Goal: Information Seeking & Learning: Learn about a topic

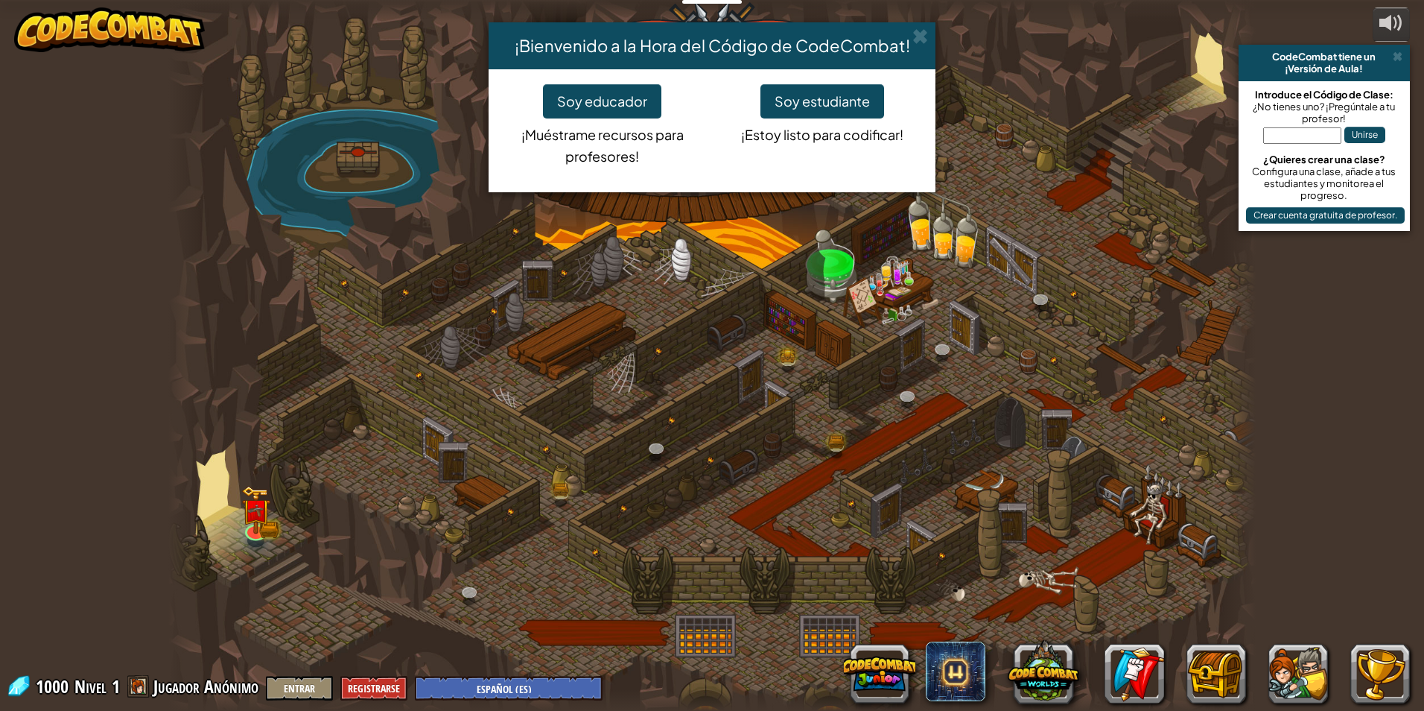
select select "es-ES"
click at [831, 98] on button "Soy estudiante" at bounding box center [822, 101] width 124 height 34
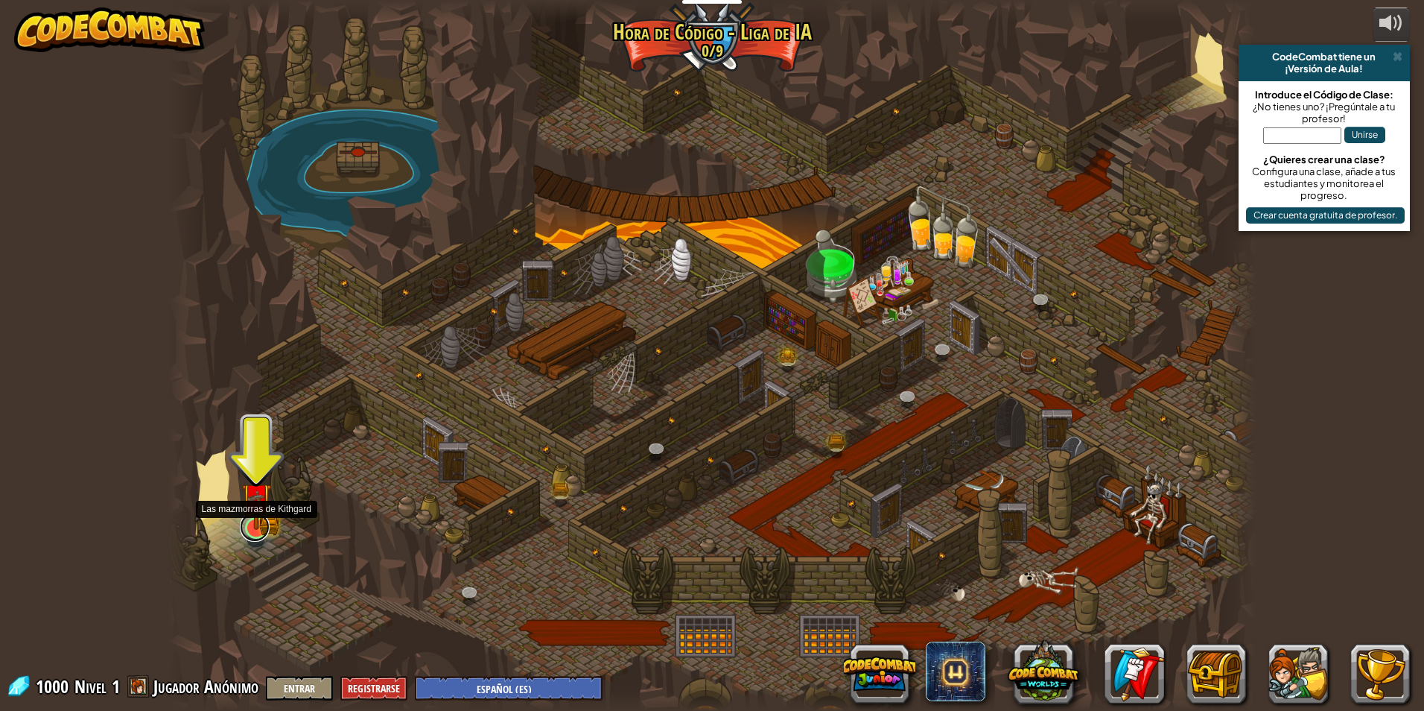
click at [261, 530] on link at bounding box center [255, 527] width 30 height 30
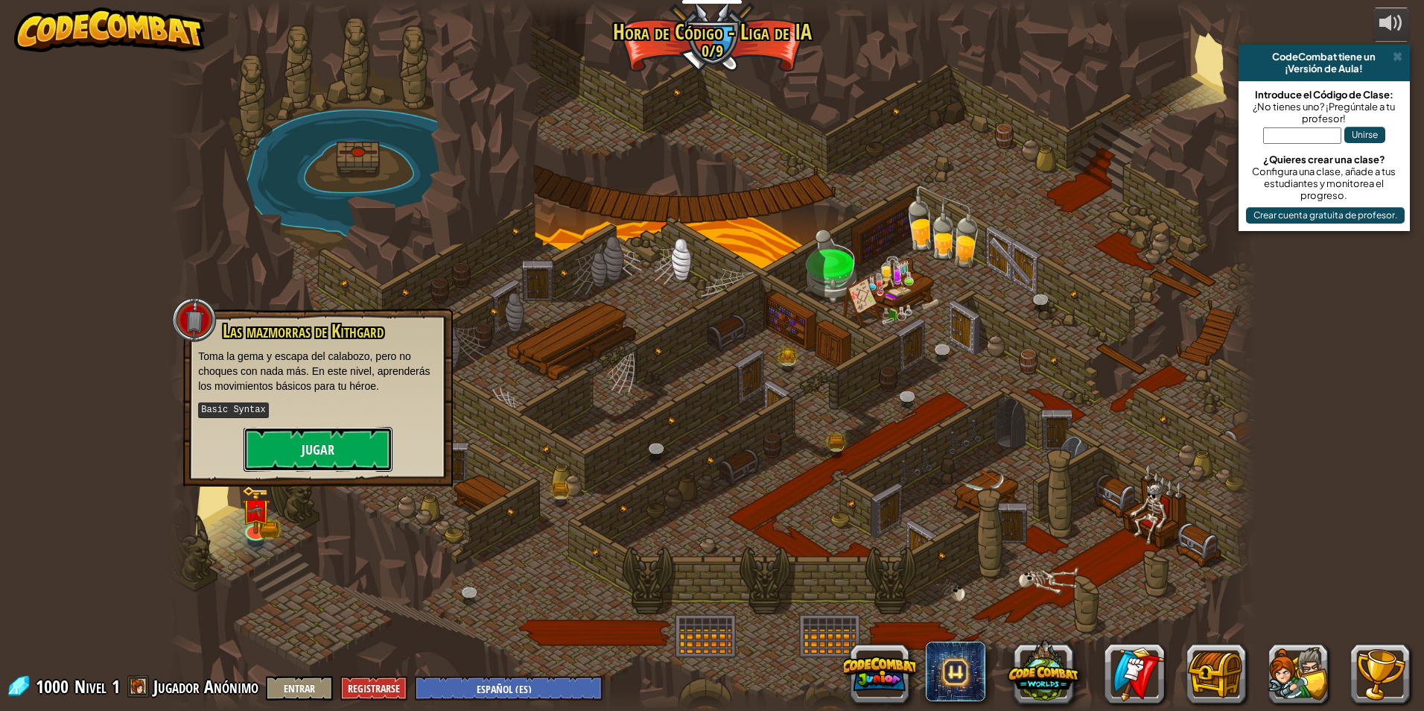
click at [318, 451] on button "Jugar" at bounding box center [318, 449] width 149 height 45
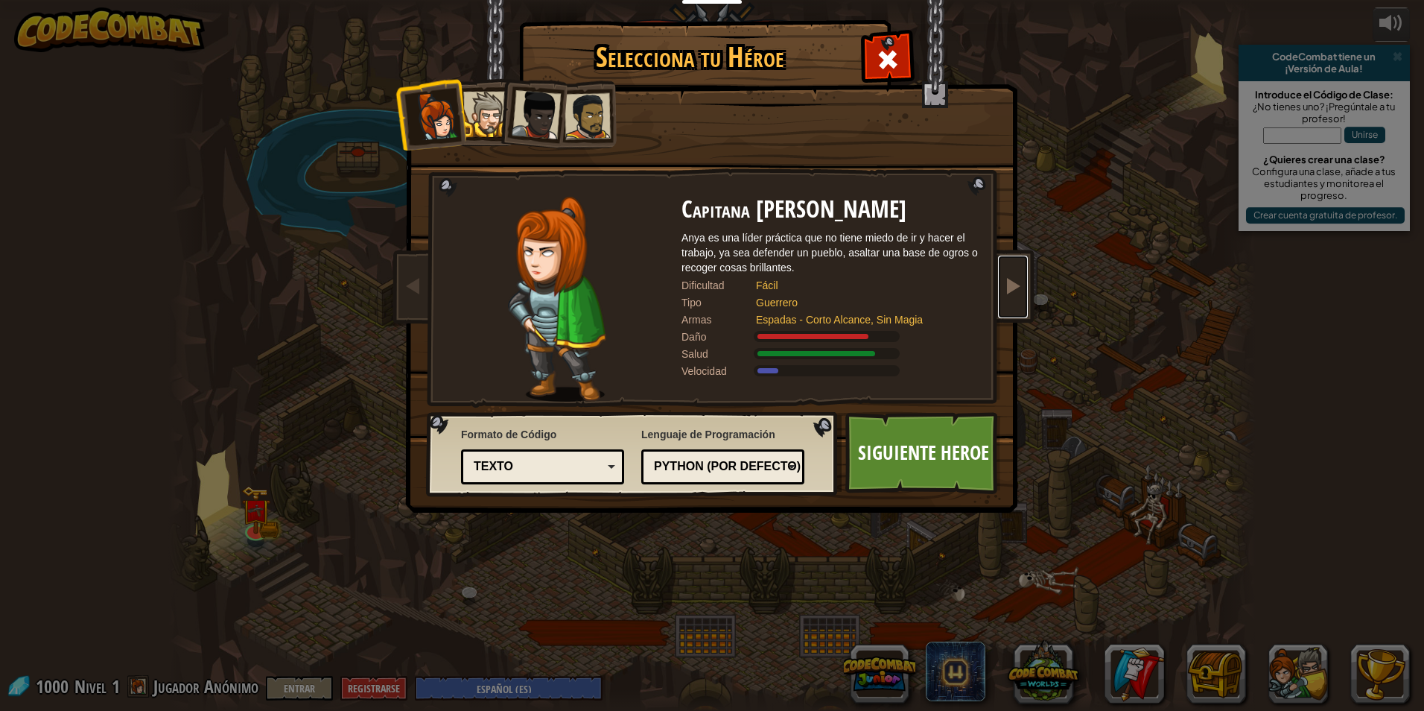
click at [1006, 292] on span at bounding box center [1013, 285] width 18 height 18
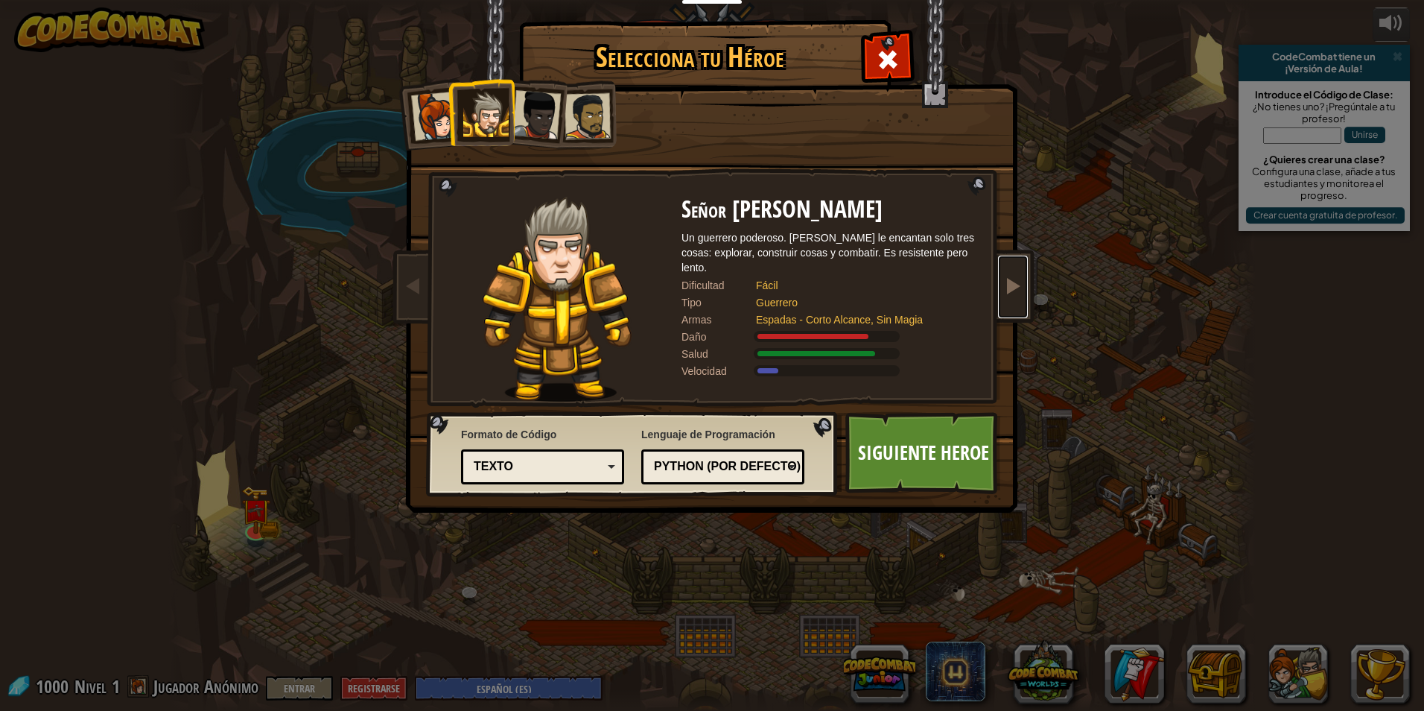
click at [1014, 289] on span at bounding box center [1013, 285] width 18 height 18
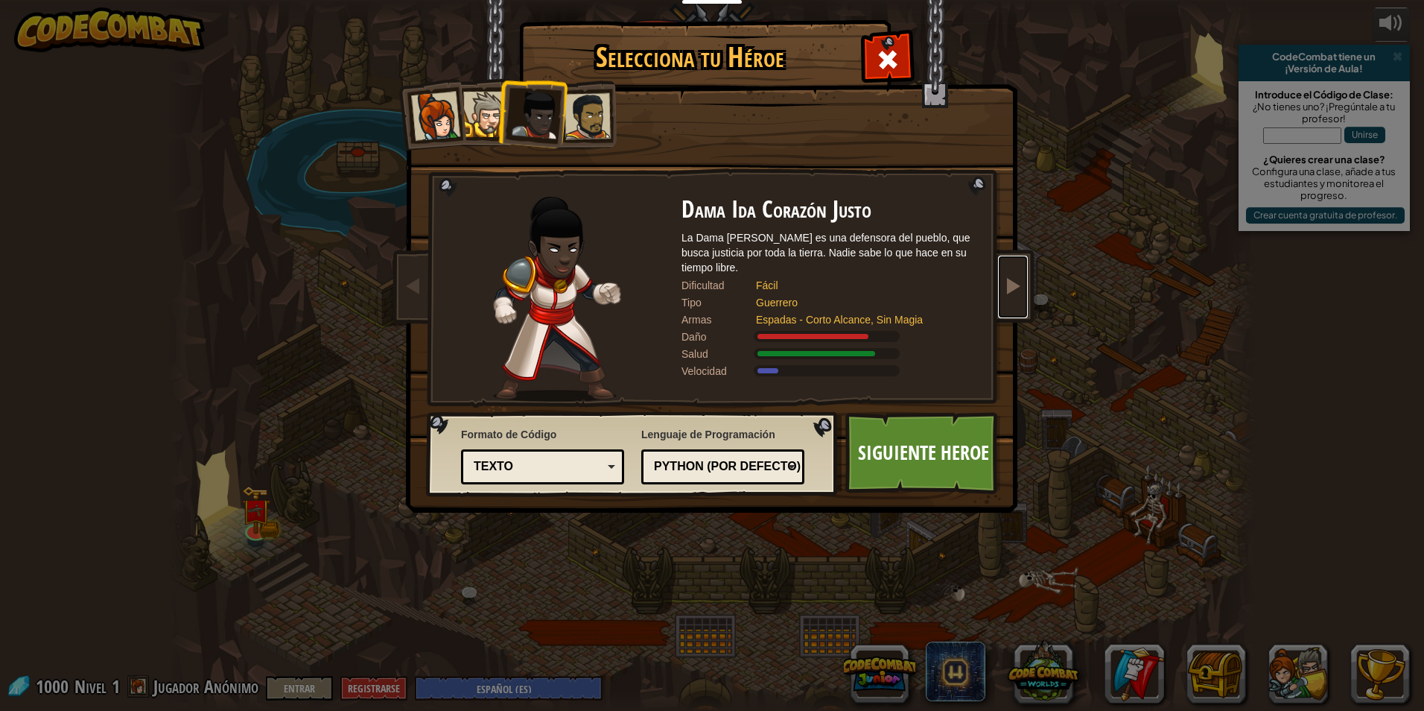
click at [1014, 289] on span at bounding box center [1013, 285] width 18 height 18
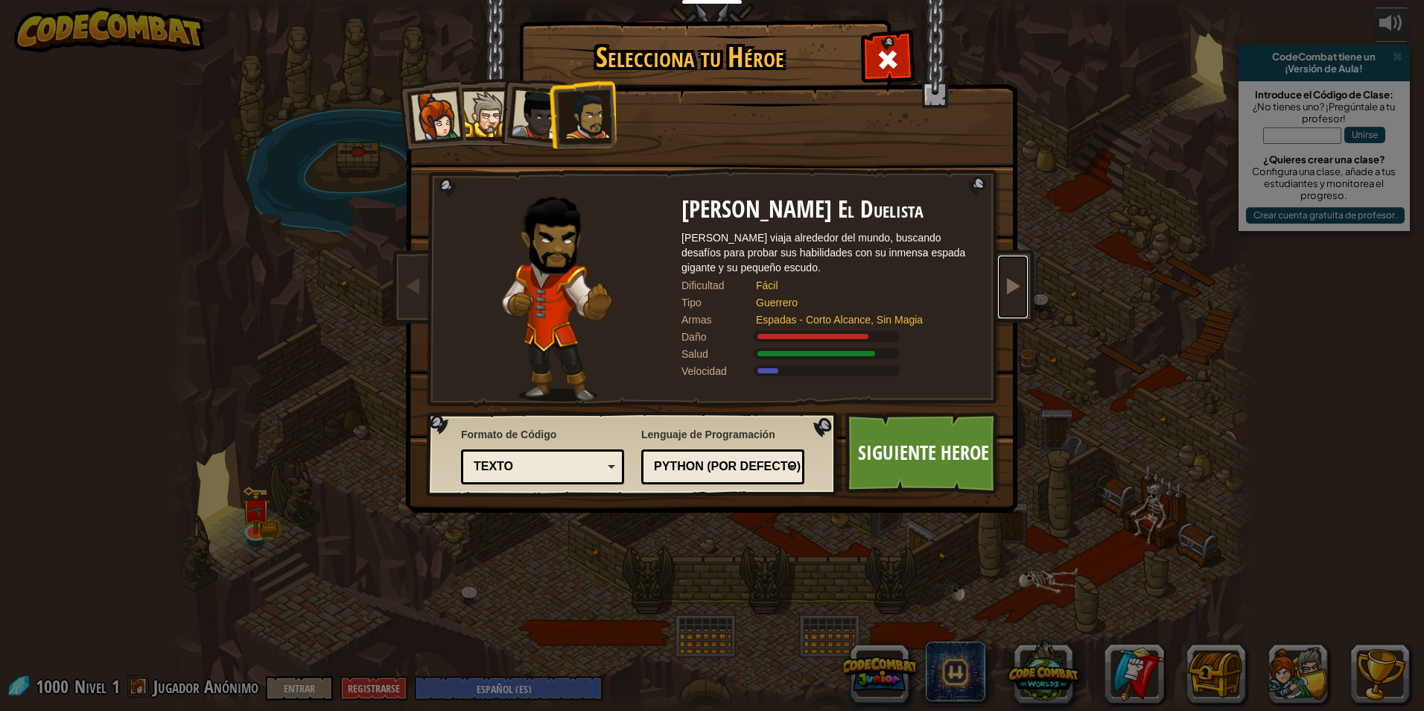
click at [1015, 286] on span at bounding box center [1013, 285] width 18 height 18
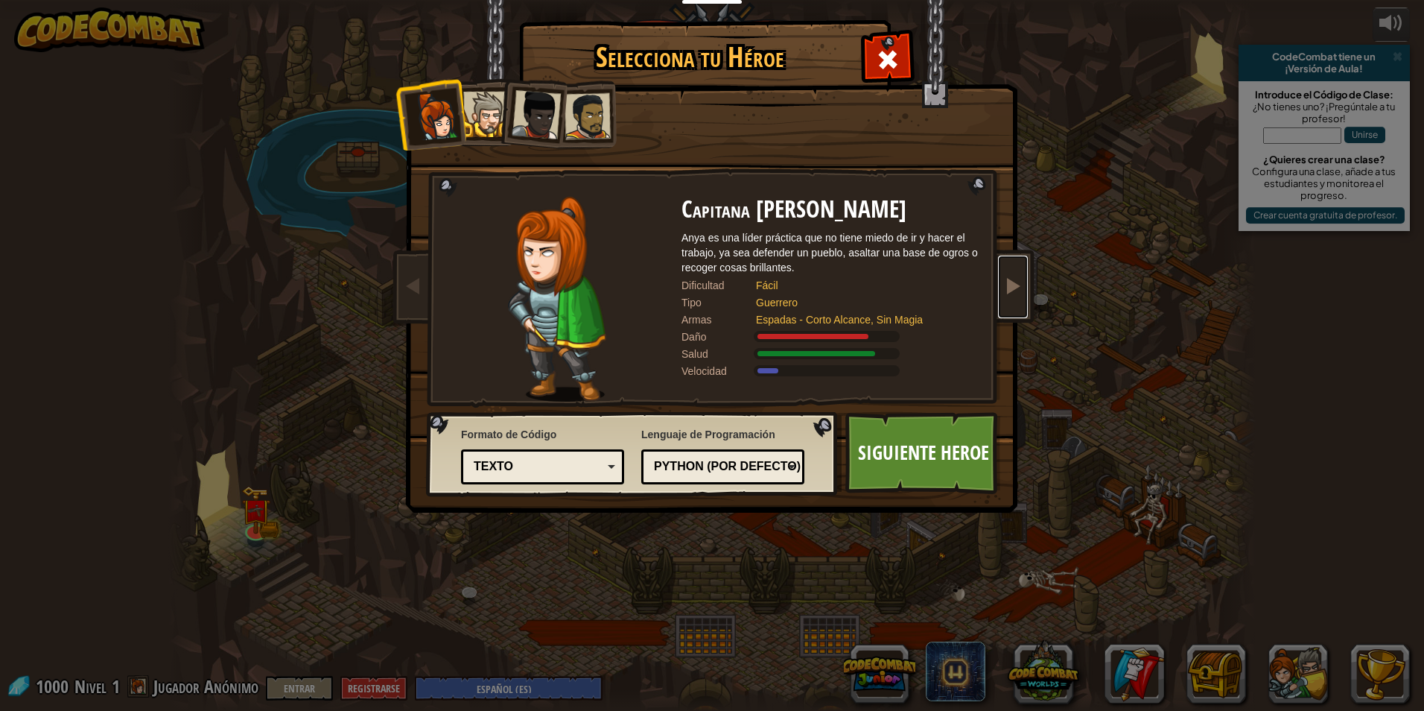
click at [1015, 286] on span at bounding box center [1013, 285] width 18 height 18
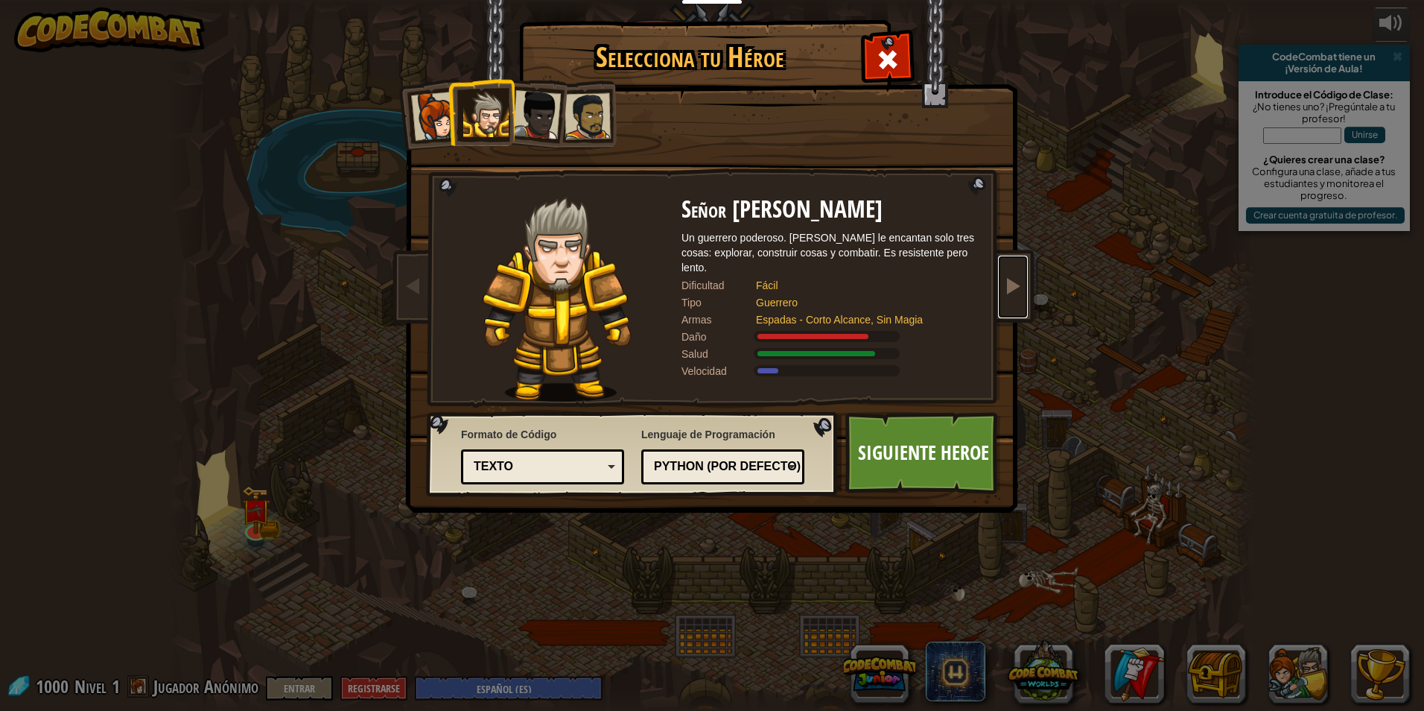
click at [1015, 286] on span at bounding box center [1013, 285] width 18 height 18
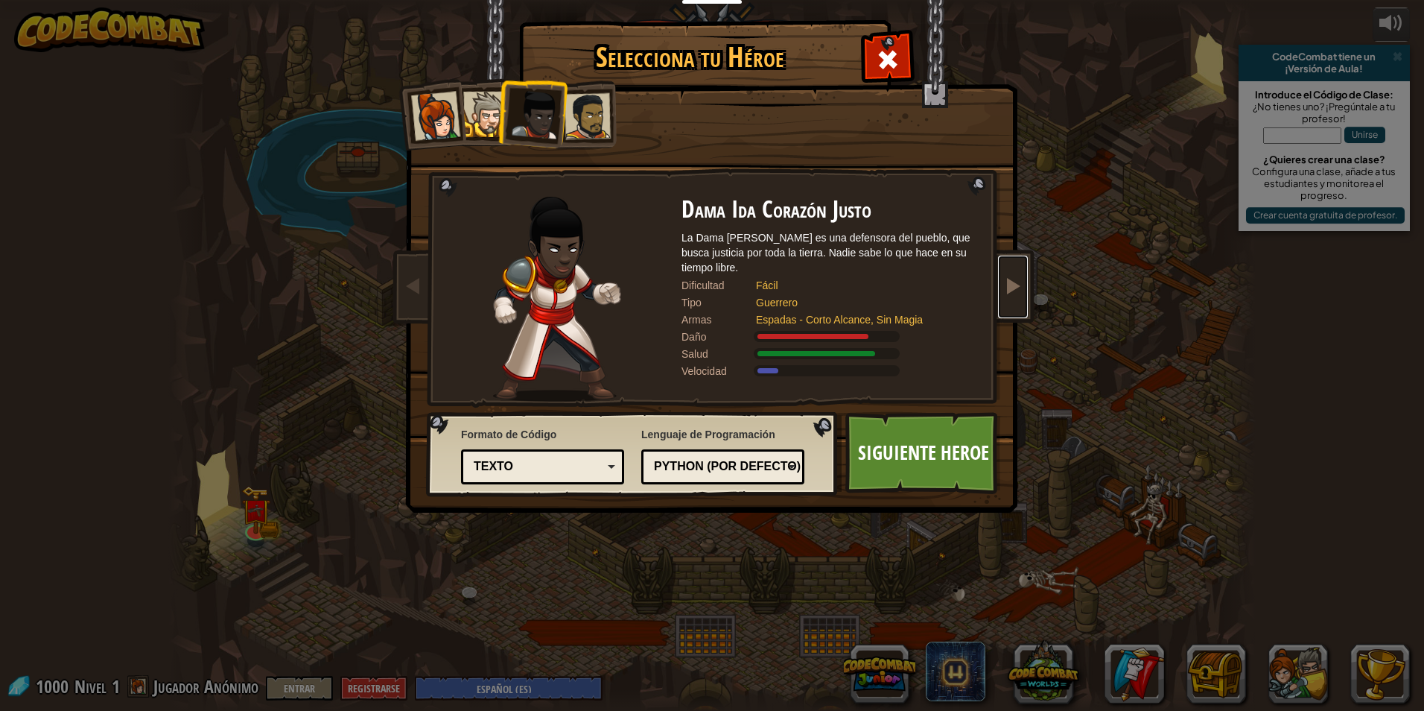
click at [1015, 286] on span at bounding box center [1013, 285] width 18 height 18
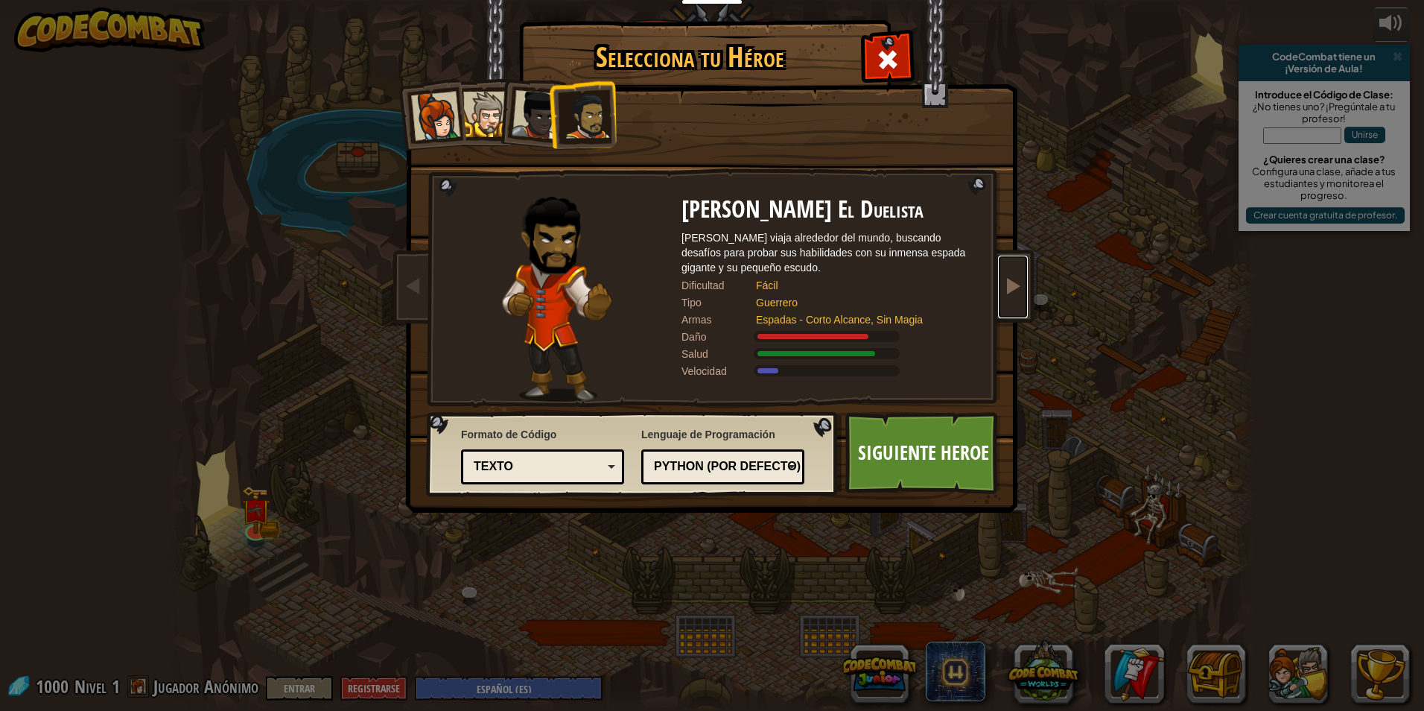
click at [1015, 286] on span at bounding box center [1013, 285] width 18 height 18
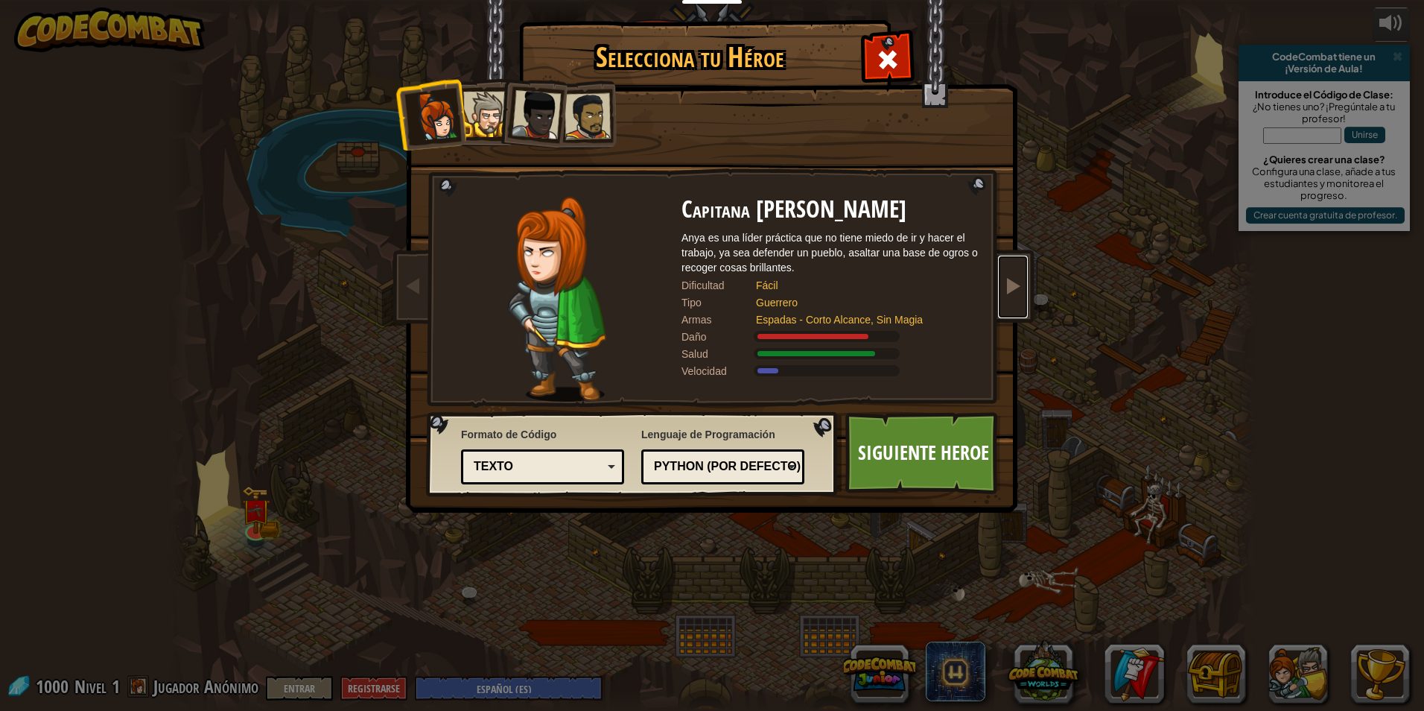
click at [1015, 286] on span at bounding box center [1013, 285] width 18 height 18
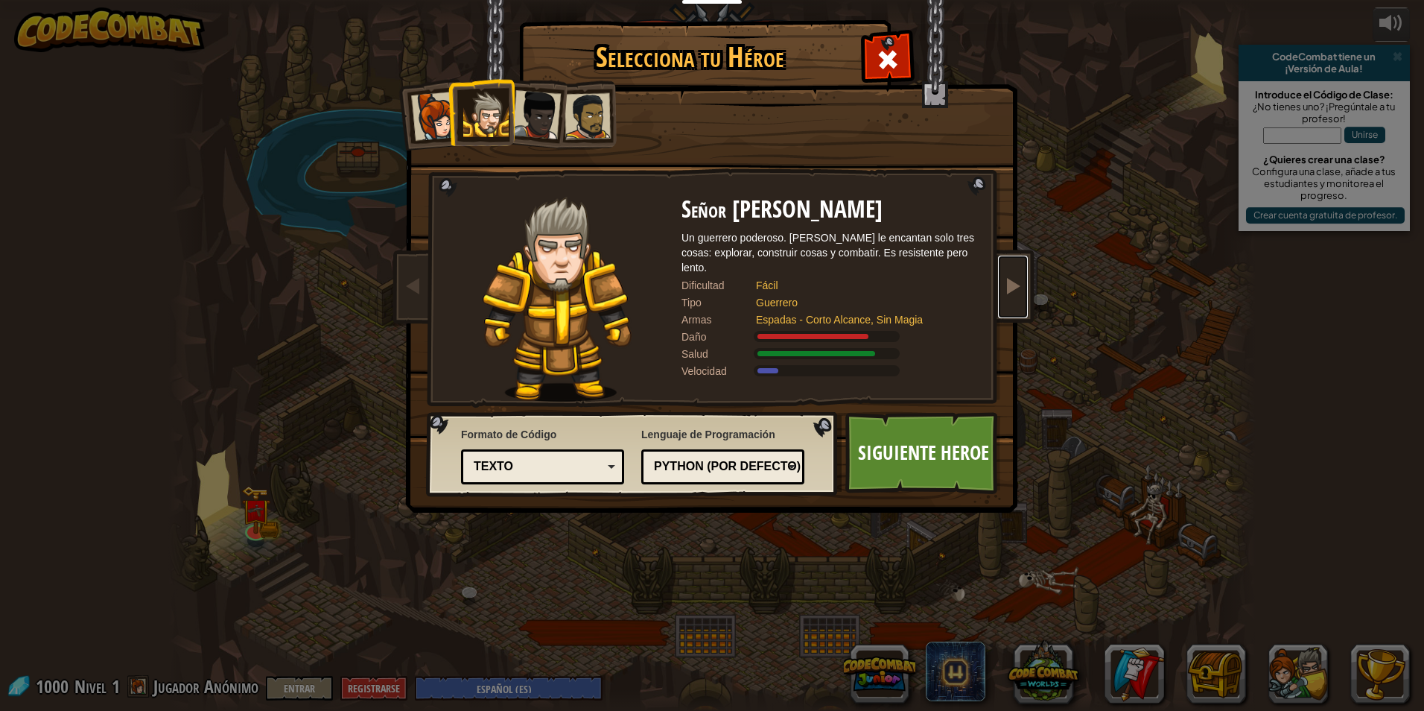
click at [1015, 286] on span at bounding box center [1013, 285] width 18 height 18
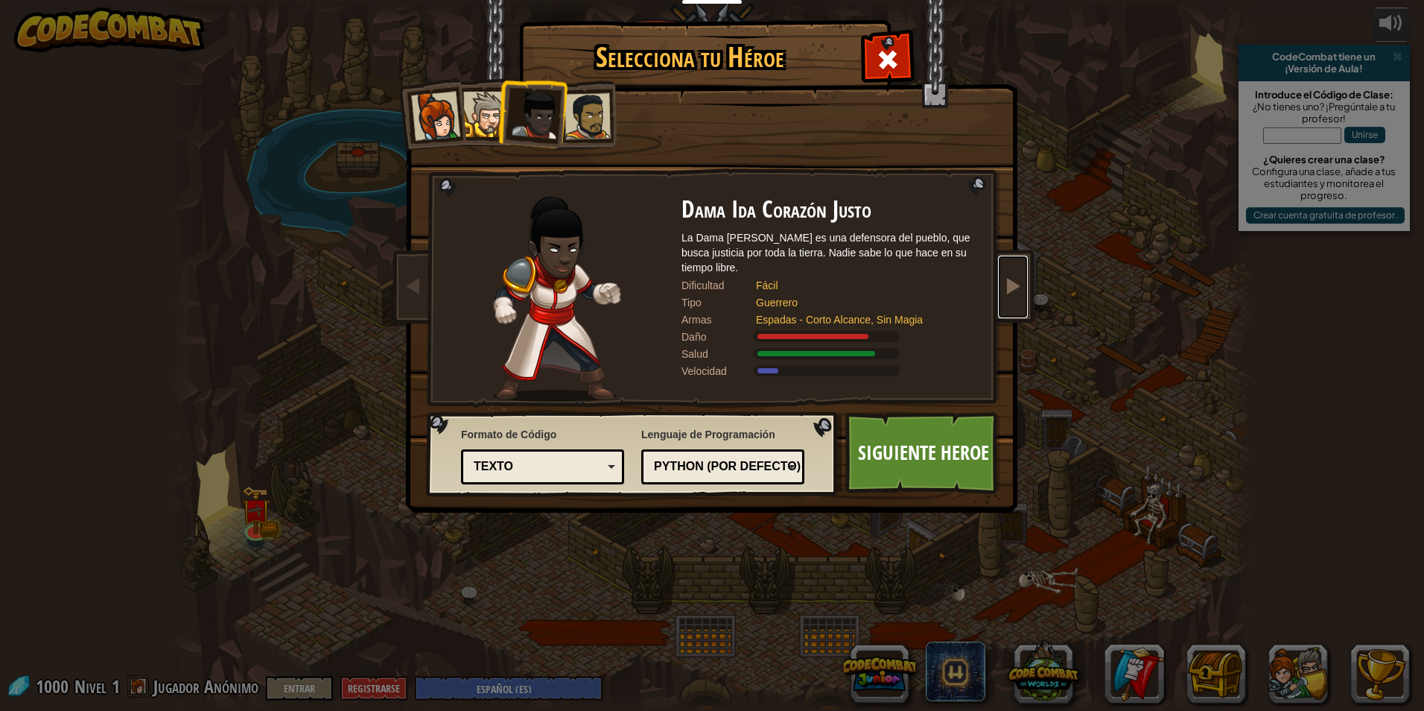
click at [1015, 286] on span at bounding box center [1013, 285] width 18 height 18
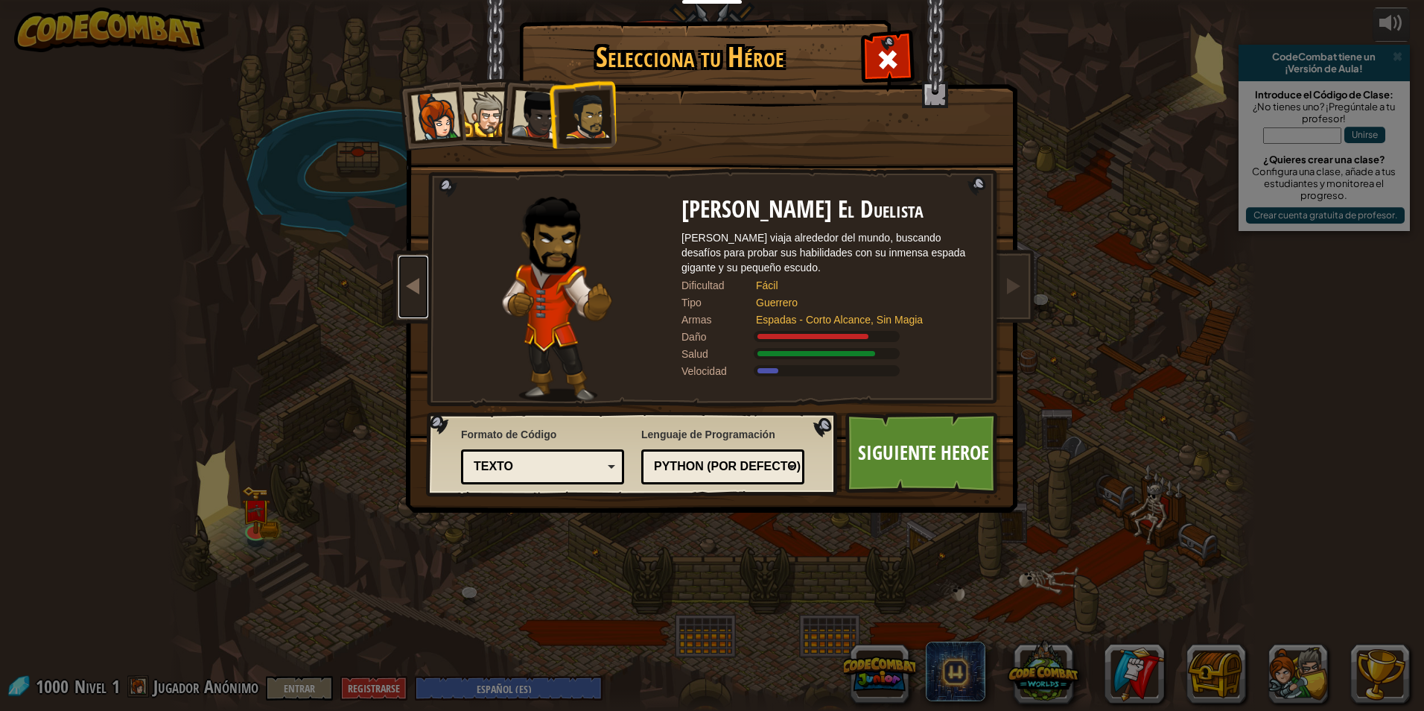
click at [399, 296] on link at bounding box center [413, 286] width 30 height 63
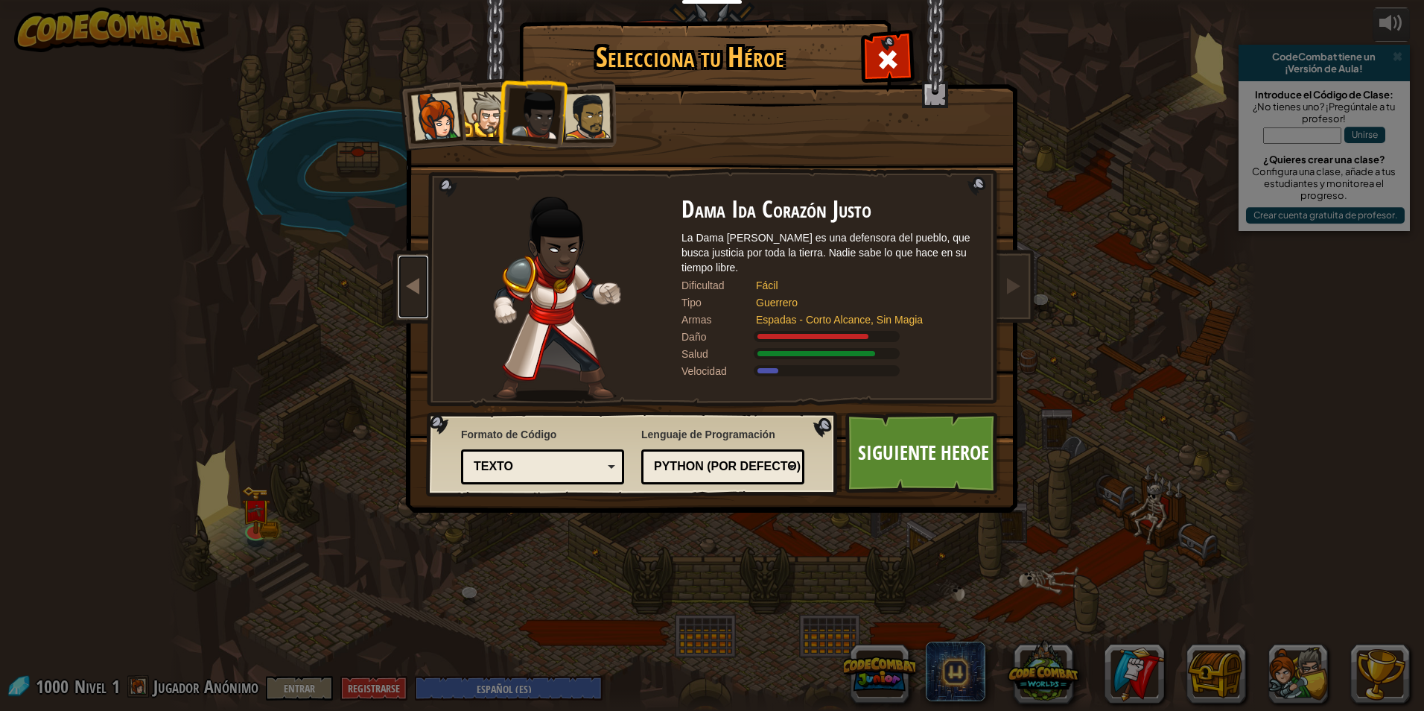
click at [404, 294] on span at bounding box center [413, 285] width 18 height 18
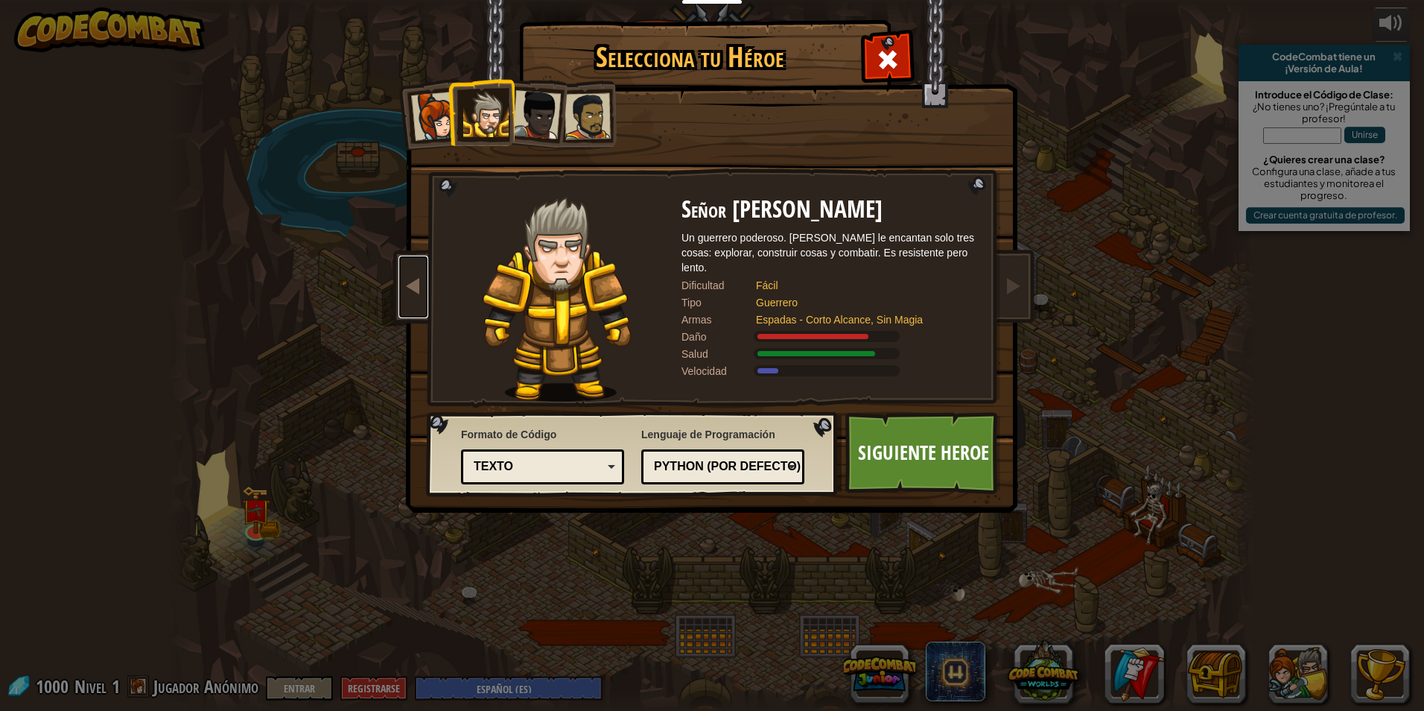
click at [404, 294] on span at bounding box center [413, 285] width 18 height 18
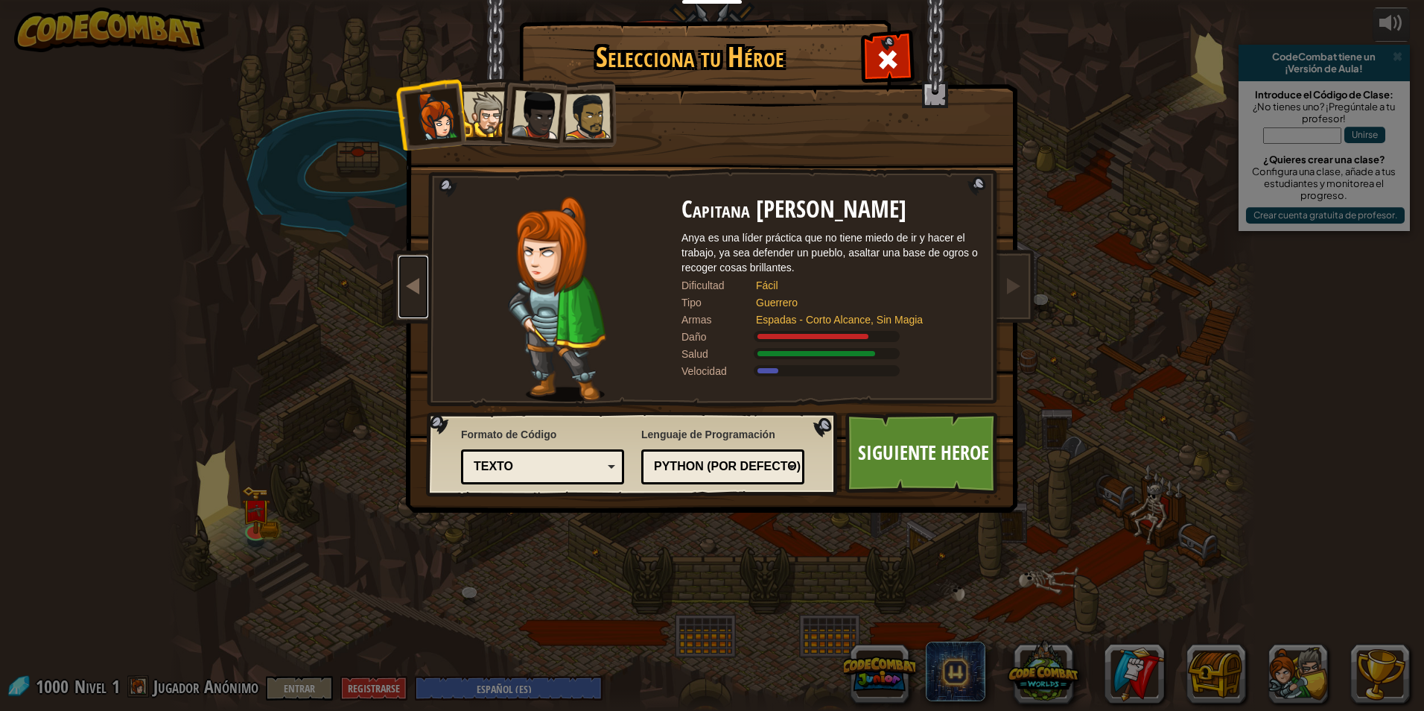
click at [404, 294] on span at bounding box center [413, 285] width 18 height 18
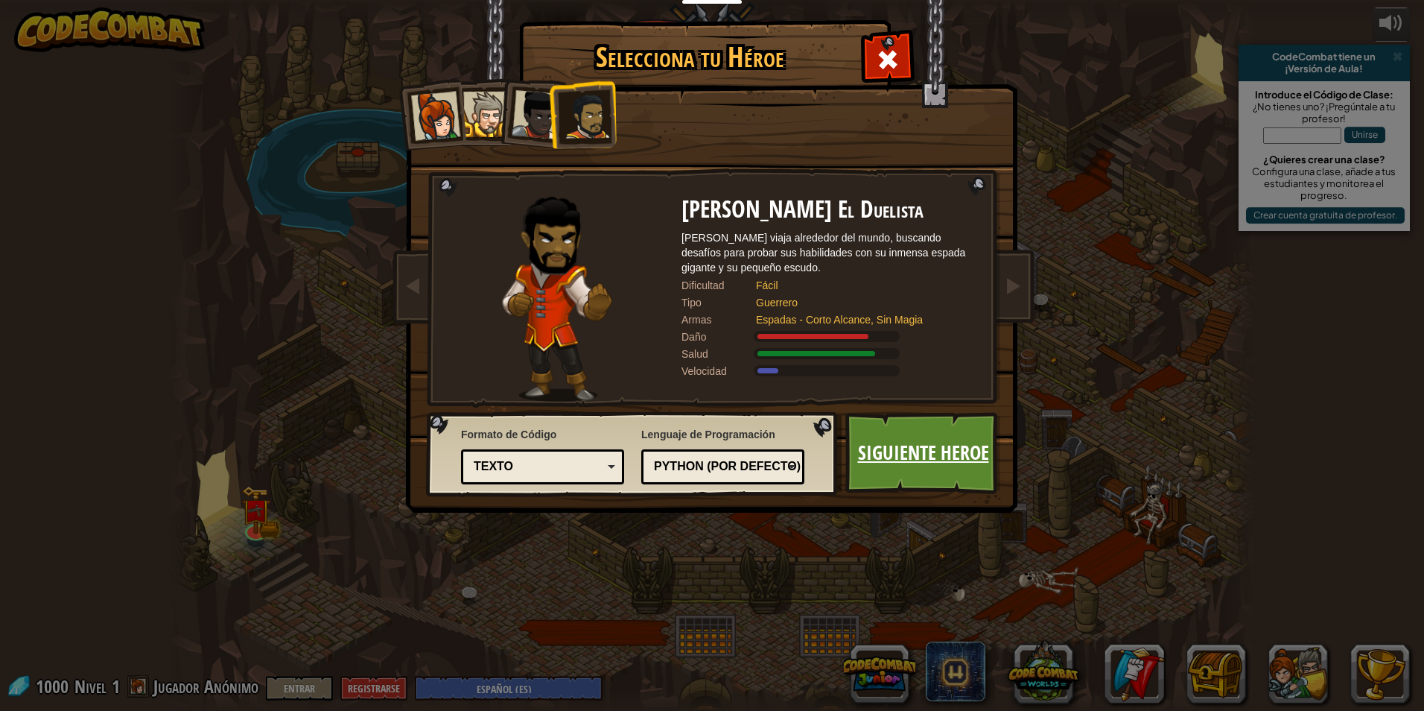
click at [879, 457] on link "Siguiente Heroe" at bounding box center [923, 453] width 156 height 82
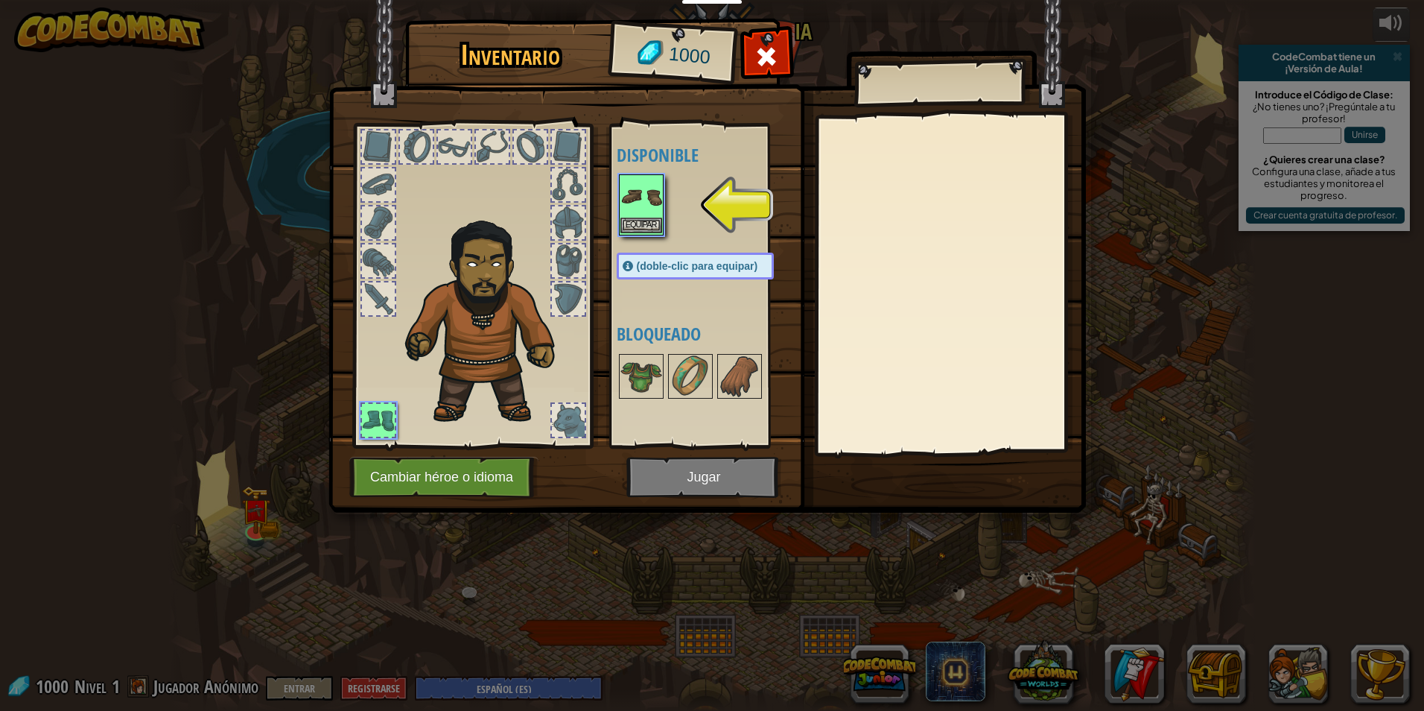
click at [637, 195] on img at bounding box center [641, 197] width 42 height 42
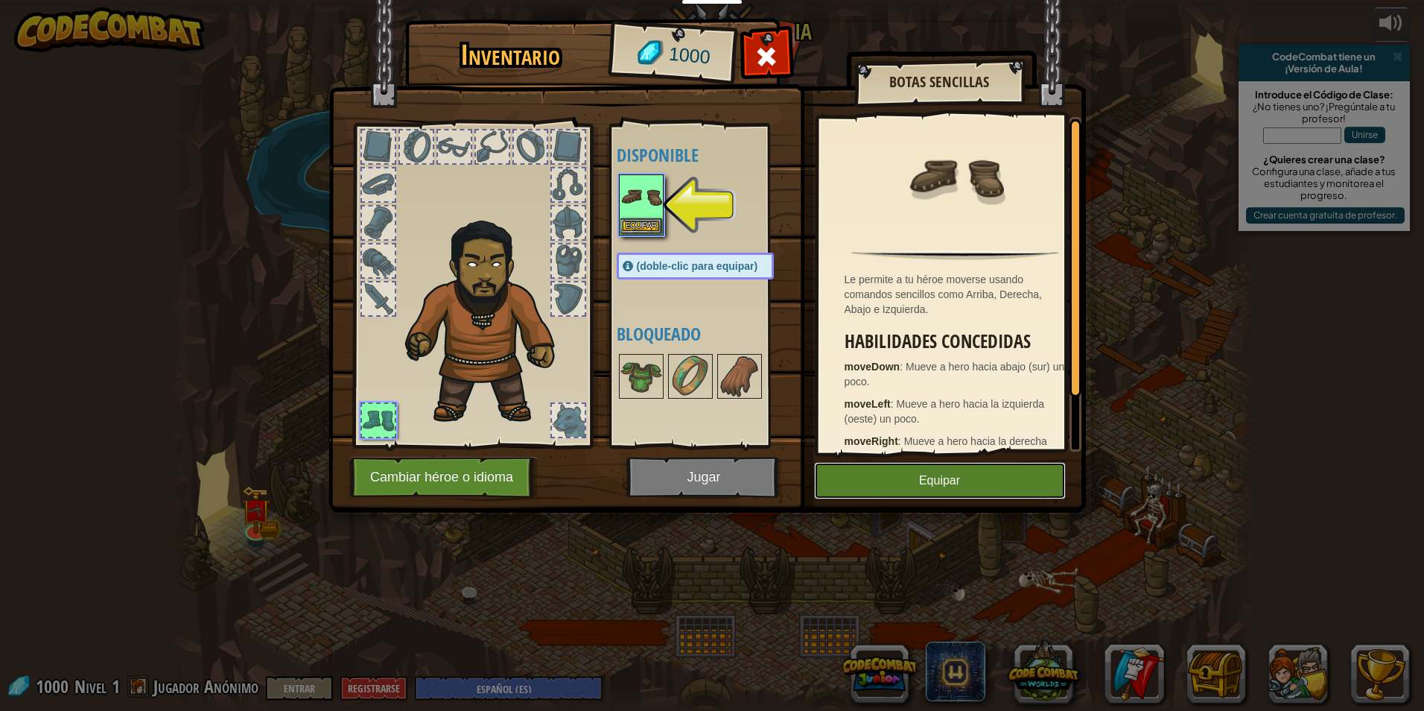
click at [953, 483] on button "Equipar" at bounding box center [940, 480] width 252 height 37
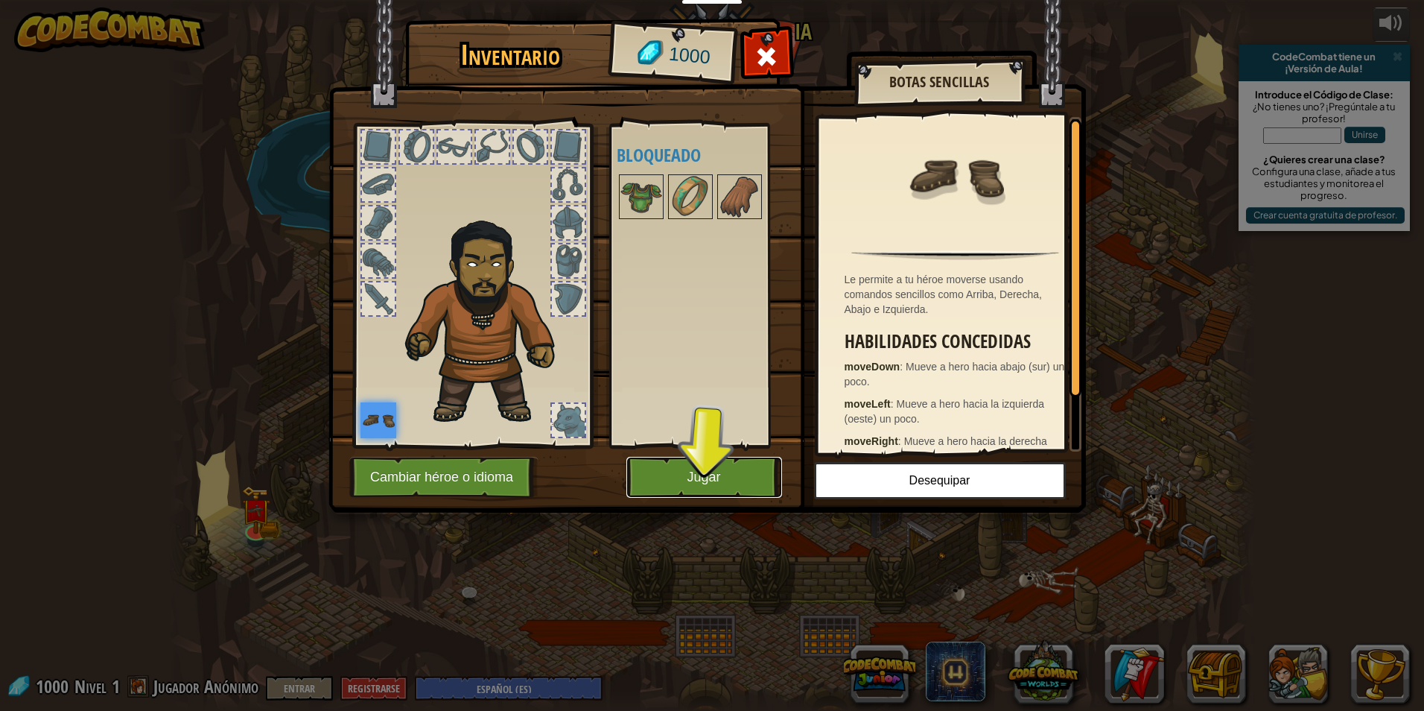
click at [696, 473] on button "Jugar" at bounding box center [704, 477] width 156 height 41
click at [704, 477] on button "Jugar" at bounding box center [704, 477] width 156 height 41
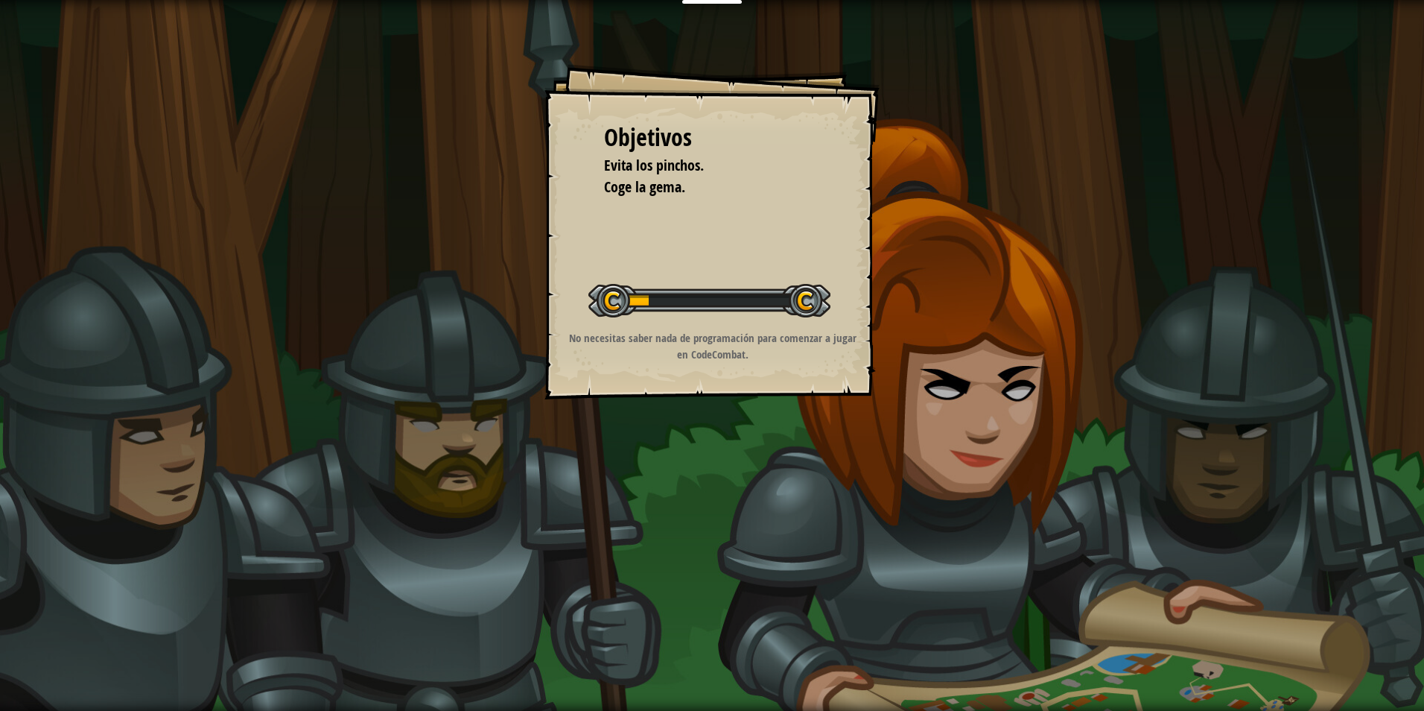
click at [804, 369] on div "No necesitas saber nada de programación para comenzar a jugar en CodeCombat." at bounding box center [712, 349] width 299 height 39
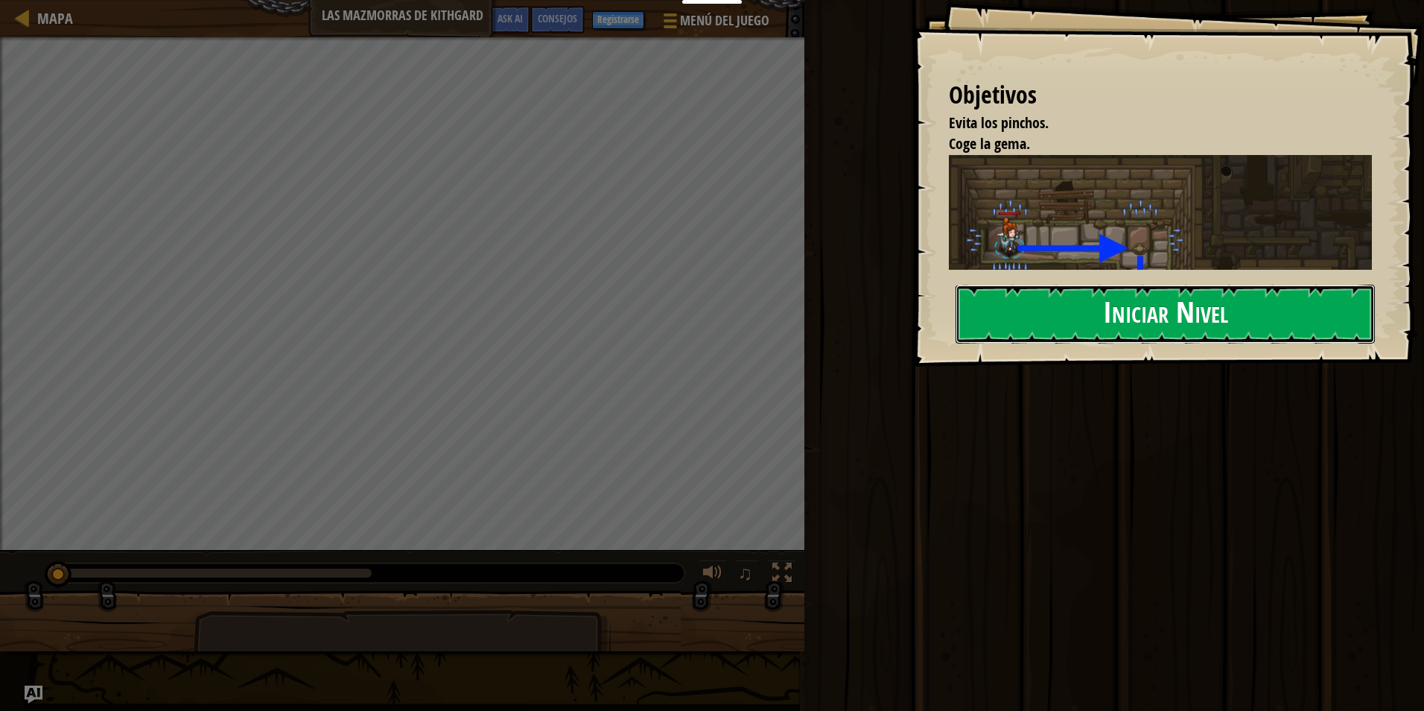
click at [1093, 302] on button "Iniciar Nivel" at bounding box center [1165, 314] width 419 height 59
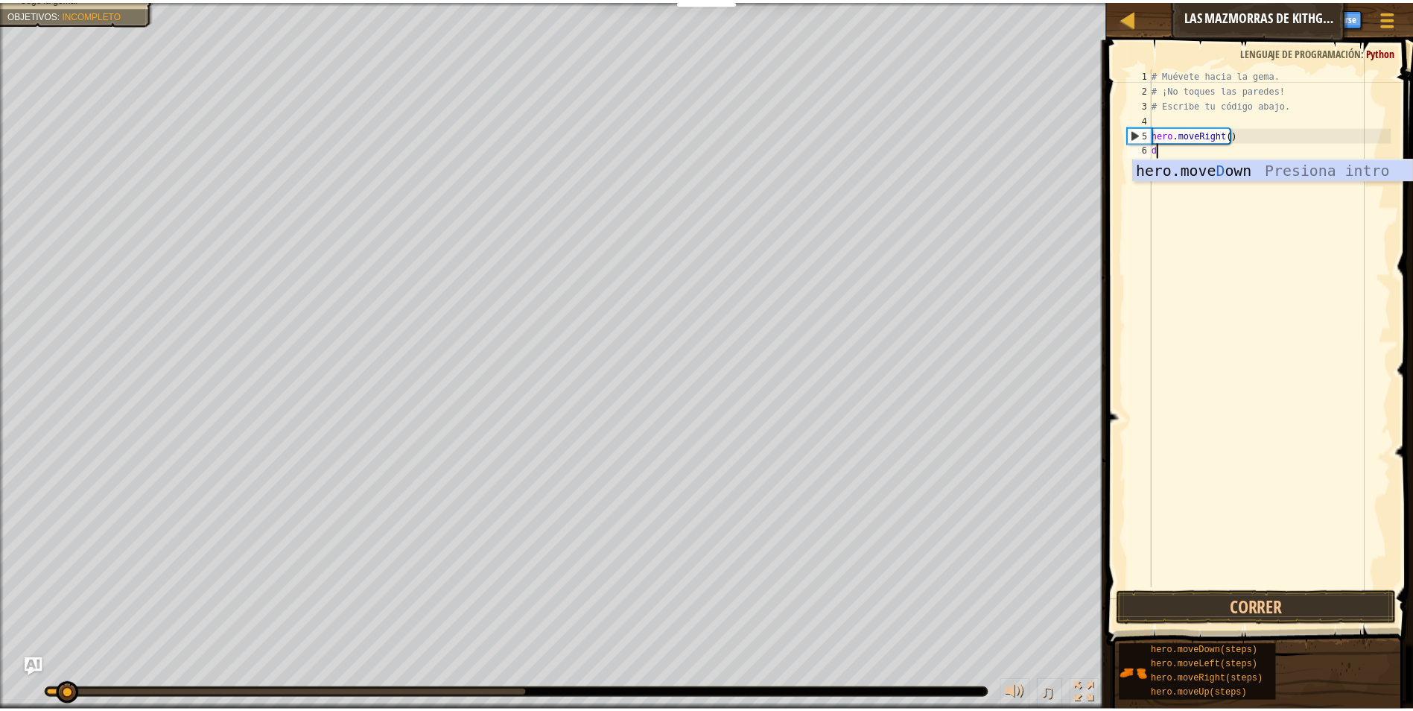
scroll to position [7, 0]
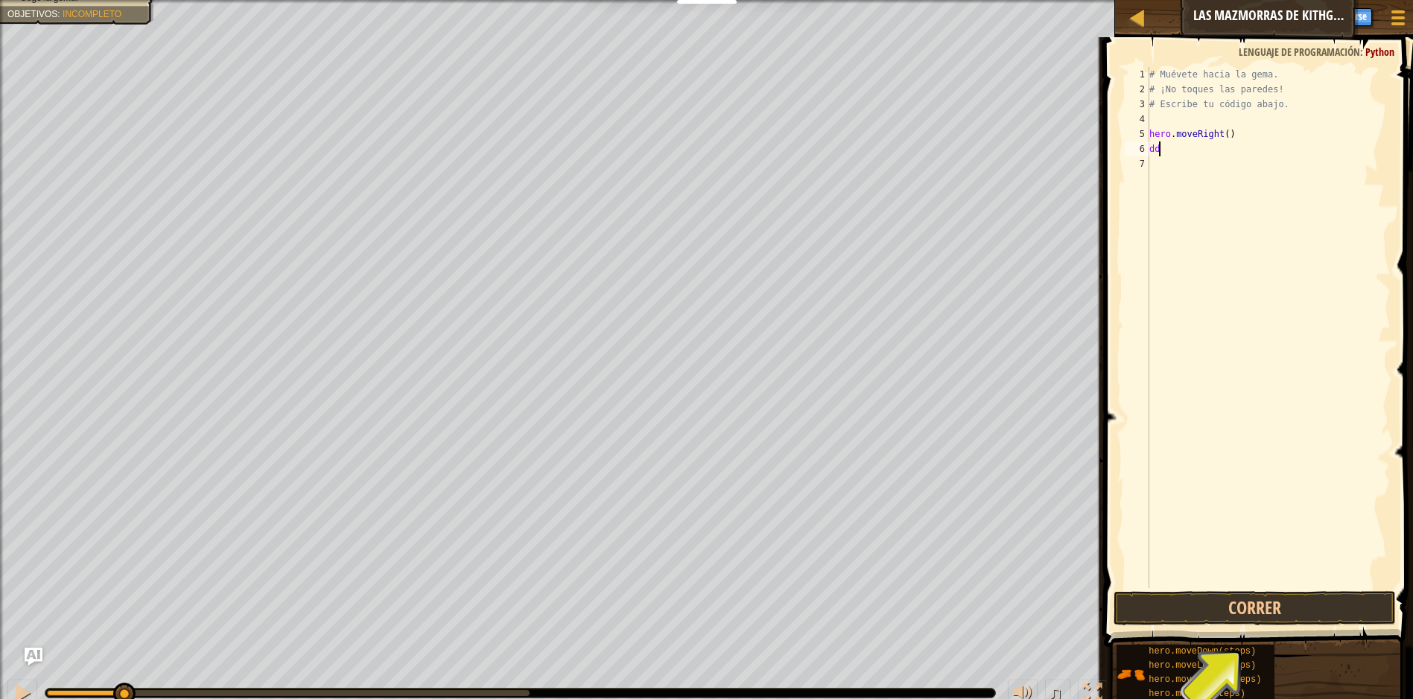
type textarea "d"
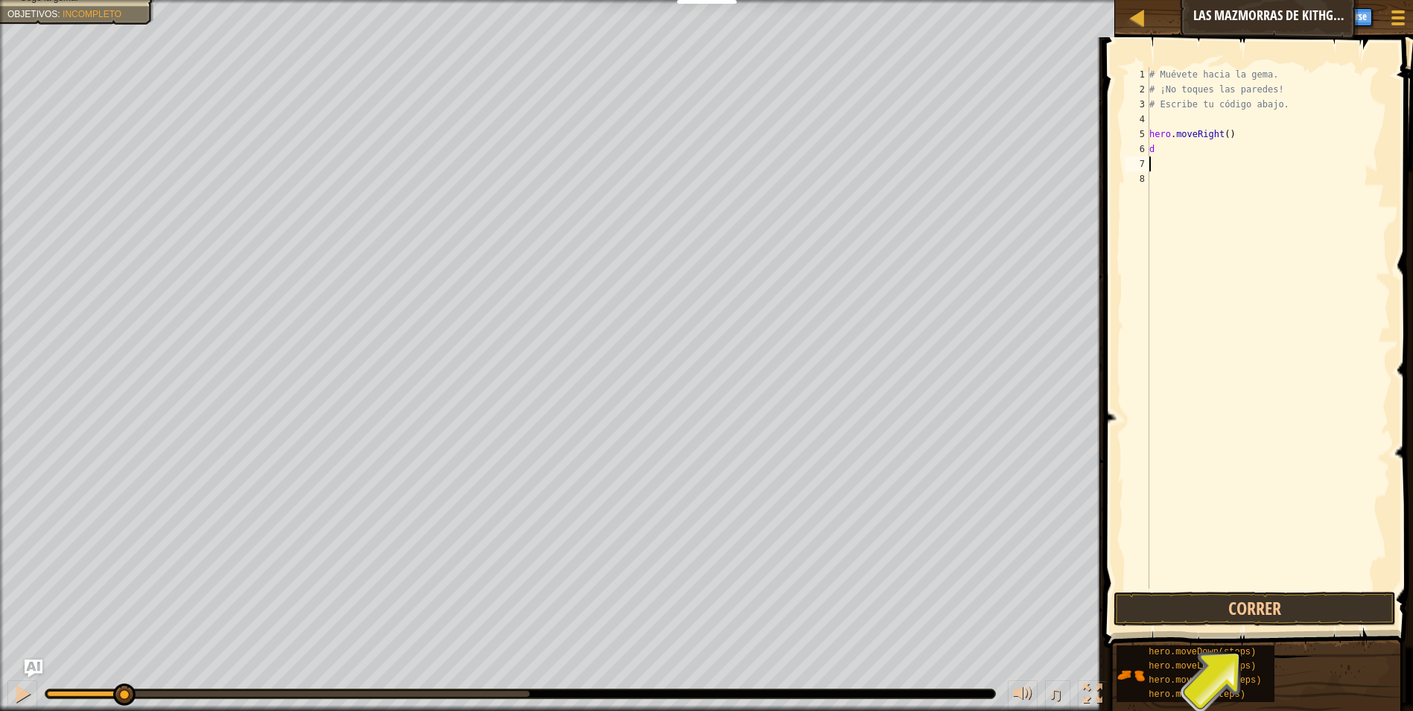
type textarea "d"
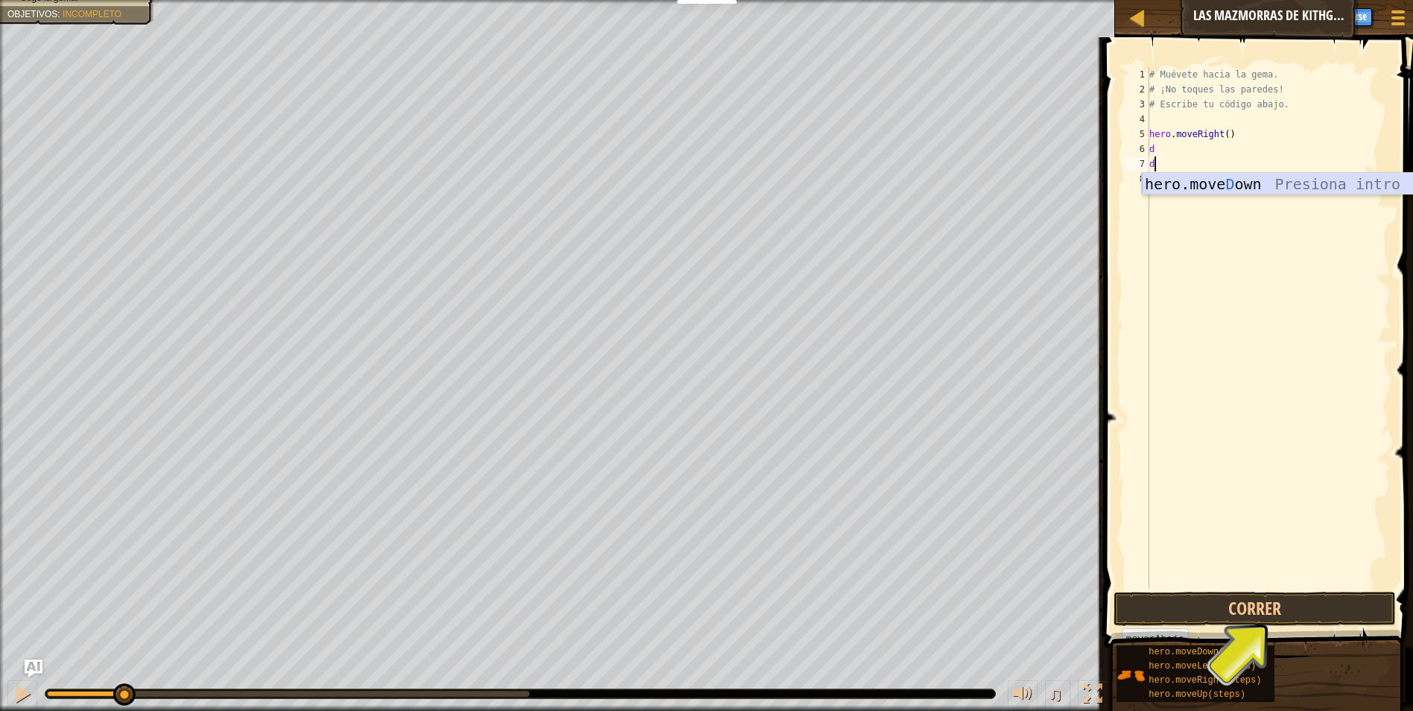
click at [1211, 180] on div "hero.move D own Presiona intro" at bounding box center [1283, 206] width 282 height 67
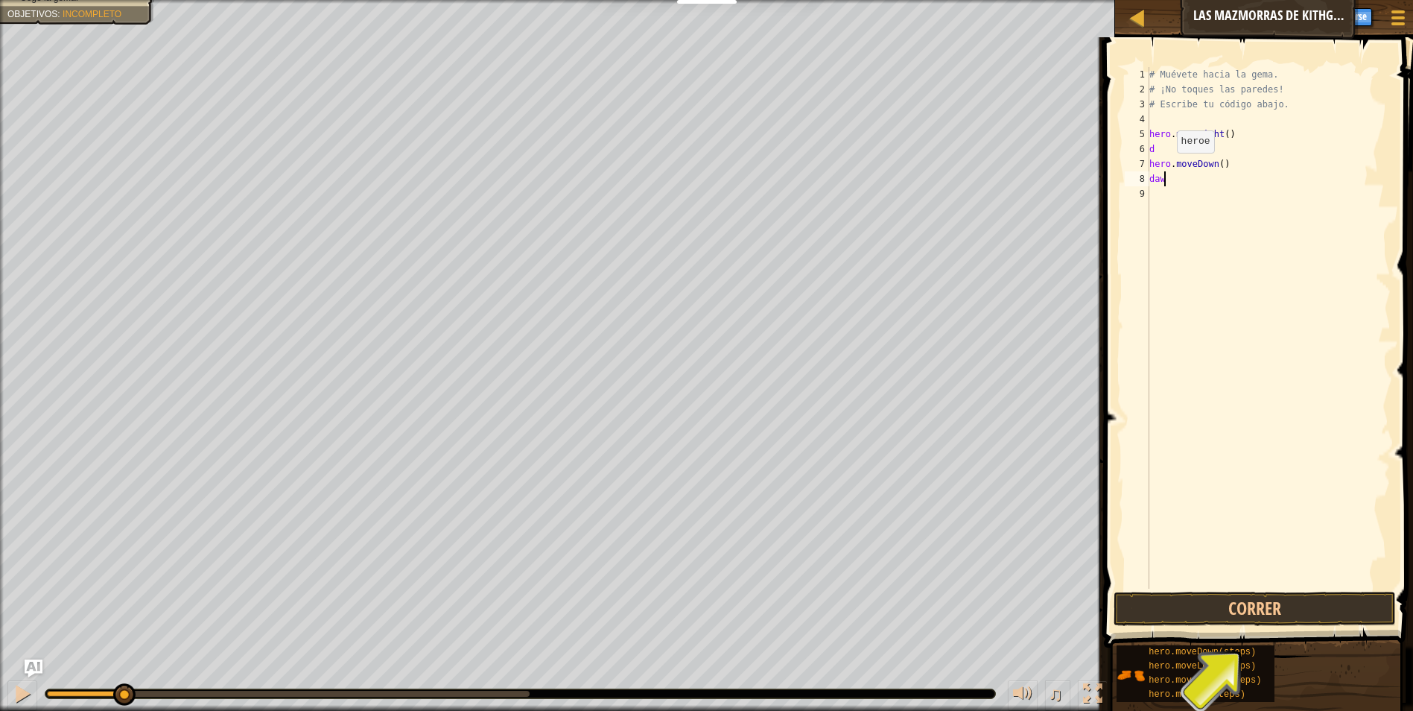
type textarea "daww"
type textarea "d"
click at [1187, 165] on div "# Muévete hacia la gema. # ¡No toques las paredes! # Escribe tu código abajo. h…" at bounding box center [1268, 342] width 245 height 551
click at [1160, 147] on div "# Muévete hacia la gema. # ¡No toques las paredes! # Escribe tu código abajo. h…" at bounding box center [1268, 342] width 245 height 551
type textarea "d"
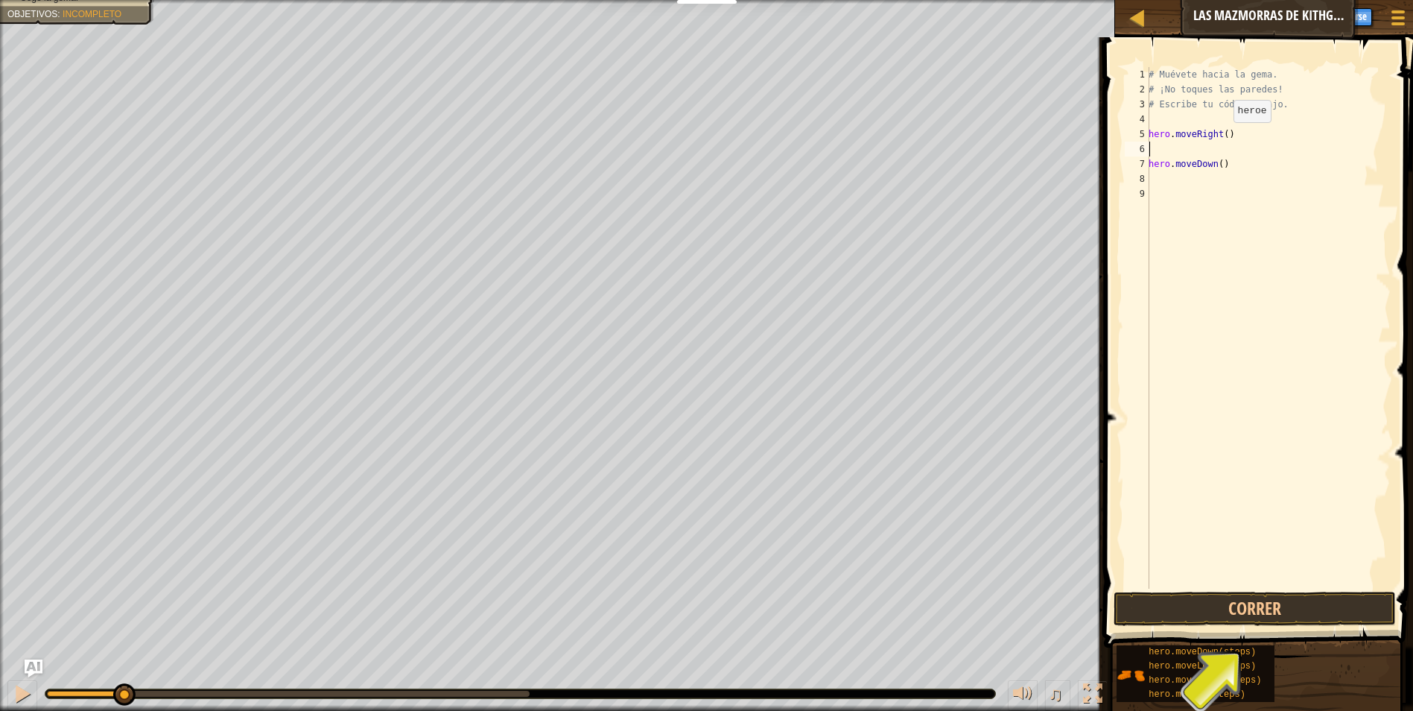
click at [1220, 137] on div "# Muévete hacia la gema. # ¡No toques las paredes! # Escribe tu código abajo. h…" at bounding box center [1268, 342] width 245 height 551
type textarea "hero.moveRight()"
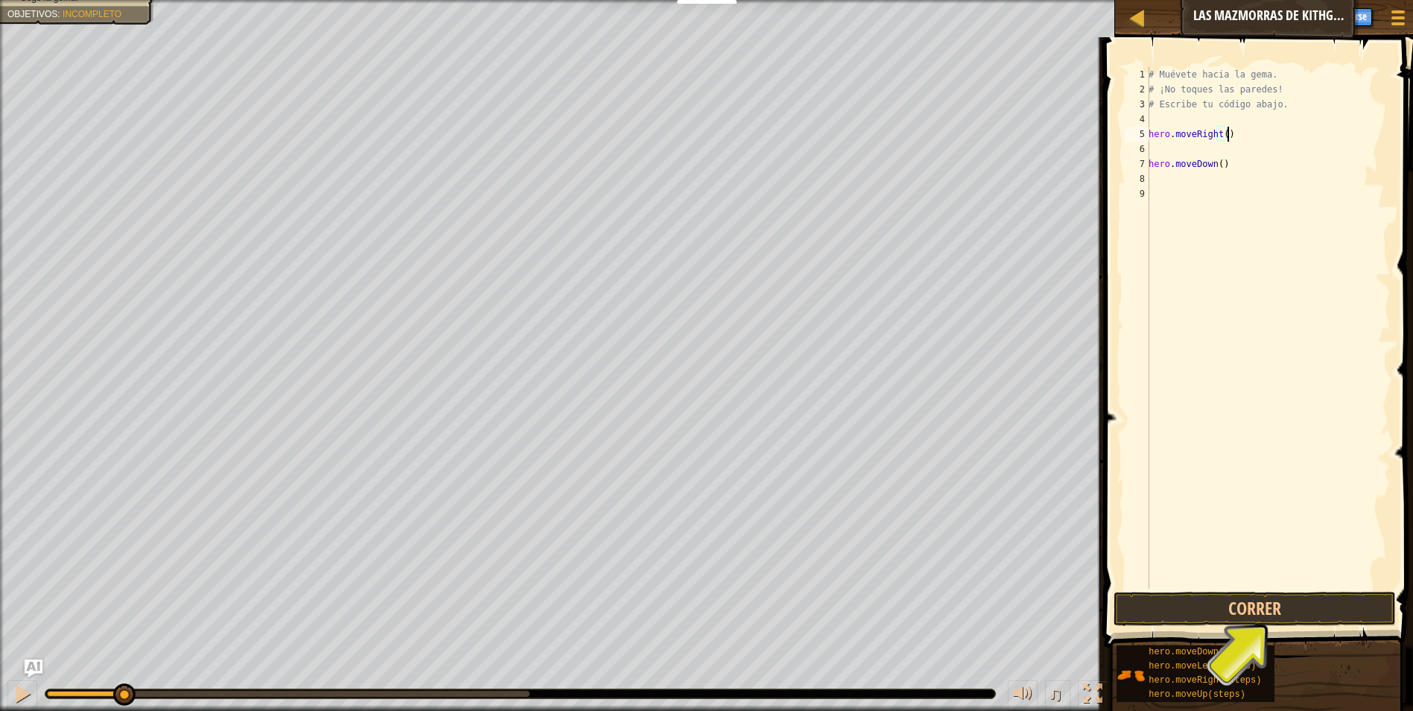
click at [1256, 213] on div "# Muévete hacia la gema. # ¡No toques las paredes! # Escribe tu código abajo. h…" at bounding box center [1268, 342] width 245 height 551
click at [1233, 168] on div "# Muévete hacia la gema. # ¡No toques las paredes! # Escribe tu código abajo. h…" at bounding box center [1268, 342] width 245 height 551
click at [1198, 159] on div "# Muévete hacia la gema. # ¡No toques las paredes! # Escribe tu código abajo. h…" at bounding box center [1268, 342] width 245 height 551
click at [1233, 139] on div "# Muévete hacia la gema. # ¡No toques las paredes! # Escribe tu código abajo. h…" at bounding box center [1268, 342] width 245 height 551
type textarea "hero.moveRight()"
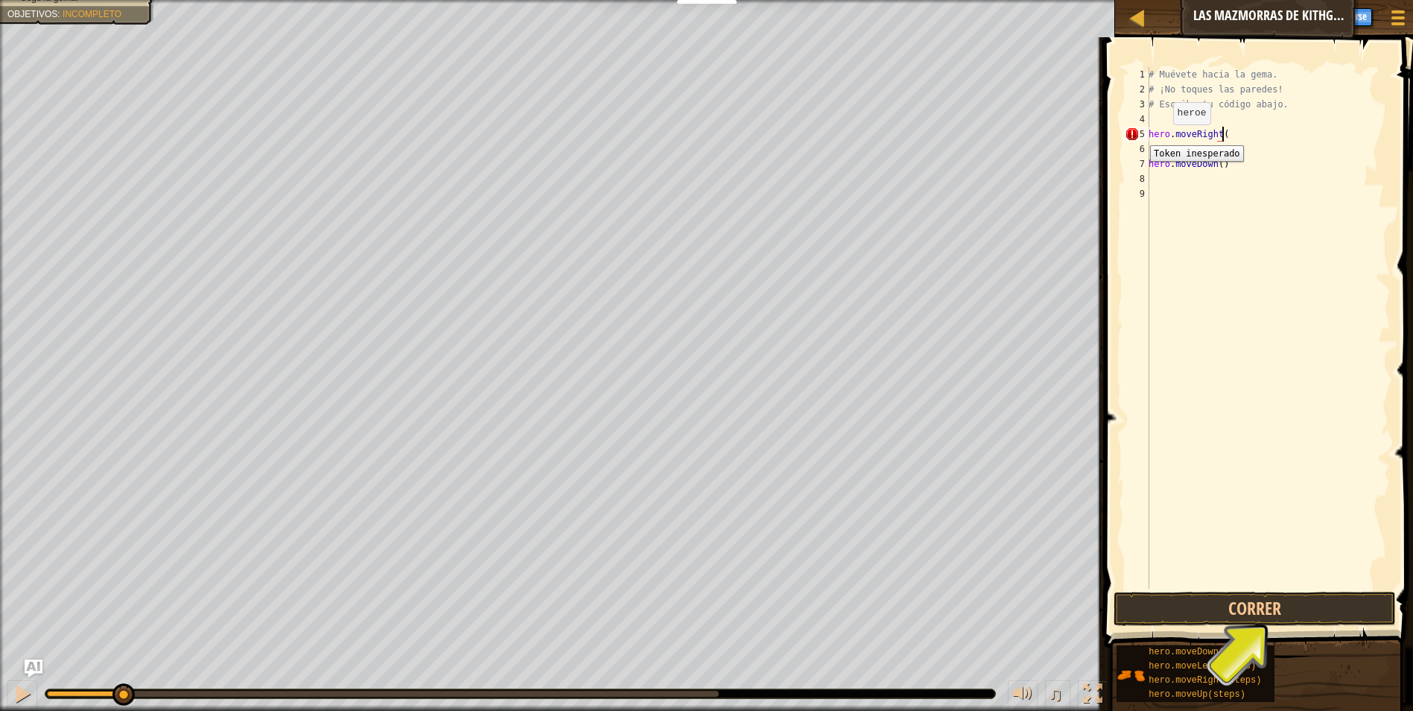
click at [1139, 134] on div "5" at bounding box center [1137, 134] width 25 height 15
click at [1132, 133] on div "5" at bounding box center [1137, 134] width 25 height 15
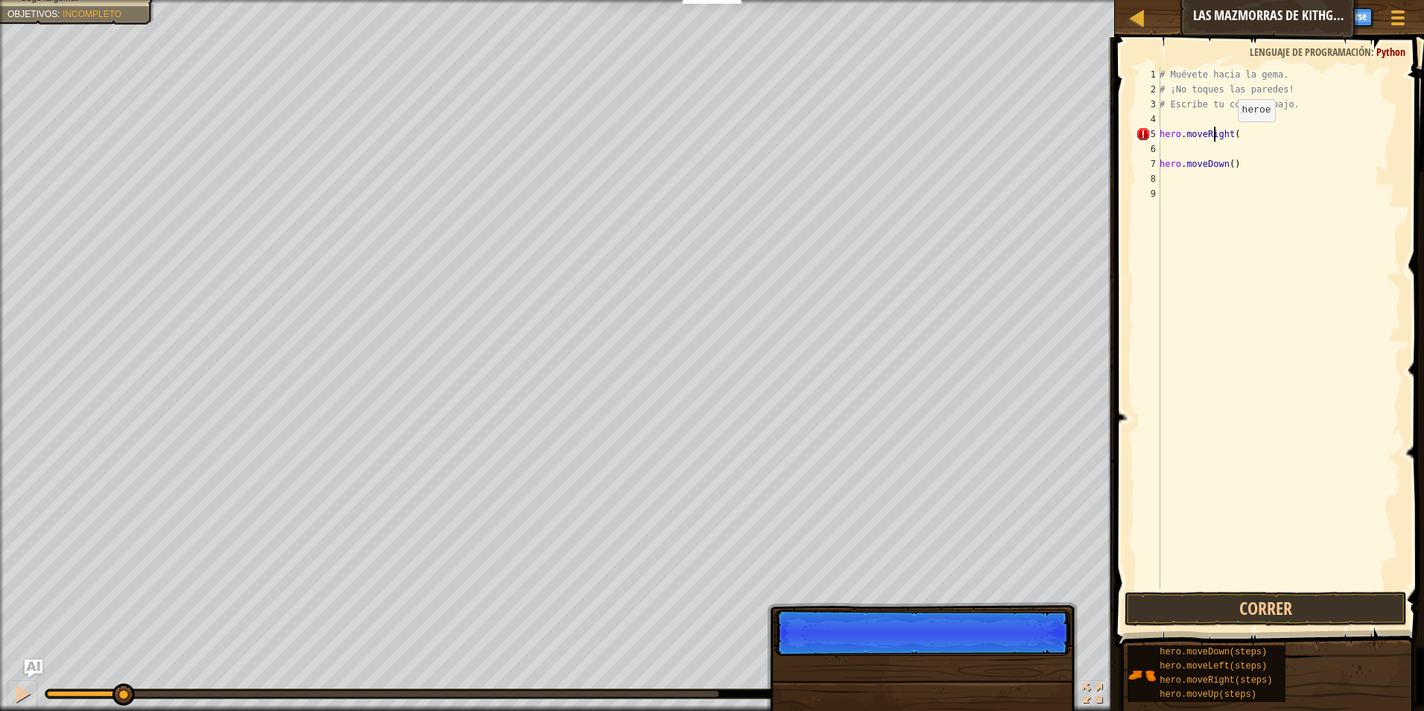
click at [1213, 136] on div "# Muévete hacia la gema. # ¡No toques las paredes! # Escribe tu código abajo. h…" at bounding box center [1279, 342] width 245 height 551
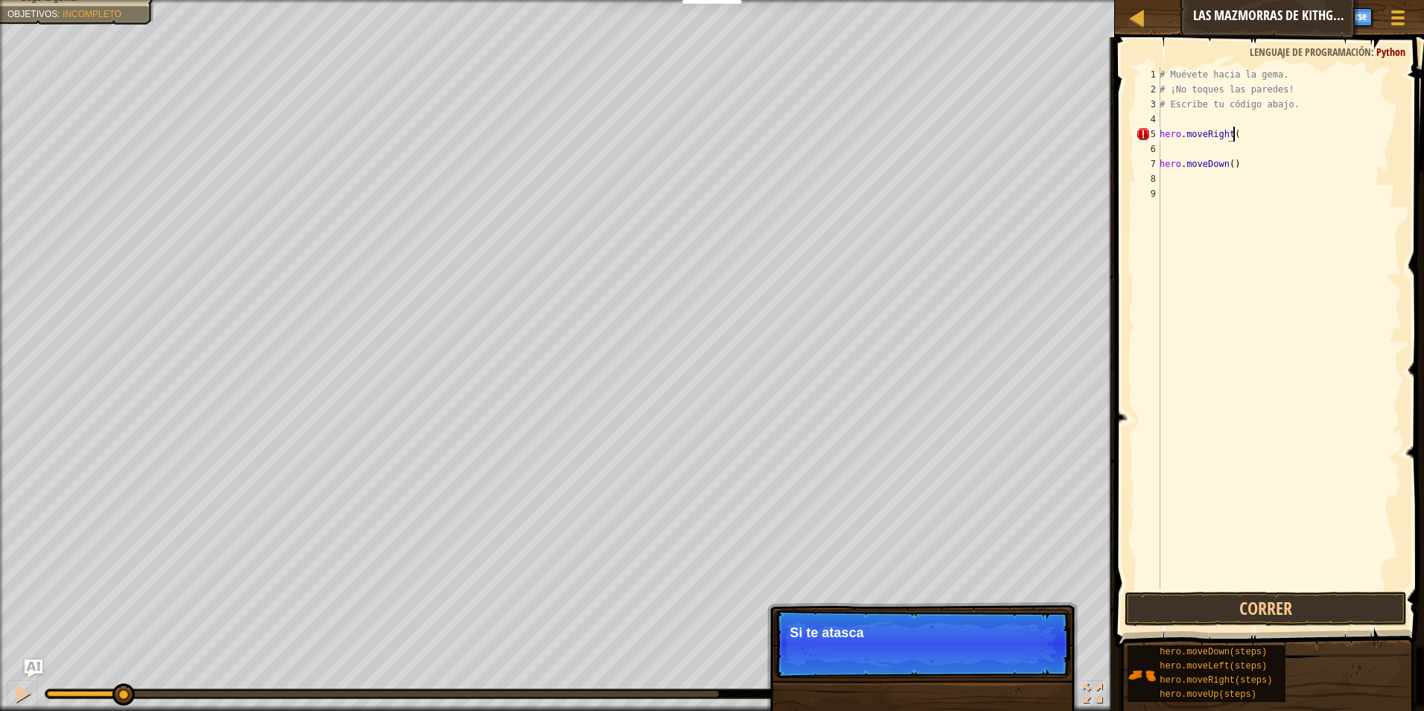
click at [1238, 140] on div "# Muévete hacia la gema. # ¡No toques las paredes! # Escribe tu código abajo. h…" at bounding box center [1279, 342] width 245 height 551
click at [1235, 16] on span "Ask AI" at bounding box center [1237, 15] width 25 height 14
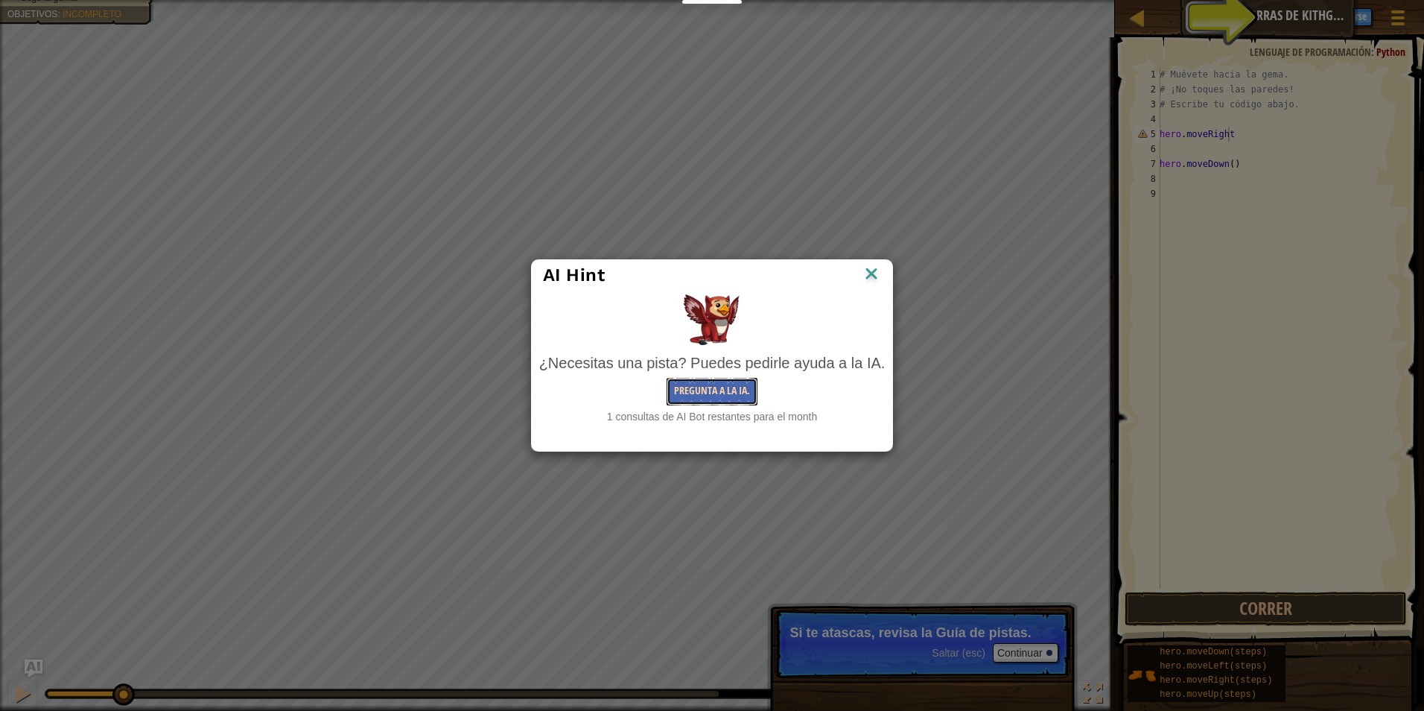
click at [736, 390] on button "Pregunta a la IA." at bounding box center [712, 392] width 91 height 28
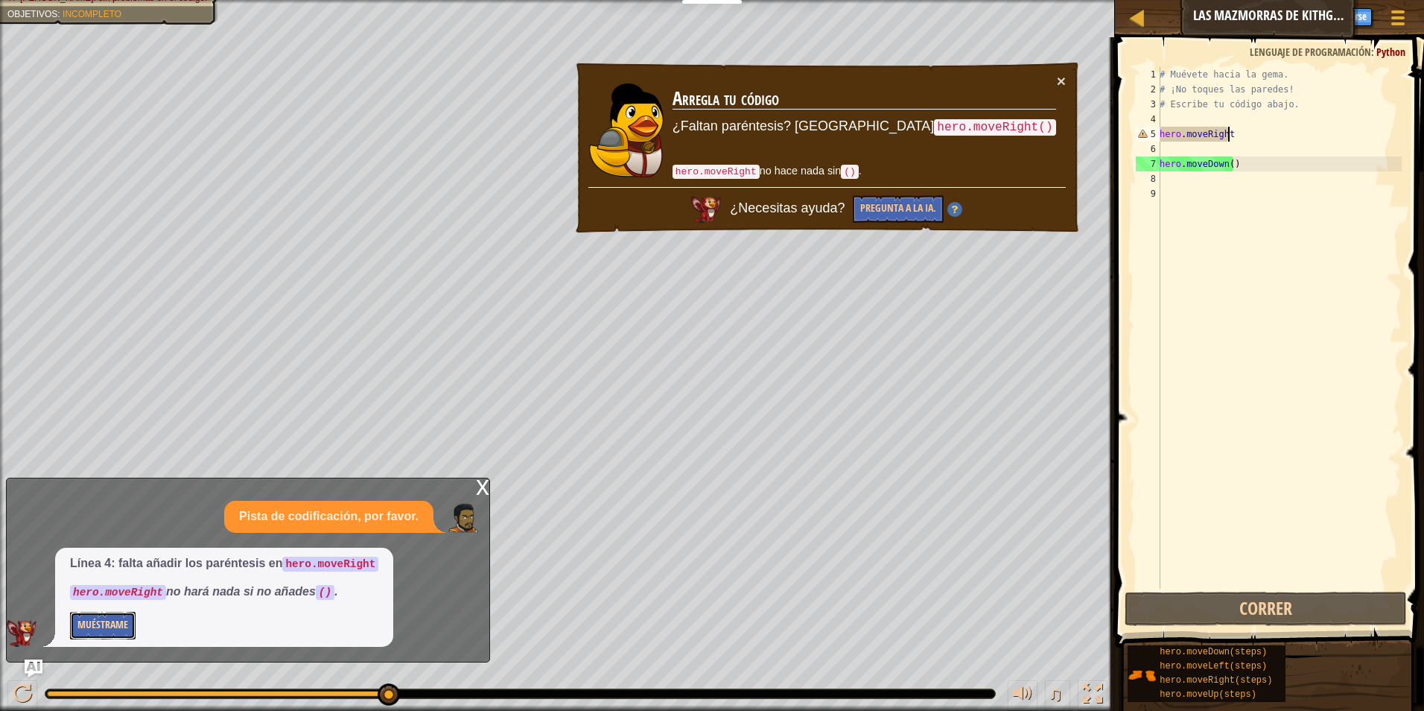
click at [129, 630] on button "Muéstrame" at bounding box center [103, 626] width 66 height 28
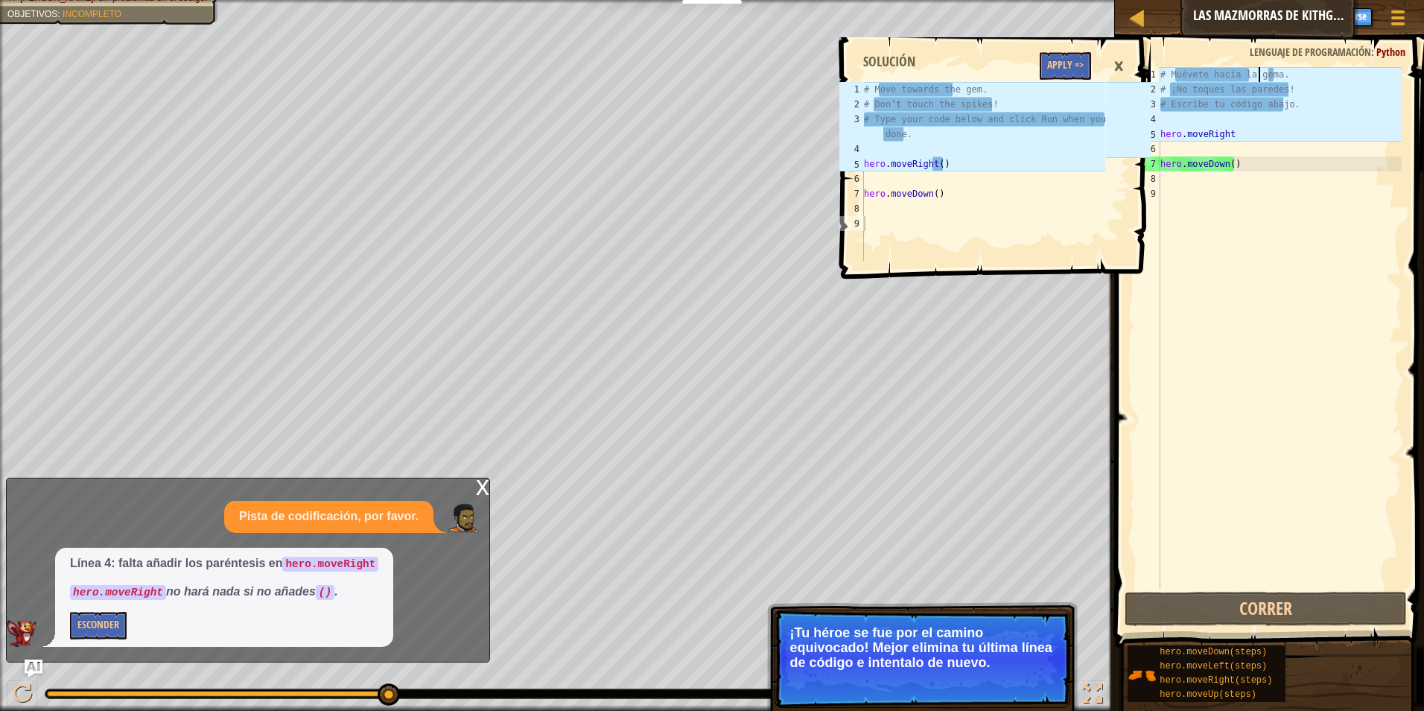
click at [1260, 74] on div "# Muévete hacia la gema. # ¡No toques las paredes! # Escribe tu código abajo. h…" at bounding box center [1279, 342] width 244 height 551
click at [1273, 74] on div "# Muévete hacia la gema. # ¡No toques las paredes! # Escribe tu código abajo. h…" at bounding box center [1279, 342] width 244 height 551
click at [1277, 72] on div "# Muévete hacia la gema. # ¡No toques las paredes! # Escribe tu código abajo. h…" at bounding box center [1279, 342] width 244 height 551
click at [1230, 165] on div "# Muévete hacia la gema. # ¡No toques las paredes! # Escribe tu código abajo. h…" at bounding box center [1279, 342] width 244 height 551
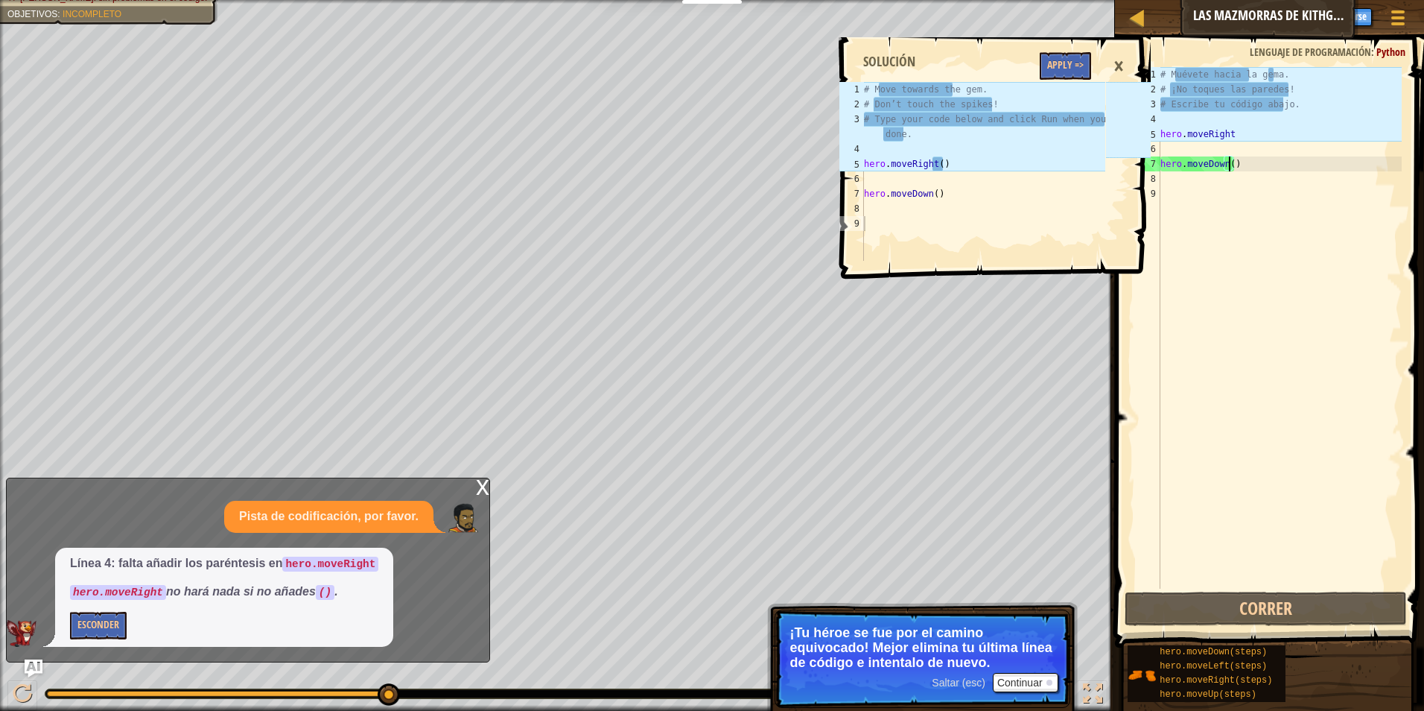
type textarea "hero.moveDown(1)"
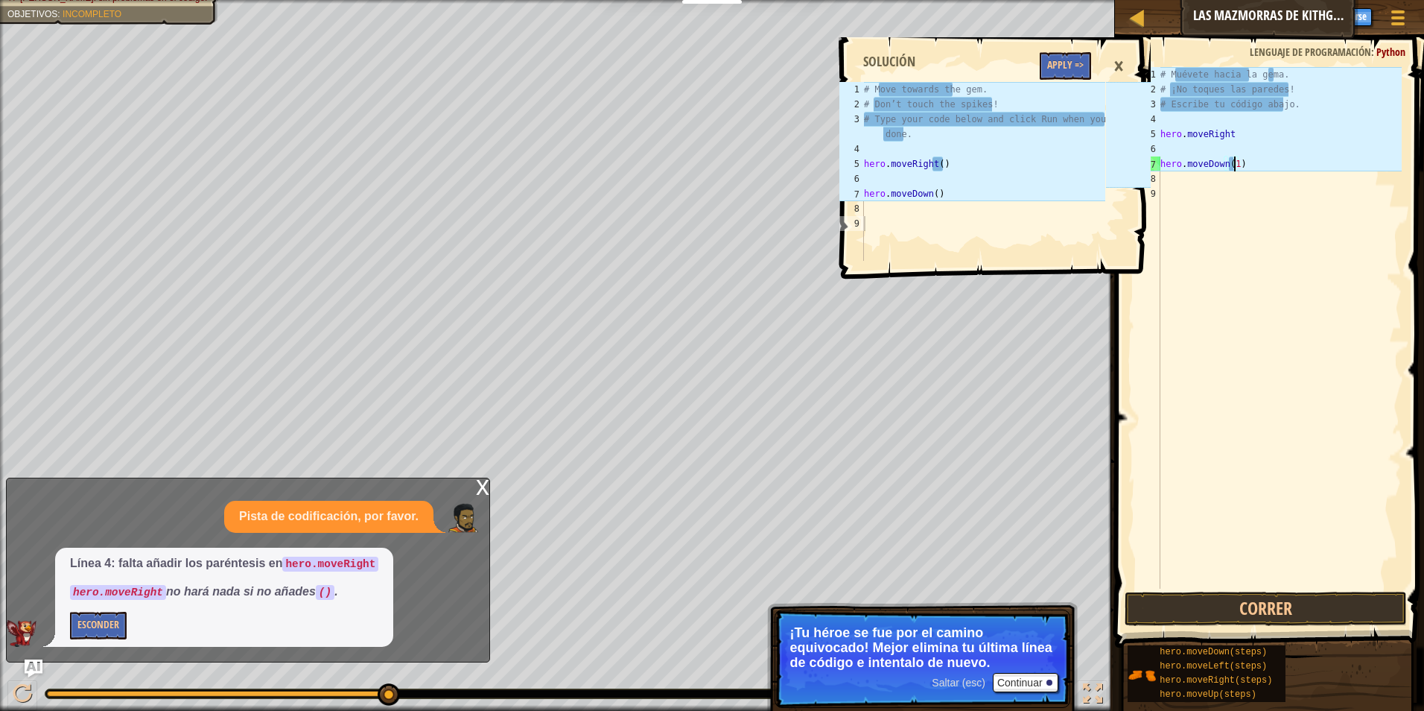
scroll to position [7, 0]
click at [1224, 192] on div "# Muévete hacia la gema. # ¡No toques las paredes! # Escribe tu código abajo. h…" at bounding box center [1282, 342] width 240 height 551
click at [1077, 57] on button "Apply =>" at bounding box center [1065, 66] width 51 height 28
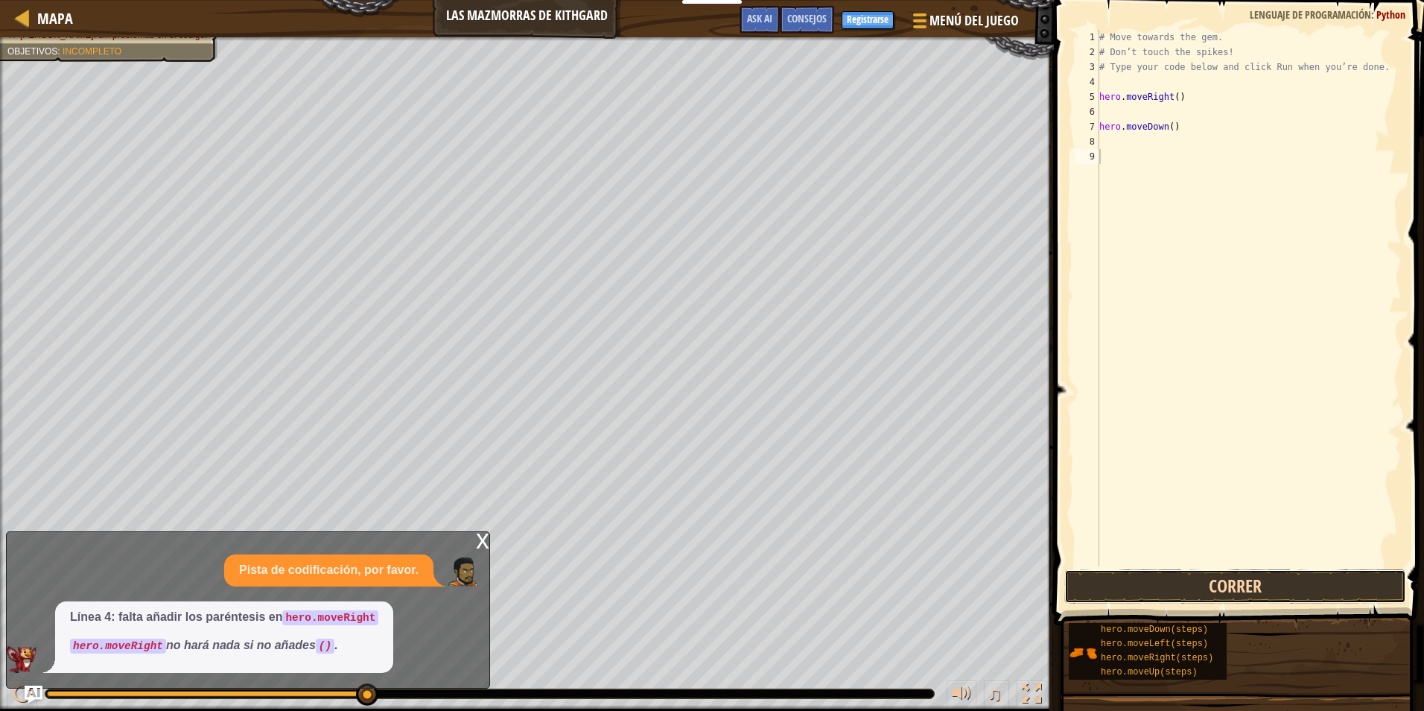
click at [1131, 588] on button "Correr" at bounding box center [1235, 586] width 342 height 34
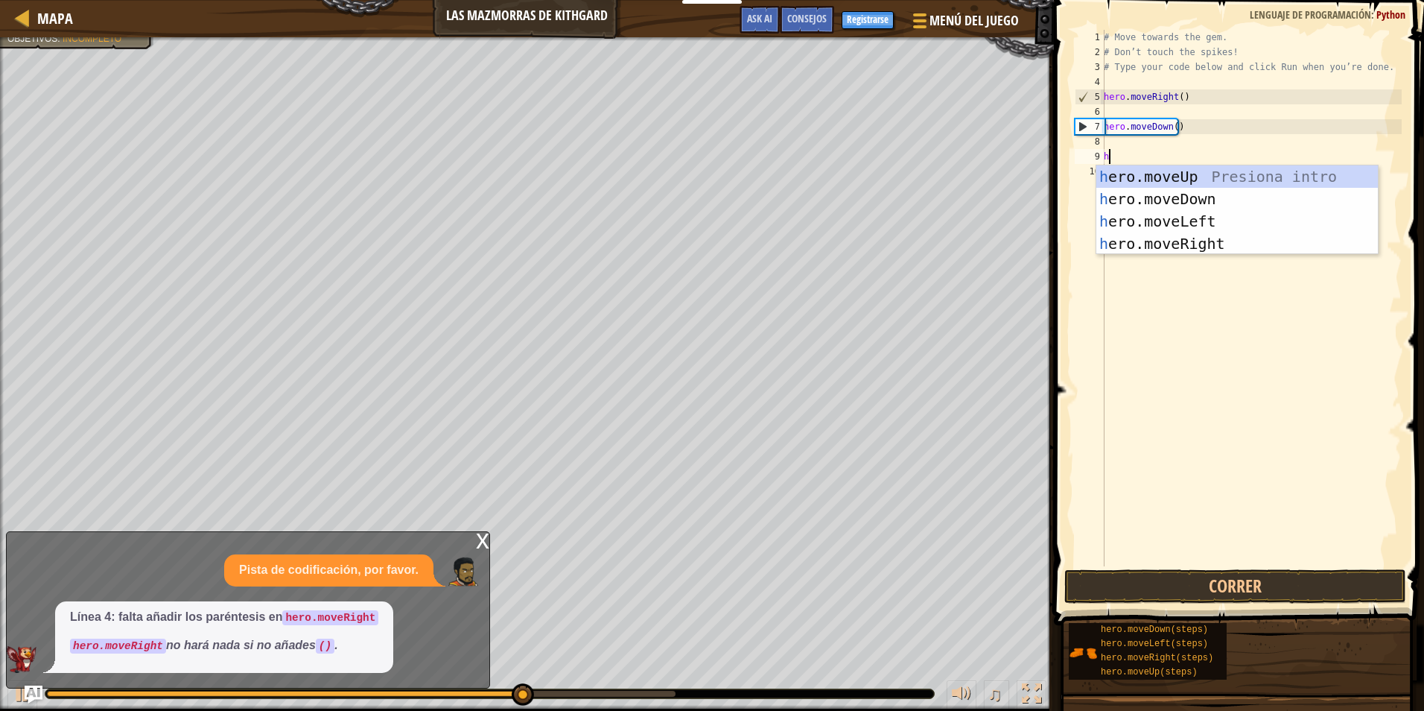
type textarea "he"
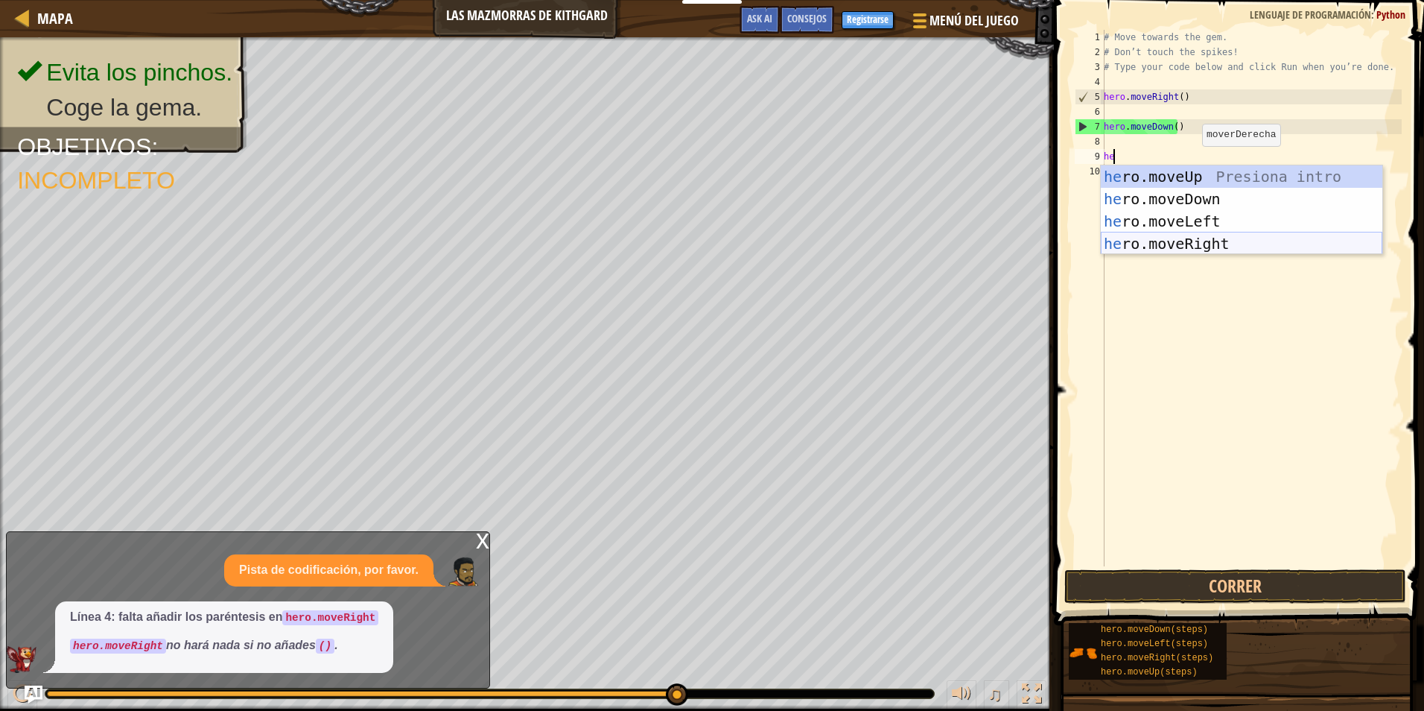
click at [1218, 238] on div "he ro.moveUp Presiona intro he ro.moveDown Presiona intro he ro.moveLeft Presio…" at bounding box center [1242, 232] width 282 height 134
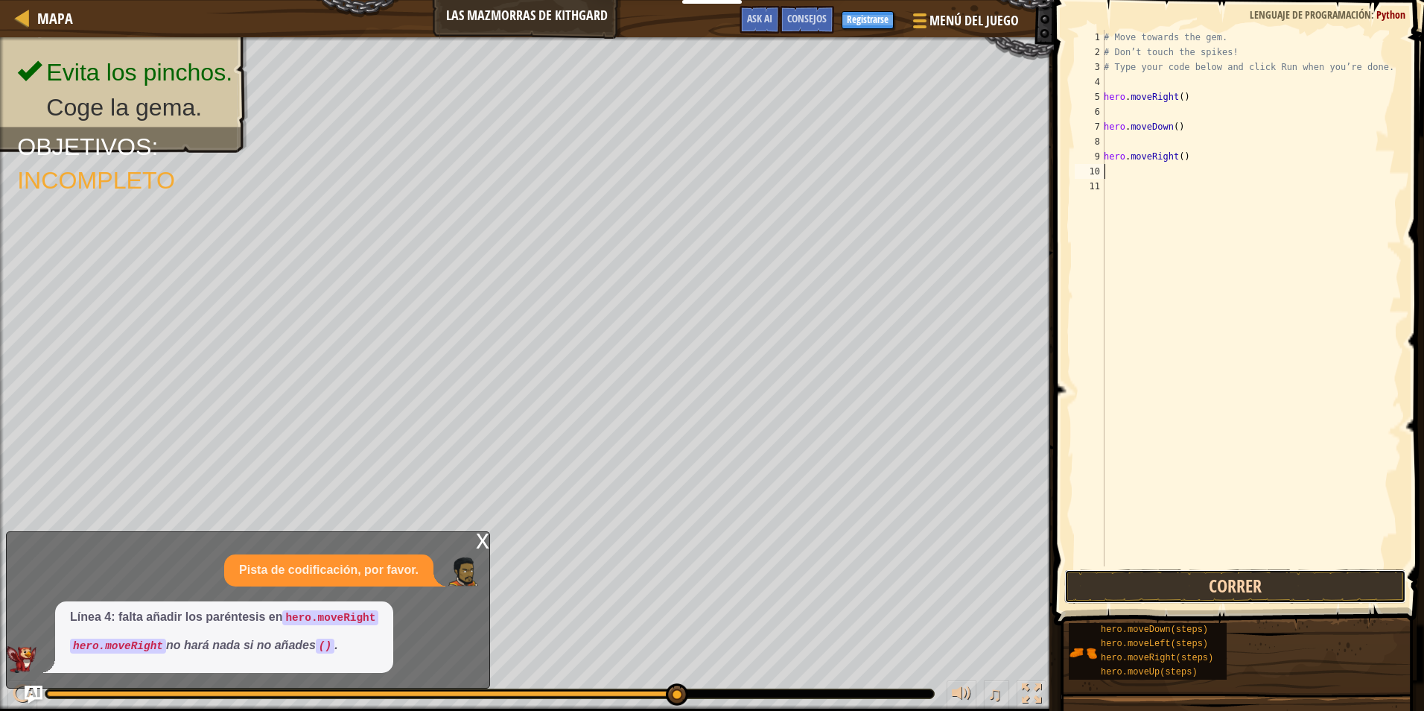
click at [1180, 582] on button "Correr" at bounding box center [1235, 586] width 342 height 34
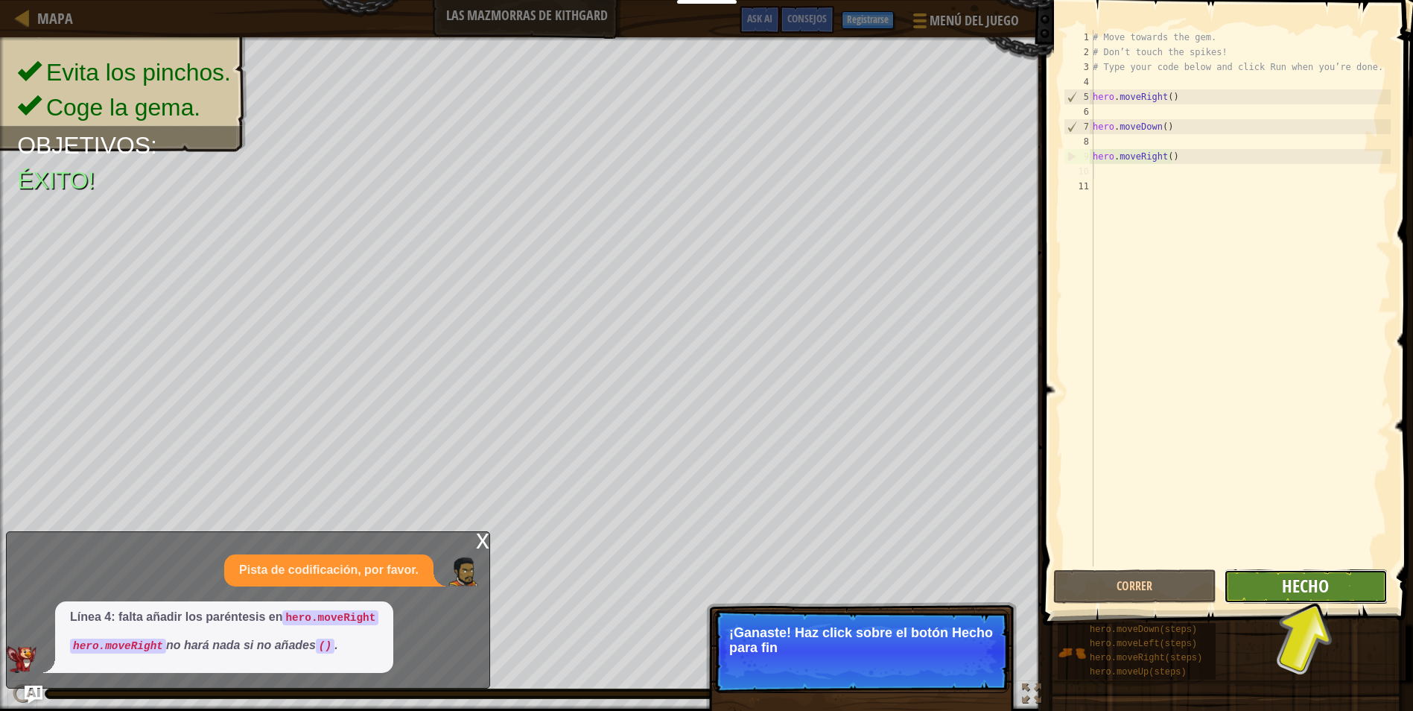
click at [1311, 585] on span "Hecho" at bounding box center [1305, 586] width 47 height 24
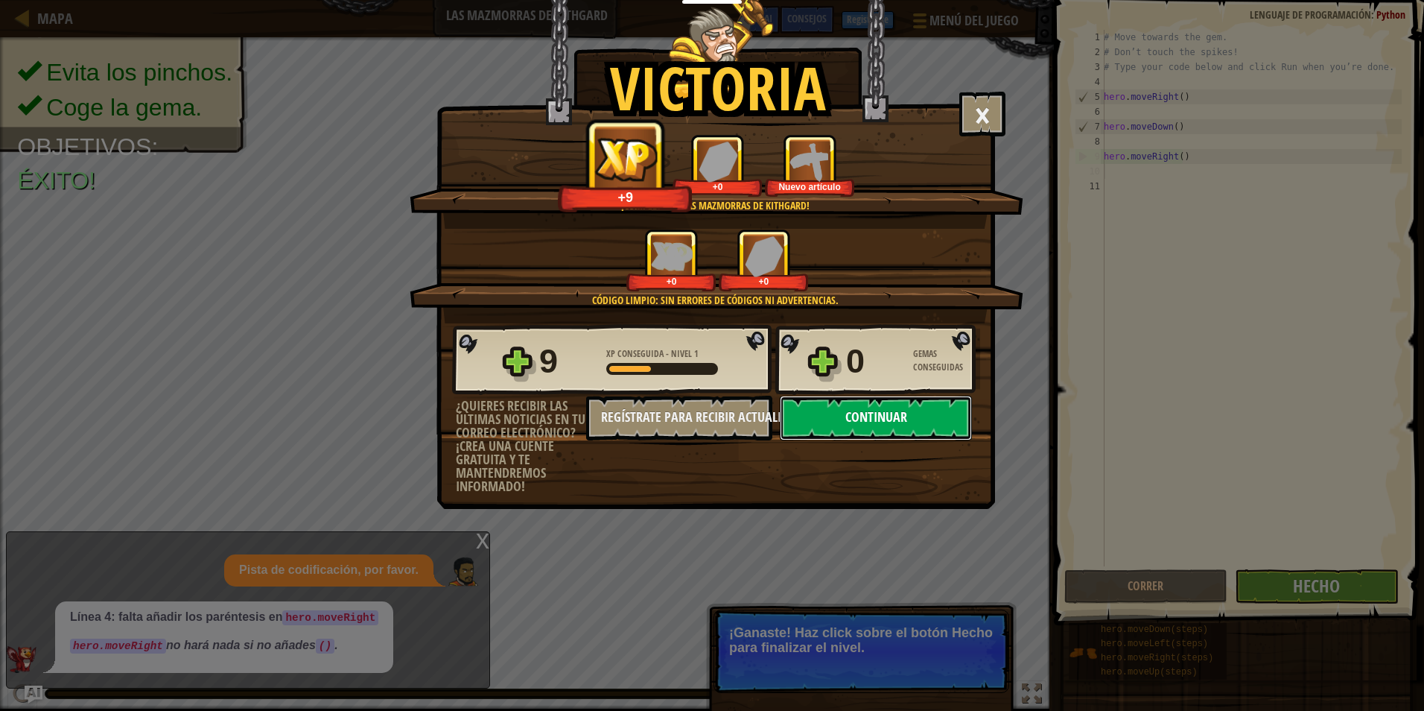
click at [826, 407] on button "Continuar" at bounding box center [876, 418] width 192 height 45
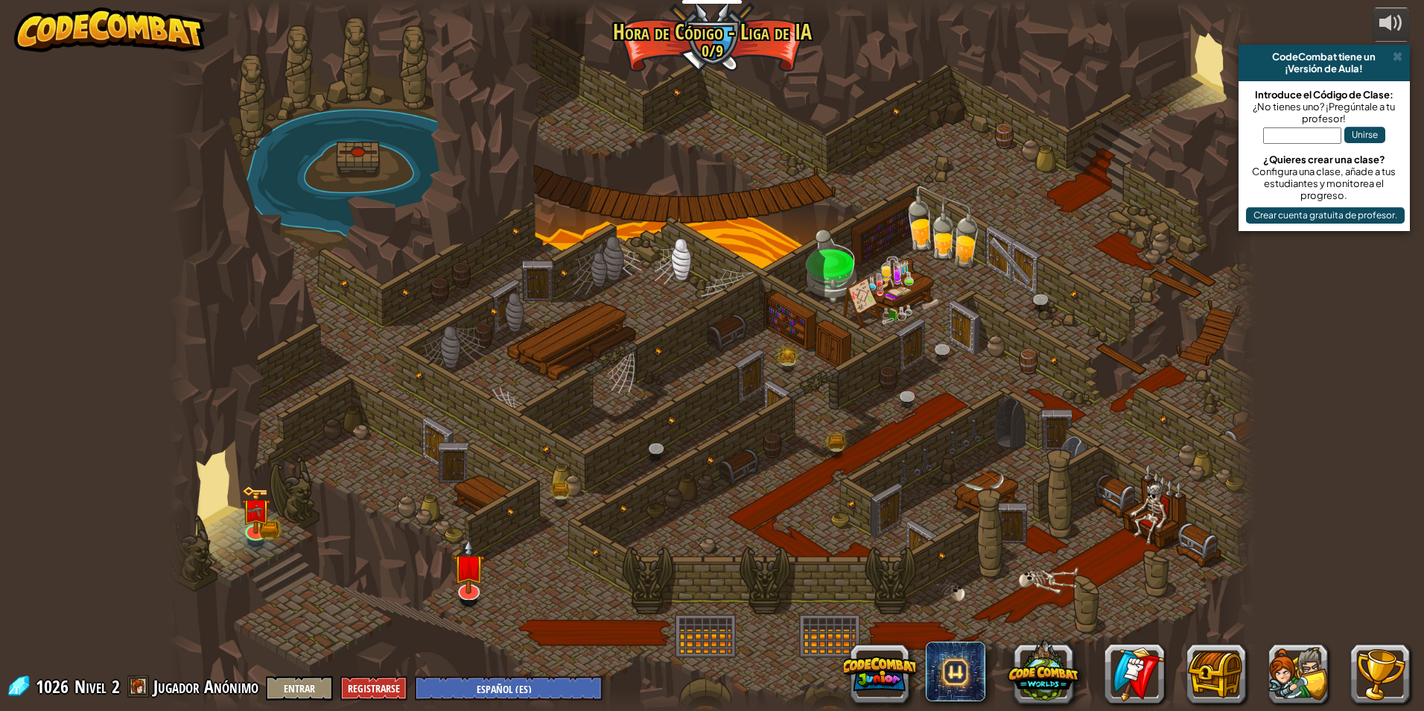
select select "es-ES"
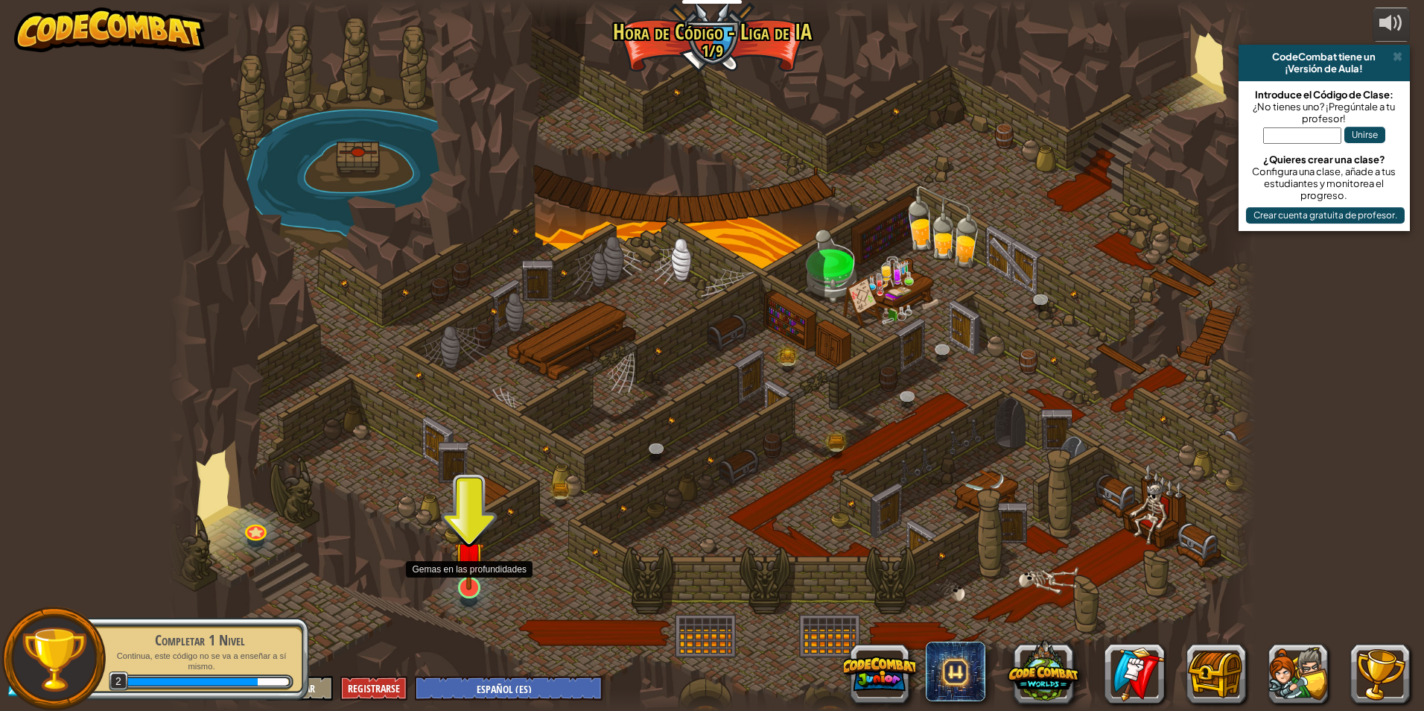
click at [461, 588] on img at bounding box center [468, 555] width 29 height 67
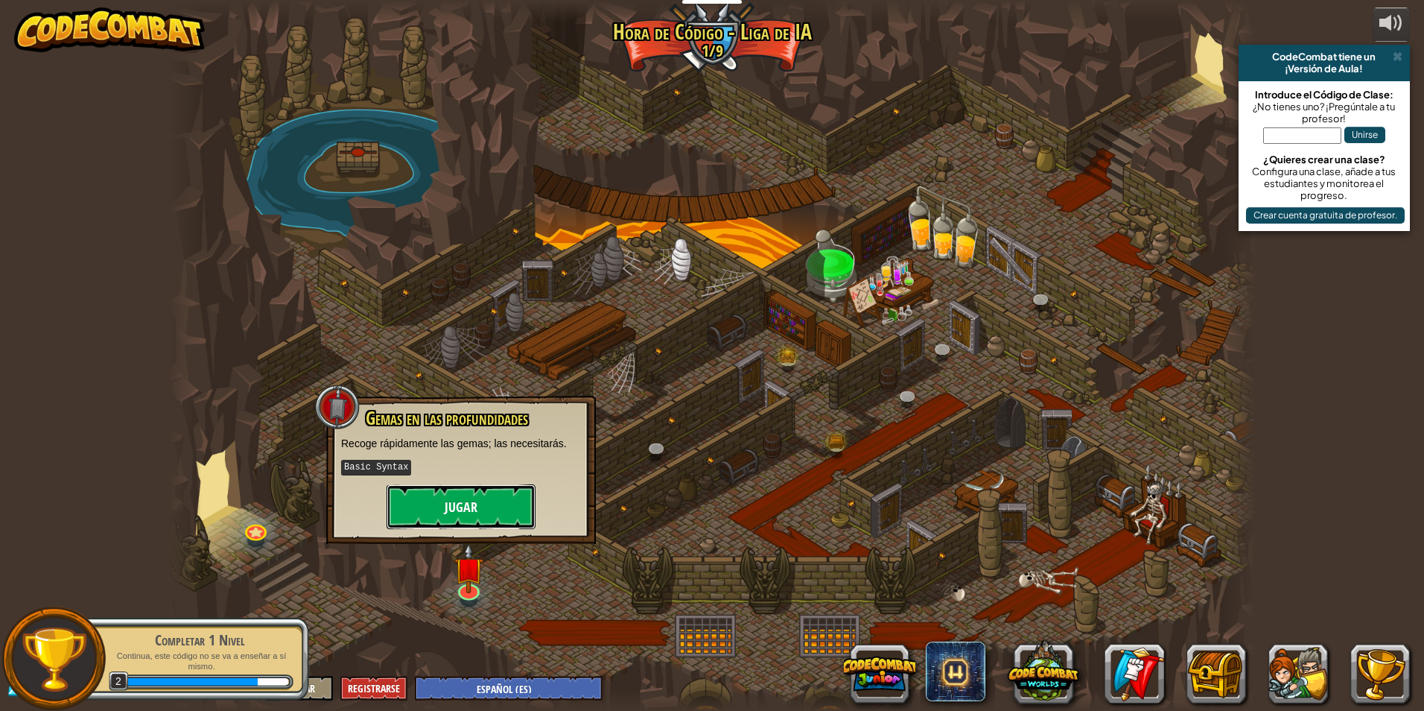
click at [491, 517] on button "Jugar" at bounding box center [461, 506] width 149 height 45
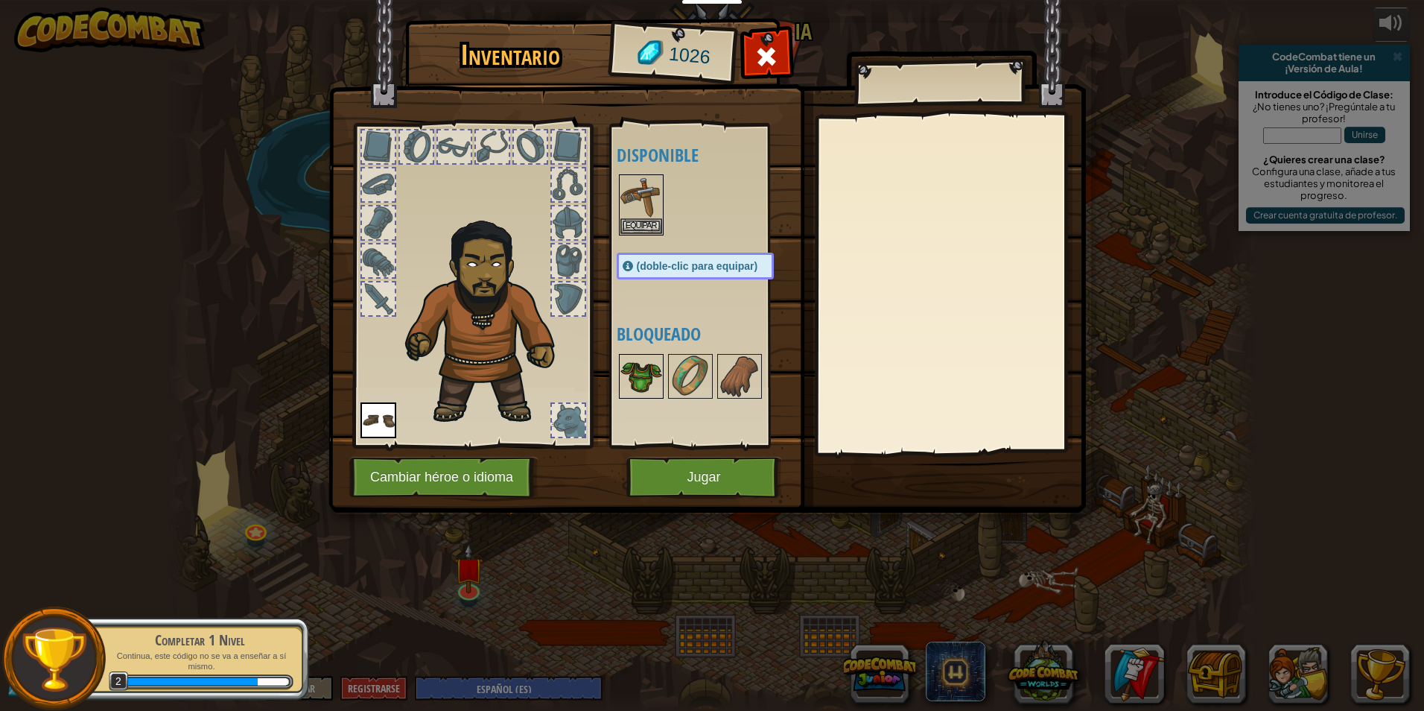
click at [630, 384] on img at bounding box center [641, 376] width 42 height 42
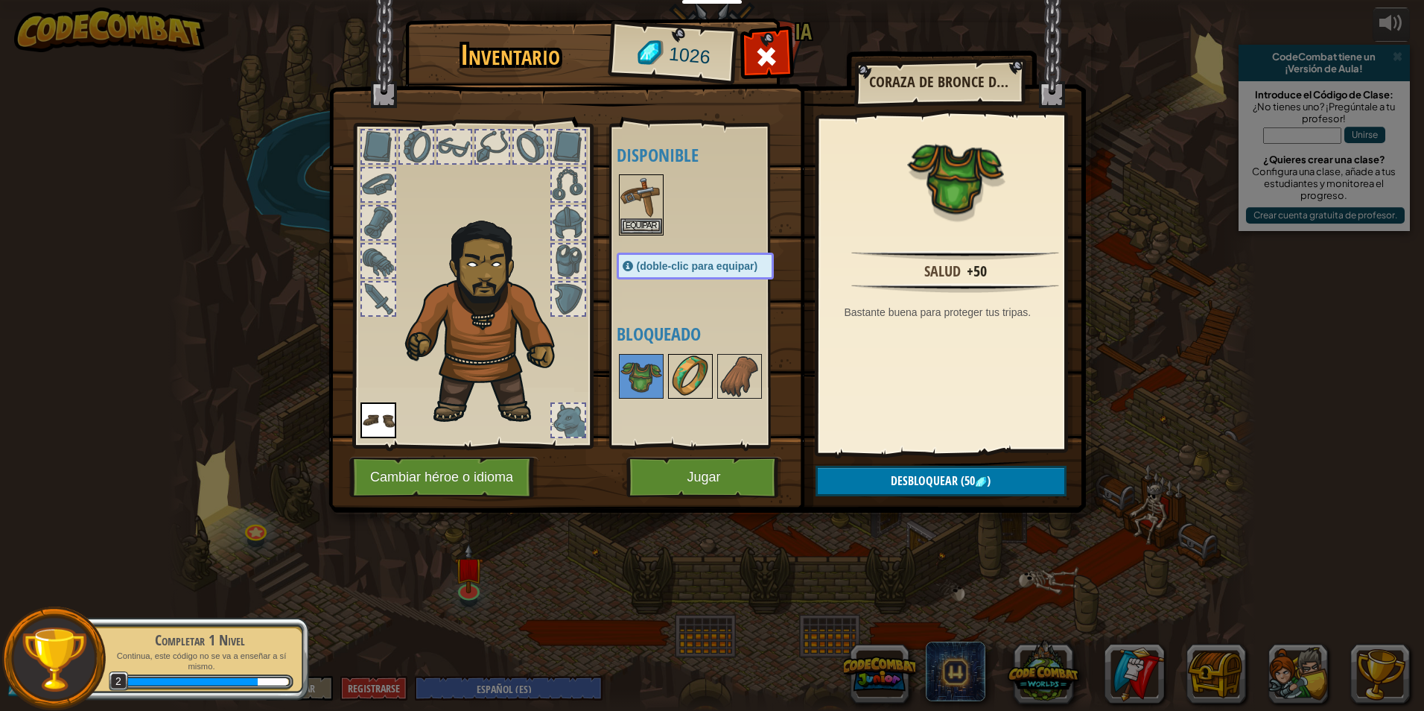
click at [695, 397] on img at bounding box center [691, 376] width 42 height 42
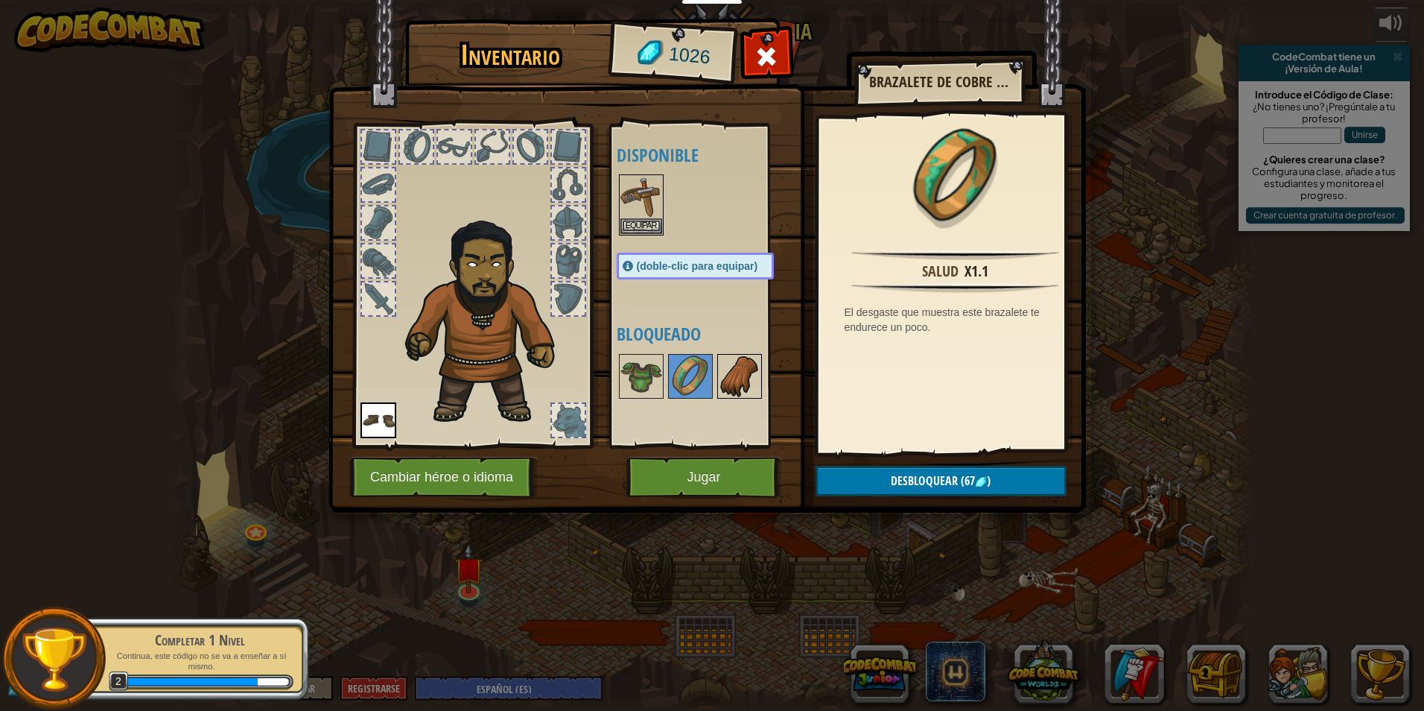
click at [747, 397] on img at bounding box center [740, 376] width 42 height 42
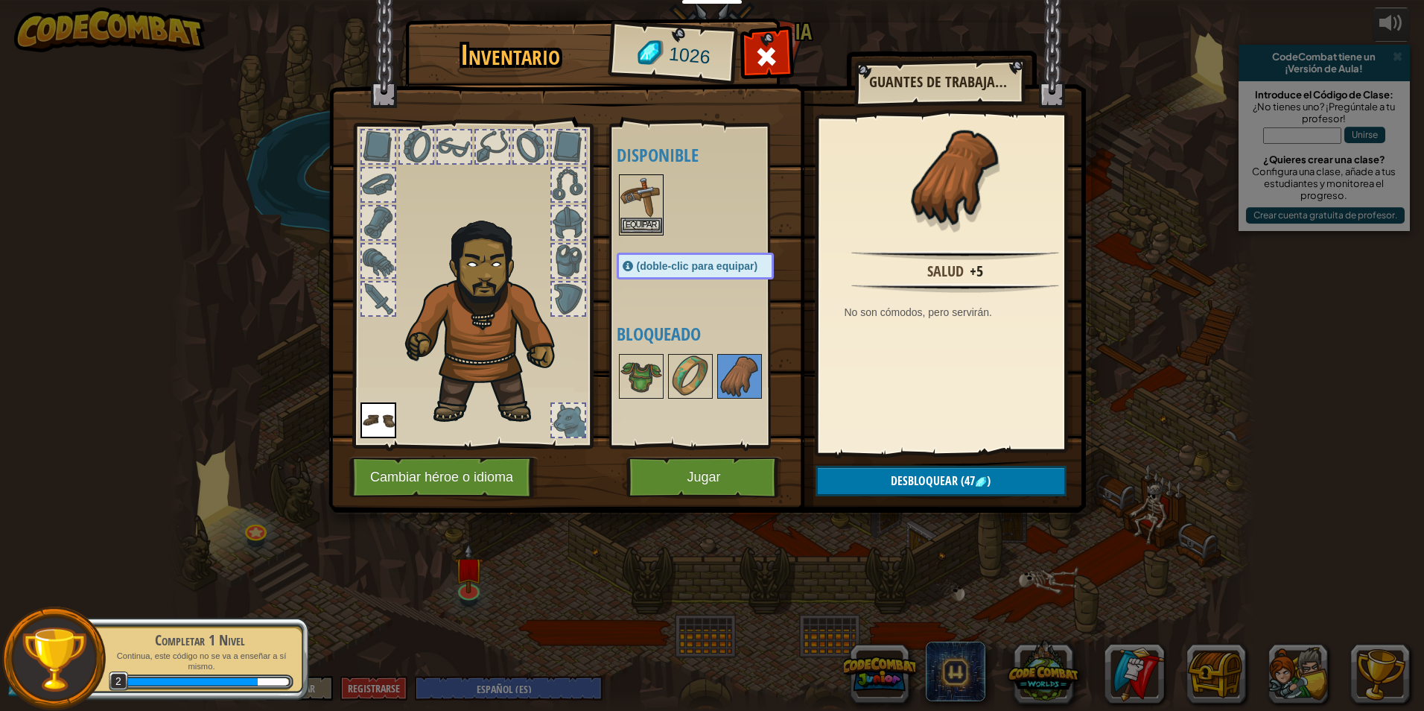
click at [656, 212] on img at bounding box center [641, 197] width 42 height 42
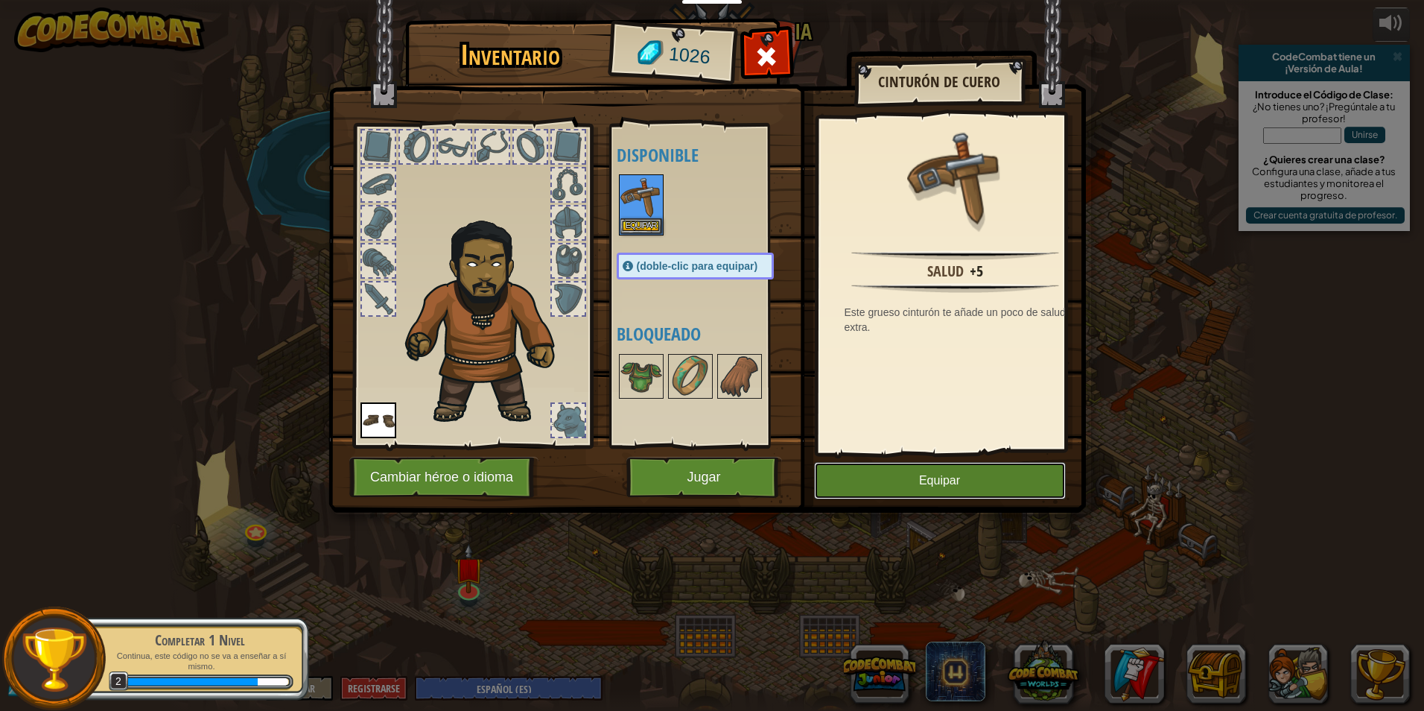
click at [981, 489] on button "Equipar" at bounding box center [940, 480] width 252 height 37
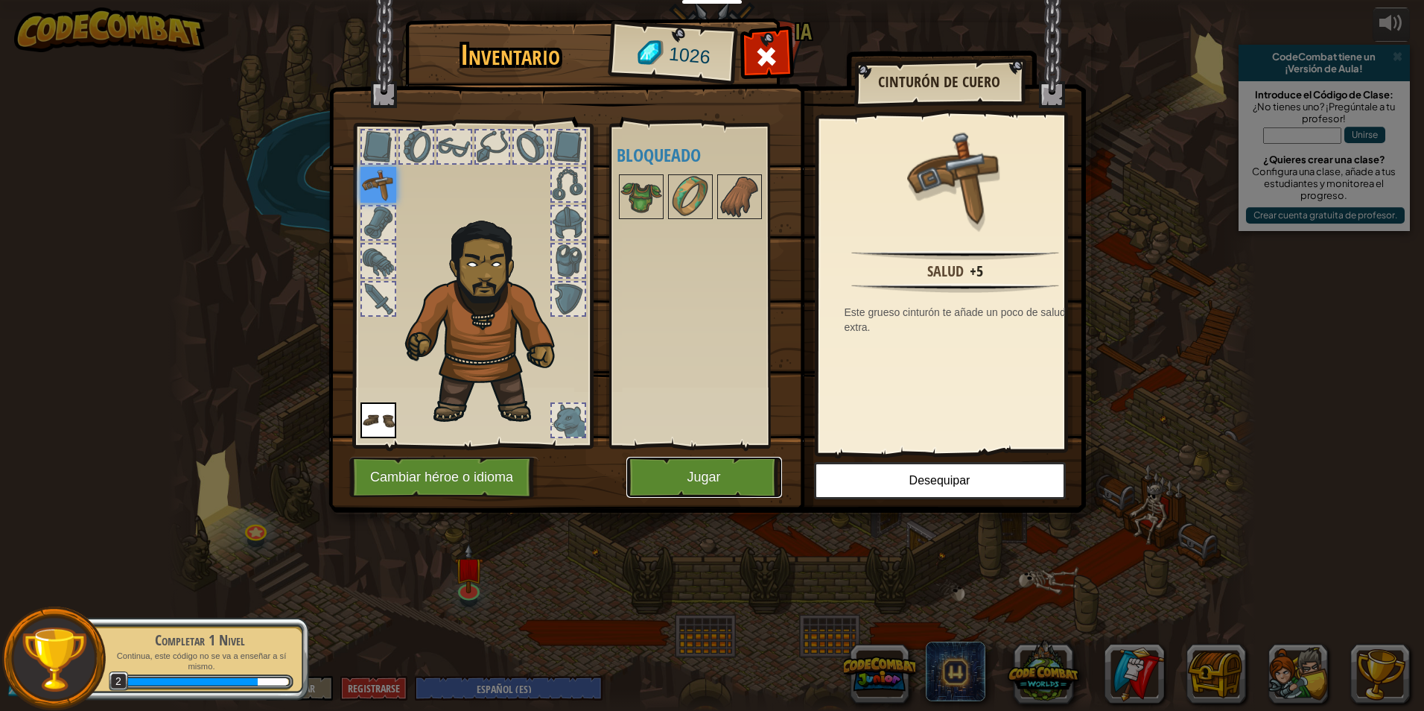
click at [719, 478] on button "Jugar" at bounding box center [704, 477] width 156 height 41
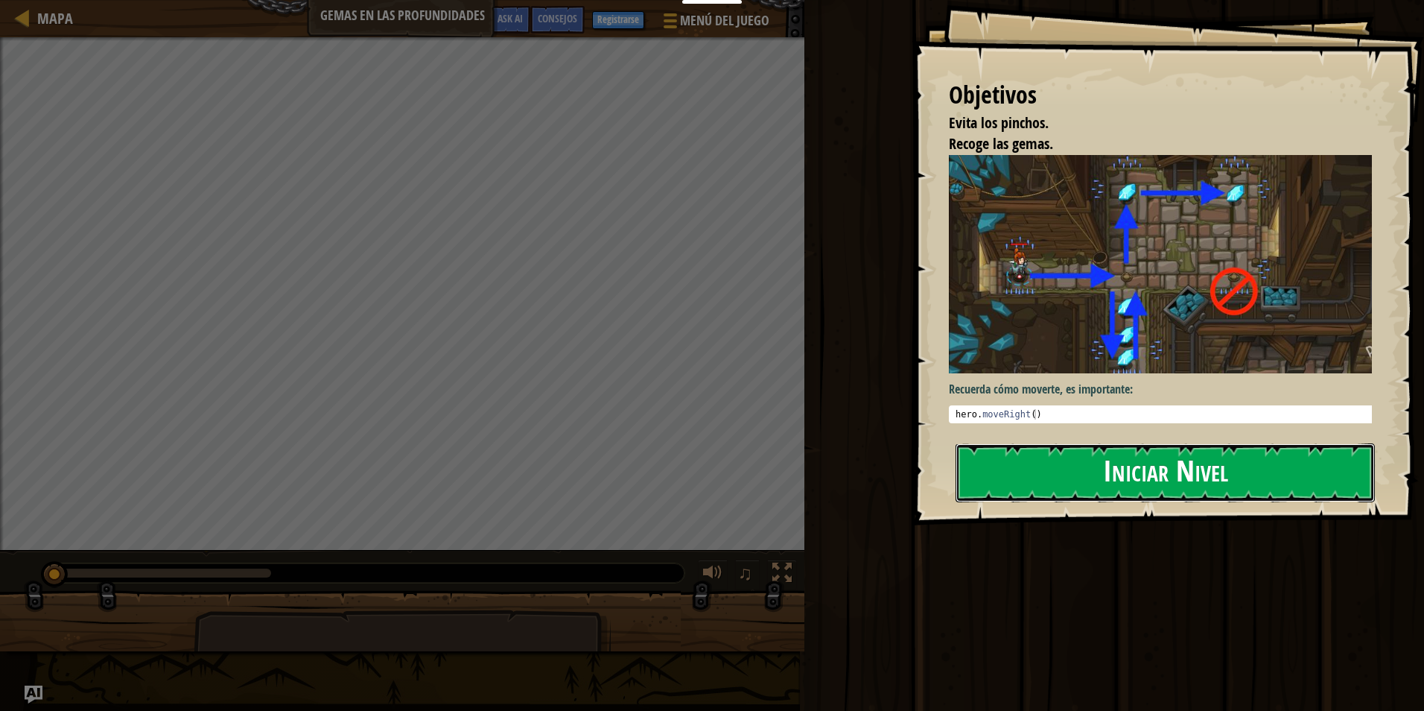
click at [1119, 448] on button "Iniciar Nivel" at bounding box center [1165, 472] width 419 height 59
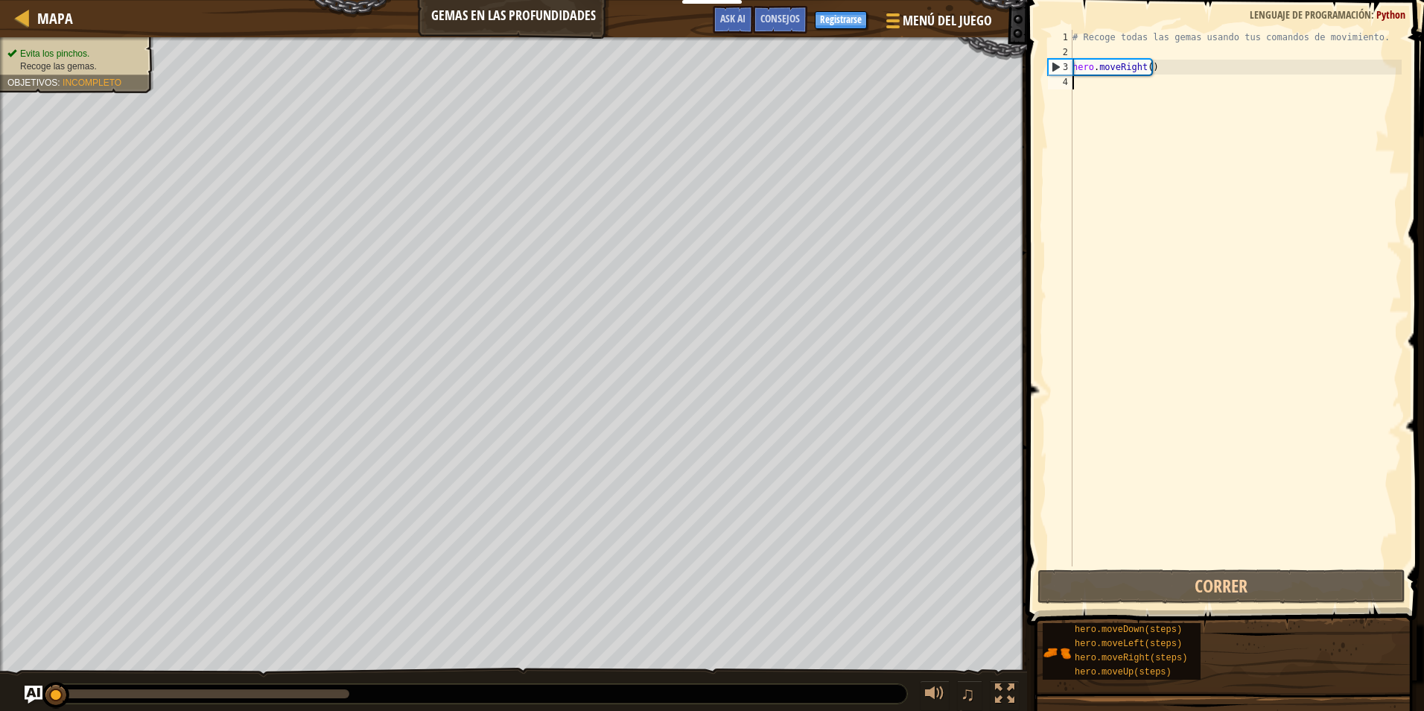
type textarea "h"
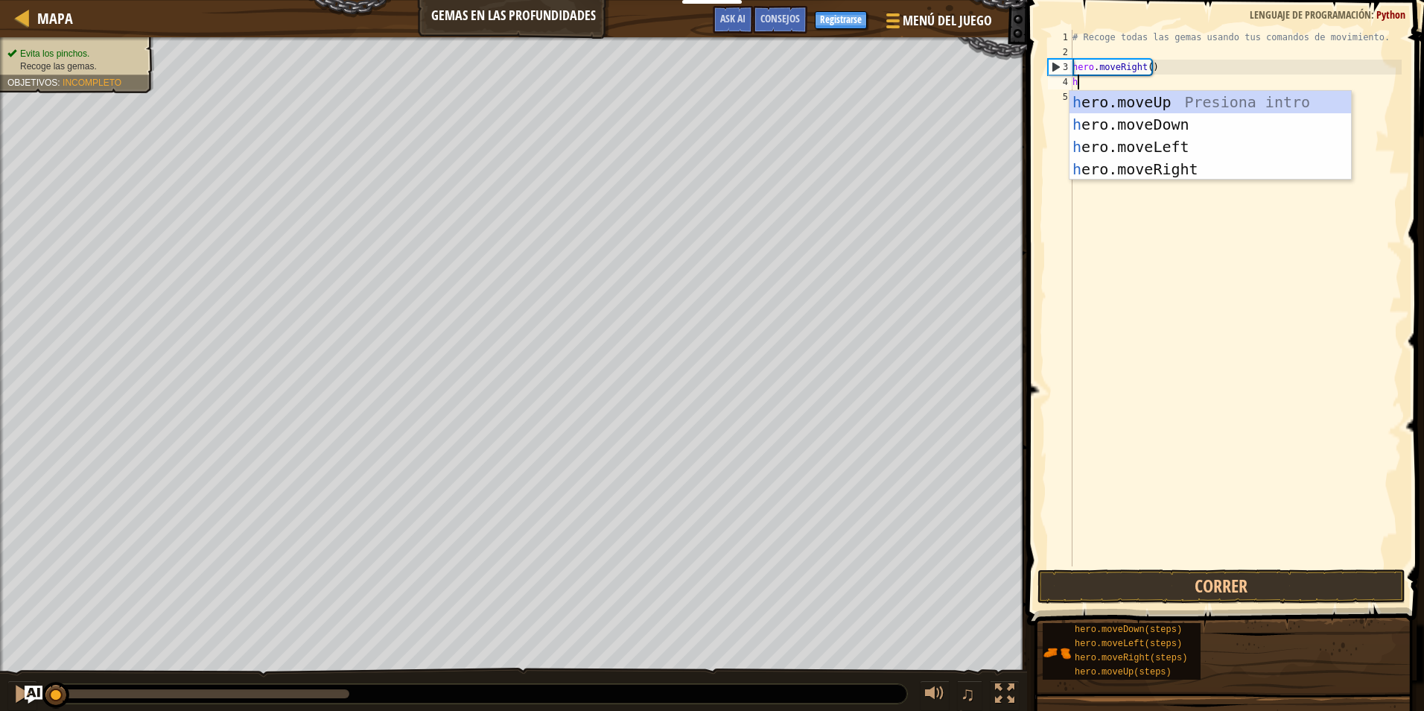
scroll to position [7, 0]
click at [1128, 144] on div "h ero.moveUp Presiona intro h ero.moveDown Presiona intro h ero.moveLeft Presio…" at bounding box center [1211, 158] width 282 height 134
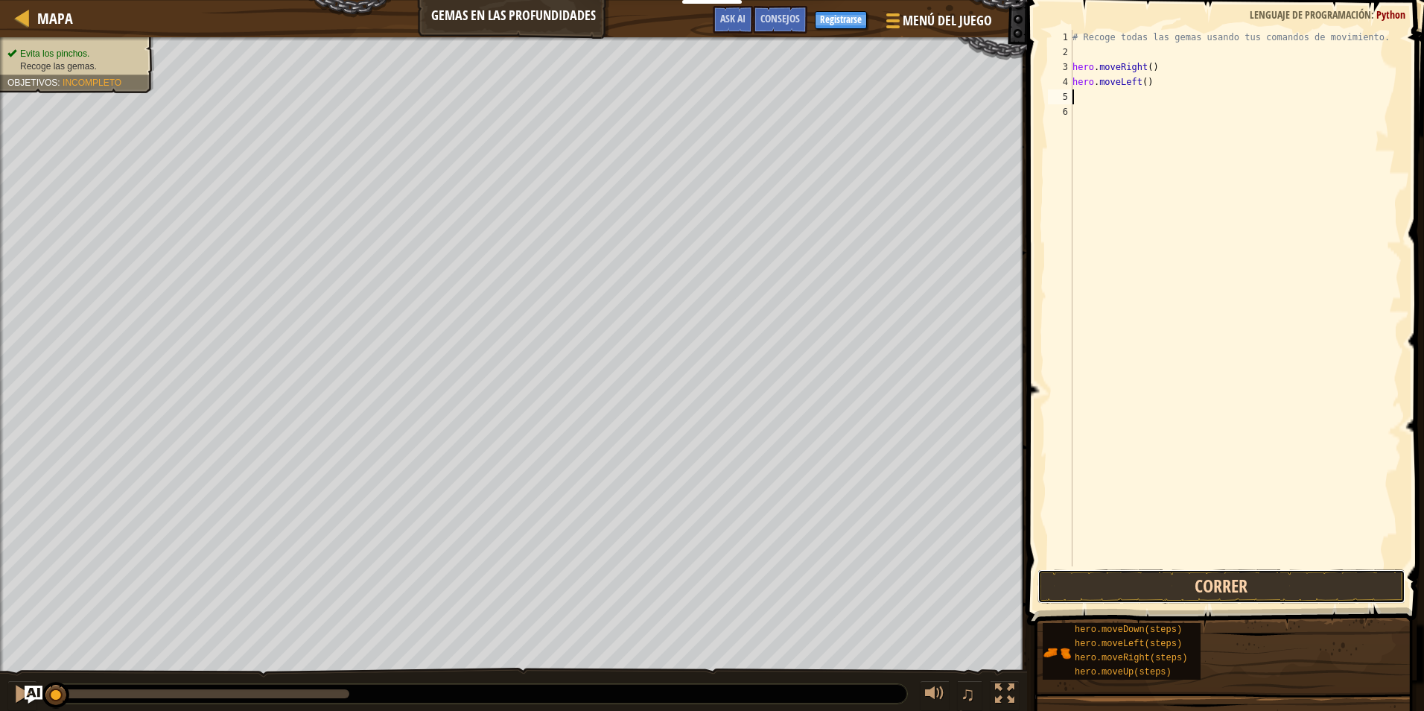
click at [1084, 577] on button "Correr" at bounding box center [1222, 586] width 368 height 34
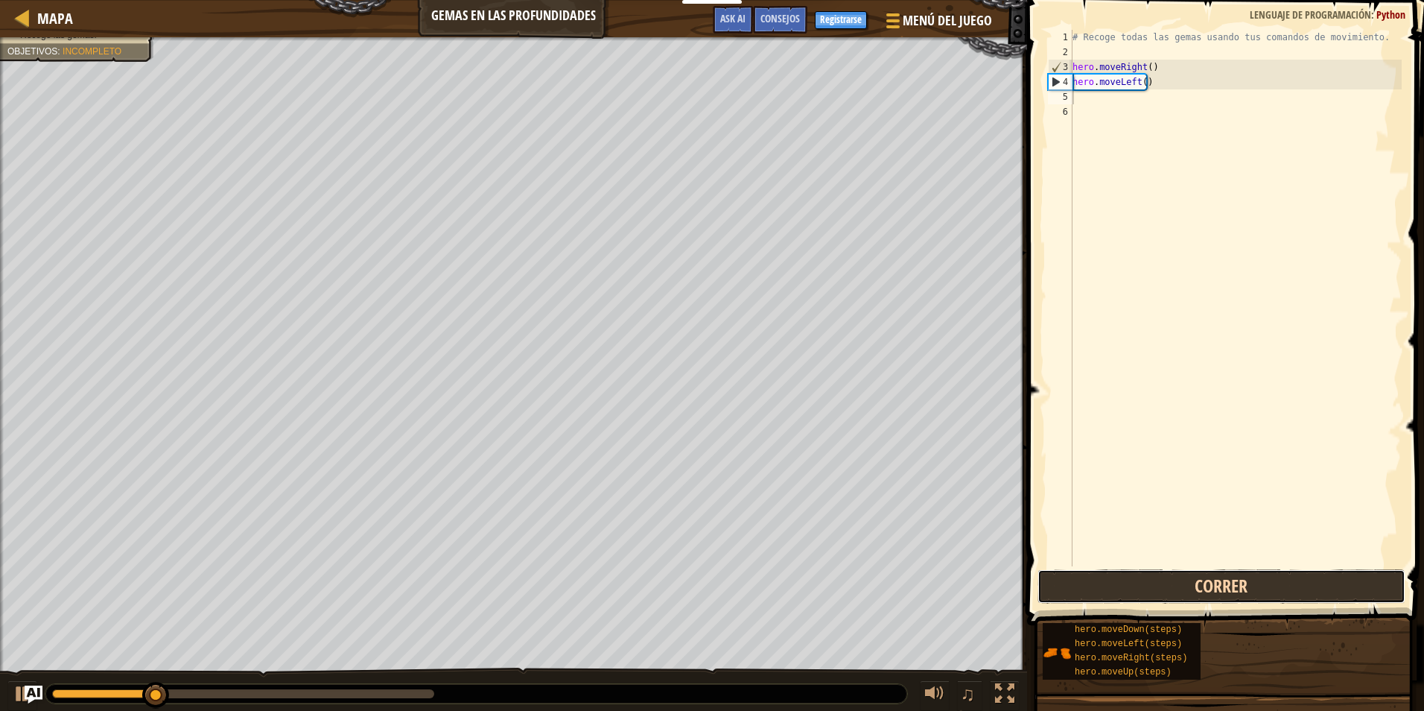
click at [1084, 577] on button "Correr" at bounding box center [1222, 586] width 368 height 34
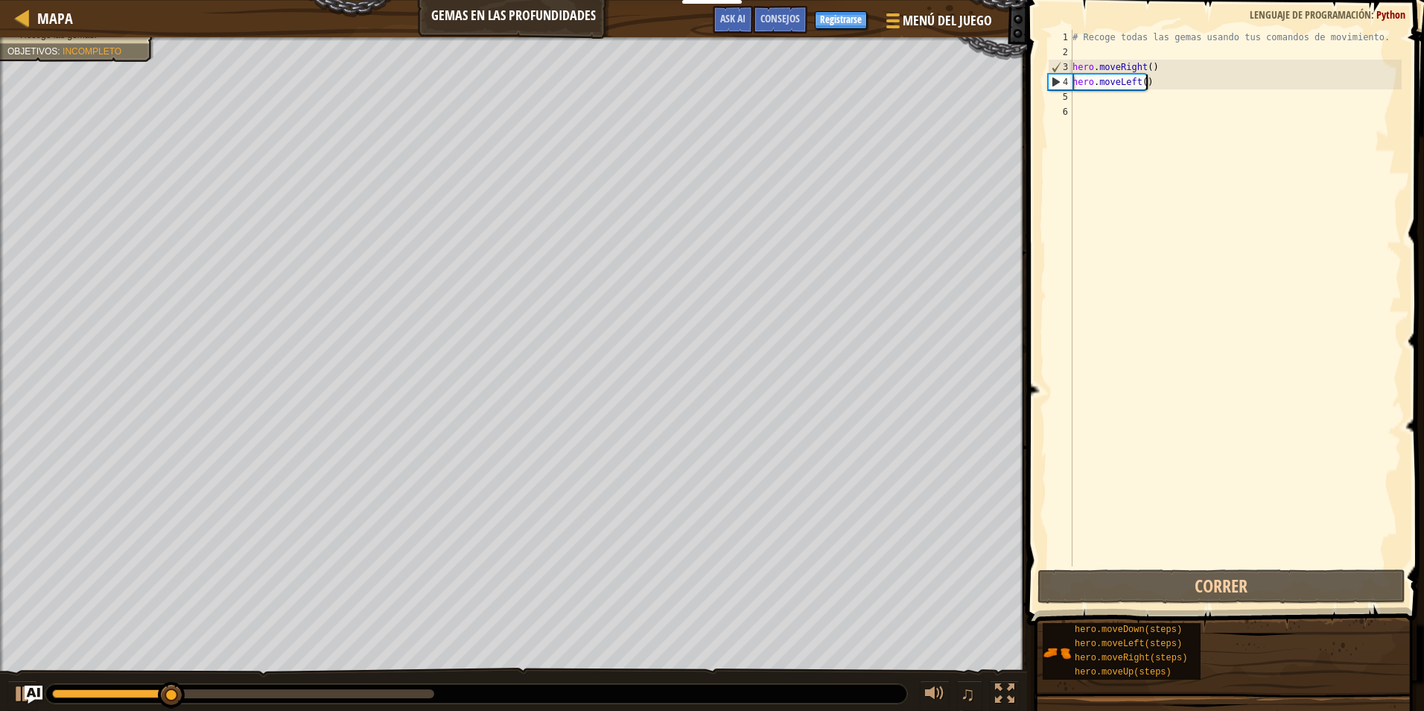
click at [1144, 77] on div "# Recoge todas las gemas usando tus comandos de movimiento. hero . moveRight ( …" at bounding box center [1236, 313] width 332 height 566
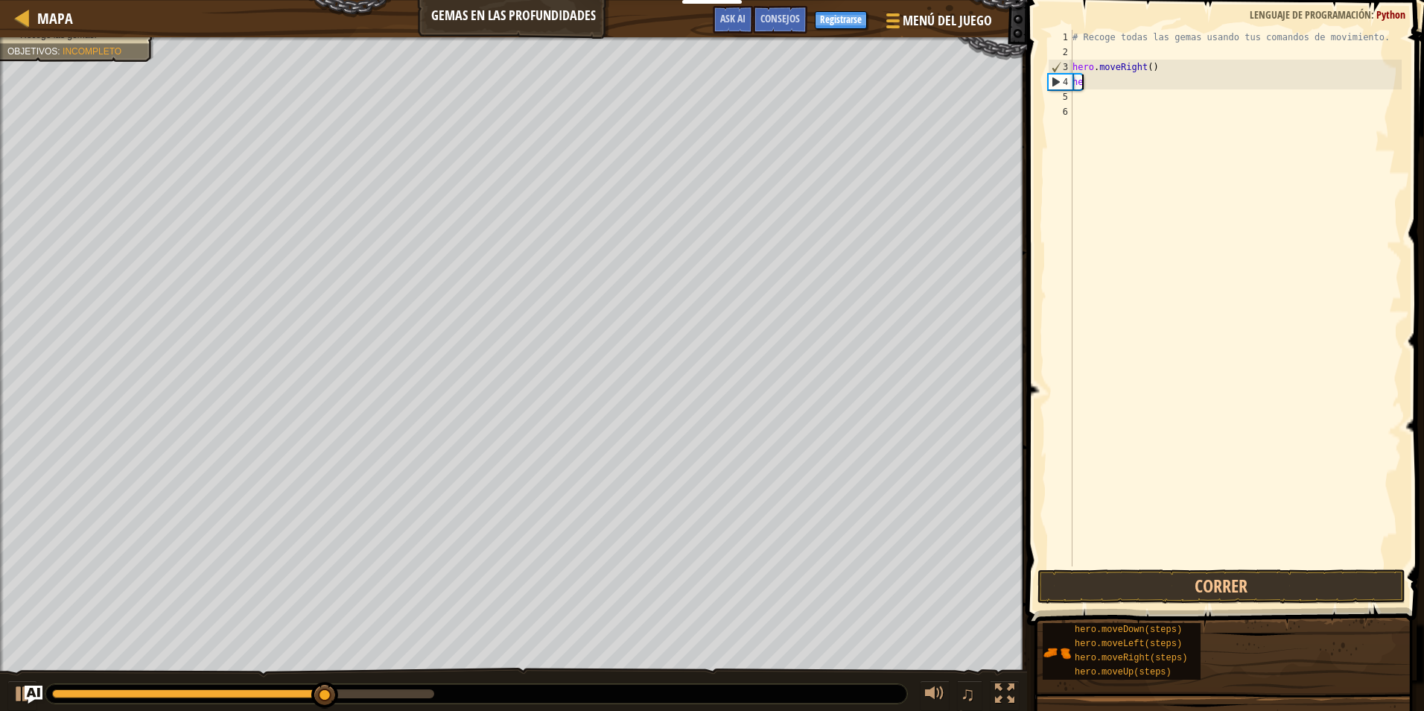
type textarea "h"
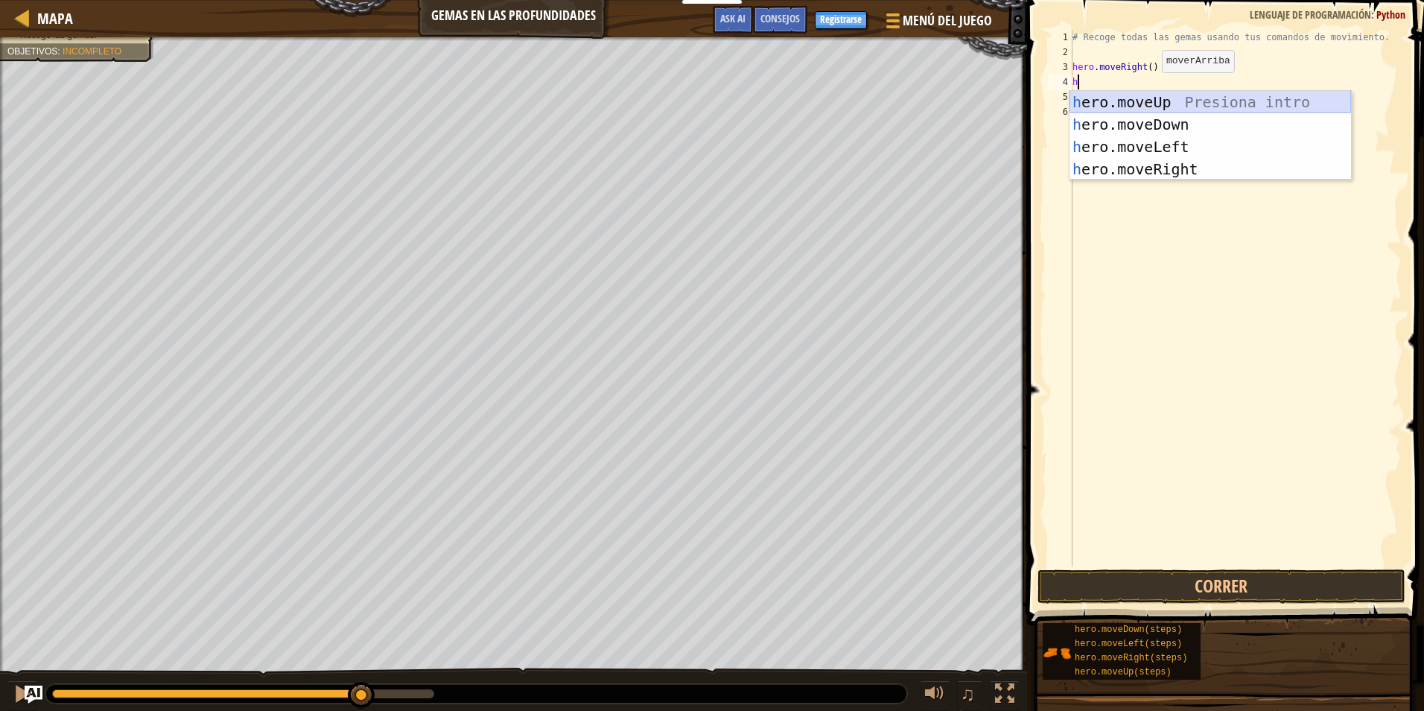
click at [1152, 104] on div "h ero.moveUp Presiona intro h ero.moveDown Presiona intro h ero.moveLeft Presio…" at bounding box center [1211, 158] width 282 height 134
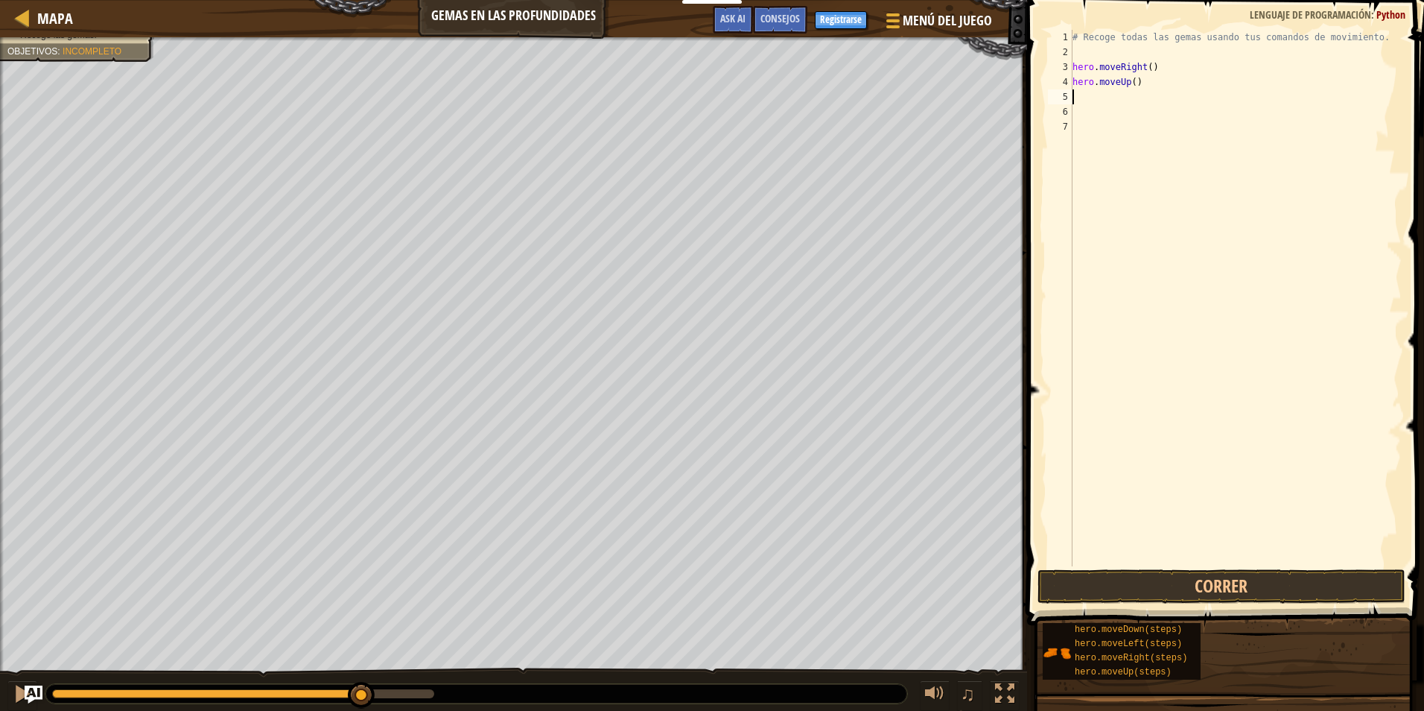
type textarea "h"
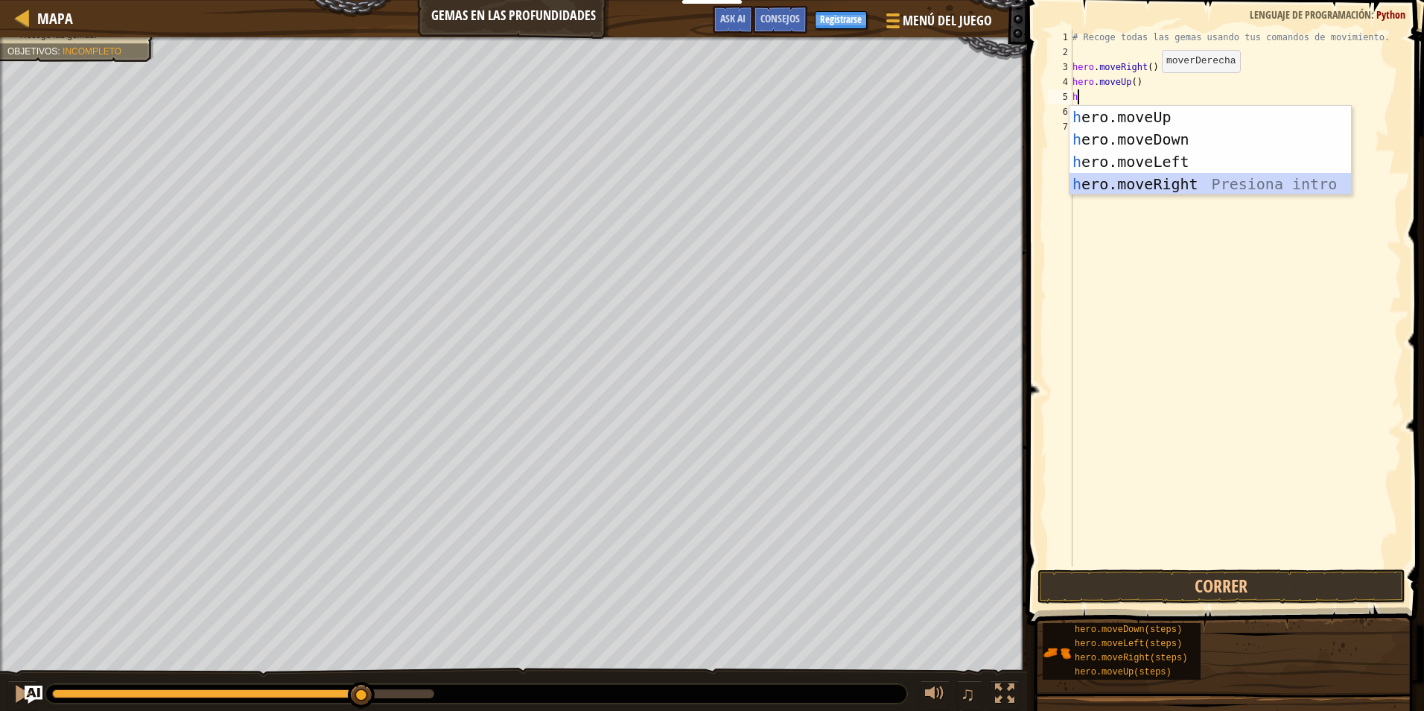
click at [1145, 185] on div "h ero.moveUp Presiona intro h ero.moveDown Presiona intro h ero.moveLeft Presio…" at bounding box center [1211, 173] width 282 height 134
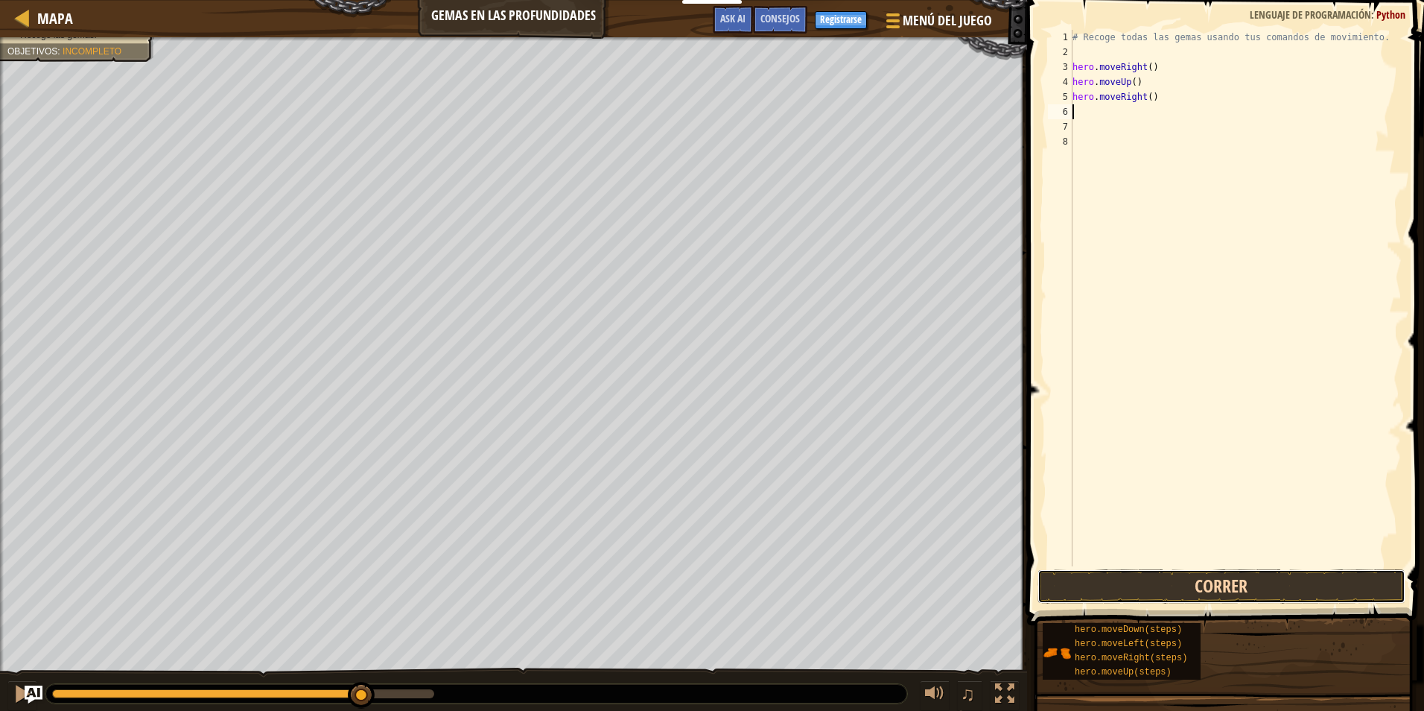
click at [1088, 591] on button "Correr" at bounding box center [1222, 586] width 368 height 34
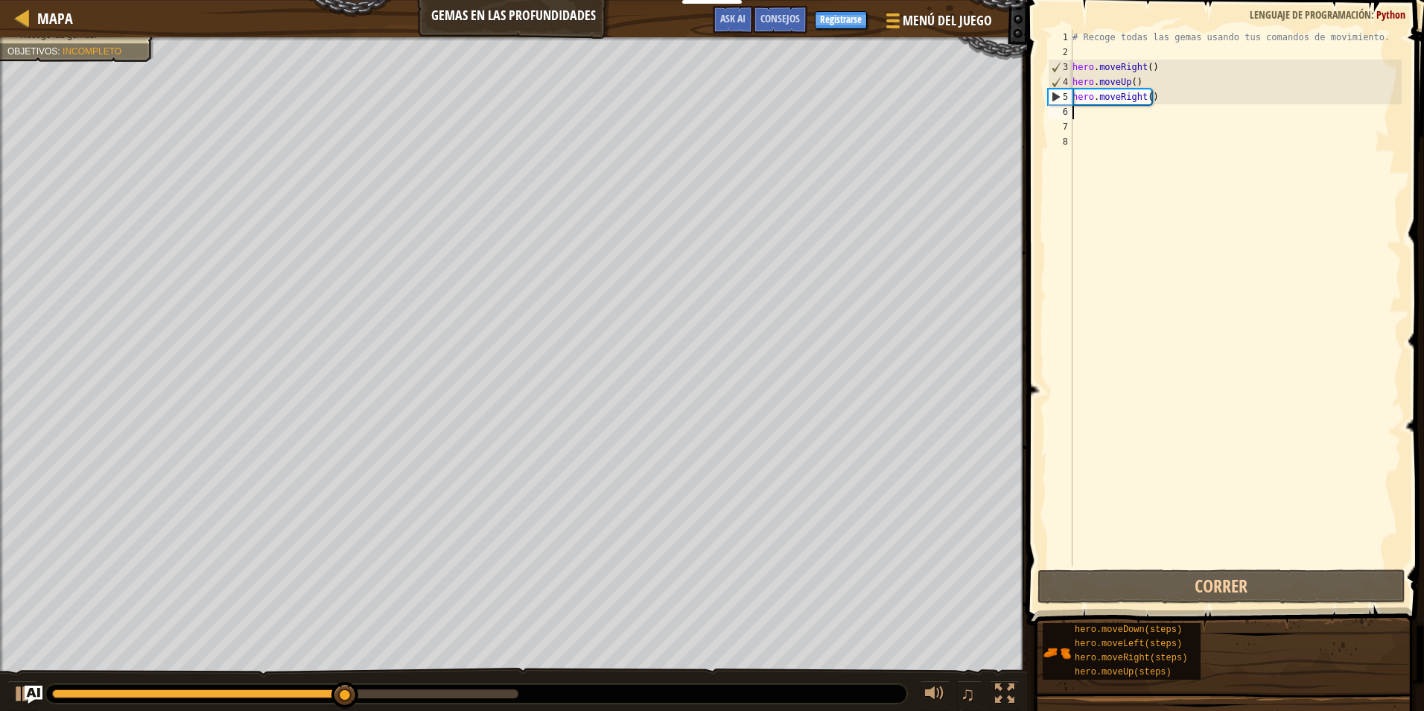
type textarea "h"
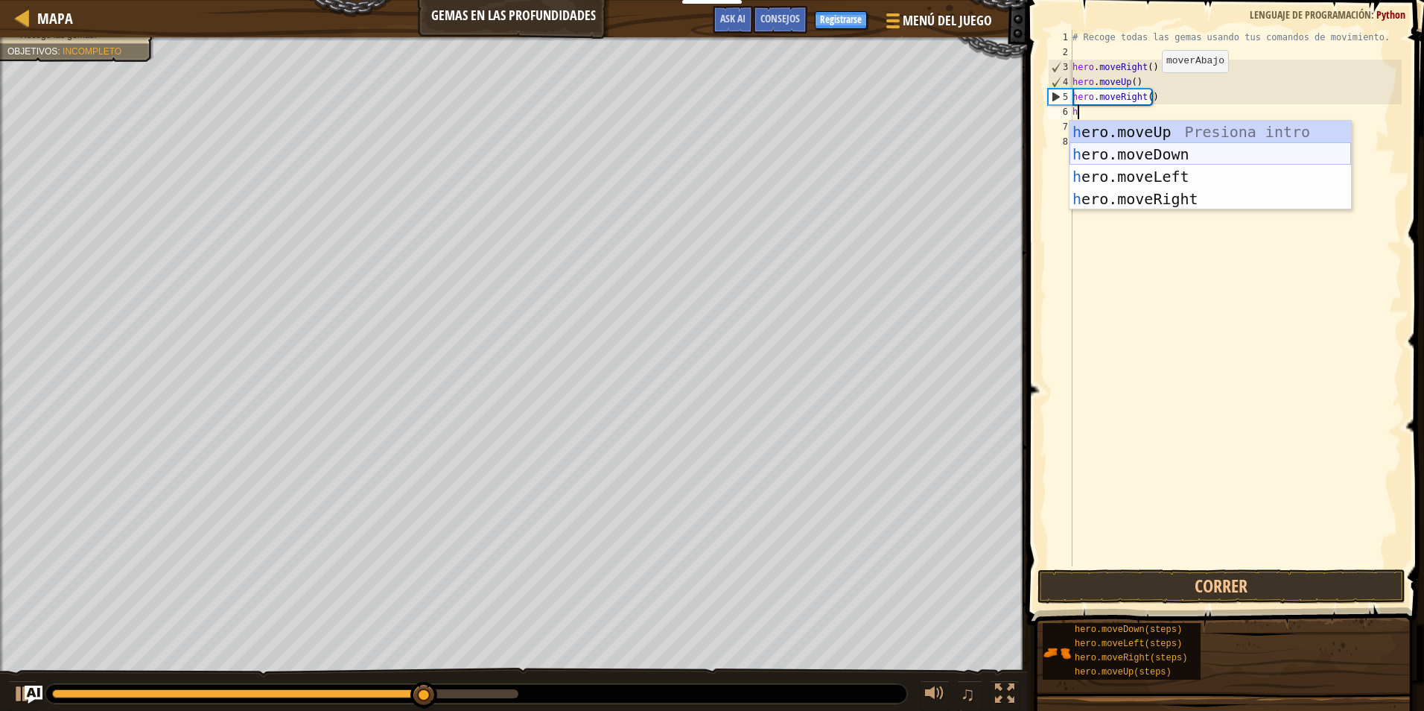
click at [1147, 153] on div "h ero.moveUp Presiona intro h ero.moveDown Presiona intro h ero.moveLeft Presio…" at bounding box center [1211, 188] width 282 height 134
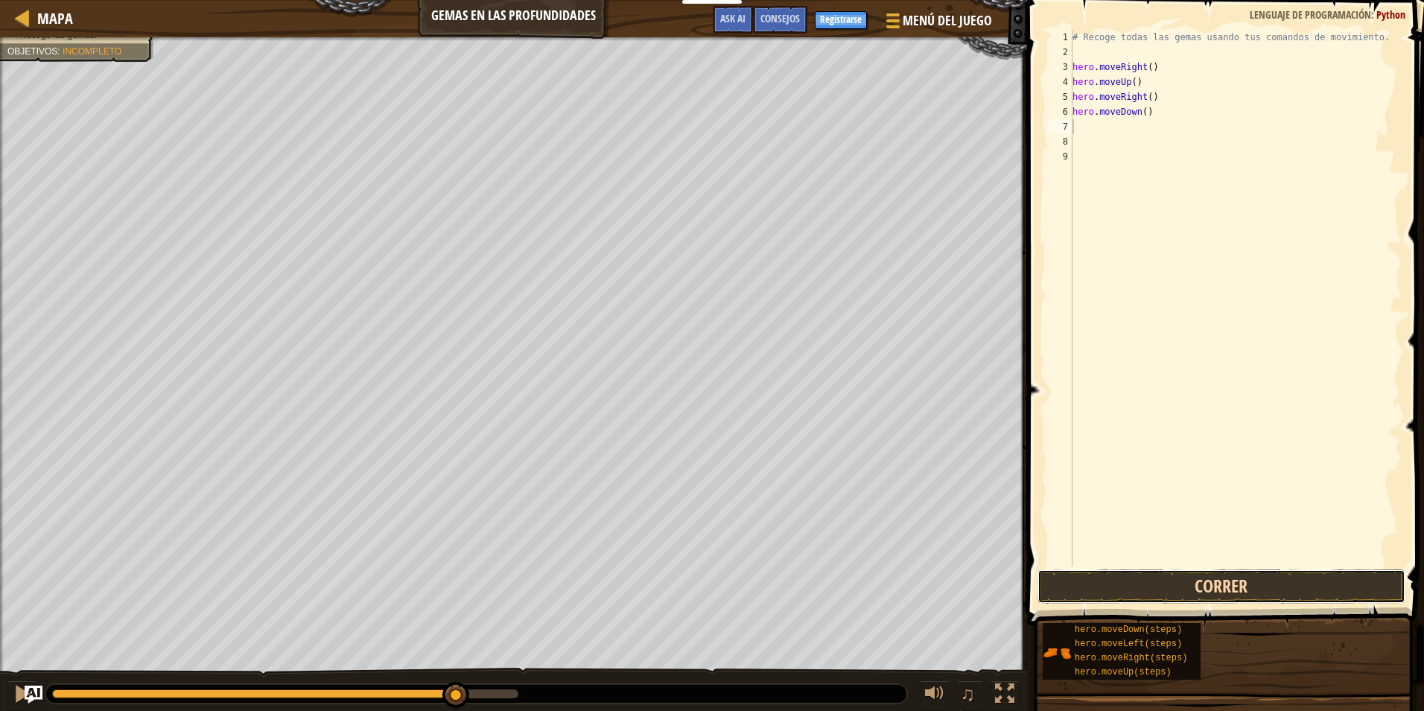
click at [1102, 588] on button "Correr" at bounding box center [1222, 586] width 368 height 34
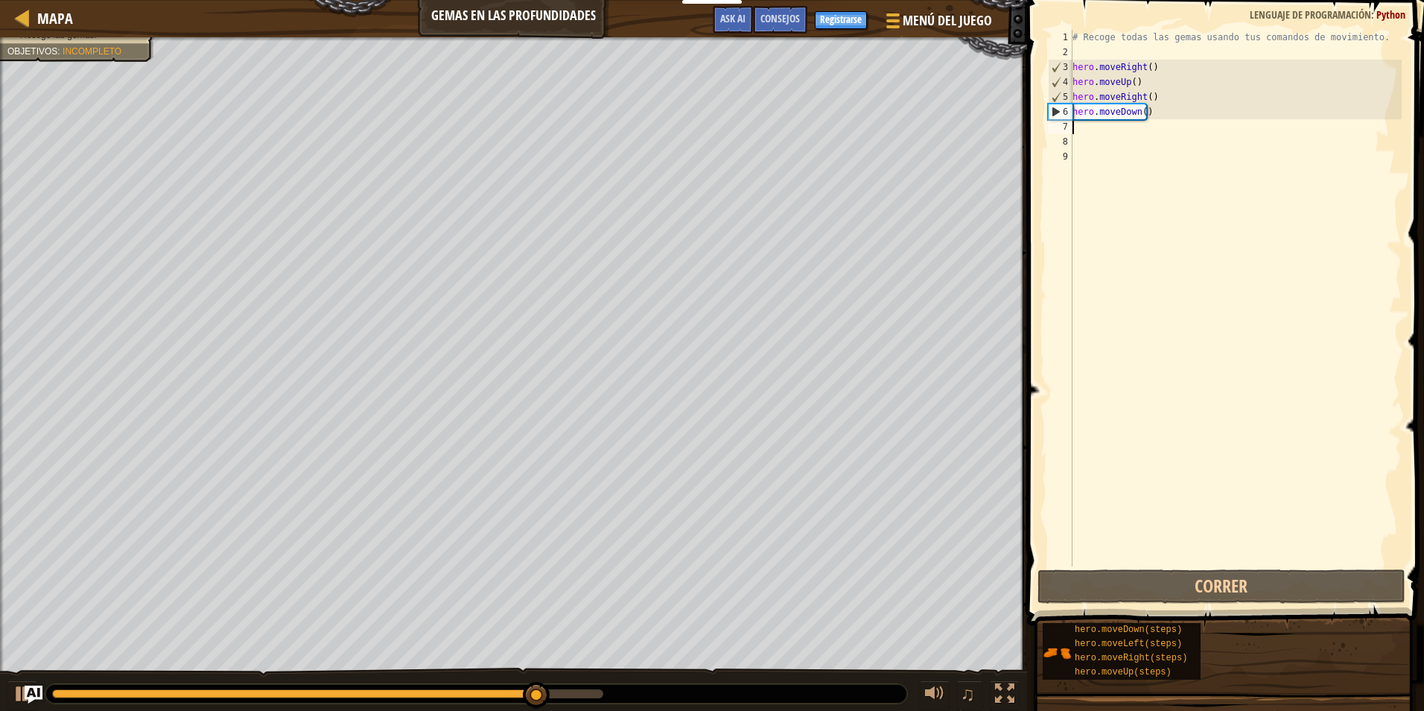
type textarea "h"
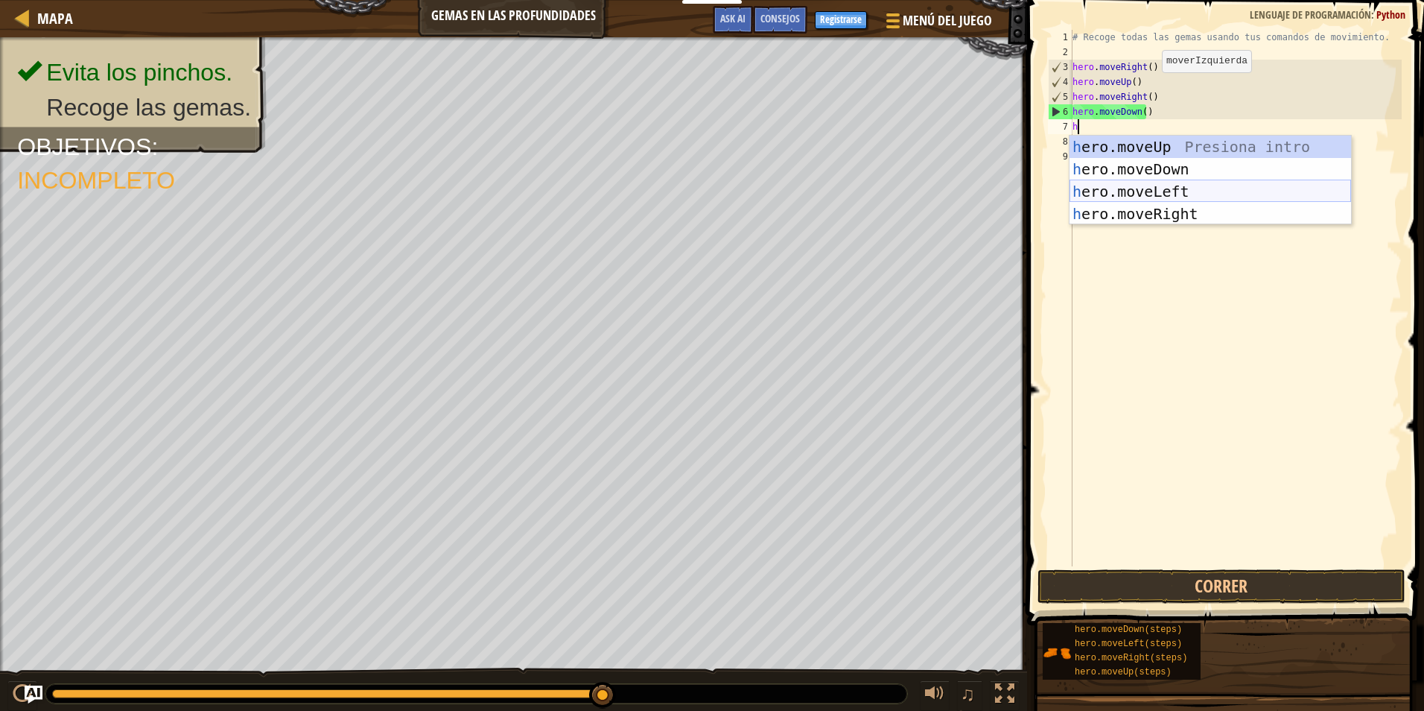
click at [1124, 194] on div "h ero.moveUp Presiona intro h ero.moveDown Presiona intro h ero.moveLeft Presio…" at bounding box center [1211, 203] width 282 height 134
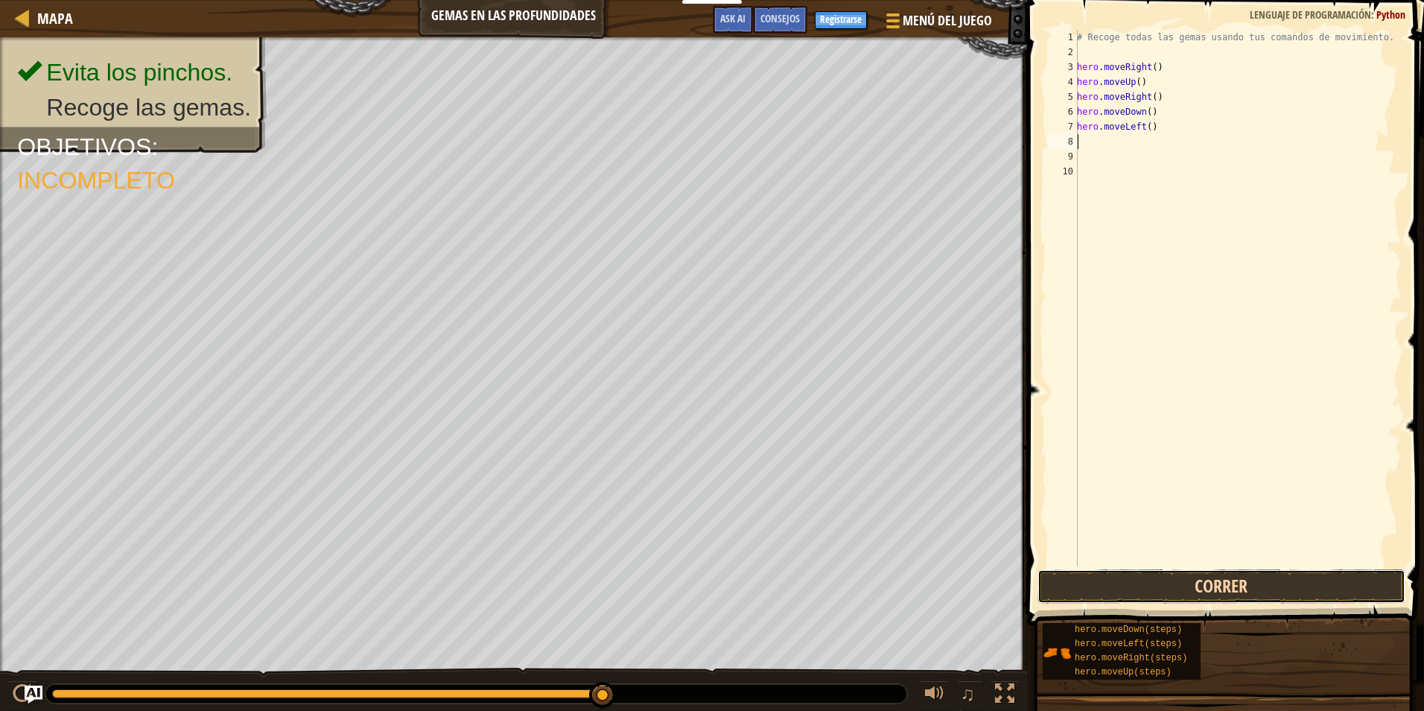
click at [1099, 585] on button "Correr" at bounding box center [1222, 586] width 368 height 34
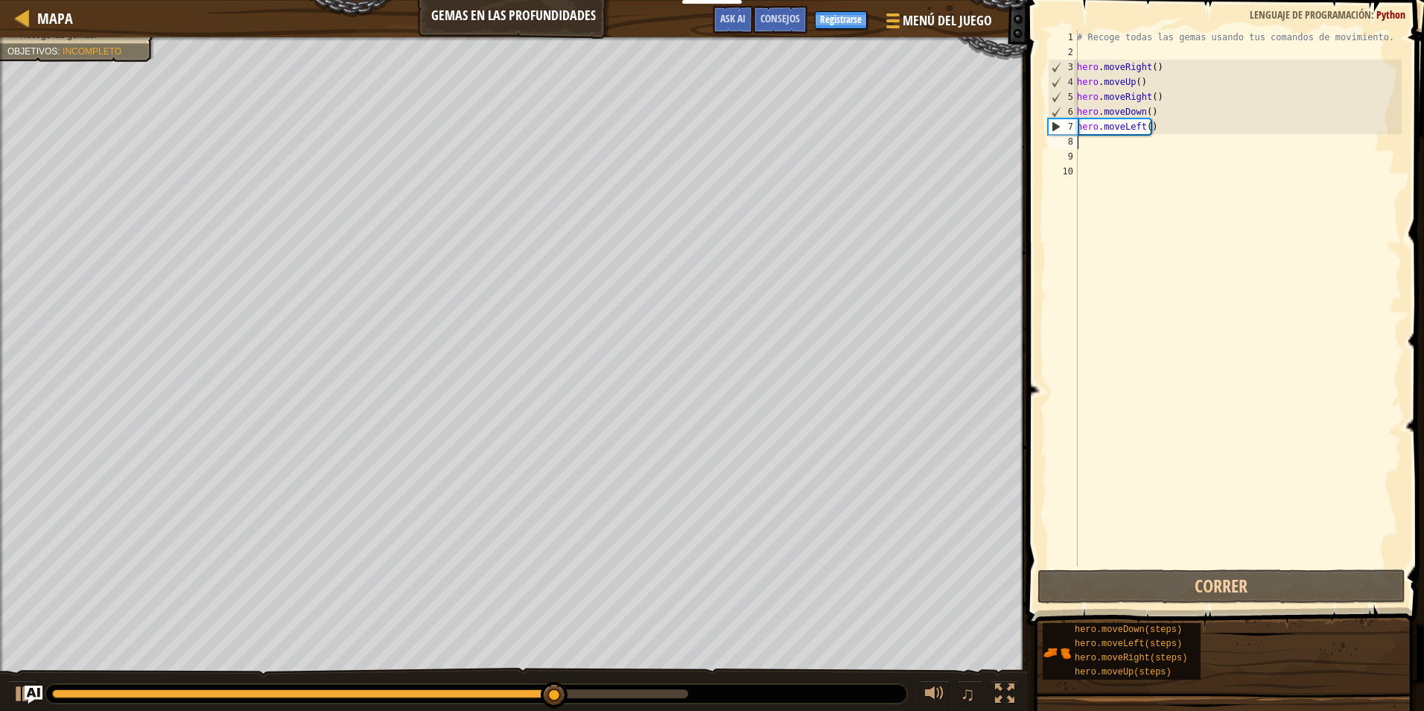
type textarea "h"
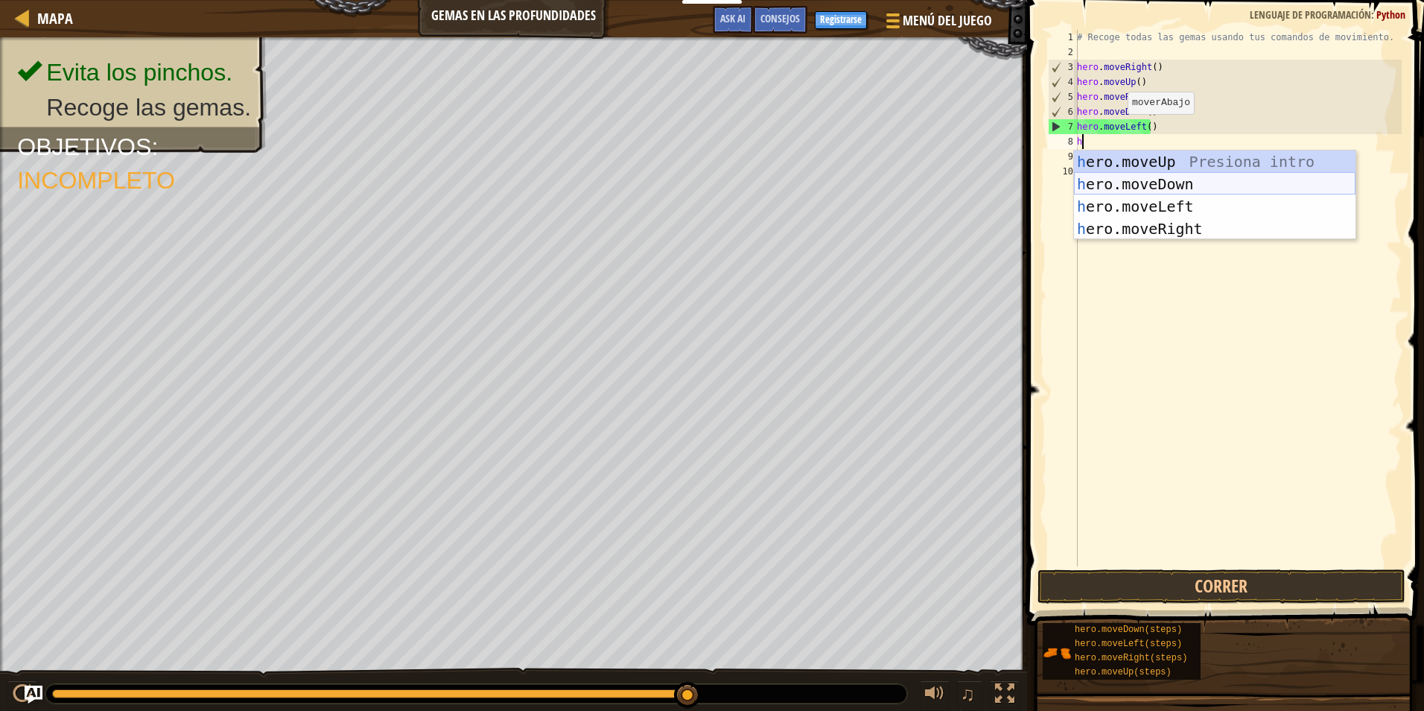
click at [1111, 189] on div "h ero.moveUp Presiona intro h ero.moveDown Presiona intro h ero.moveLeft Presio…" at bounding box center [1215, 217] width 282 height 134
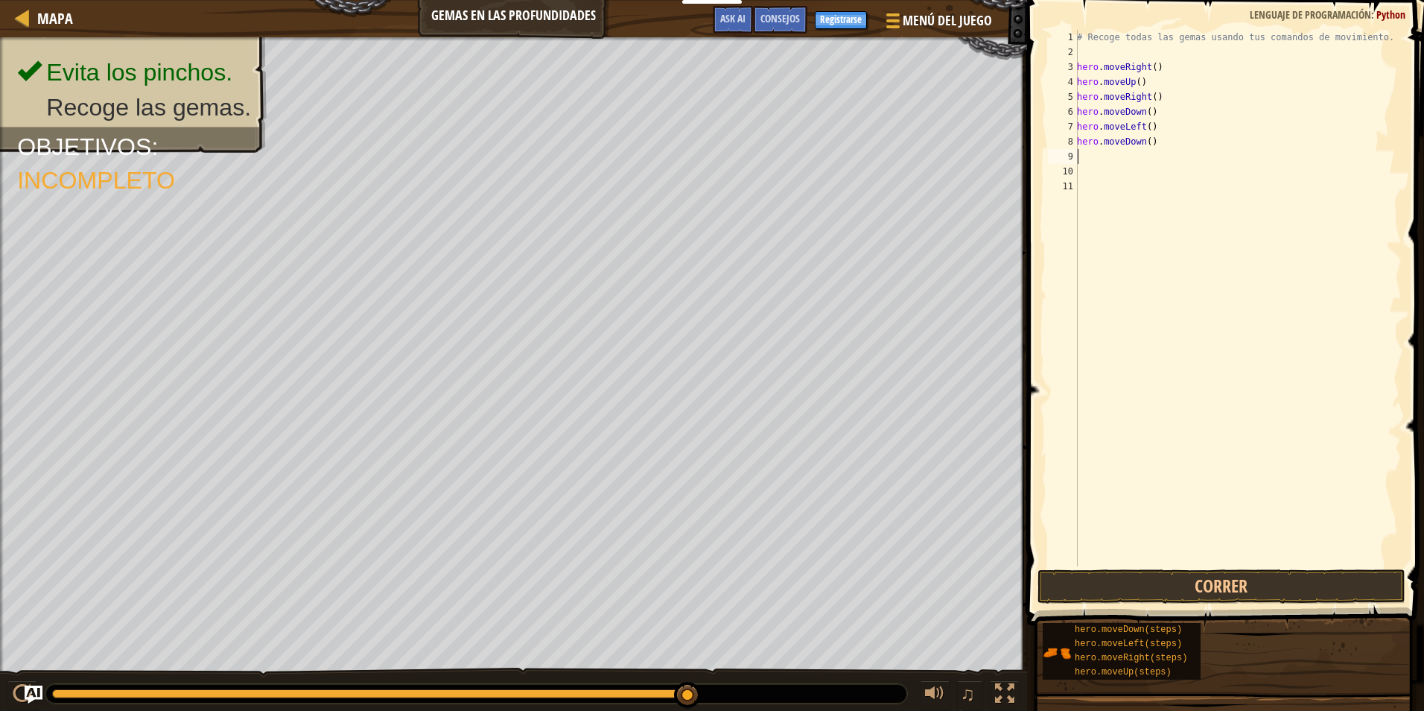
type textarea "h"
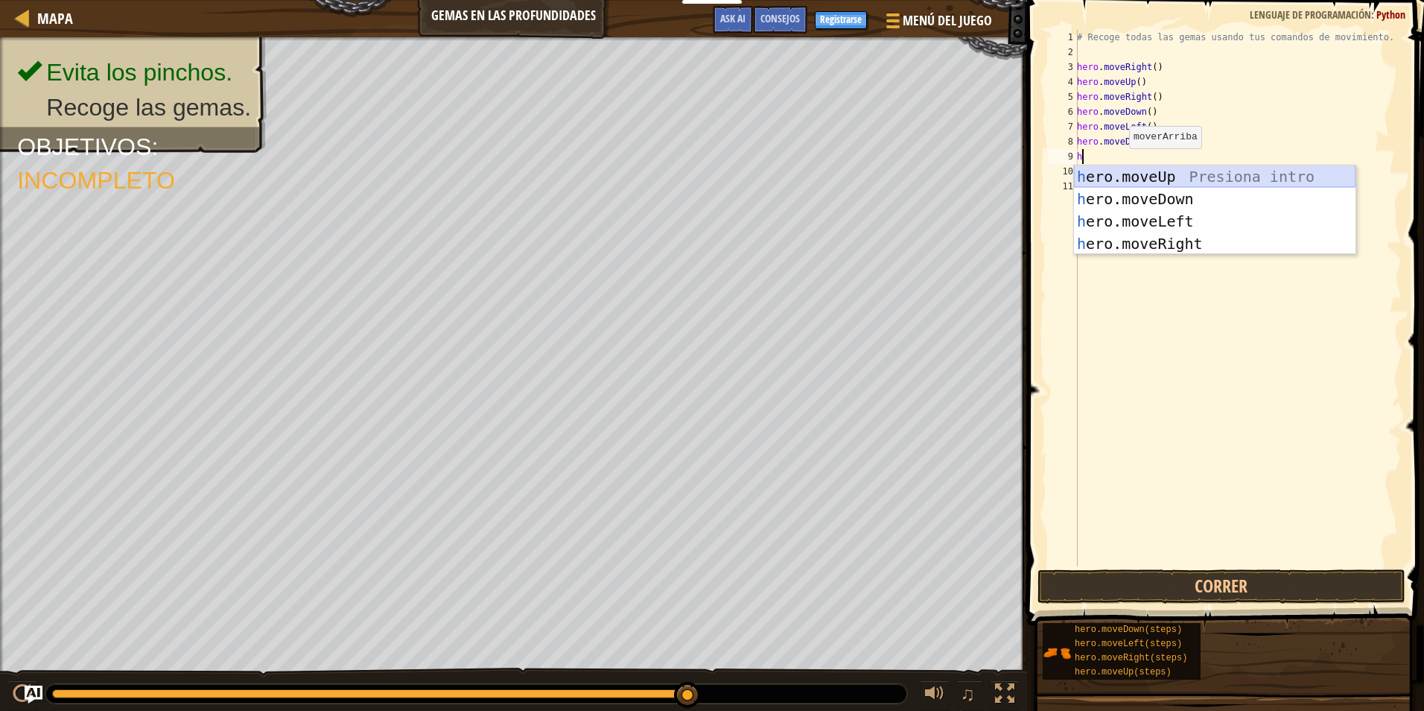
click at [1125, 177] on div "h ero.moveUp Presiona intro h ero.moveDown Presiona intro h ero.moveLeft Presio…" at bounding box center [1215, 232] width 282 height 134
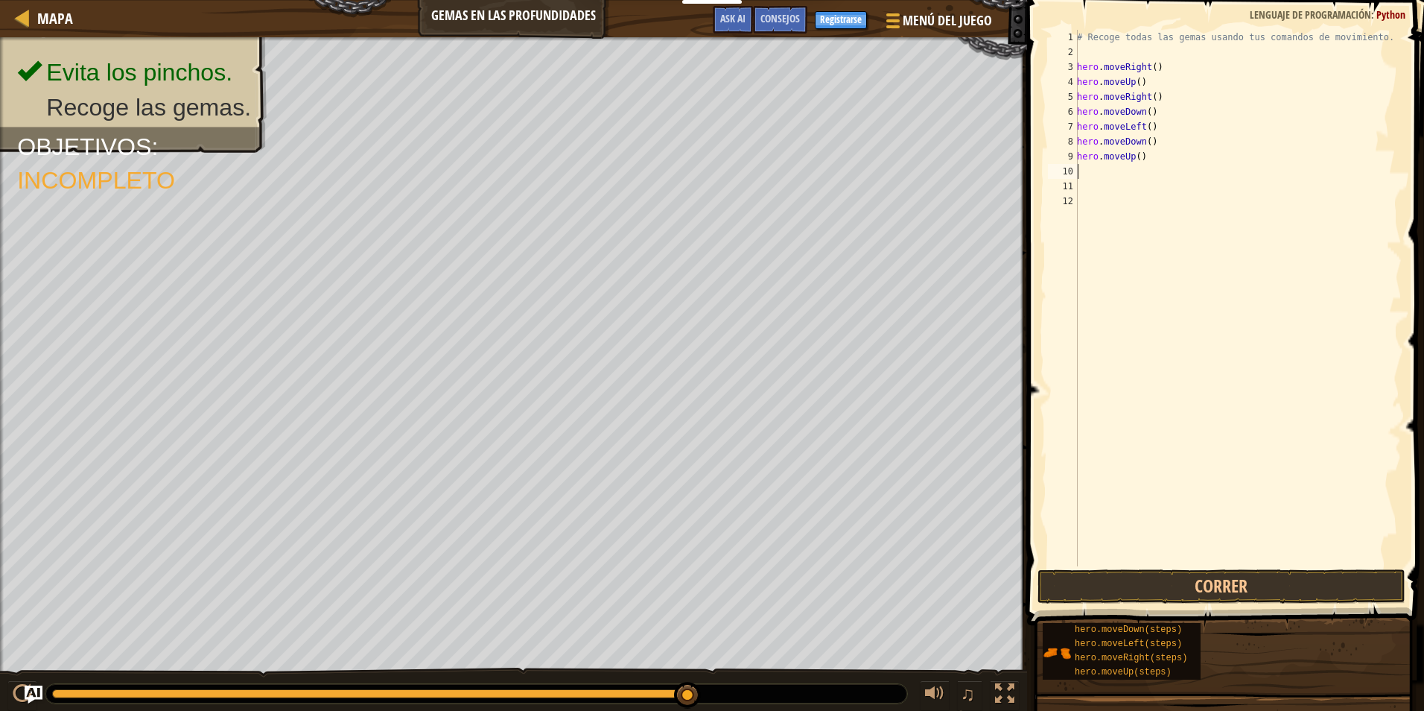
type textarea "h"
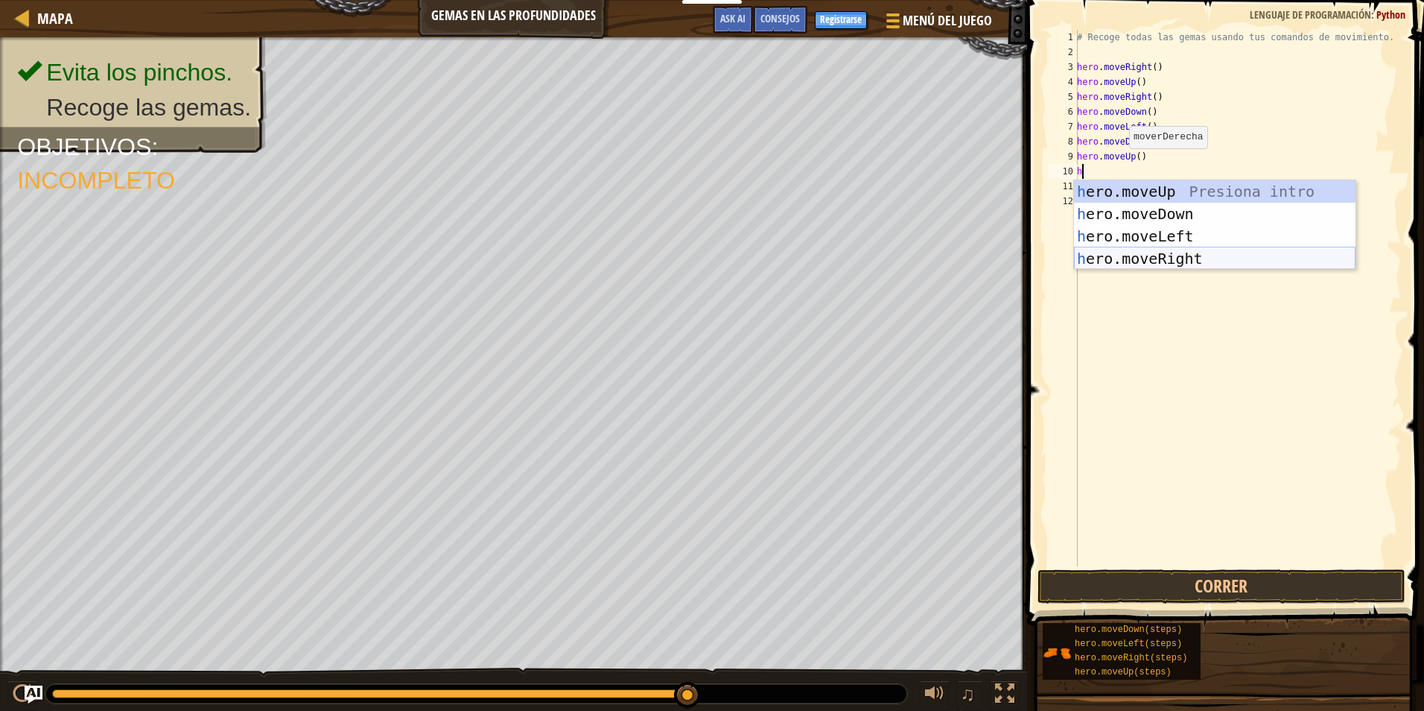
click at [1134, 253] on div "h ero.moveUp Presiona intro h ero.moveDown Presiona intro h ero.moveLeft Presio…" at bounding box center [1215, 247] width 282 height 134
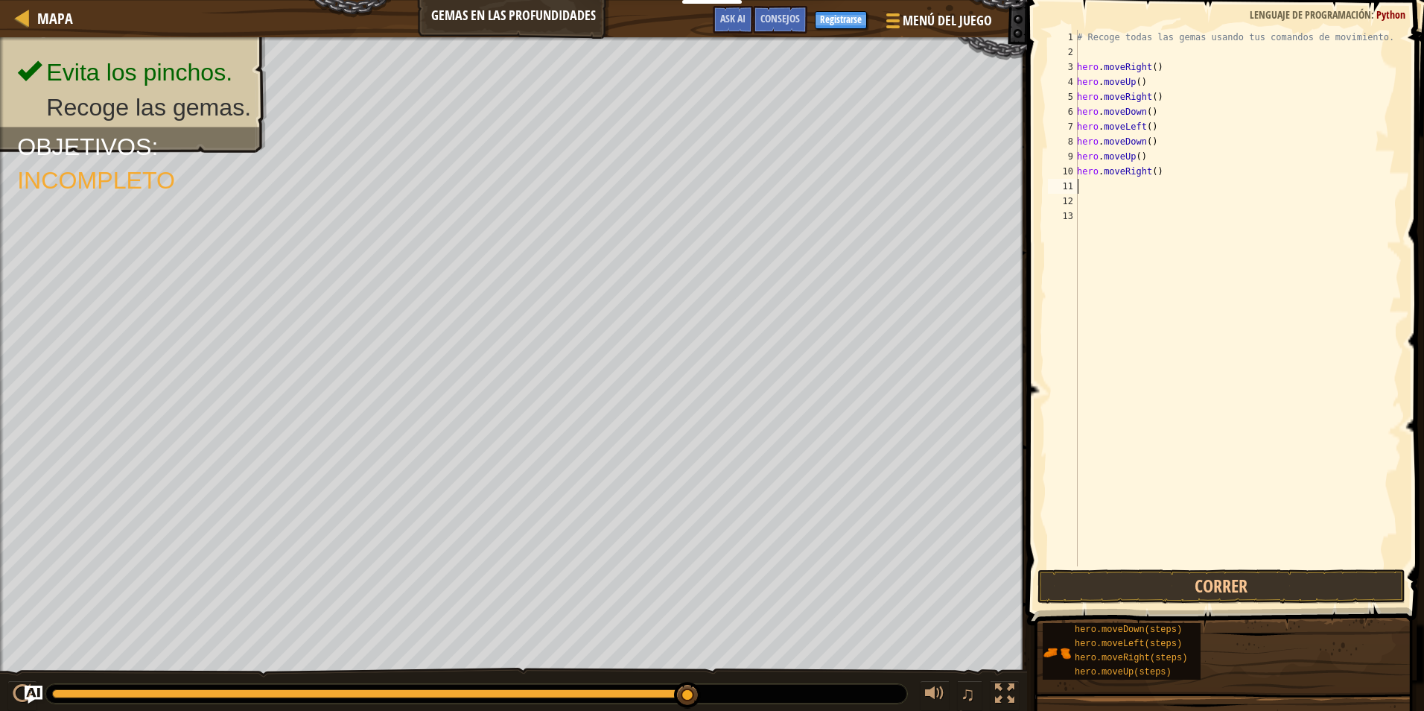
type textarea "h"
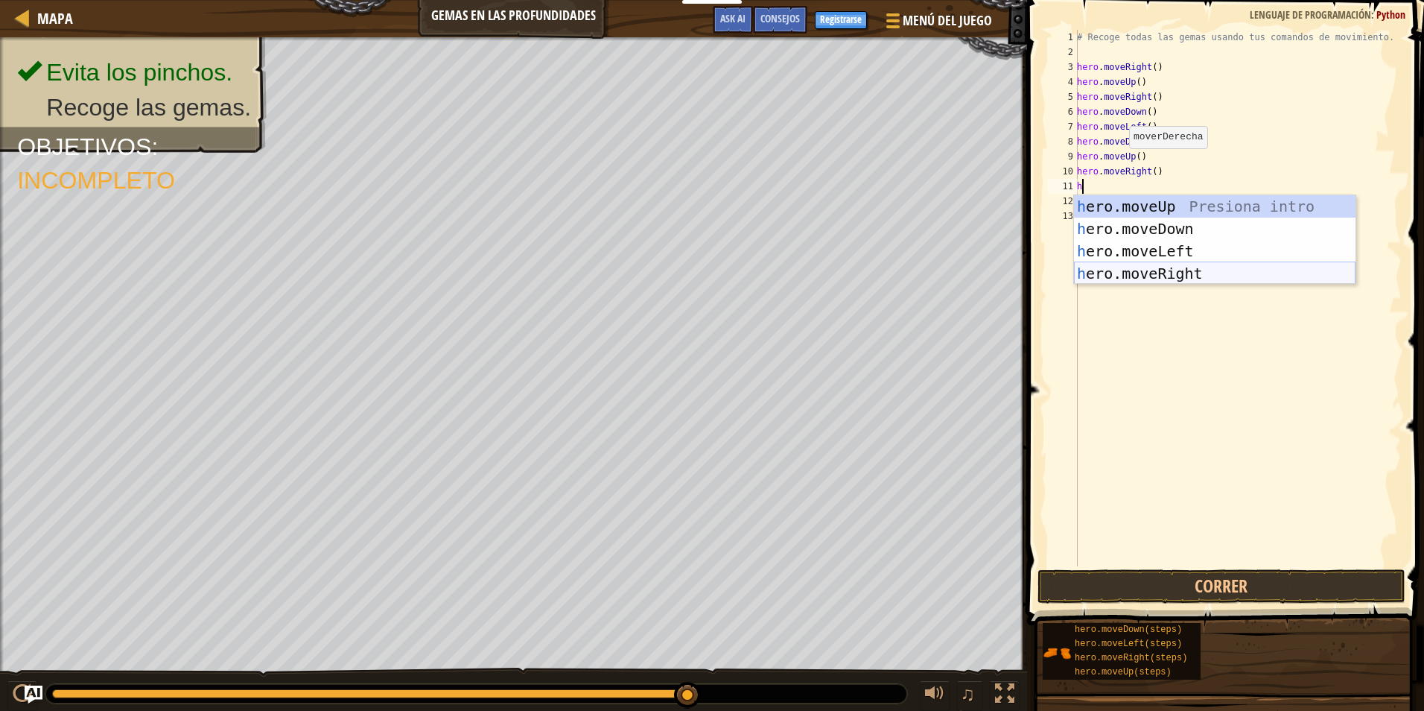
click at [1133, 262] on div "h ero.moveUp Presiona intro h ero.moveDown Presiona intro h ero.moveLeft Presio…" at bounding box center [1215, 262] width 282 height 134
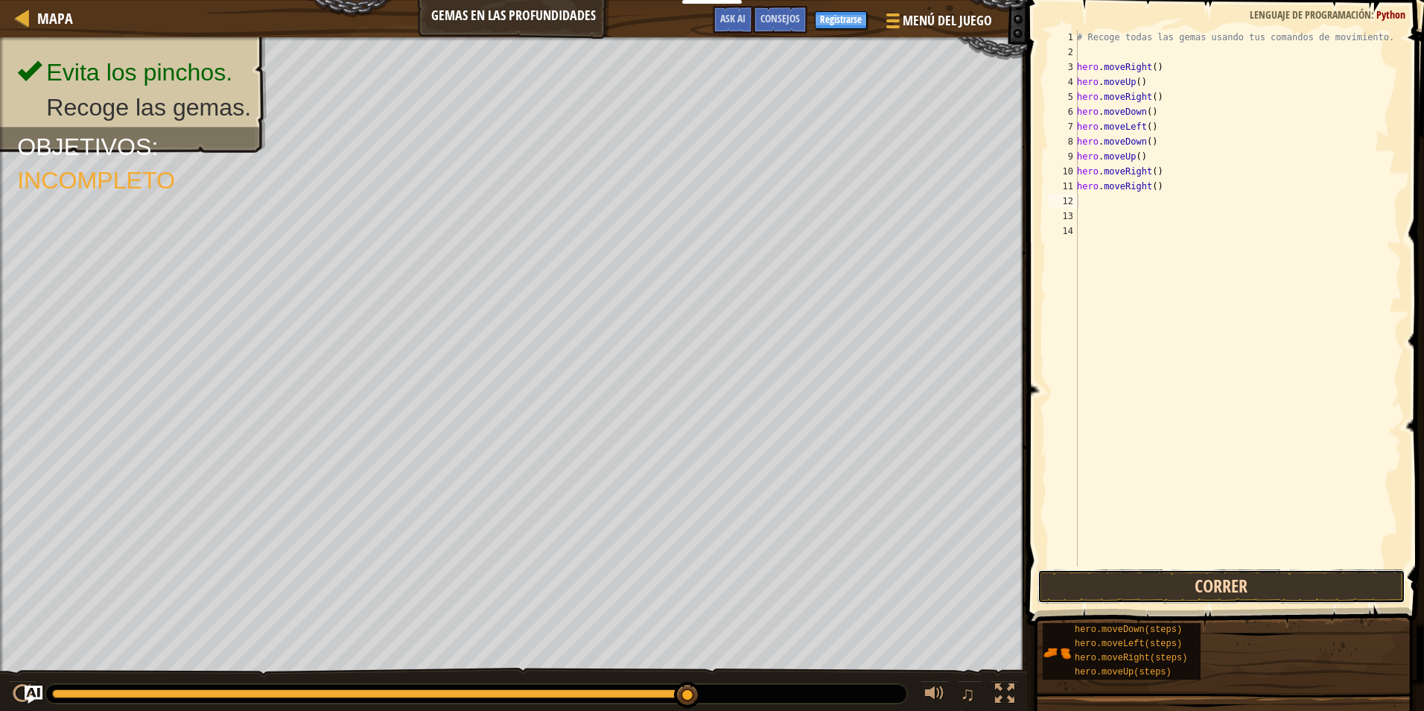
click at [1122, 574] on button "Correr" at bounding box center [1222, 586] width 368 height 34
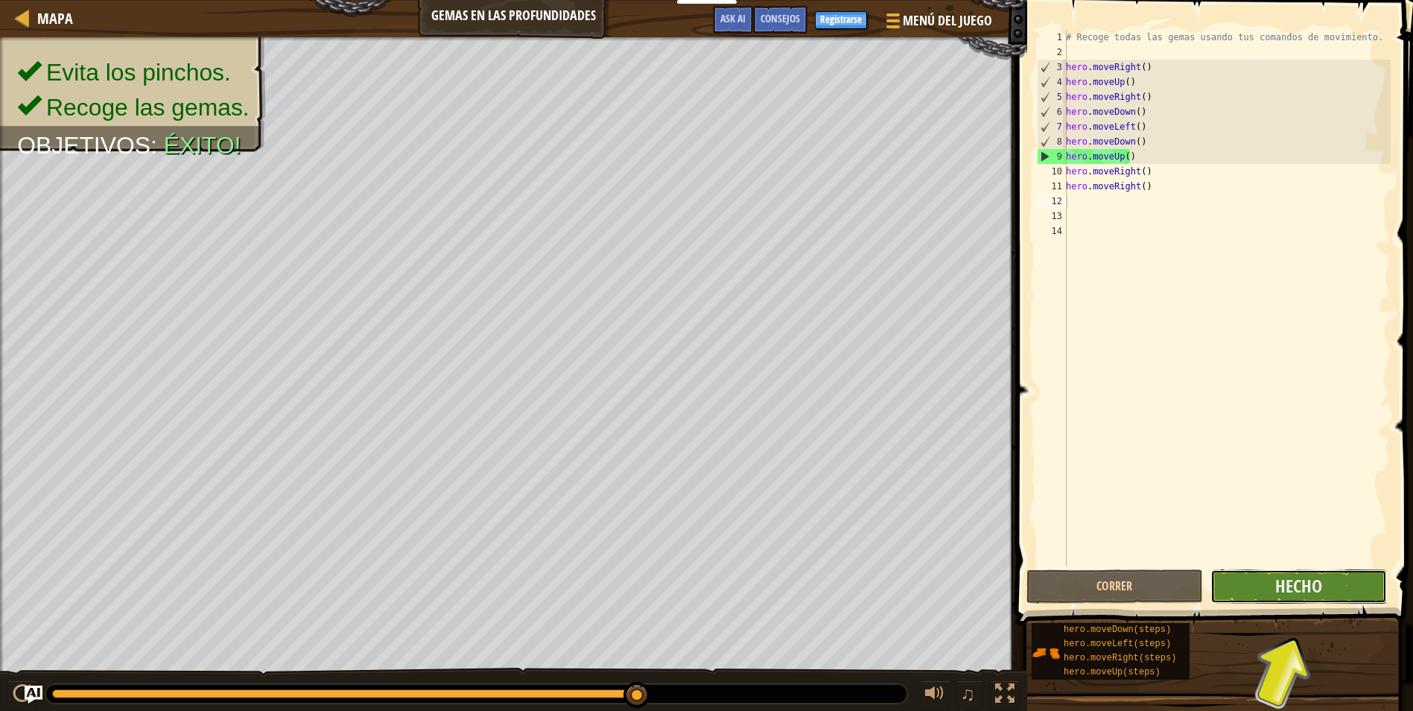
click at [1251, 582] on button "Hecho" at bounding box center [1298, 586] width 177 height 34
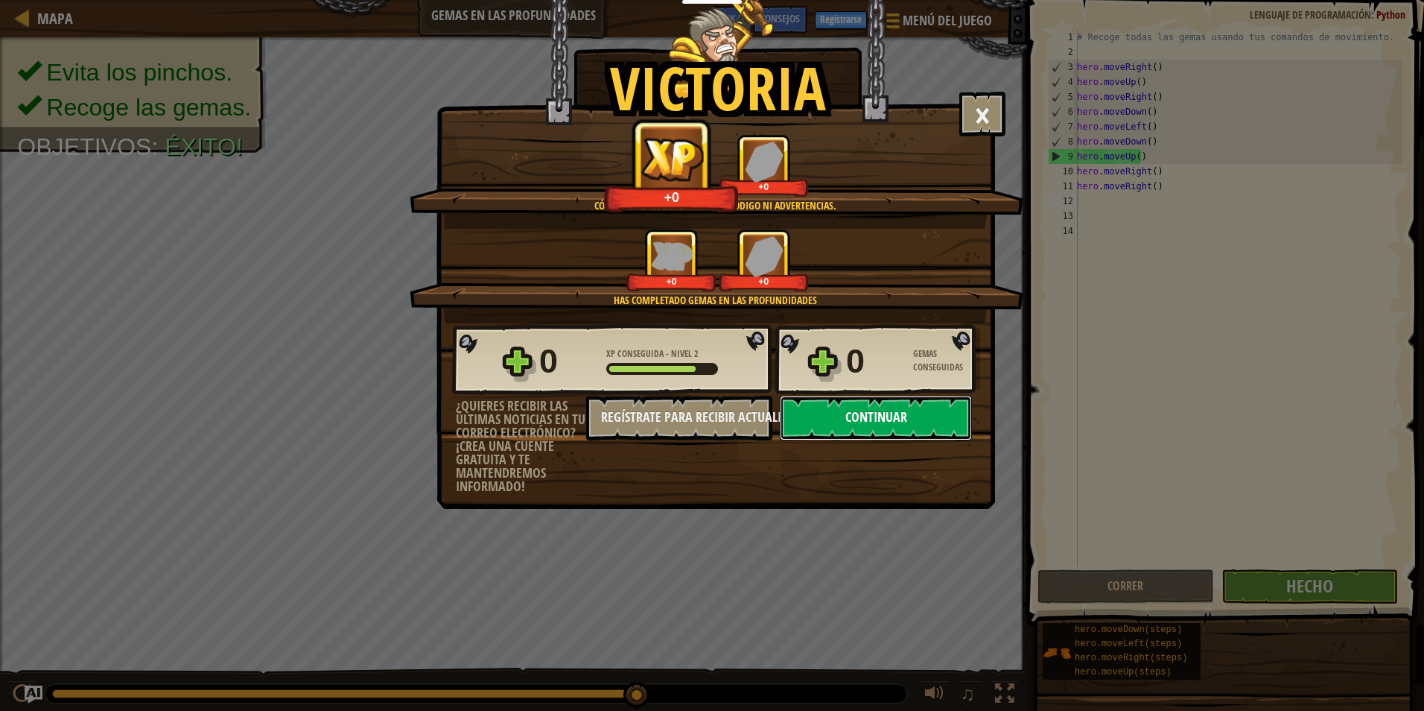
click at [844, 414] on button "Continuar" at bounding box center [876, 418] width 192 height 45
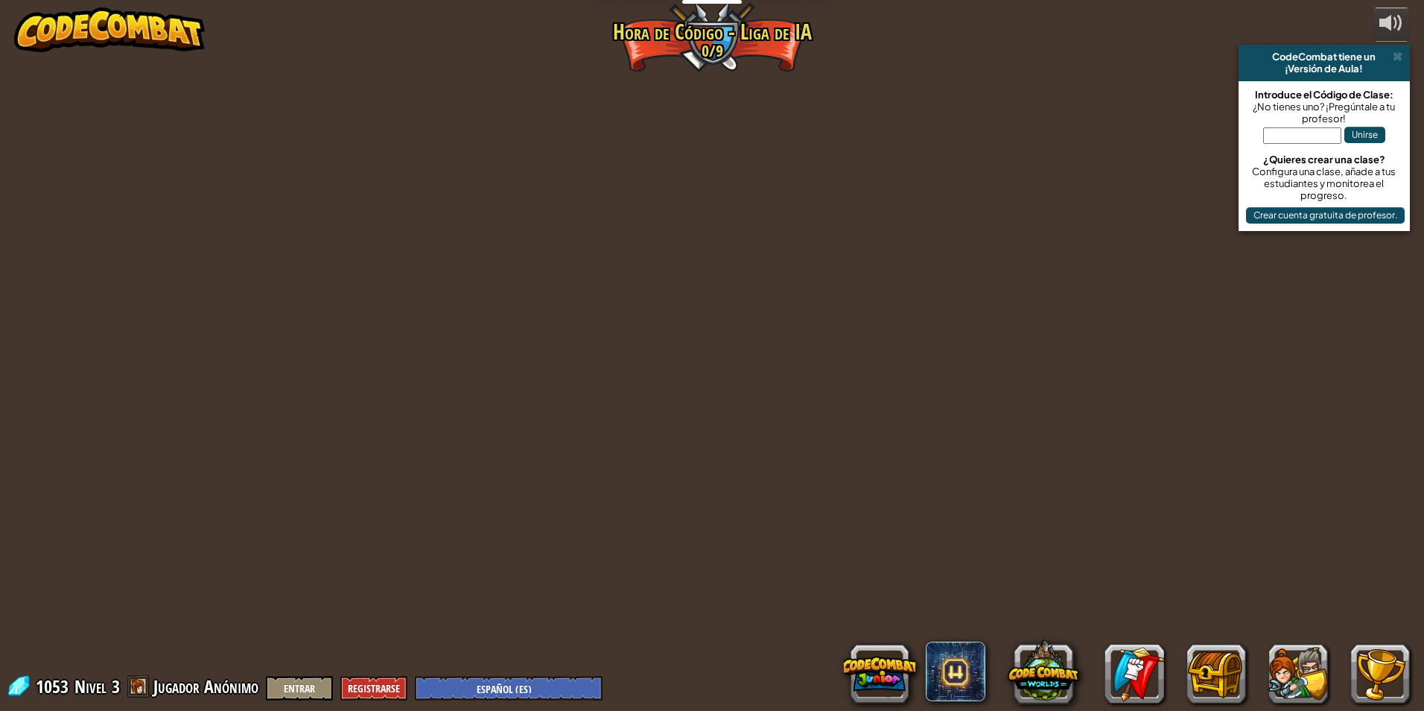
select select "es-ES"
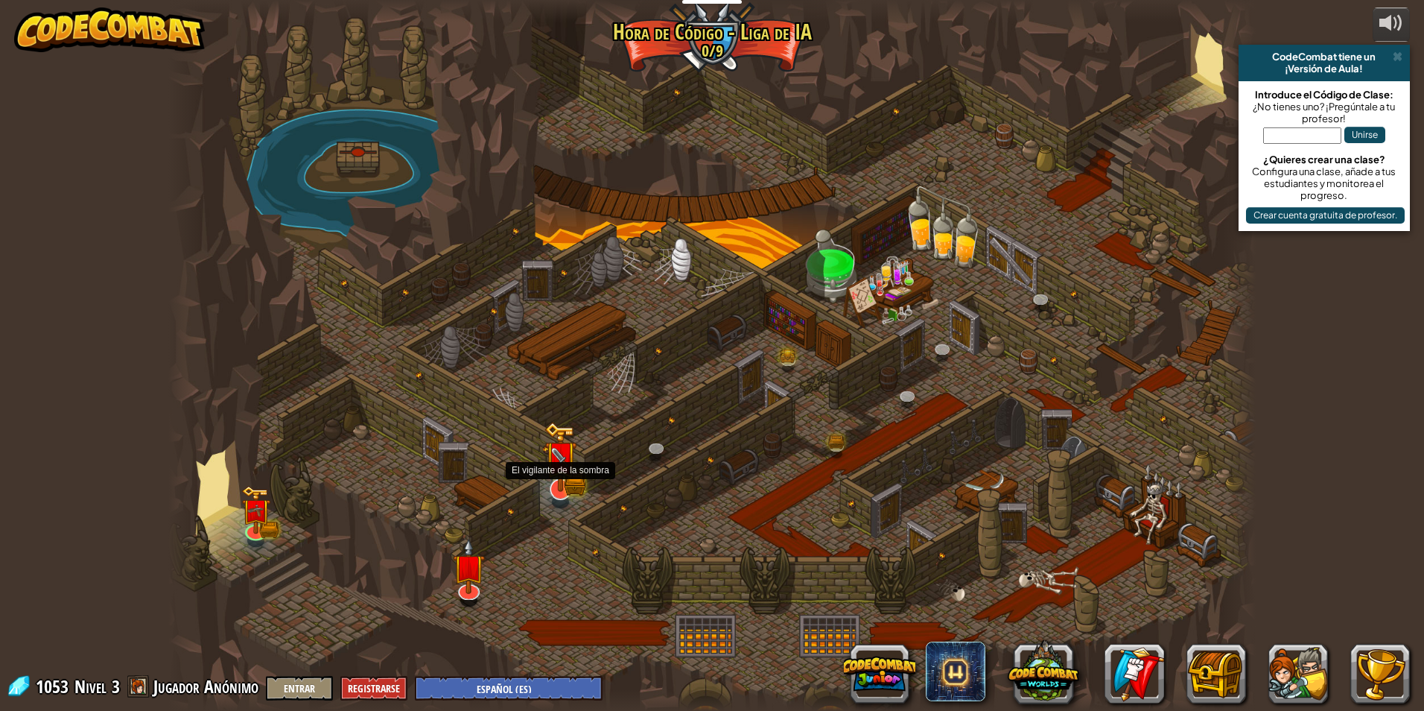
click at [571, 486] on img at bounding box center [560, 457] width 32 height 70
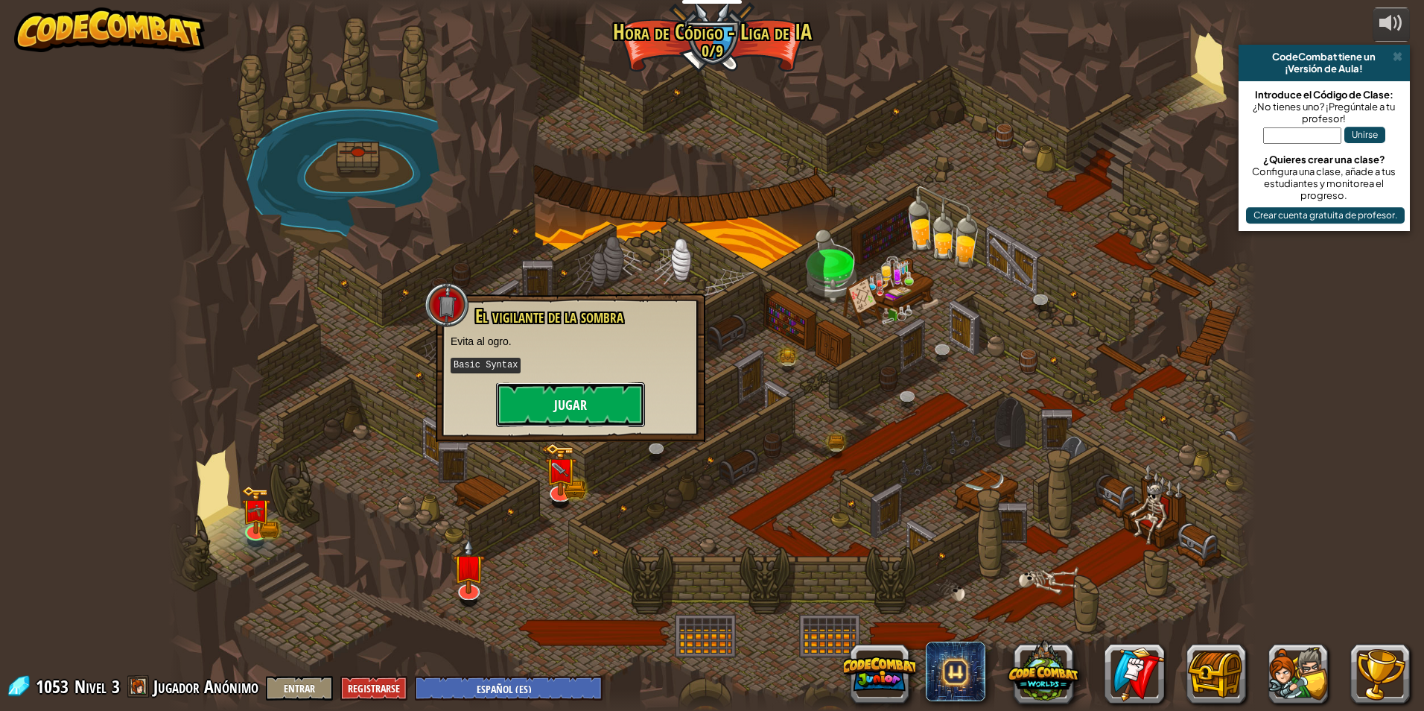
click at [583, 414] on button "Jugar" at bounding box center [570, 404] width 149 height 45
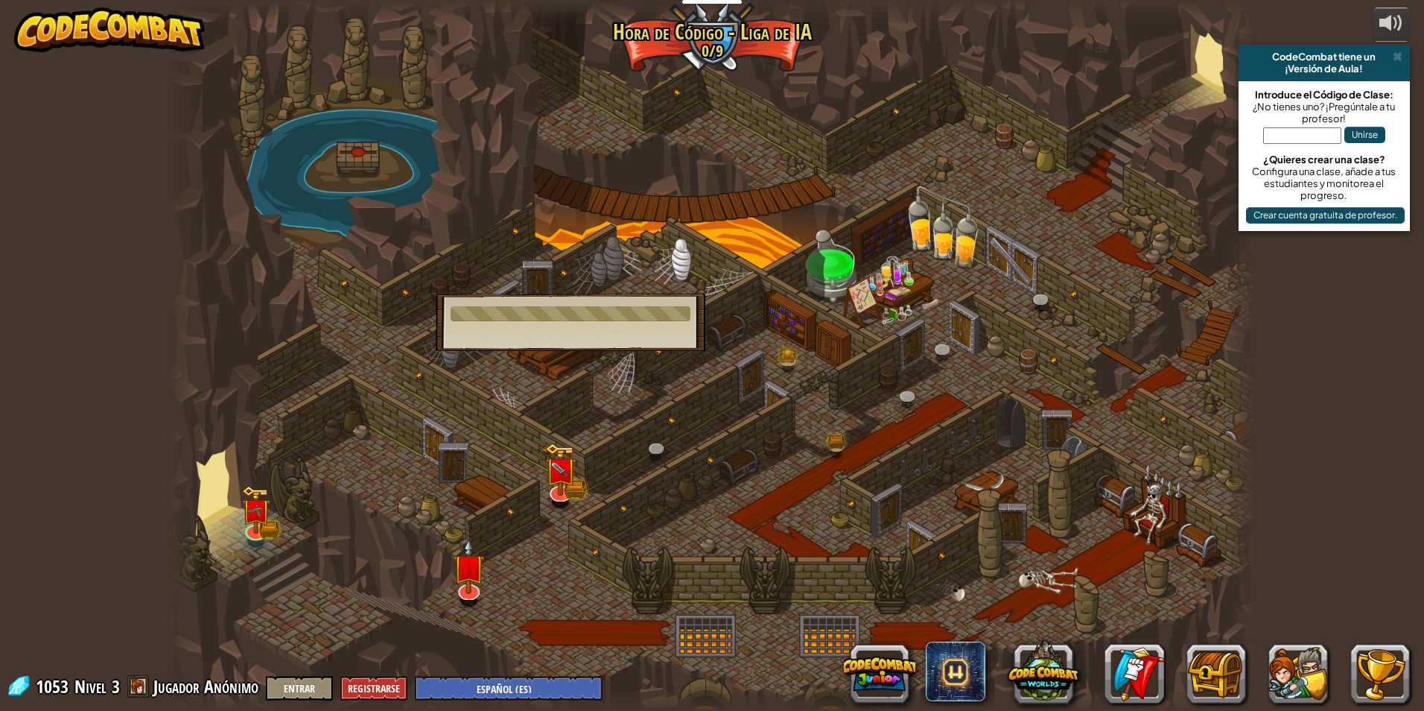
select select "es-ES"
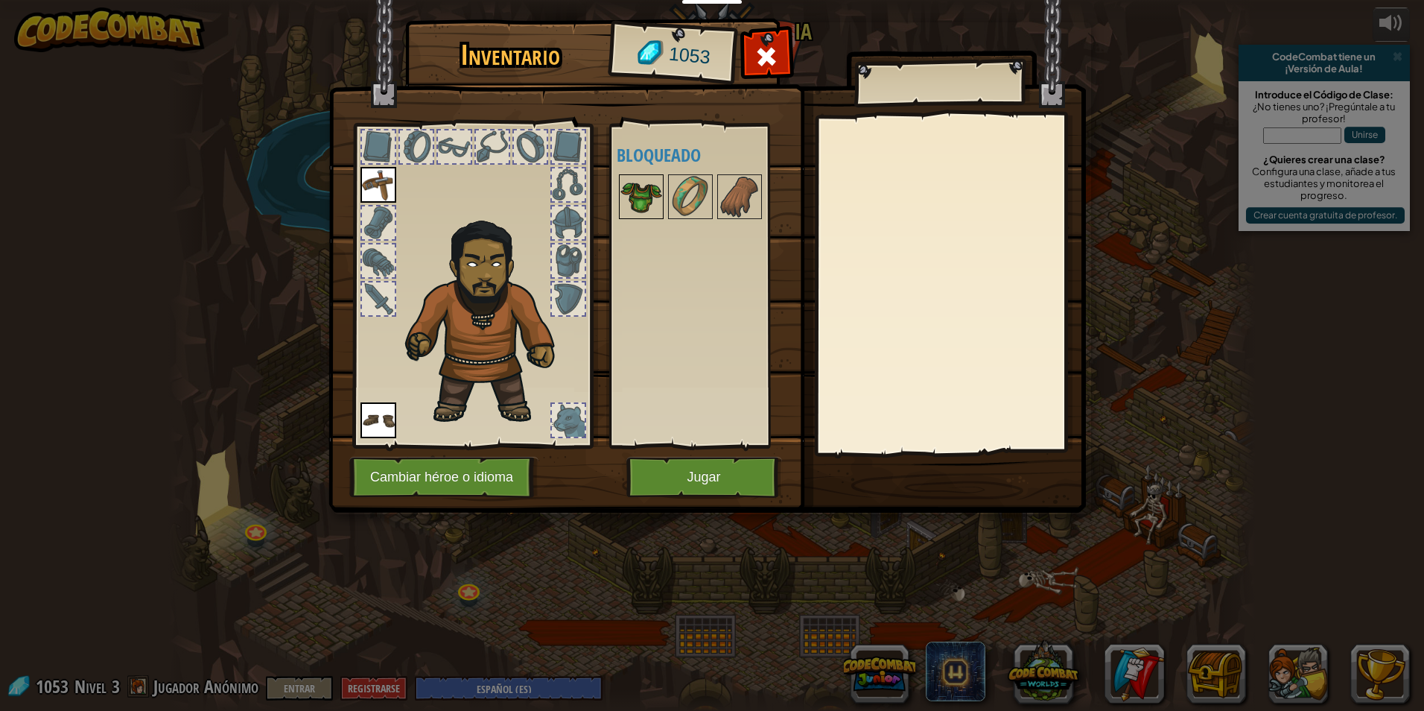
click at [644, 209] on img at bounding box center [641, 197] width 42 height 42
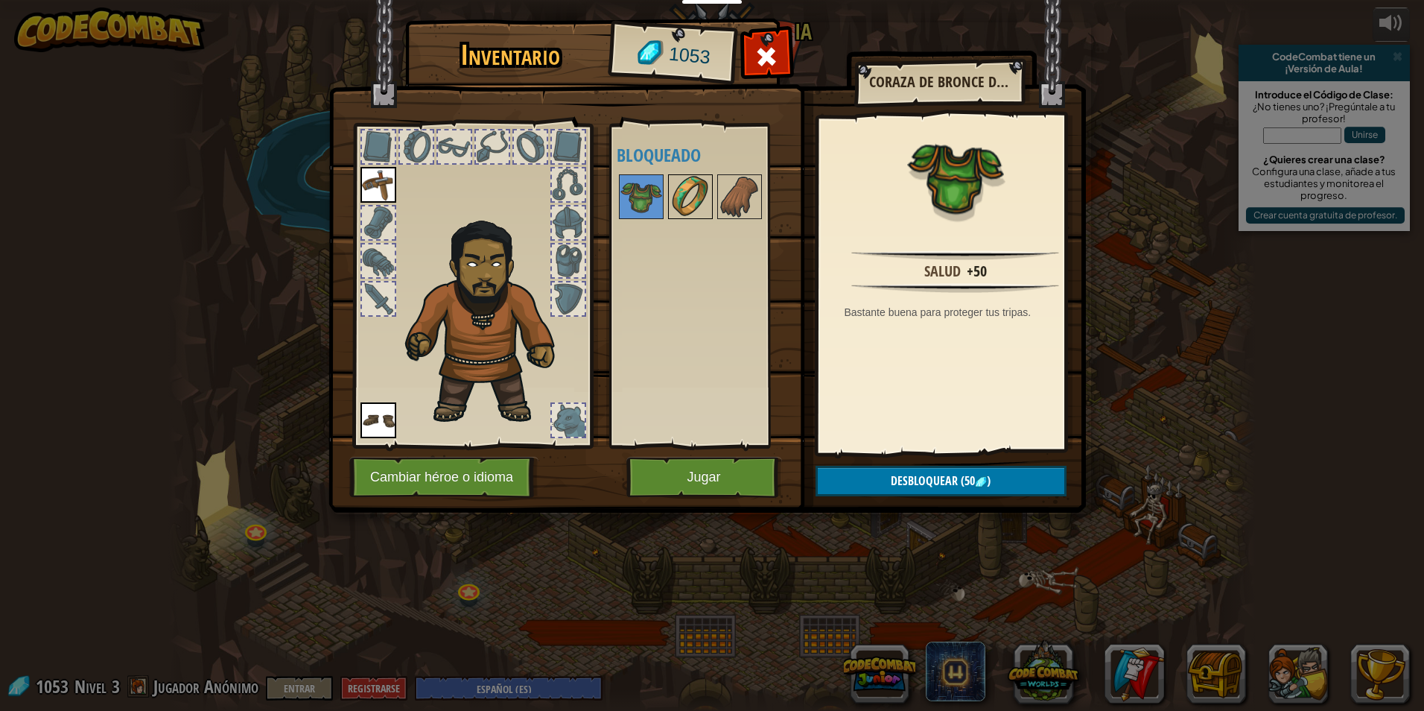
click at [691, 192] on img at bounding box center [691, 197] width 42 height 42
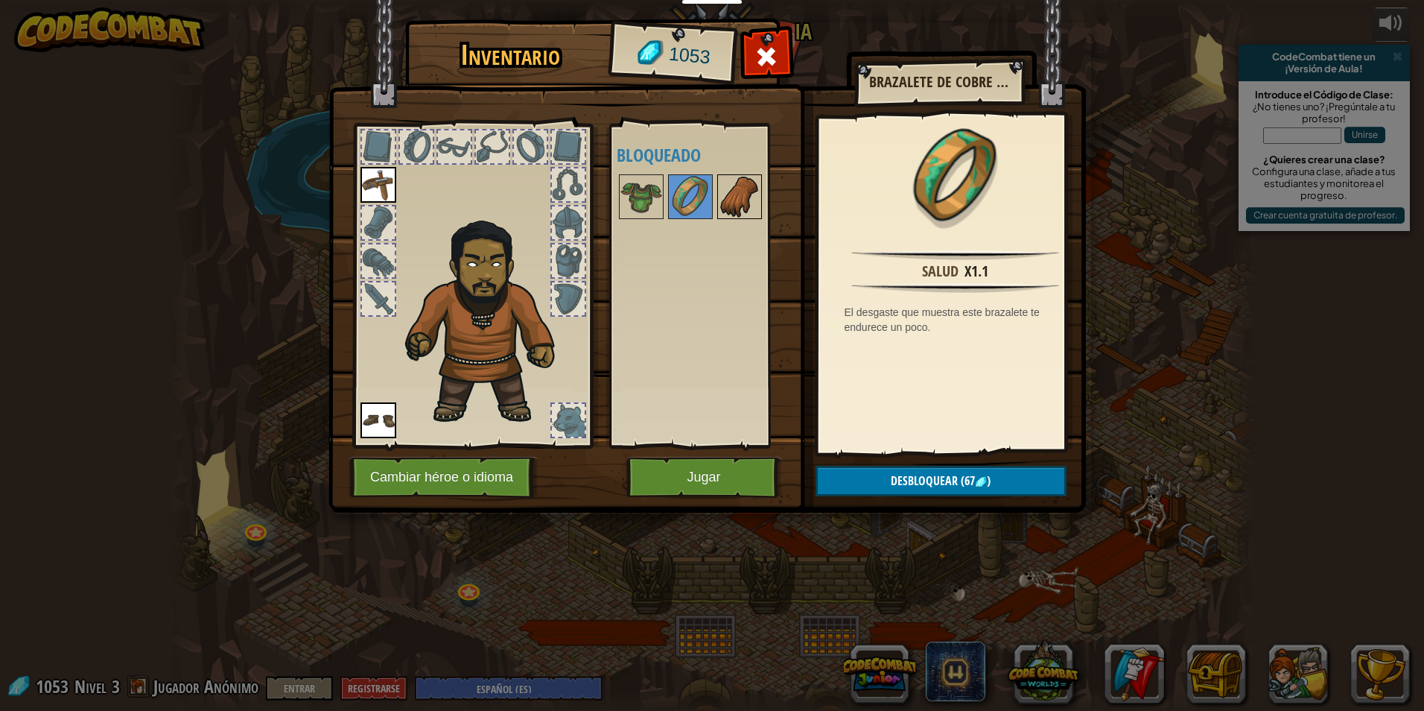
click at [729, 200] on img at bounding box center [740, 197] width 42 height 42
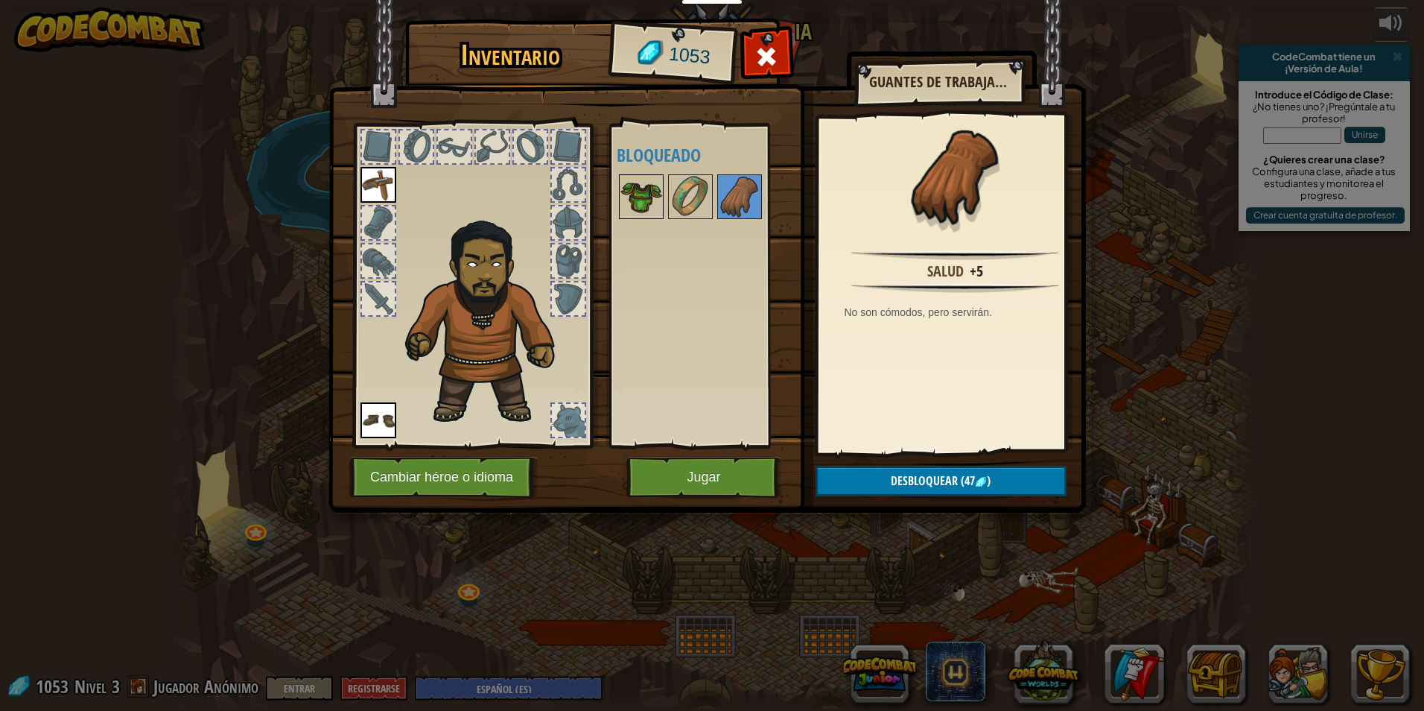
drag, startPoint x: 629, startPoint y: 187, endPoint x: 641, endPoint y: 189, distance: 12.1
click at [634, 187] on img at bounding box center [641, 197] width 42 height 42
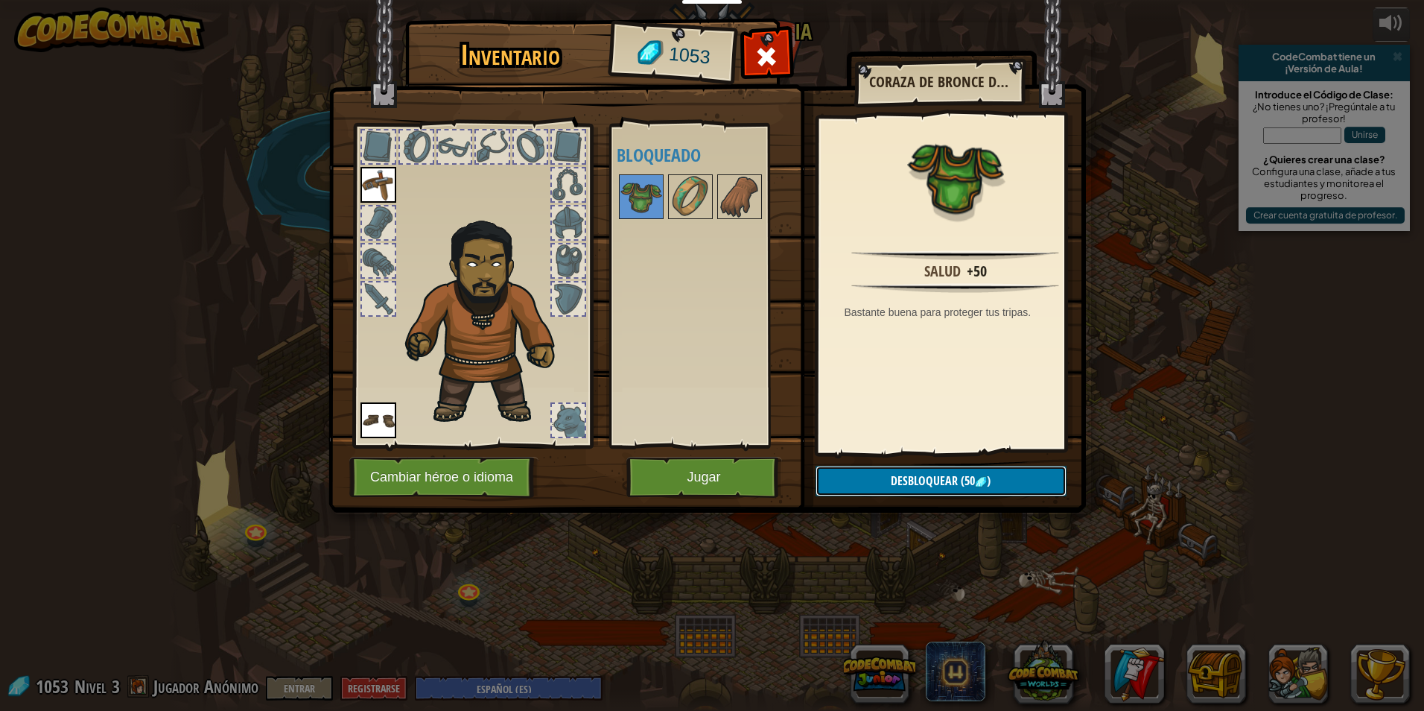
click at [955, 474] on span "Desbloquear" at bounding box center [924, 480] width 67 height 16
click at [956, 477] on button "Confirmar" at bounding box center [941, 481] width 251 height 31
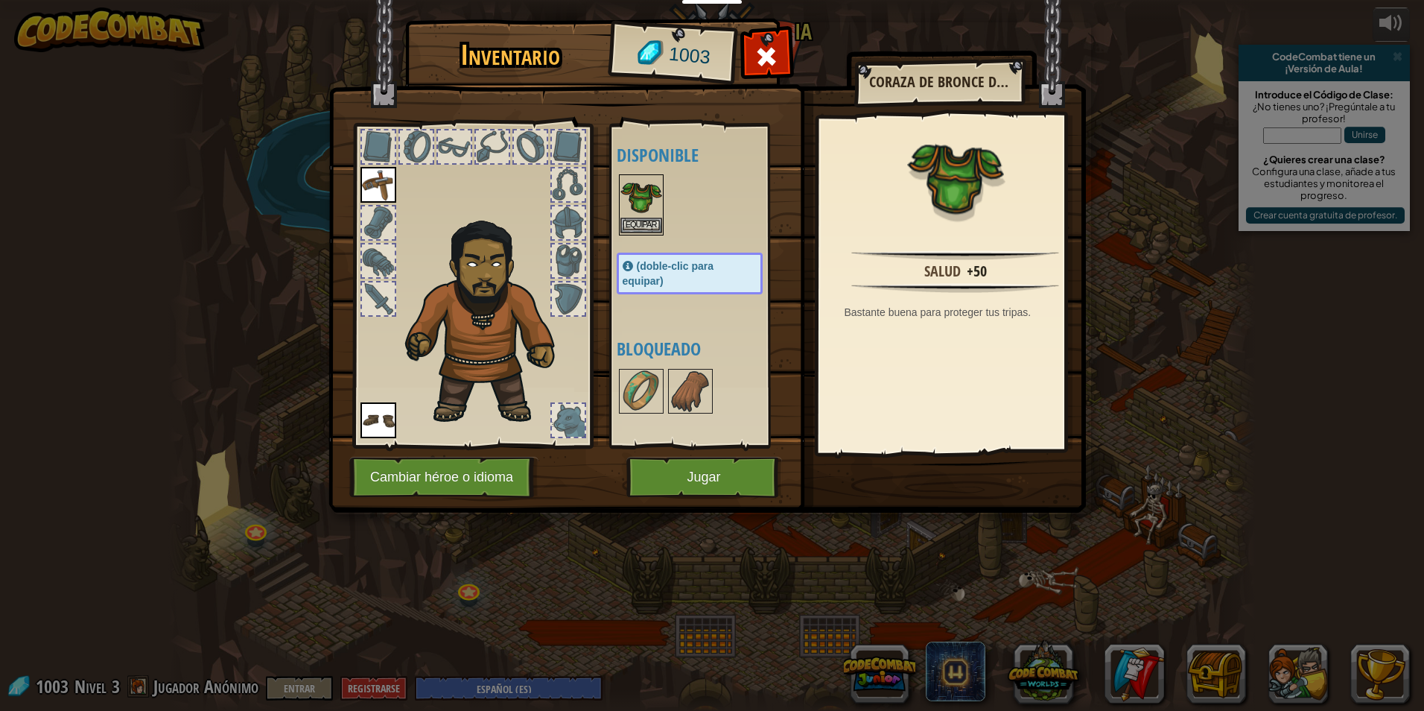
click at [642, 205] on img at bounding box center [641, 197] width 42 height 42
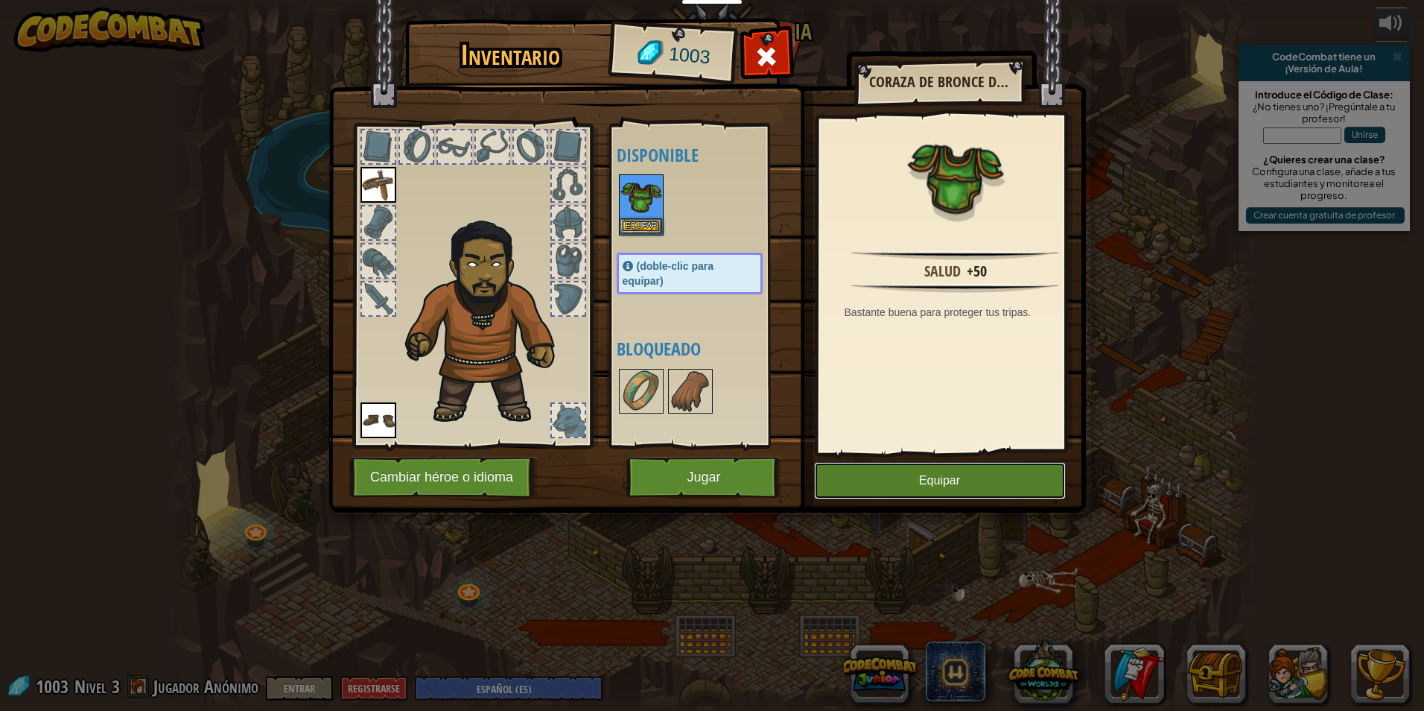
click at [972, 481] on button "Equipar" at bounding box center [940, 480] width 252 height 37
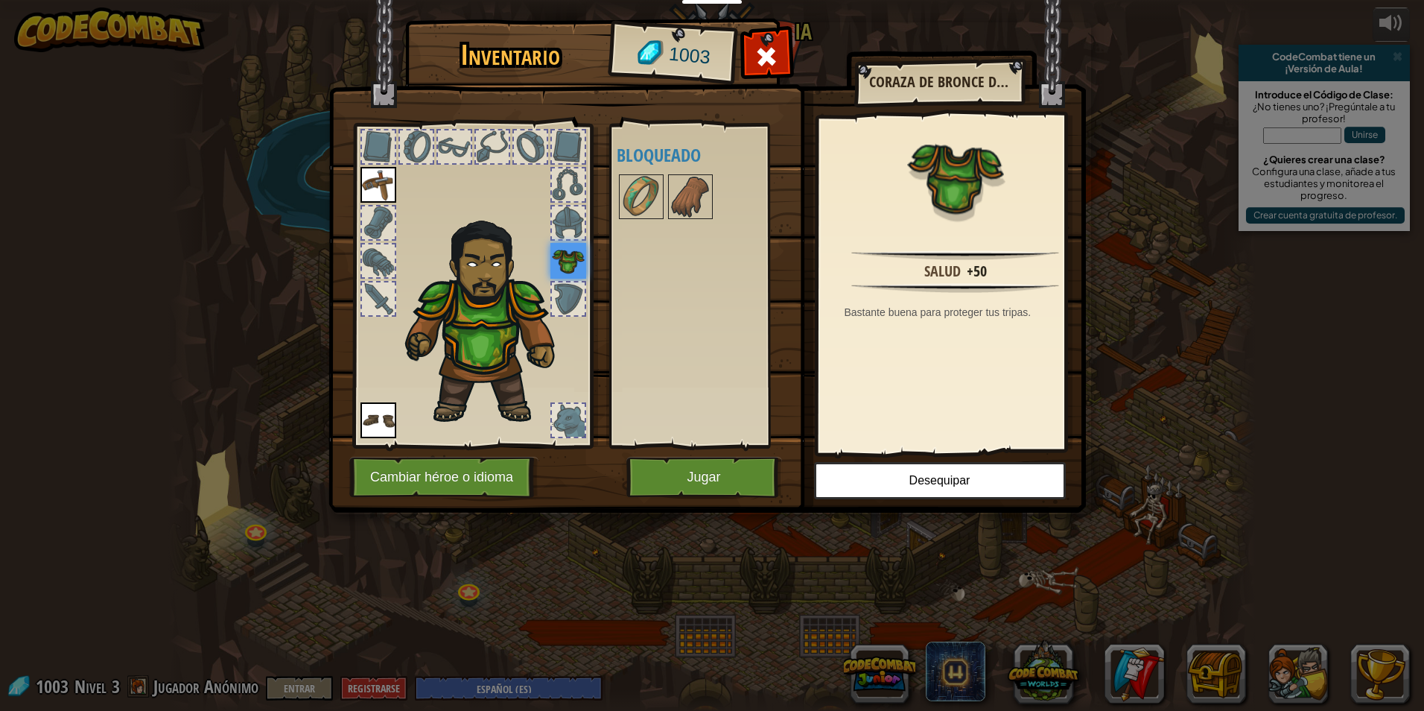
click at [635, 220] on div at bounding box center [705, 196] width 176 height 49
click at [678, 191] on img at bounding box center [691, 197] width 42 height 42
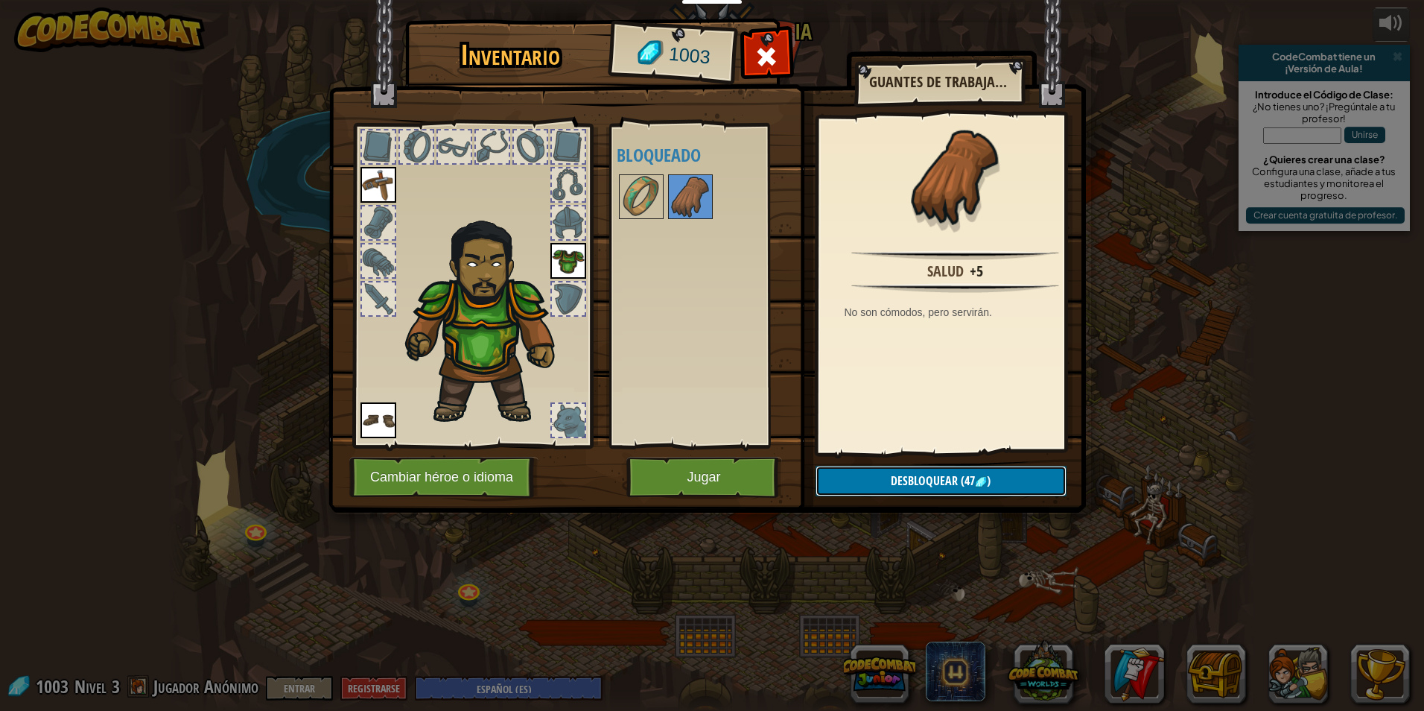
click at [897, 480] on span "Desbloquear" at bounding box center [924, 480] width 67 height 16
click at [897, 480] on button "Confirmar" at bounding box center [941, 481] width 251 height 31
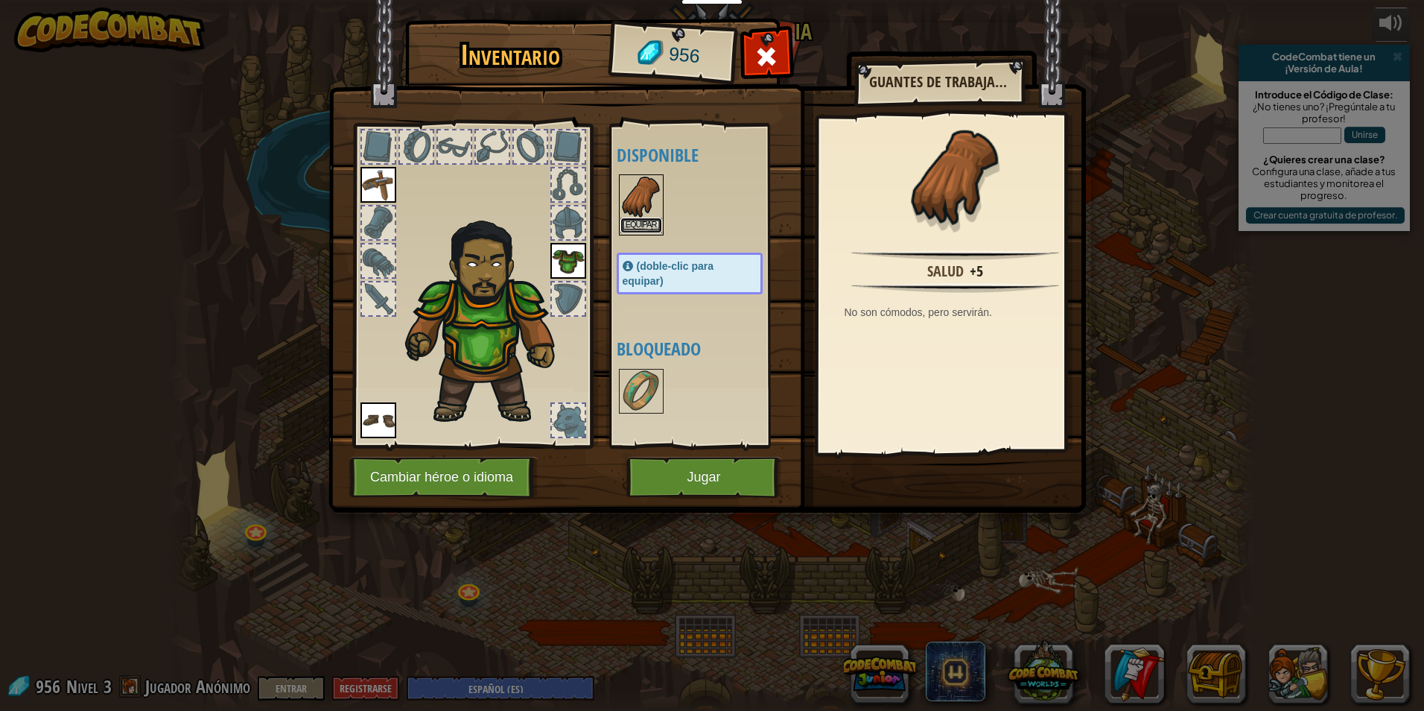
click at [645, 217] on button "Equipar" at bounding box center [641, 225] width 42 height 16
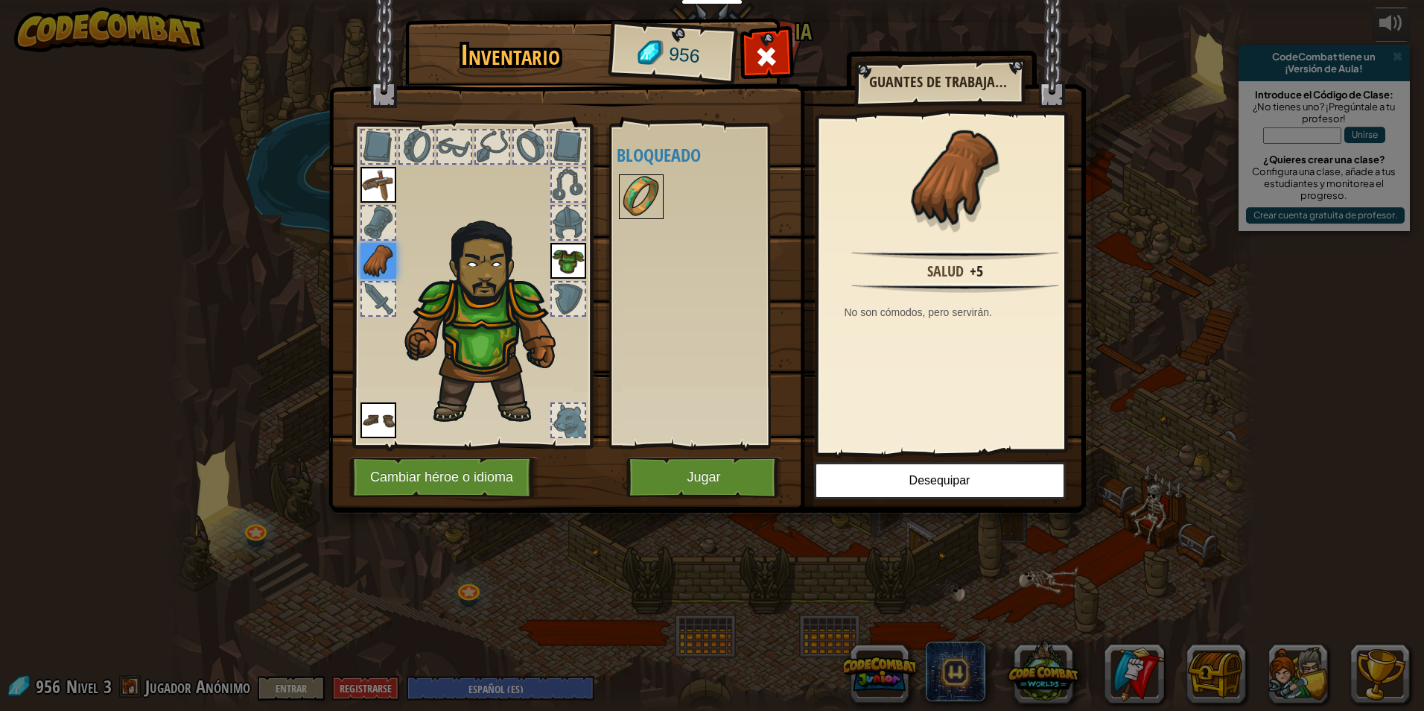
click at [644, 189] on img at bounding box center [641, 197] width 42 height 42
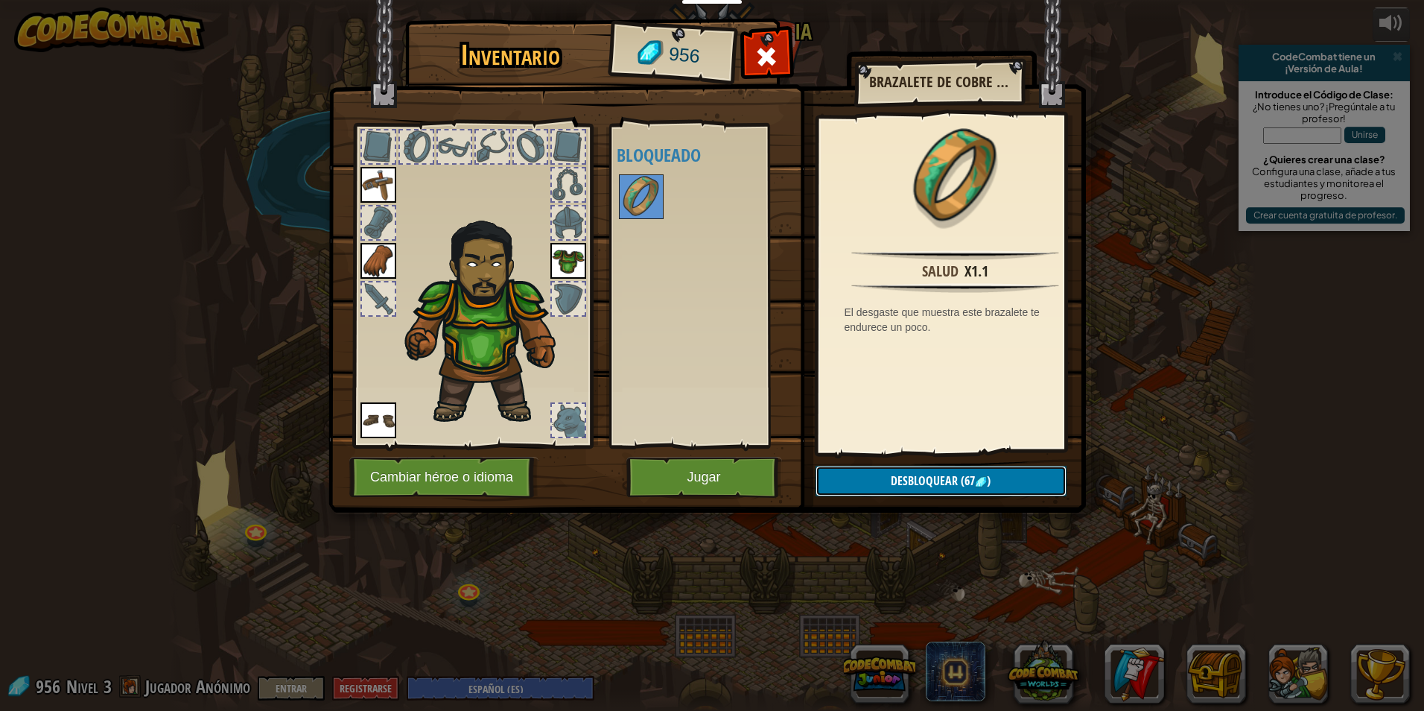
click at [875, 479] on button "Desbloquear (67 )" at bounding box center [941, 481] width 251 height 31
click at [875, 479] on button "Confirmar" at bounding box center [941, 481] width 251 height 31
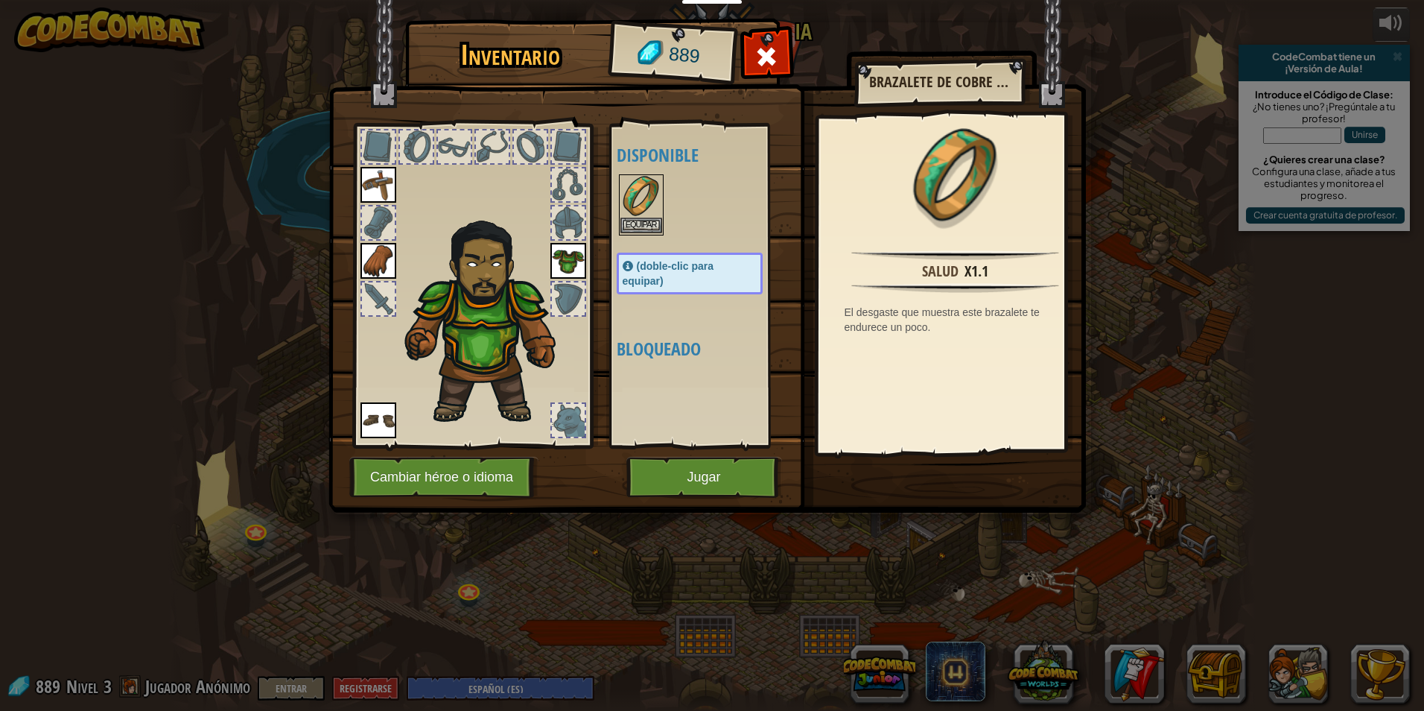
click at [644, 194] on img at bounding box center [641, 197] width 42 height 42
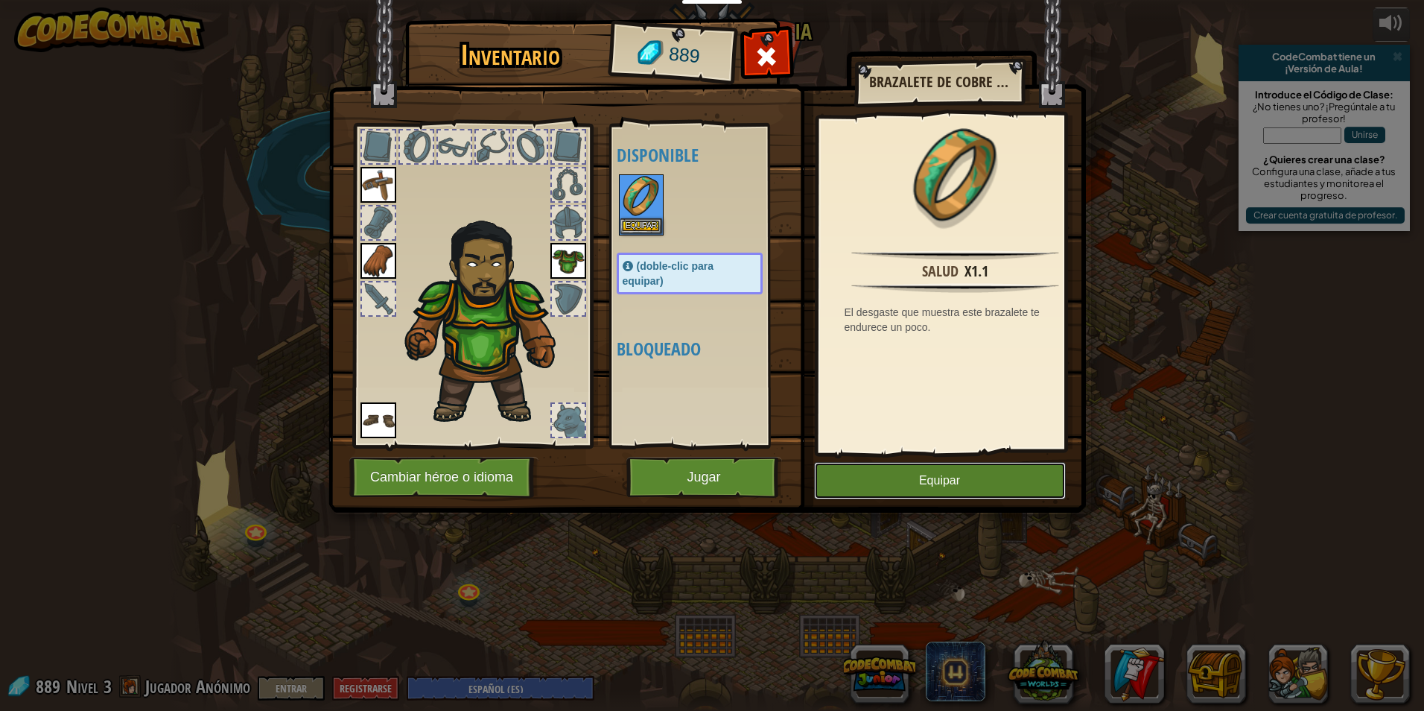
click at [932, 487] on button "Equipar" at bounding box center [940, 480] width 252 height 37
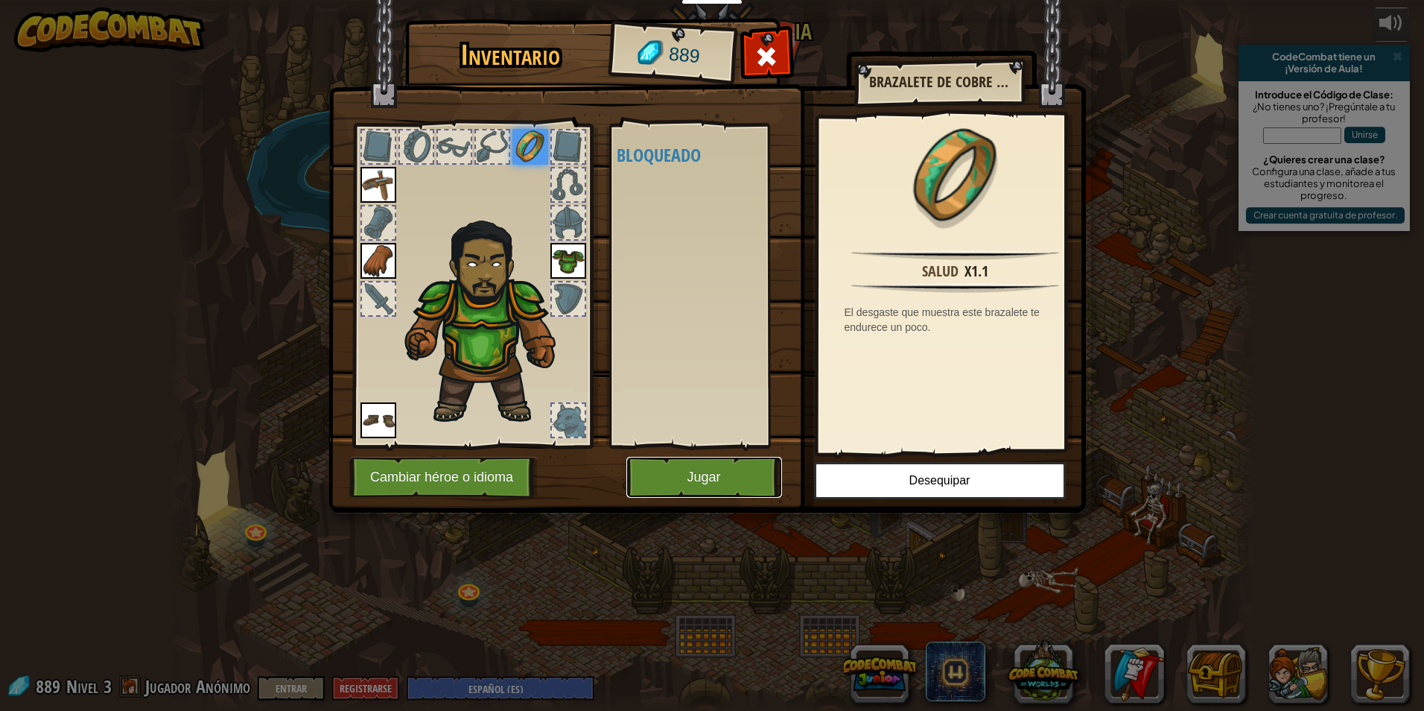
click at [759, 477] on button "Jugar" at bounding box center [704, 477] width 156 height 41
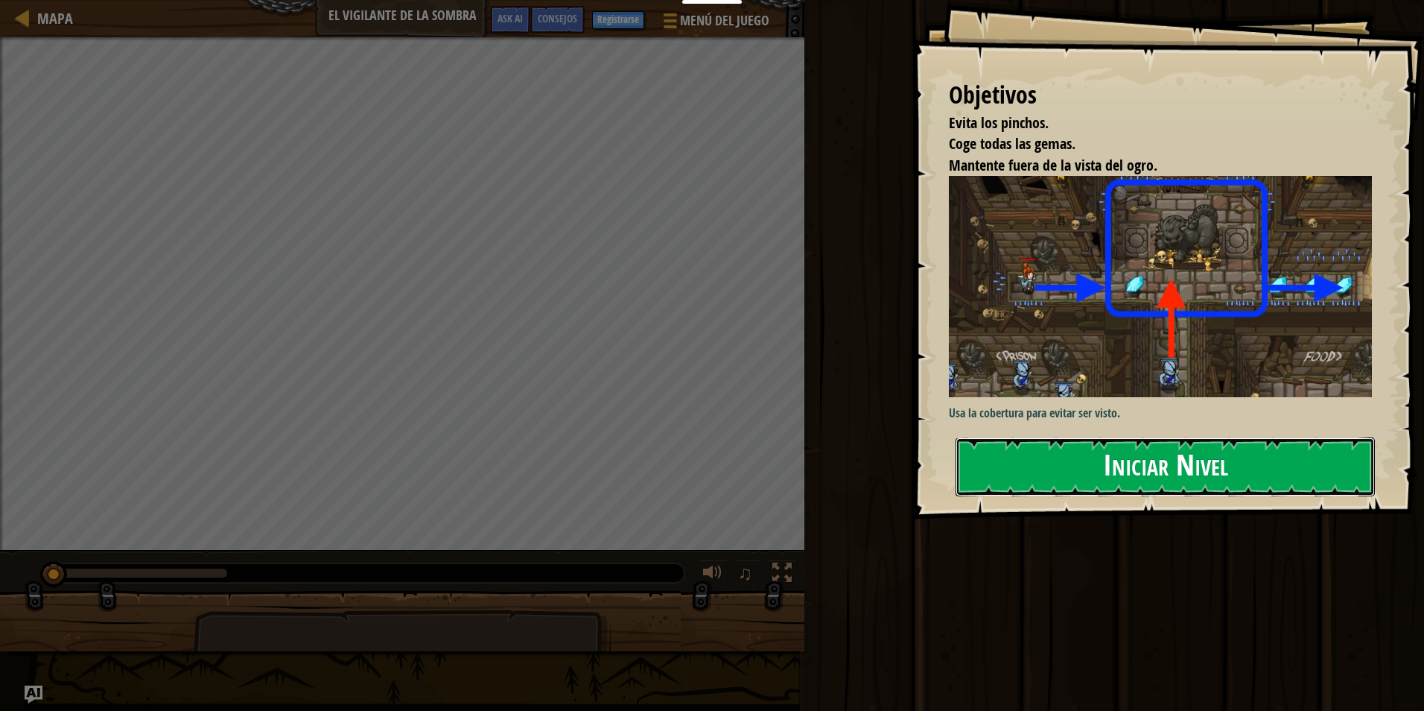
click at [1070, 455] on button "Iniciar Nivel" at bounding box center [1165, 466] width 419 height 59
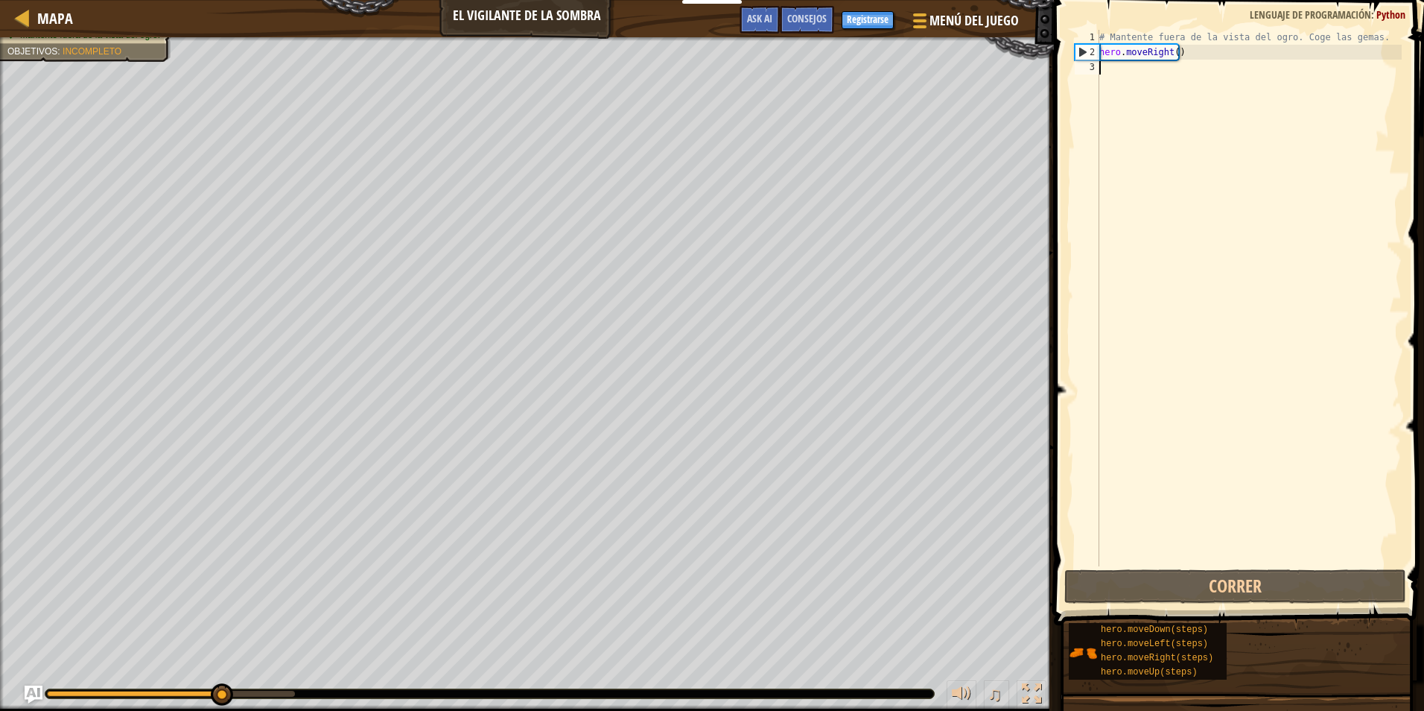
type textarea "h"
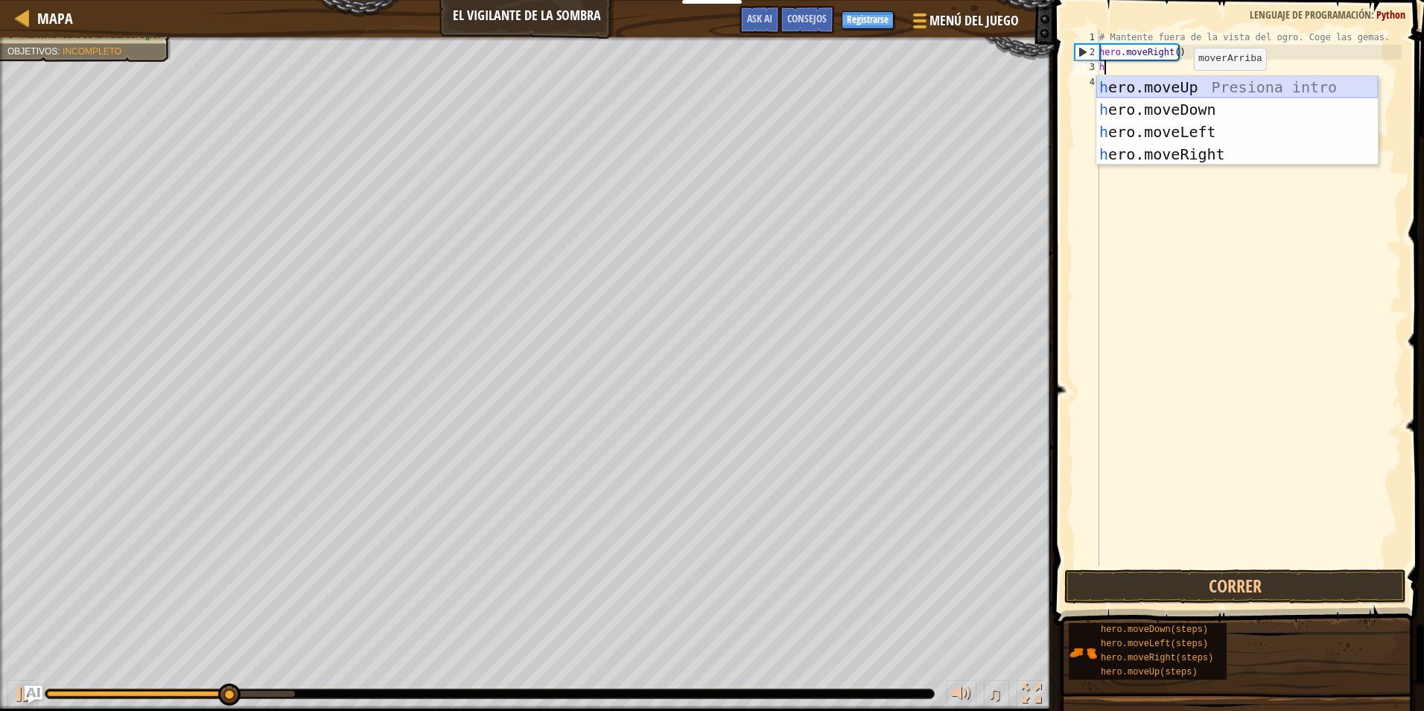
scroll to position [7, 0]
click at [1153, 92] on div "h ero.moveUp Presiona intro h ero.moveDown Presiona intro h ero.moveLeft Presio…" at bounding box center [1237, 143] width 282 height 134
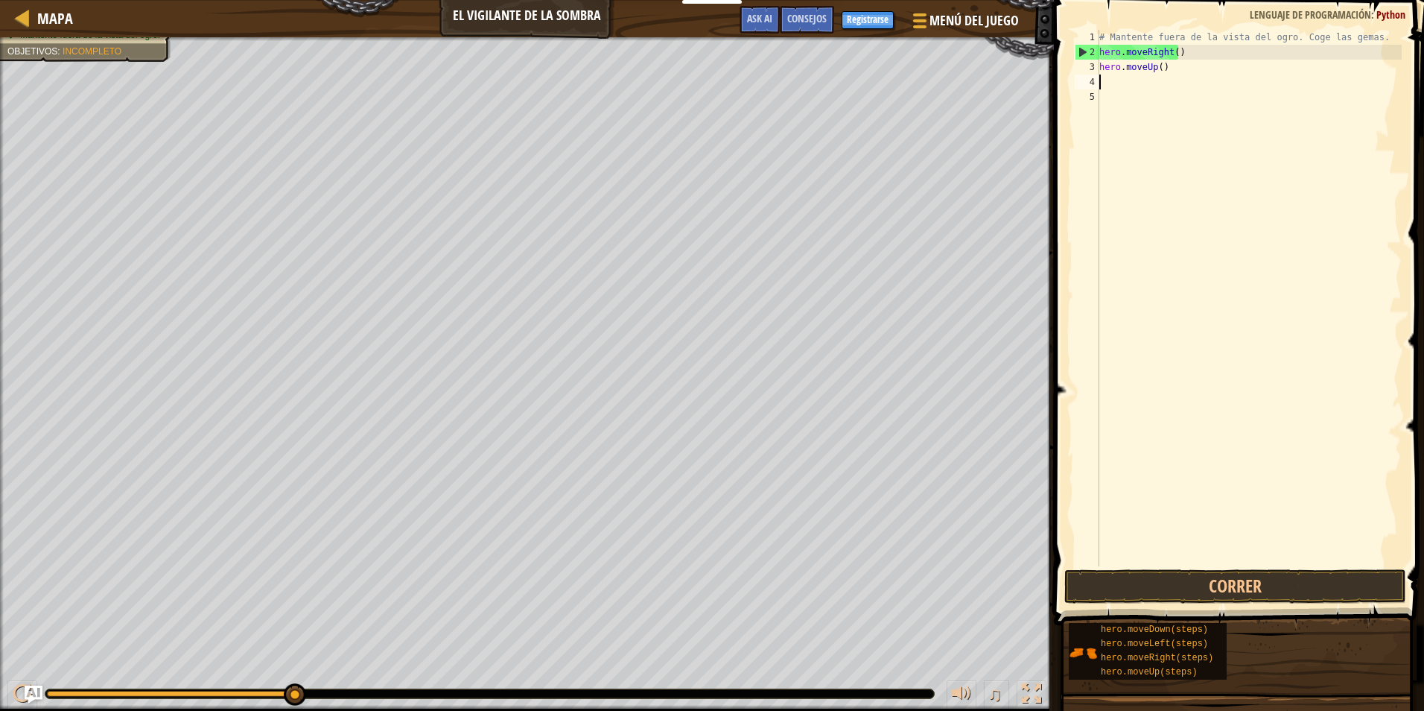
type textarea "h"
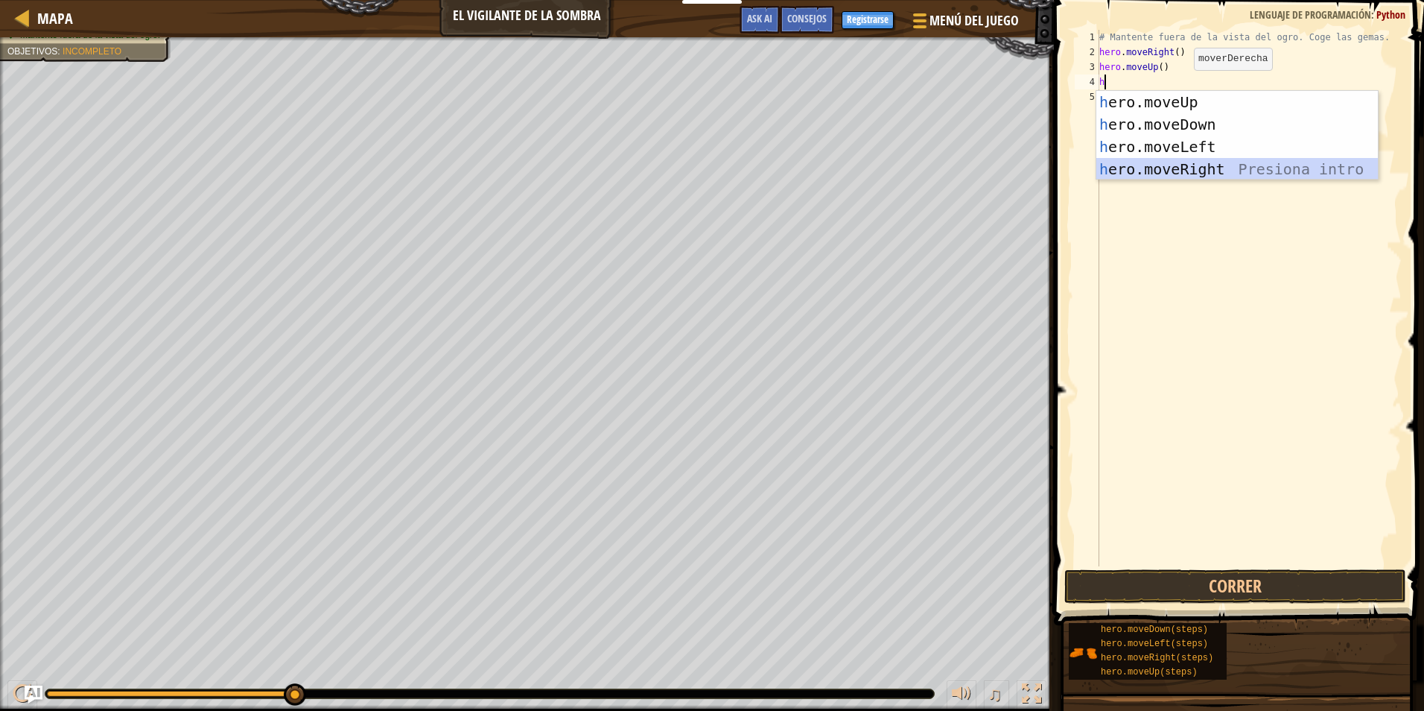
click at [1159, 165] on div "h ero.moveUp Presiona intro h ero.moveDown Presiona intro h ero.moveLeft Presio…" at bounding box center [1237, 158] width 282 height 134
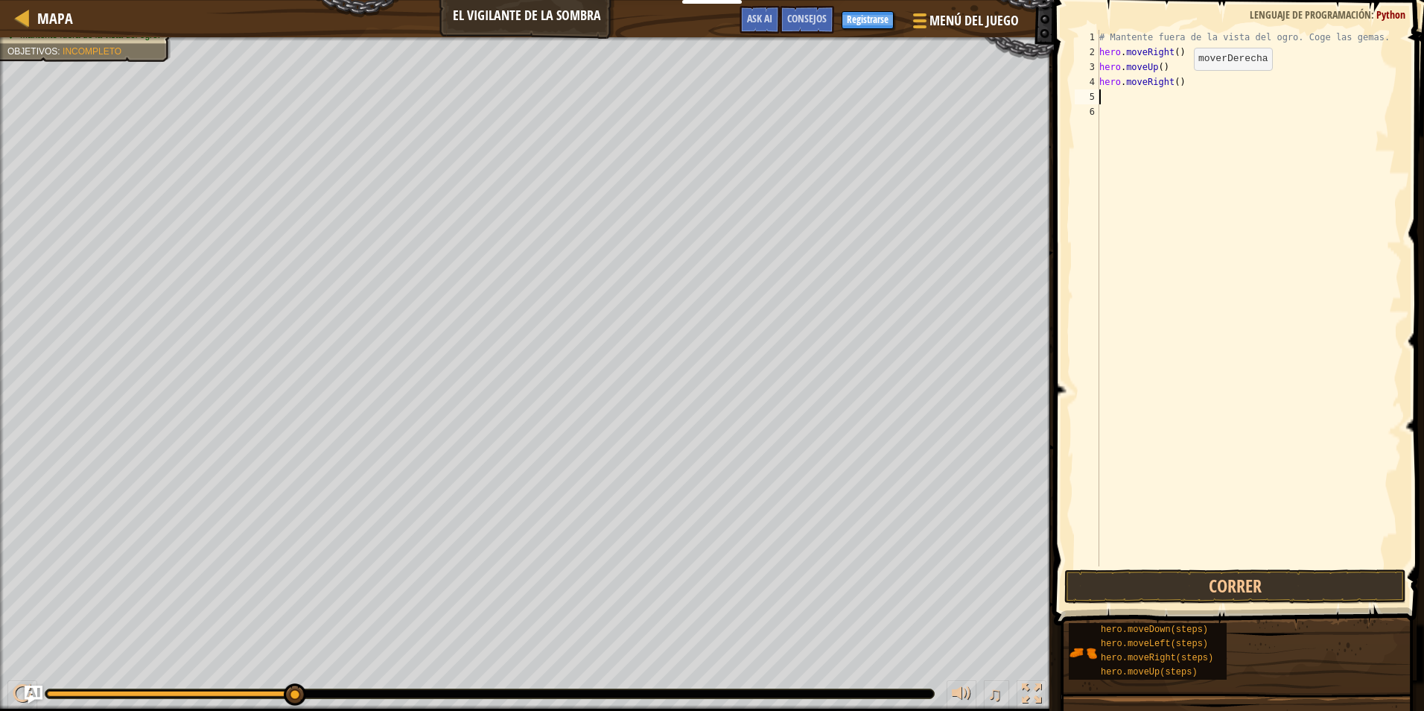
type textarea "h"
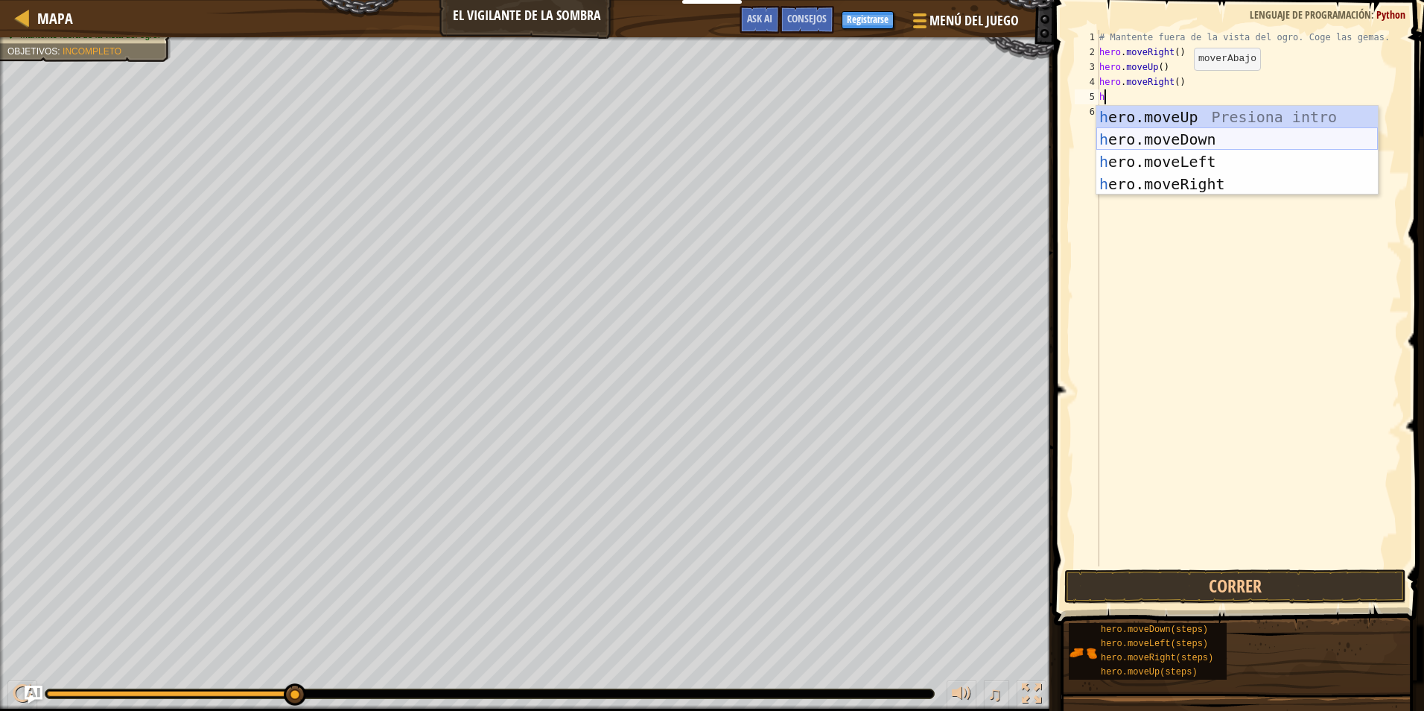
click at [1155, 134] on div "h ero.moveUp Presiona intro h ero.moveDown Presiona intro h ero.moveLeft Presio…" at bounding box center [1237, 173] width 282 height 134
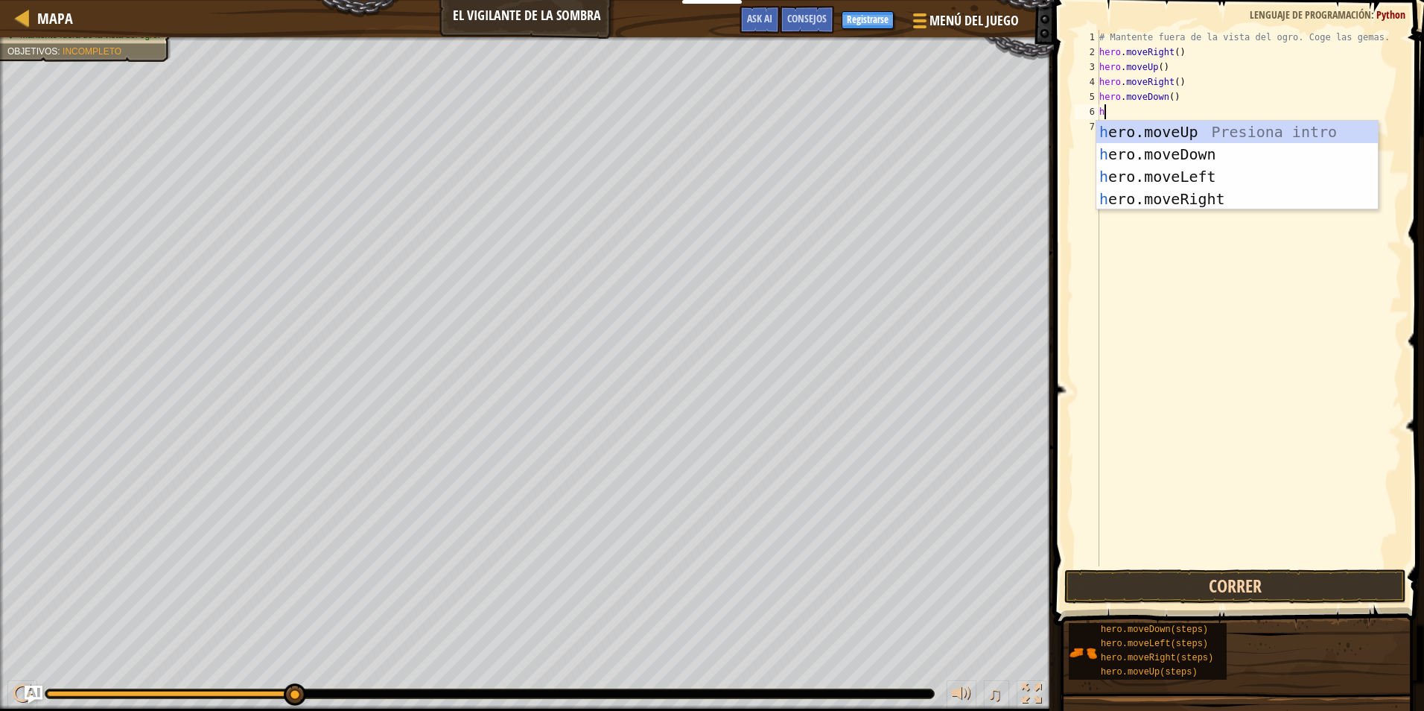
type textarea "h"
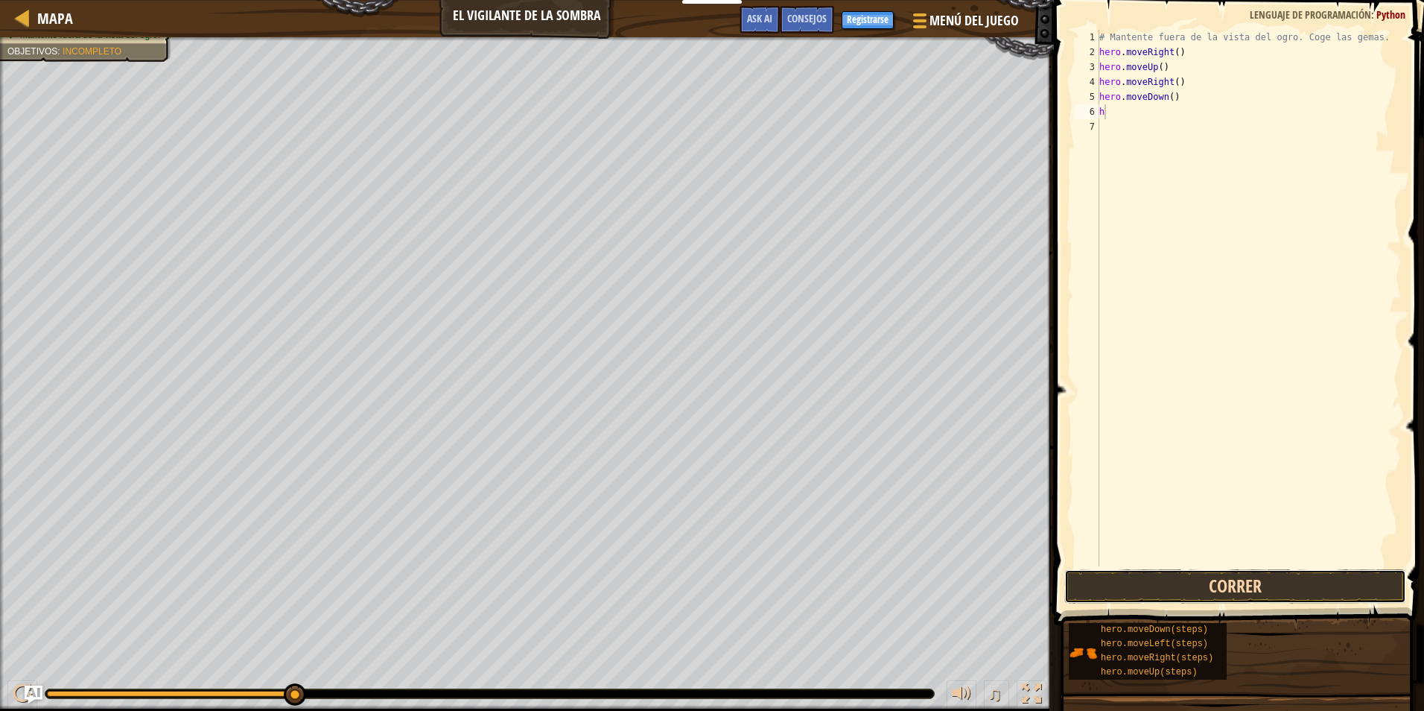
click at [1144, 579] on button "Correr" at bounding box center [1235, 586] width 342 height 34
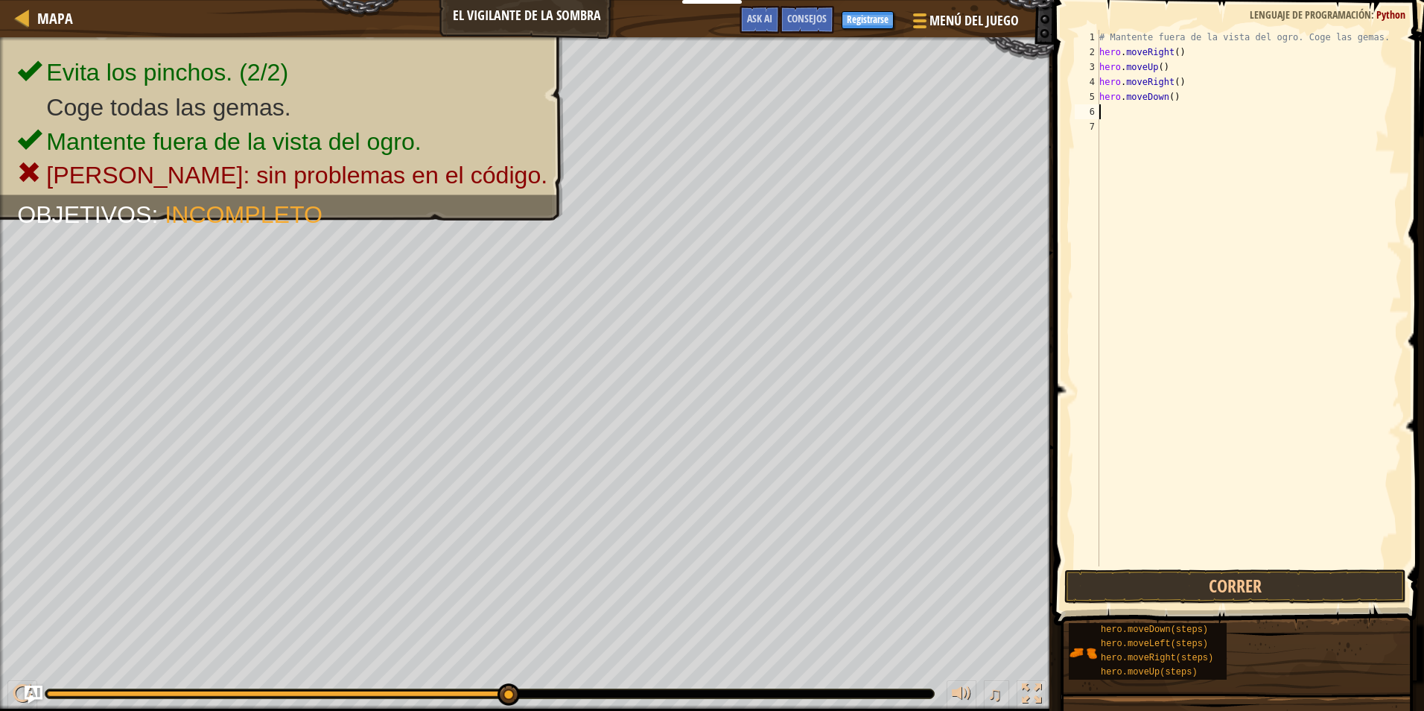
type textarea "h"
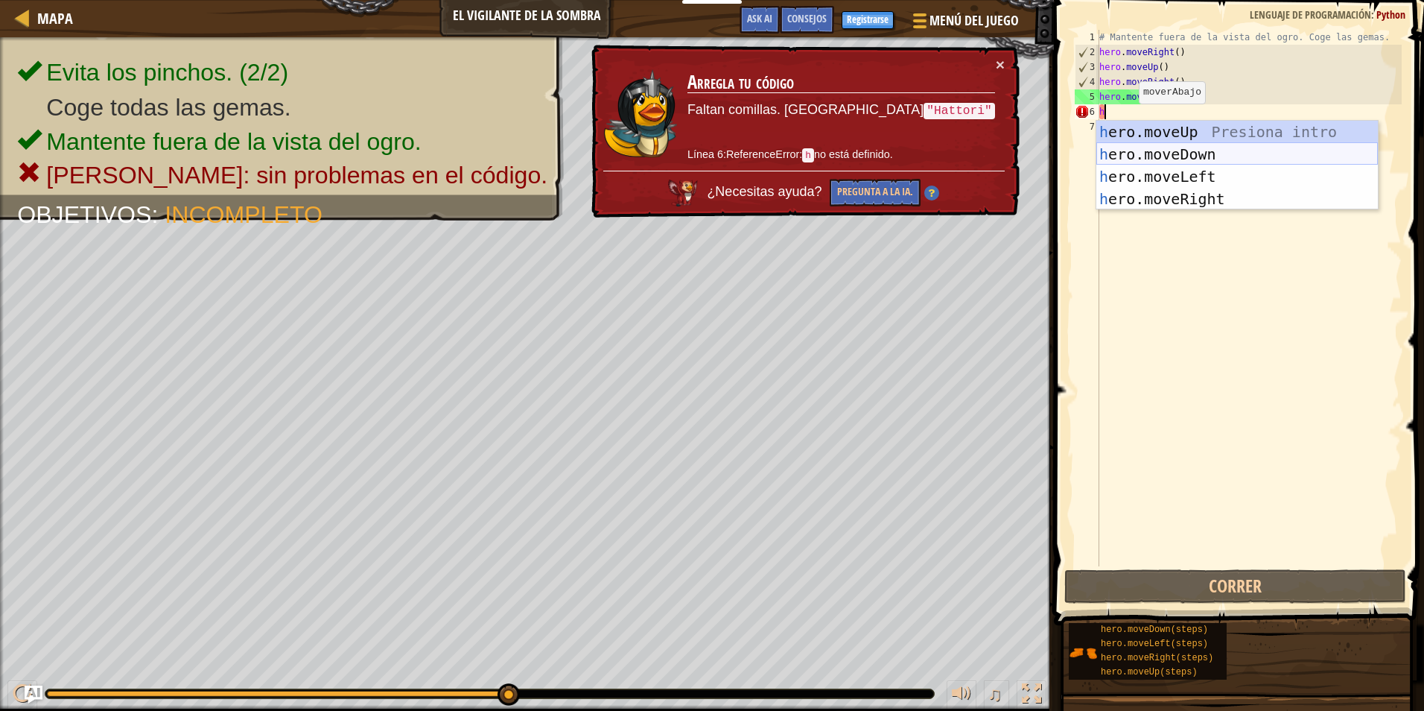
click at [1134, 159] on div "h ero.moveUp Presiona intro h ero.moveDown Presiona intro h ero.moveLeft Presio…" at bounding box center [1237, 188] width 282 height 134
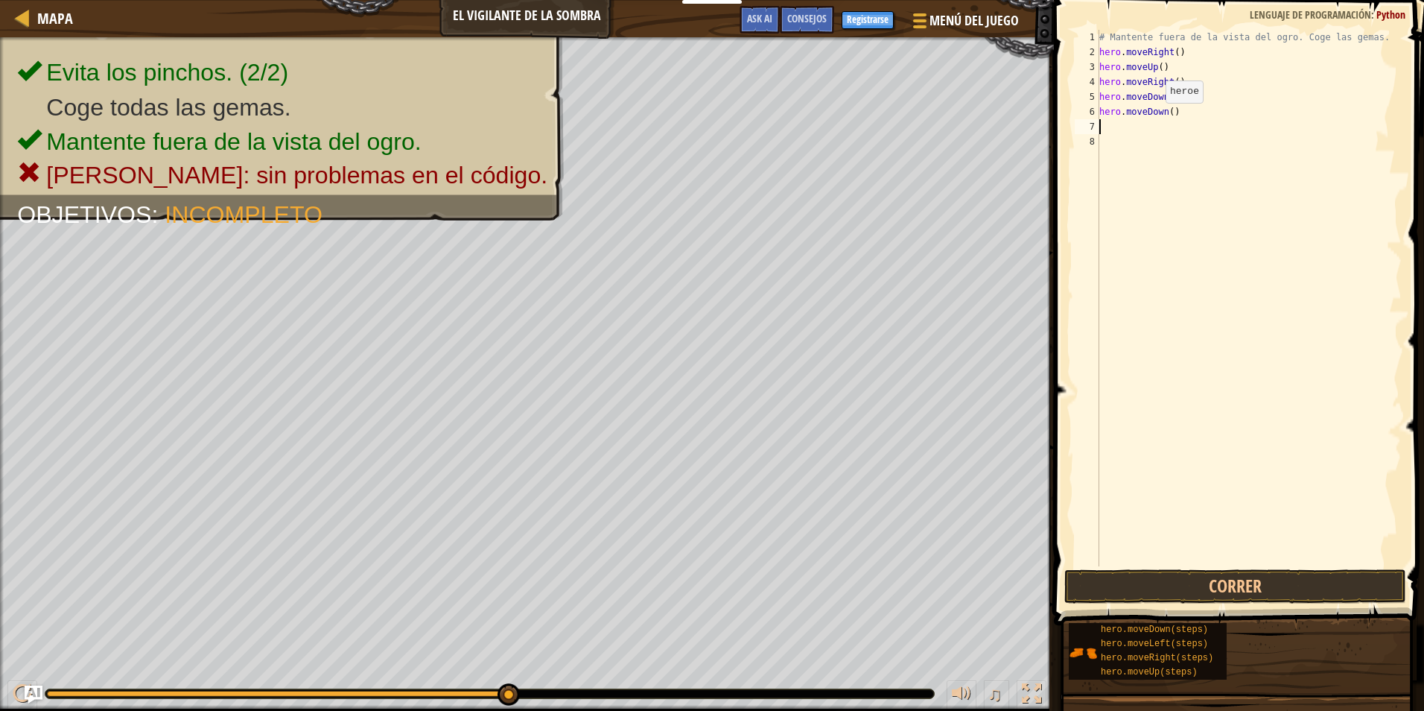
click at [1153, 118] on div "# Mantente fuera de la vista del ogro. Coge las gemas. hero . moveRight ( ) her…" at bounding box center [1248, 313] width 305 height 566
click at [1160, 111] on div "# Mantente fuera de la vista del ogro. Coge las gemas. hero . moveRight ( ) her…" at bounding box center [1248, 313] width 305 height 566
type textarea "hero.moveDown()"
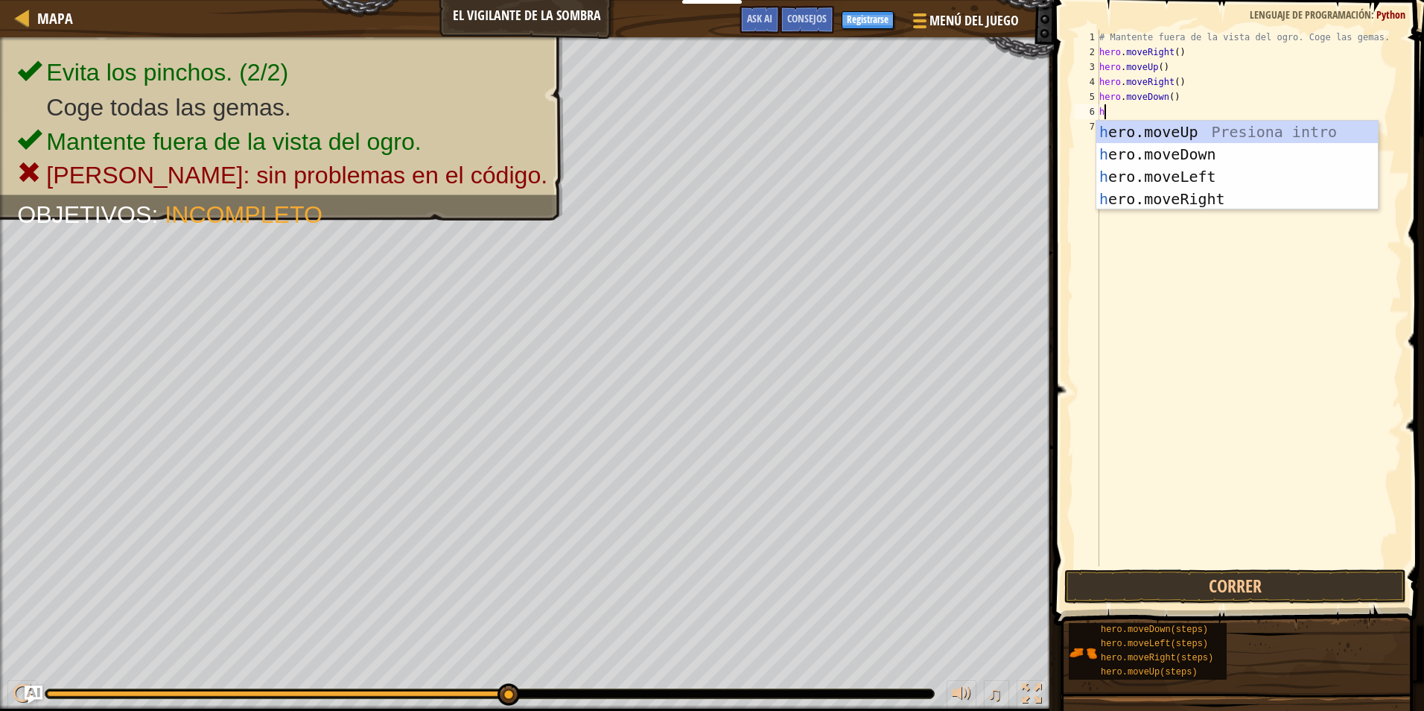
type textarea "h"
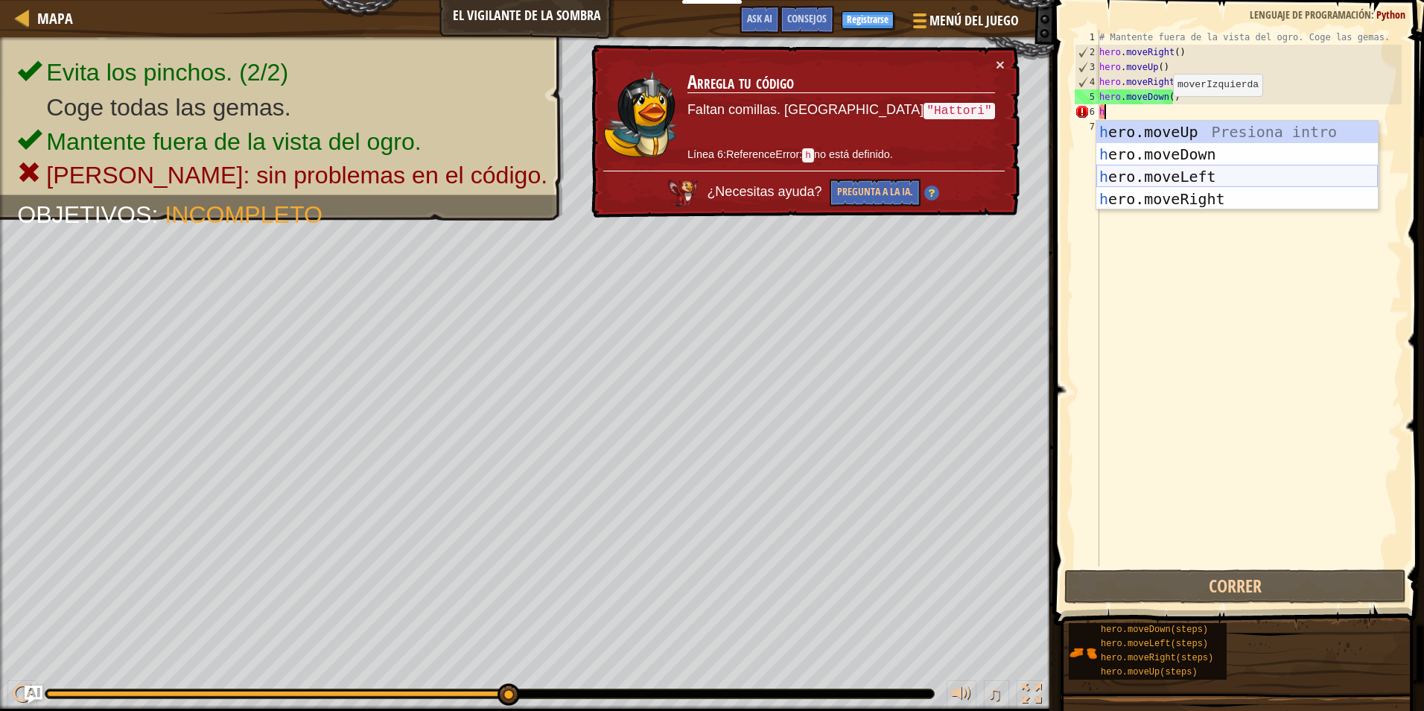
click at [1146, 178] on div "h ero.moveUp Presiona intro h ero.moveDown Presiona intro h ero.moveLeft Presio…" at bounding box center [1237, 188] width 282 height 134
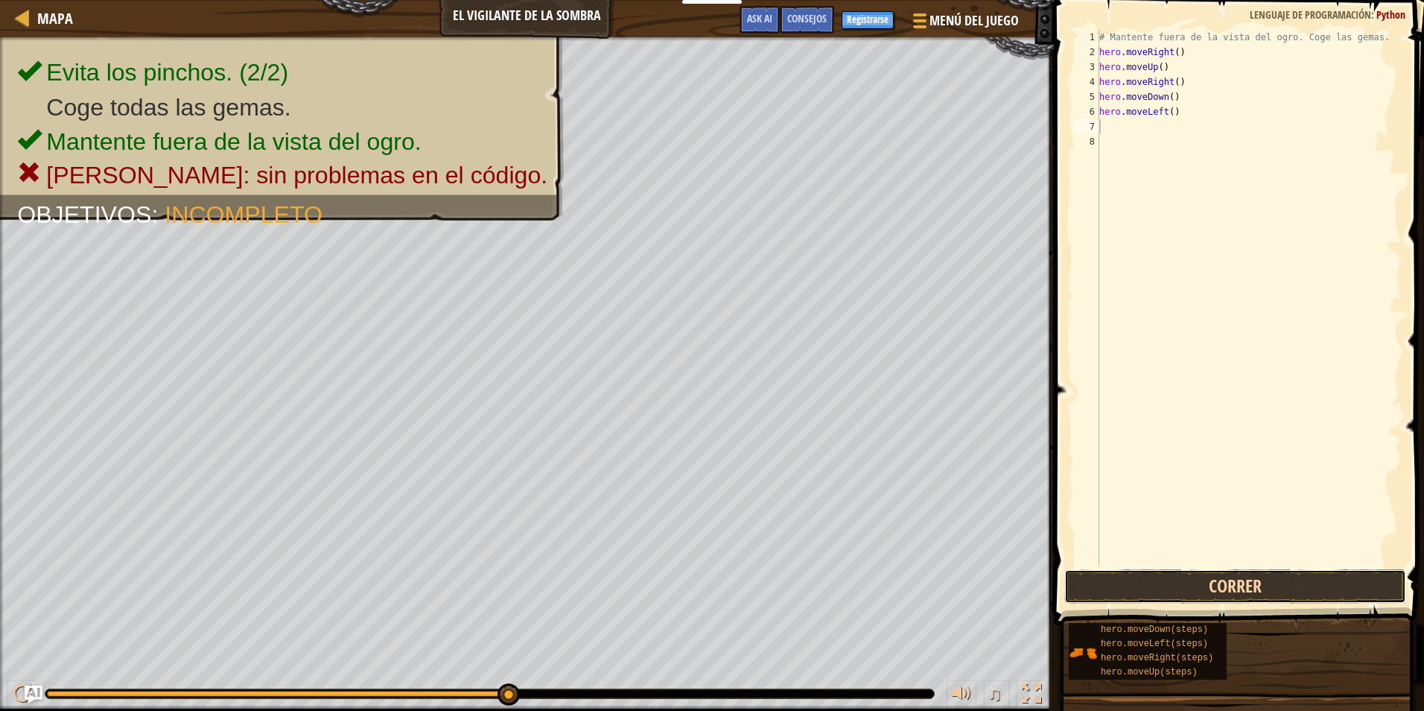
click at [1165, 583] on button "Correr" at bounding box center [1235, 586] width 342 height 34
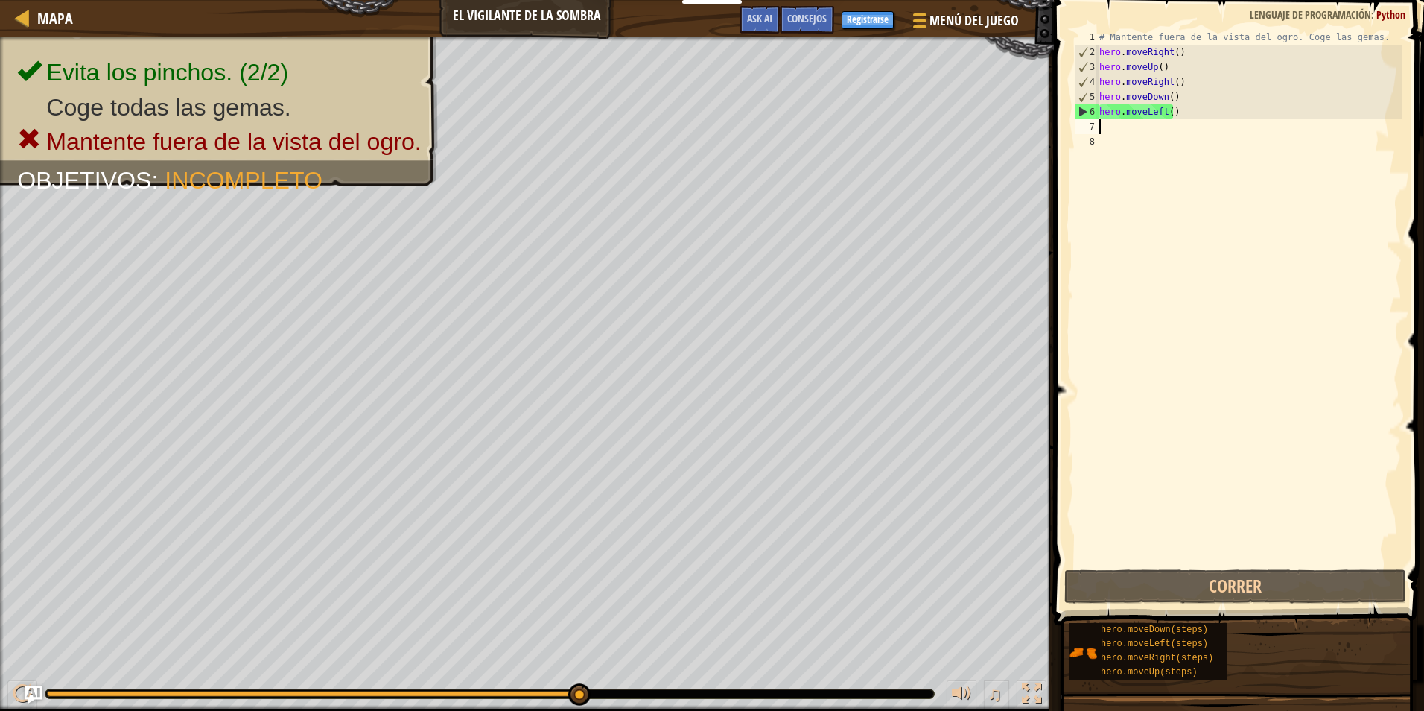
click at [1136, 130] on div "# Mantente fuera de la vista del ogro. Coge las gemas. hero . moveRight ( ) her…" at bounding box center [1248, 313] width 305 height 566
type textarea "f"
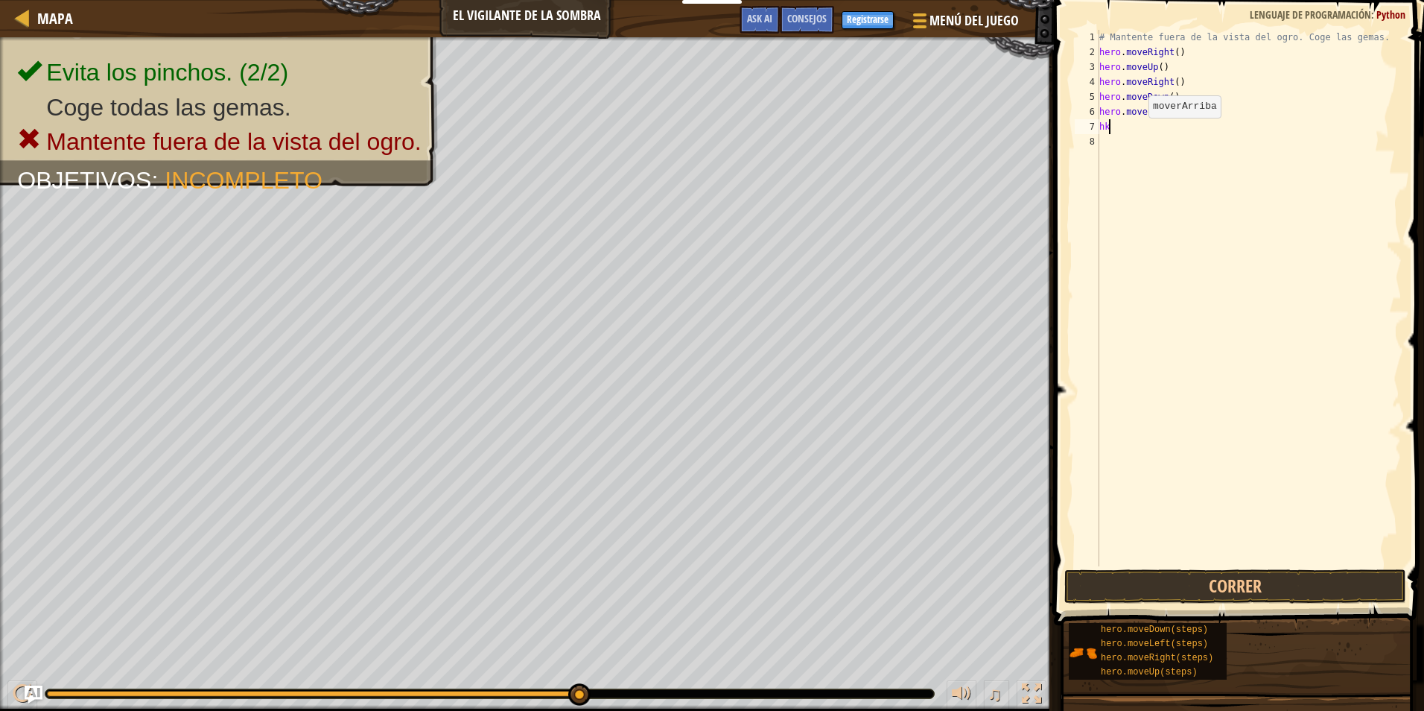
type textarea "h"
type textarea "k"
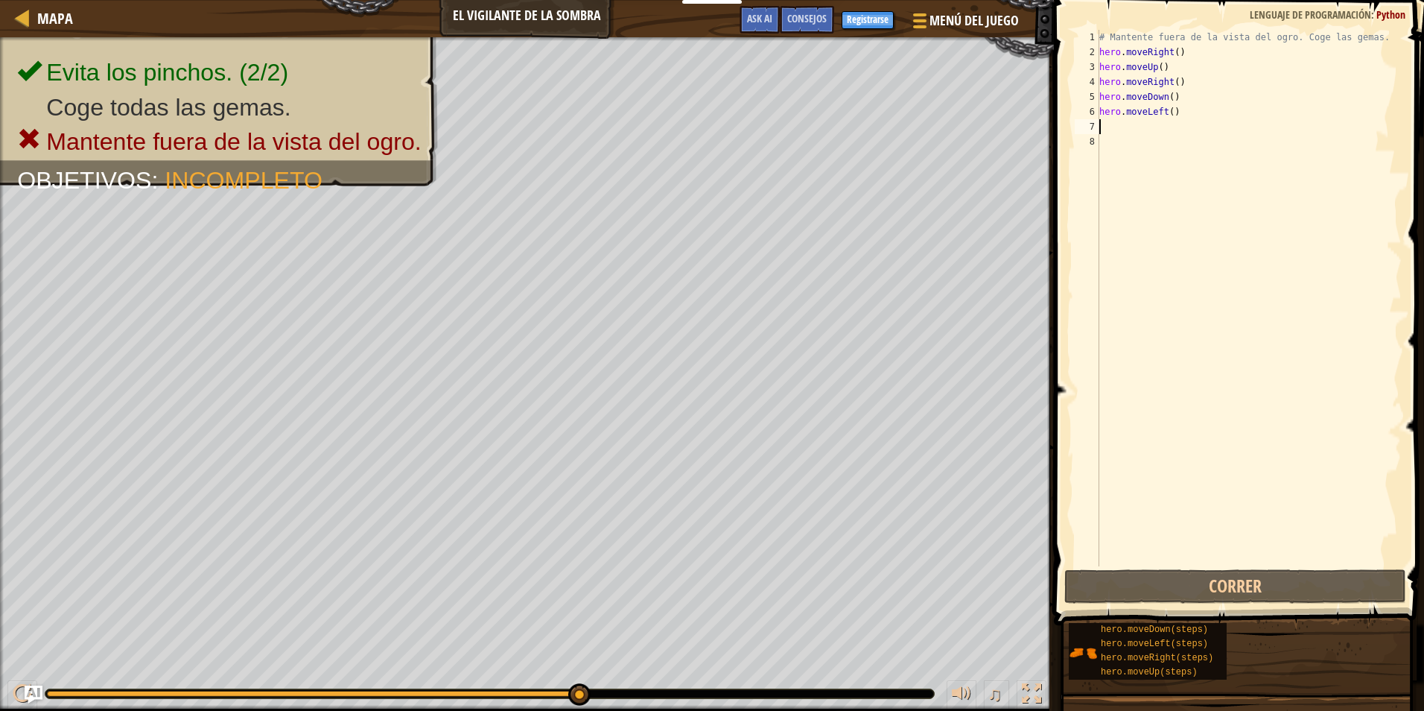
click at [1143, 140] on div "# Mantente fuera de la vista del ogro. Coge las gemas. hero . moveRight ( ) her…" at bounding box center [1248, 313] width 305 height 566
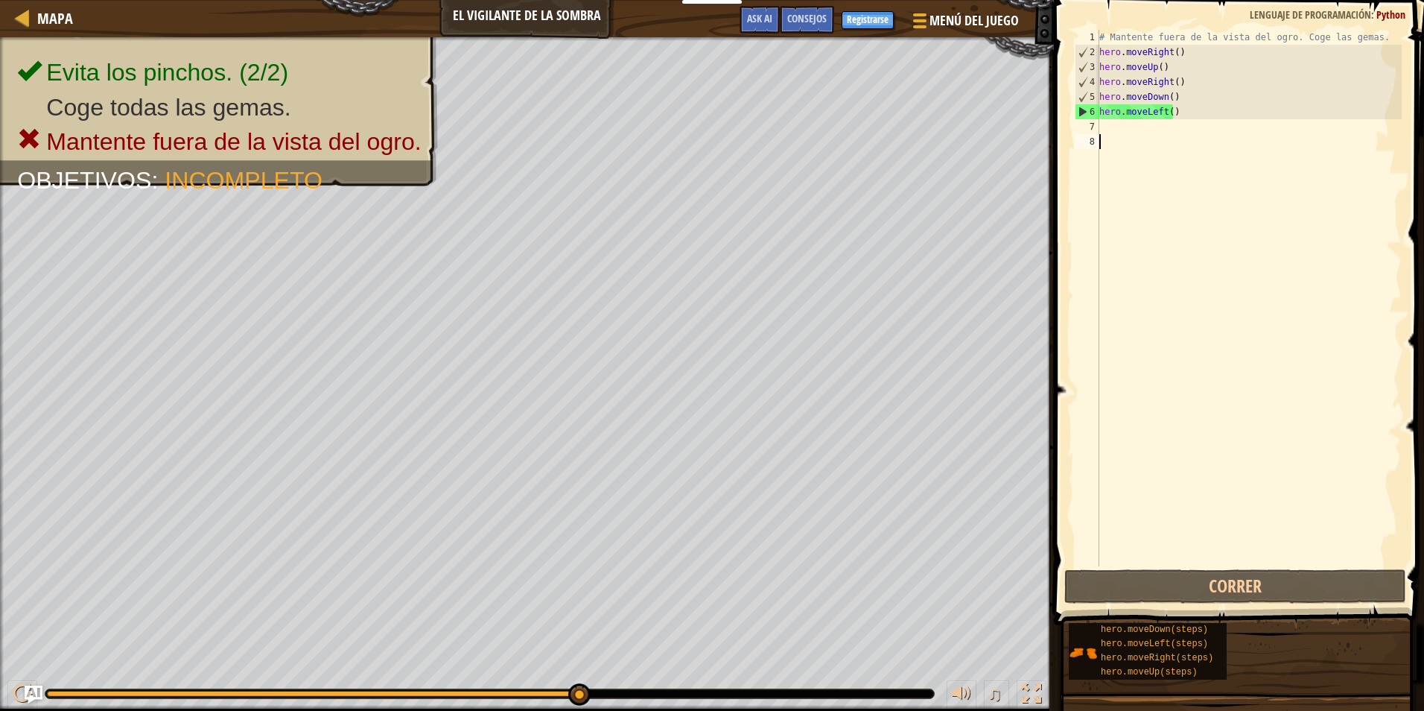
click at [1141, 136] on div "# Mantente fuera de la vista del ogro. Coge las gemas. hero . moveRight ( ) her…" at bounding box center [1248, 313] width 305 height 566
click at [1140, 130] on div "# Mantente fuera de la vista del ogro. Coge las gemas. hero . moveRight ( ) her…" at bounding box center [1248, 313] width 305 height 566
type textarea "h"
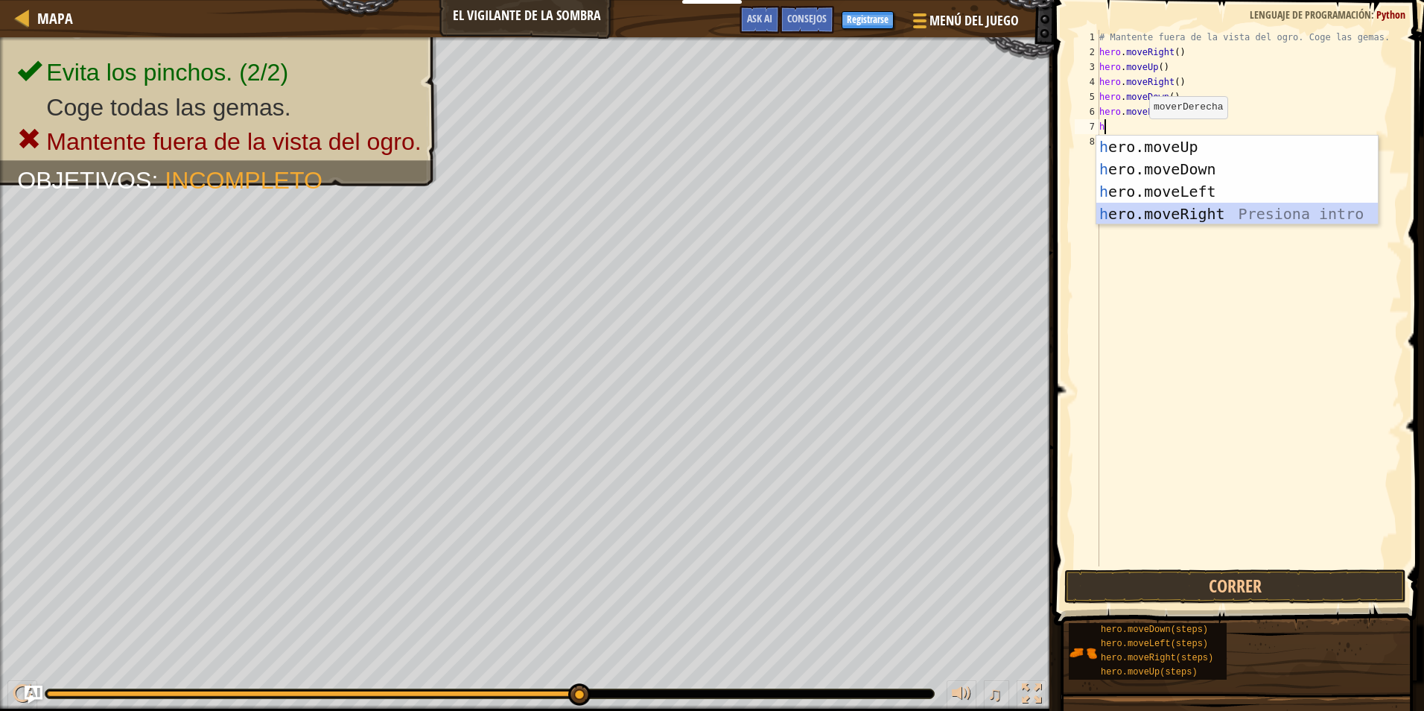
click at [1149, 213] on div "h ero.moveUp Presiona intro h ero.moveDown Presiona intro h ero.moveLeft Presio…" at bounding box center [1237, 203] width 282 height 134
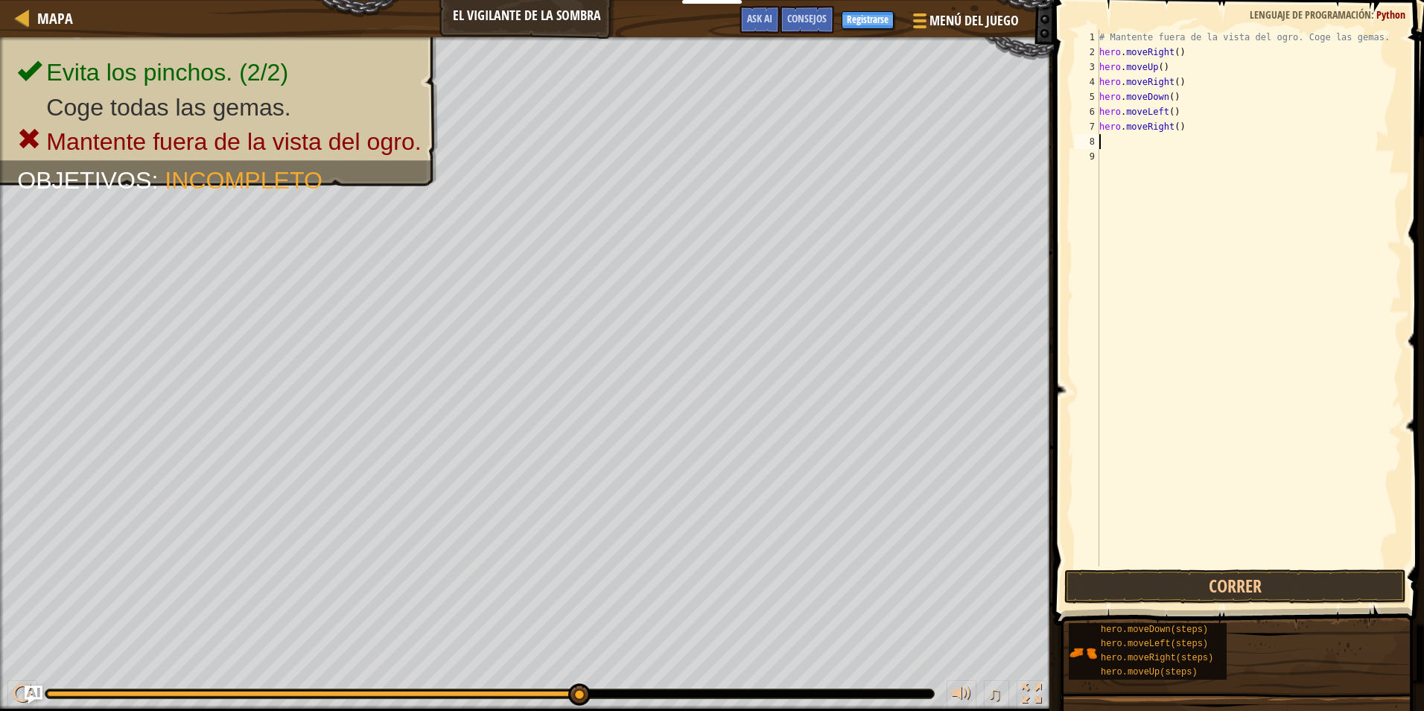
type textarea "h"
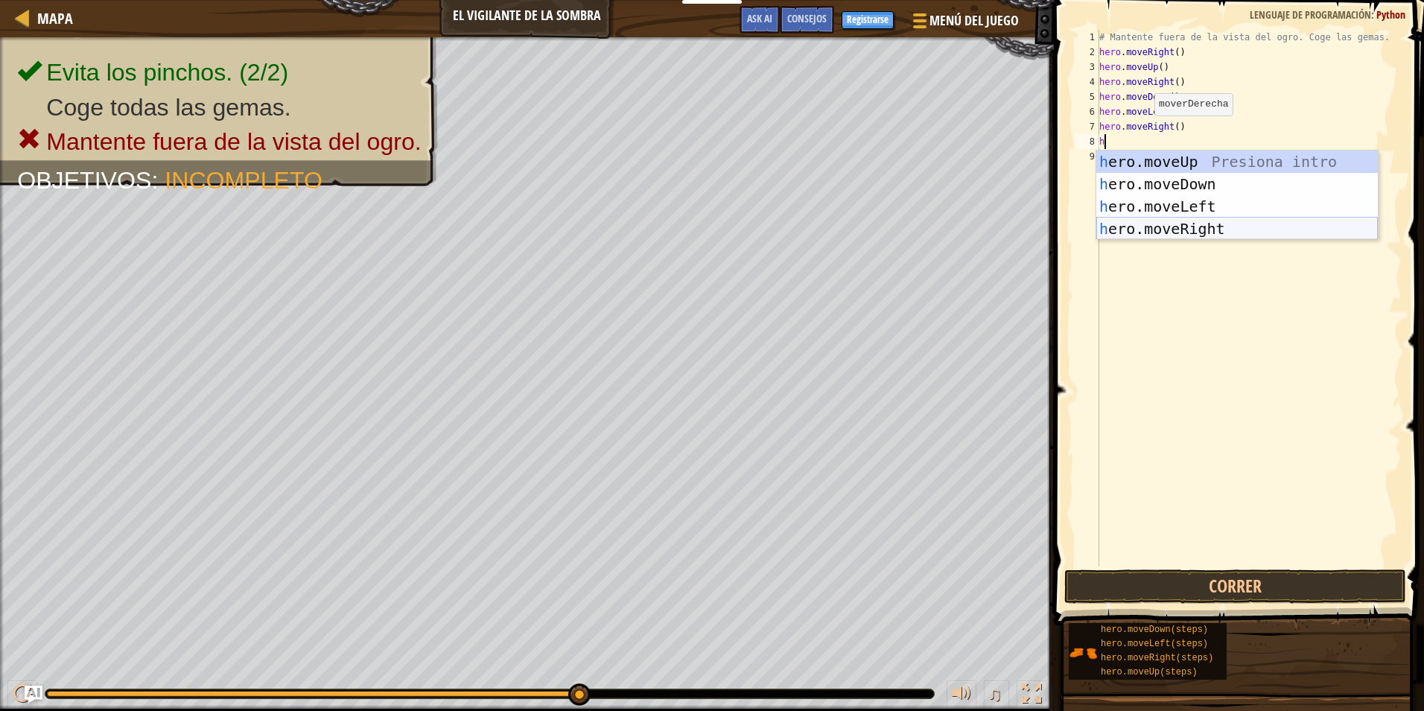
click at [1147, 226] on div "h ero.moveUp Presiona intro h ero.moveDown Presiona intro h ero.moveLeft Presio…" at bounding box center [1237, 217] width 282 height 134
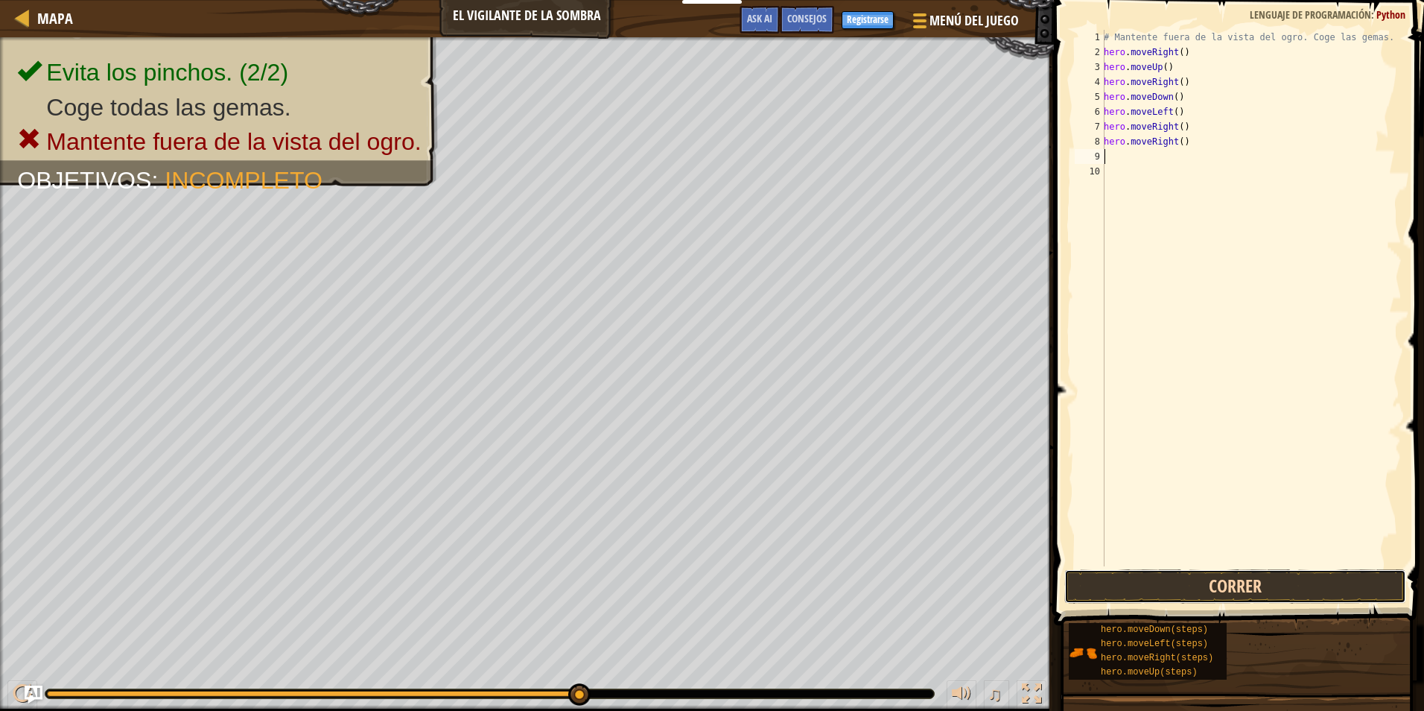
click at [1154, 575] on button "Correr" at bounding box center [1235, 586] width 342 height 34
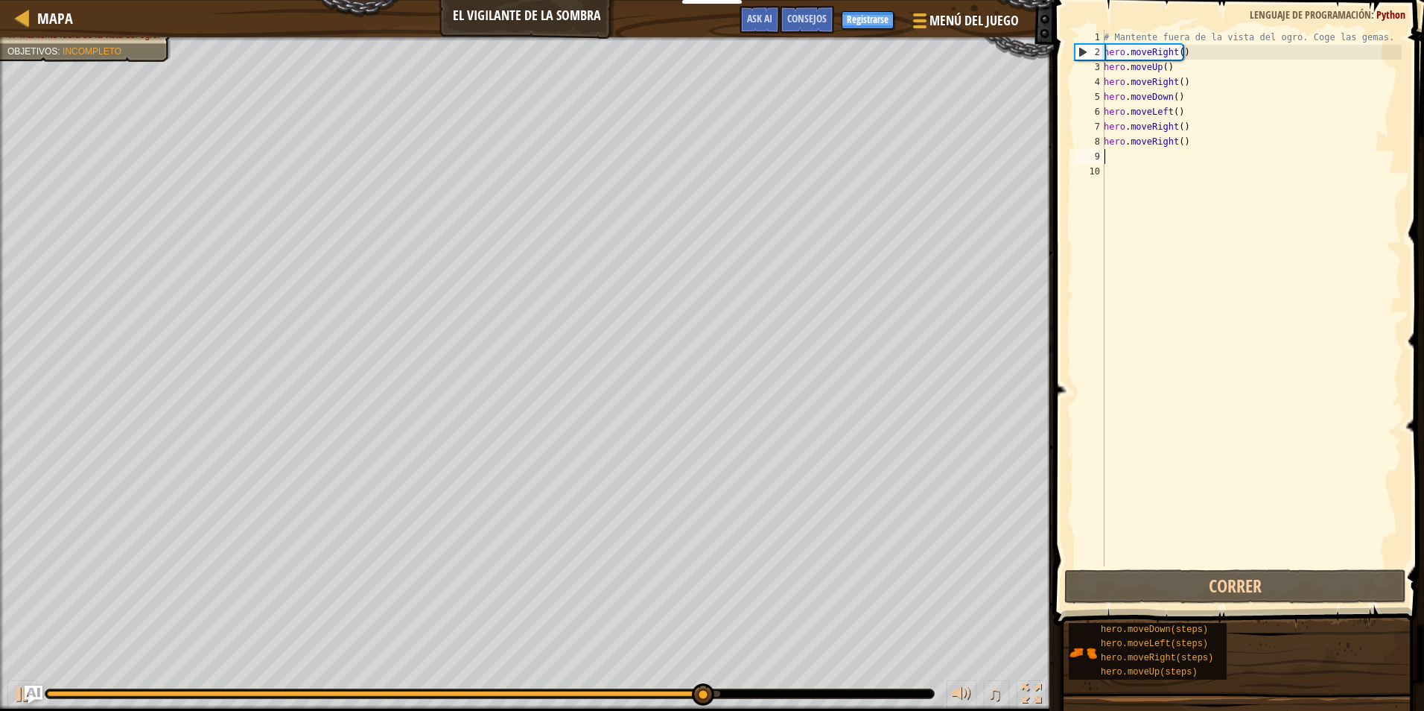
click at [1125, 224] on div "# Mantente fuera de la vista del ogro. Coge las gemas. hero . moveRight ( ) her…" at bounding box center [1251, 313] width 301 height 566
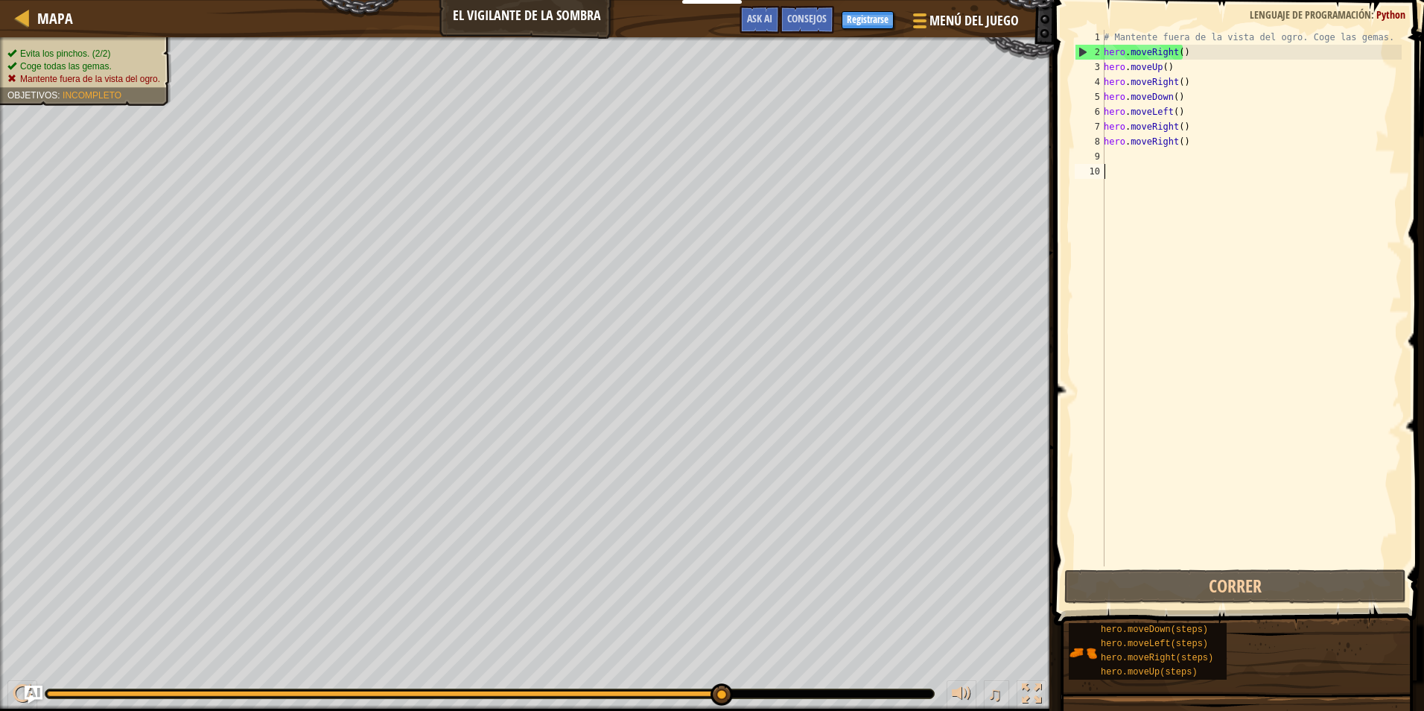
click at [123, 80] on span "Mantente fuera de la vista del ogro." at bounding box center [90, 79] width 140 height 10
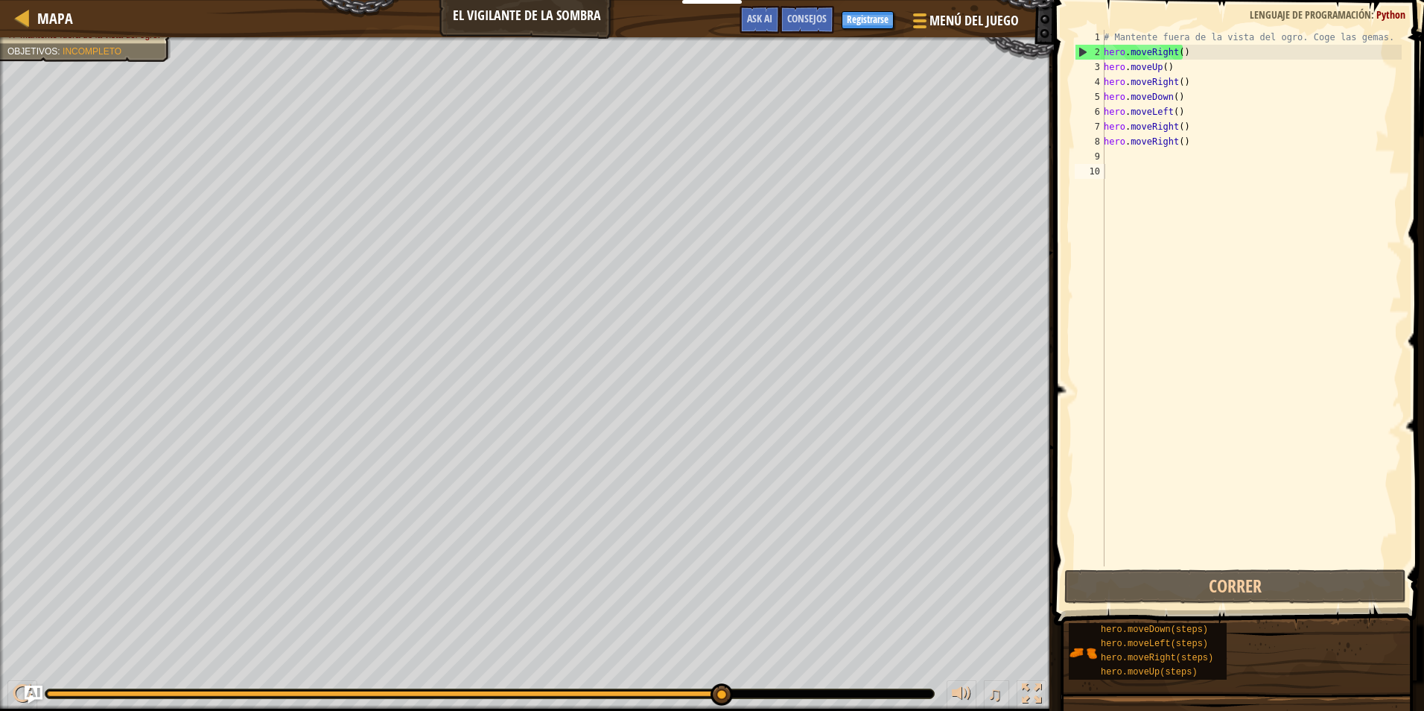
click at [1124, 164] on div "# Mantente fuera de la vista del ogro. Coge las gemas. hero . moveRight ( ) her…" at bounding box center [1251, 313] width 301 height 566
click at [1122, 159] on div "# Mantente fuera de la vista del ogro. Coge las gemas. hero . moveRight ( ) her…" at bounding box center [1251, 313] width 301 height 566
click at [1128, 137] on div "# Mantente fuera de la vista del ogro. Coge las gemas. hero . moveRight ( ) her…" at bounding box center [1251, 313] width 301 height 566
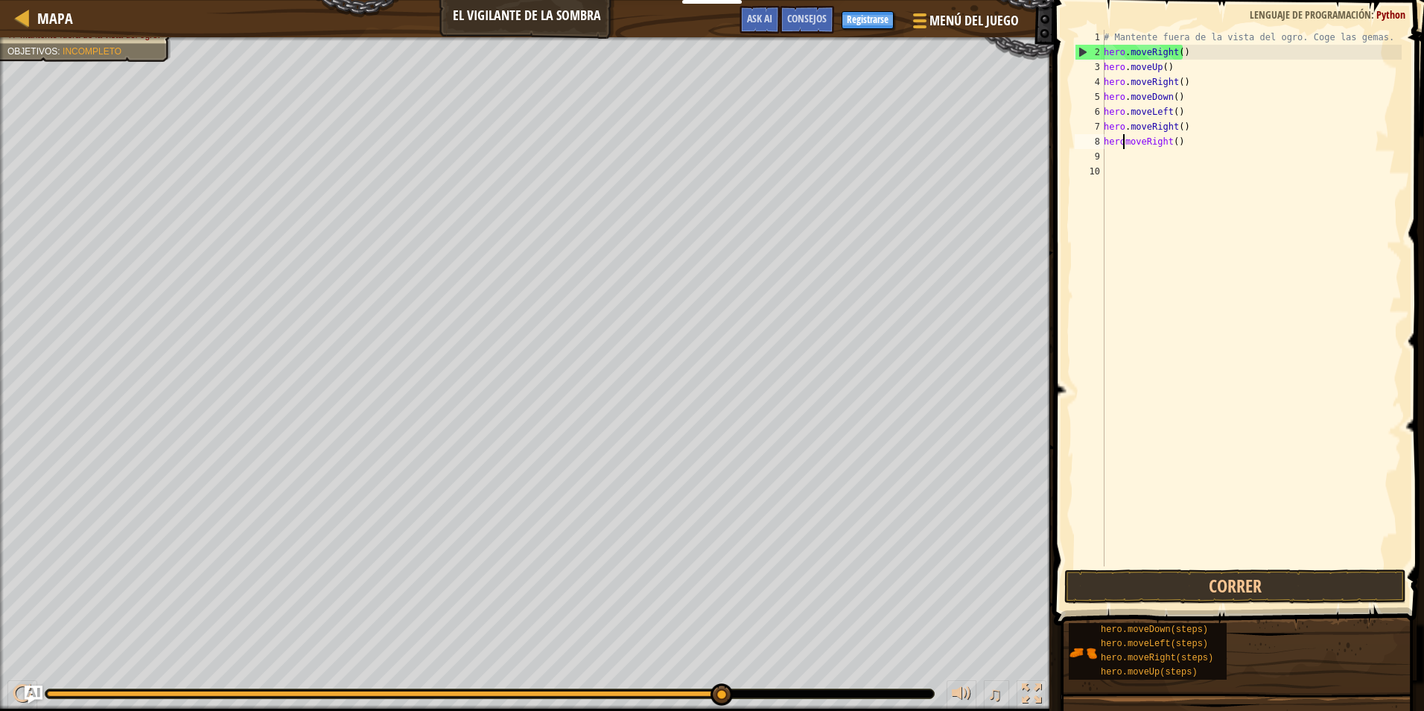
click at [1172, 141] on div "# Mantente fuera de la vista del ogro. Coge las gemas. hero . moveRight ( ) her…" at bounding box center [1251, 313] width 301 height 566
click at [1154, 140] on div "# Mantente fuera de la vista del ogro. Coge las gemas. hero . moveRight ( ) her…" at bounding box center [1251, 313] width 301 height 566
type textarea "()"
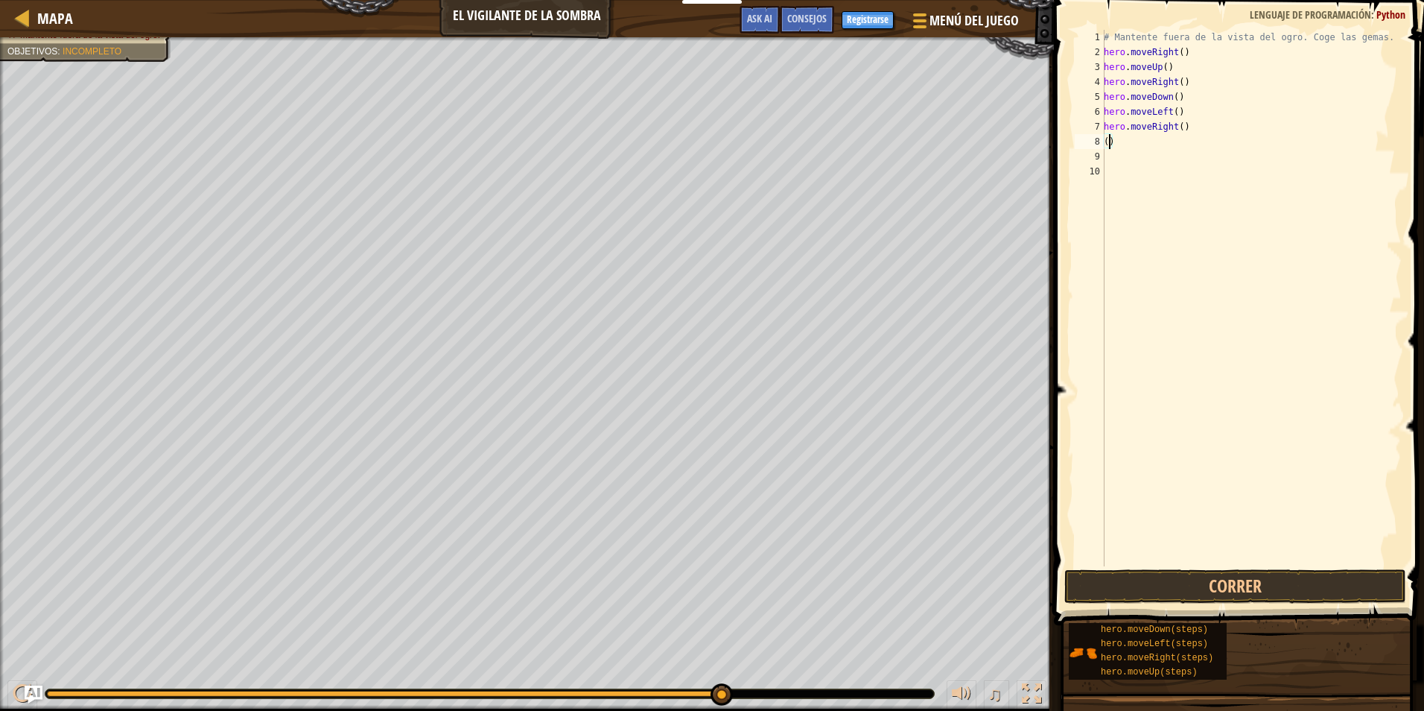
click at [1108, 136] on div "# Mantente fuera de la vista del ogro. Coge las gemas. hero . moveRight ( ) her…" at bounding box center [1251, 313] width 301 height 566
click at [1141, 130] on div "# Mantente fuera de la vista del ogro. Coge las gemas. hero . moveRight ( ) her…" at bounding box center [1251, 313] width 301 height 566
click at [1122, 127] on div "# Mantente fuera de la vista del ogro. Coge las gemas. hero . moveRight ( ) her…" at bounding box center [1251, 313] width 301 height 566
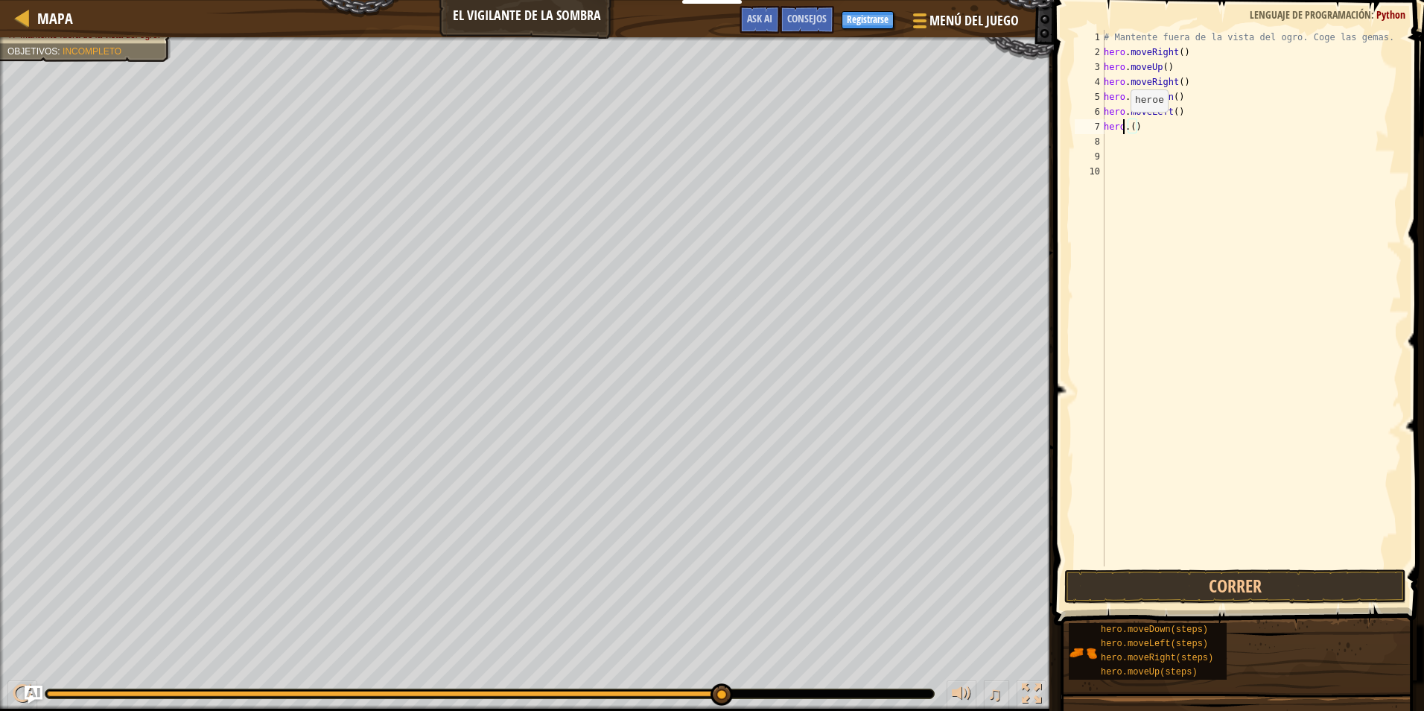
click at [1122, 127] on div "# Mantente fuera de la vista del ogro. Coge las gemas. hero . moveRight ( ) her…" at bounding box center [1251, 313] width 301 height 566
click at [1118, 125] on div "# Mantente fuera de la vista del ogro. Coge las gemas. hero . moveRight ( ) her…" at bounding box center [1251, 313] width 301 height 566
type textarea "."
click at [1111, 591] on button "Correr" at bounding box center [1235, 586] width 342 height 34
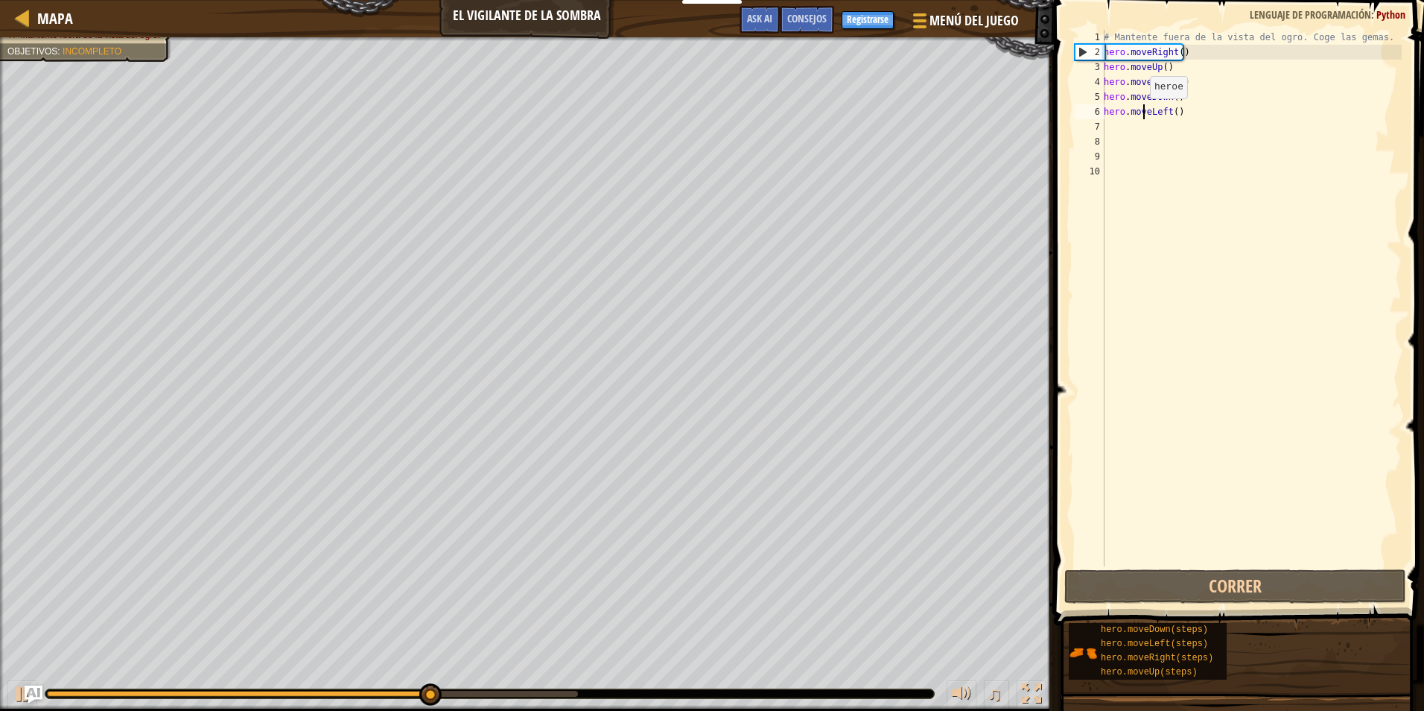
click at [1142, 113] on div "# Mantente fuera de la vista del ogro. Coge las gemas. hero . moveRight ( ) her…" at bounding box center [1251, 313] width 301 height 566
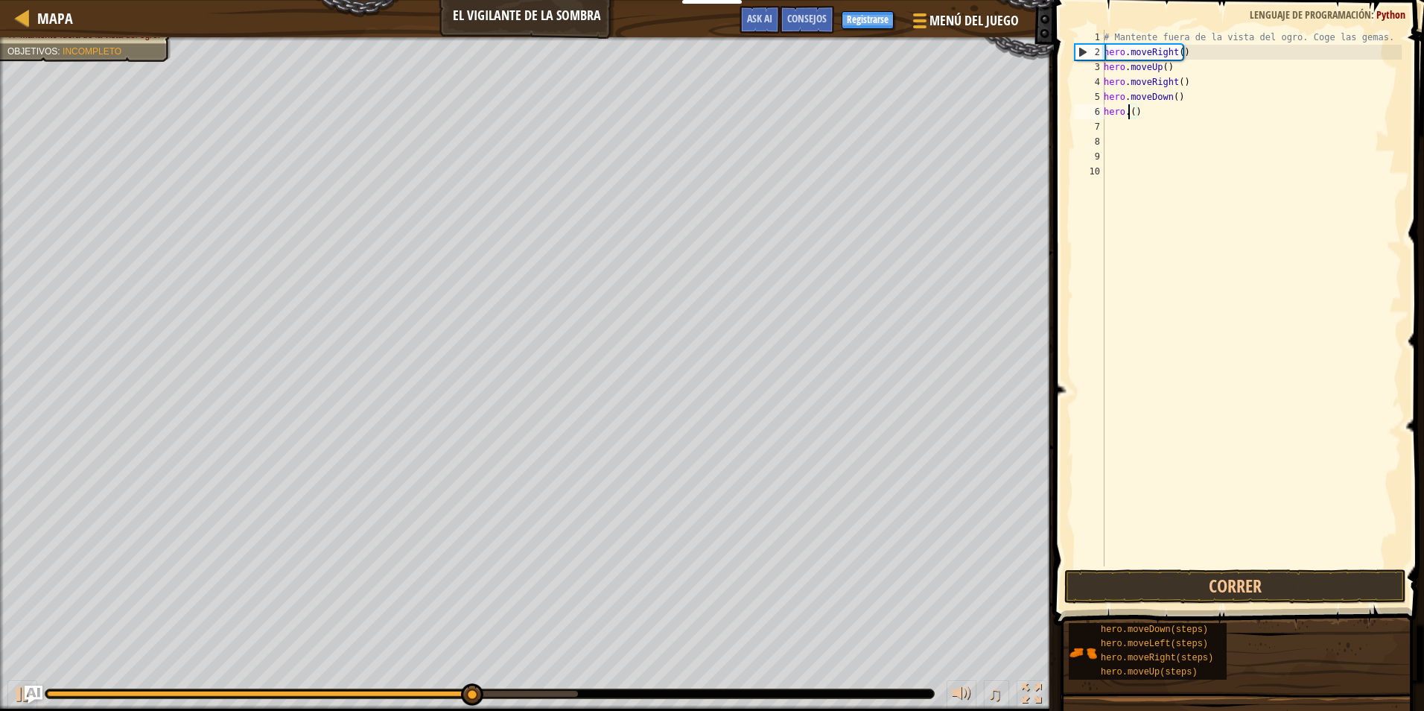
click at [1145, 114] on div "# Mantente fuera de la vista del ogro. Coge las gemas. hero . moveRight ( ) her…" at bounding box center [1251, 313] width 301 height 566
type textarea "h"
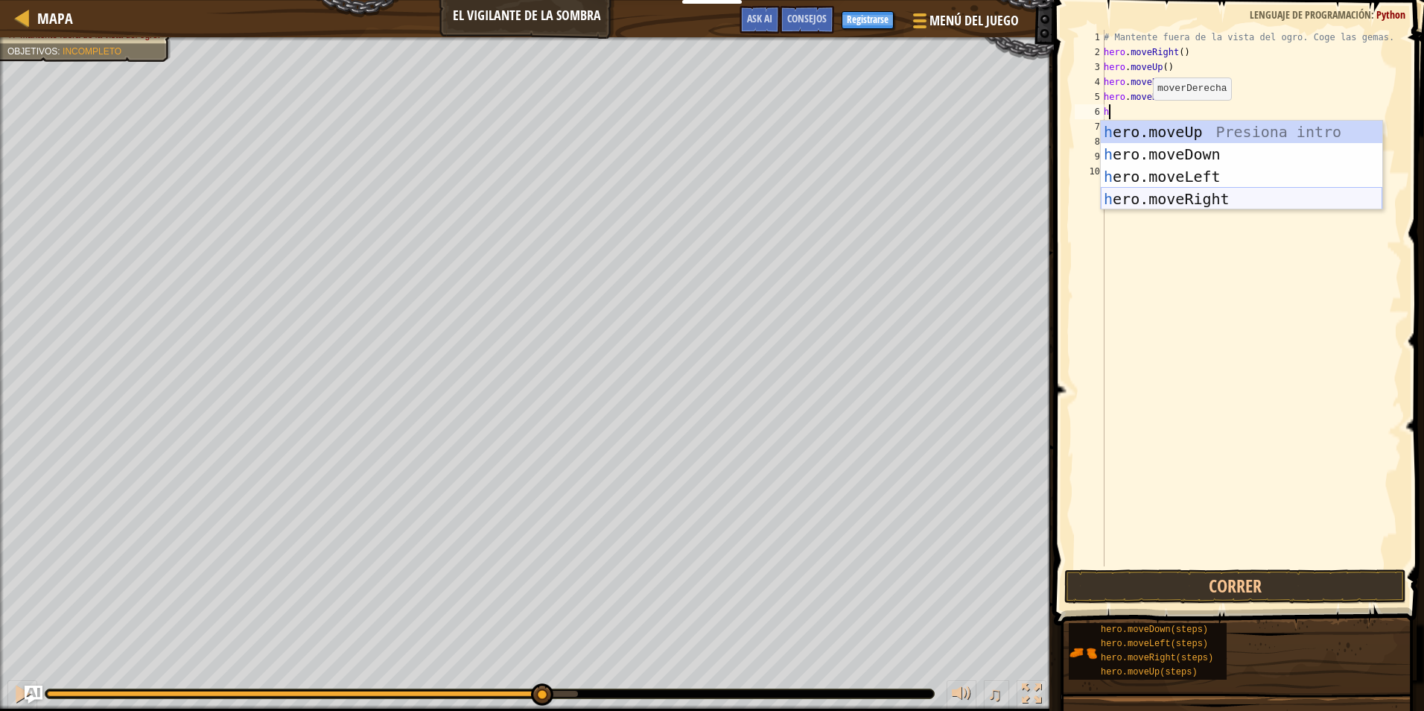
click at [1162, 191] on div "h ero.moveUp Presiona intro h ero.moveDown Presiona intro h ero.moveLeft Presio…" at bounding box center [1242, 188] width 282 height 134
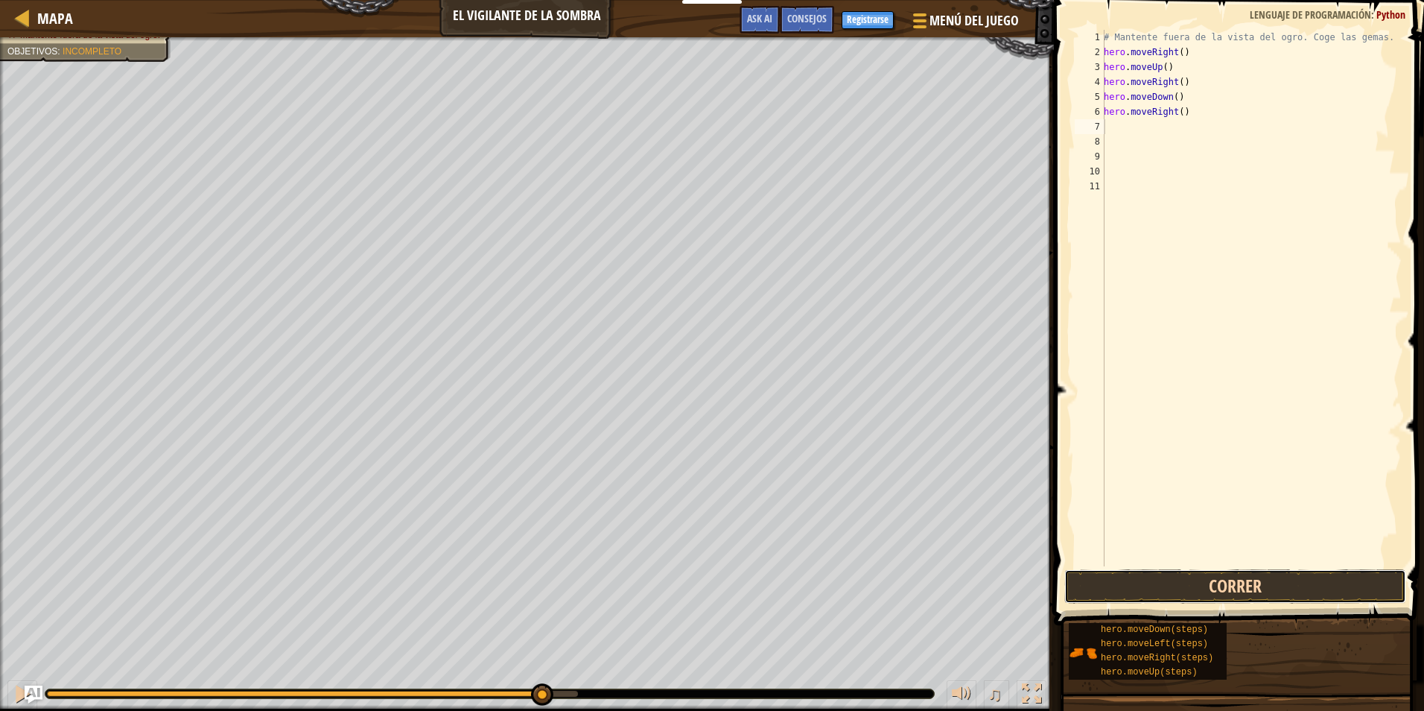
click at [1111, 588] on button "Correr" at bounding box center [1235, 586] width 342 height 34
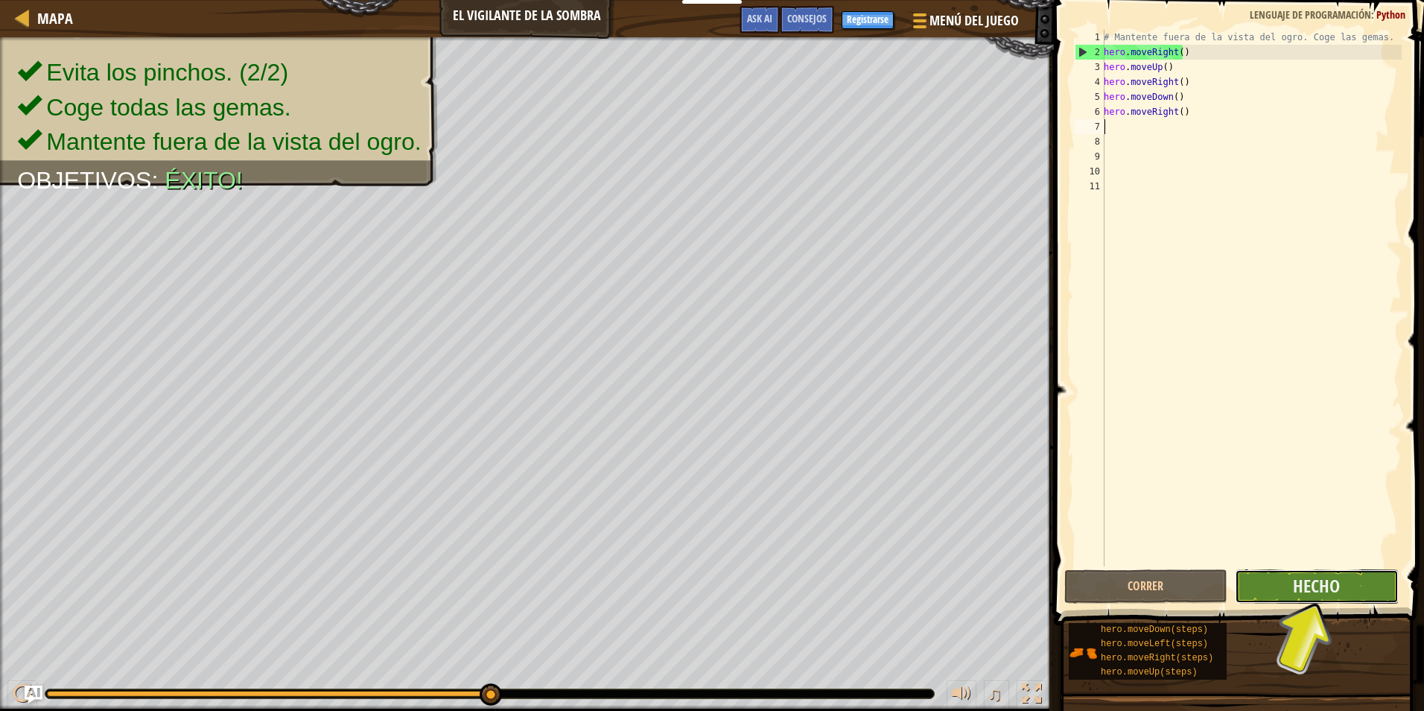
click at [1341, 591] on button "Hecho" at bounding box center [1316, 586] width 163 height 34
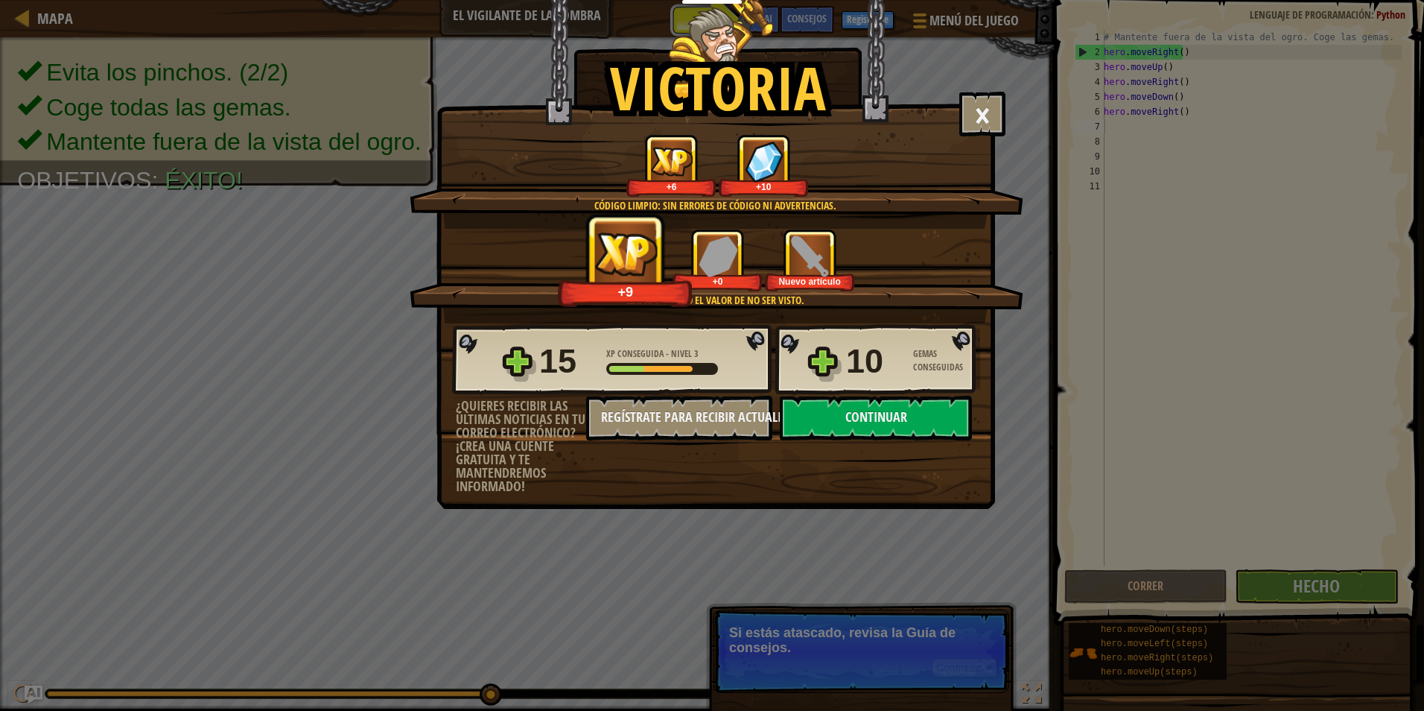
click at [788, 249] on div "Nuevo artículo" at bounding box center [809, 260] width 89 height 62
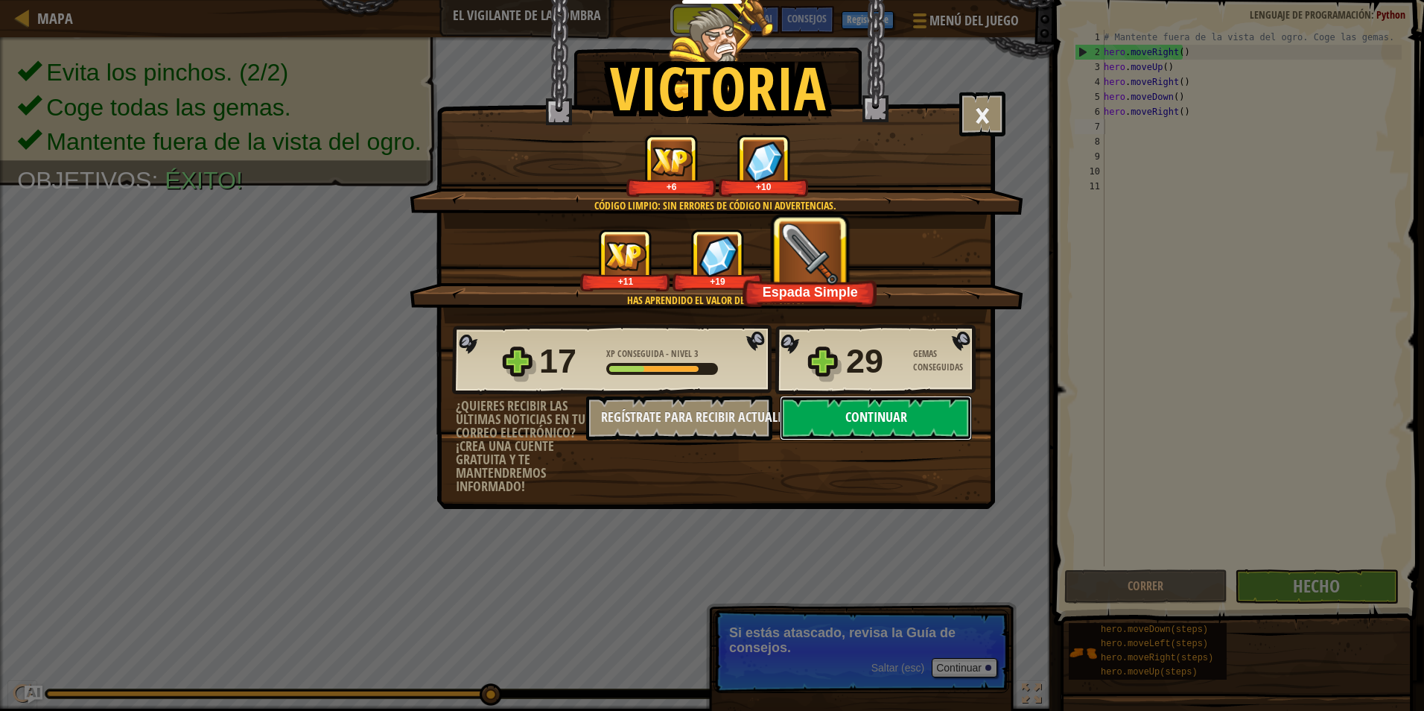
click at [817, 413] on button "Continuar" at bounding box center [876, 418] width 192 height 45
select select "es-ES"
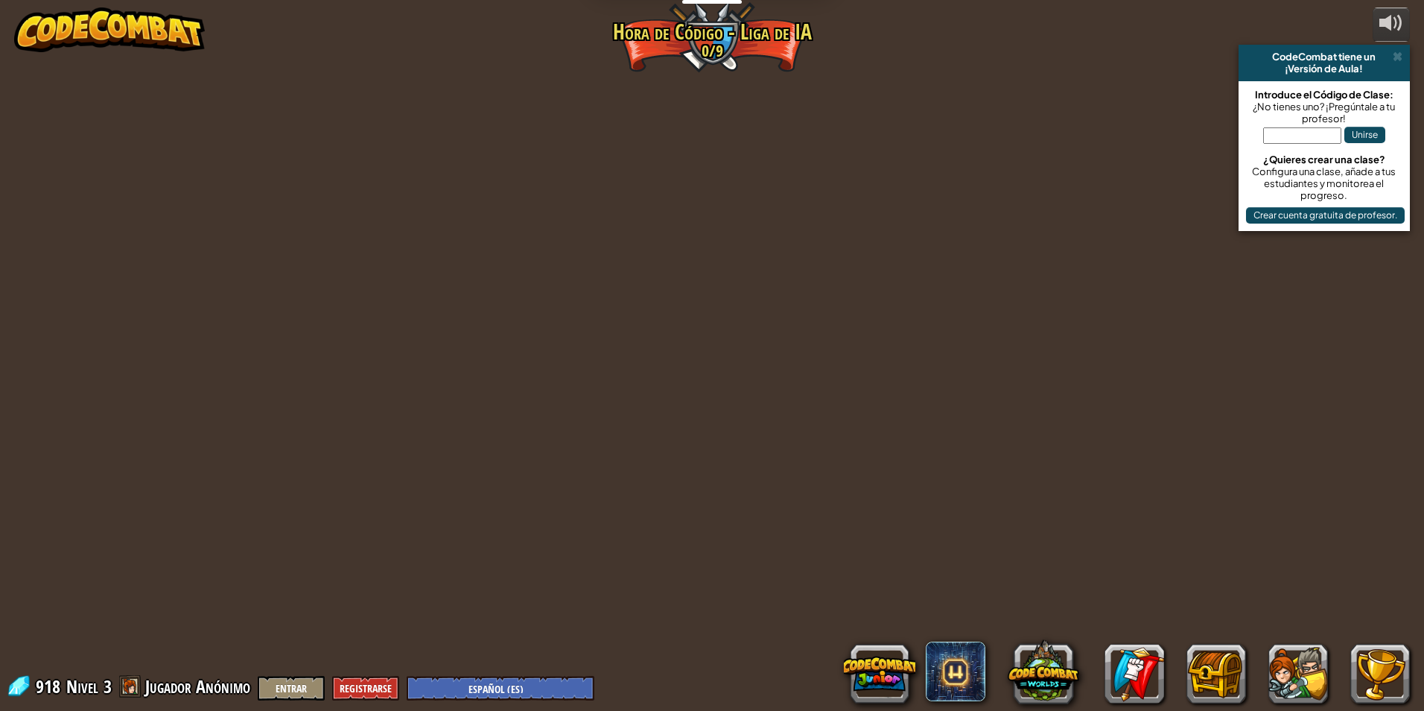
select select "es-ES"
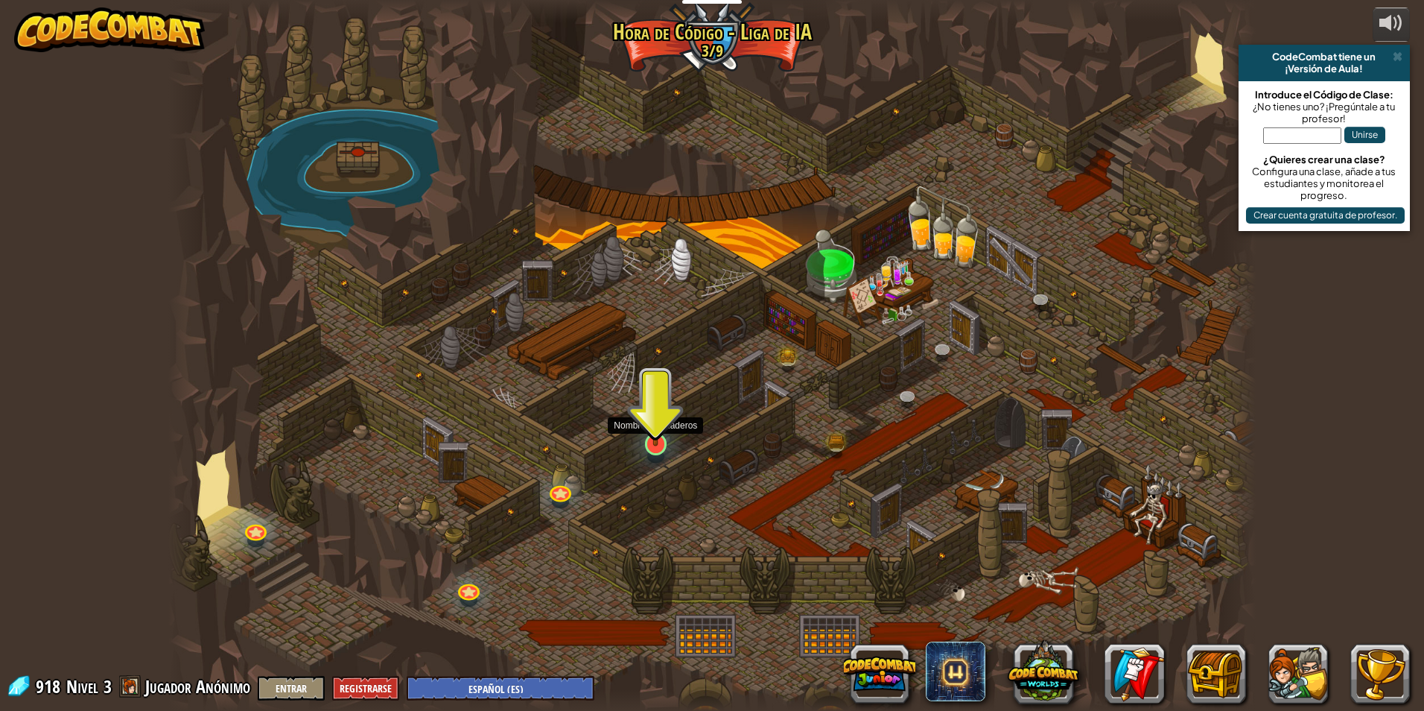
click at [661, 436] on img at bounding box center [655, 411] width 29 height 67
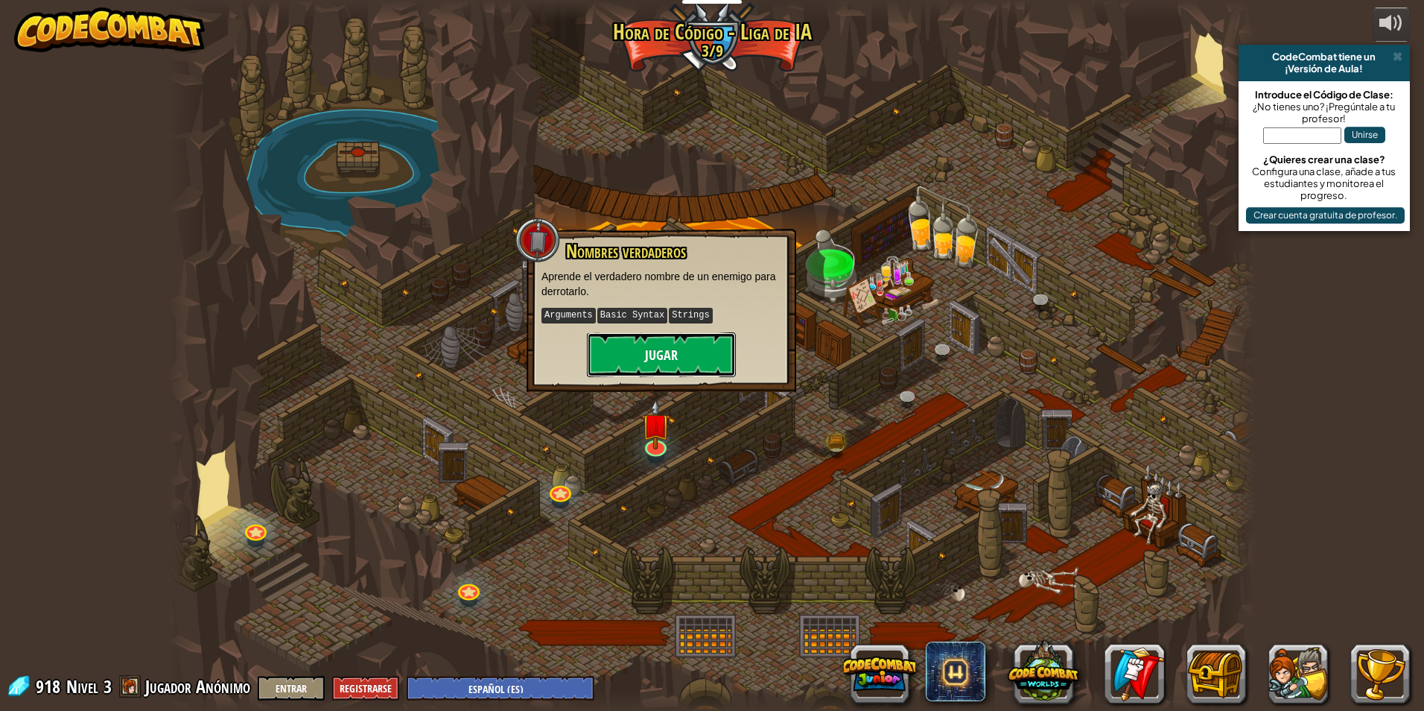
click at [659, 369] on button "Jugar" at bounding box center [661, 354] width 149 height 45
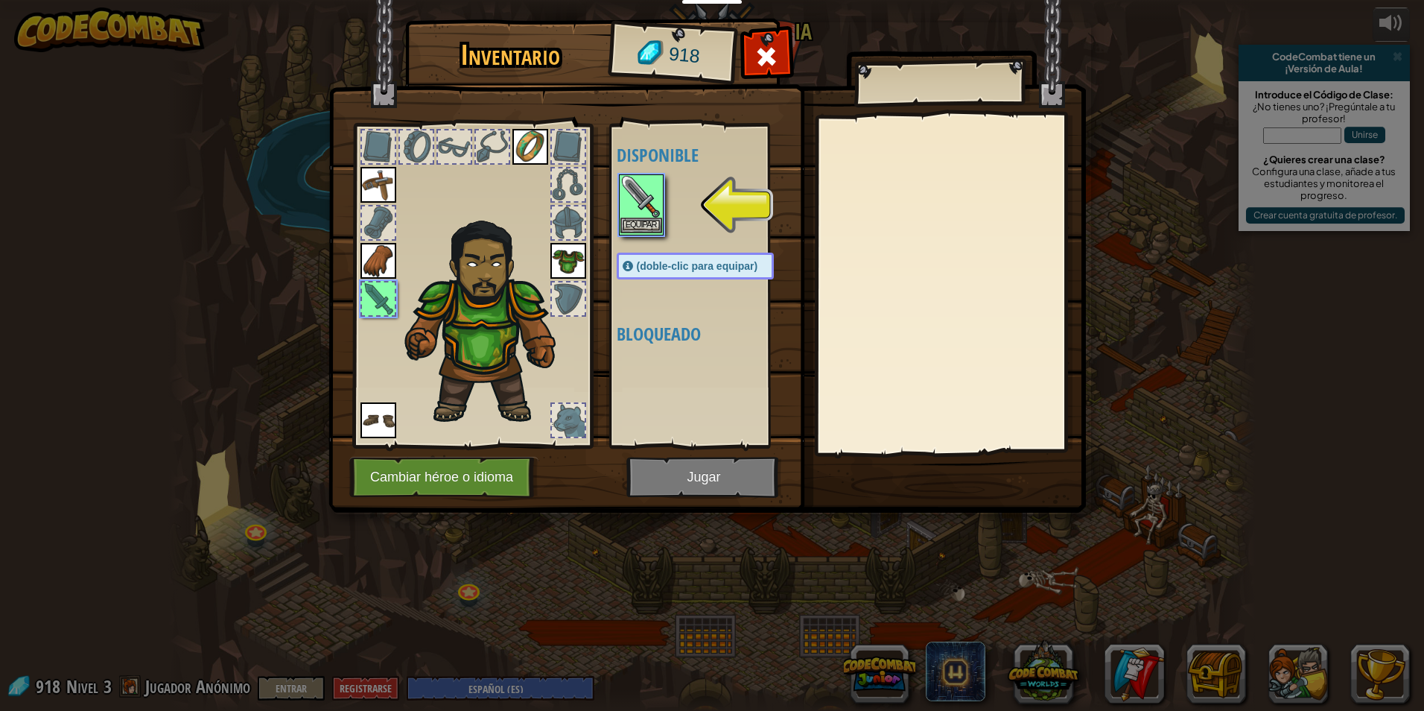
click at [629, 203] on img at bounding box center [641, 197] width 42 height 42
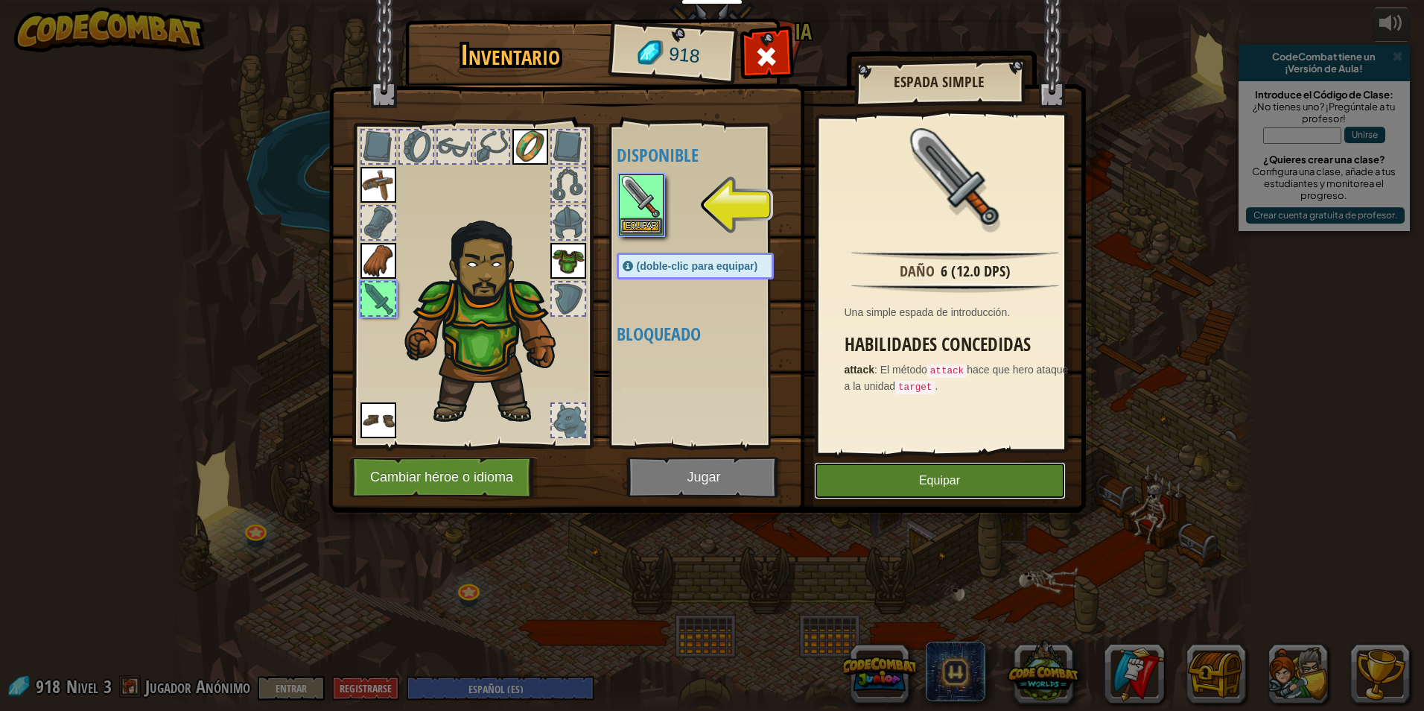
click at [919, 489] on button "Equipar" at bounding box center [940, 480] width 252 height 37
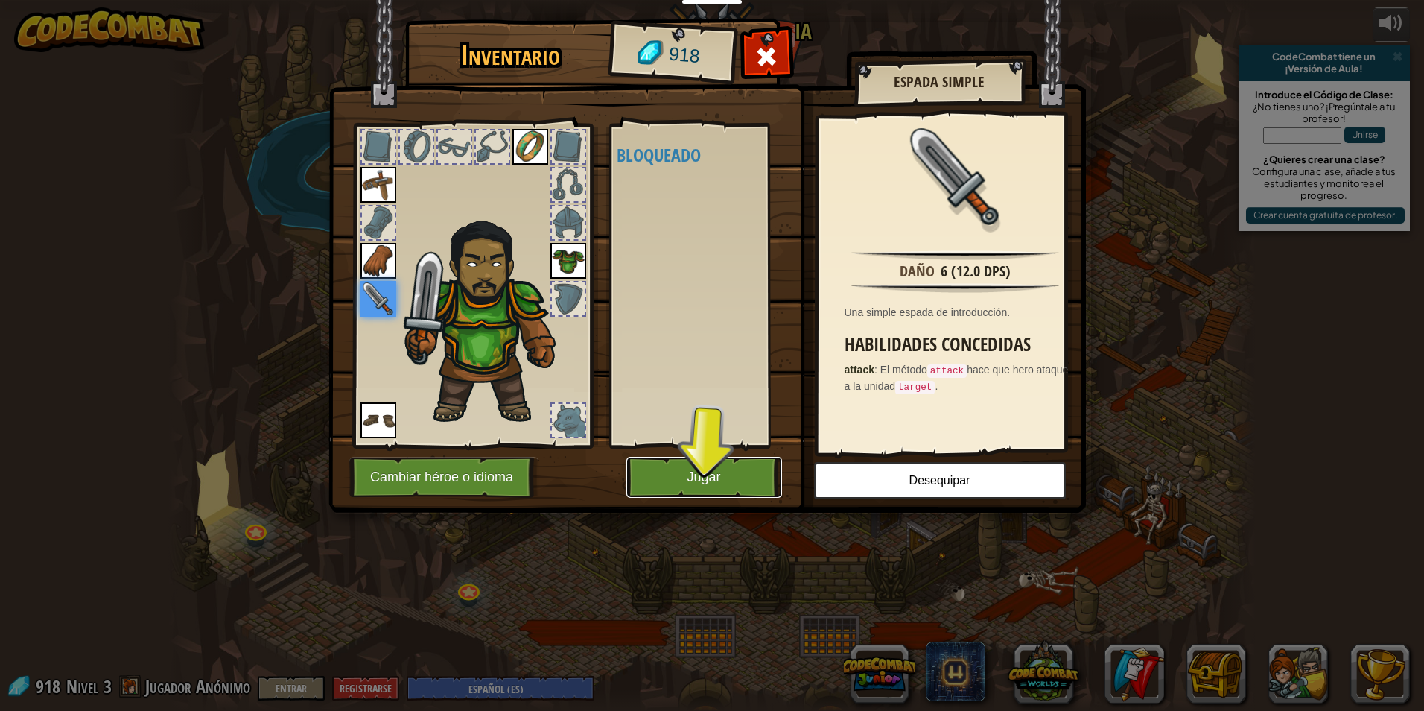
click at [704, 466] on button "Jugar" at bounding box center [704, 477] width 156 height 41
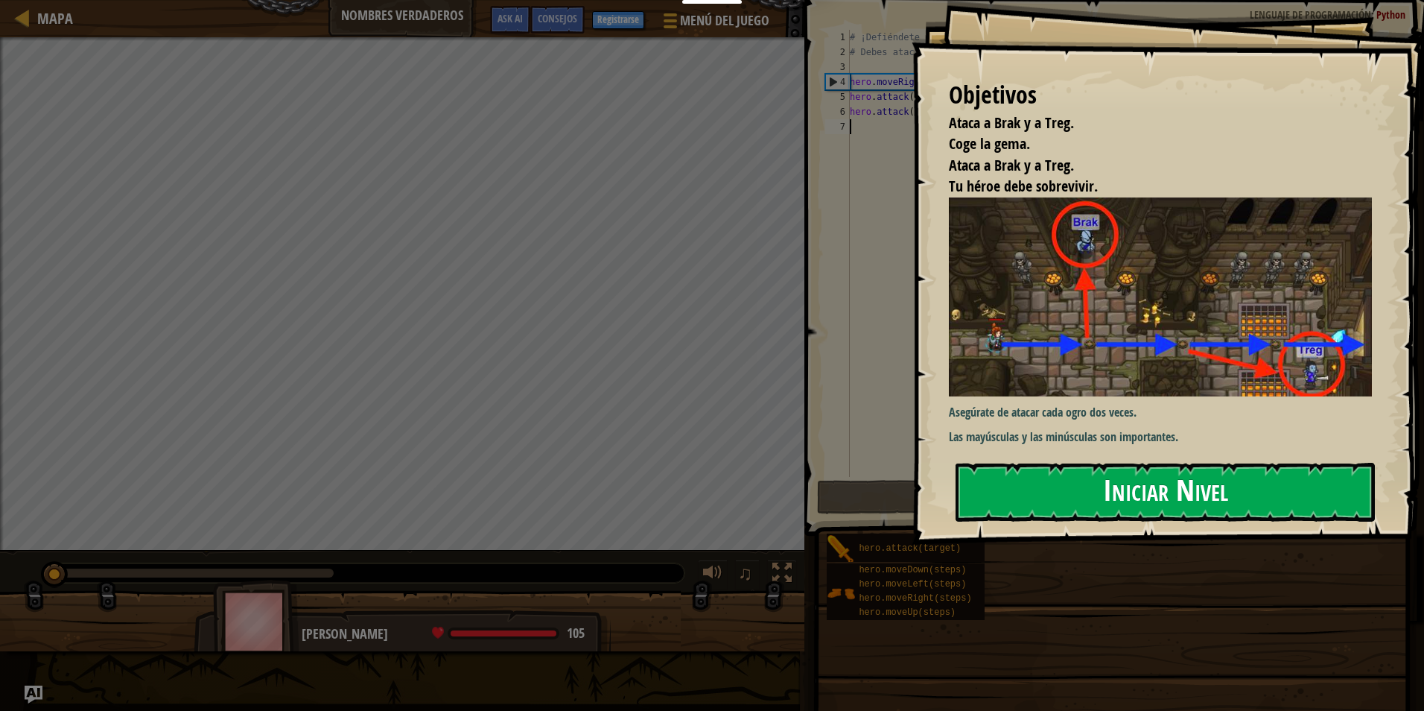
click at [1058, 465] on button "Iniciar Nivel" at bounding box center [1165, 492] width 419 height 59
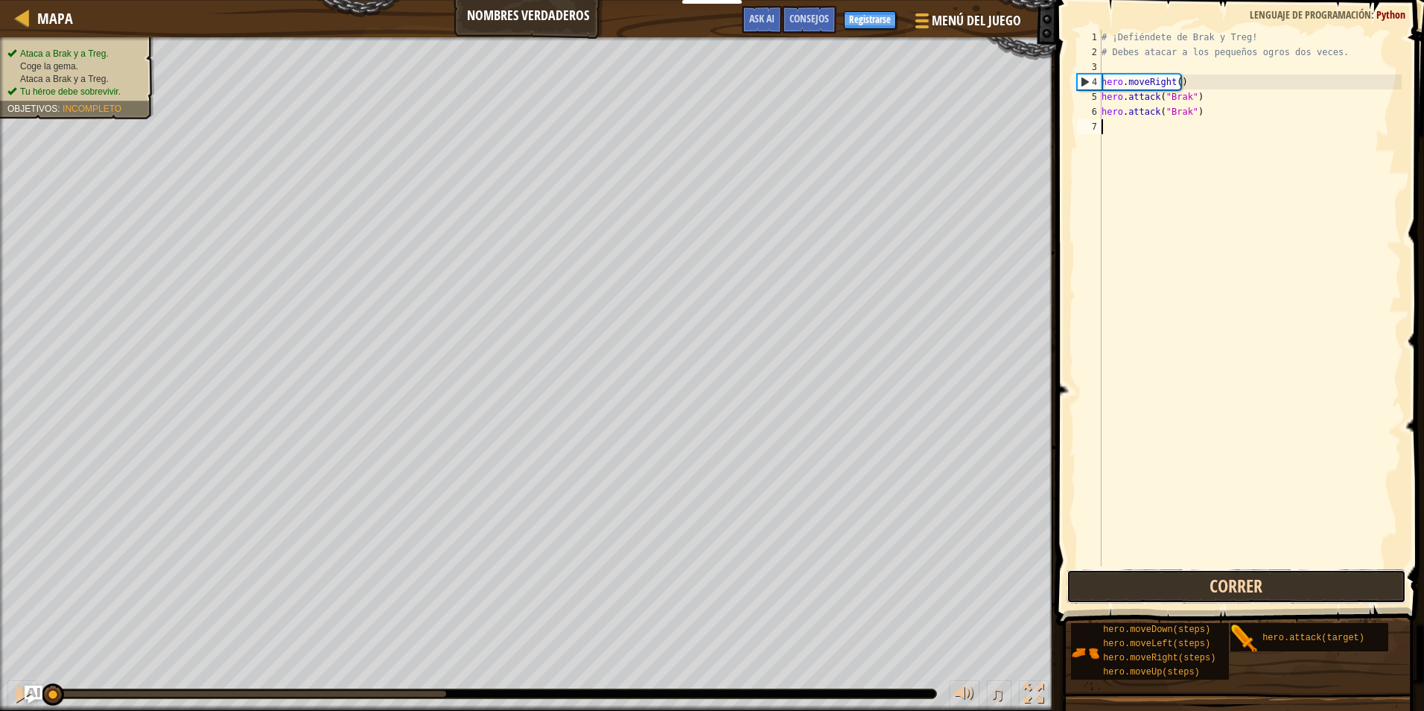
click at [1190, 588] on button "Correr" at bounding box center [1237, 586] width 340 height 34
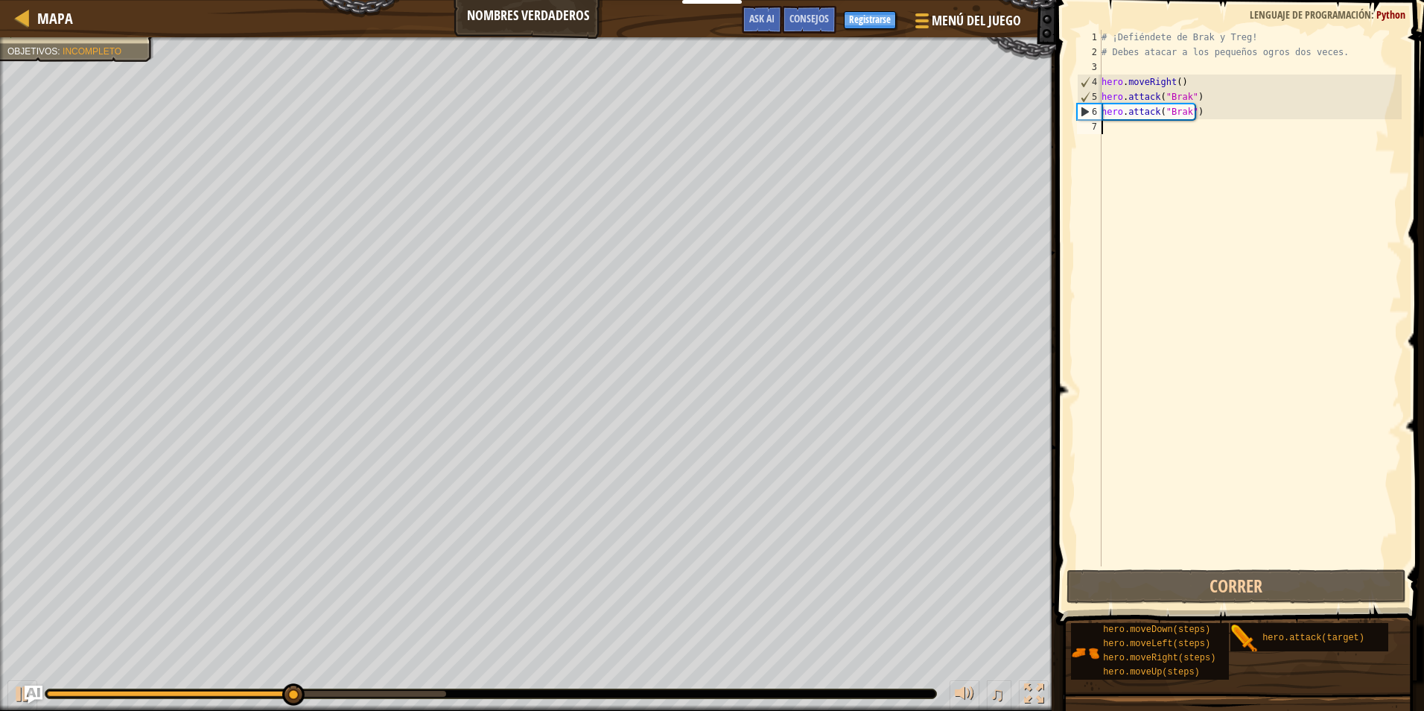
click at [1184, 186] on div "# ¡Defiéndete de Brak y Treg! # Debes atacar a los pequeños ogros dos veces. he…" at bounding box center [1250, 313] width 303 height 566
drag, startPoint x: 1149, startPoint y: 173, endPoint x: 1143, endPoint y: 182, distance: 11.8
click at [1143, 182] on div "# ¡Defiéndete de Brak y Treg! # Debes atacar a los pequeños ogros dos veces. he…" at bounding box center [1250, 313] width 303 height 566
type textarea "h"
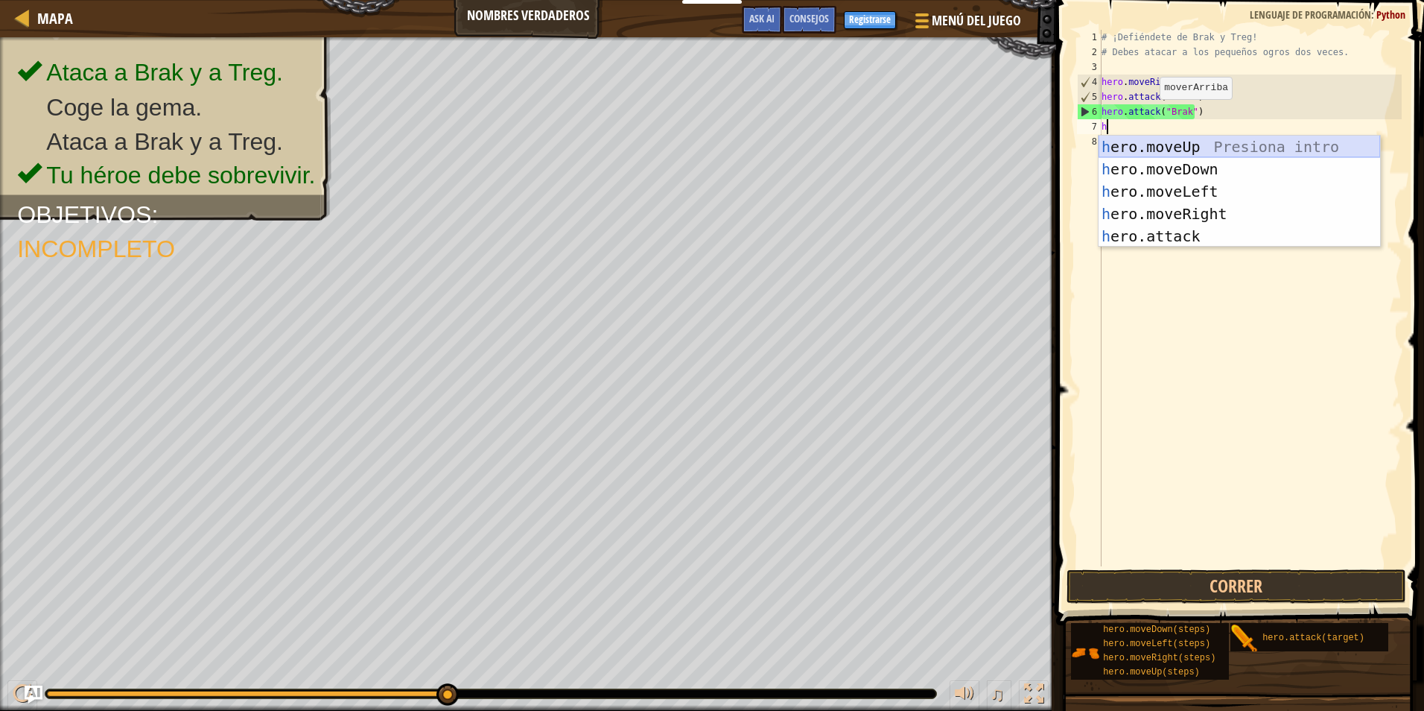
click at [1150, 150] on div "h ero.moveUp Presiona intro h ero.moveDown Presiona intro h ero.moveLeft Presio…" at bounding box center [1240, 214] width 282 height 156
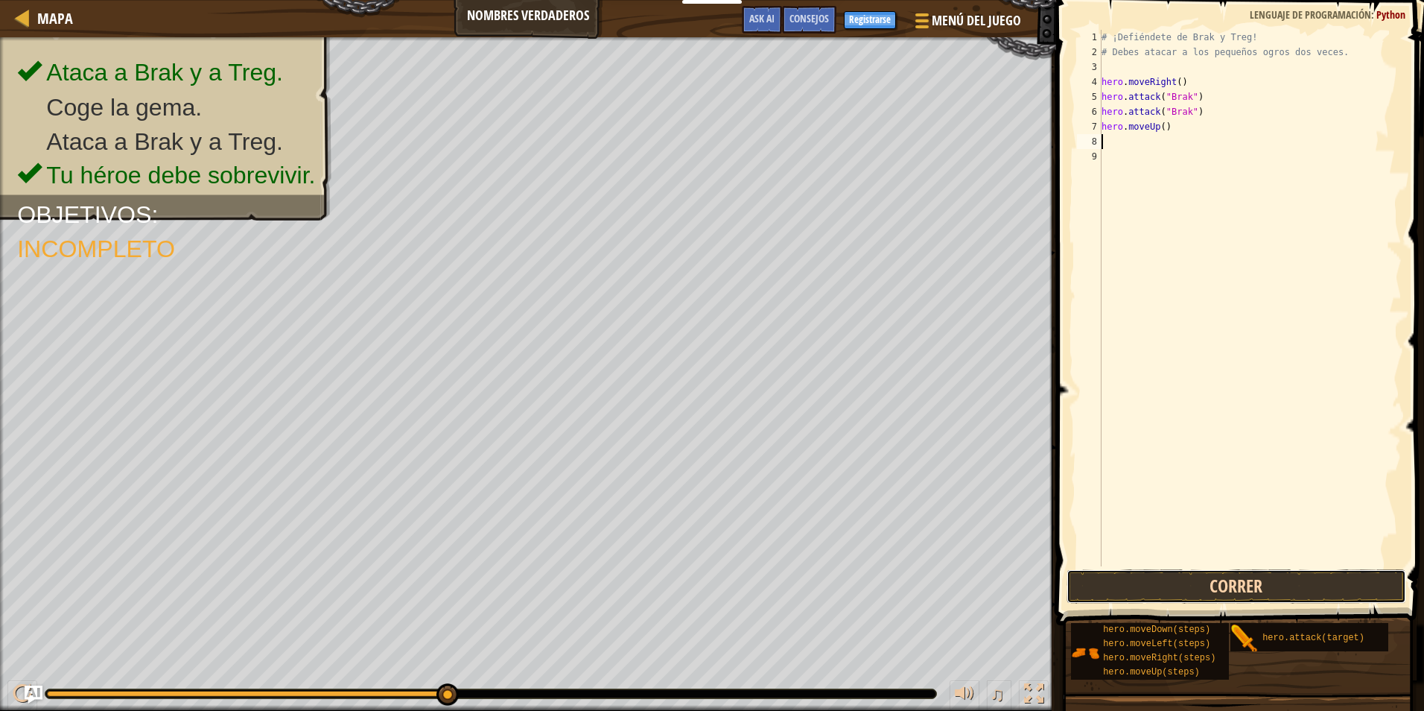
click at [1118, 577] on button "Correr" at bounding box center [1237, 586] width 340 height 34
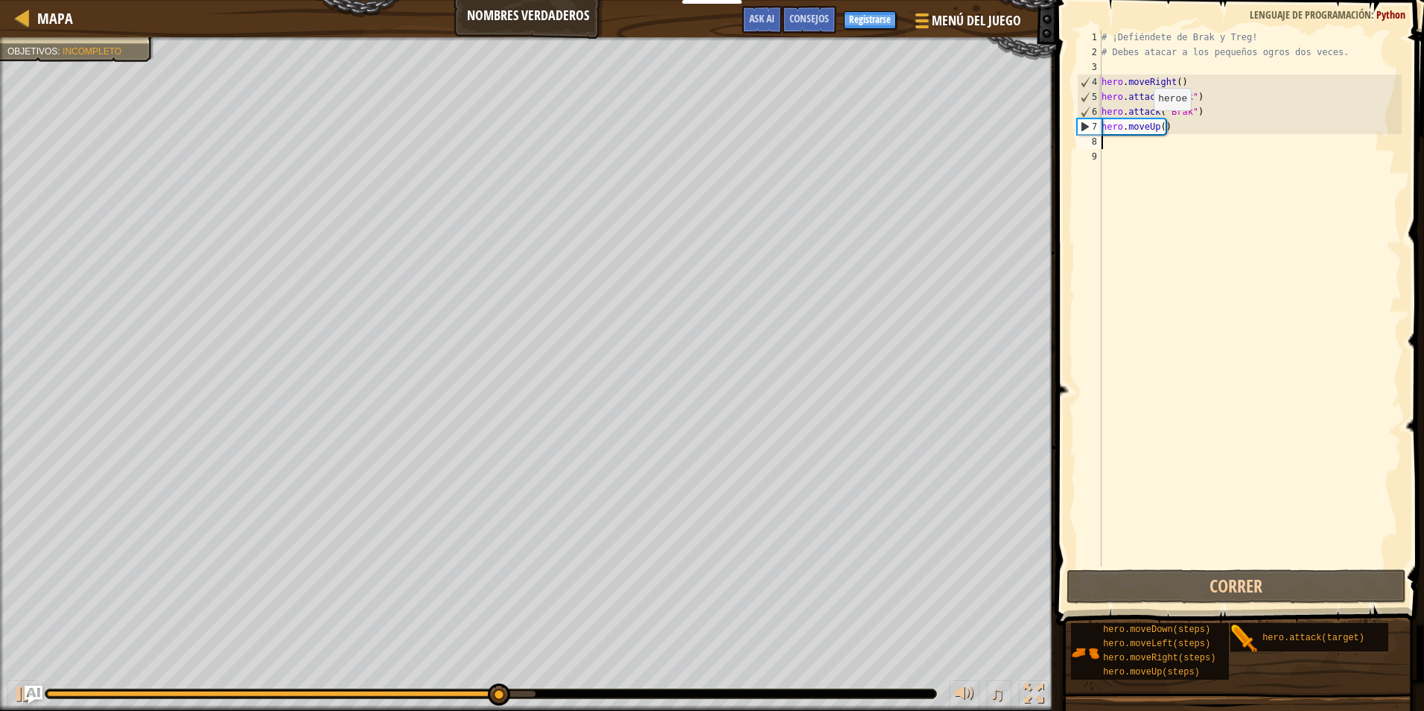
click at [1141, 125] on div "# ¡Defiéndete de Brak y Treg! # Debes atacar a los pequeños ogros dos veces. he…" at bounding box center [1250, 313] width 303 height 566
click at [1158, 127] on div "# ¡Defiéndete de Brak y Treg! # Debes atacar a los pequeños ogros dos veces. he…" at bounding box center [1250, 313] width 303 height 566
click at [1157, 127] on div "# ¡Defiéndete de Brak y Treg! # Debes atacar a los pequeños ogros dos veces. he…" at bounding box center [1250, 313] width 303 height 566
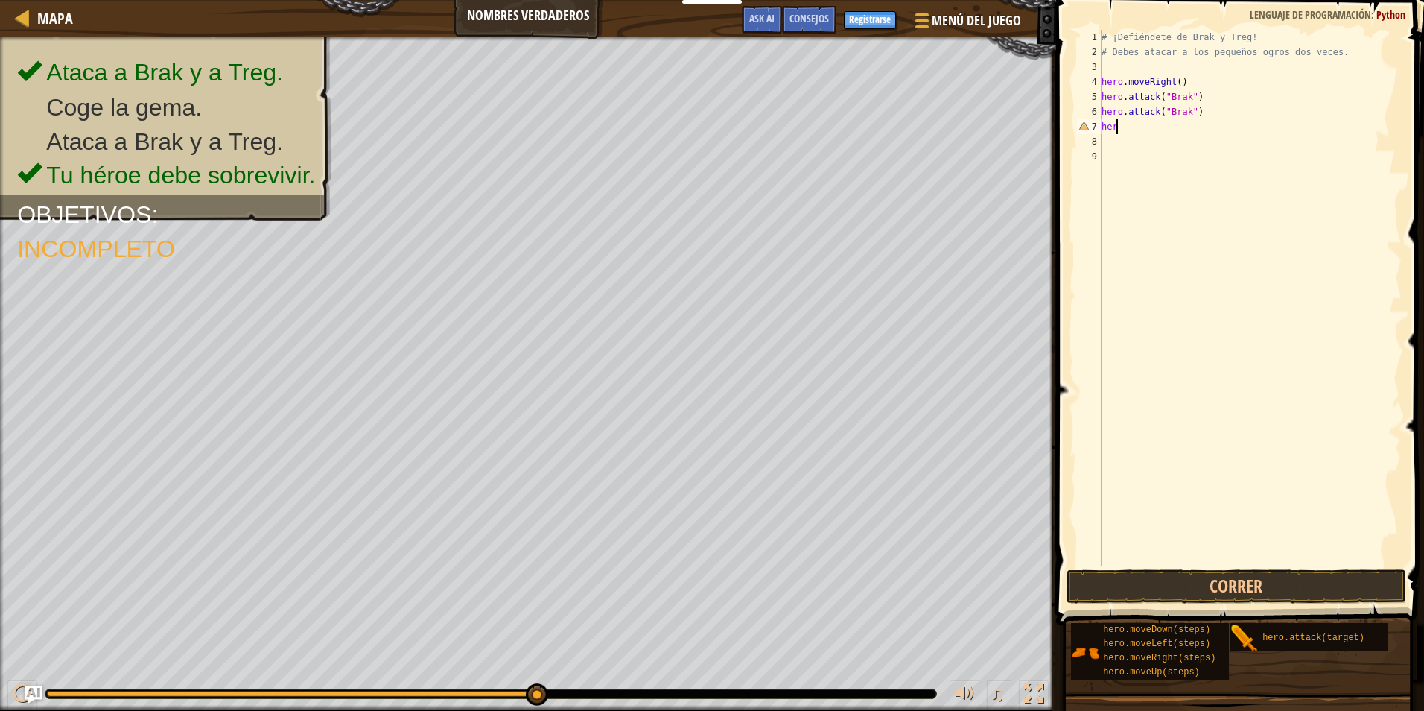
type textarea "h"
type textarea "j"
type textarea "h"
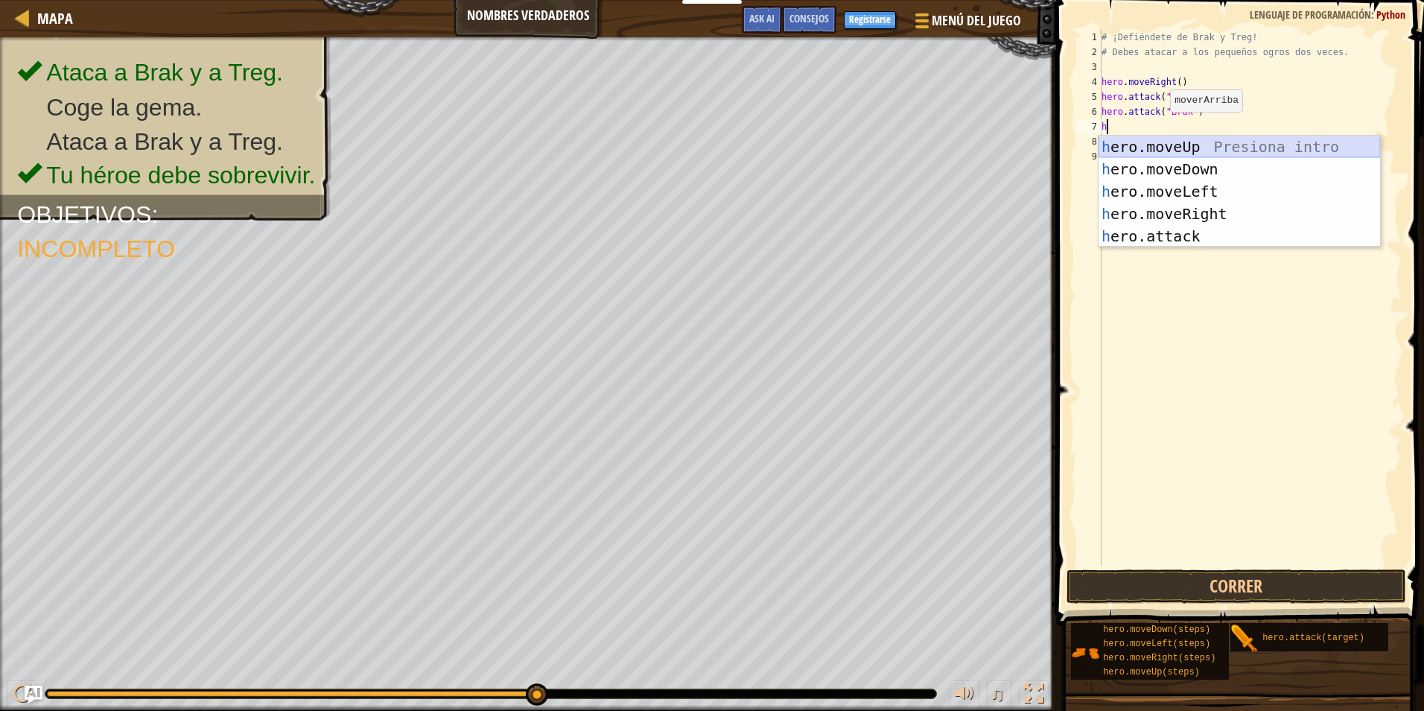
click at [1142, 151] on div "h ero.moveUp Presiona intro h ero.moveDown Presiona intro h ero.moveLeft Presio…" at bounding box center [1240, 214] width 282 height 156
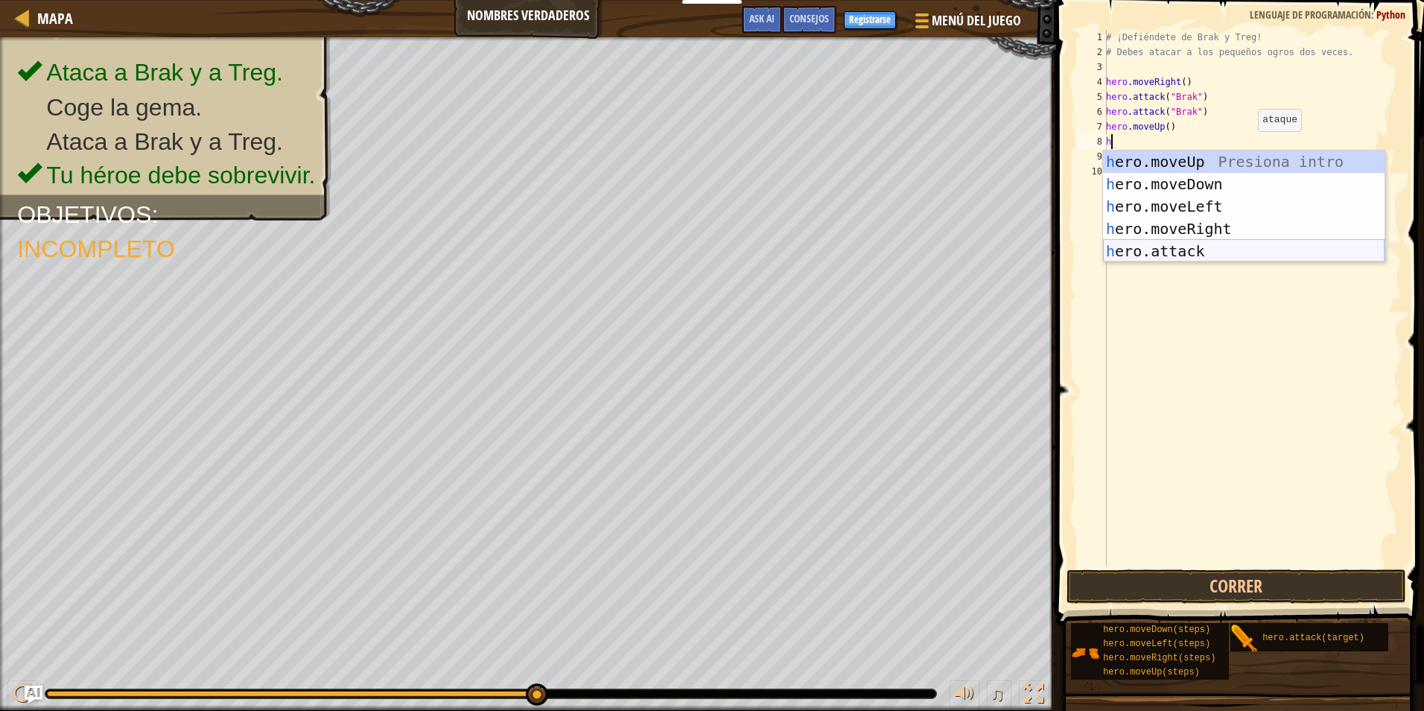
click at [1175, 248] on div "h ero.moveUp Presiona intro h ero.moveDown Presiona intro h ero.moveLeft Presio…" at bounding box center [1244, 228] width 282 height 156
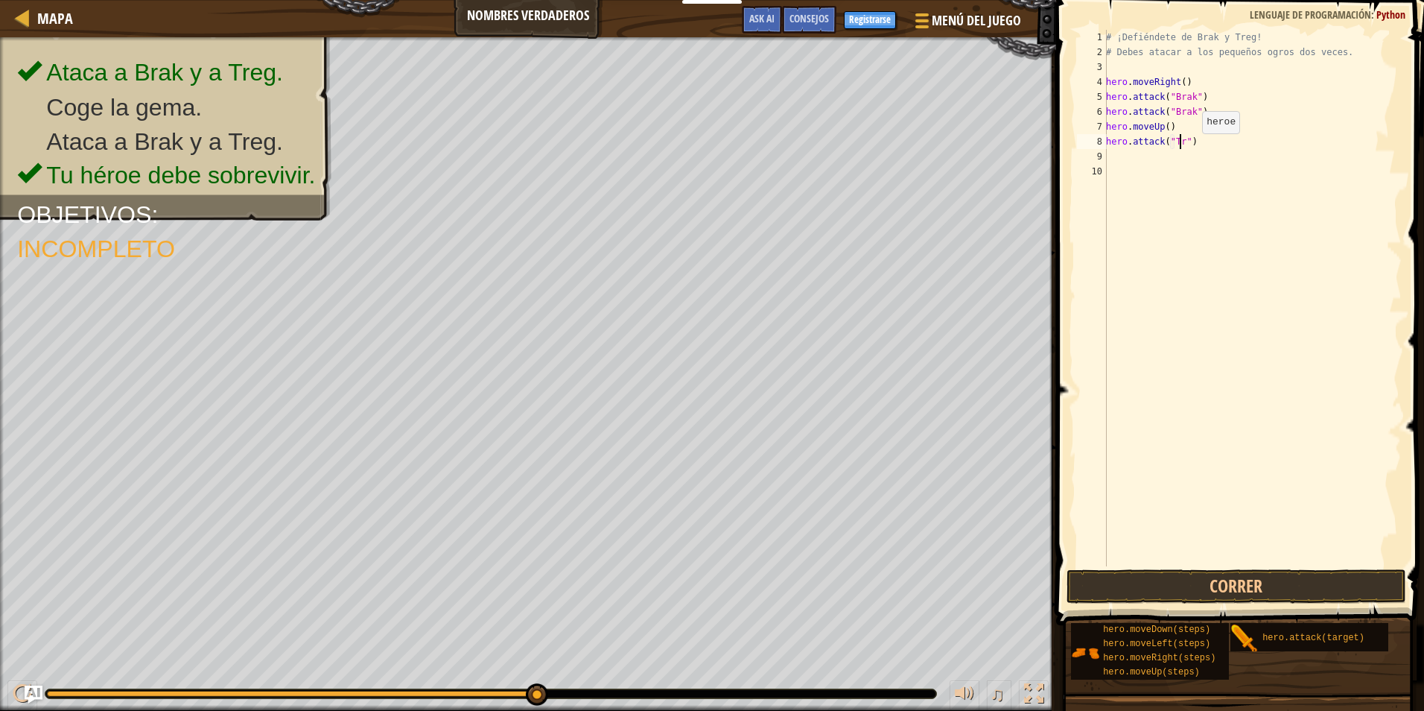
scroll to position [7, 7]
type textarea "hero.attack("Treg")"
click at [1154, 164] on div "# ¡Defiéndete de Brak y Treg! # Debes atacar a los pequeños ogros dos veces. he…" at bounding box center [1252, 313] width 299 height 566
click at [1147, 159] on div "# ¡Defiéndete de Brak y Treg! # Debes atacar a los pequeños ogros dos veces. he…" at bounding box center [1252, 313] width 299 height 566
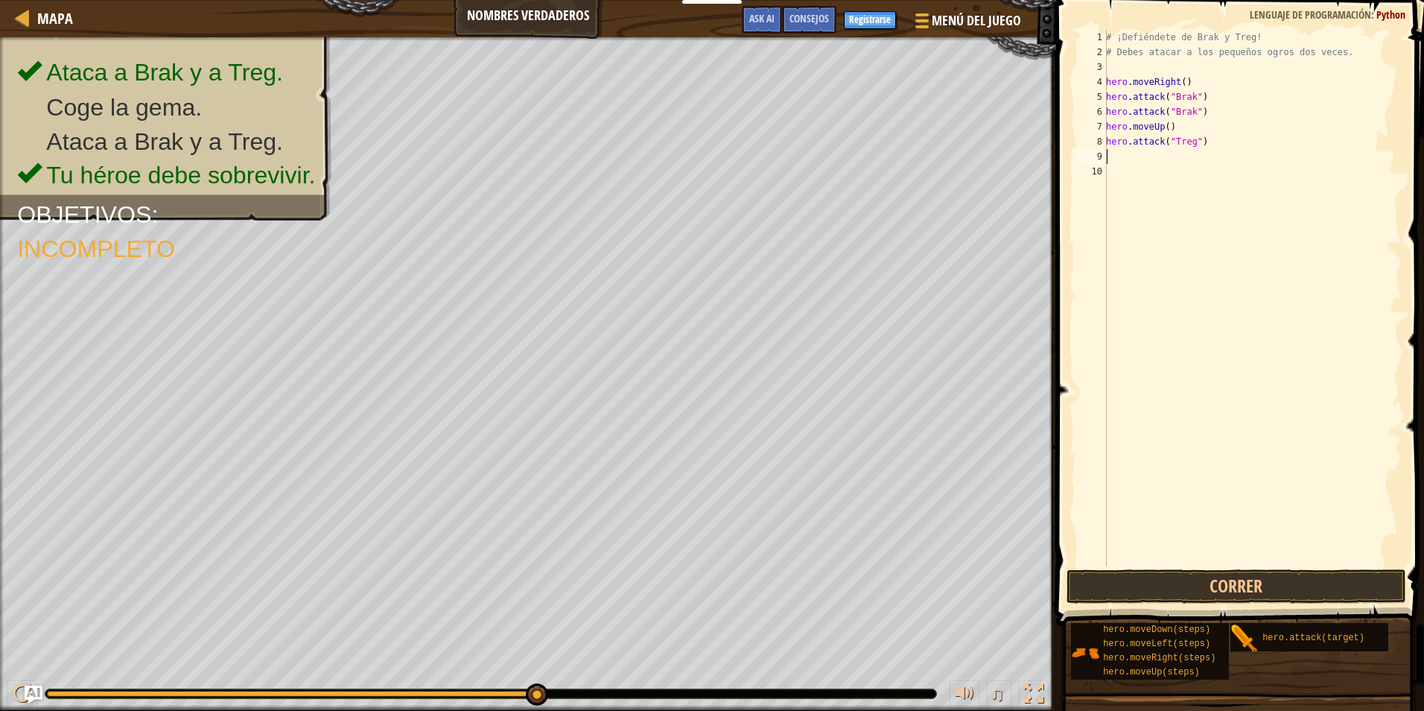
type textarea "h"
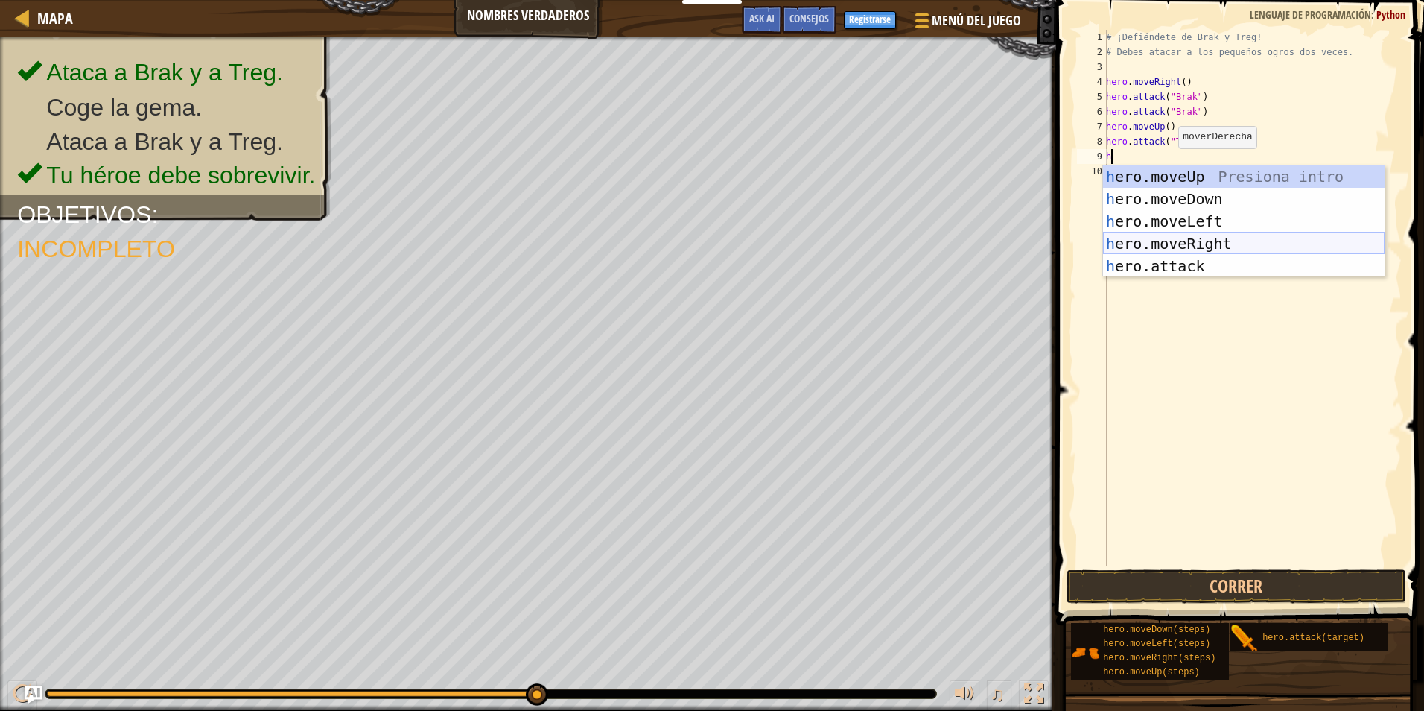
click at [1169, 253] on div "h ero.moveUp Presiona intro h ero.moveDown Presiona intro h ero.moveLeft Presio…" at bounding box center [1244, 243] width 282 height 156
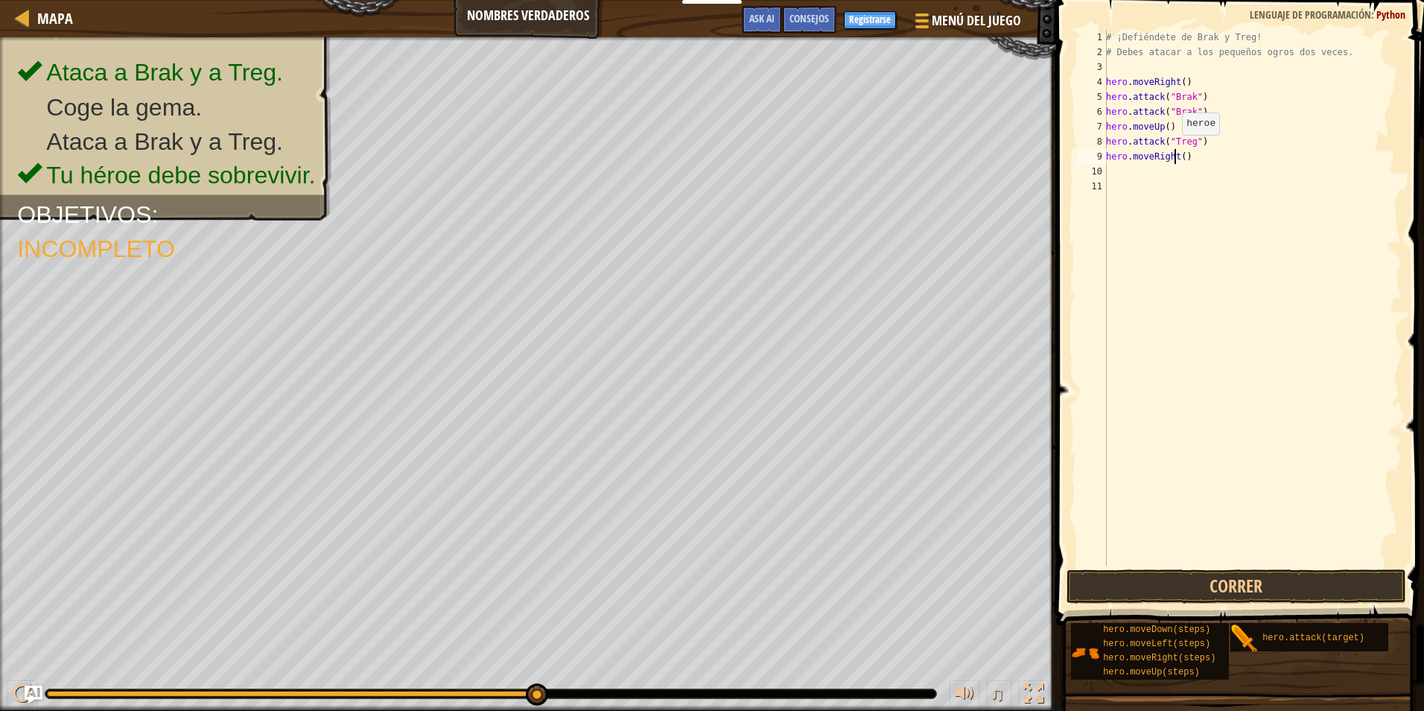
click at [1174, 150] on div "# ¡Defiéndete de Brak y Treg! # Debes atacar a los pequeños ogros dos veces. he…" at bounding box center [1252, 313] width 299 height 566
click at [1159, 150] on div "# ¡Defiéndete de Brak y Treg! # Debes atacar a los pequeños ogros dos veces. he…" at bounding box center [1252, 313] width 299 height 566
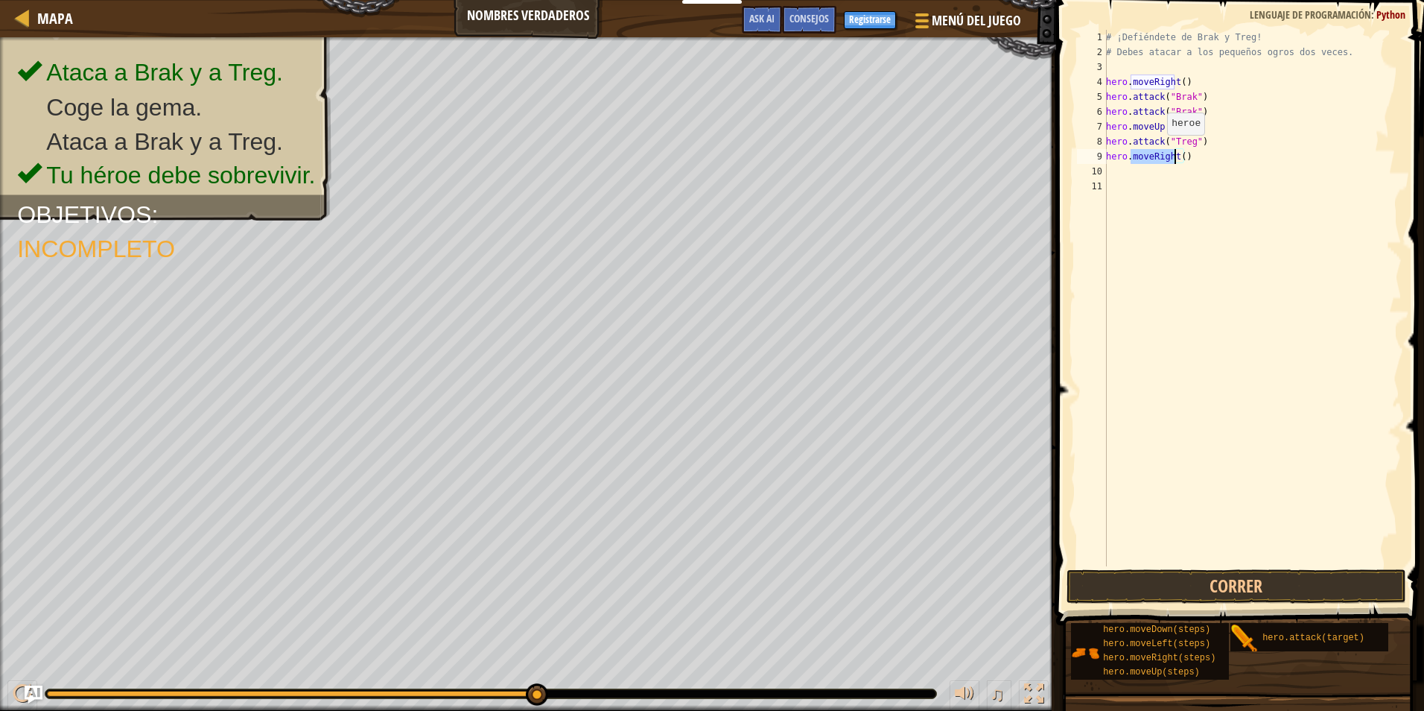
type textarea "hero.moveRight()"
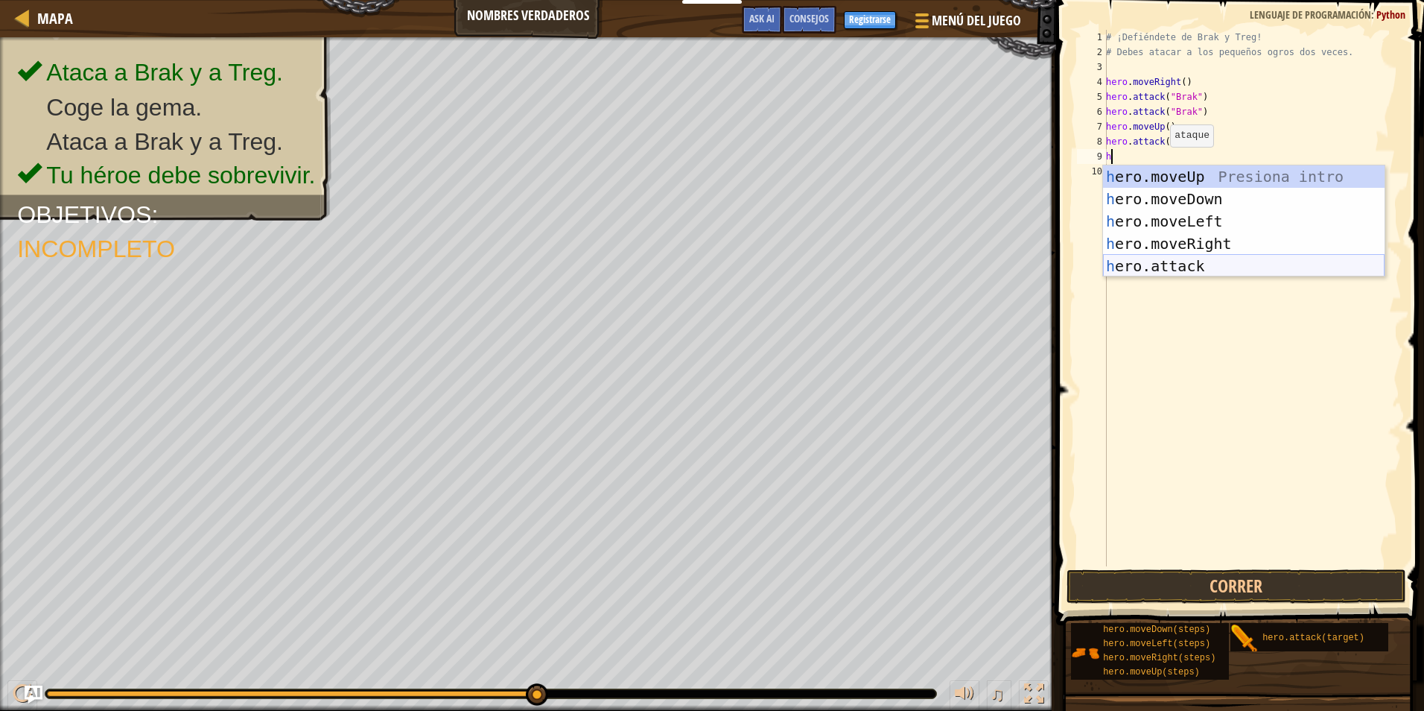
click at [1173, 265] on div "h ero.moveUp Presiona intro h ero.moveDown Presiona intro h ero.moveLeft Presio…" at bounding box center [1244, 243] width 282 height 156
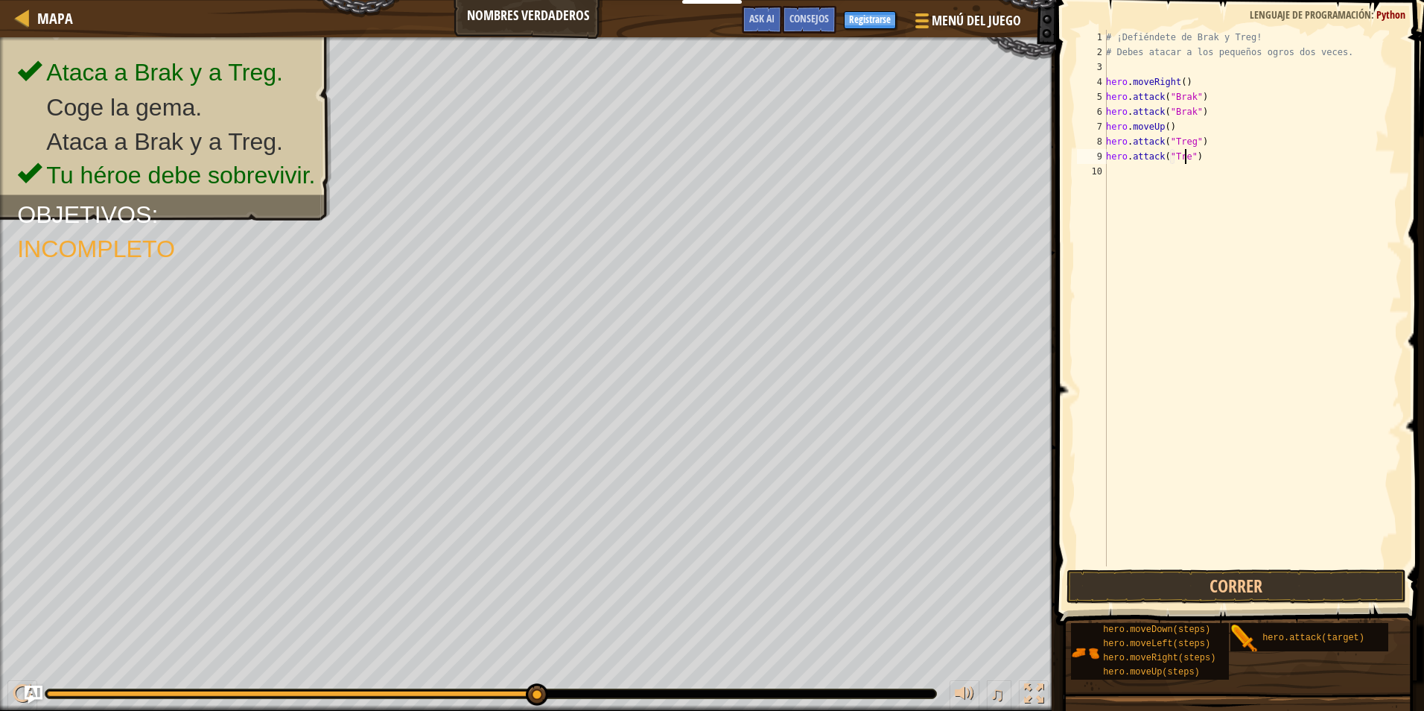
scroll to position [7, 7]
type textarea "hero.attack("Treg")"
click at [1127, 176] on div "# ¡Defiéndete de Brak y Treg! # Debes atacar a los pequeños ogros dos veces. he…" at bounding box center [1252, 313] width 299 height 566
type textarea "h"
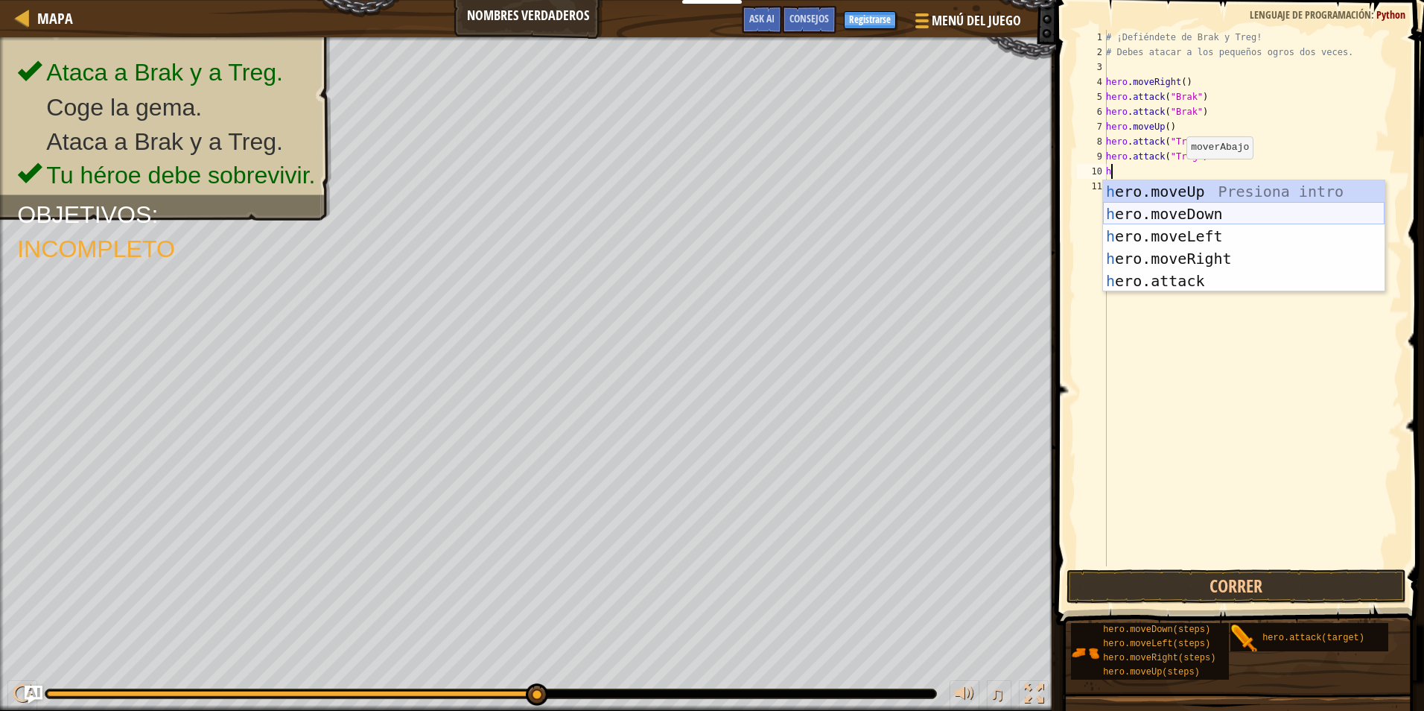
click at [1184, 217] on div "h ero.moveUp Presiona intro h ero.moveDown Presiona intro h ero.moveLeft Presio…" at bounding box center [1244, 258] width 282 height 156
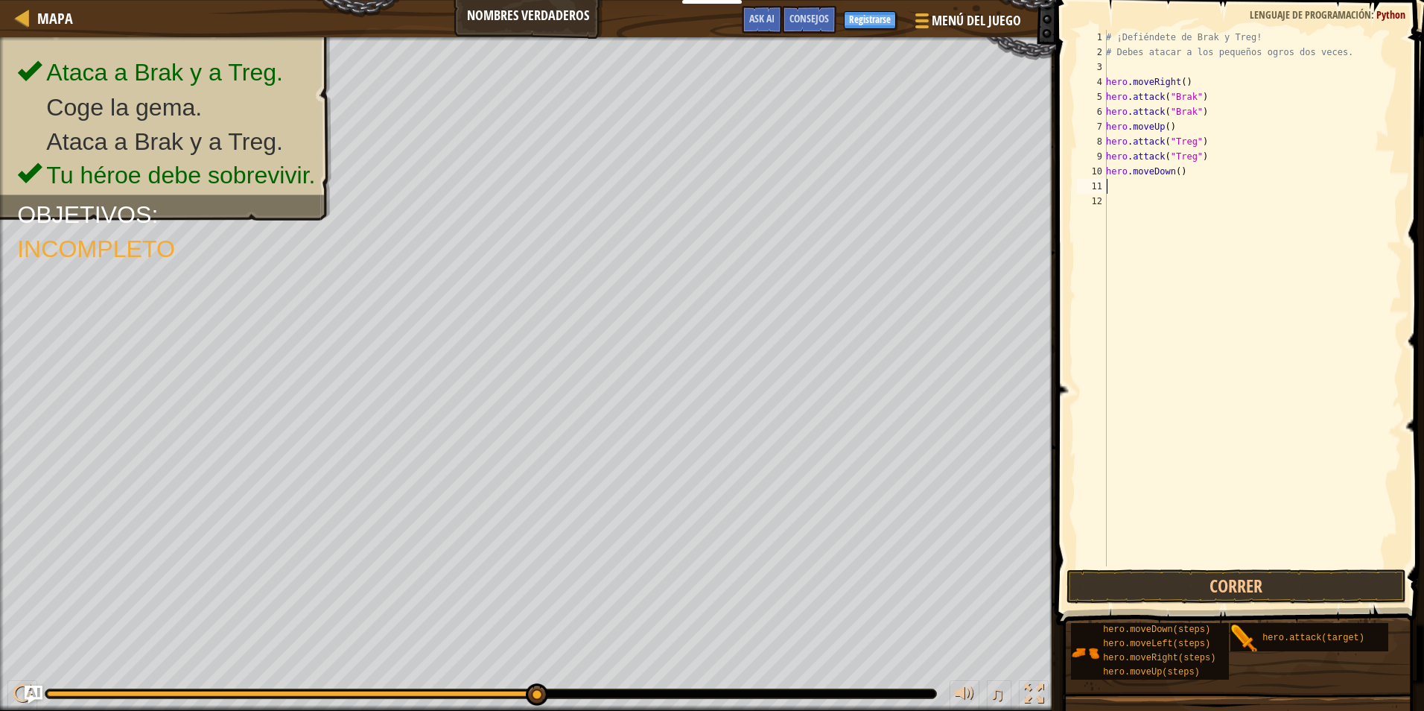
type textarea "h"
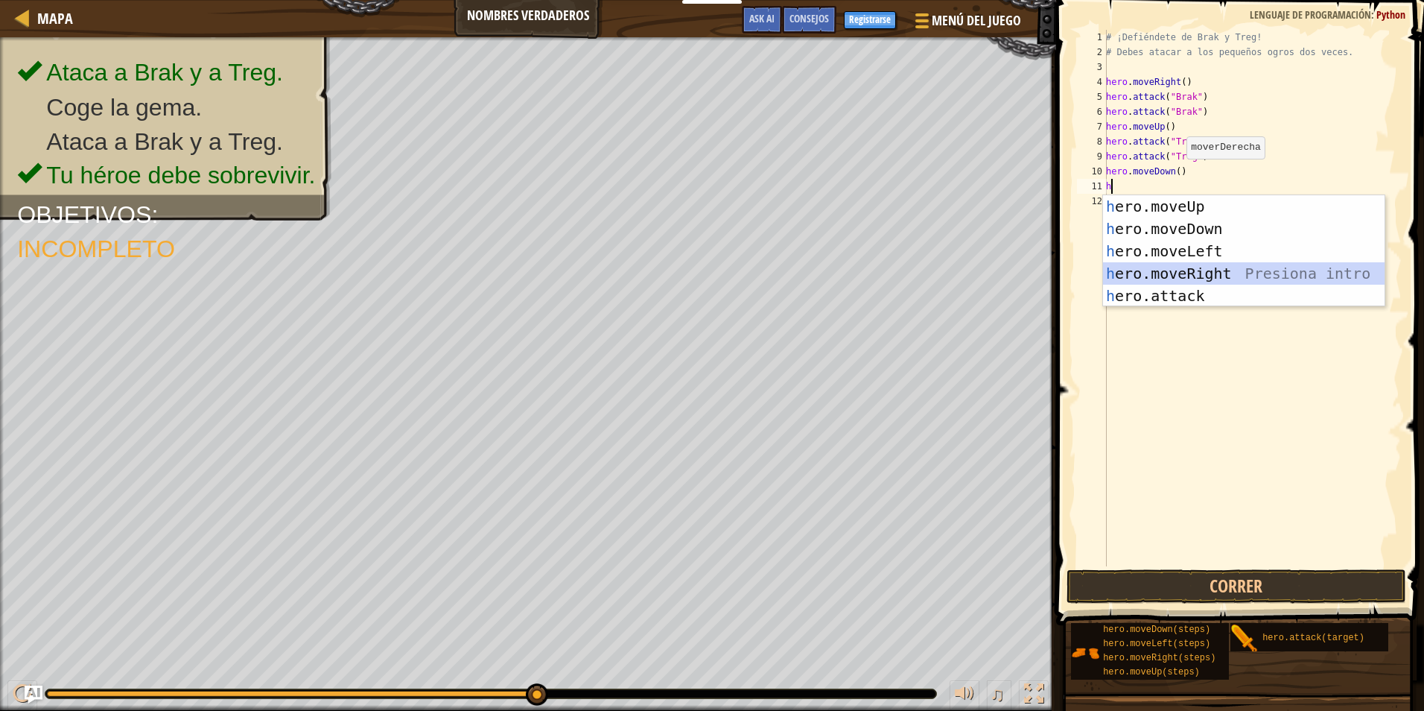
click at [1204, 265] on div "h ero.moveUp Presiona intro h ero.moveDown Presiona intro h ero.moveLeft Presio…" at bounding box center [1244, 273] width 282 height 156
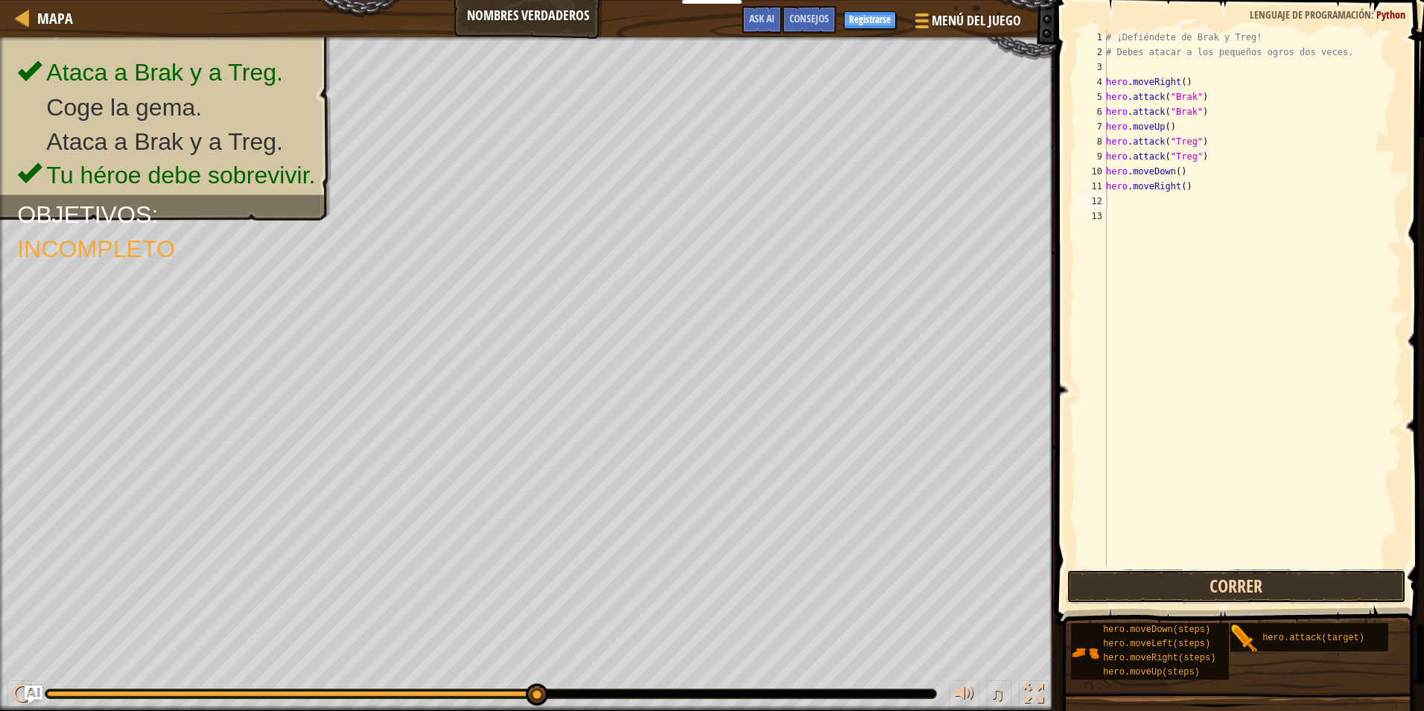
click at [1098, 588] on button "Correr" at bounding box center [1237, 586] width 340 height 34
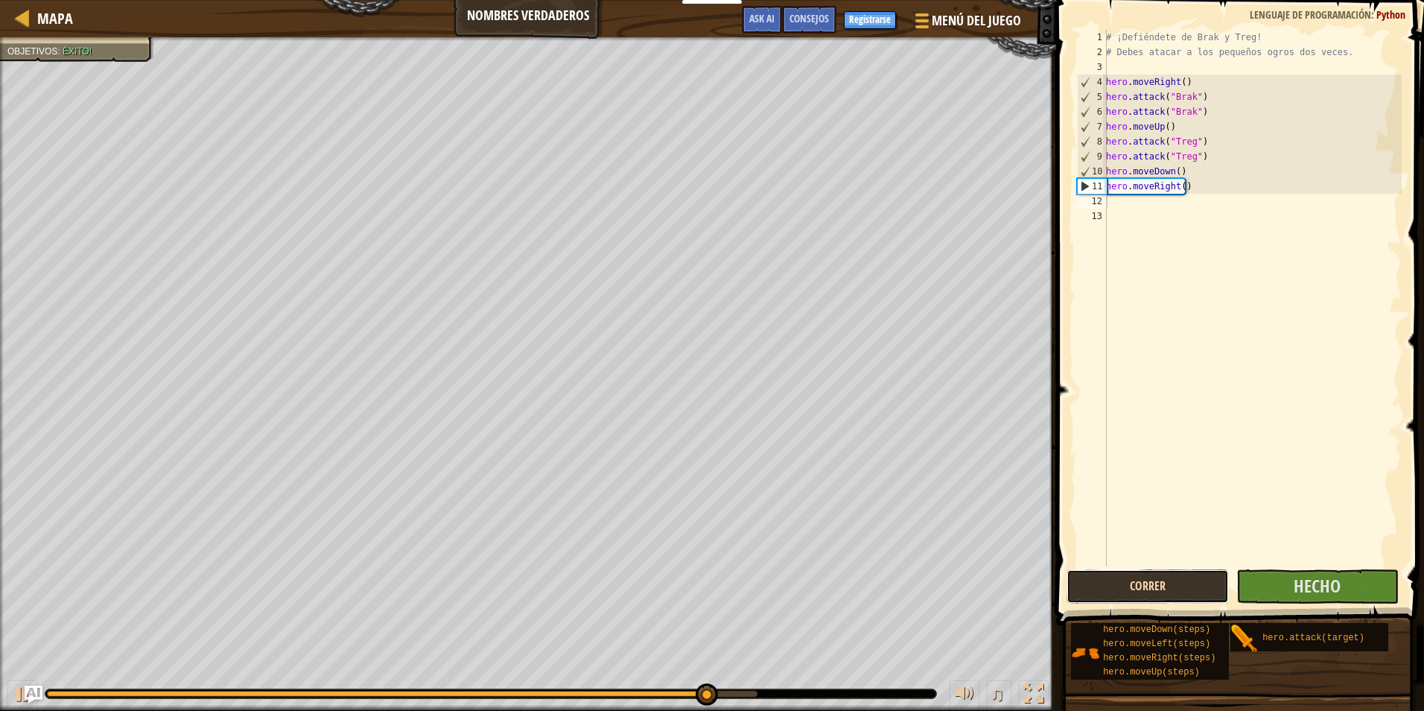
click at [1143, 582] on button "Correr" at bounding box center [1148, 586] width 162 height 34
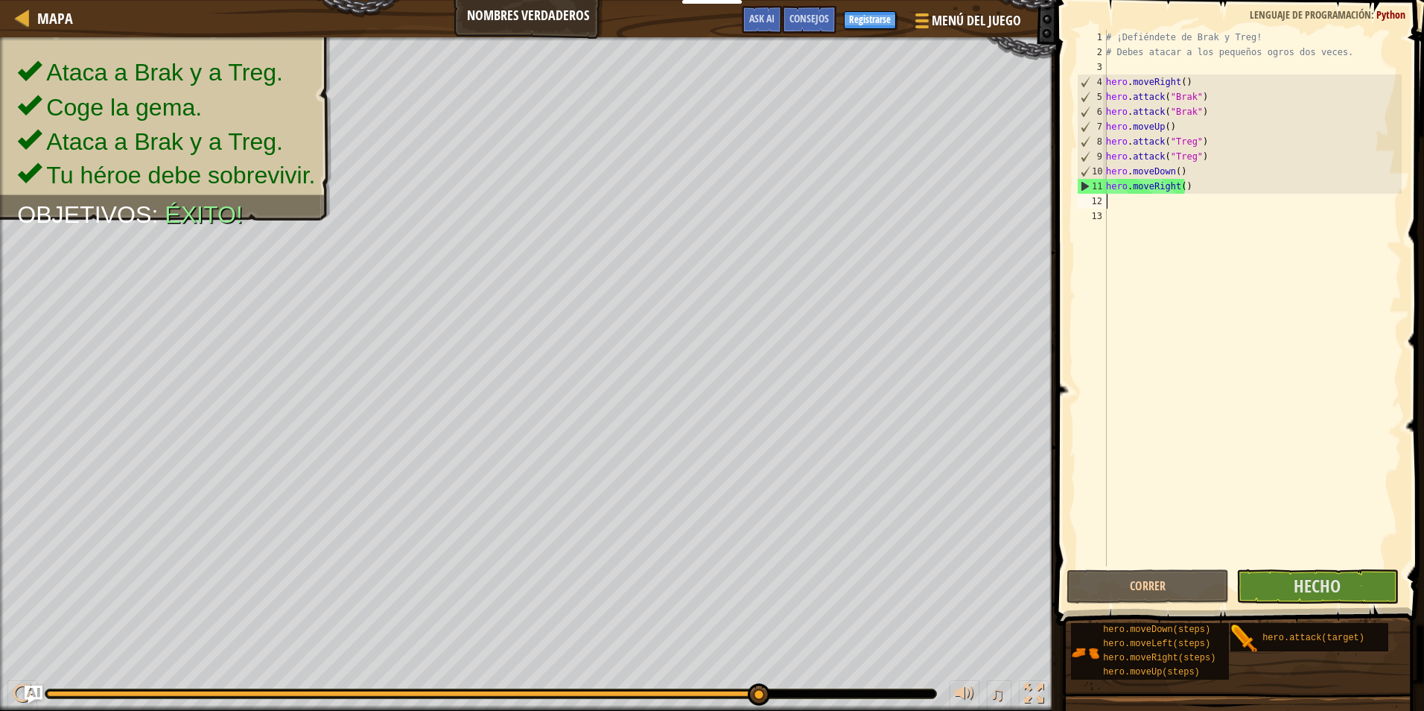
type textarea "h"
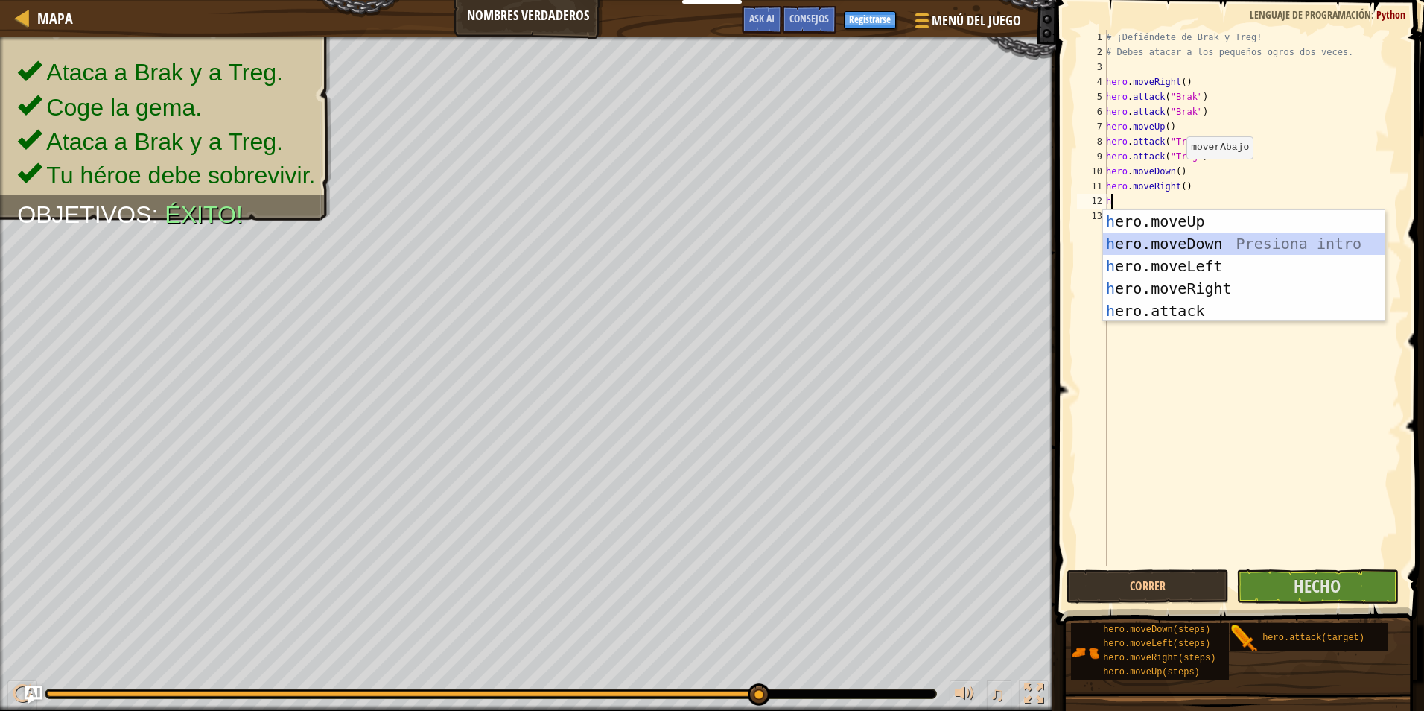
click at [1175, 244] on div "h ero.moveUp Presiona intro h ero.moveDown Presiona intro h ero.moveLeft Presio…" at bounding box center [1244, 288] width 282 height 156
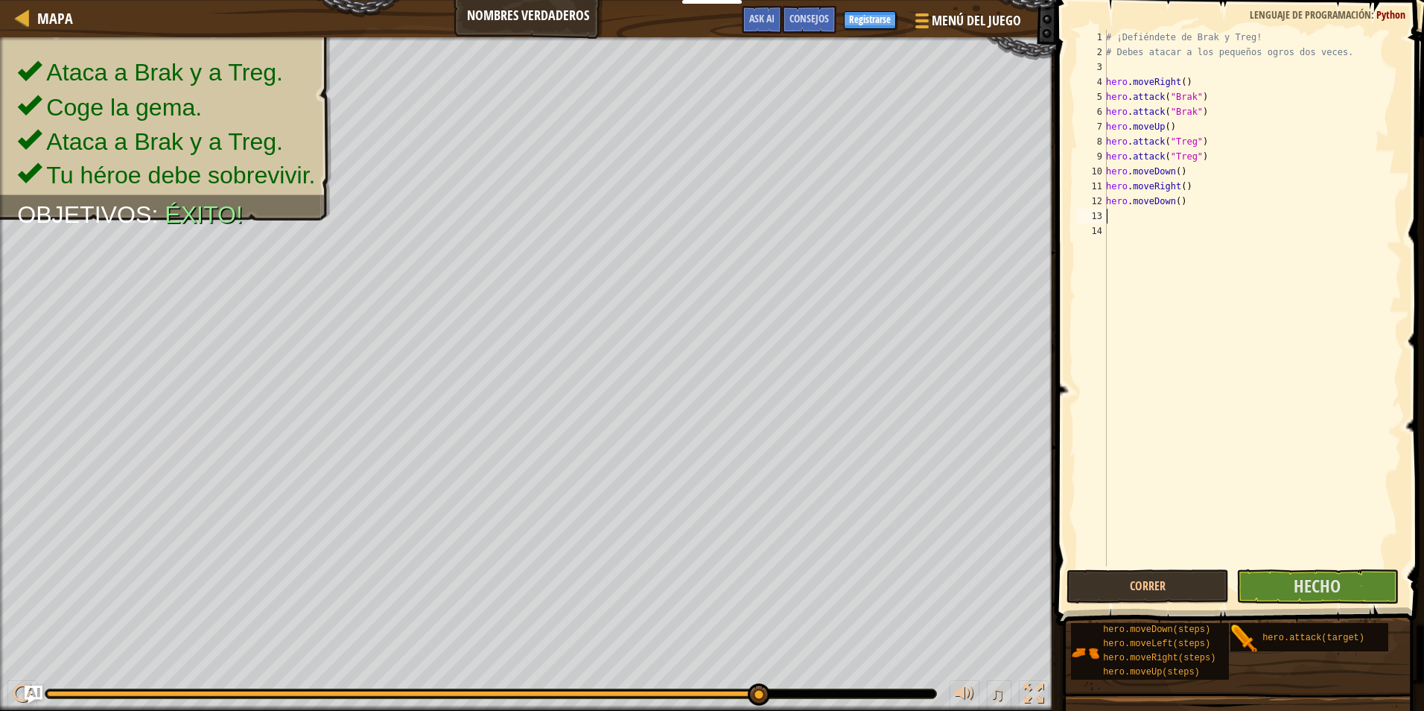
type textarea "h"
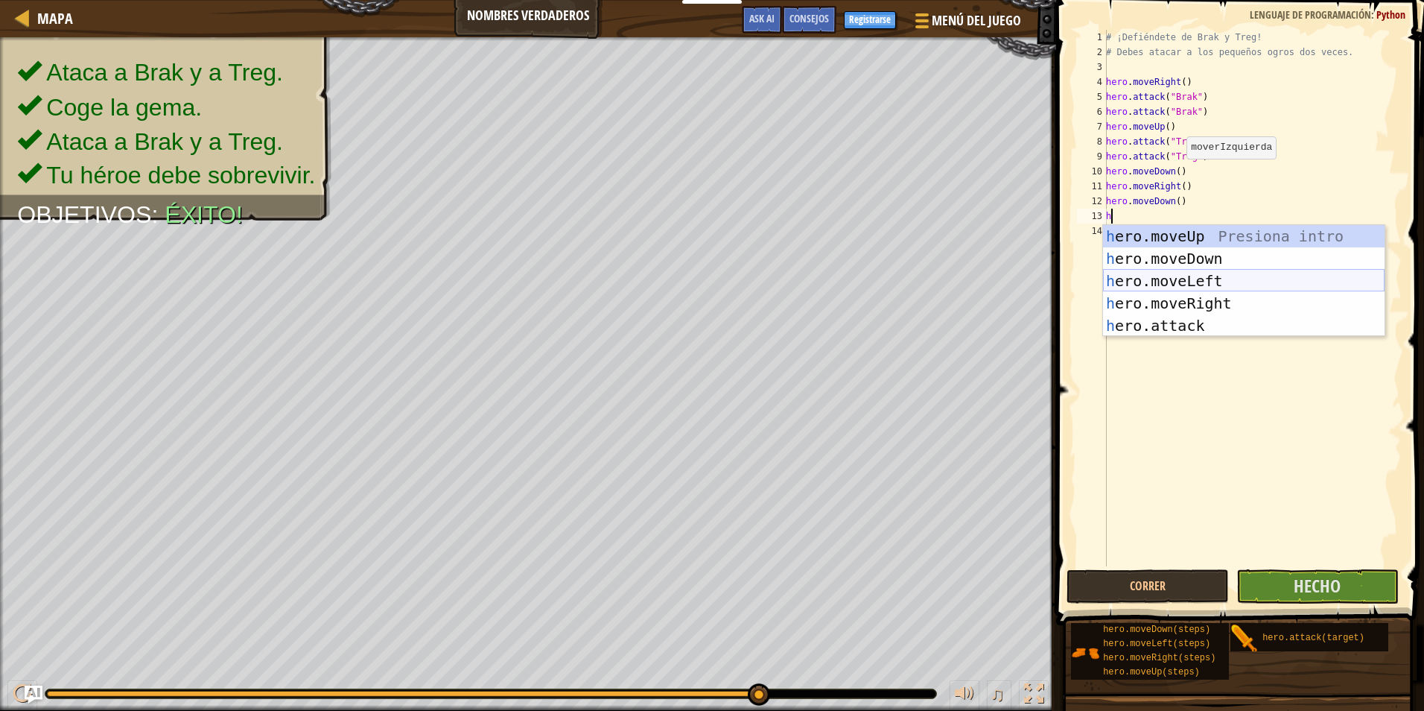
click at [1143, 284] on div "h ero.moveUp Presiona intro h ero.moveDown Presiona intro h ero.moveLeft Presio…" at bounding box center [1244, 303] width 282 height 156
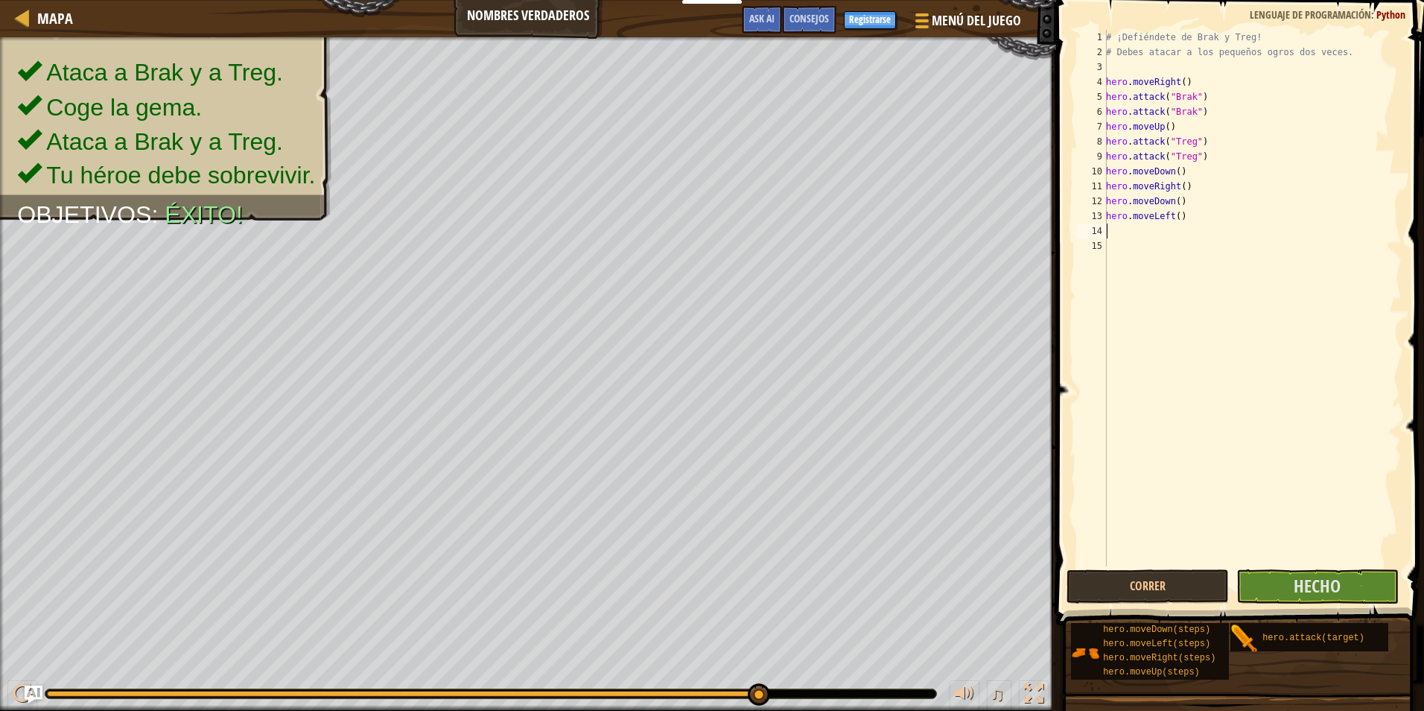
type textarea "h"
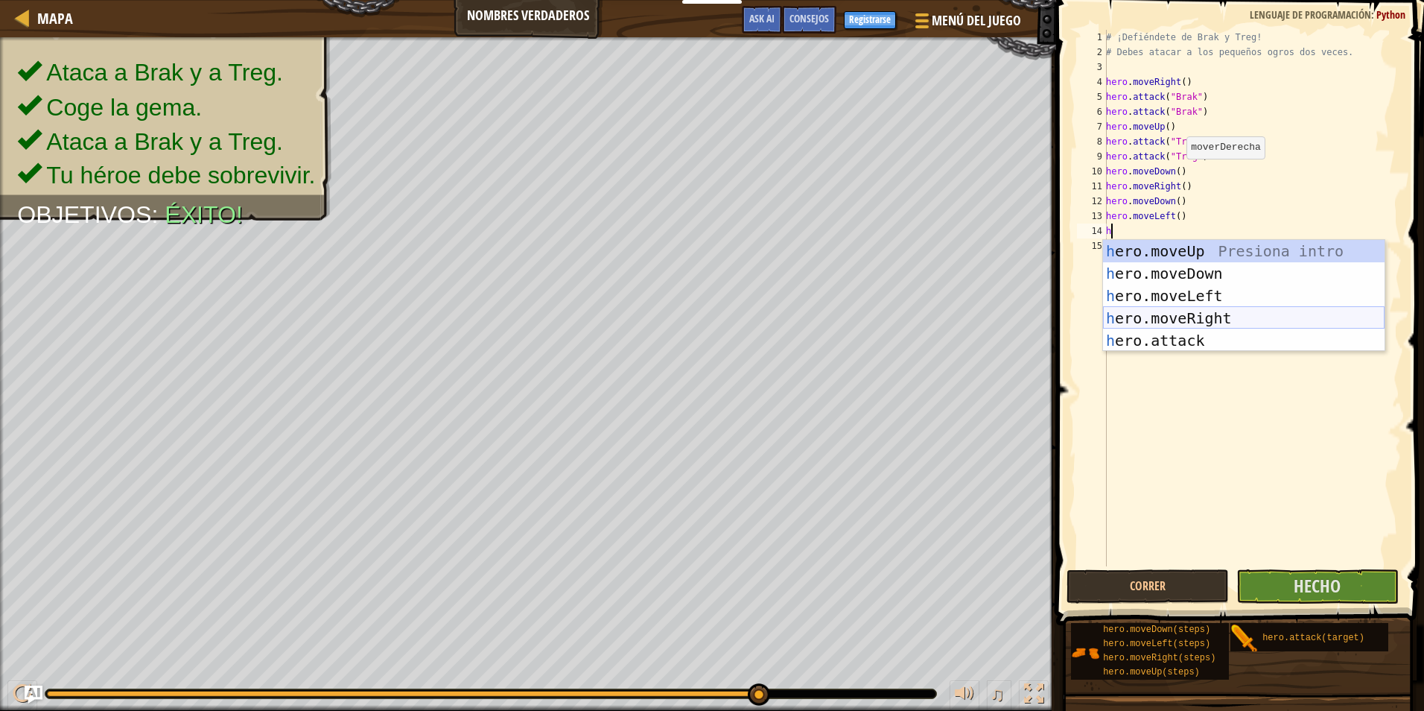
click at [1161, 320] on div "h ero.moveUp Presiona intro h ero.moveDown Presiona intro h ero.moveLeft Presio…" at bounding box center [1244, 318] width 282 height 156
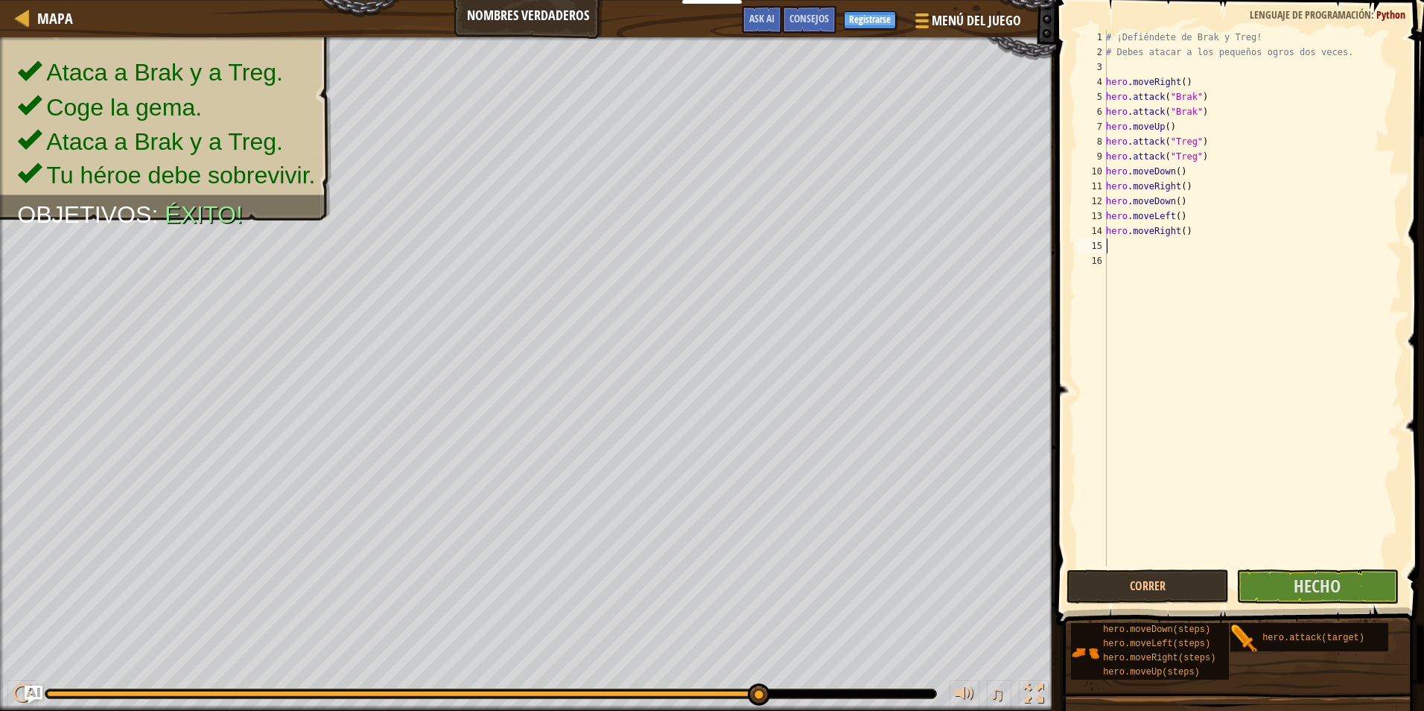
type textarea "h"
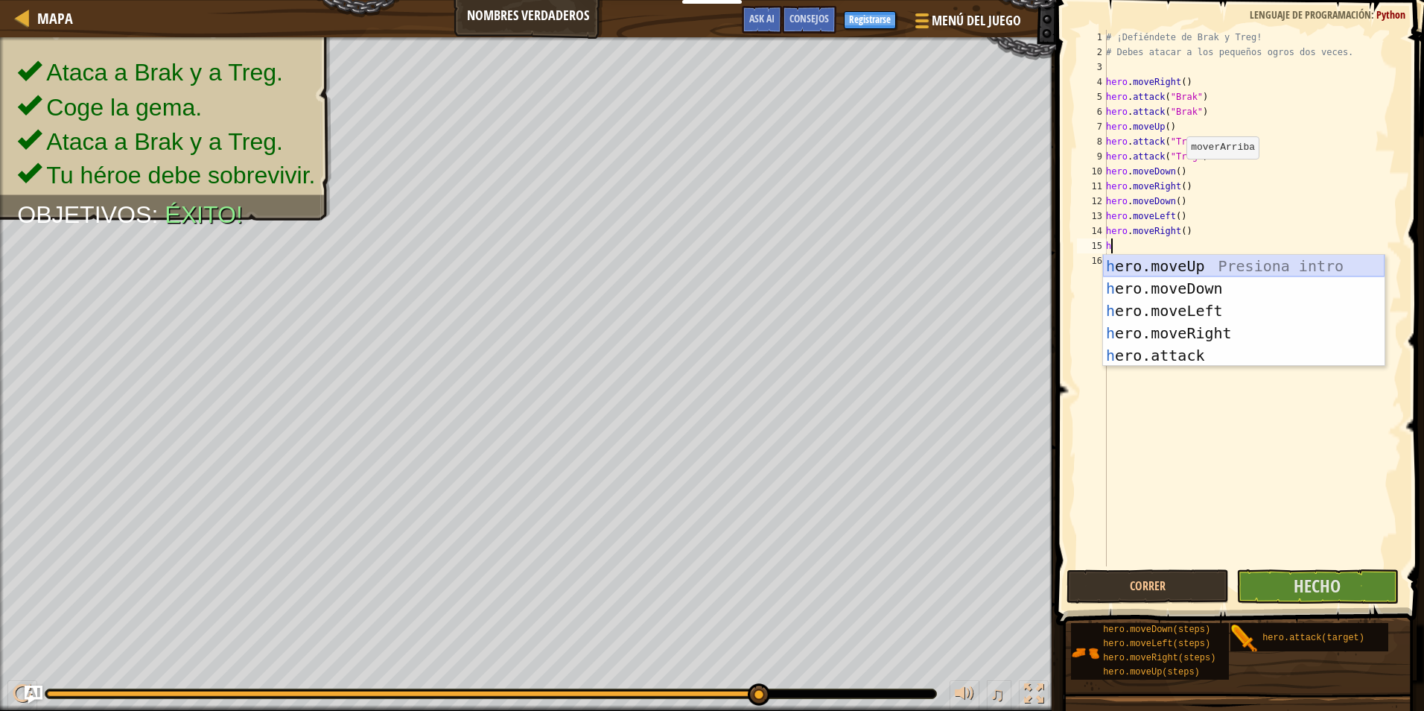
click at [1153, 269] on div "h ero.moveUp Presiona intro h ero.moveDown Presiona intro h ero.moveLeft Presio…" at bounding box center [1244, 333] width 282 height 156
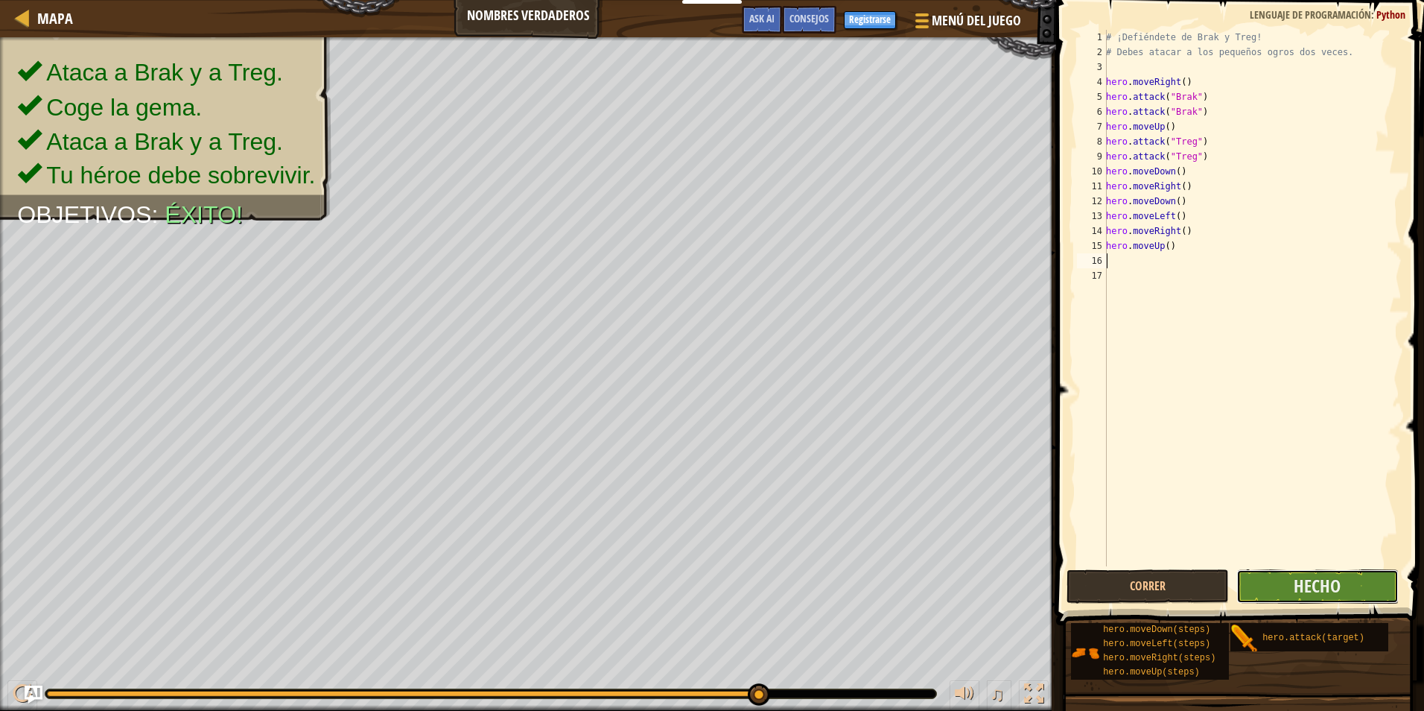
click at [1267, 586] on button "Hecho" at bounding box center [1317, 586] width 162 height 34
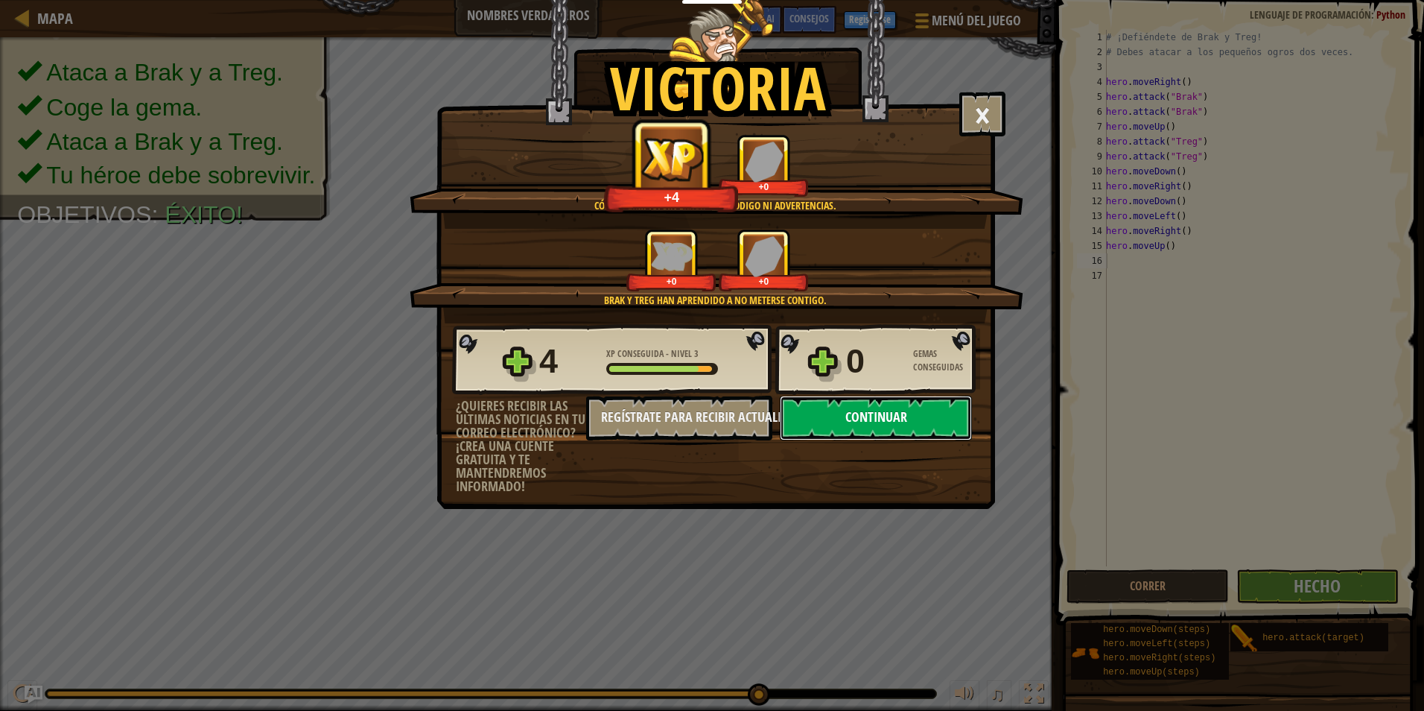
click at [901, 422] on button "Continuar" at bounding box center [876, 418] width 192 height 45
select select "es-ES"
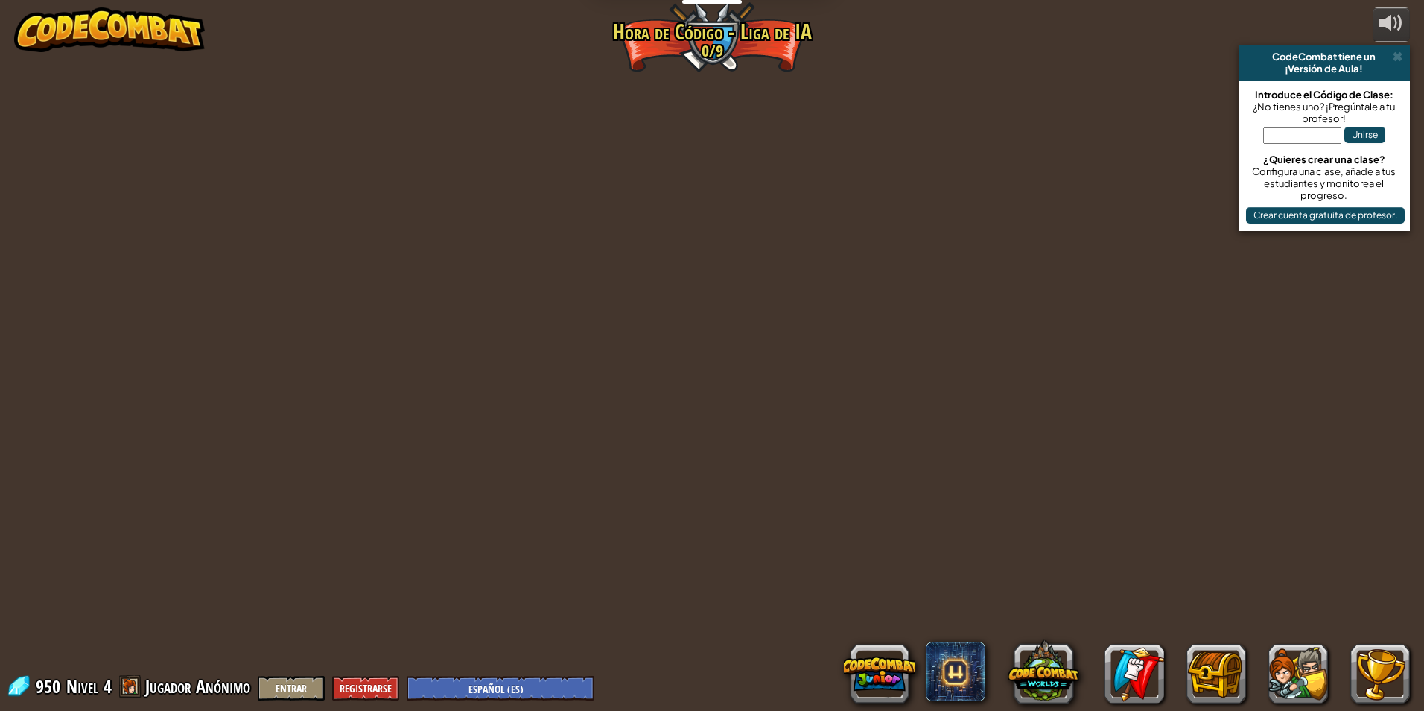
select select "es-ES"
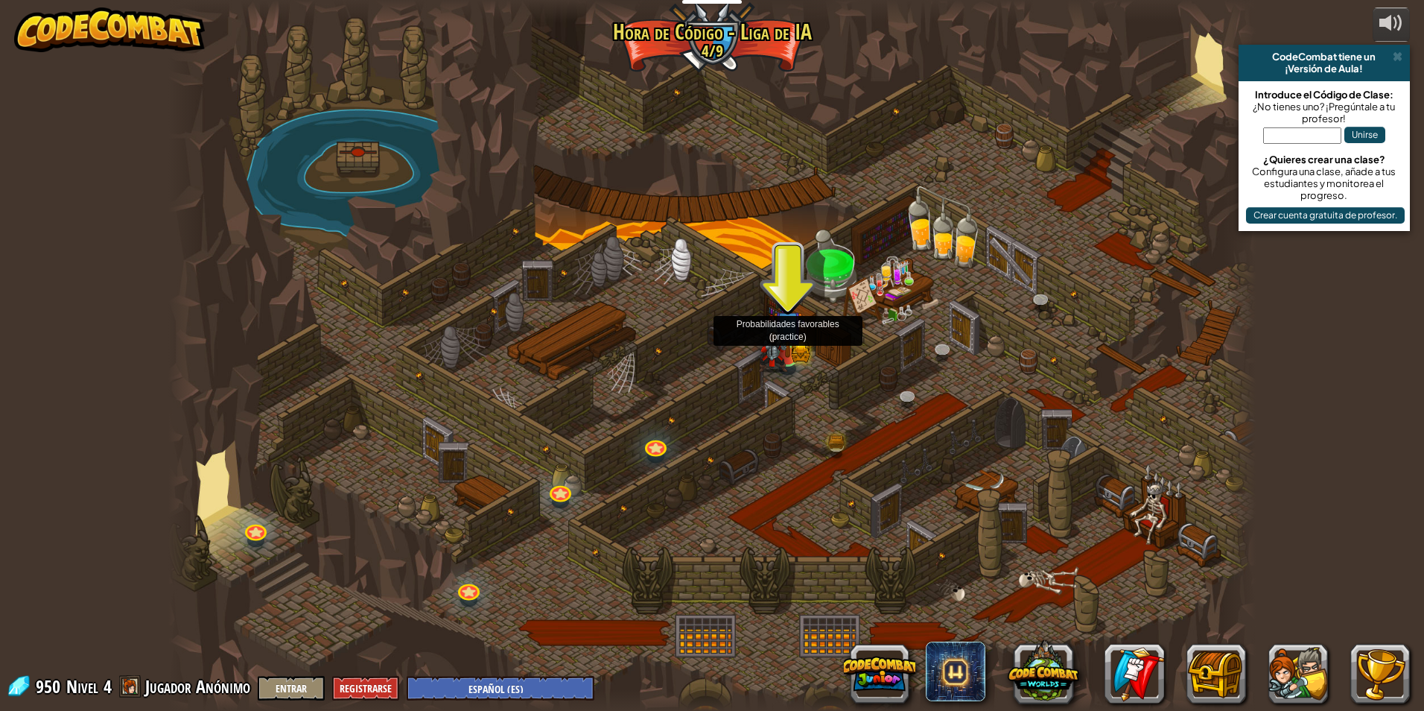
click at [794, 346] on img at bounding box center [787, 325] width 29 height 65
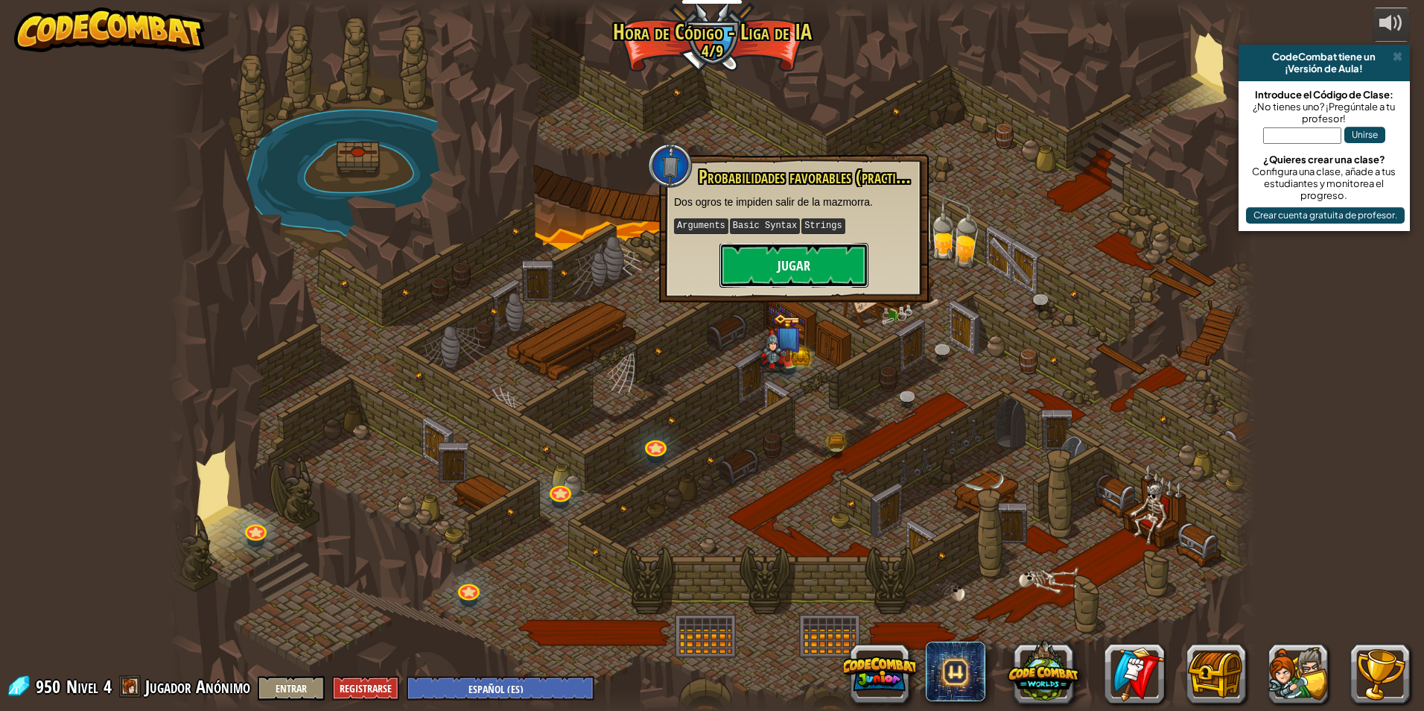
click at [816, 278] on button "Jugar" at bounding box center [794, 265] width 149 height 45
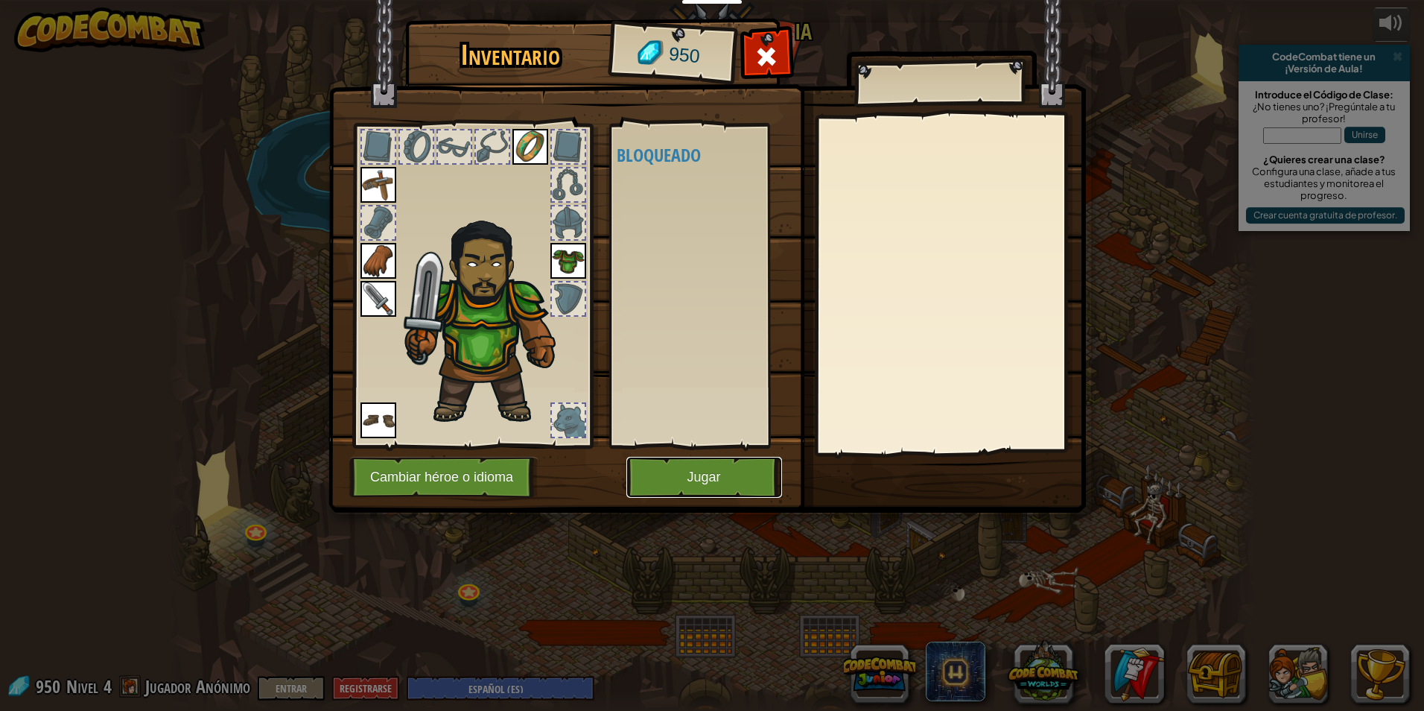
click at [717, 482] on button "Jugar" at bounding box center [704, 477] width 156 height 41
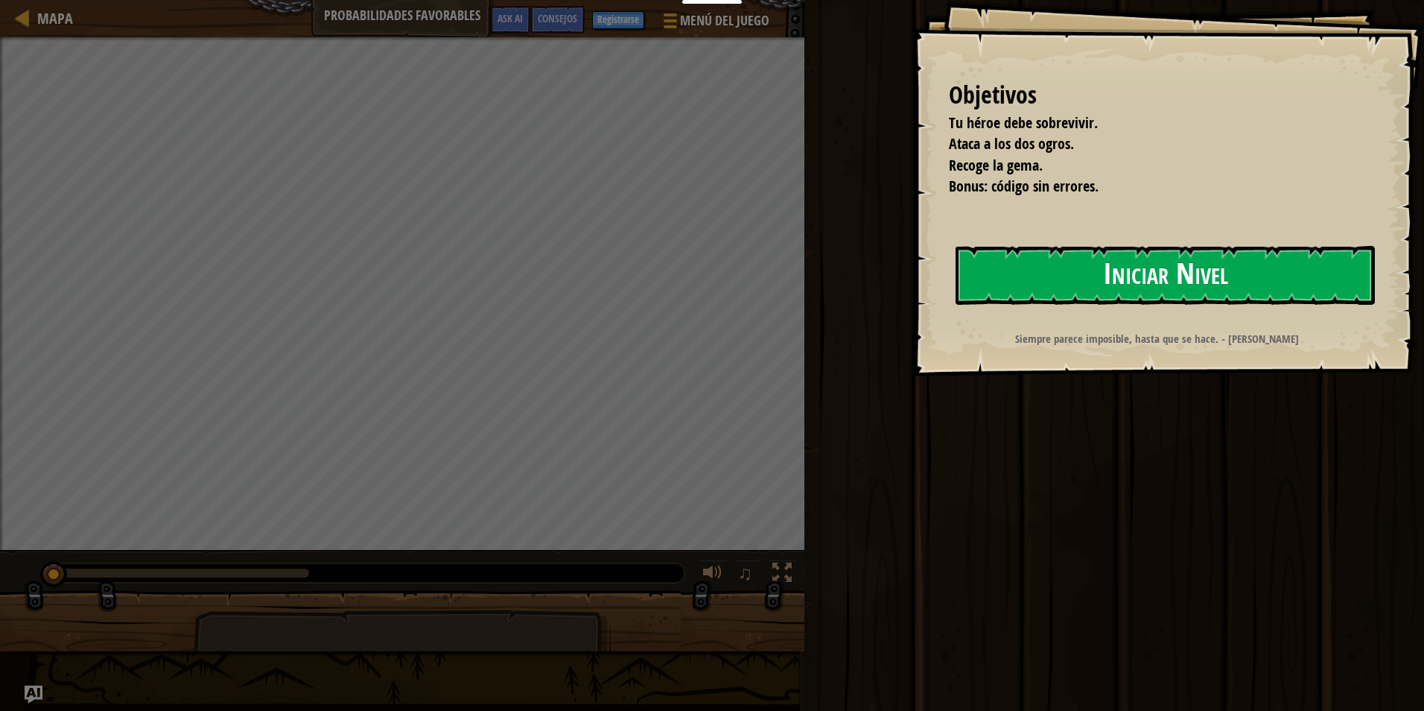
click at [1093, 285] on button "Iniciar Nivel" at bounding box center [1165, 275] width 419 height 59
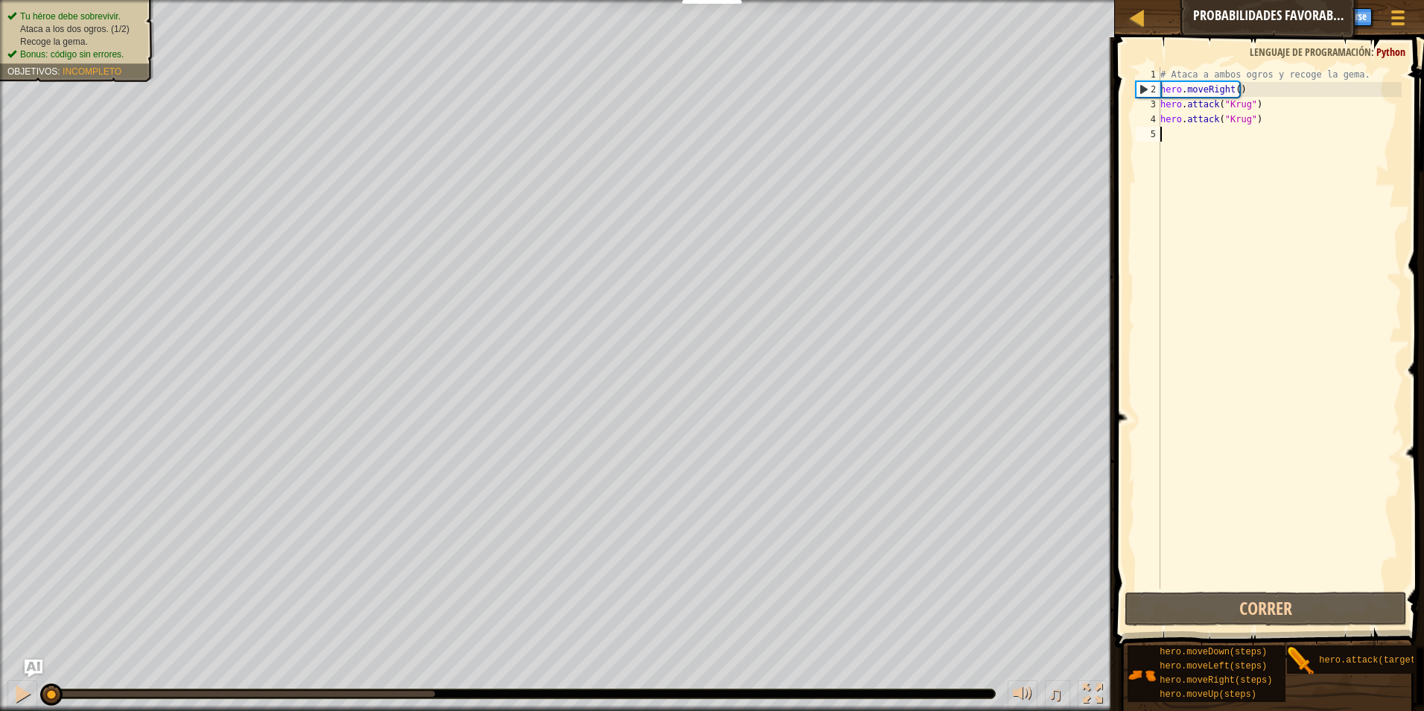
click at [1171, 606] on button "Correr" at bounding box center [1266, 608] width 283 height 34
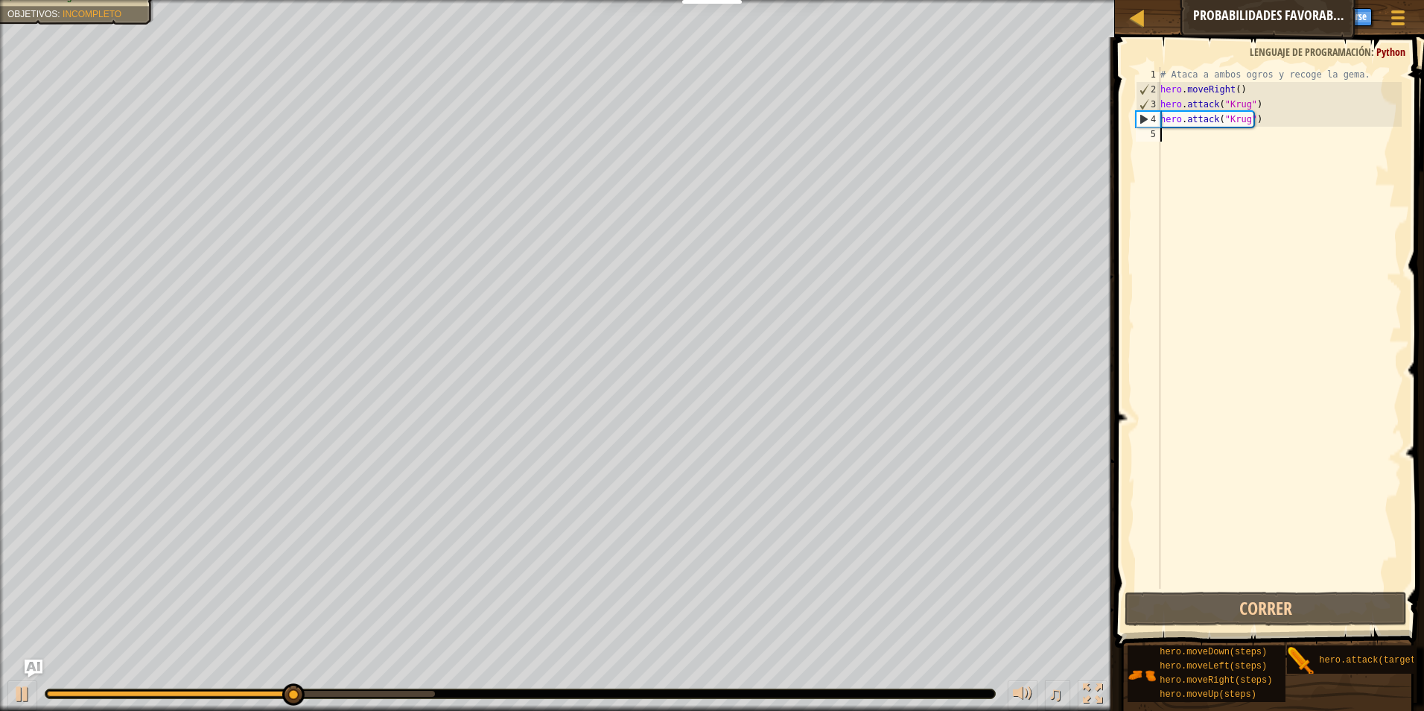
type textarea "h"
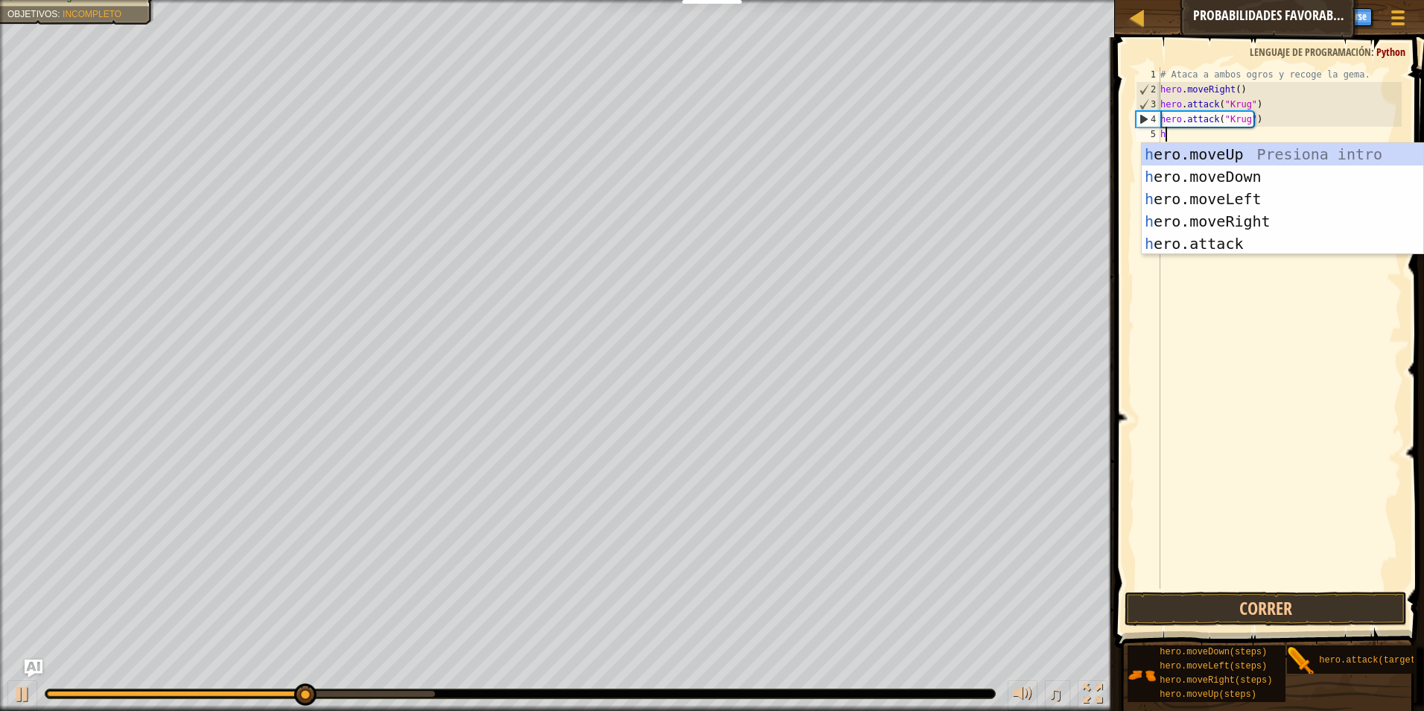
scroll to position [7, 0]
click at [1199, 171] on div "h ero.moveUp Presiona intro h ero.moveDown Presiona intro h ero.moveLeft Presio…" at bounding box center [1283, 221] width 282 height 156
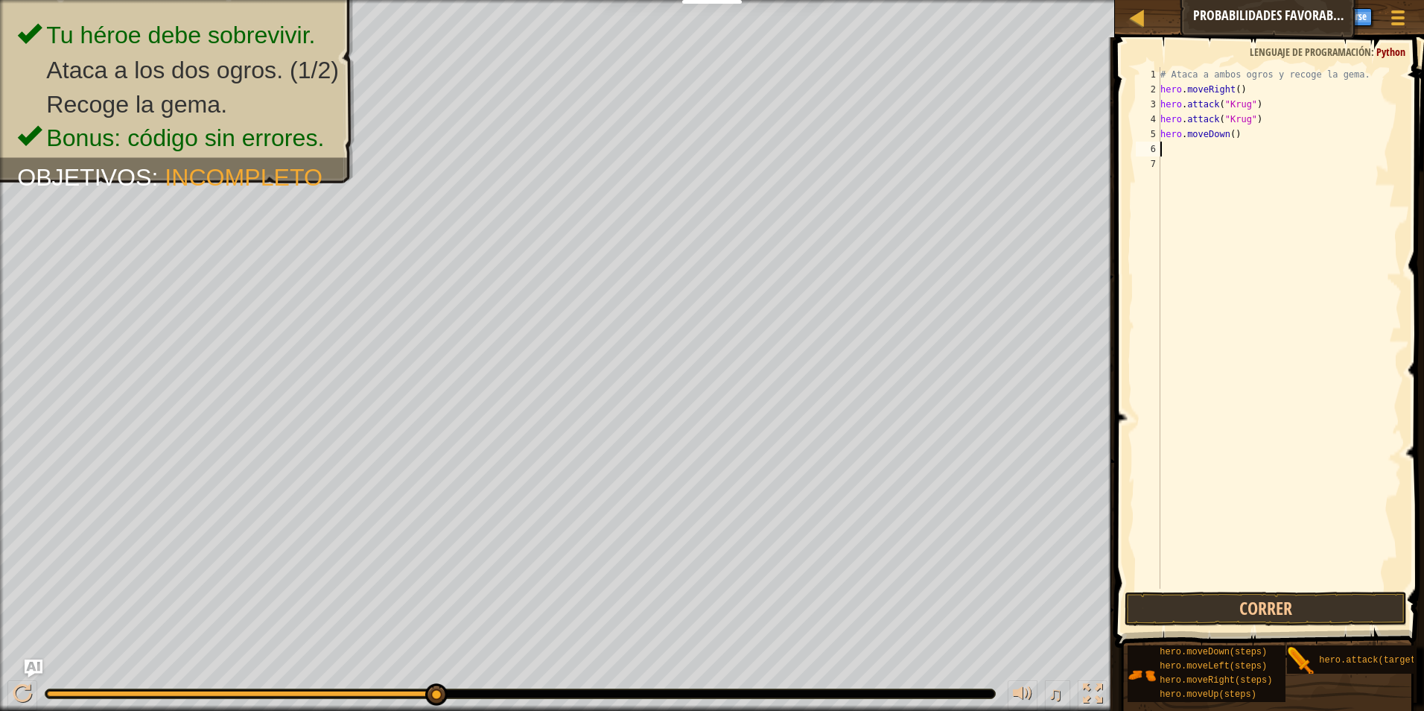
type textarea "h"
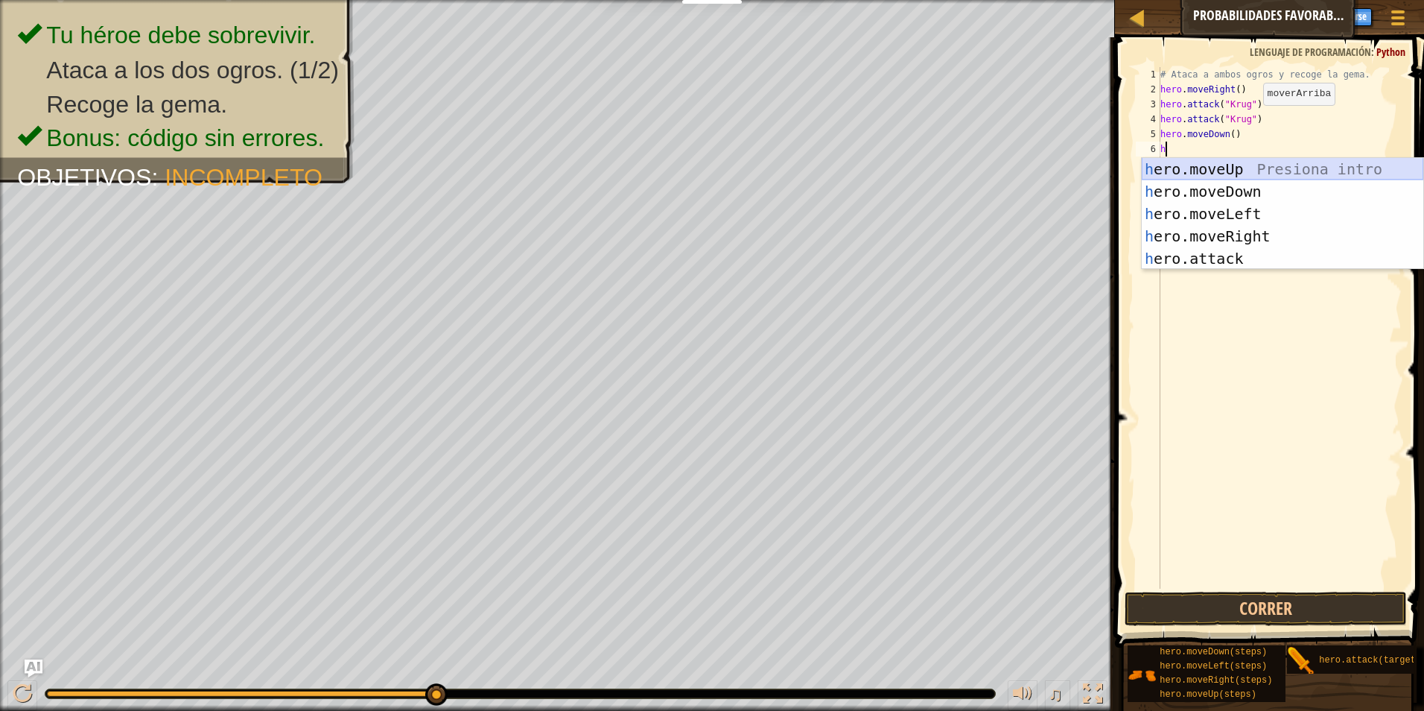
click at [1203, 168] on div "h ero.moveUp Presiona intro h ero.moveDown Presiona intro h ero.moveLeft Presio…" at bounding box center [1283, 236] width 282 height 156
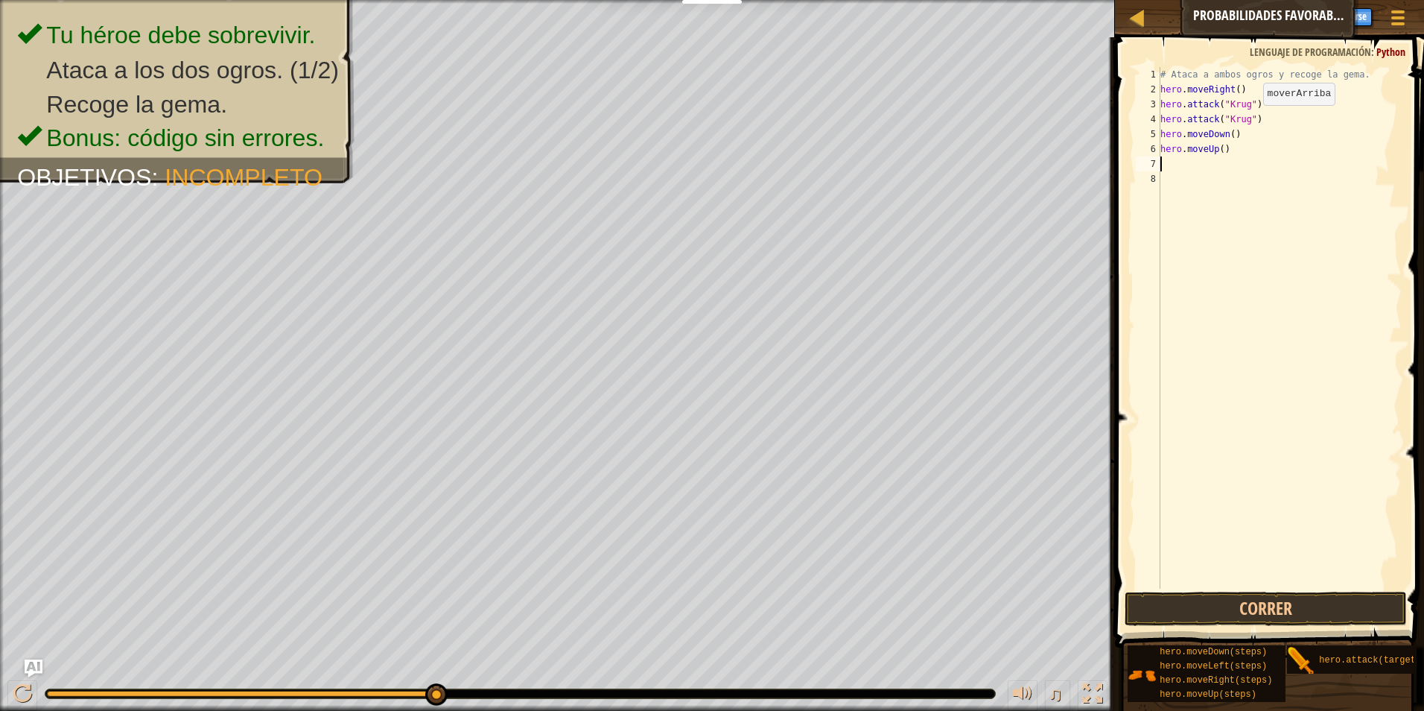
type textarea "h"
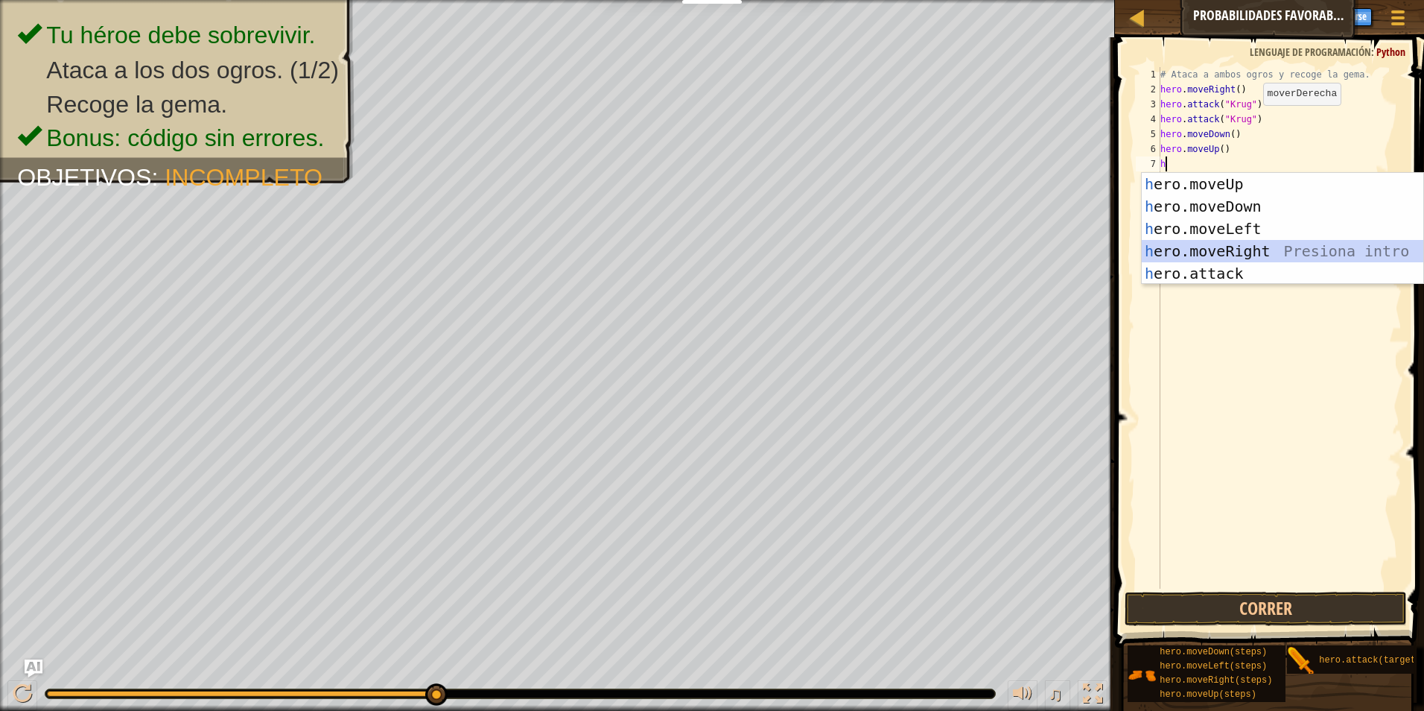
click at [1225, 244] on div "h ero.moveUp Presiona intro h ero.moveDown Presiona intro h ero.moveLeft Presio…" at bounding box center [1283, 251] width 282 height 156
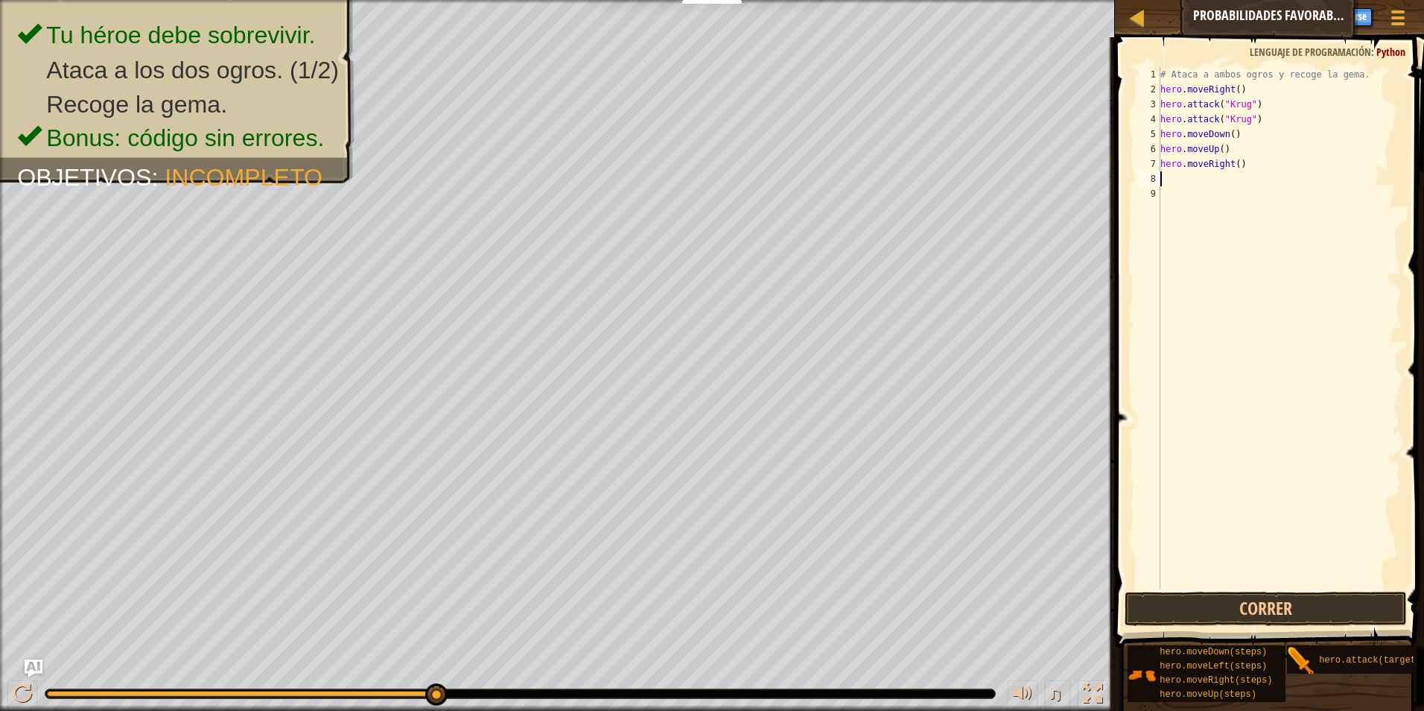
type textarea "h"
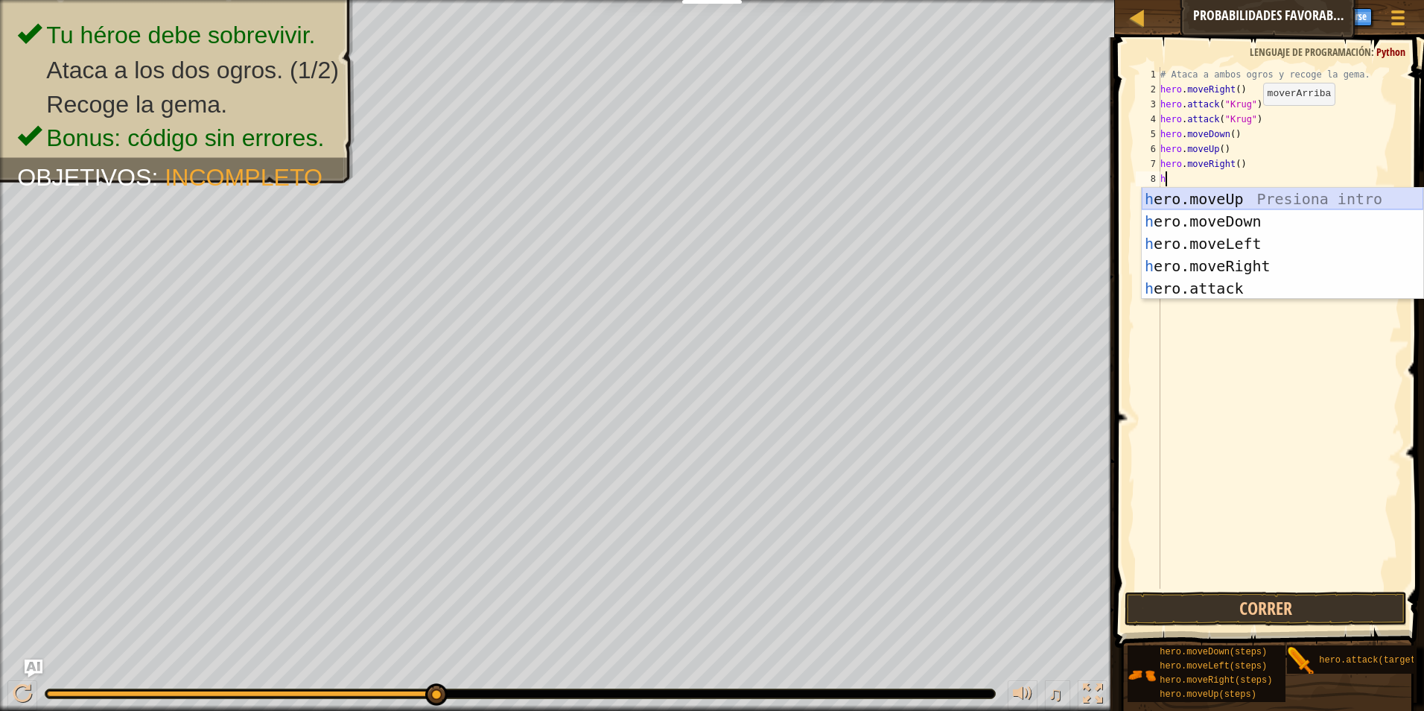
click at [1201, 198] on div "h ero.moveUp Presiona intro h ero.moveDown Presiona intro h ero.moveLeft Presio…" at bounding box center [1283, 266] width 282 height 156
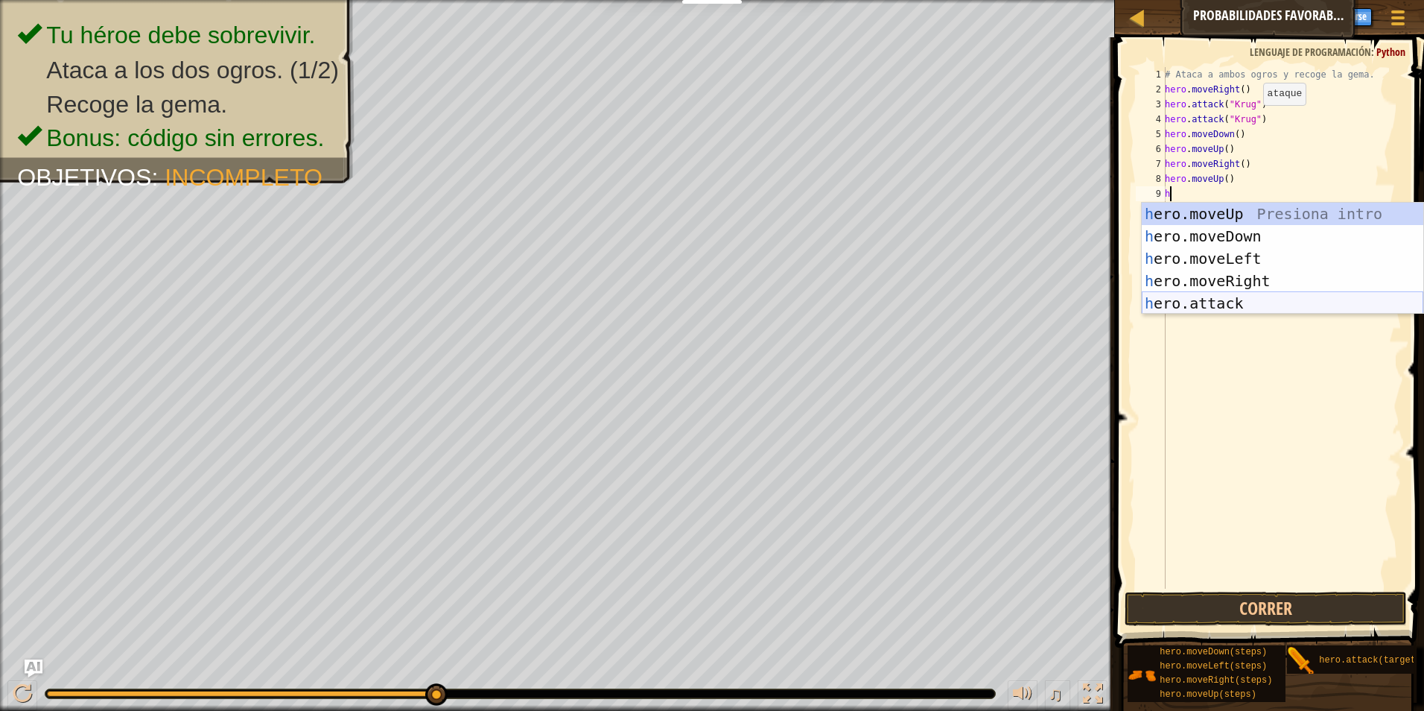
click at [1238, 301] on div "h ero.moveUp Presiona intro h ero.moveDown Presiona intro h ero.moveLeft Presio…" at bounding box center [1283, 281] width 282 height 156
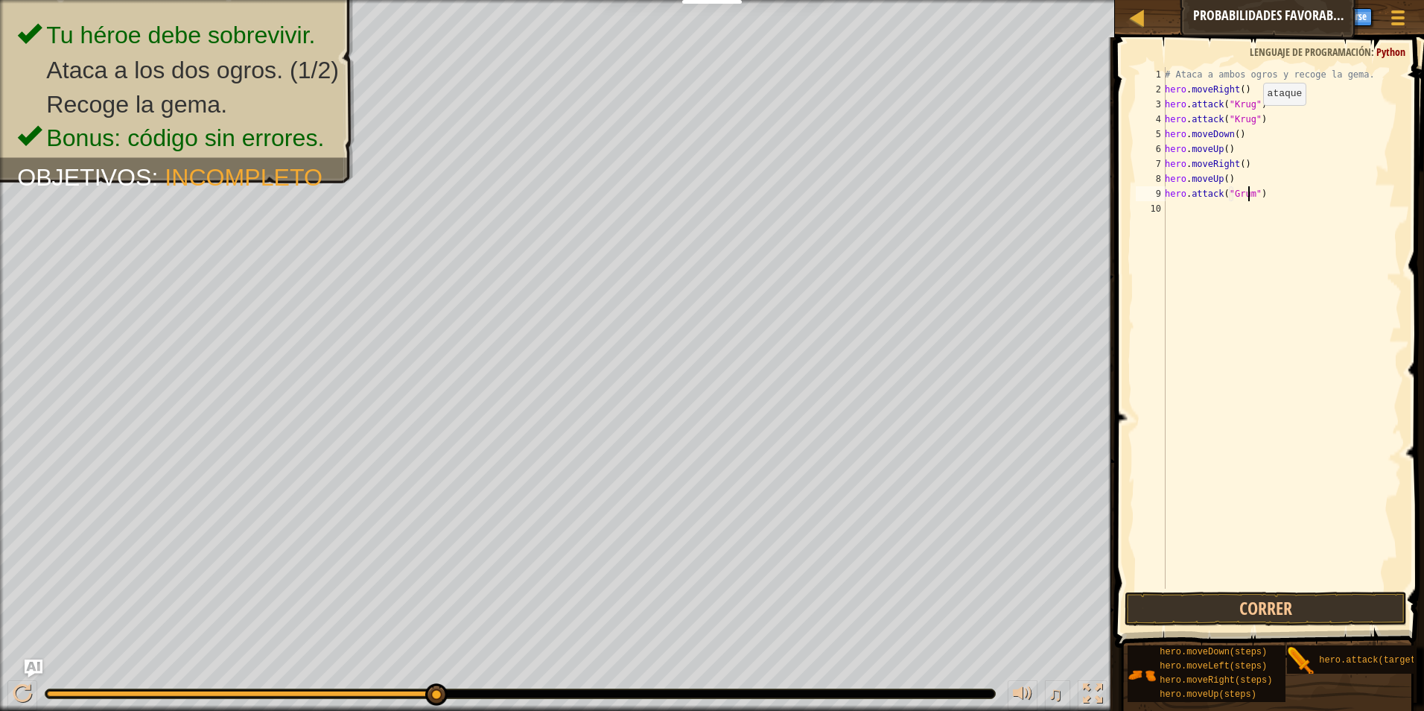
scroll to position [7, 7]
type textarea "hero.attack("Grump")"
click at [1209, 229] on div "# Ataca a ambos ogros y recoge la gema. hero . moveRight ( ) hero . attack ( "[…" at bounding box center [1282, 342] width 240 height 551
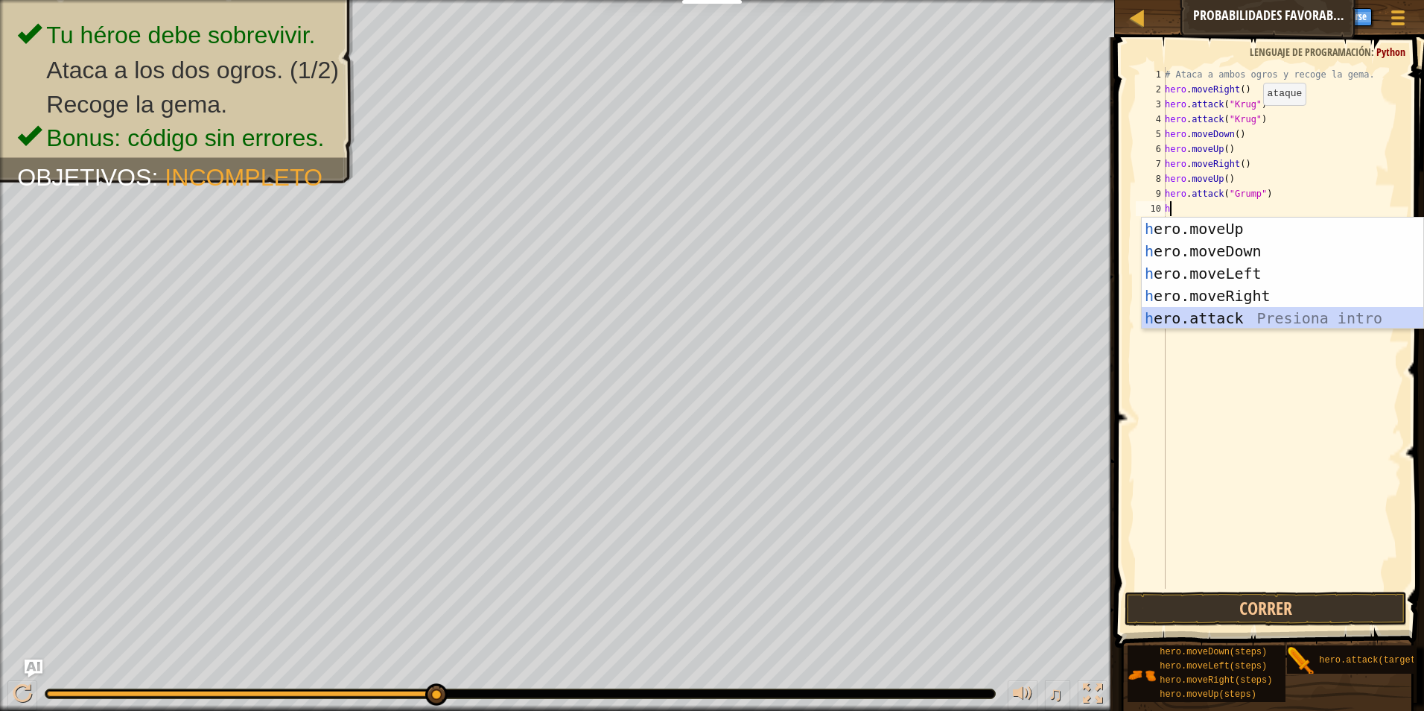
click at [1187, 316] on div "h ero.moveUp Presiona intro h ero.moveDown Presiona intro h ero.moveLeft Presio…" at bounding box center [1283, 295] width 282 height 156
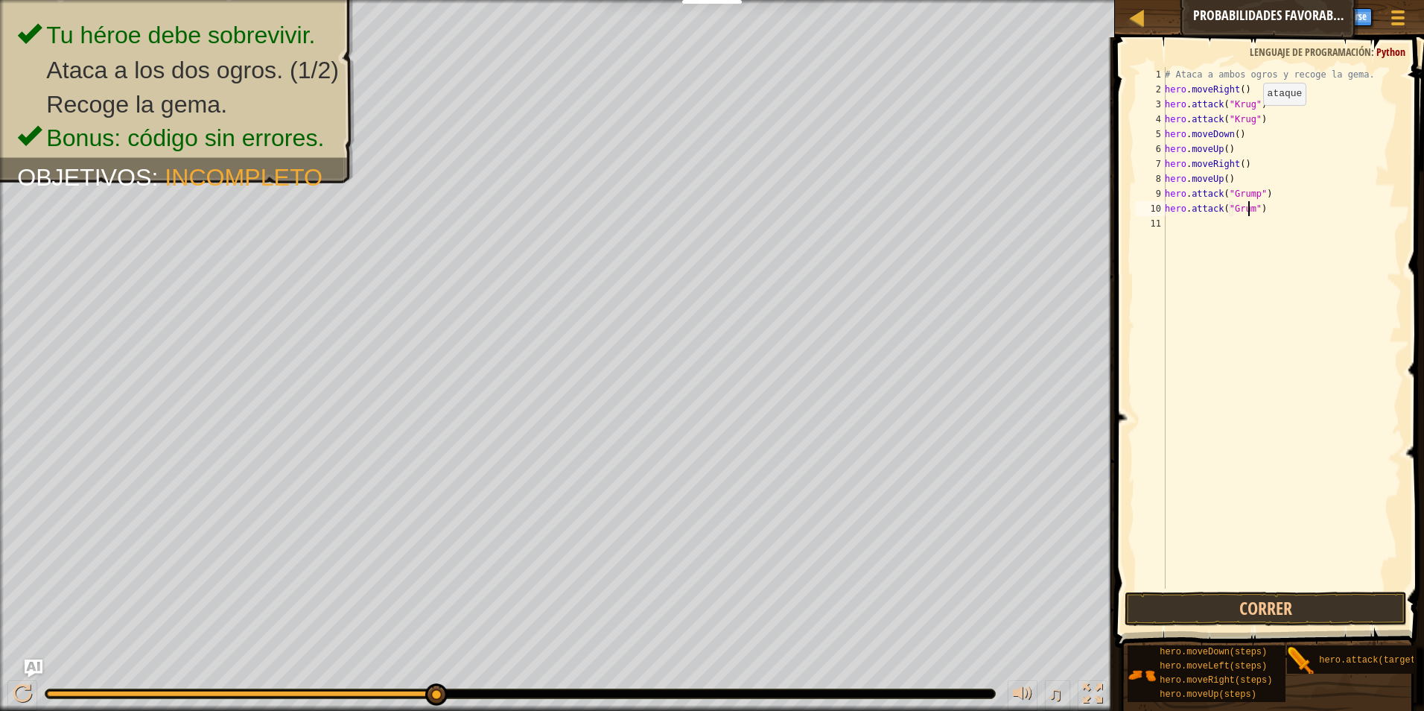
scroll to position [7, 7]
type textarea "hero.attack("Grump")"
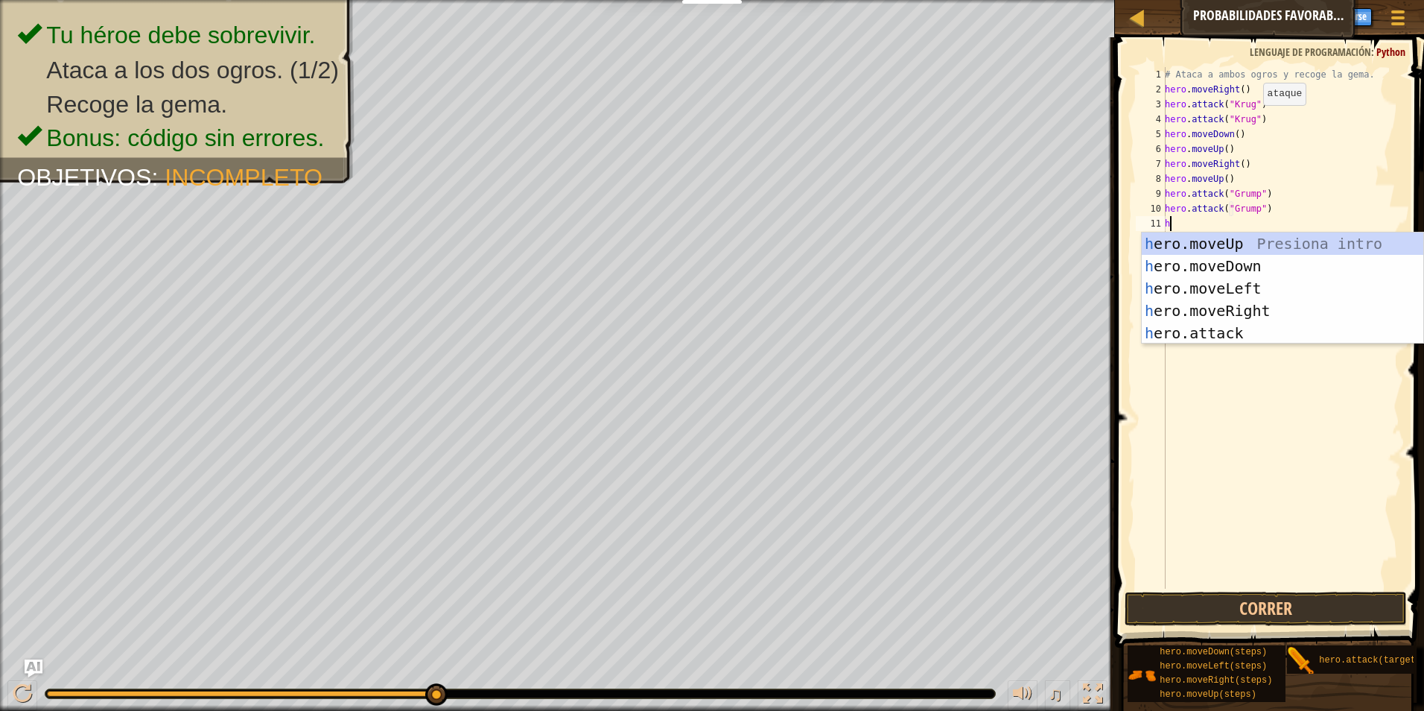
type textarea "he"
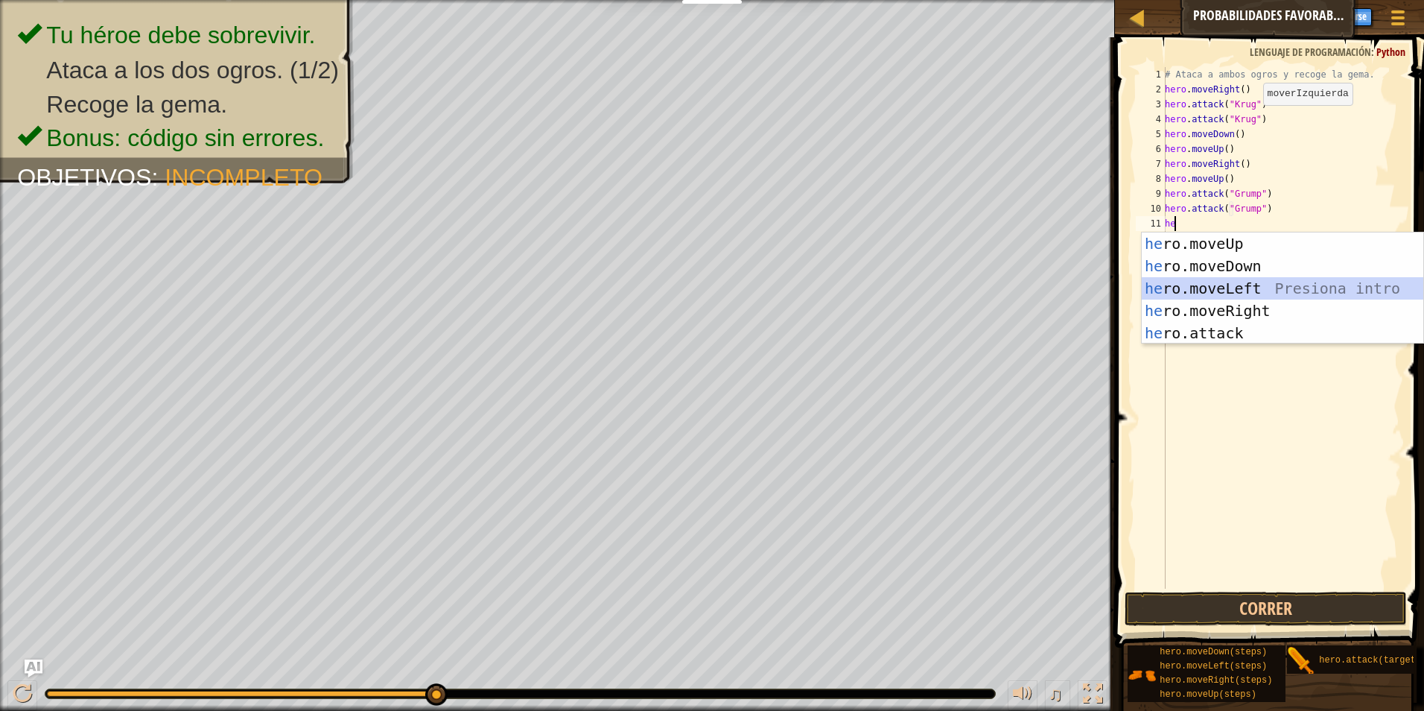
click at [1216, 297] on div "he ro.moveUp Presiona intro he ro.moveDown Presiona intro he ro.moveLeft Presio…" at bounding box center [1283, 310] width 282 height 156
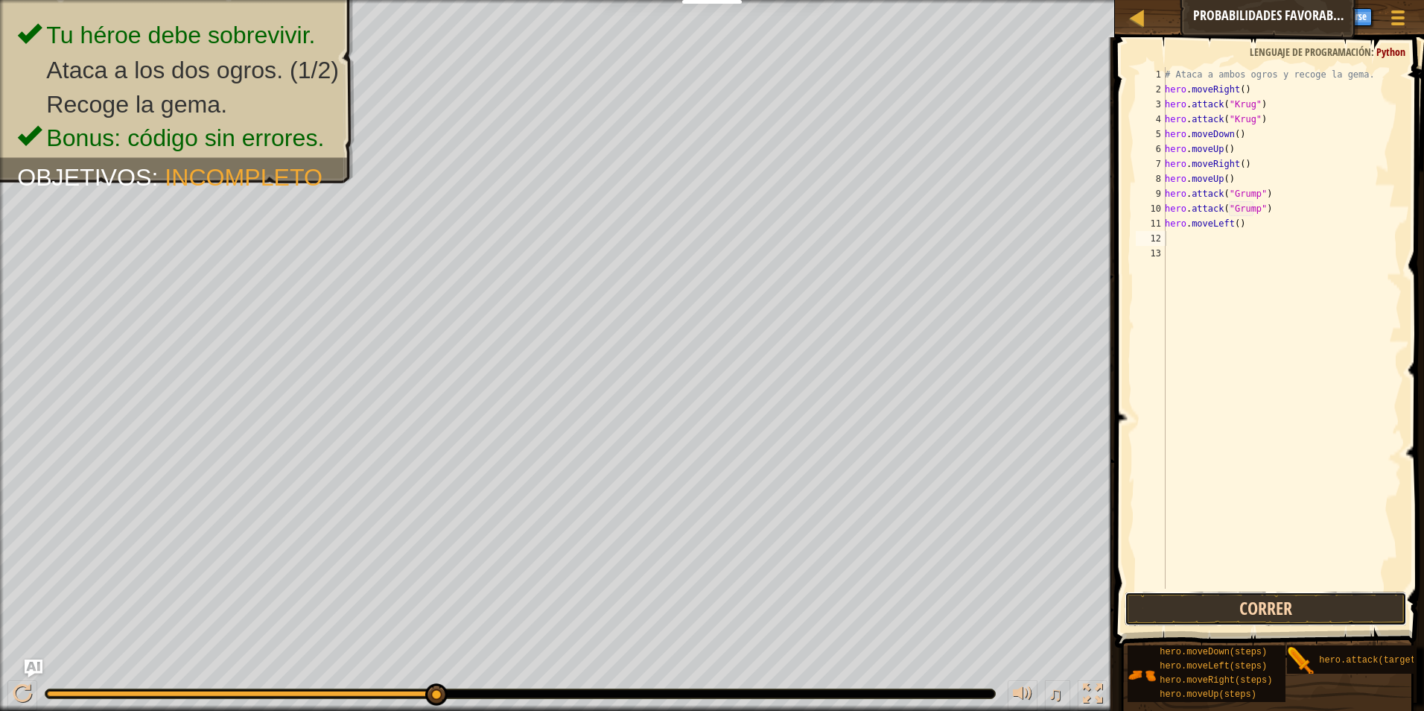
click at [1222, 613] on button "Correr" at bounding box center [1266, 608] width 283 height 34
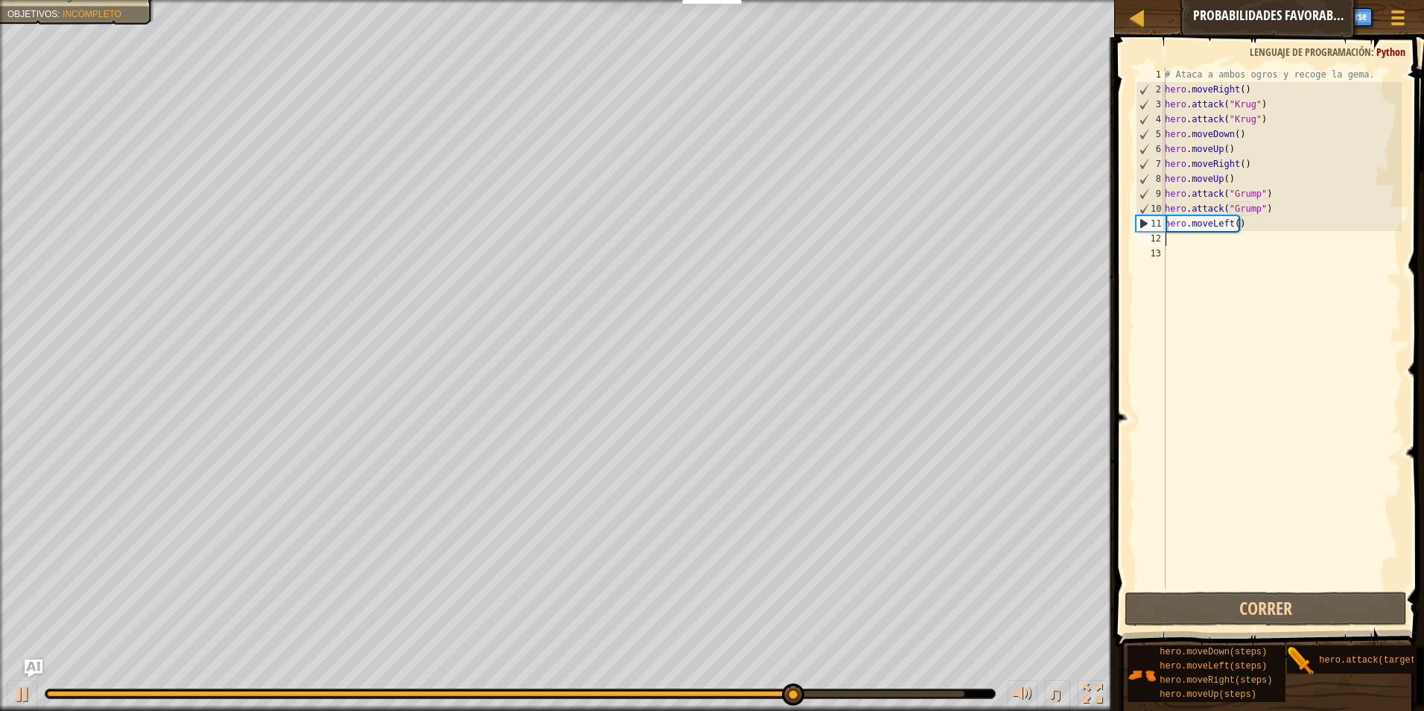
type textarea "h"
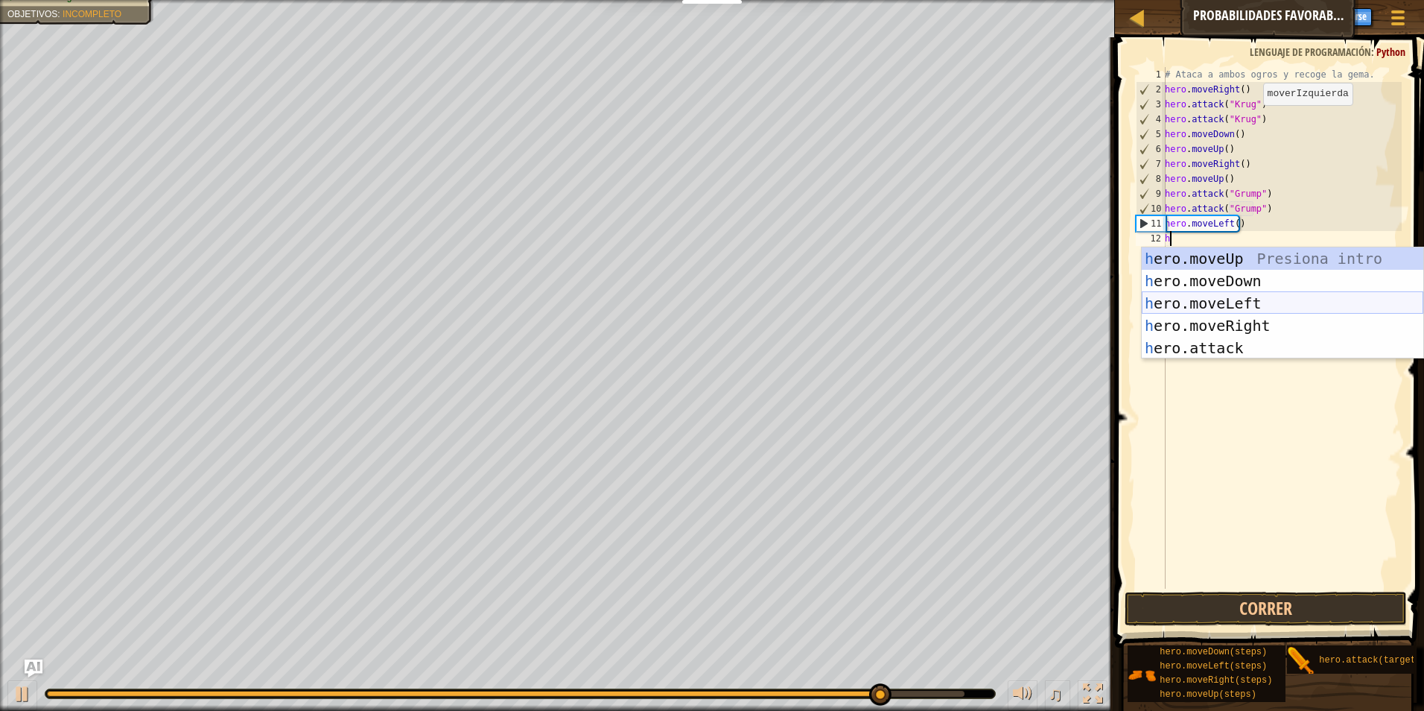
click at [1210, 303] on div "h ero.moveUp Presiona intro h ero.moveDown Presiona intro h ero.moveLeft Presio…" at bounding box center [1283, 325] width 282 height 156
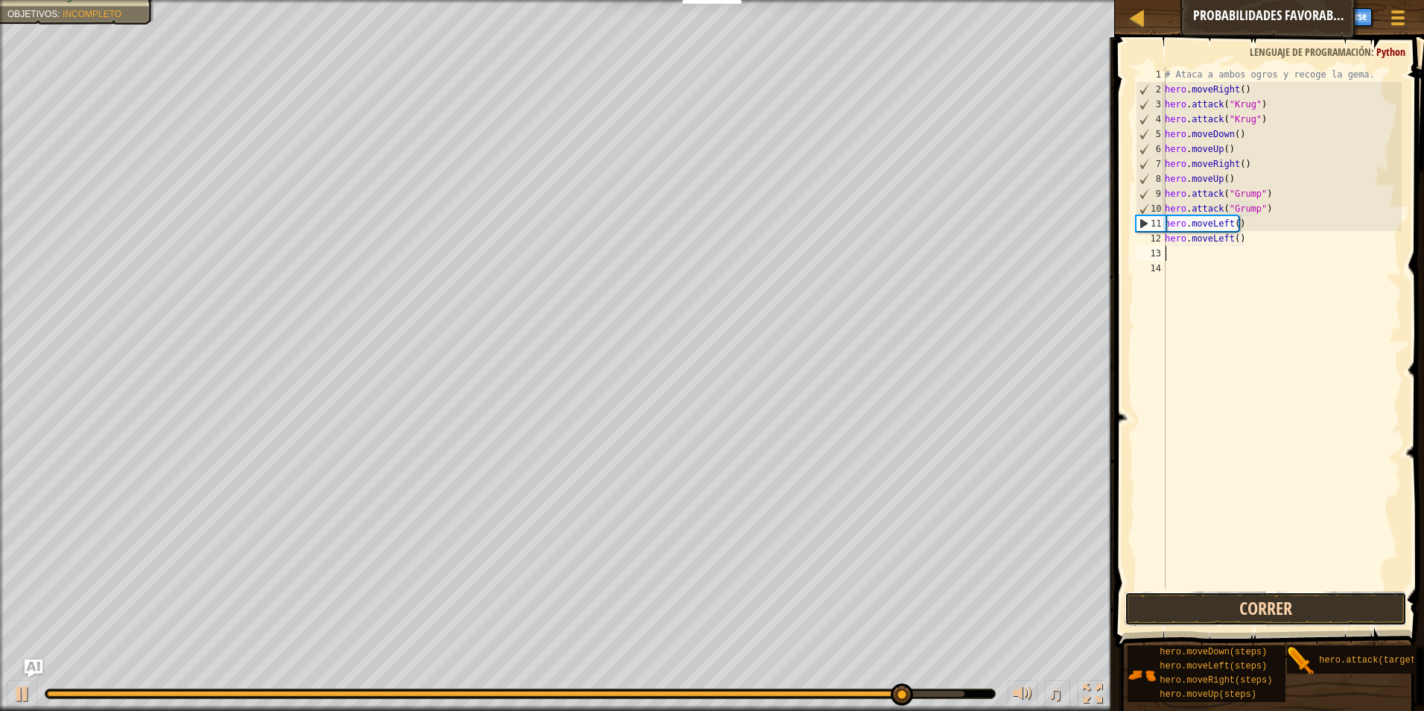
click at [1213, 597] on button "Correr" at bounding box center [1266, 608] width 283 height 34
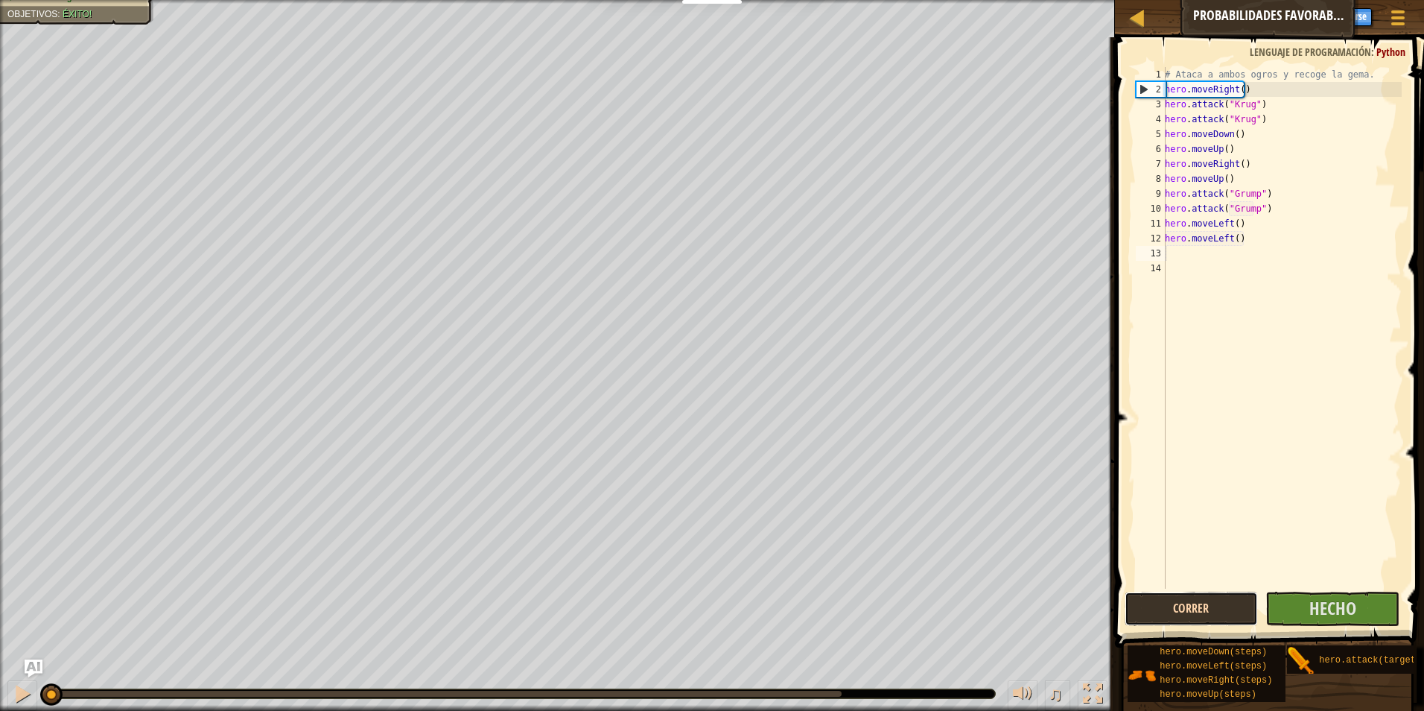
click at [1213, 597] on button "Correr" at bounding box center [1192, 608] width 134 height 34
click at [1219, 608] on button "Correr" at bounding box center [1192, 608] width 134 height 34
click at [1210, 599] on button "Correr" at bounding box center [1192, 608] width 134 height 34
click at [1350, 609] on span "Hecho" at bounding box center [1332, 608] width 47 height 24
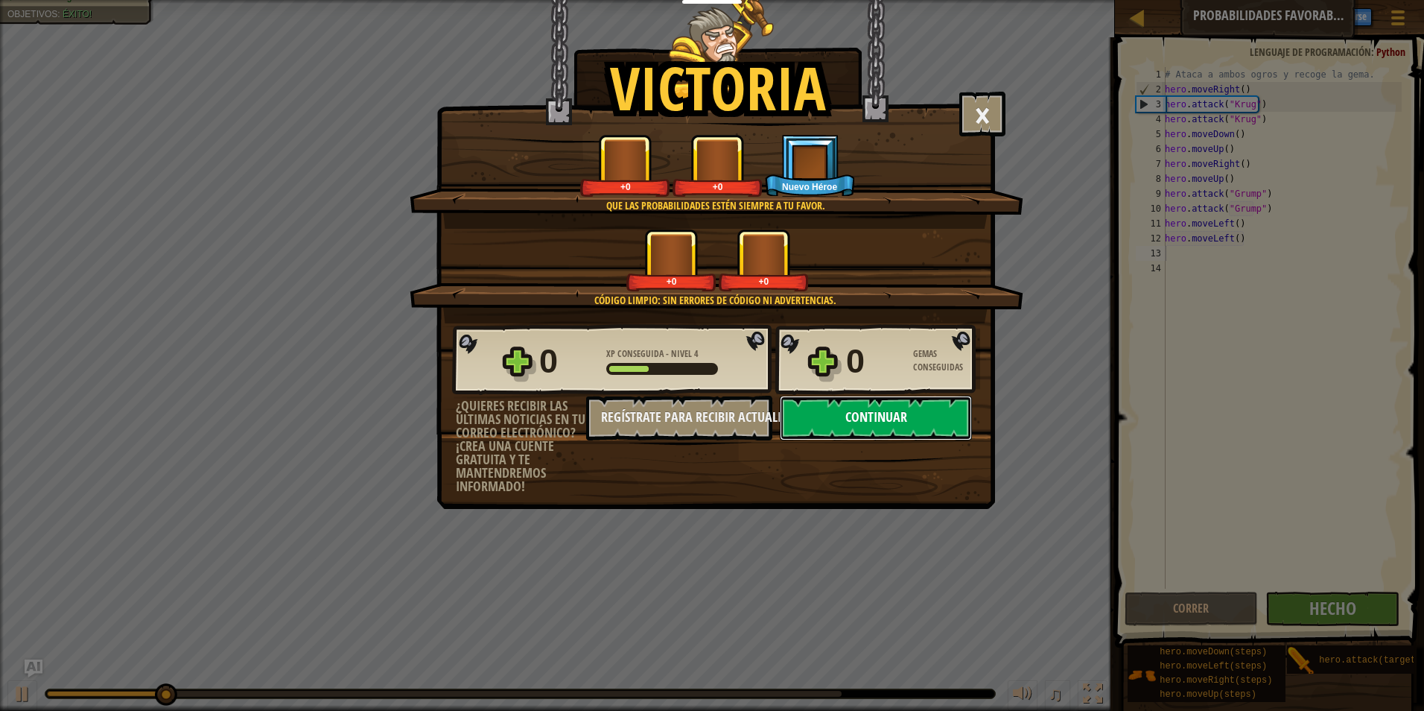
click at [865, 417] on button "Continuar" at bounding box center [876, 418] width 192 height 45
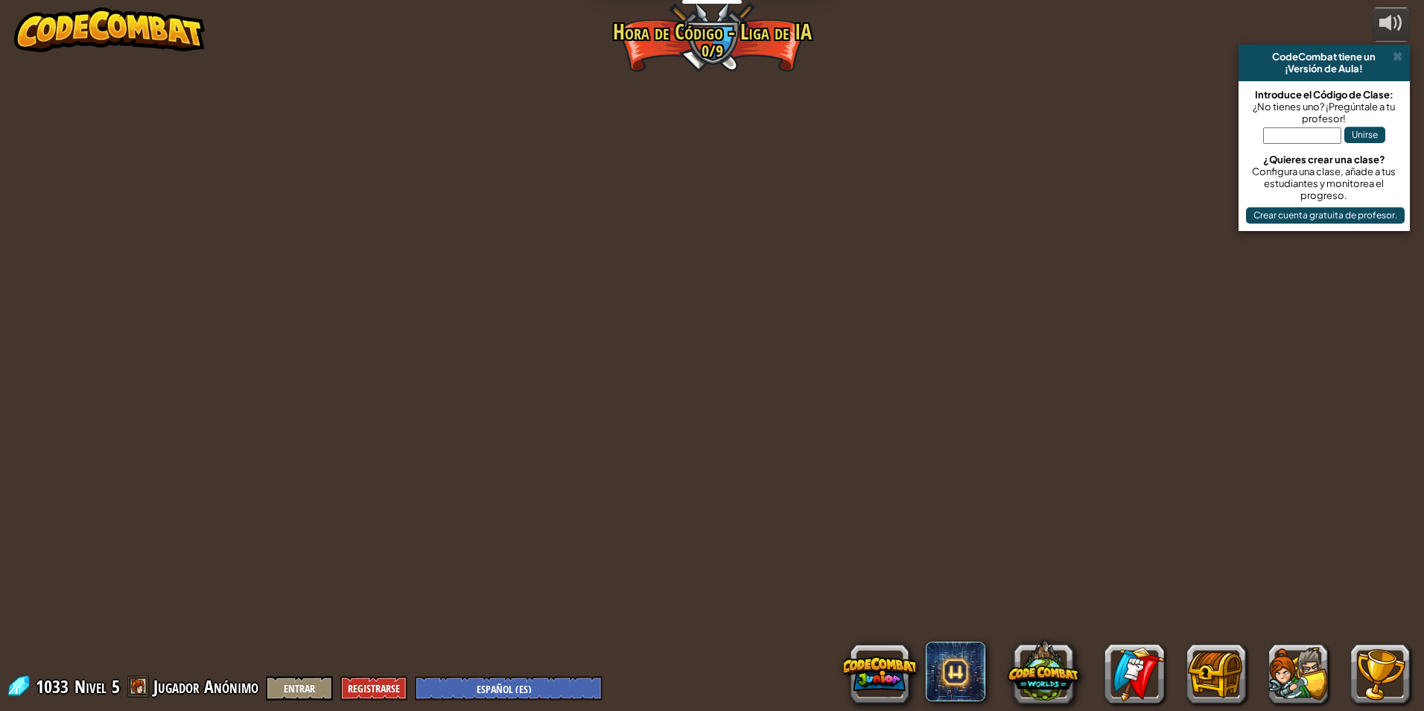
select select "es-ES"
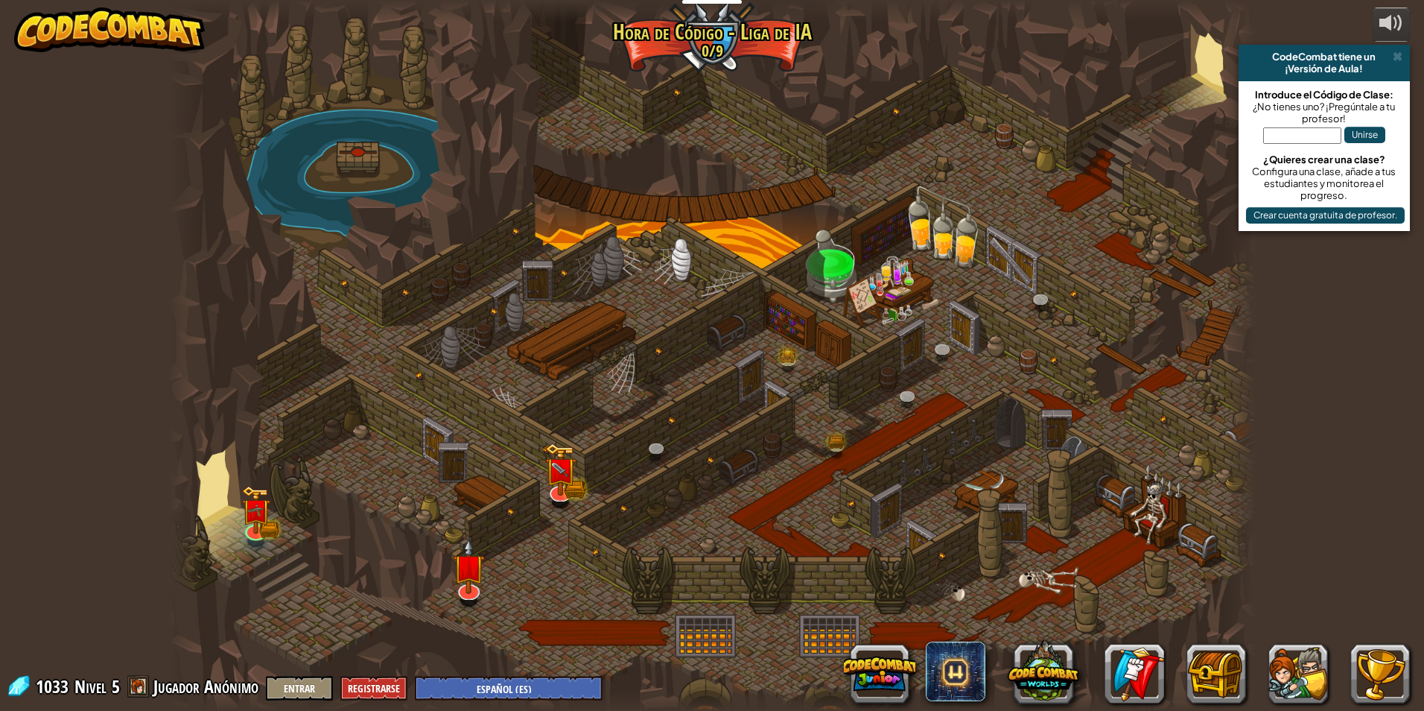
select select "es-ES"
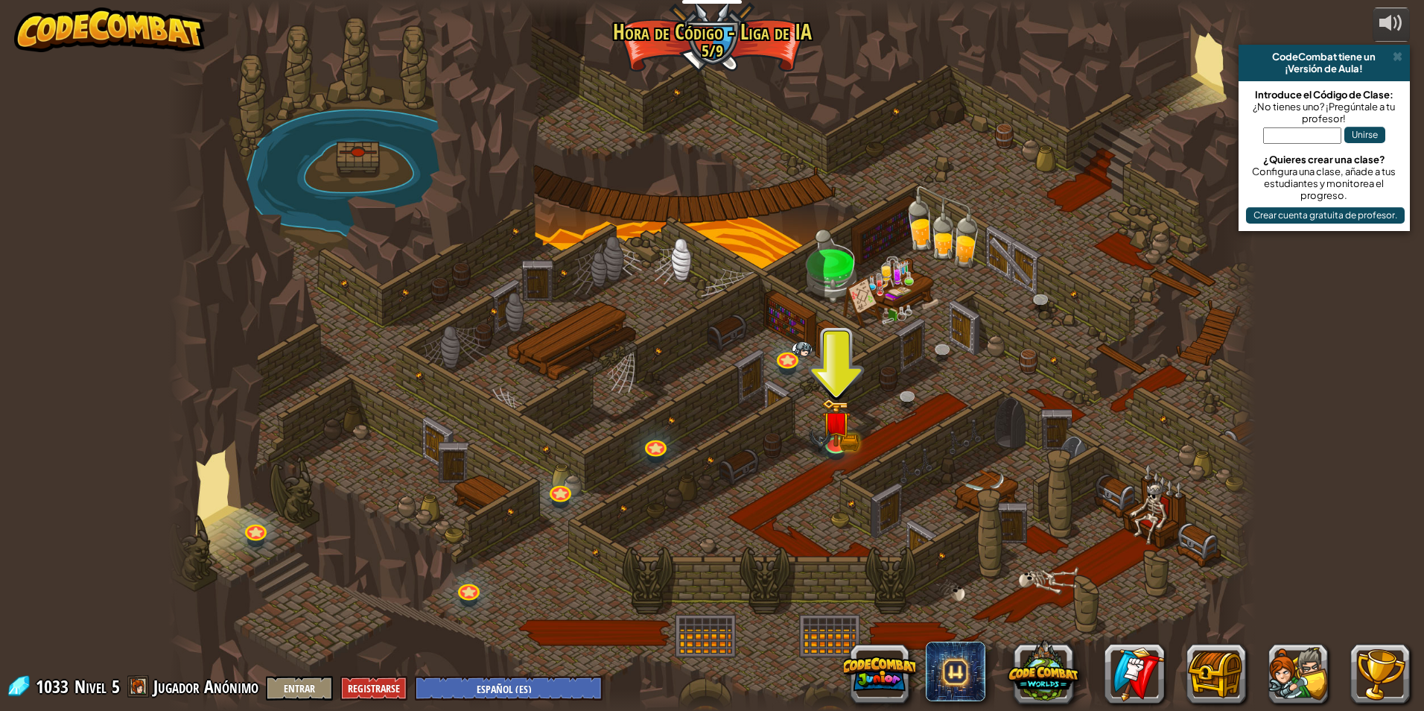
click at [848, 451] on div at bounding box center [711, 355] width 1087 height 711
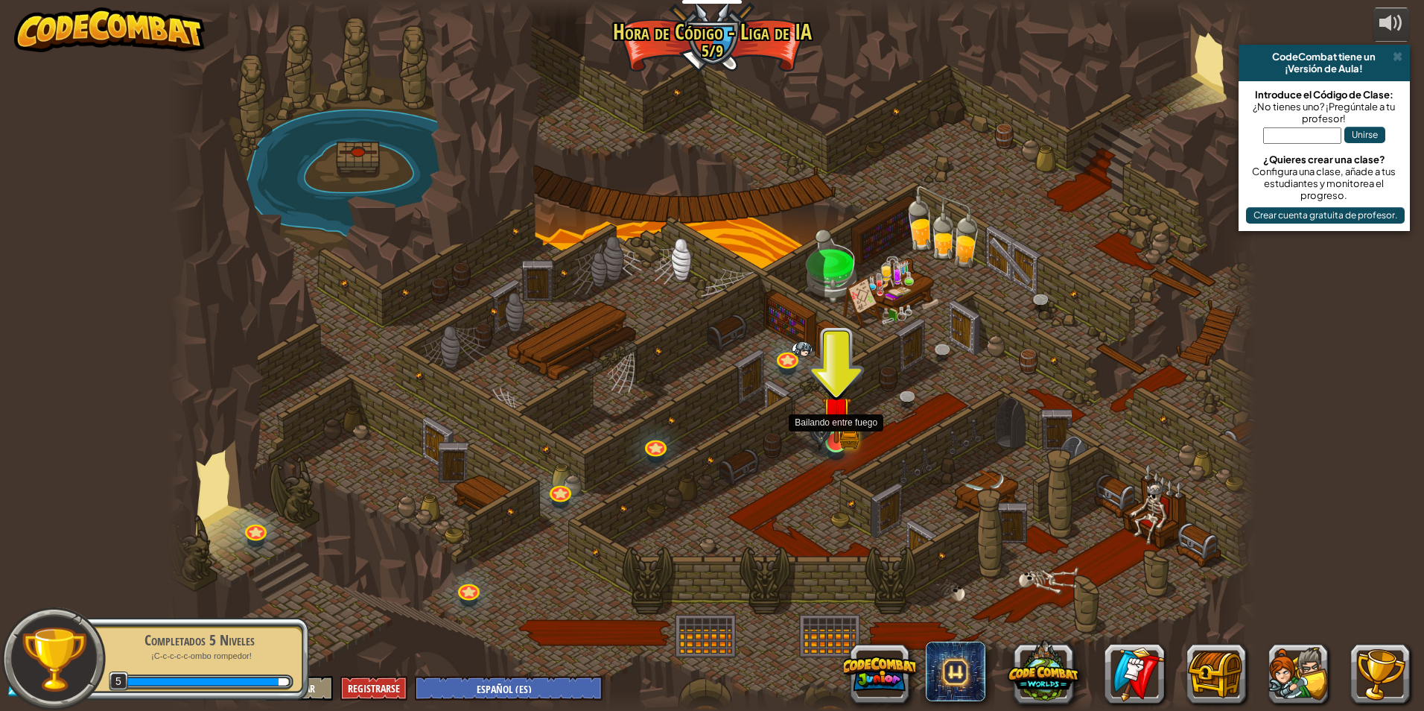
click at [841, 439] on img at bounding box center [836, 411] width 29 height 65
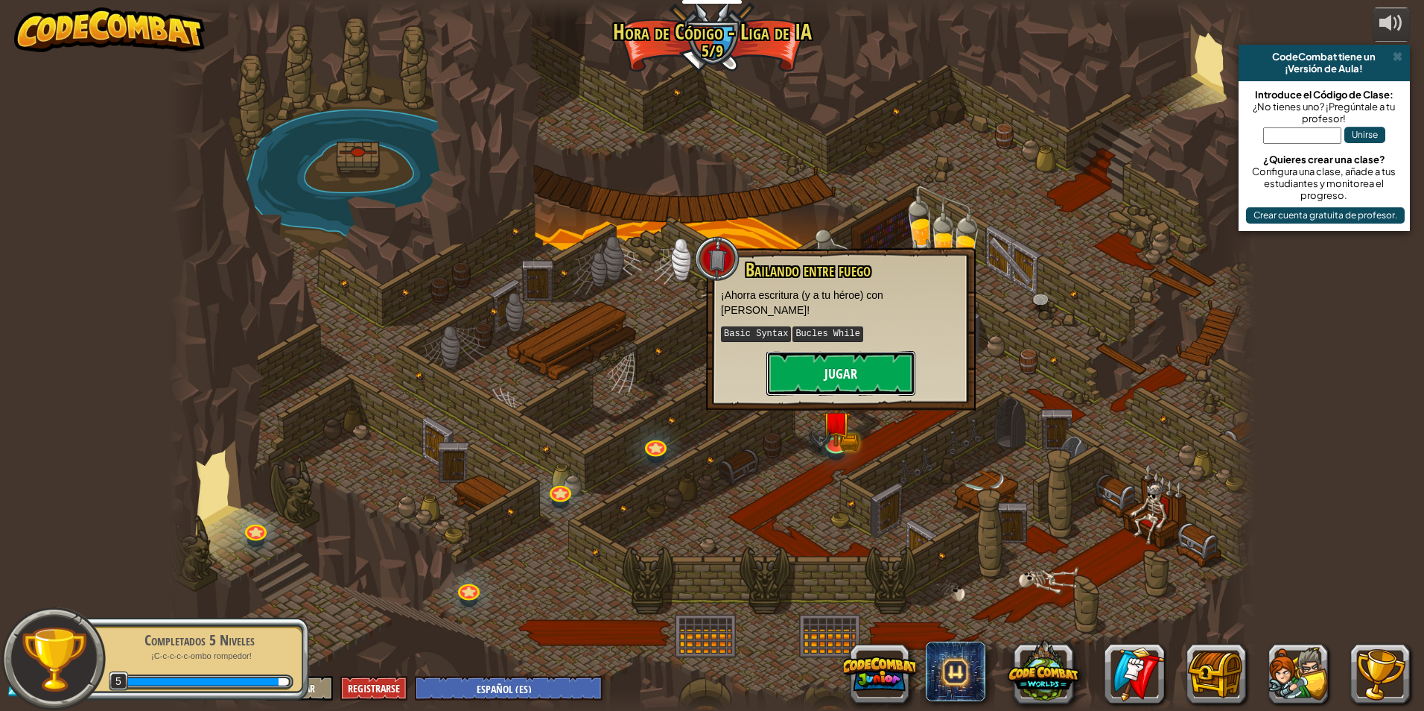
click at [829, 360] on button "Jugar" at bounding box center [840, 373] width 149 height 45
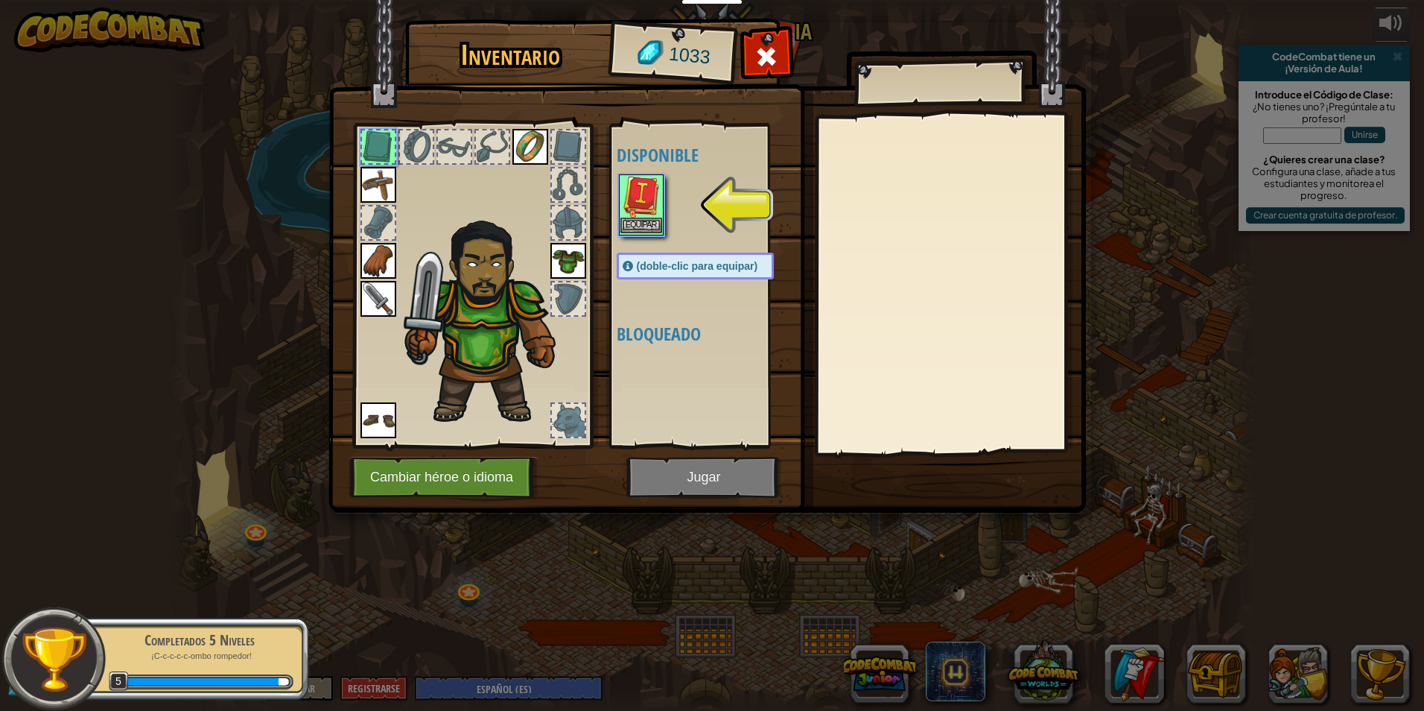
click at [635, 197] on img at bounding box center [641, 197] width 42 height 42
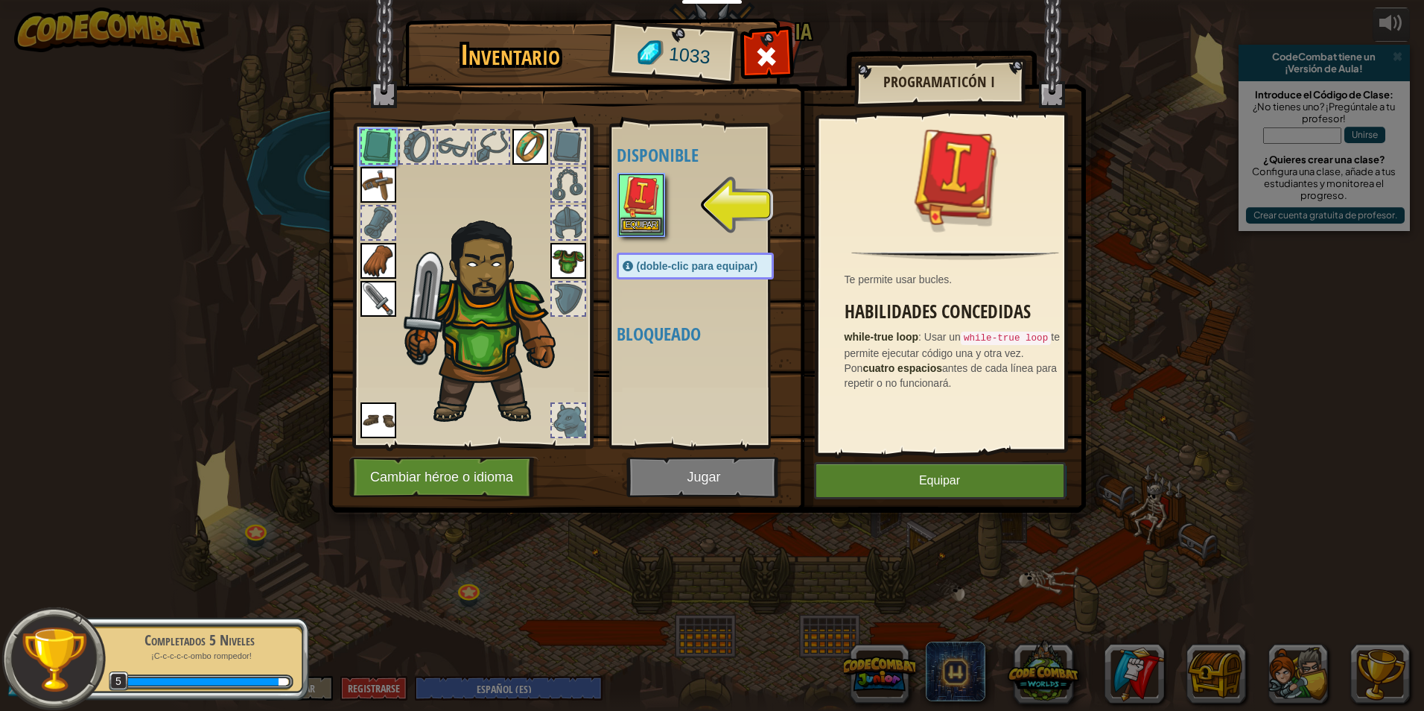
click at [650, 206] on img at bounding box center [641, 197] width 42 height 42
click at [863, 470] on button "Equipar" at bounding box center [940, 480] width 252 height 37
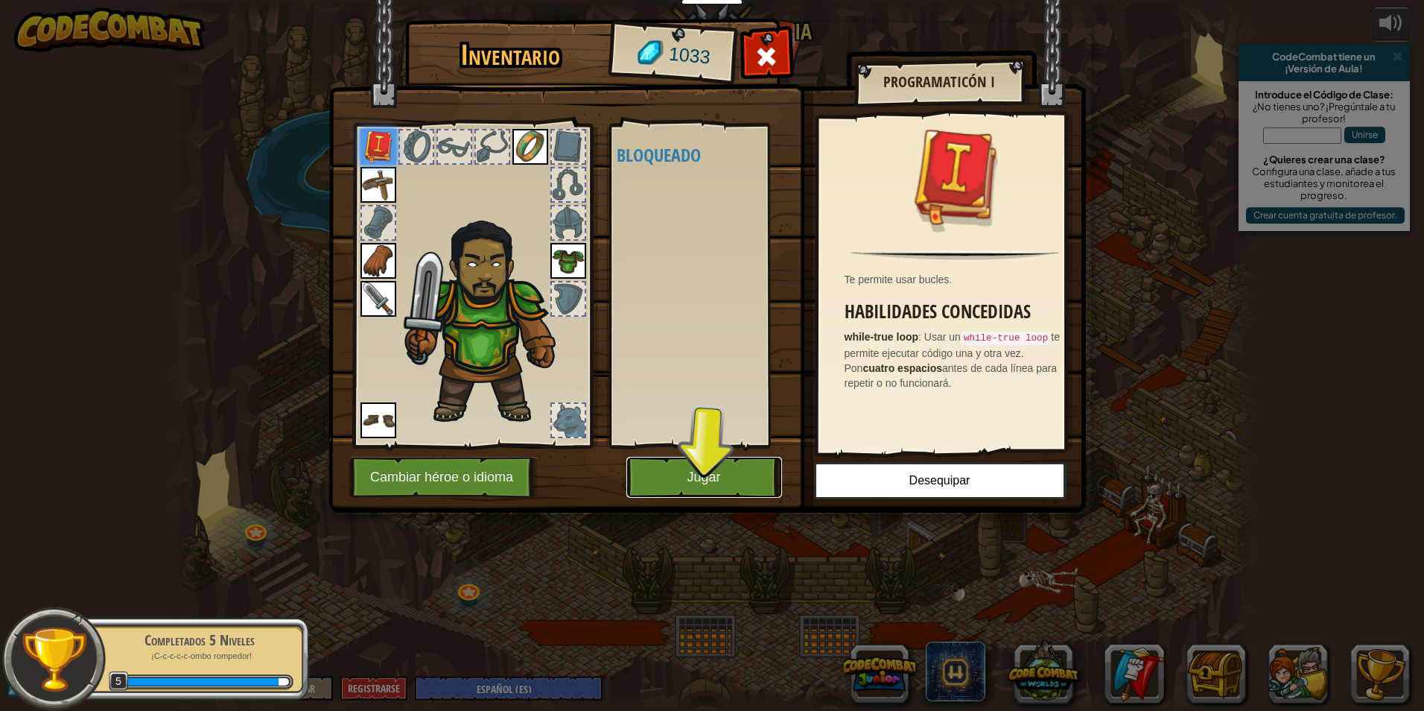
click at [723, 476] on button "Jugar" at bounding box center [704, 477] width 156 height 41
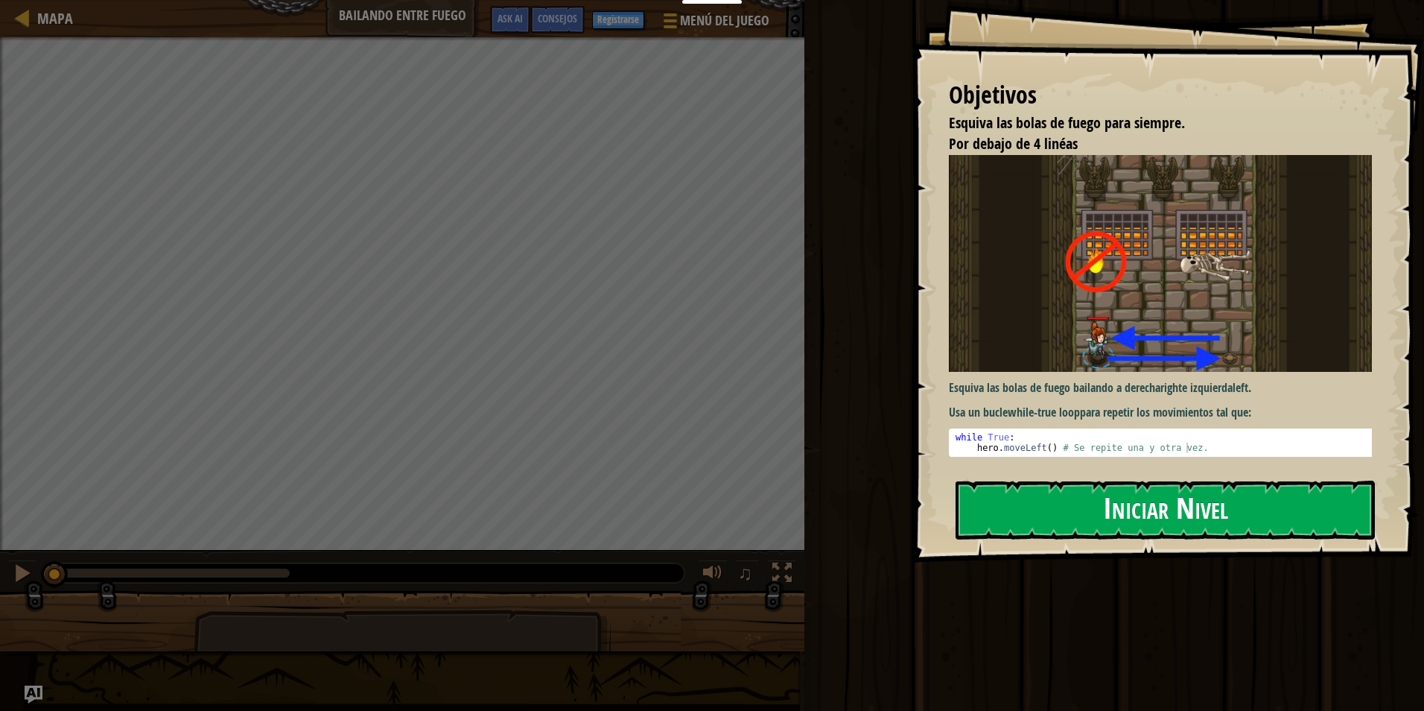
click at [1029, 492] on button "Iniciar Nivel" at bounding box center [1165, 509] width 419 height 59
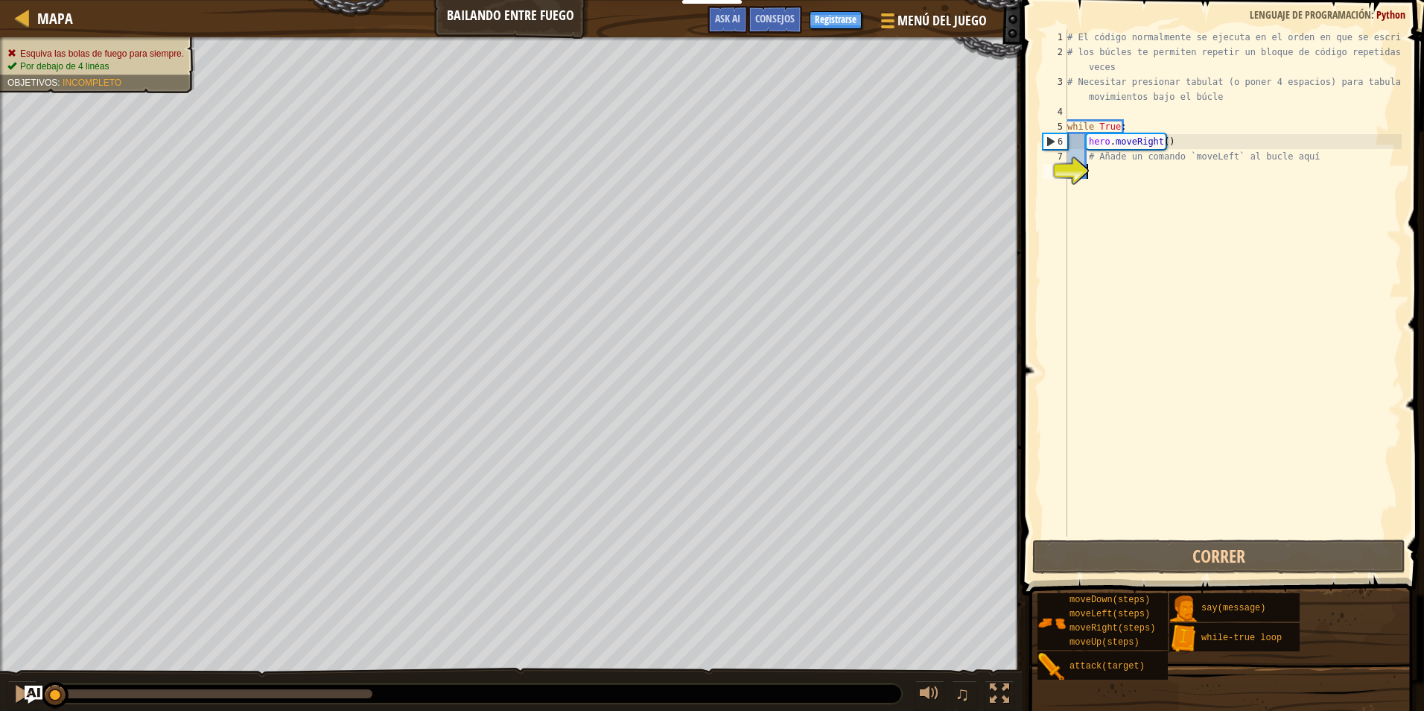
click at [1078, 444] on div "# El código normalmente se ejecuta en el orden en que se escribe. # los búcles …" at bounding box center [1232, 298] width 337 height 536
click at [1100, 532] on div "# El código normalmente se ejecuta en el orden en que se escribe. # los búcles …" at bounding box center [1232, 298] width 337 height 536
click at [1102, 538] on span at bounding box center [1224, 276] width 414 height 639
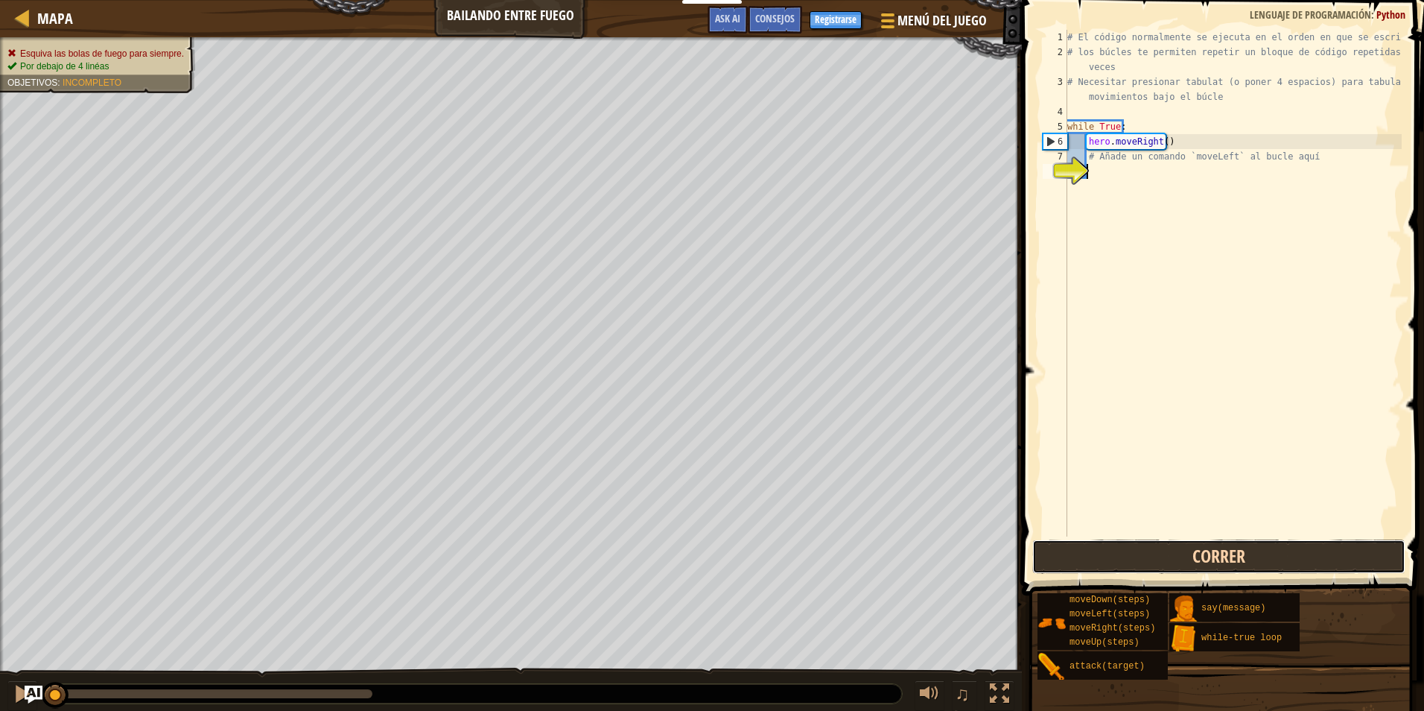
click at [1102, 547] on button "Correr" at bounding box center [1218, 556] width 373 height 34
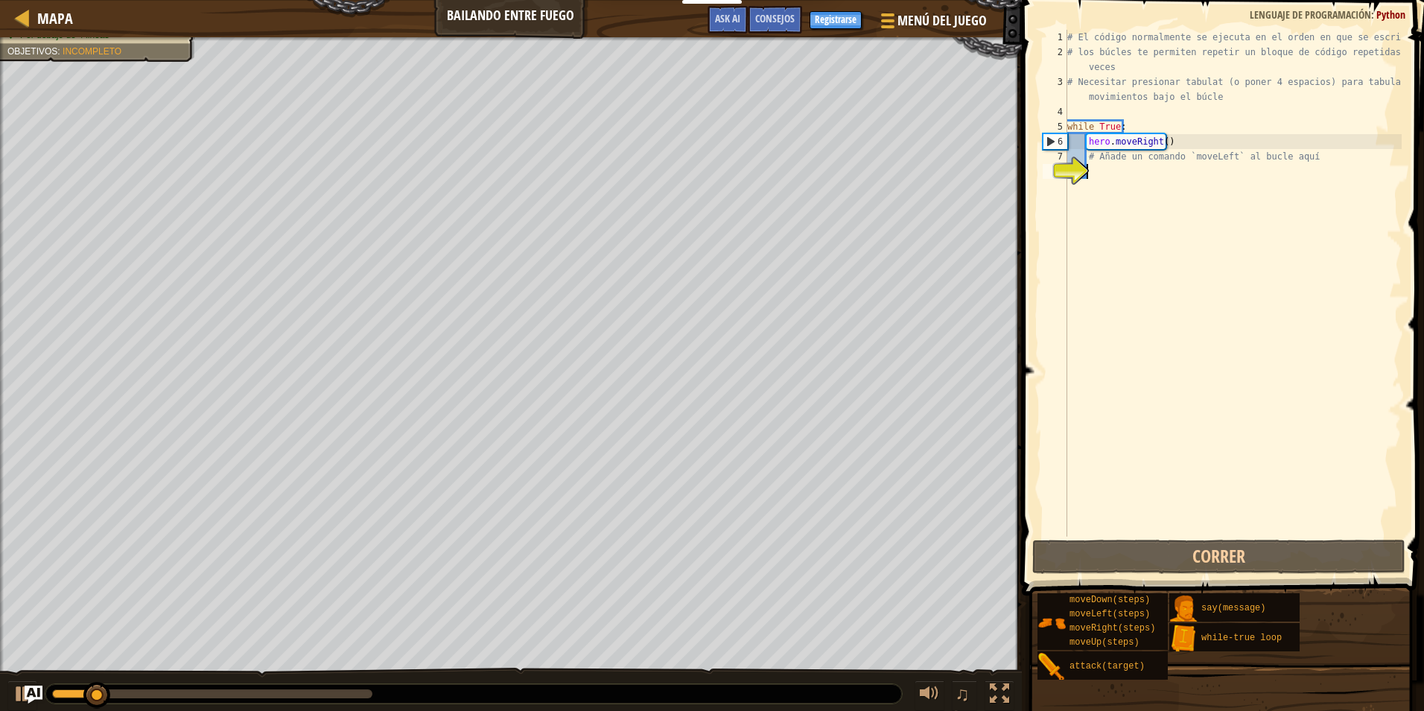
click at [1117, 173] on div "# El código normalmente se ejecuta en el orden en que se escribe. # los búcles …" at bounding box center [1232, 298] width 337 height 536
type textarea "h"
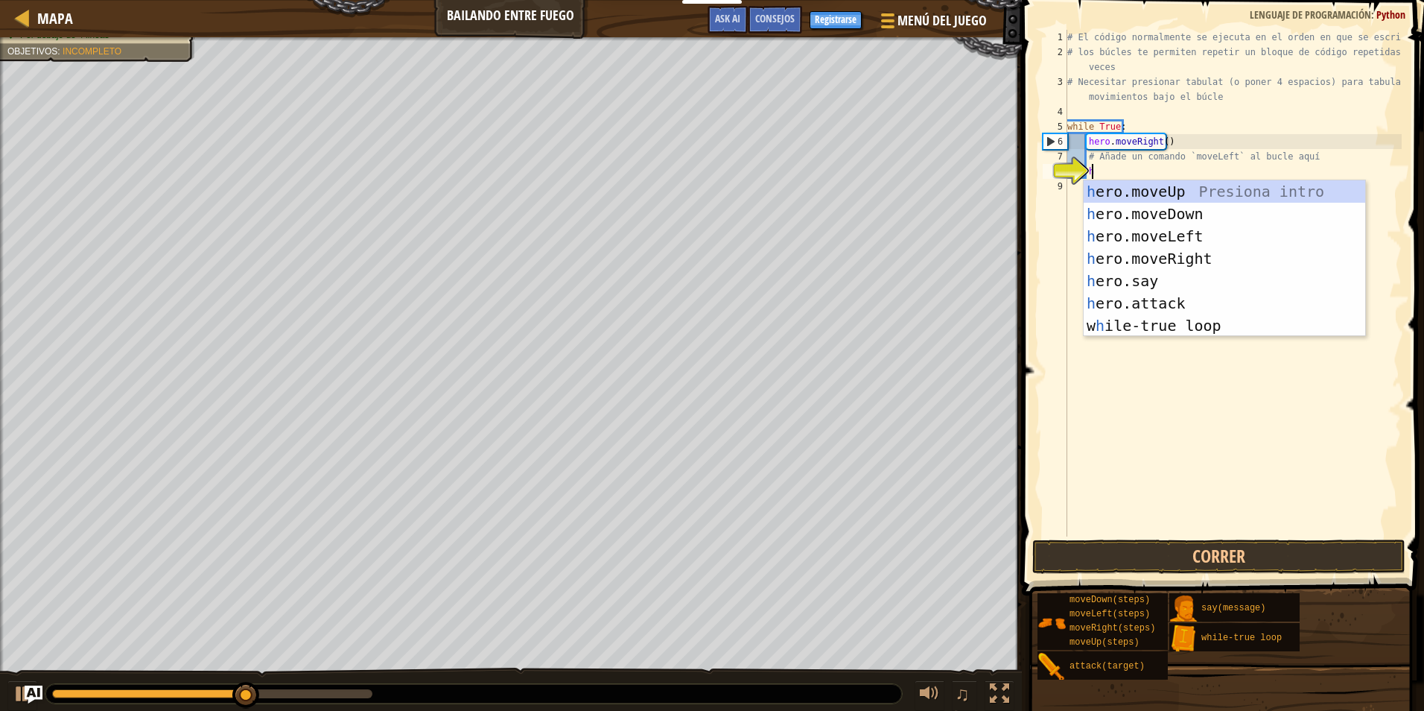
scroll to position [7, 1]
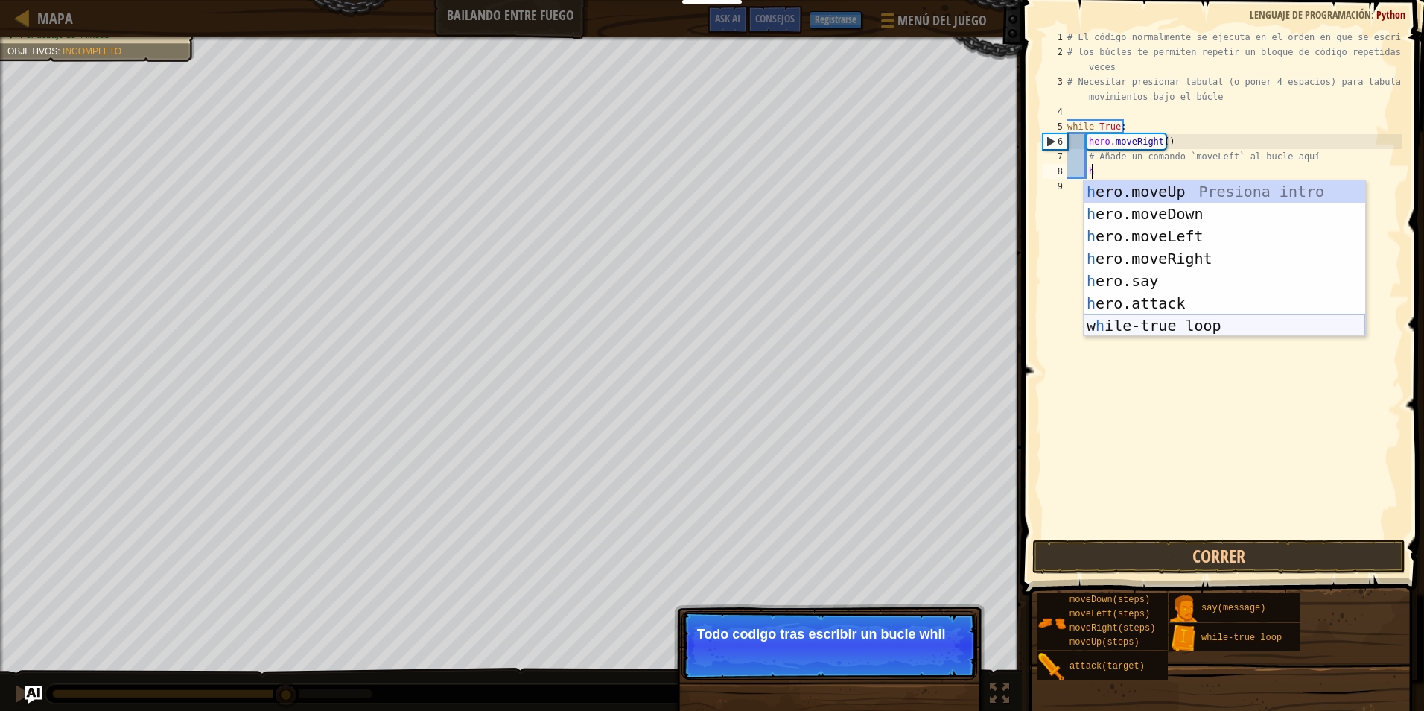
click at [1122, 325] on div "h ero.moveUp Presiona intro h ero.moveDown Presiona intro h ero.moveLeft Presio…" at bounding box center [1225, 280] width 282 height 201
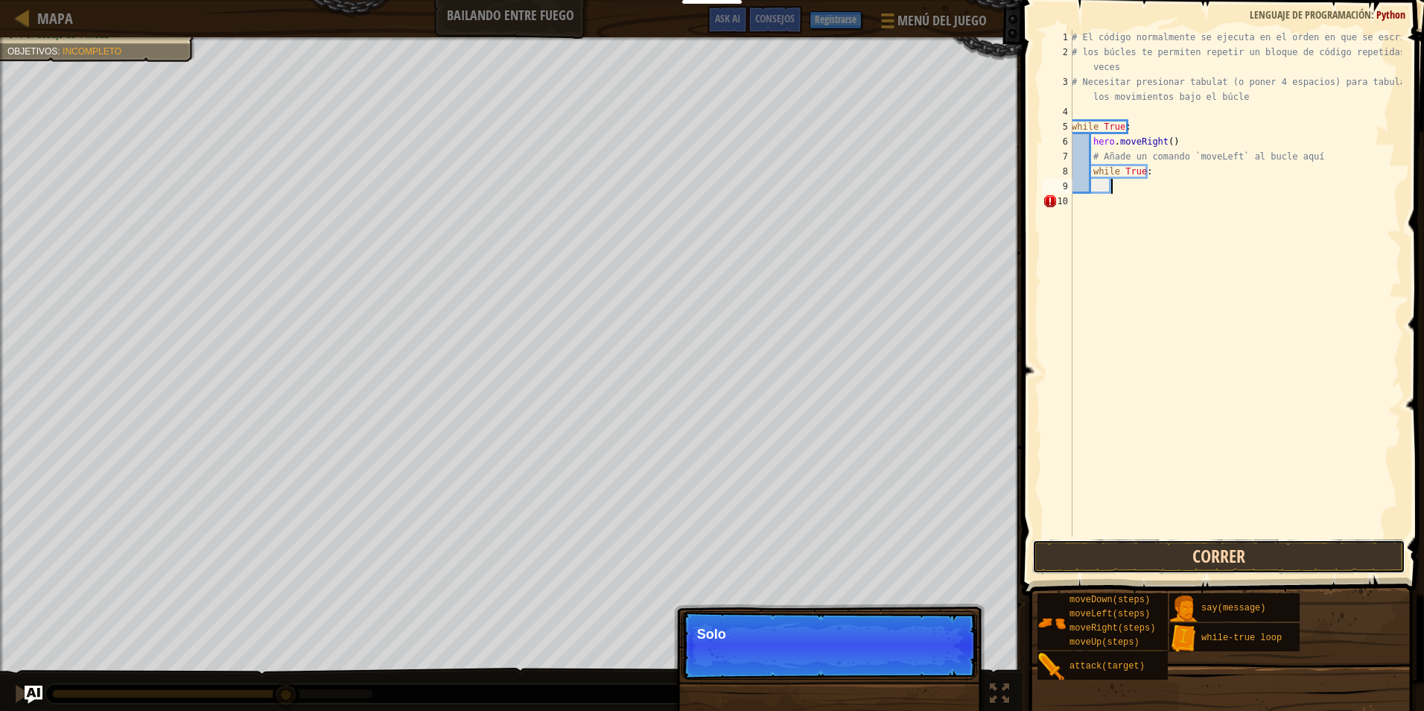
click at [1131, 547] on button "Correr" at bounding box center [1218, 556] width 373 height 34
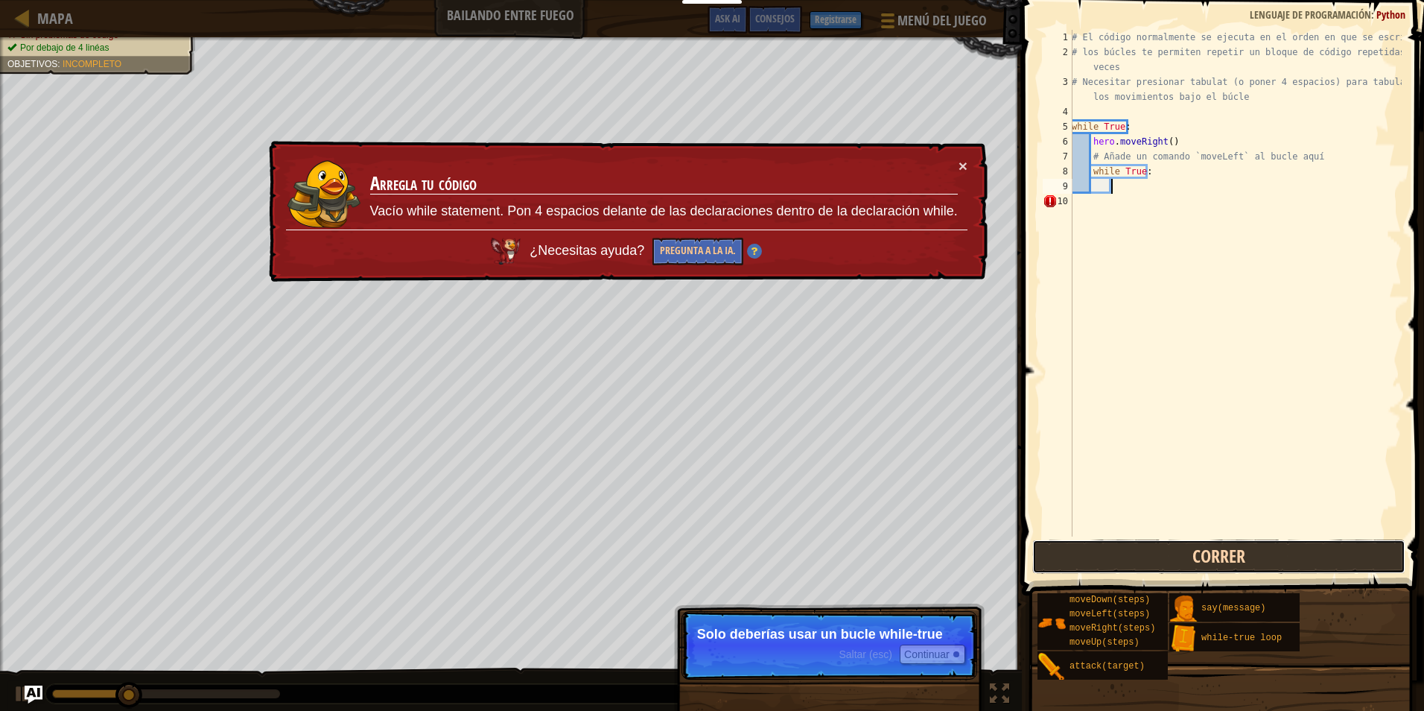
click at [1131, 547] on button "Correr" at bounding box center [1218, 556] width 373 height 34
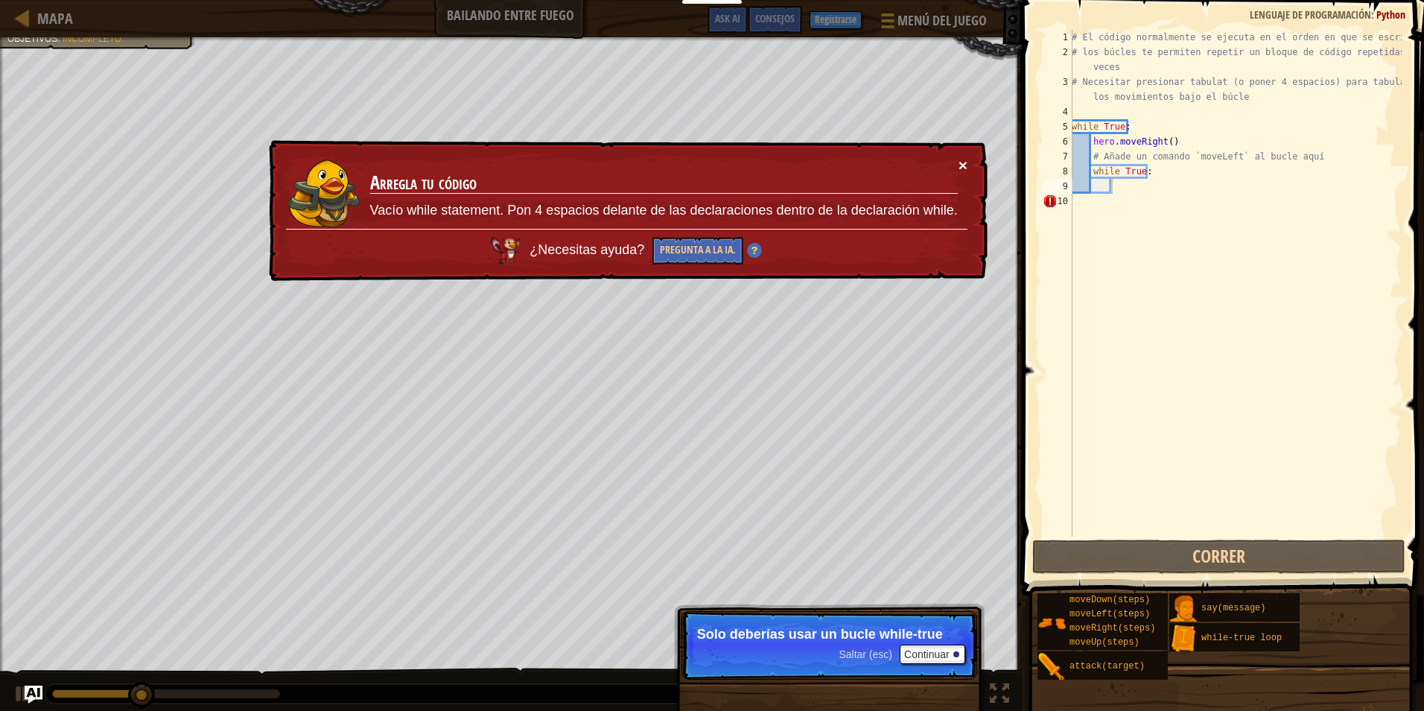
click at [964, 162] on button "×" at bounding box center [963, 165] width 9 height 16
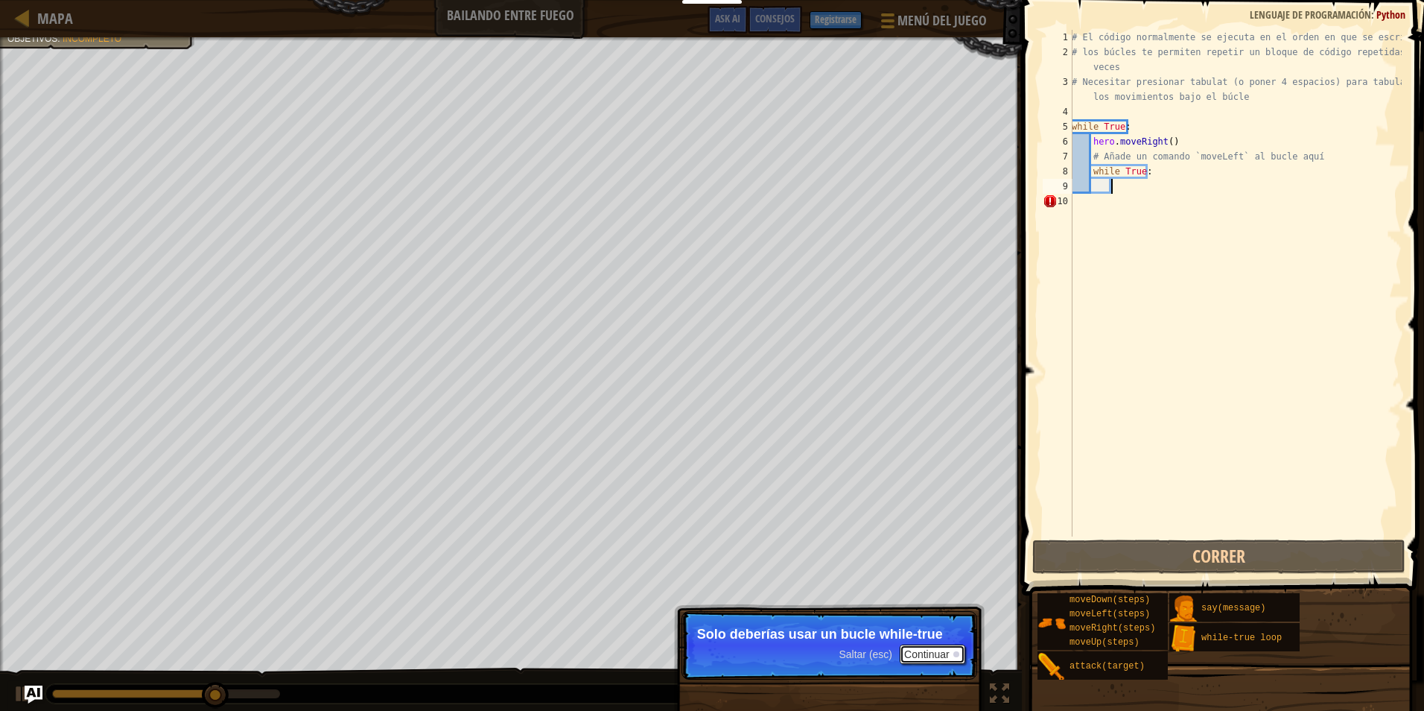
click at [950, 658] on button "Continuar" at bounding box center [933, 653] width 66 height 19
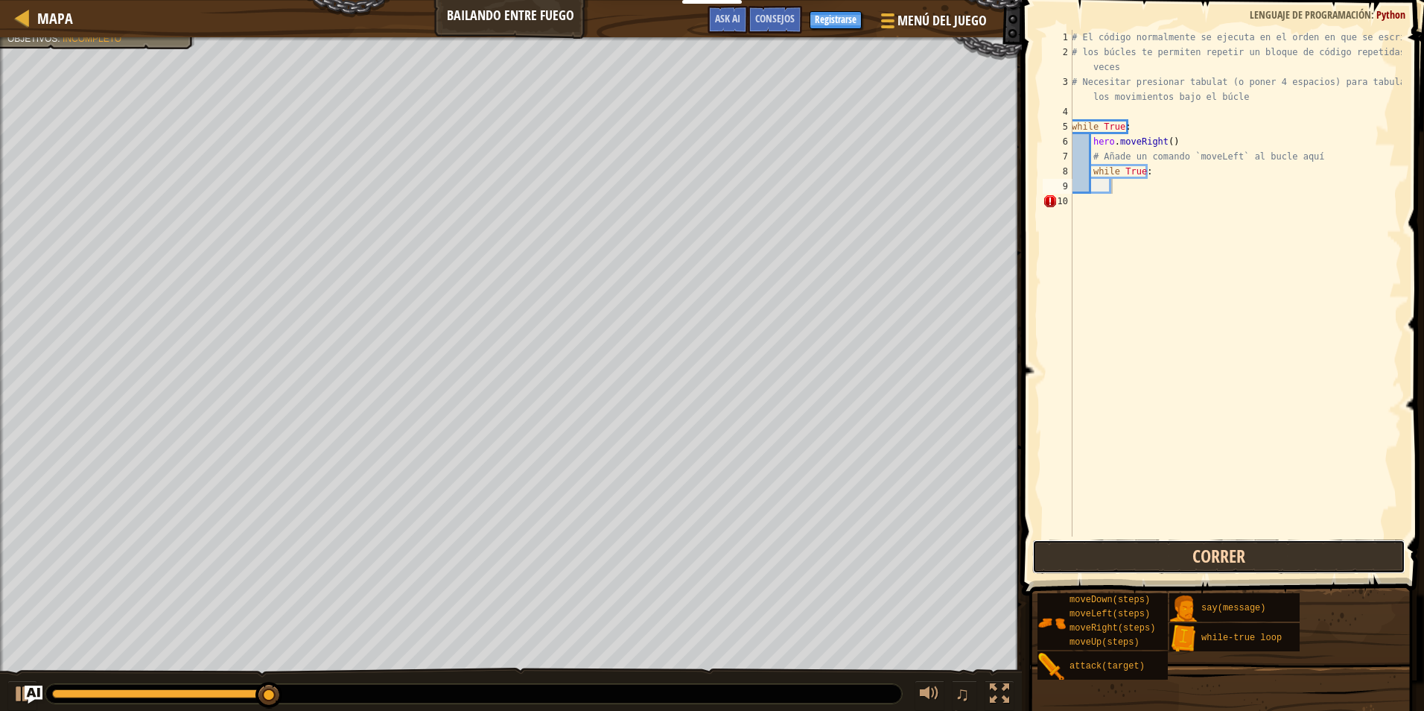
click at [1079, 553] on button "Correr" at bounding box center [1218, 556] width 373 height 34
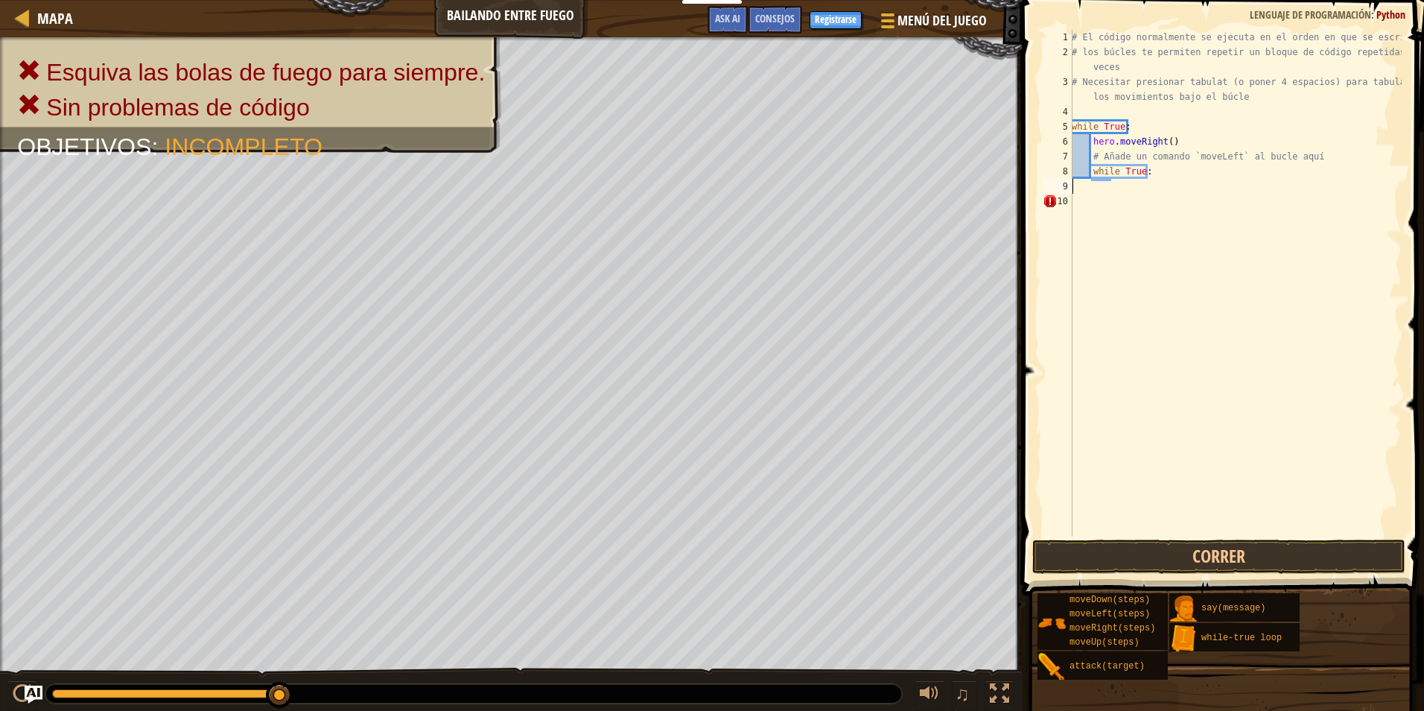
scroll to position [7, 0]
click at [1089, 162] on div "# El código normalmente se ejecuta en el orden en que se escribe. # los búcles …" at bounding box center [1235, 298] width 333 height 536
click at [1083, 141] on div "# El código normalmente se ejecuta en el orden en que se escribe. # los búcles …" at bounding box center [1235, 298] width 333 height 536
type textarea "hero.moveRight()"
click at [1111, 180] on div "# El código normalmente se ejecuta en el orden en que se escribe. # los búcles …" at bounding box center [1235, 298] width 333 height 536
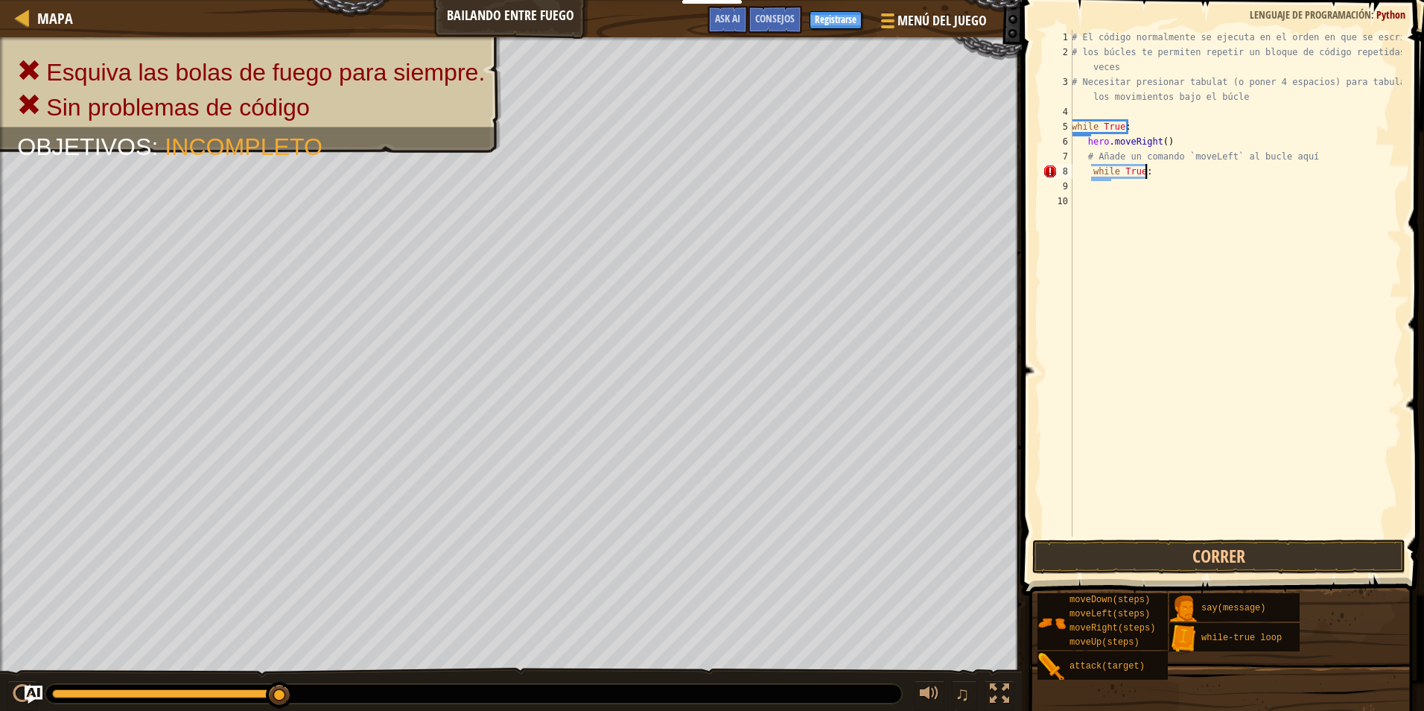
click at [1154, 171] on div "# El código normalmente se ejecuta en el orden en que se escribe. # los búcles …" at bounding box center [1235, 298] width 333 height 536
click at [1126, 123] on div "# El código normalmente se ejecuta en el orden en que se escribe. # los búcles …" at bounding box center [1235, 298] width 333 height 536
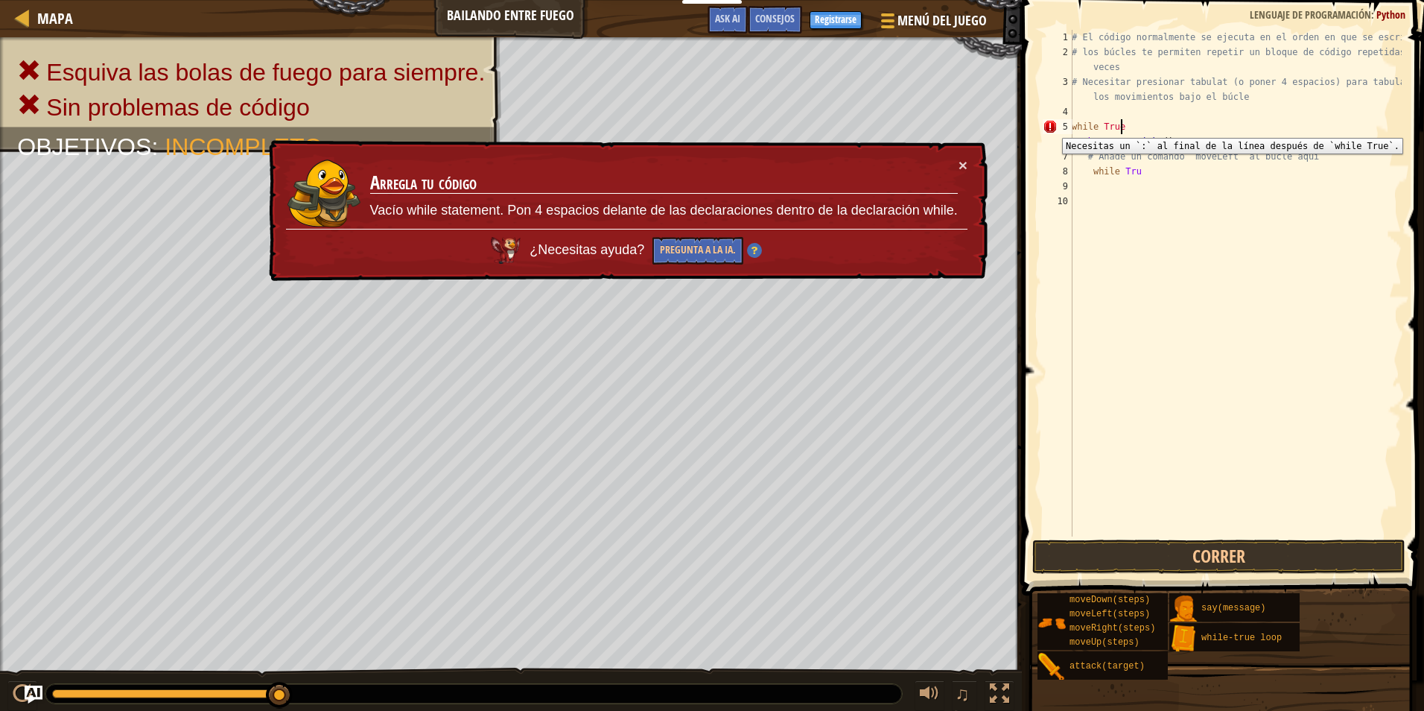
click at [1051, 127] on div "5" at bounding box center [1058, 126] width 30 height 15
type textarea "while True"
click at [696, 257] on button "Pregunta a la IA." at bounding box center [697, 251] width 91 height 29
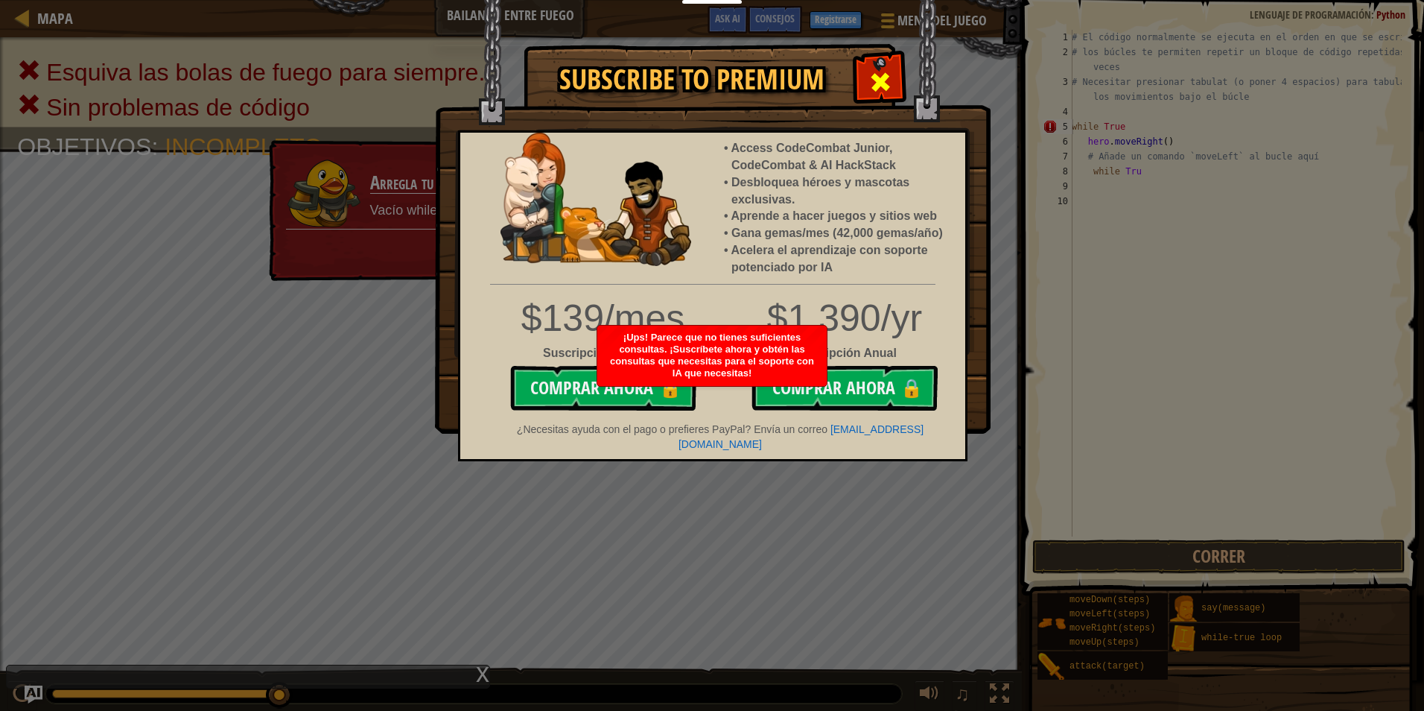
click at [880, 82] on span at bounding box center [880, 82] width 24 height 24
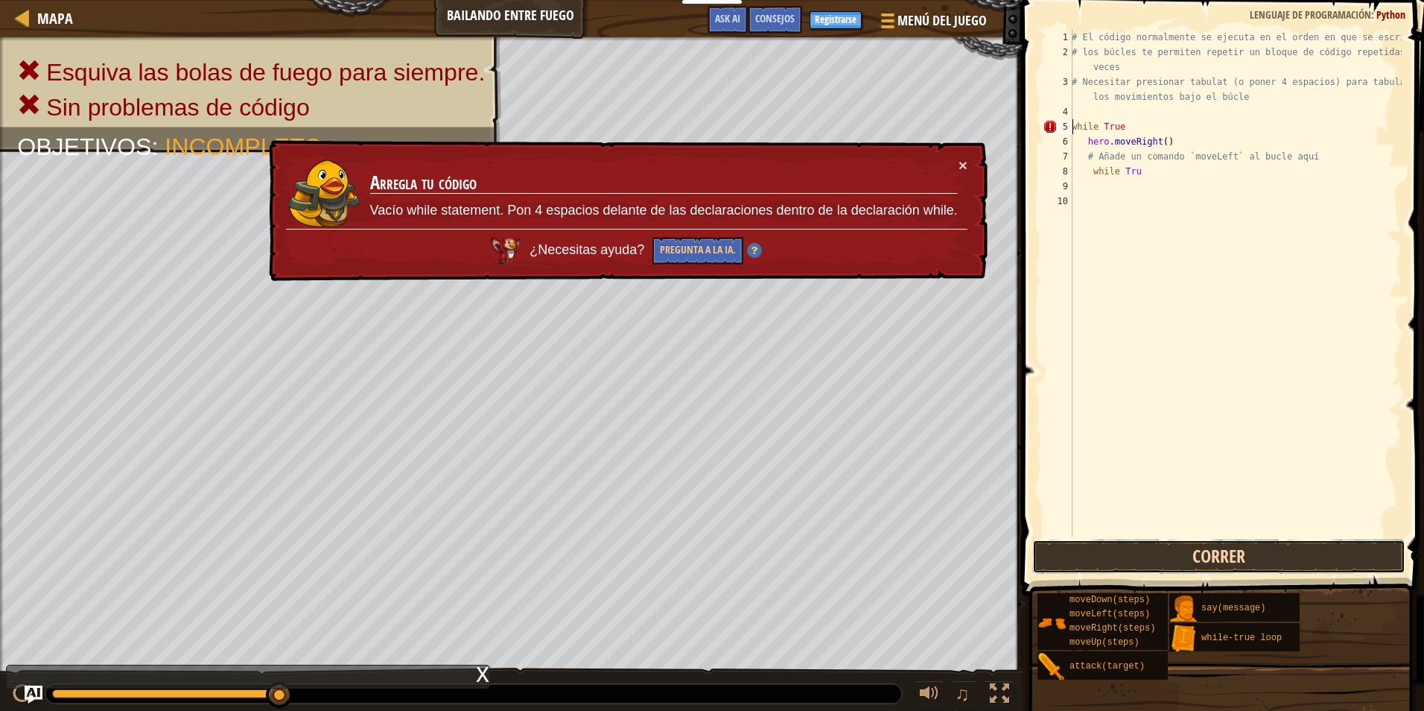
click at [1136, 551] on button "Correr" at bounding box center [1218, 556] width 373 height 34
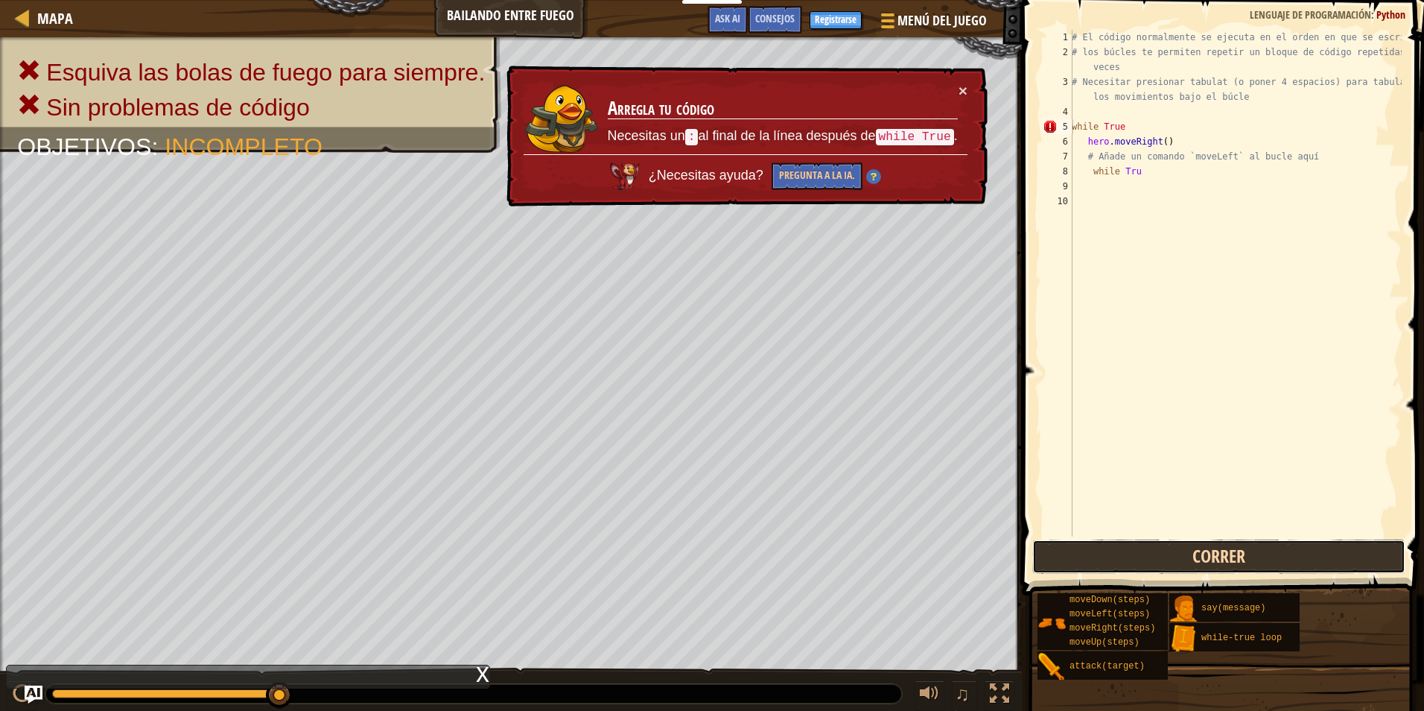
click at [1136, 551] on button "Correr" at bounding box center [1218, 556] width 373 height 34
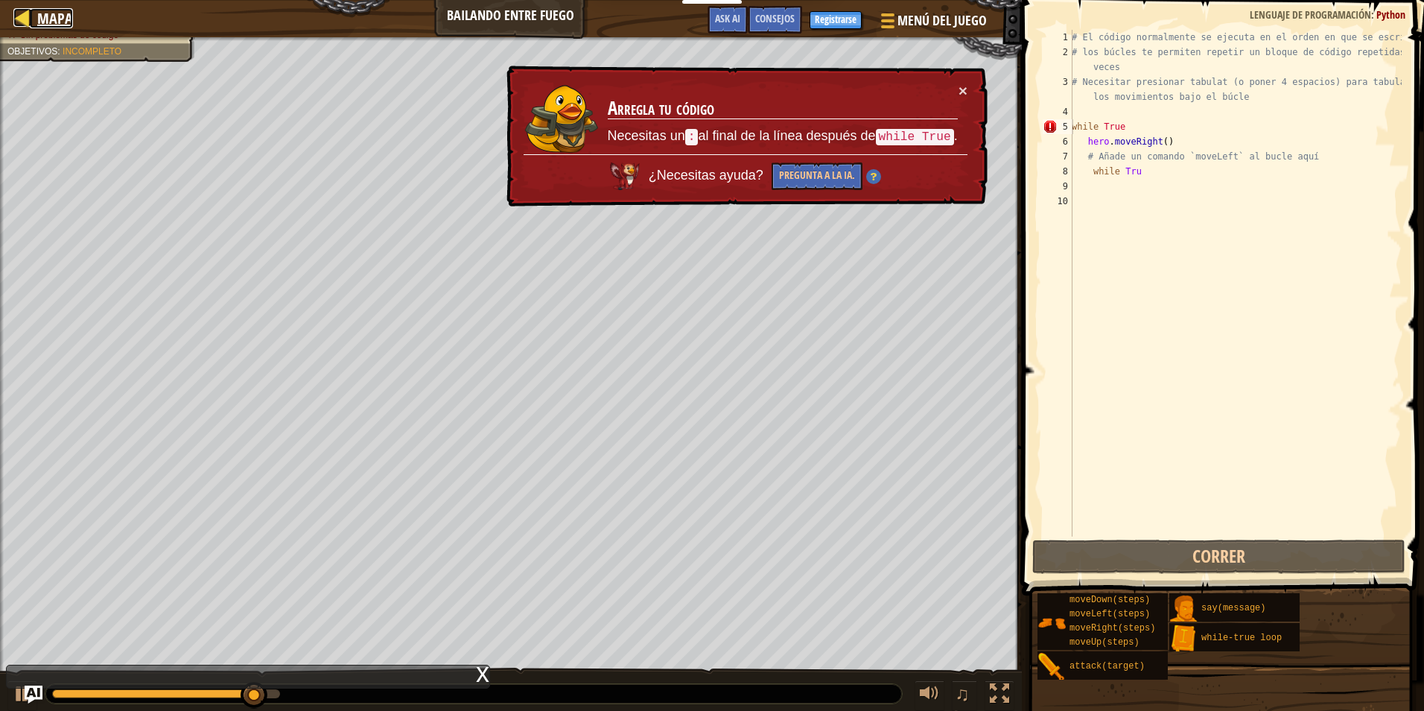
click at [52, 13] on span "Mapa" at bounding box center [55, 18] width 36 height 20
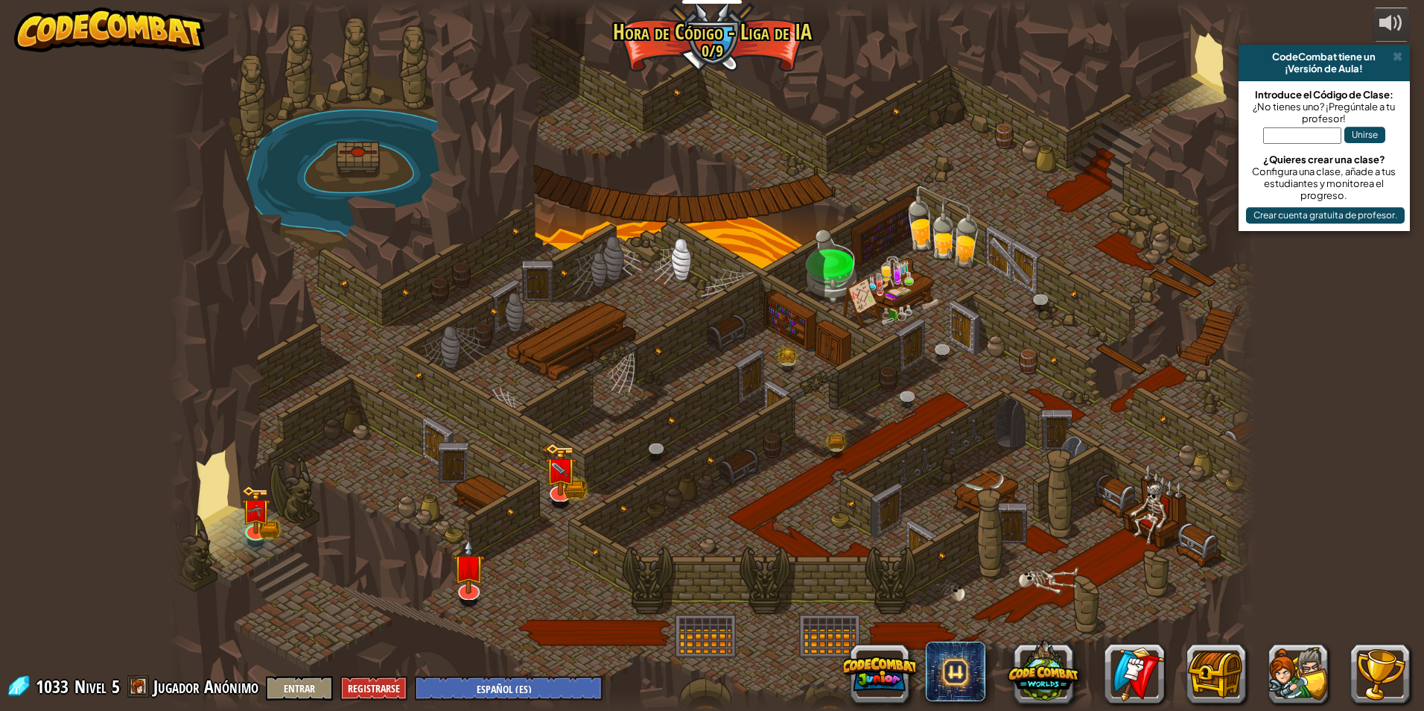
select select "es-ES"
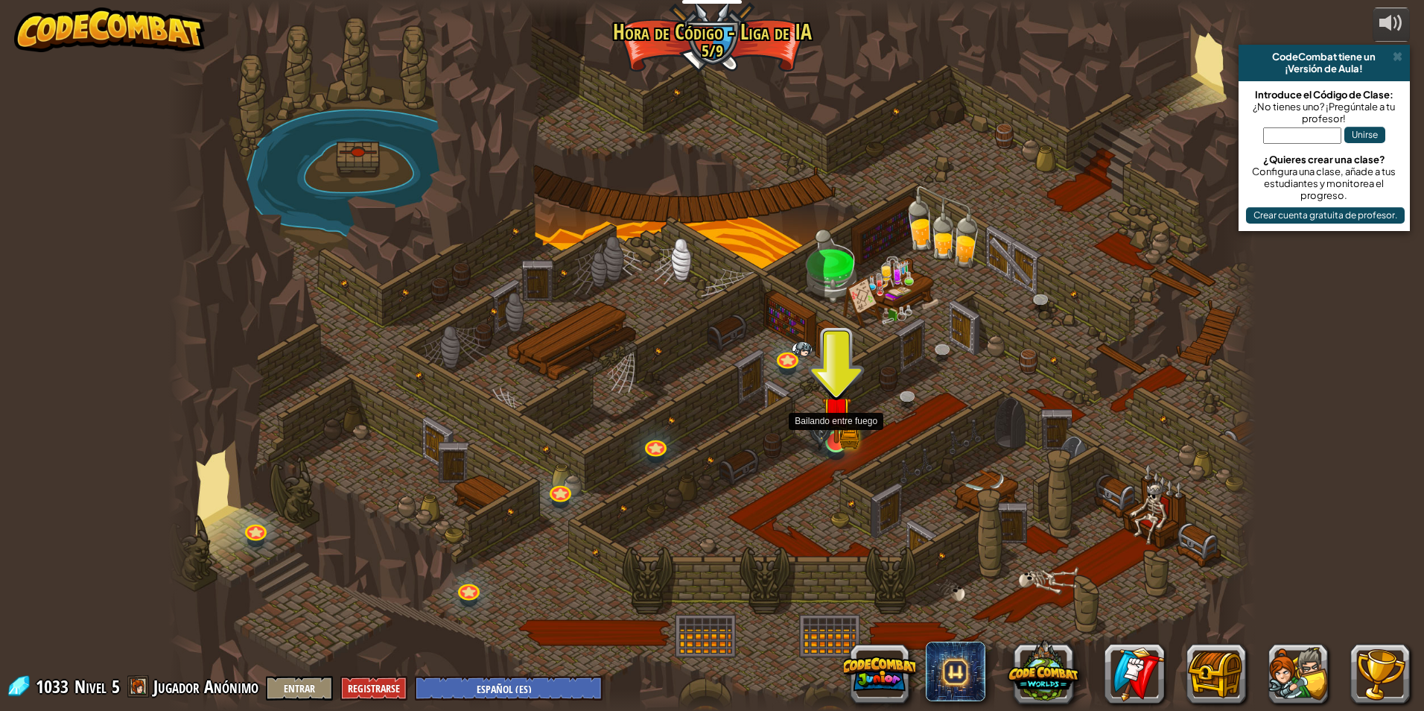
click at [836, 428] on img at bounding box center [836, 411] width 29 height 65
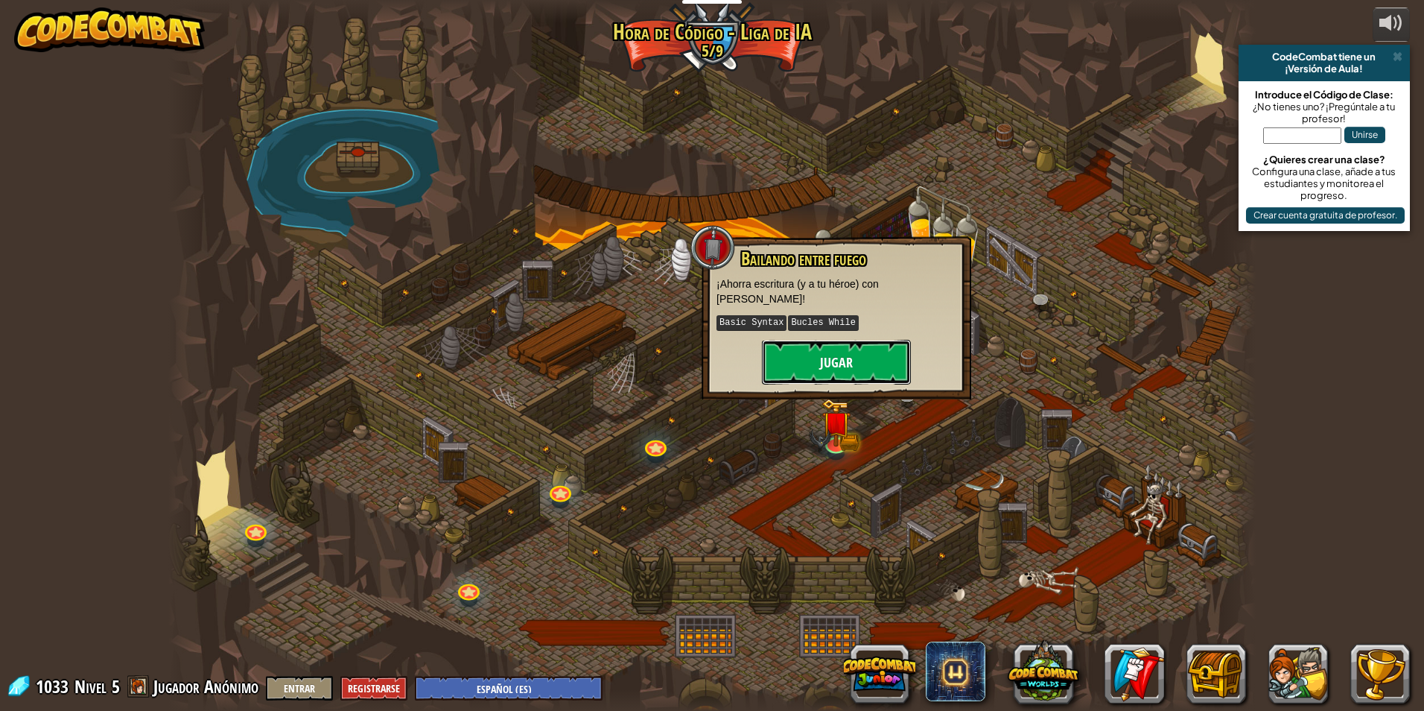
click at [849, 346] on button "Jugar" at bounding box center [836, 362] width 149 height 45
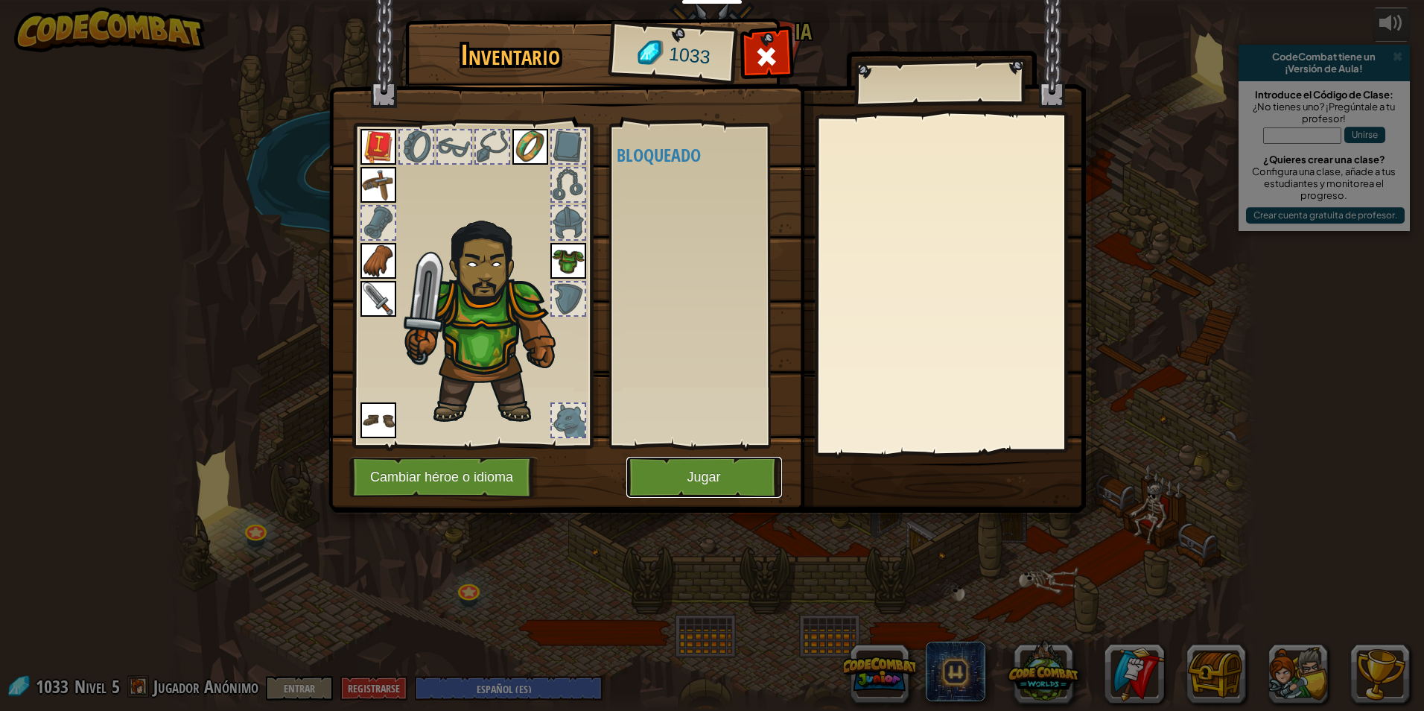
click at [770, 463] on button "Jugar" at bounding box center [704, 477] width 156 height 41
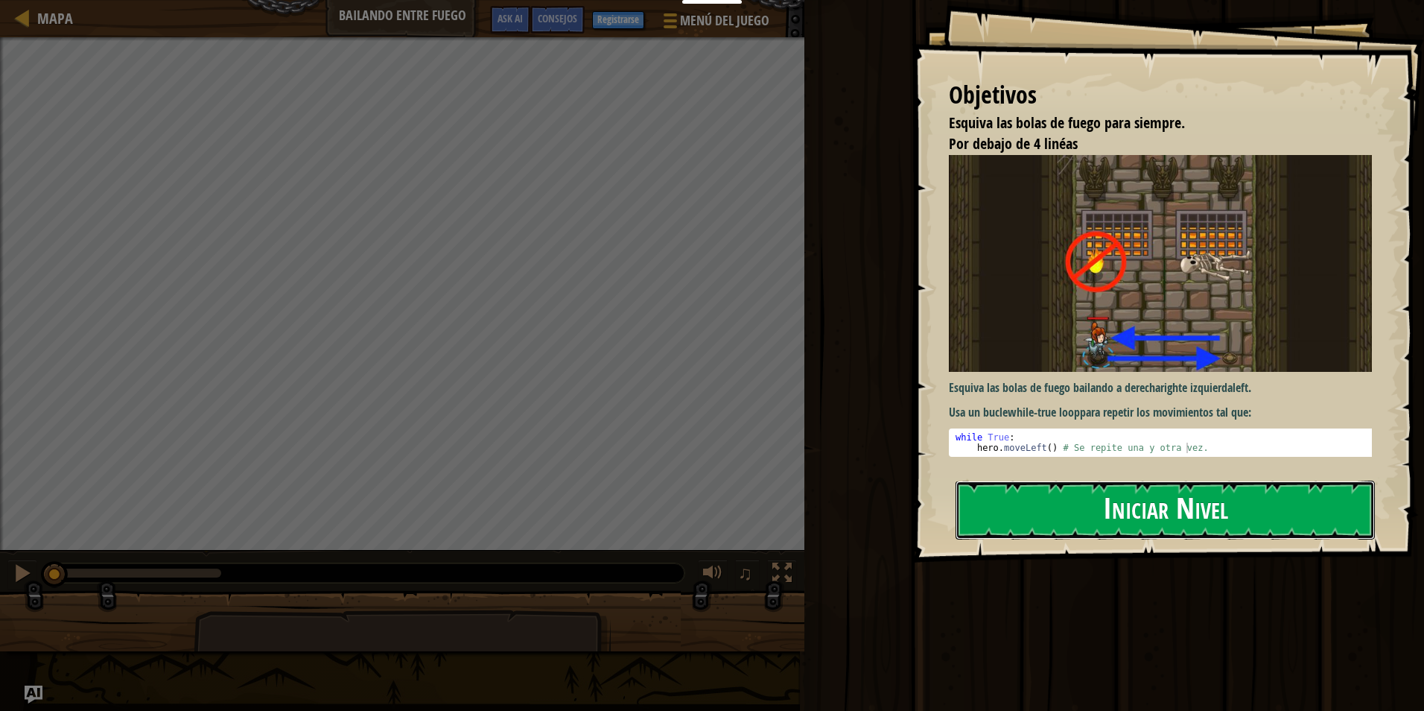
click at [1033, 530] on button "Iniciar Nivel" at bounding box center [1165, 509] width 419 height 59
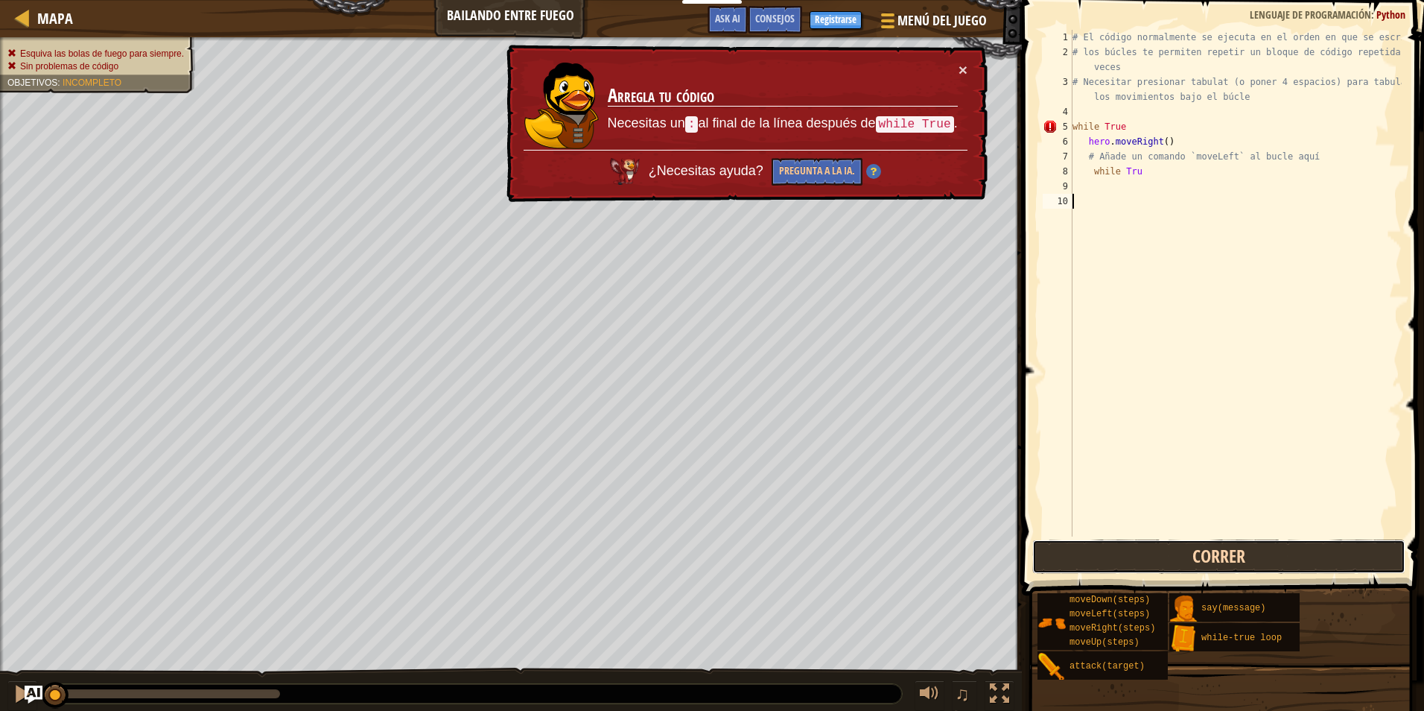
click at [1122, 544] on button "Correr" at bounding box center [1218, 556] width 373 height 34
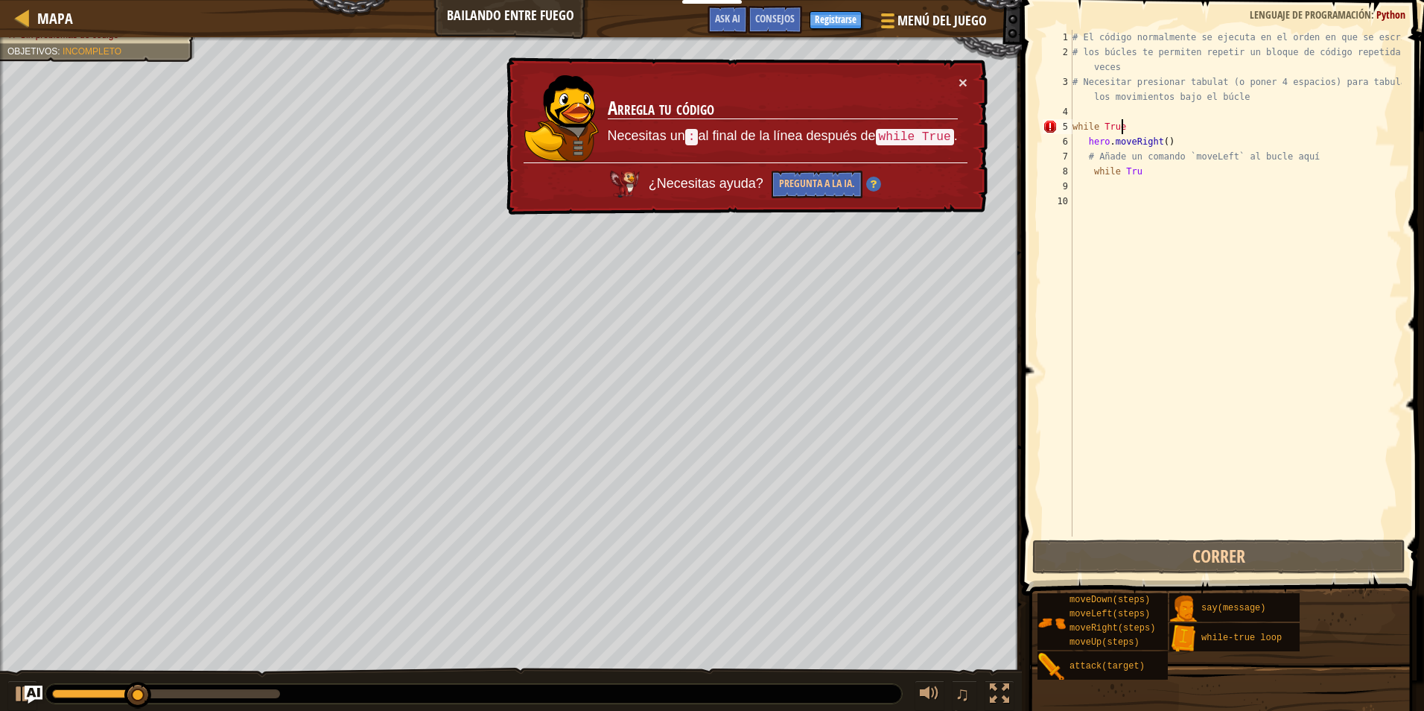
click at [1128, 129] on div "# El código normalmente se ejecuta en el orden en que se escribe. # los búcles …" at bounding box center [1236, 298] width 332 height 536
click at [1112, 128] on div "# El código normalmente se ejecuta en el orden en que se escribe. # los búcles …" at bounding box center [1236, 298] width 332 height 536
click at [1094, 125] on div "# El código normalmente se ejecuta en el orden en que se escribe. # los búcles …" at bounding box center [1236, 298] width 332 height 536
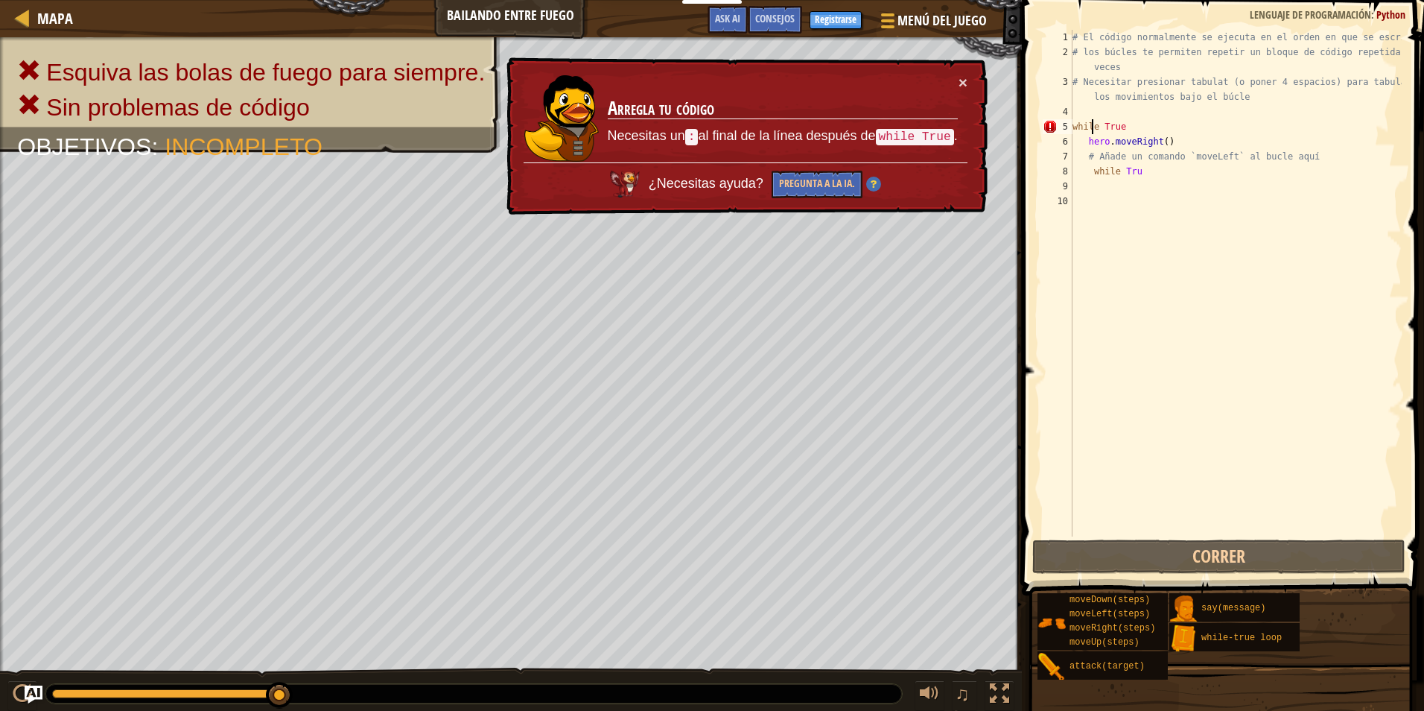
click at [1135, 165] on div "# El código normalmente se ejecuta en el orden en que se escribe. # los búcles …" at bounding box center [1236, 298] width 332 height 536
click at [1076, 127] on div "# El código normalmente se ejecuta en el orden en que se escribe. # los búcles …" at bounding box center [1236, 298] width 332 height 536
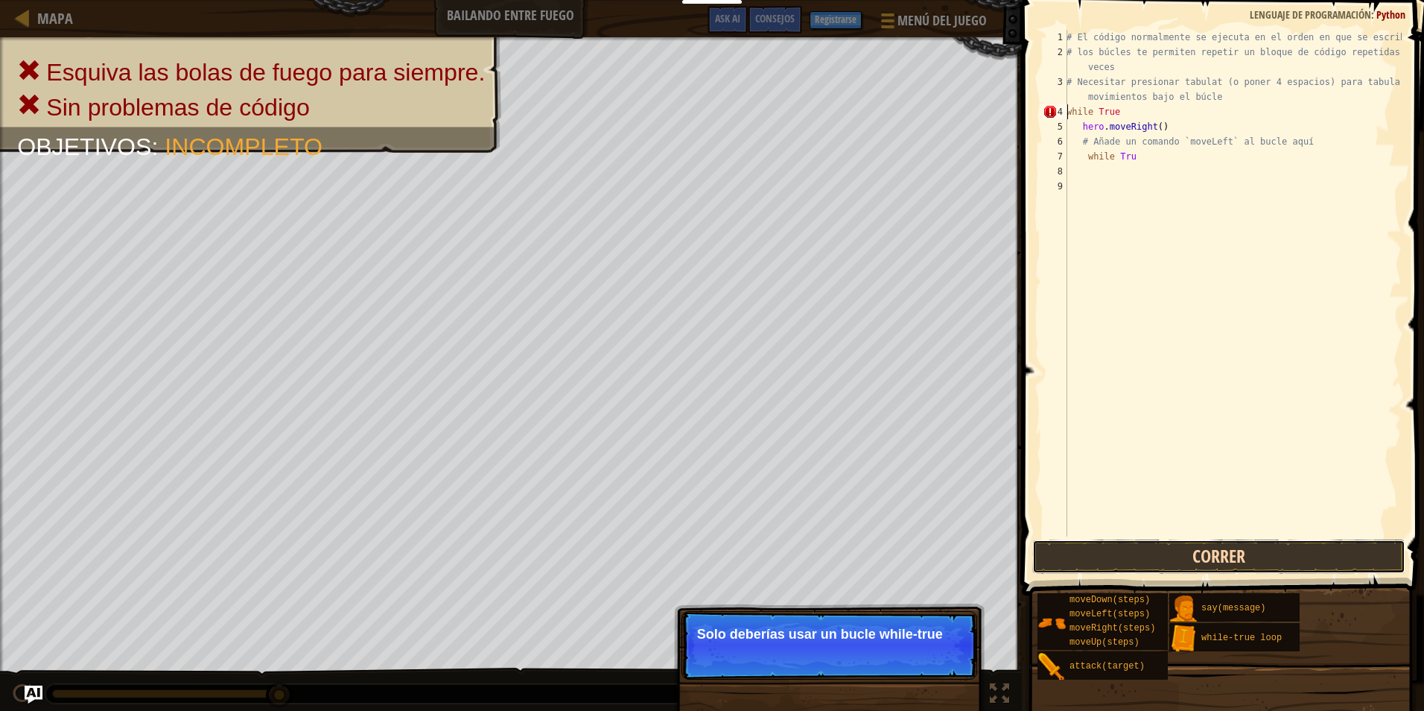
click at [1166, 545] on button "Correr" at bounding box center [1218, 556] width 373 height 34
click at [1175, 547] on button "Correr" at bounding box center [1218, 556] width 373 height 34
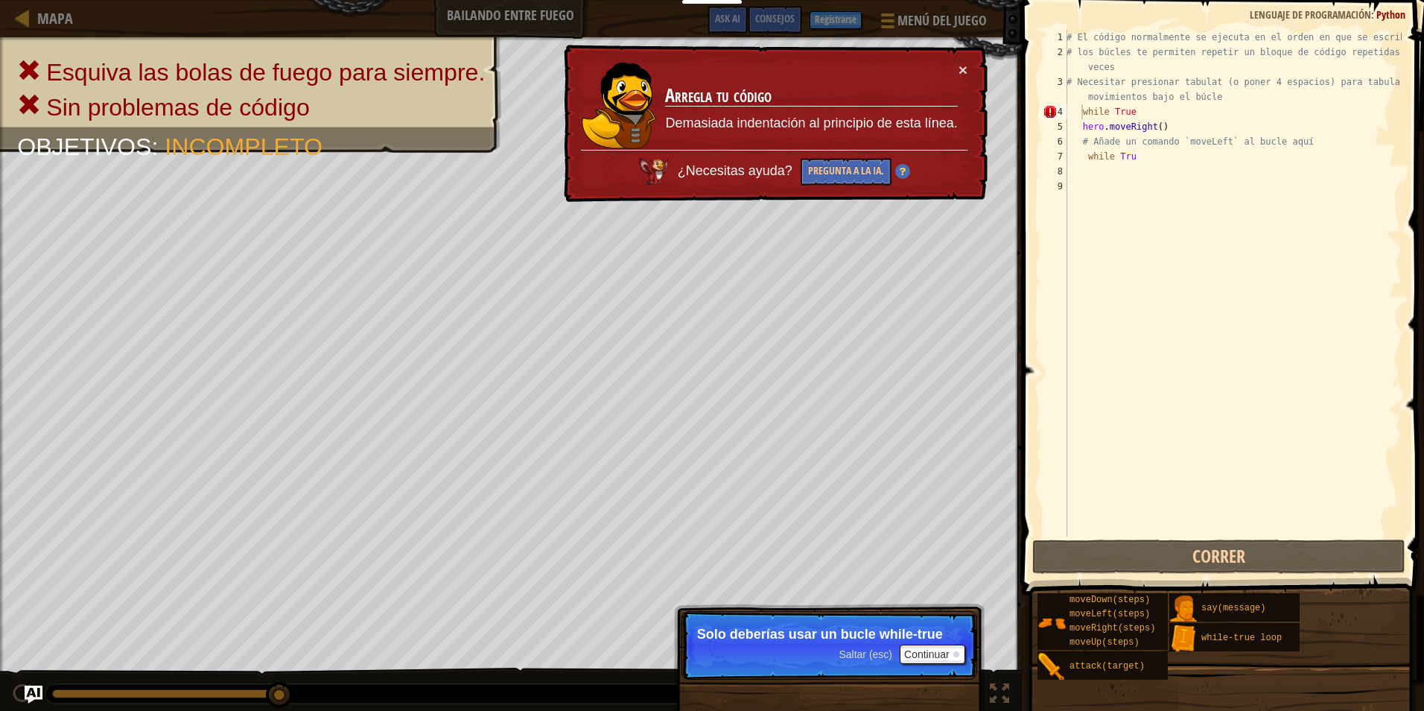
click at [968, 71] on div "× Arregla tu código Demasiada indentación al principio de esta línea. ¿Necesita…" at bounding box center [774, 124] width 427 height 158
click at [966, 65] on button "×" at bounding box center [963, 70] width 9 height 16
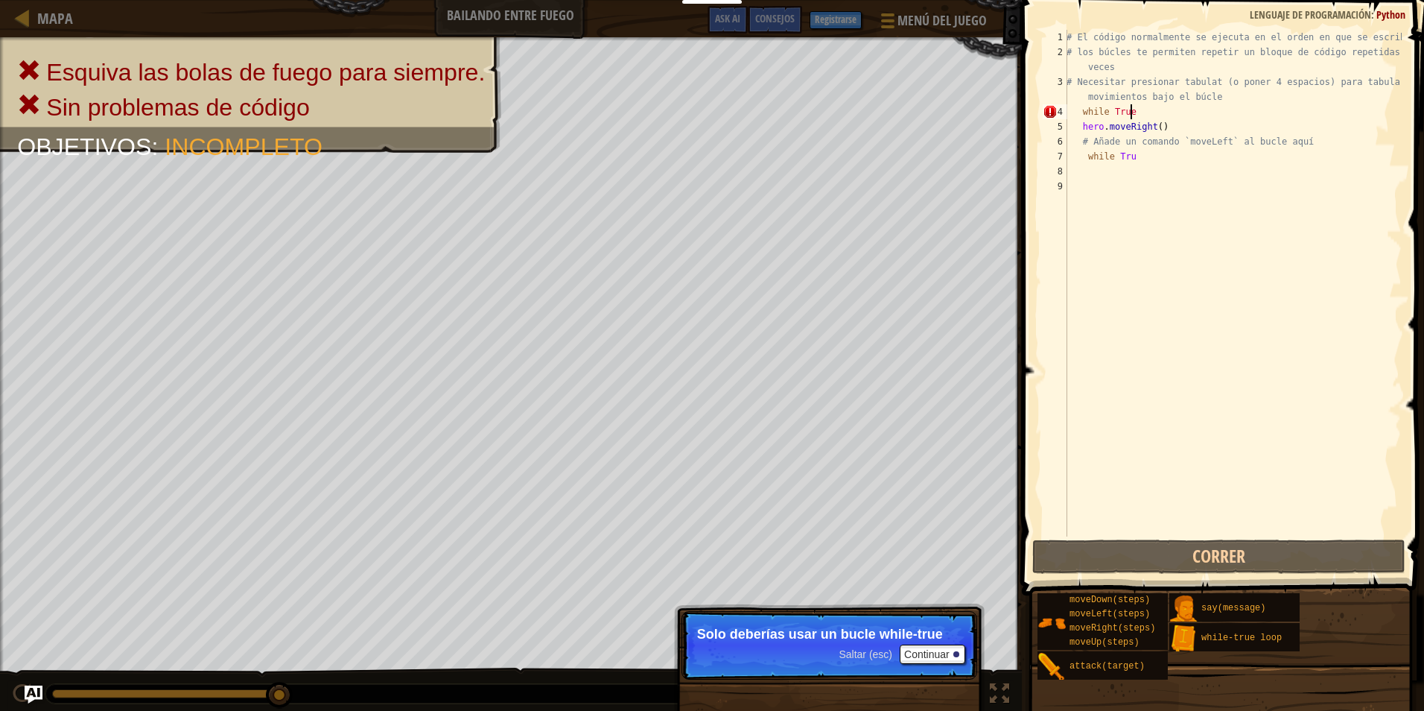
click at [1166, 106] on div "# El código normalmente se ejecuta en el orden en que se escribe. # los búcles …" at bounding box center [1233, 298] width 338 height 536
type textarea "while"
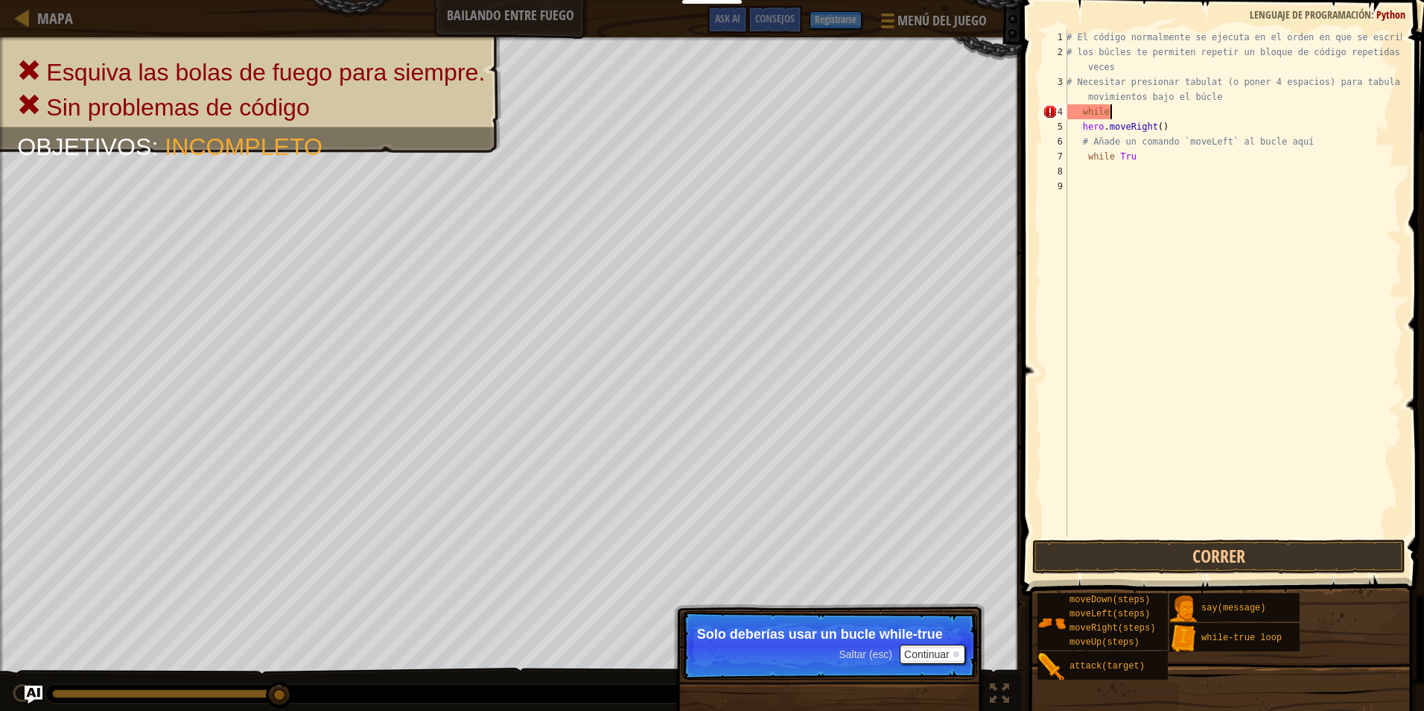
click at [1166, 106] on div "# El código normalmente se ejecuta en el orden en que se escribe. # los búcles …" at bounding box center [1233, 298] width 338 height 536
drag, startPoint x: 1166, startPoint y: 106, endPoint x: 1087, endPoint y: 101, distance: 79.8
click at [1149, 105] on div "# El código normalmente se ejecuta en el orden en que se escribe. # los búcles …" at bounding box center [1233, 298] width 338 height 536
click at [1093, 108] on div "# El código normalmente se ejecuta en el orden en que se escribe. # los búcles …" at bounding box center [1233, 298] width 338 height 536
click at [1094, 108] on div "# El código normalmente se ejecuta en el orden en que se escribe. # los búcles …" at bounding box center [1233, 298] width 338 height 536
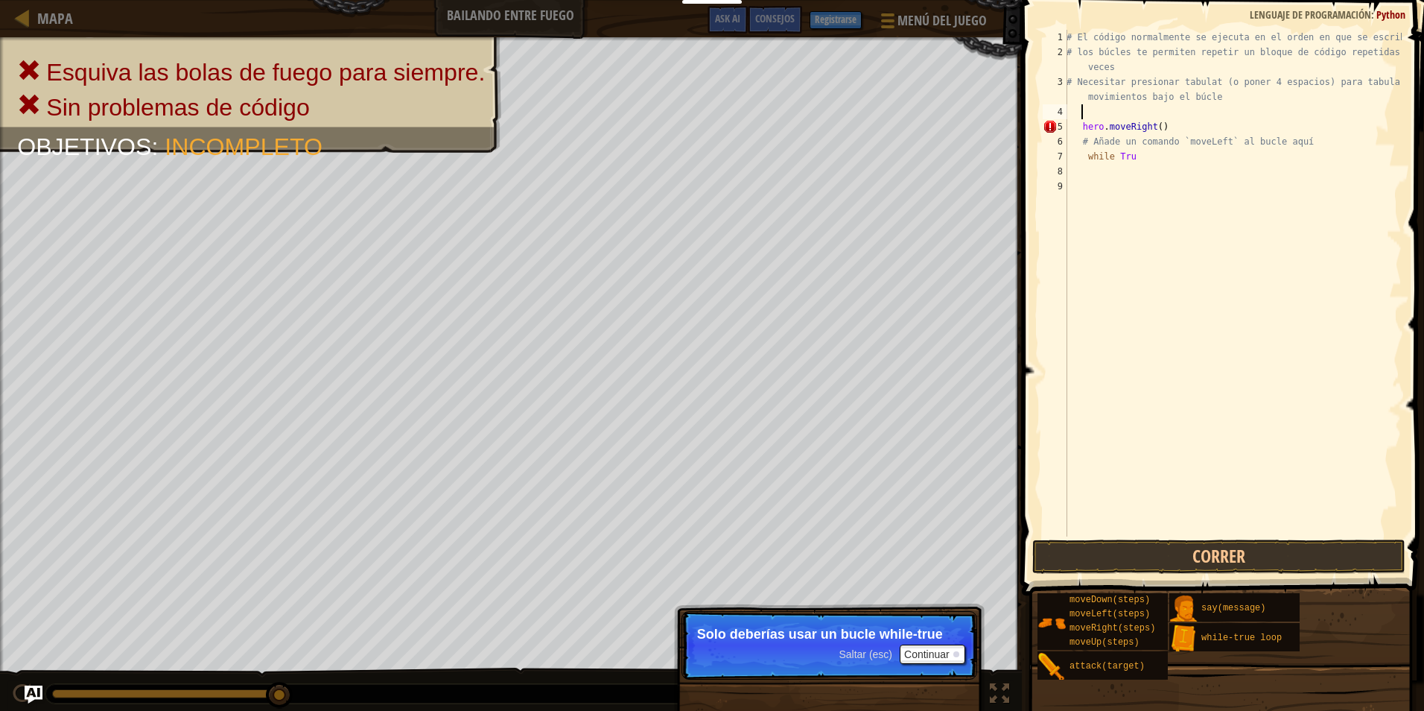
click at [1175, 130] on div "# El código normalmente se ejecuta en el orden en que se escribe. # los búcles …" at bounding box center [1233, 298] width 338 height 536
click at [1128, 127] on div "# El código normalmente se ejecuta en el orden en que se escribe. # los búcles …" at bounding box center [1233, 298] width 338 height 536
click at [1221, 547] on button "Correr" at bounding box center [1218, 556] width 373 height 34
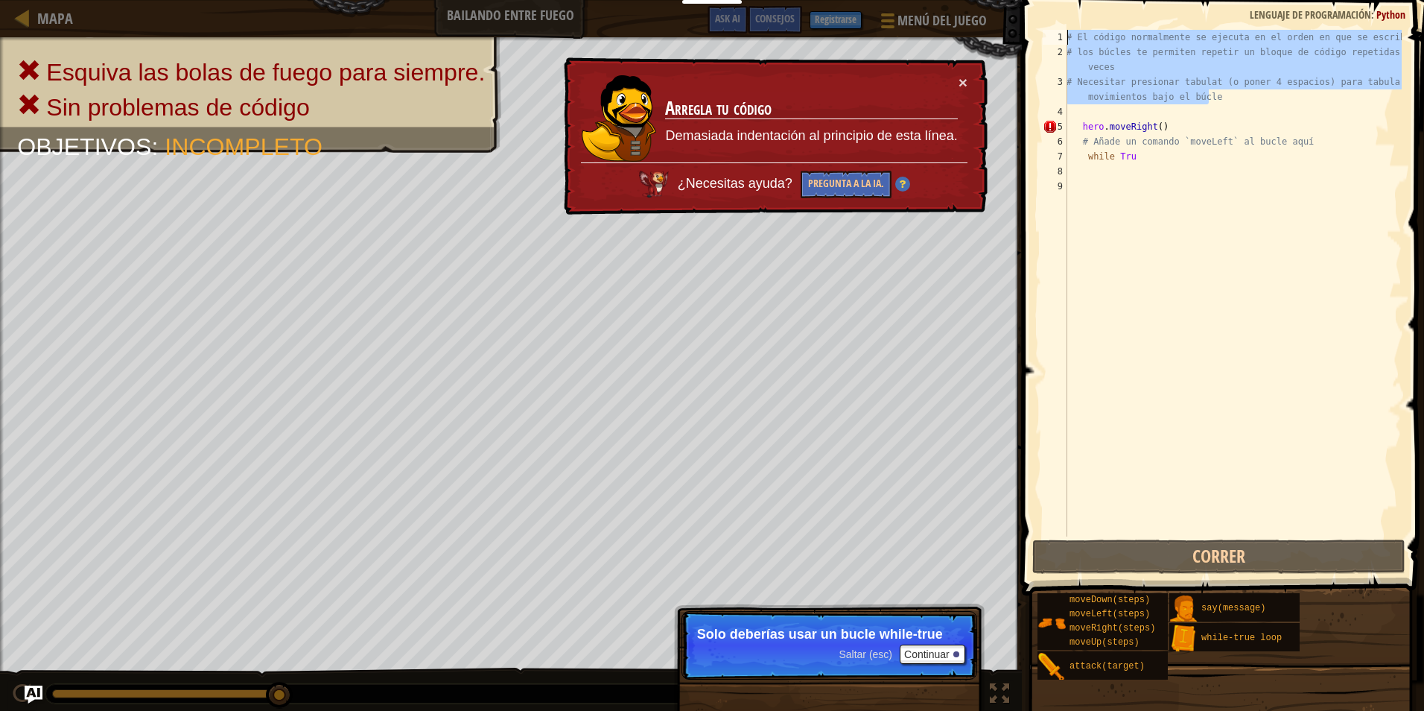
drag, startPoint x: 1210, startPoint y: 101, endPoint x: 1053, endPoint y: 32, distance: 171.1
click at [1053, 32] on div "hero.moveRight() 1 2 3 4 5 6 7 8 9 # El código normalmente se ejecuta en el ord…" at bounding box center [1221, 283] width 362 height 506
type textarea "# El código normalmente se ejecuta en el orden en que se escribe. # los búcles …"
click at [1080, 113] on div "# El código normalmente se ejecuta en el orden en que se escribe. # los búcles …" at bounding box center [1233, 298] width 338 height 536
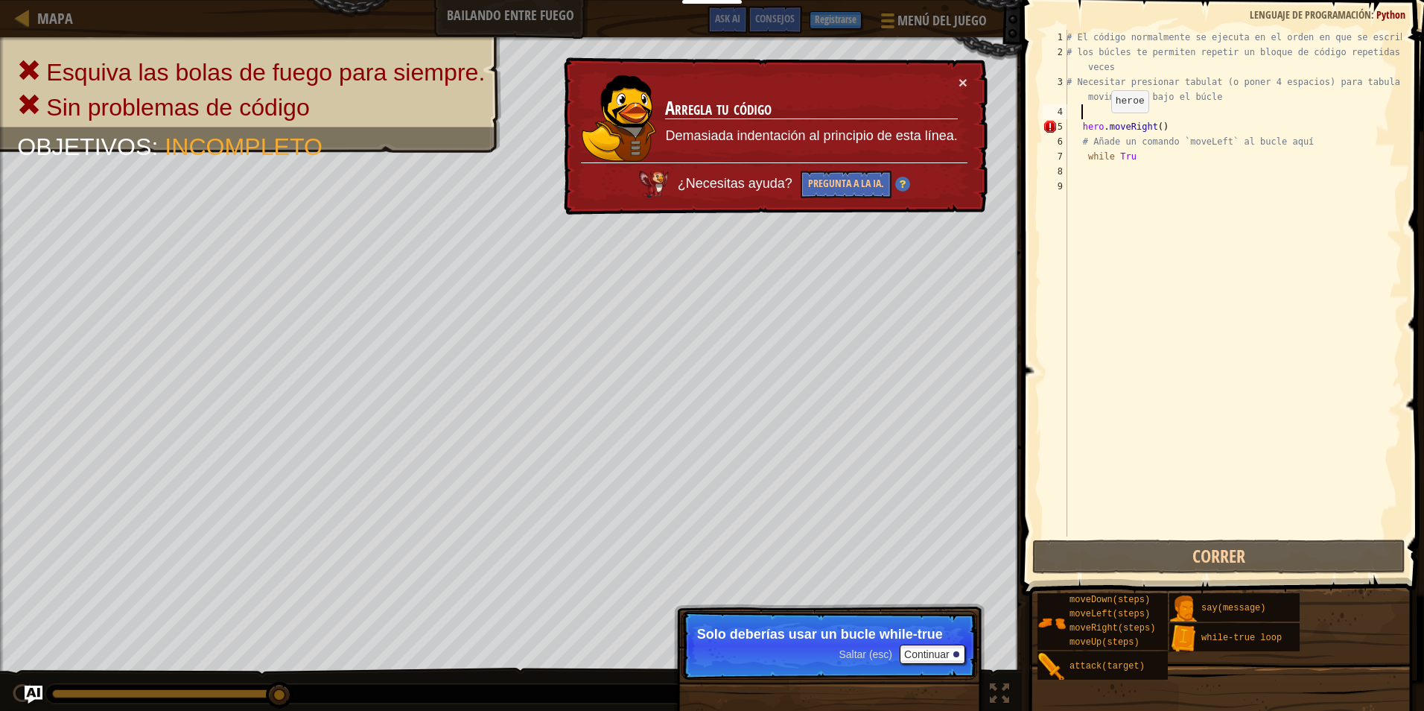
drag, startPoint x: 1099, startPoint y: 127, endPoint x: 1137, endPoint y: 127, distance: 38.7
click at [1104, 127] on div "# El código normalmente se ejecuta en el orden en que se escribe. # los búcles …" at bounding box center [1233, 298] width 338 height 536
click at [1152, 127] on div "# El código normalmente se ejecuta en el orden en que se escribe. # los búcles …" at bounding box center [1233, 298] width 338 height 536
click at [1160, 125] on div "# El código normalmente se ejecuta en el orden en que se escribe. # los búcles …" at bounding box center [1233, 298] width 338 height 536
click at [1157, 156] on div "# El código normalmente se ejecuta en el orden en que se escribe. # los búcles …" at bounding box center [1233, 298] width 338 height 536
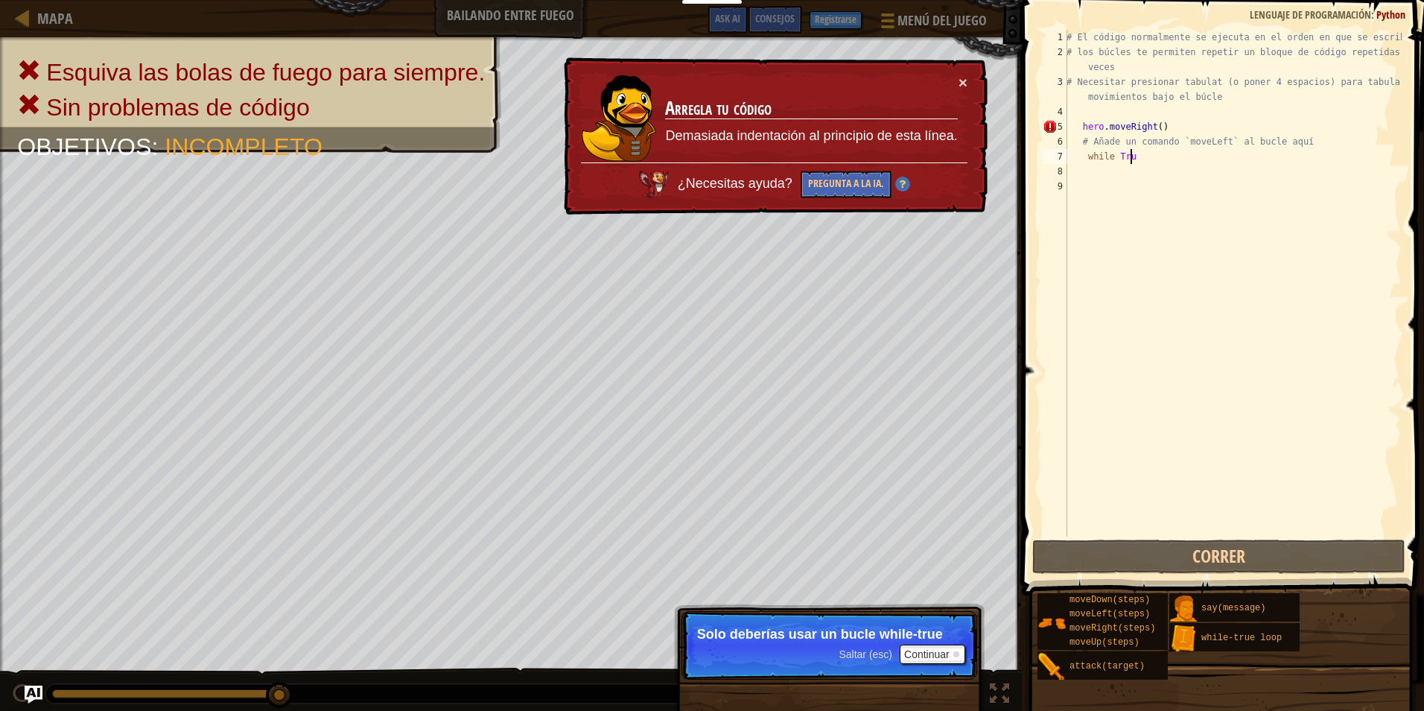
type textarea "while Tru"
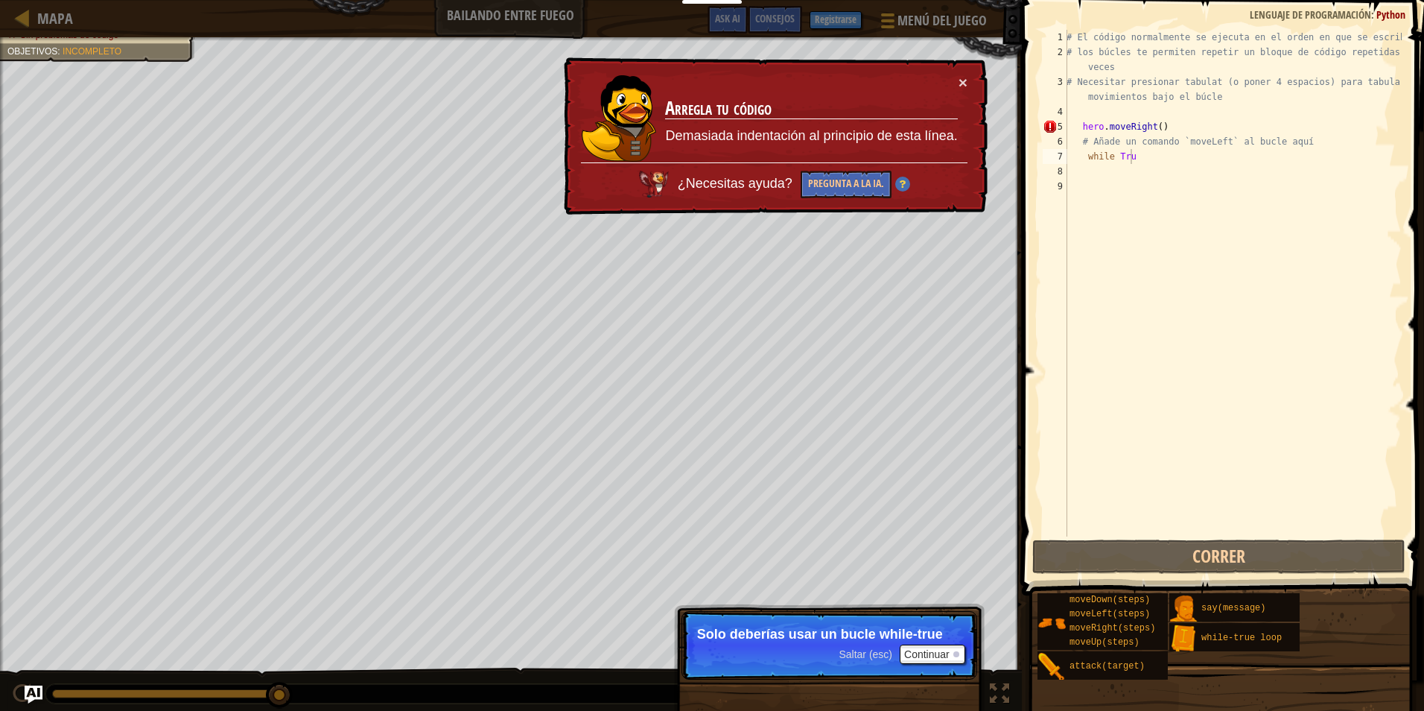
click at [76, 22] on div "Mapa Bailando entre fuego Menú del Juego Hecho Registrarse Consejos Ask AI" at bounding box center [511, 18] width 1022 height 37
click at [65, 21] on span "Mapa" at bounding box center [55, 18] width 36 height 20
select select "es-ES"
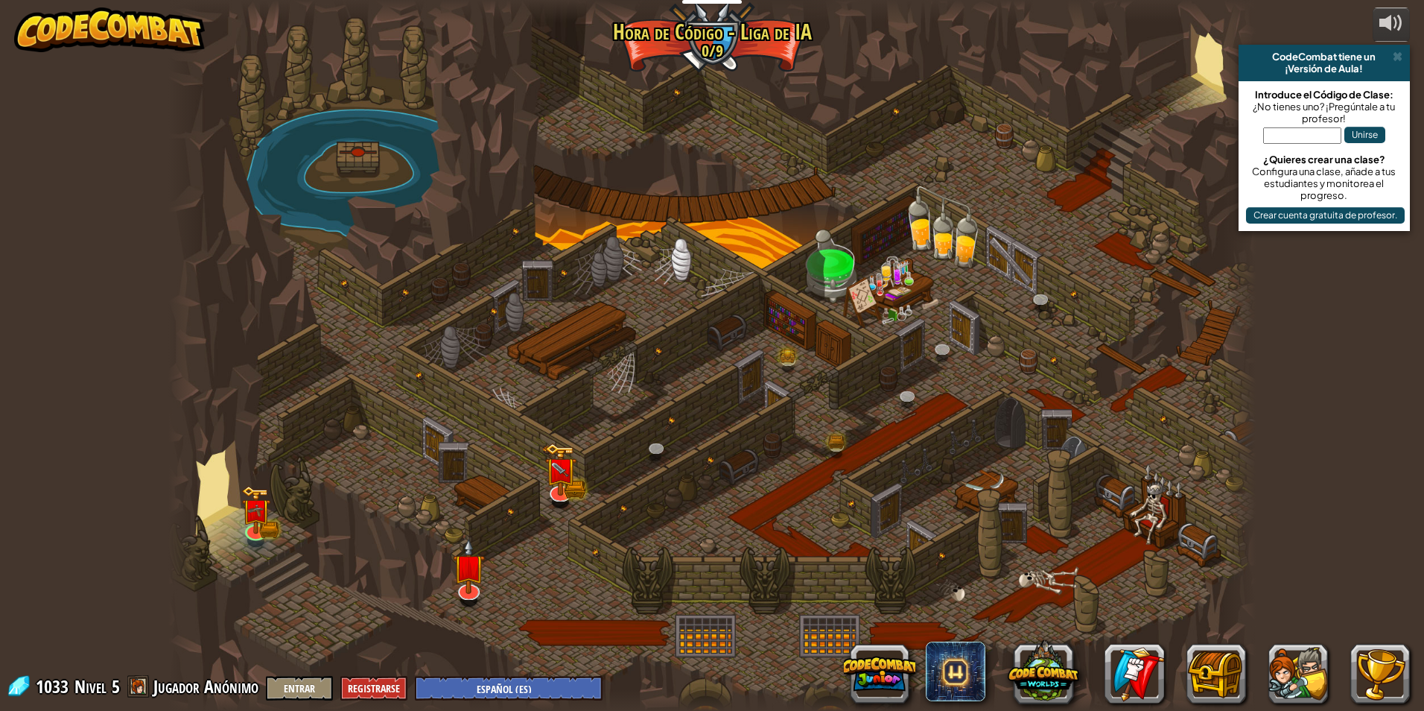
select select "es-ES"
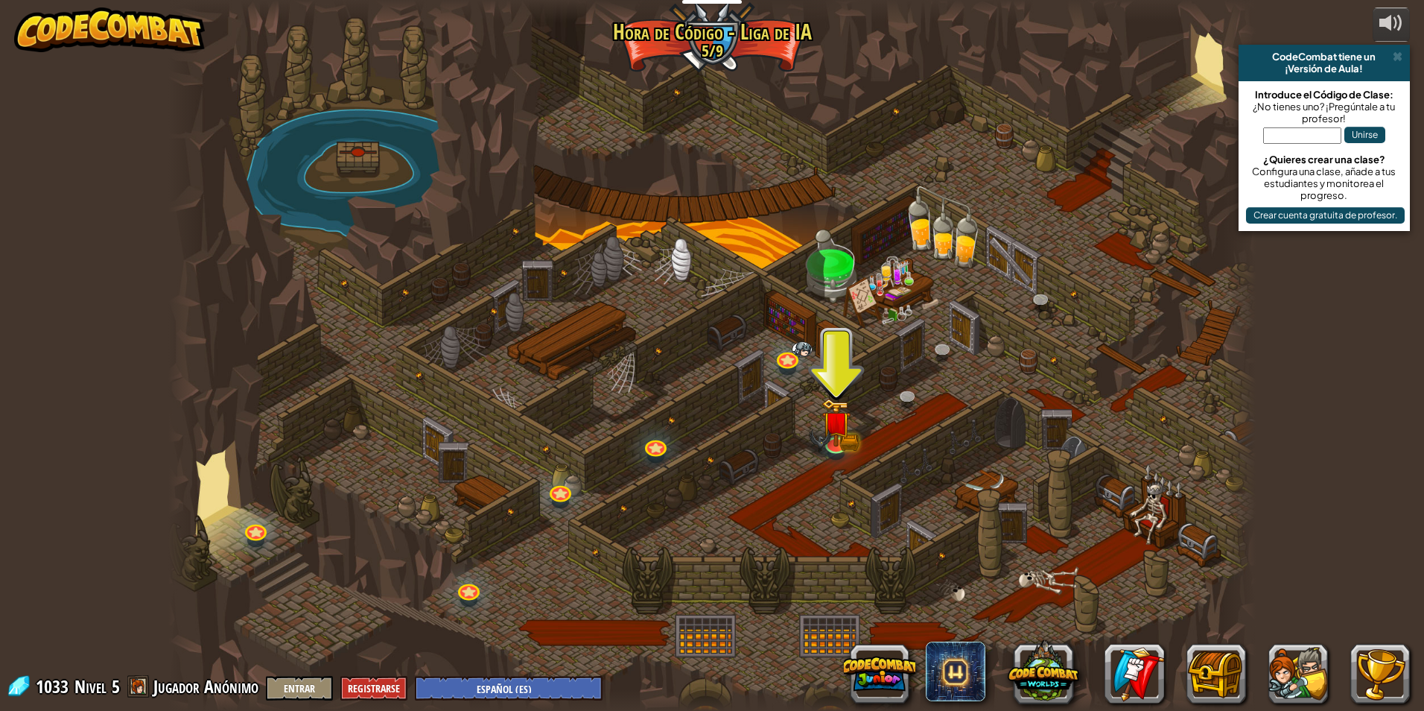
click at [817, 415] on div at bounding box center [711, 355] width 1087 height 711
click at [825, 430] on img at bounding box center [821, 437] width 22 height 36
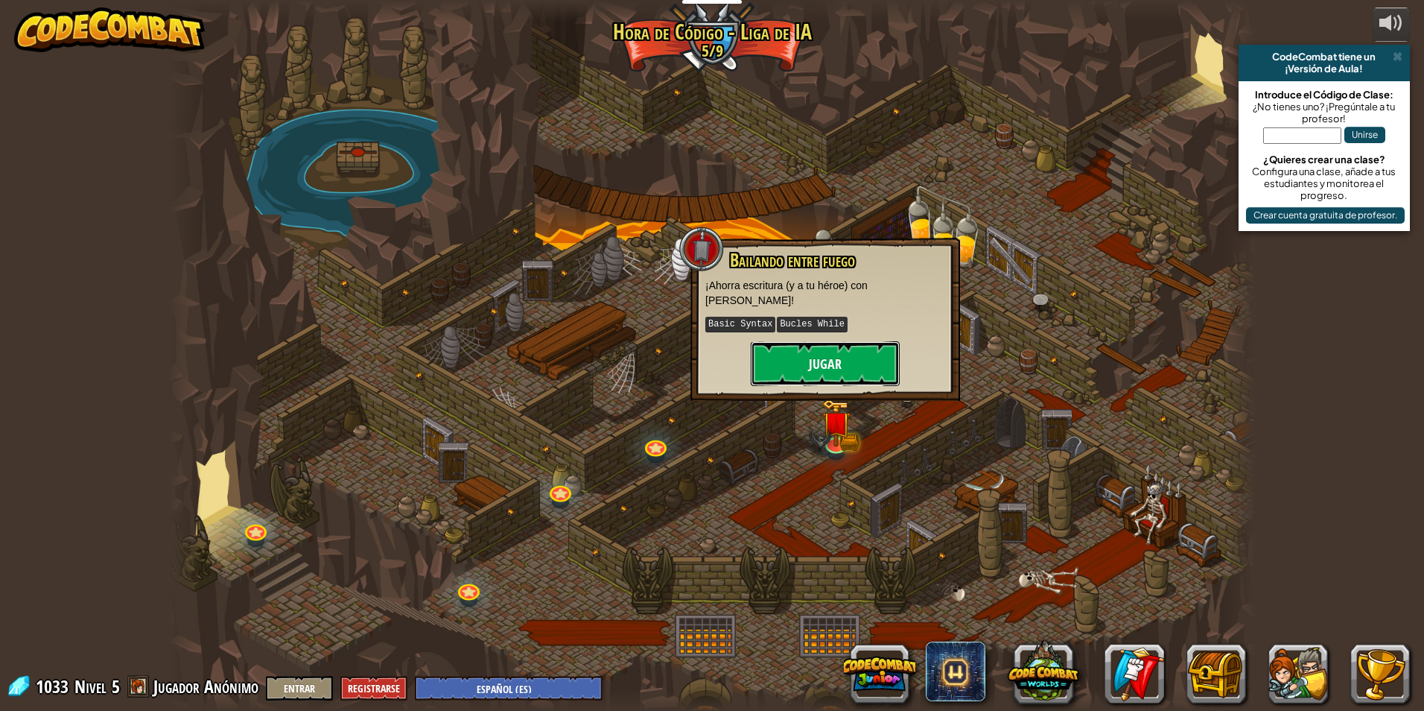
click at [831, 358] on button "Jugar" at bounding box center [825, 363] width 149 height 45
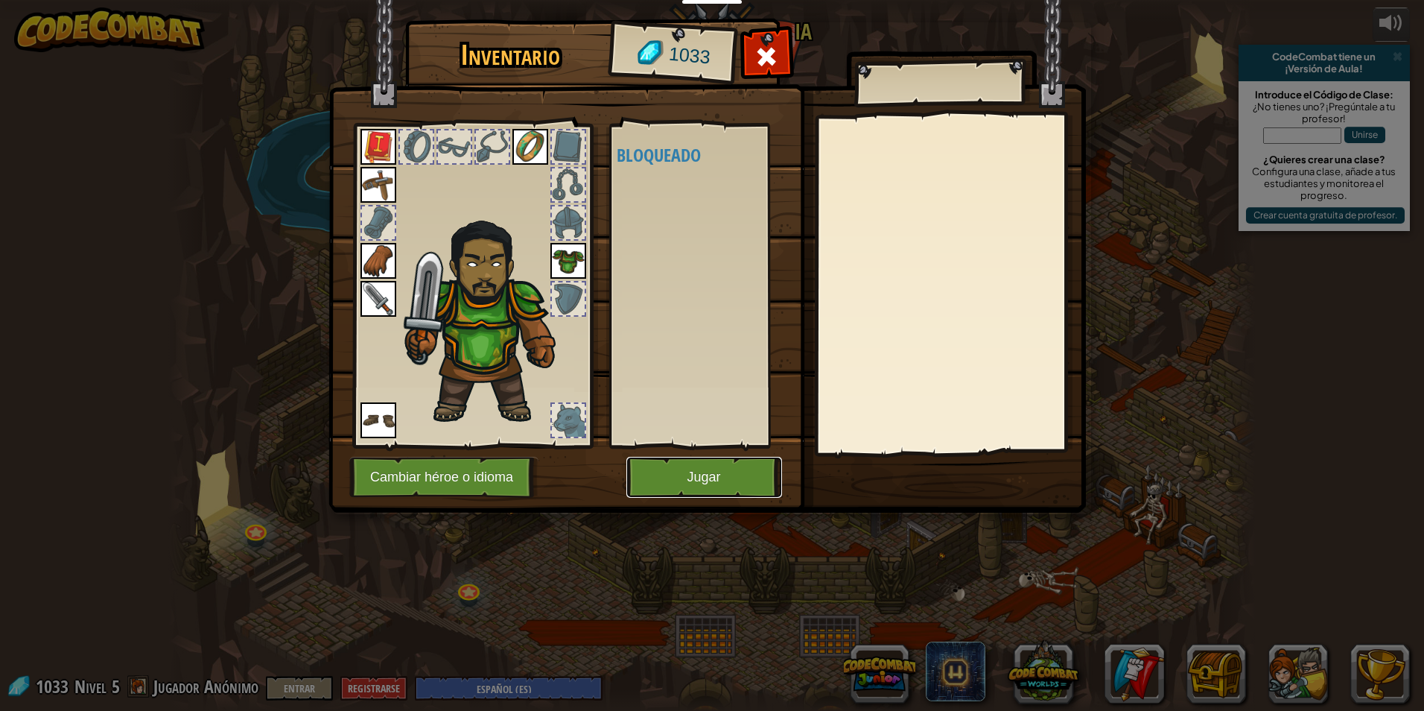
click at [731, 480] on button "Jugar" at bounding box center [704, 477] width 156 height 41
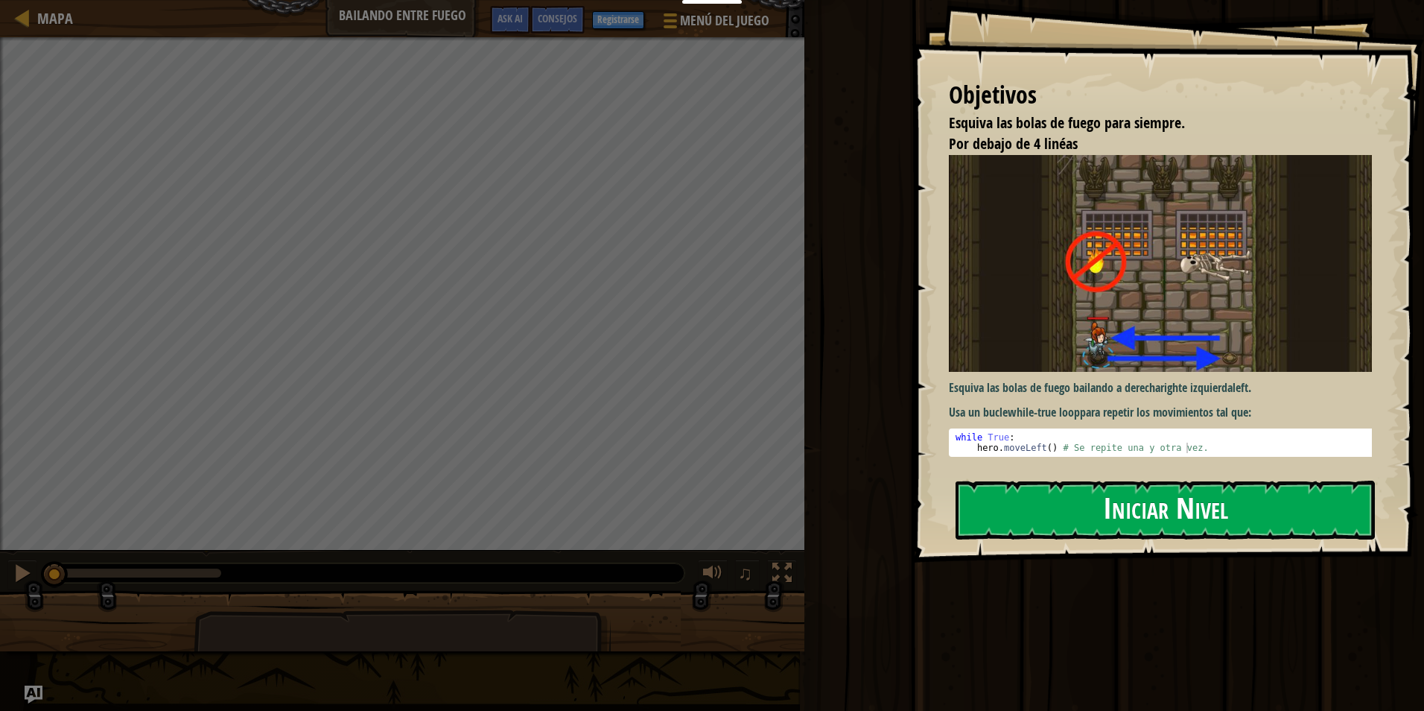
click at [1029, 510] on button "Iniciar Nivel" at bounding box center [1165, 509] width 419 height 59
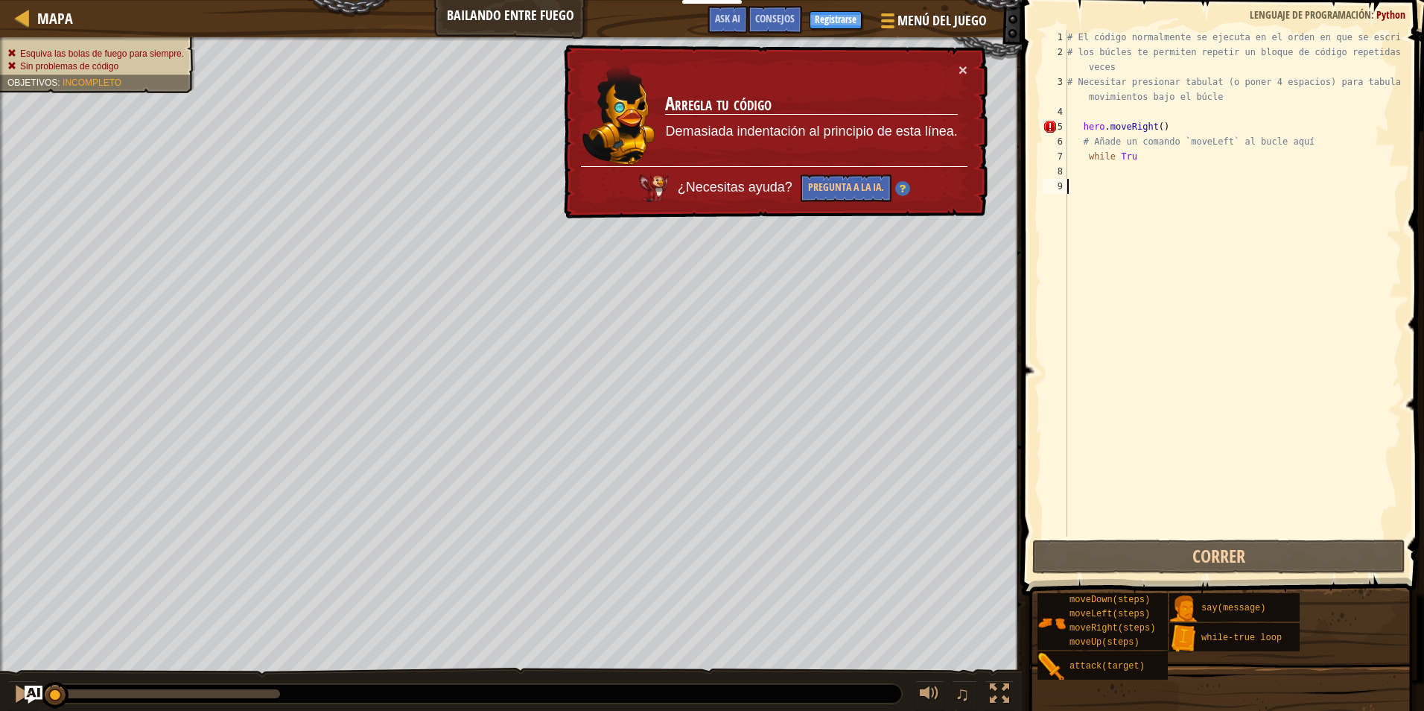
click at [1080, 125] on div "# El código normalmente se ejecuta en el orden en que se escribe. # los búcles …" at bounding box center [1232, 298] width 337 height 536
click at [1183, 126] on div "# El código normalmente se ejecuta en el orden en que se escribe. # los búcles …" at bounding box center [1232, 298] width 337 height 536
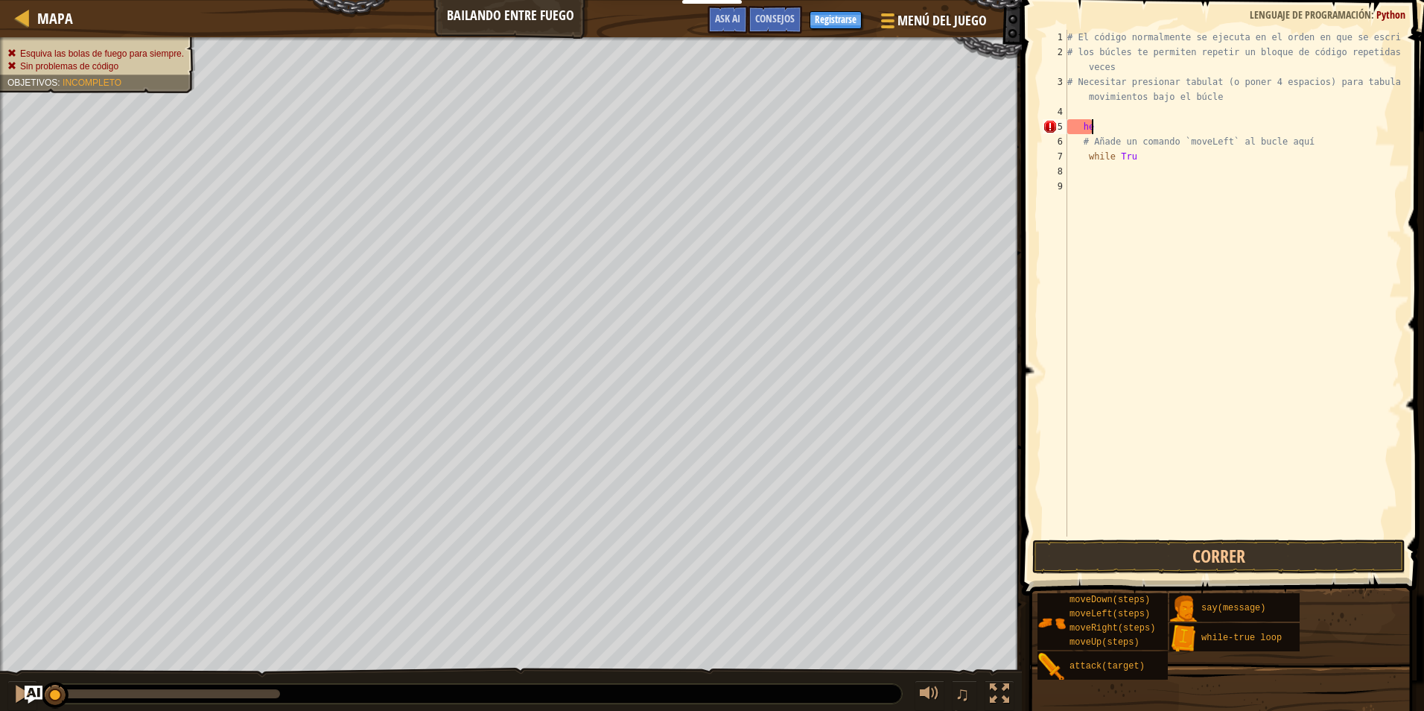
type textarea "h"
click at [1128, 192] on div "# El código normalmente se ejecuta en el orden en que se escribe. # los búcles …" at bounding box center [1232, 298] width 337 height 536
click at [1110, 171] on div "# El código normalmente se ejecuta en el orden en que se escribe. # los búcles …" at bounding box center [1232, 298] width 337 height 536
drag, startPoint x: 1109, startPoint y: 92, endPoint x: 1105, endPoint y: 101, distance: 10.0
click at [1108, 94] on div "# El código normalmente se ejecuta en el orden en que se escribe. # los búcles …" at bounding box center [1232, 298] width 337 height 536
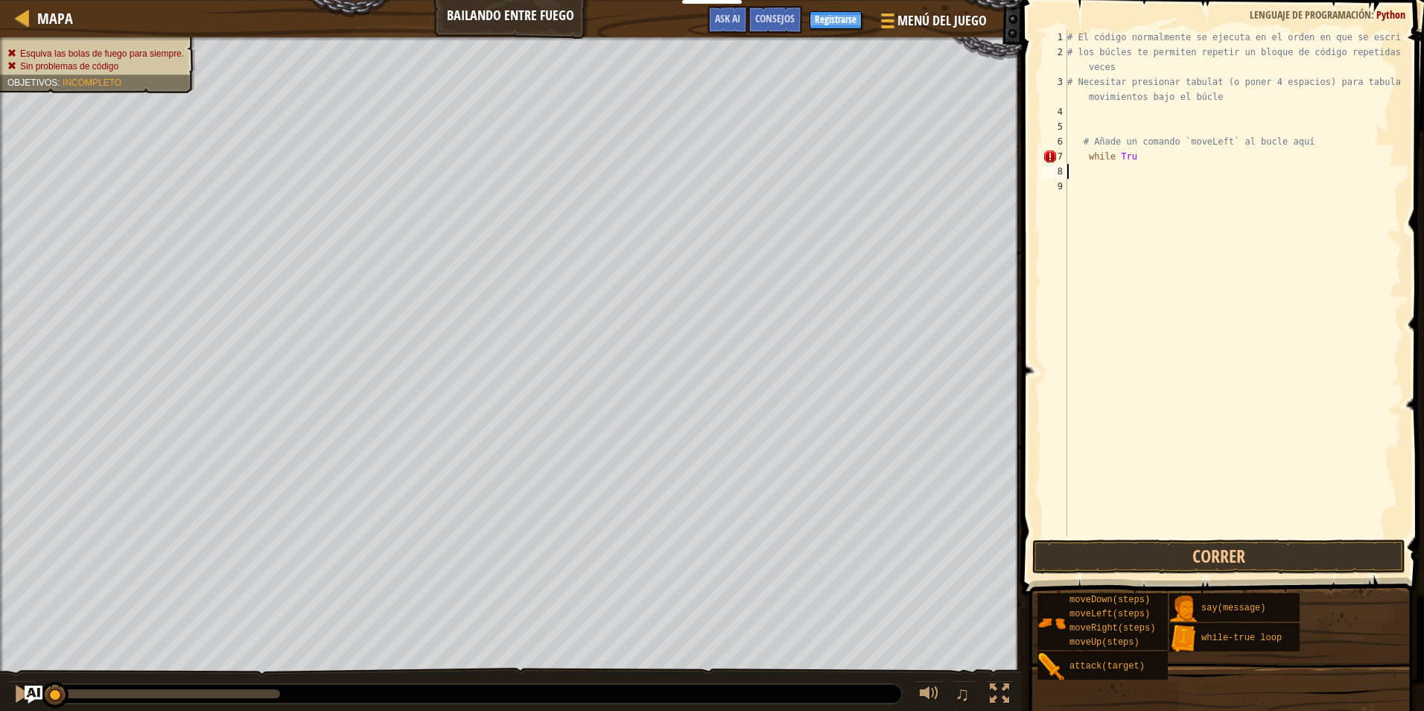
type textarea "# Necesitar presionar tabulat (o poner 4 espacios) para tabular los movimientos…"
click at [1096, 127] on div "# El código normalmente se ejecuta en el orden en que se escribe. # los búcles …" at bounding box center [1232, 298] width 337 height 536
type textarea "h"
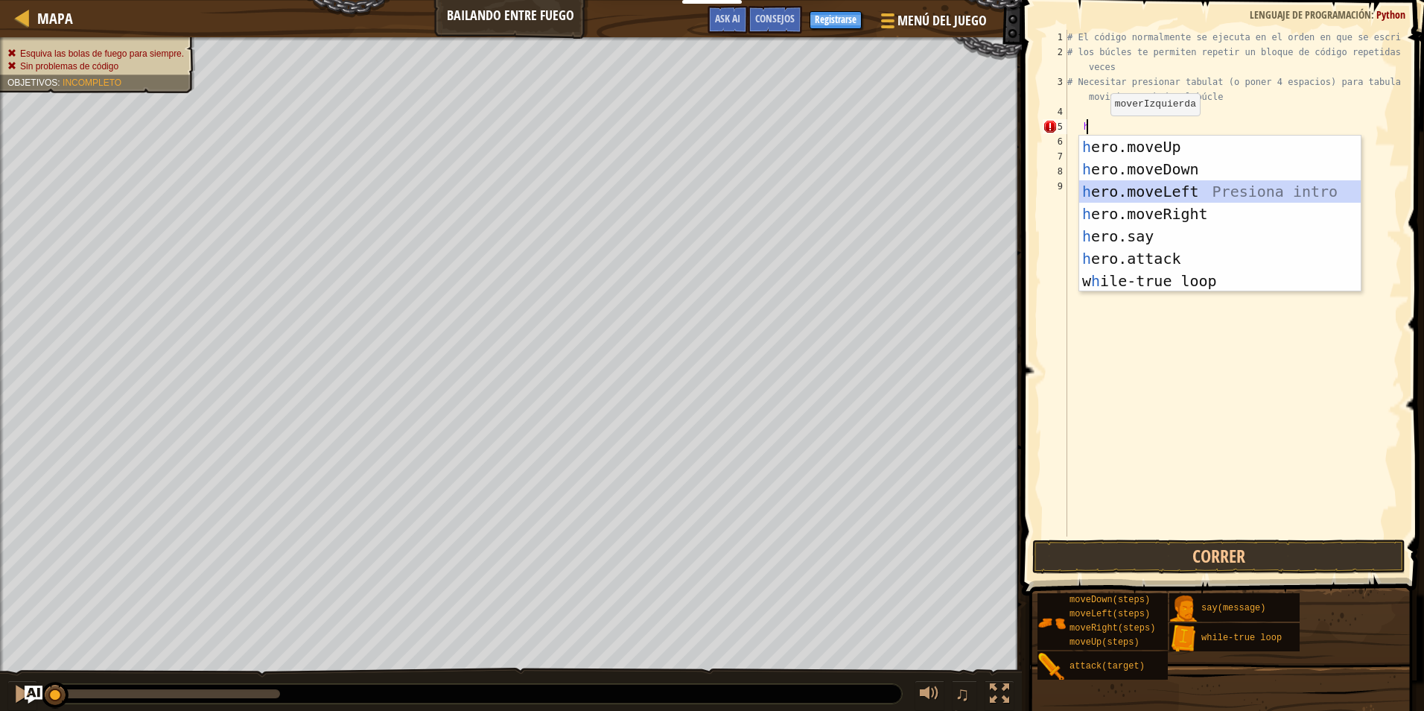
click at [1141, 189] on div "h ero.moveUp Presiona intro h ero.moveDown Presiona intro h ero.moveLeft Presio…" at bounding box center [1220, 236] width 282 height 201
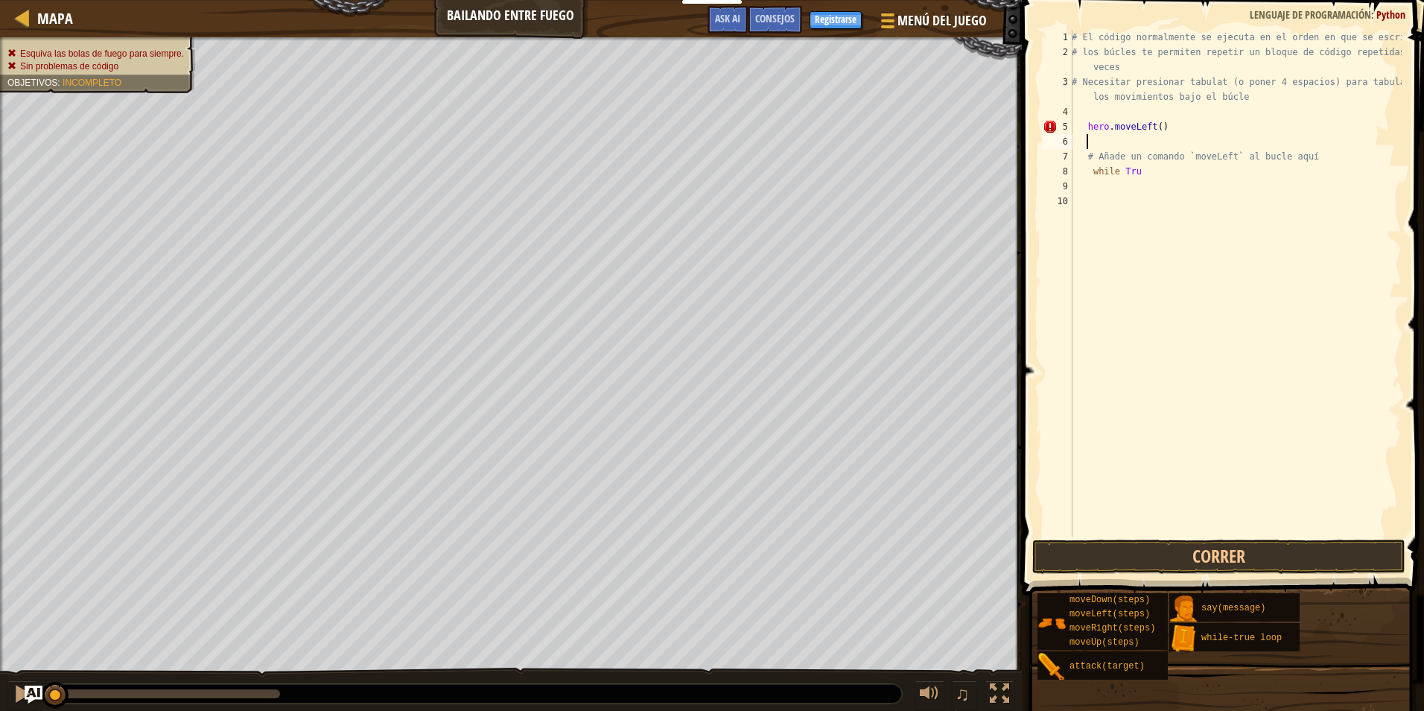
type textarea "h"
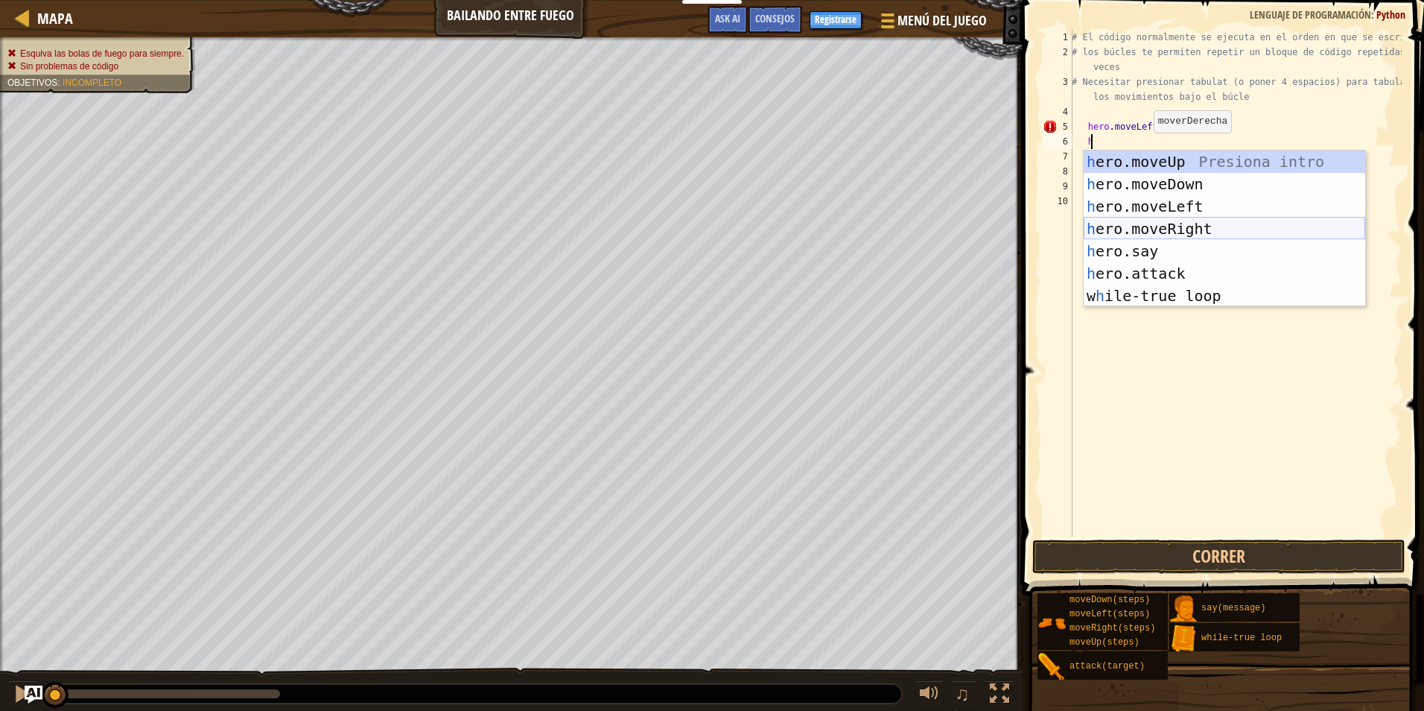
click at [1157, 222] on div "h ero.moveUp Presiona intro h ero.moveDown Presiona intro h ero.moveLeft Presio…" at bounding box center [1225, 250] width 282 height 201
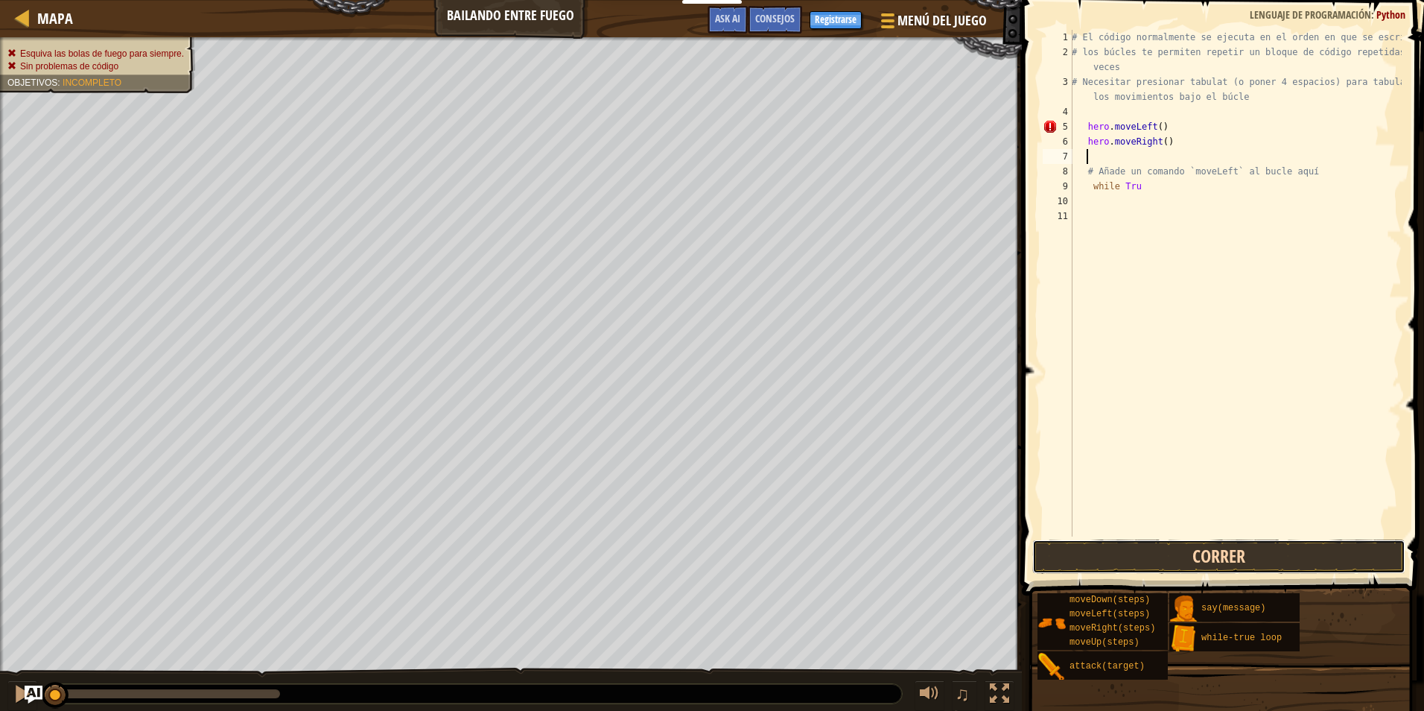
click at [1140, 540] on button "Correr" at bounding box center [1218, 556] width 373 height 34
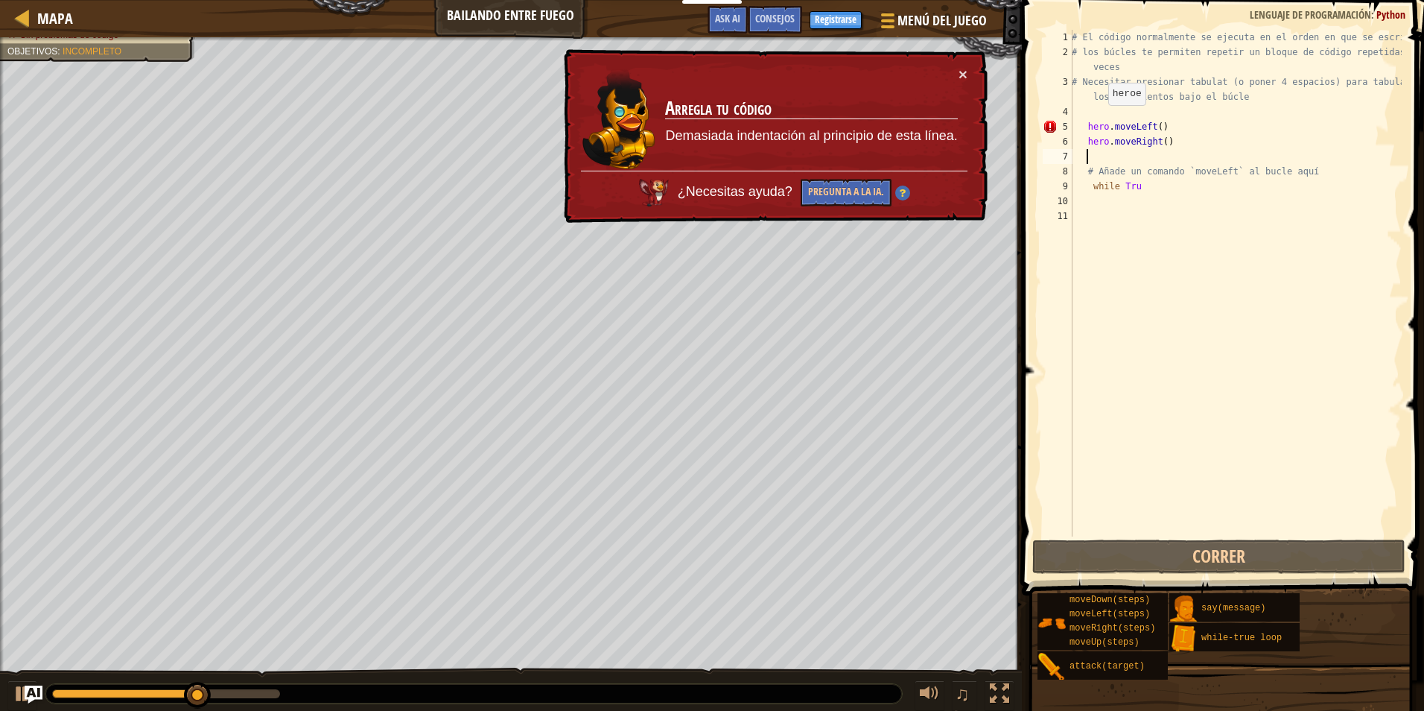
click at [1100, 119] on div "# El código normalmente se ejecuta en el orden en que se escribe. # los búcles …" at bounding box center [1235, 298] width 333 height 536
click at [1087, 105] on div "# El código normalmente se ejecuta en el orden en que se escribe. # los búcles …" at bounding box center [1235, 298] width 333 height 536
type textarea "# Necesitar presionar tabulat (o poner 4 espacios) para tabular los movimientos…"
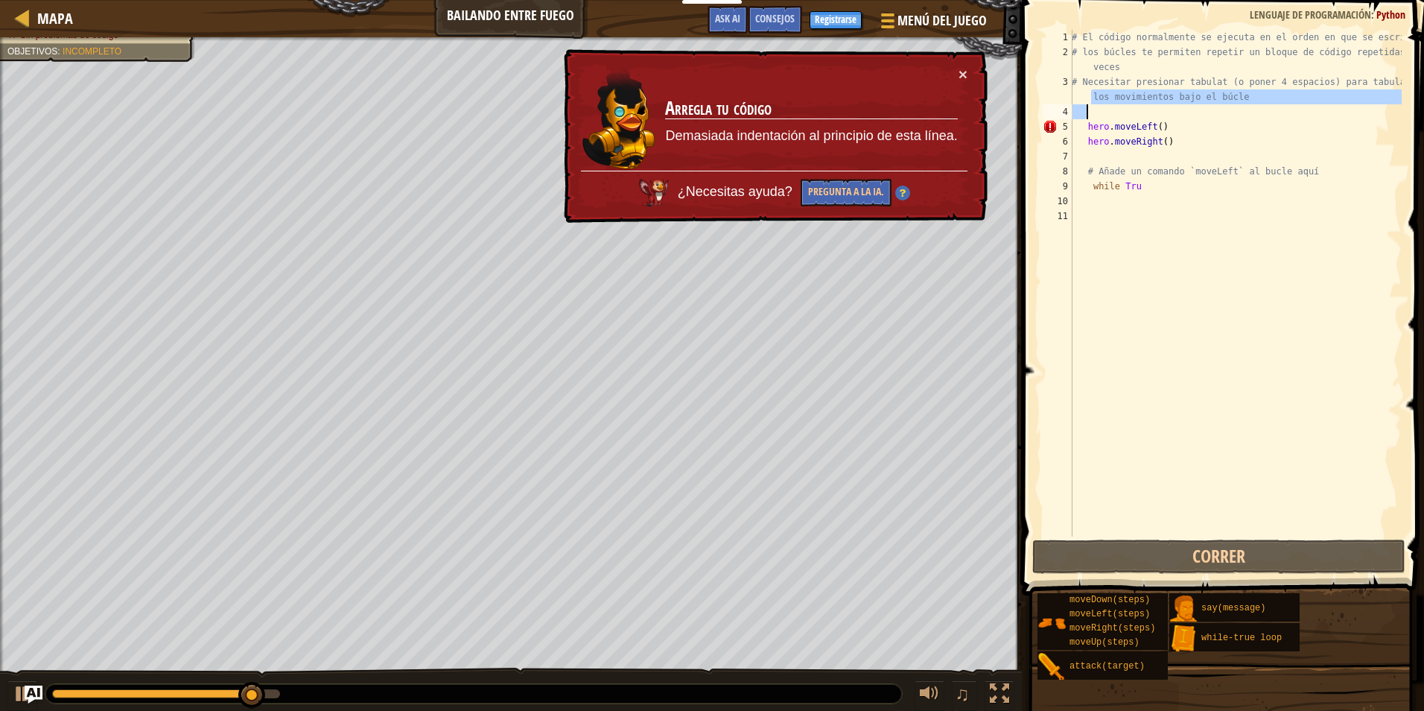
click at [1093, 109] on div "# El código normalmente se ejecuta en el orden en que se escribe. # los búcles …" at bounding box center [1235, 298] width 333 height 536
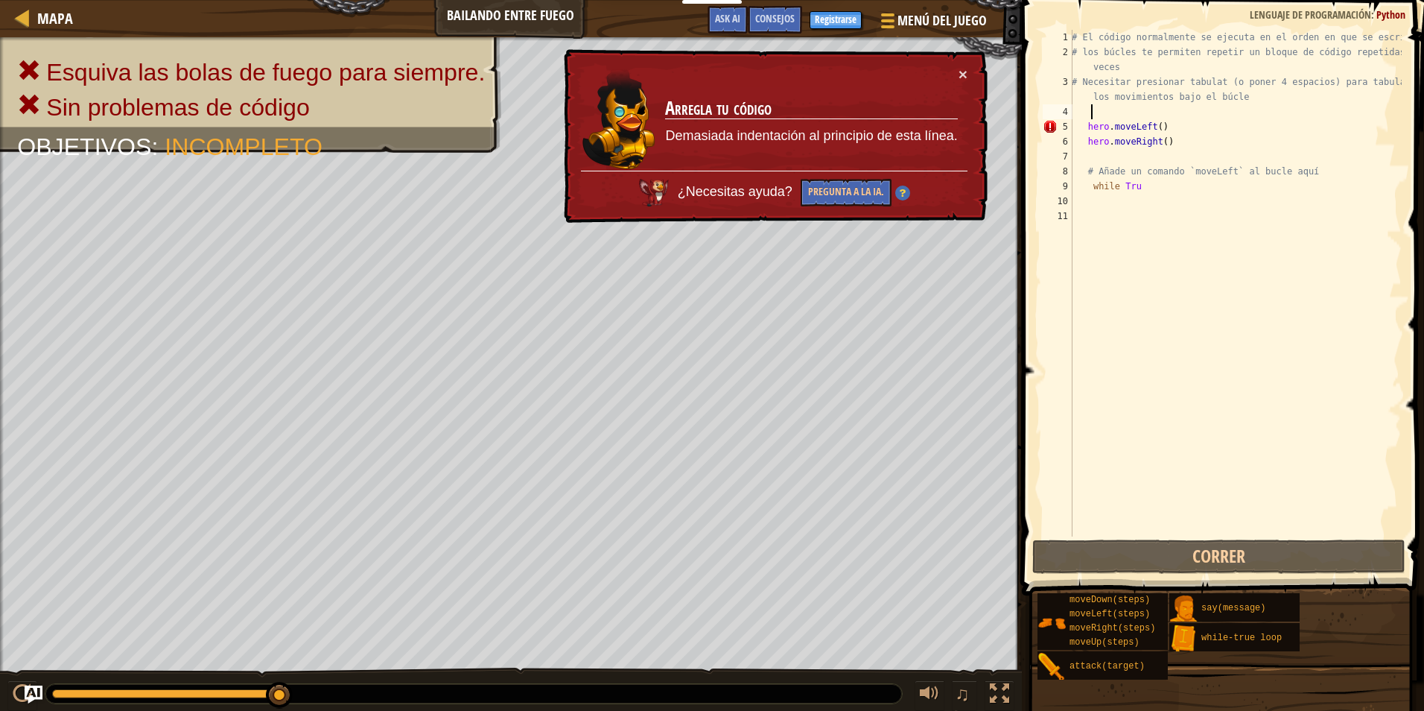
type textarea "h"
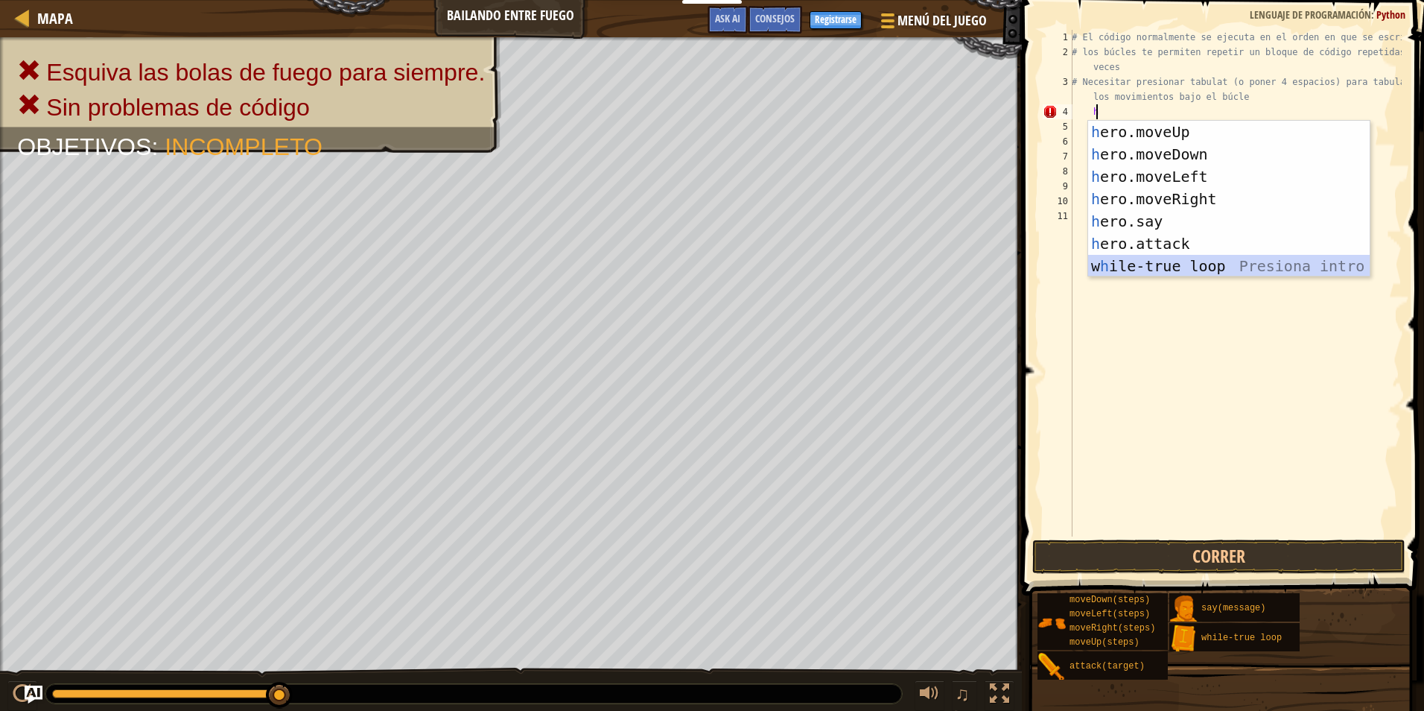
click at [1140, 268] on div "h ero.moveUp Presiona intro h ero.moveDown Presiona intro h ero.moveLeft Presio…" at bounding box center [1229, 221] width 282 height 201
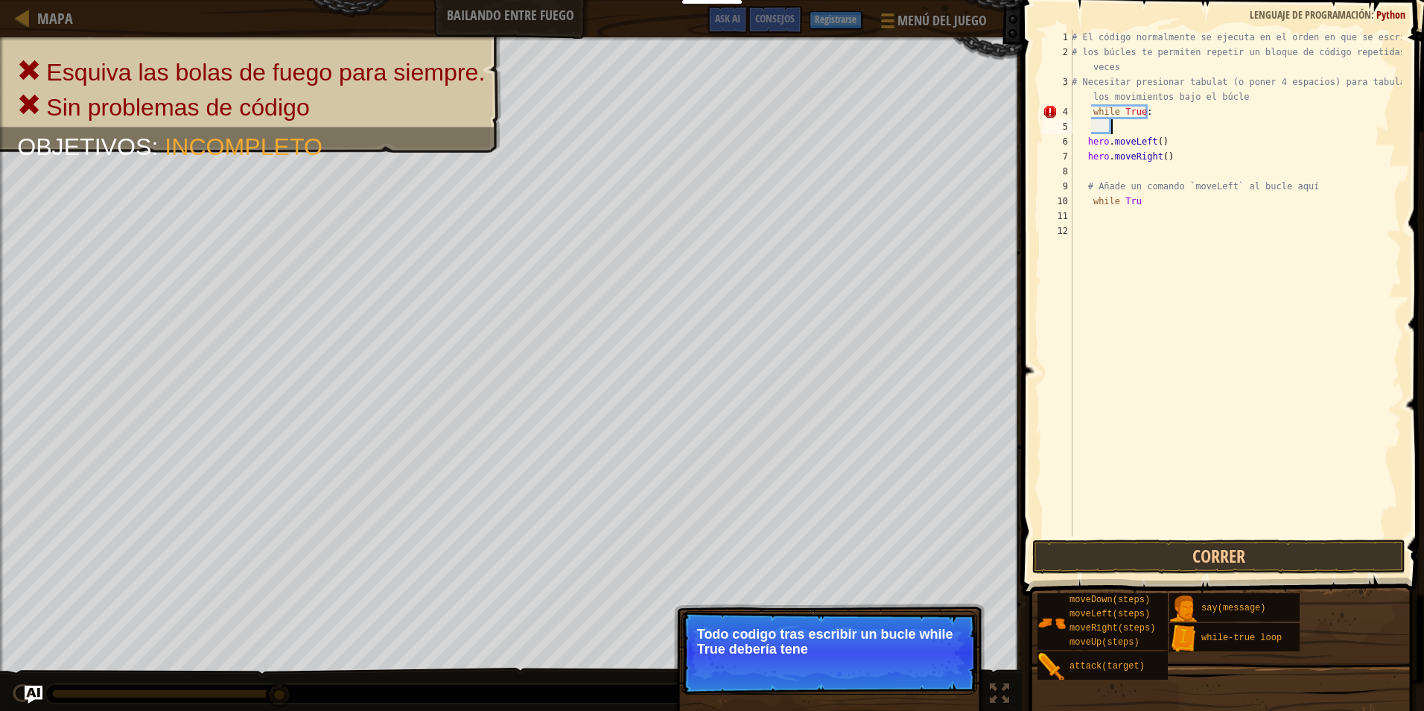
type textarea "h"
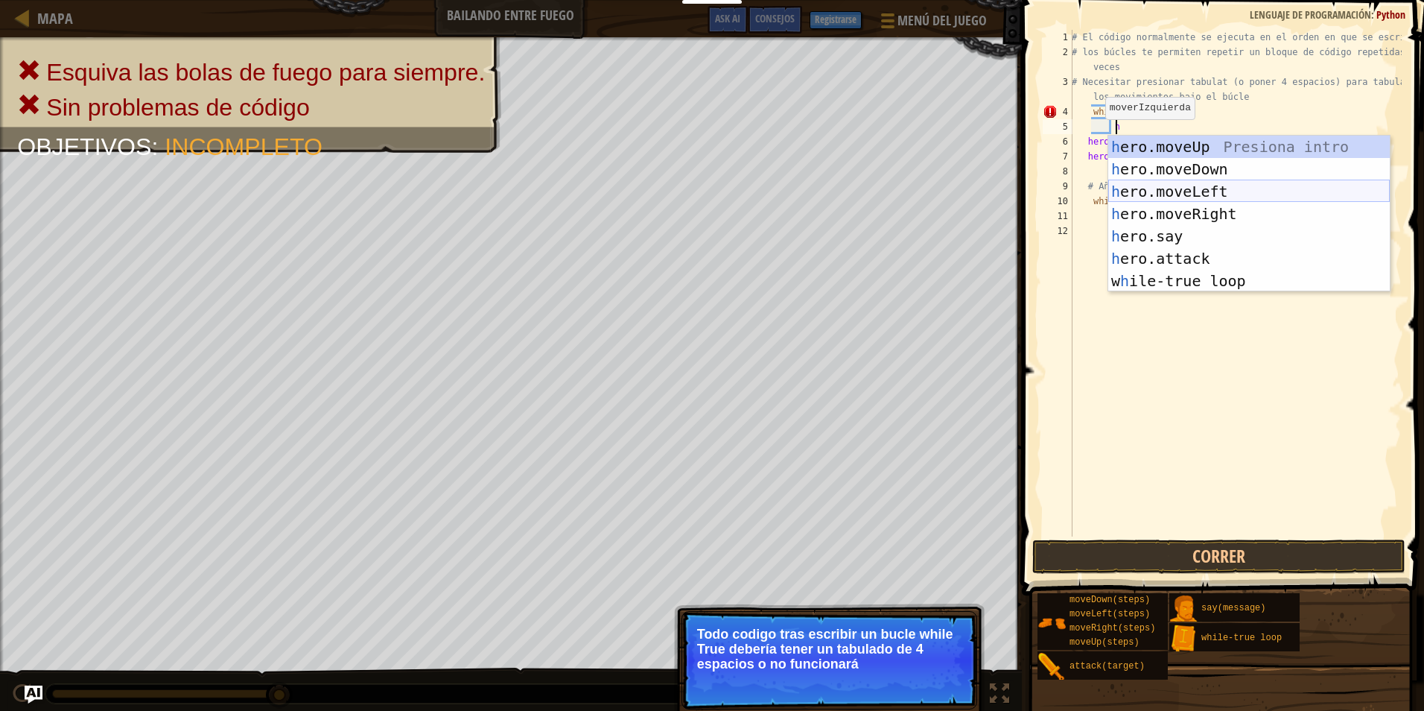
click at [1172, 195] on div "h ero.moveUp Presiona intro h ero.moveDown Presiona intro h ero.moveLeft Presio…" at bounding box center [1249, 236] width 282 height 201
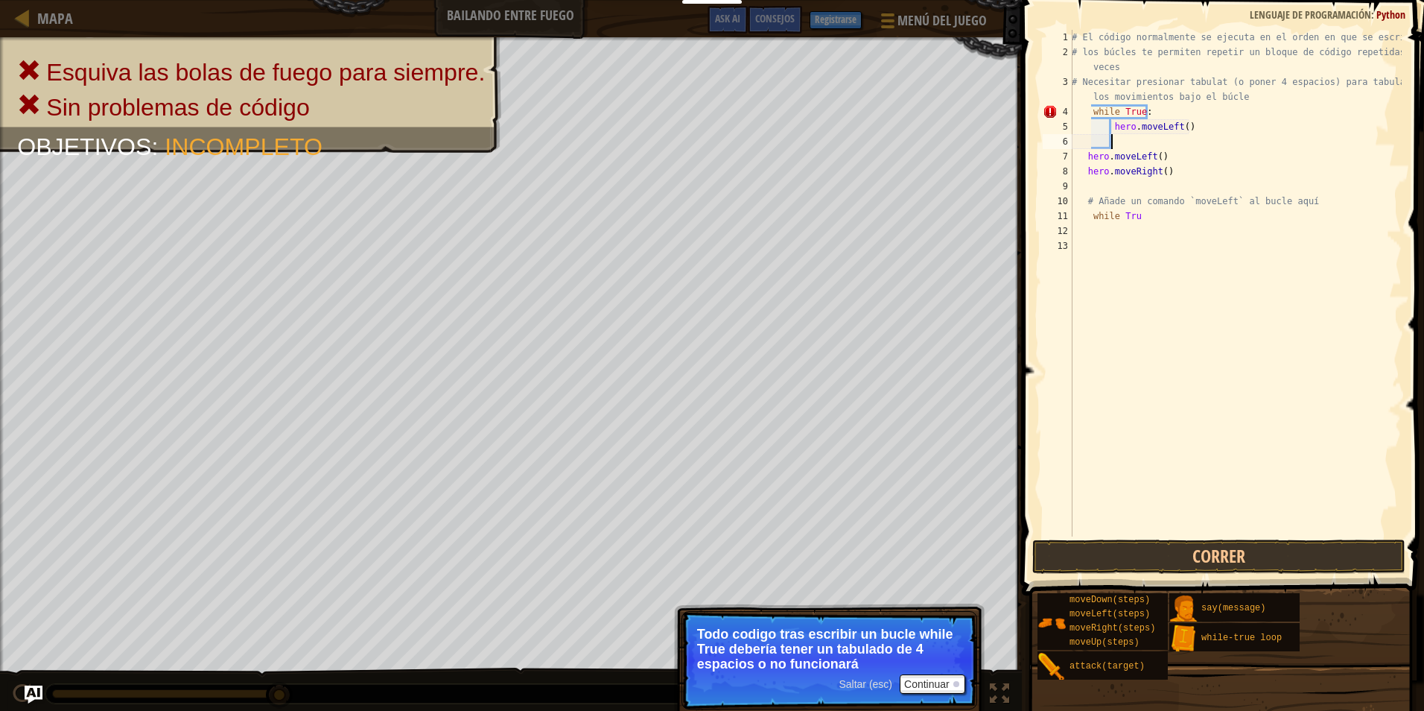
type textarea "h"
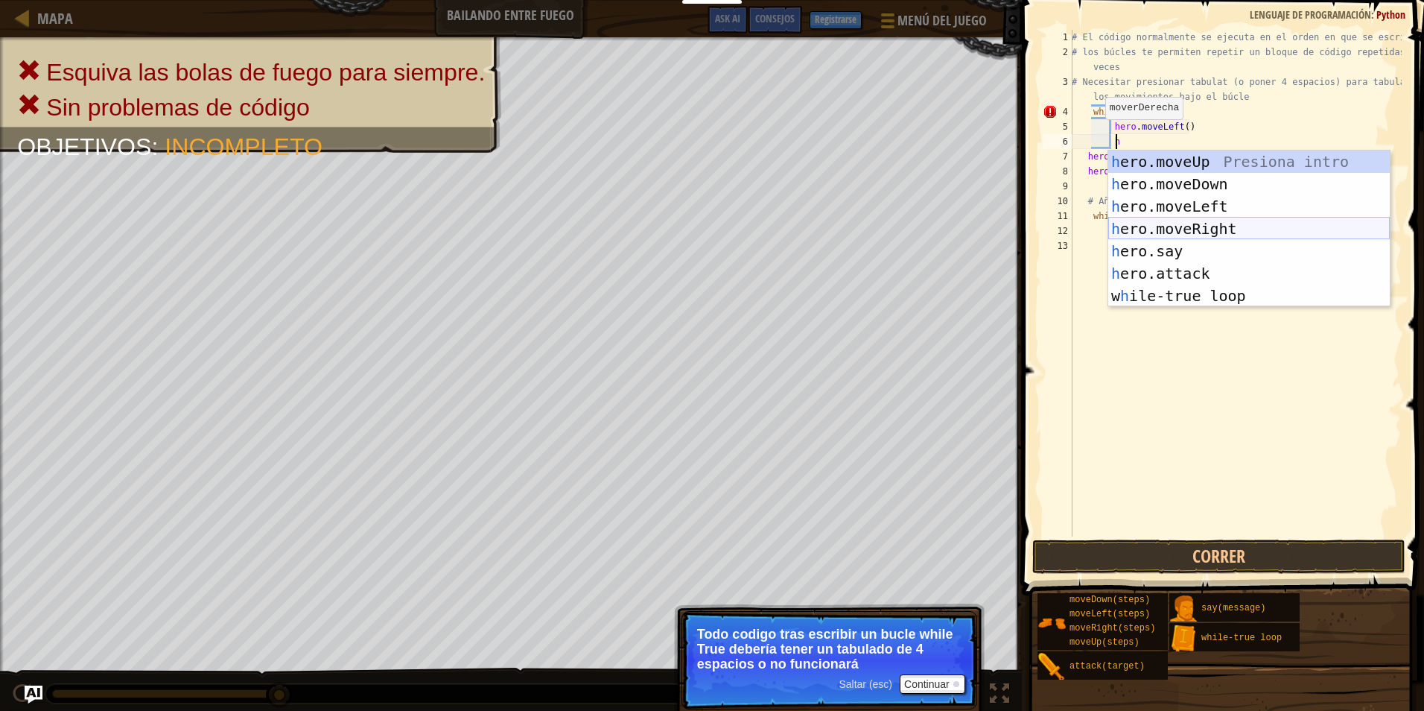
click at [1163, 222] on div "h ero.moveUp Presiona intro h ero.moveDown Presiona intro h ero.moveLeft Presio…" at bounding box center [1249, 250] width 282 height 201
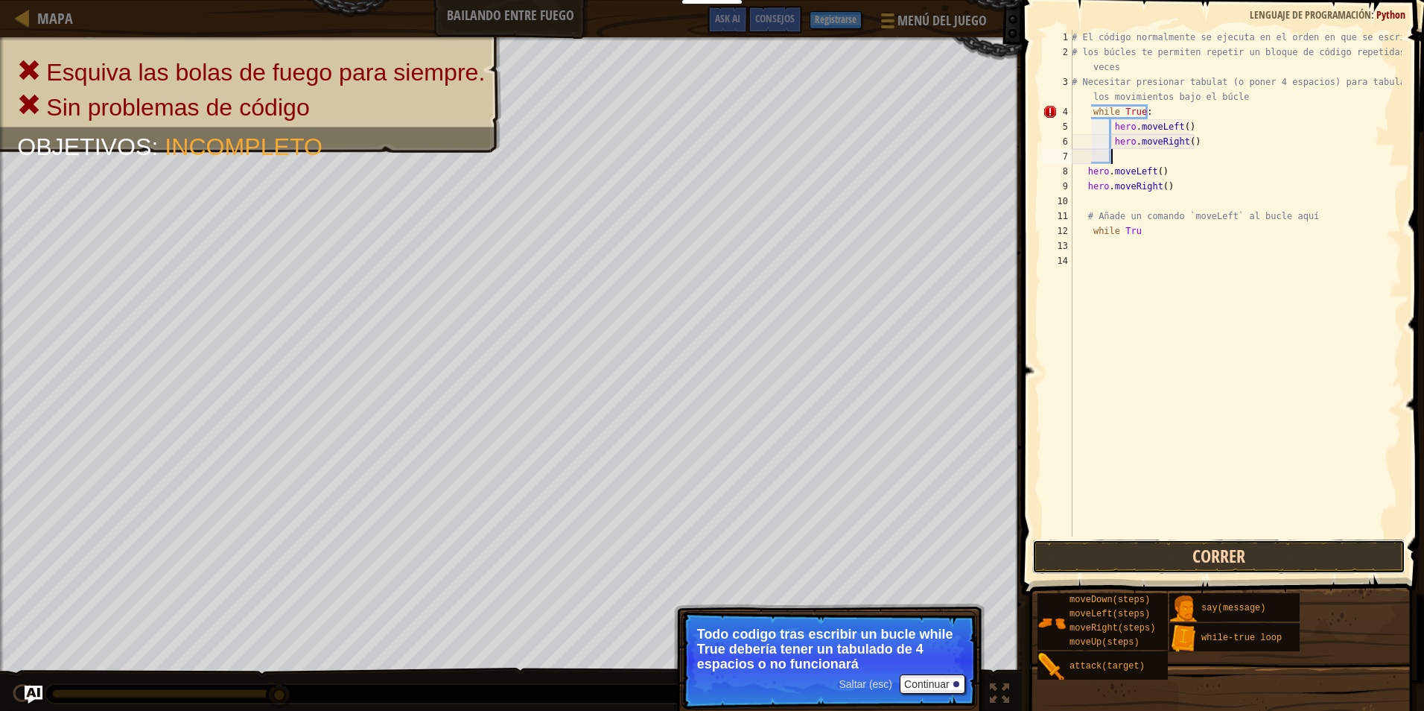
click at [1085, 547] on button "Correr" at bounding box center [1218, 556] width 373 height 34
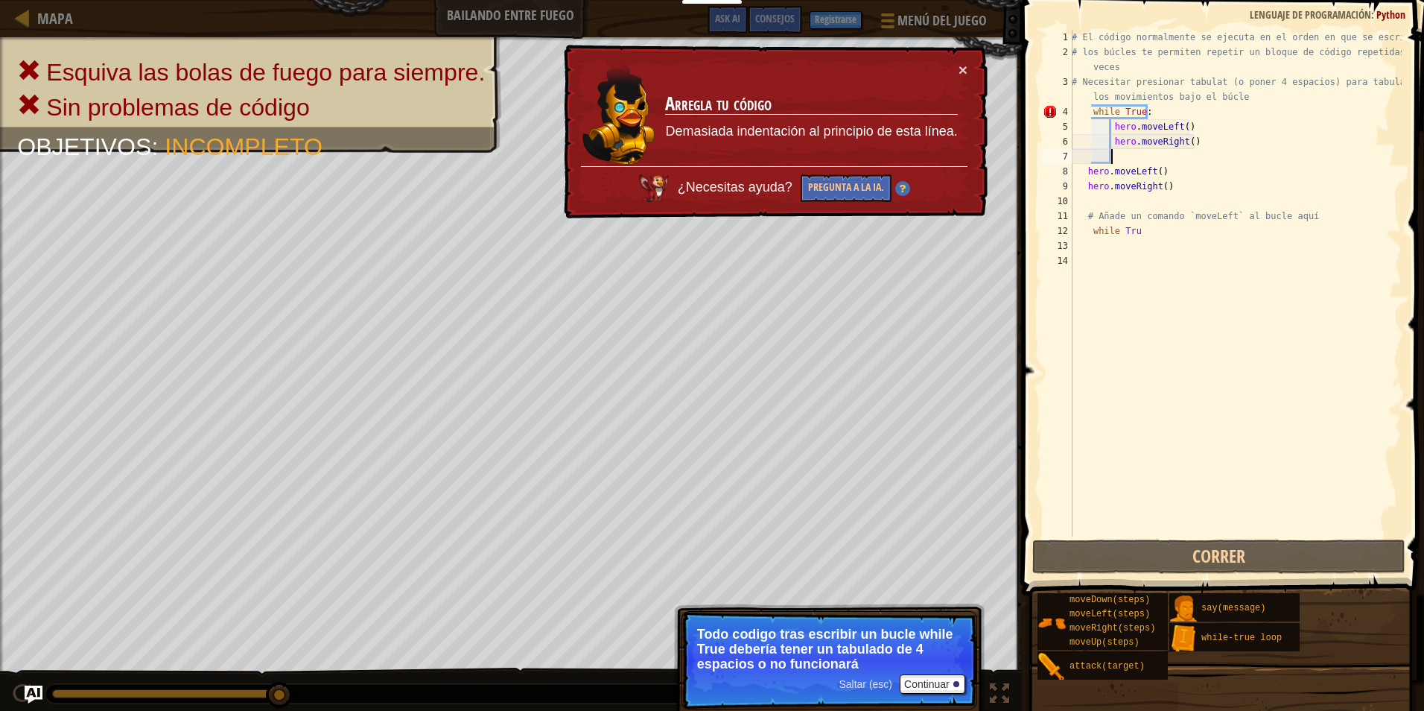
click at [882, 679] on span "Saltar (esc)" at bounding box center [866, 684] width 54 height 12
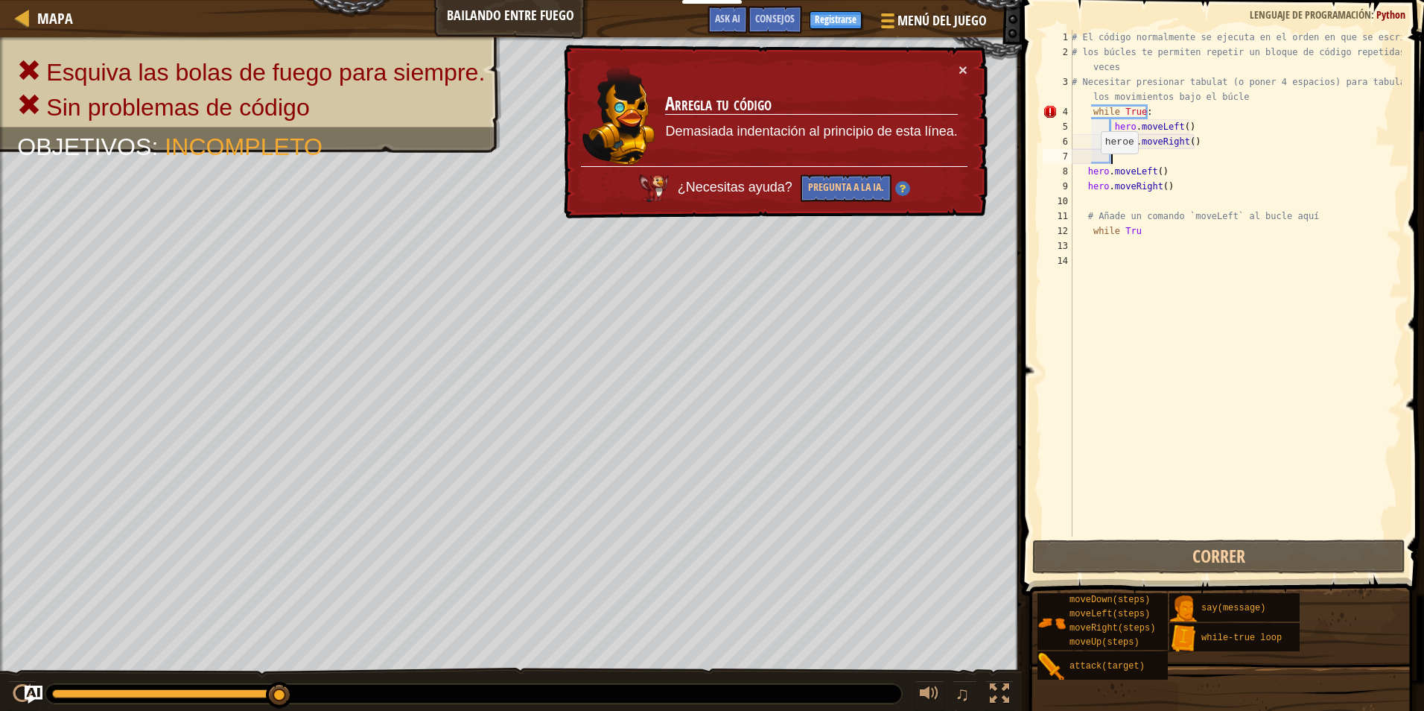
click at [1093, 168] on div "# El código normalmente se ejecuta en el orden en que se escribe. # los búcles …" at bounding box center [1235, 298] width 333 height 536
type textarea "hero.moveLeft()"
click at [1100, 159] on div "# El código normalmente se ejecuta en el orden en que se escribe. # los búcles …" at bounding box center [1235, 298] width 333 height 536
type textarea "h"
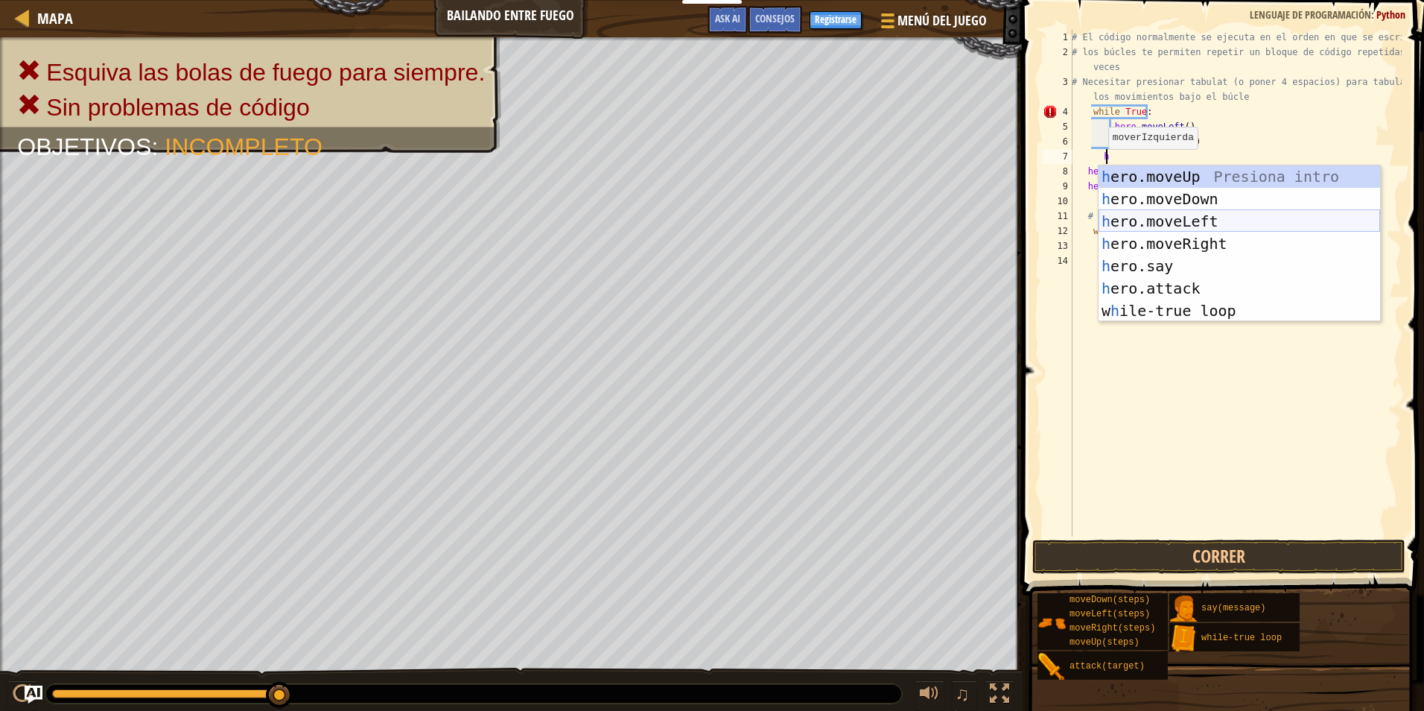
click at [1152, 224] on div "h ero.moveUp Presiona intro h ero.moveDown Presiona intro h ero.moveLeft Presio…" at bounding box center [1240, 265] width 282 height 201
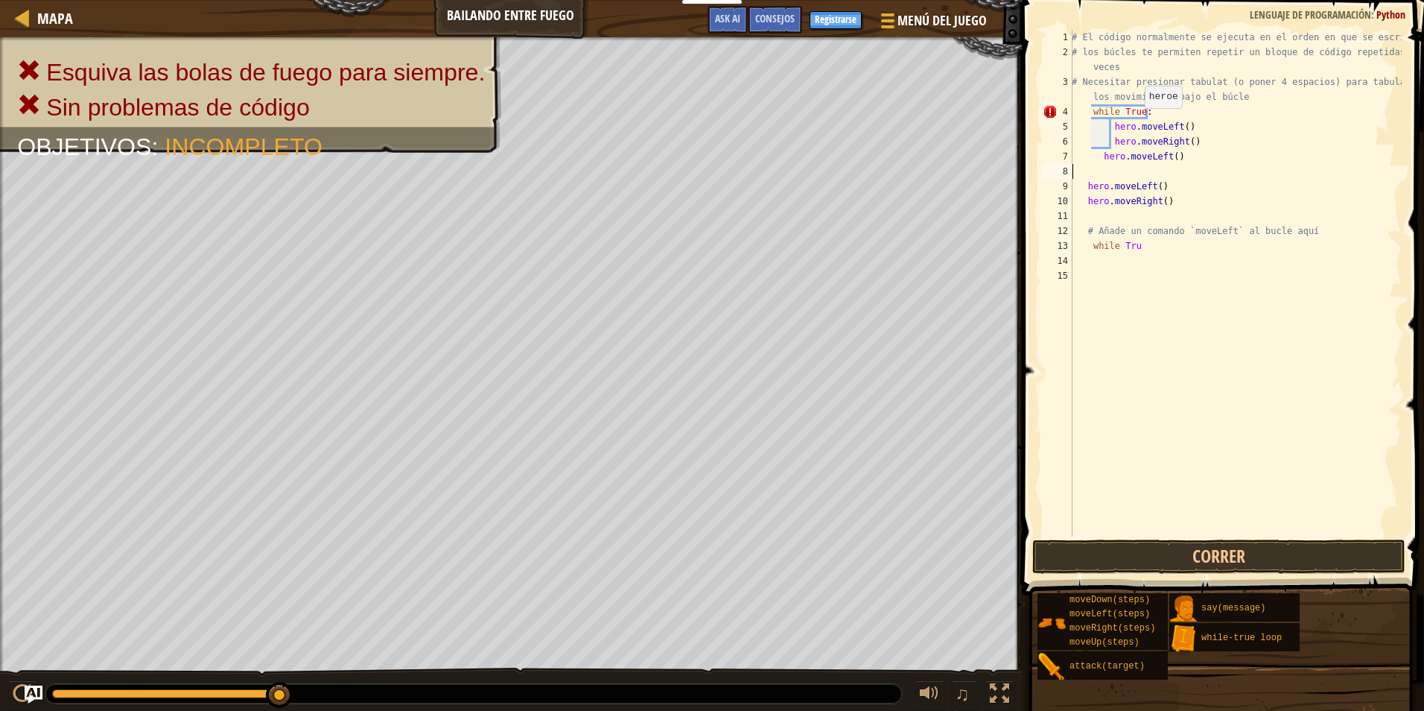
scroll to position [7, 0]
type textarea "h"
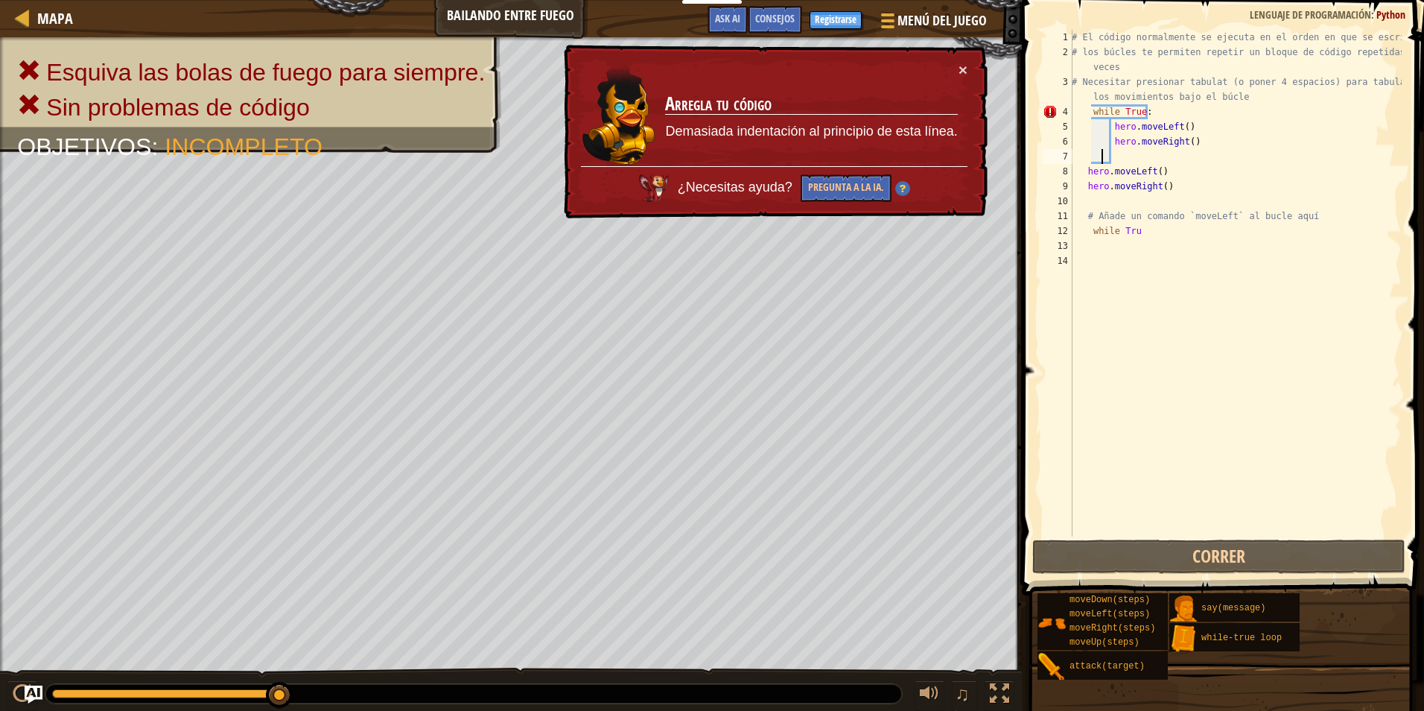
type textarea "h"
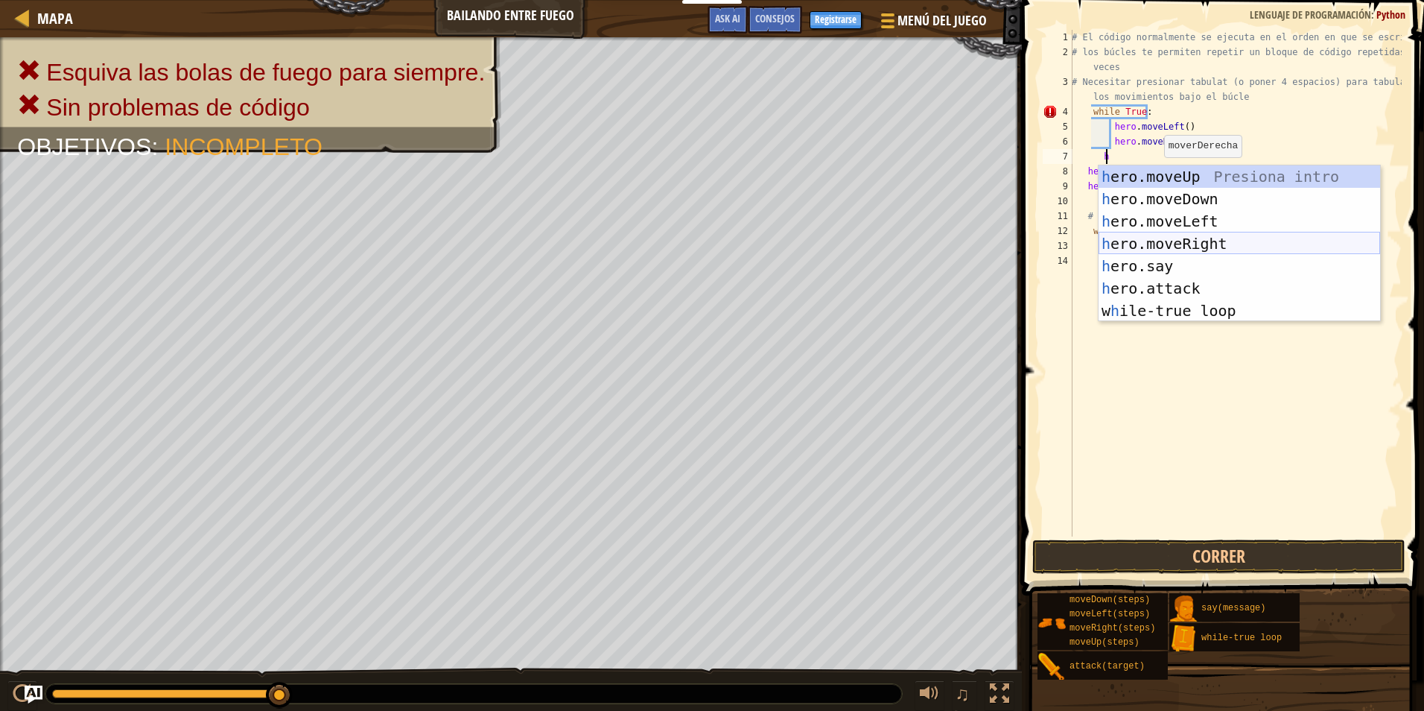
click at [1174, 242] on div "h ero.moveUp Presiona intro h ero.moveDown Presiona intro h ero.moveLeft Presio…" at bounding box center [1240, 265] width 282 height 201
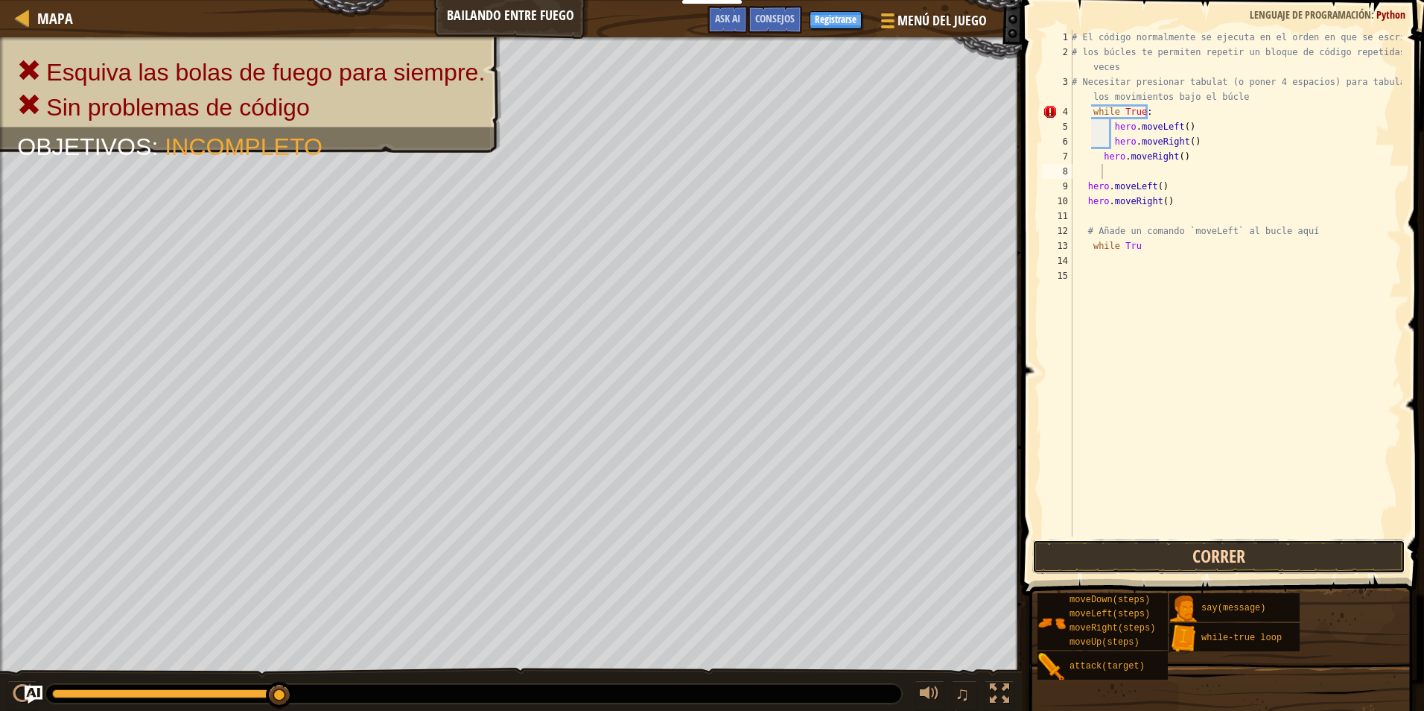
click at [1108, 548] on button "Correr" at bounding box center [1218, 556] width 373 height 34
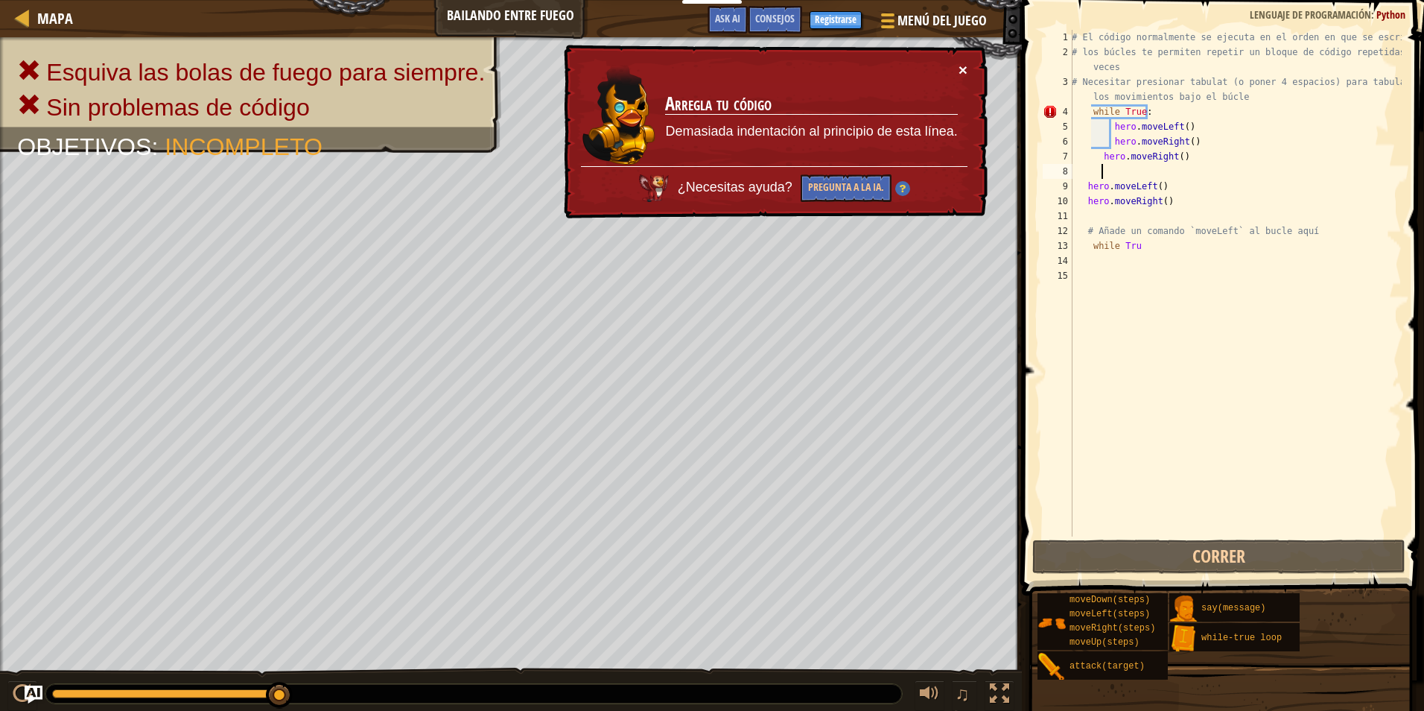
click at [966, 72] on button "×" at bounding box center [963, 70] width 9 height 16
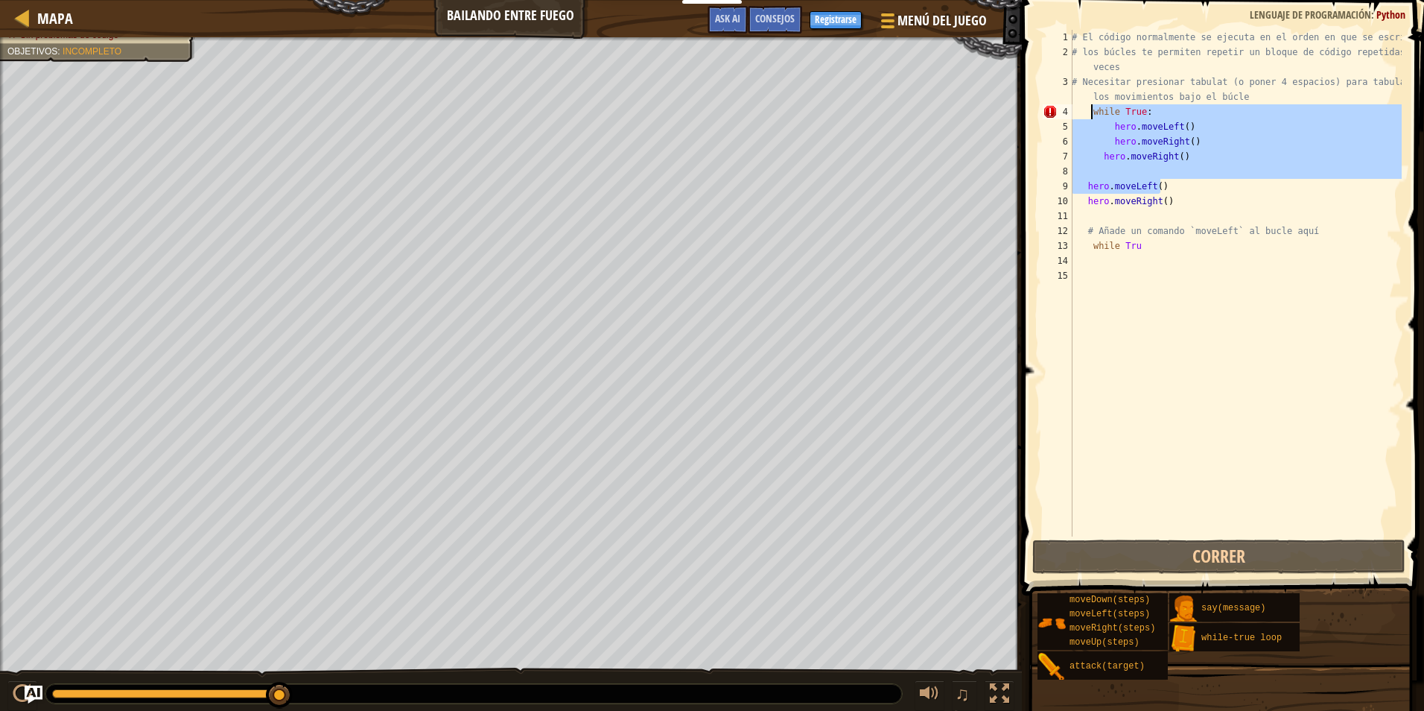
drag, startPoint x: 1182, startPoint y: 182, endPoint x: 1091, endPoint y: 111, distance: 115.6
click at [1091, 111] on div "# El código normalmente se ejecuta en el orden en que se escribe. # los búcles …" at bounding box center [1235, 298] width 333 height 536
click at [1208, 190] on div "# El código normalmente se ejecuta en el orden en que se escribe. # los búcles …" at bounding box center [1235, 283] width 333 height 506
type textarea "hero.moveLeft()"
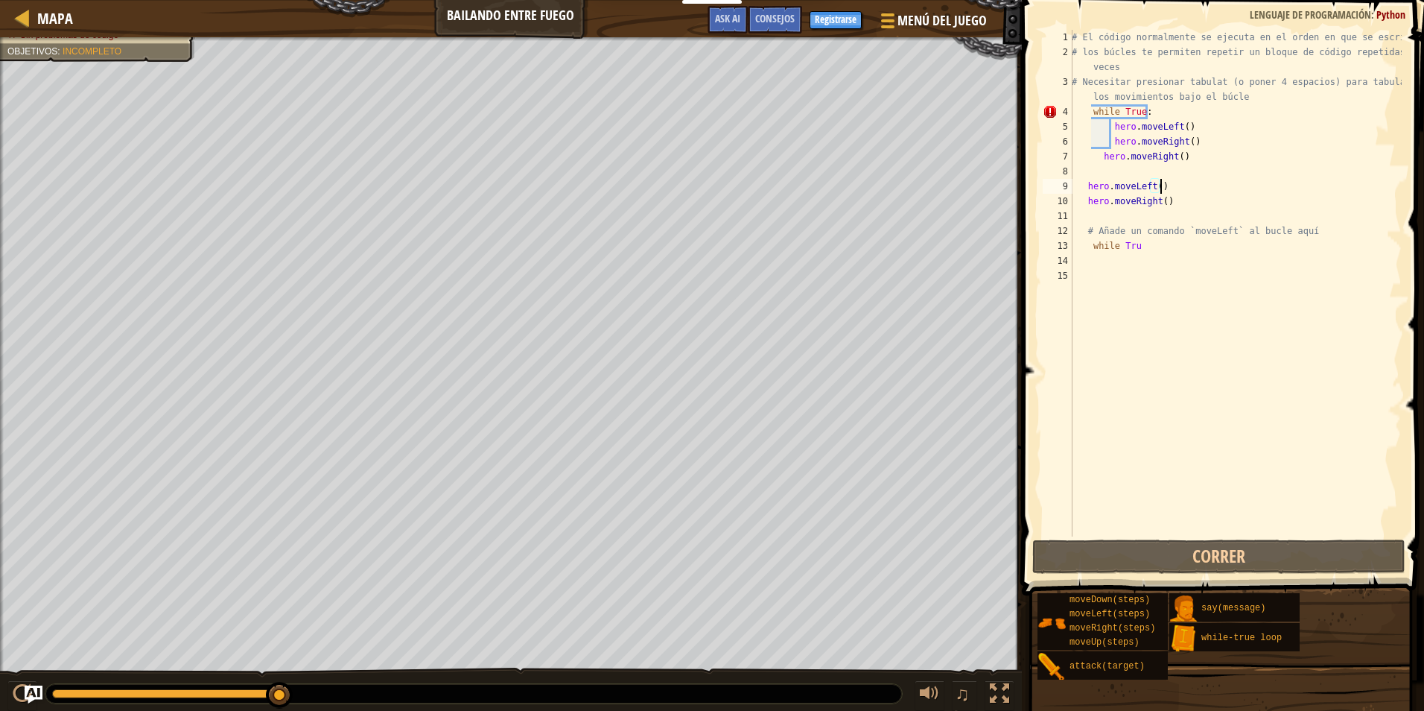
click at [1196, 272] on div "# El código normalmente se ejecuta en el orden en que se escribe. # los búcles …" at bounding box center [1235, 298] width 333 height 536
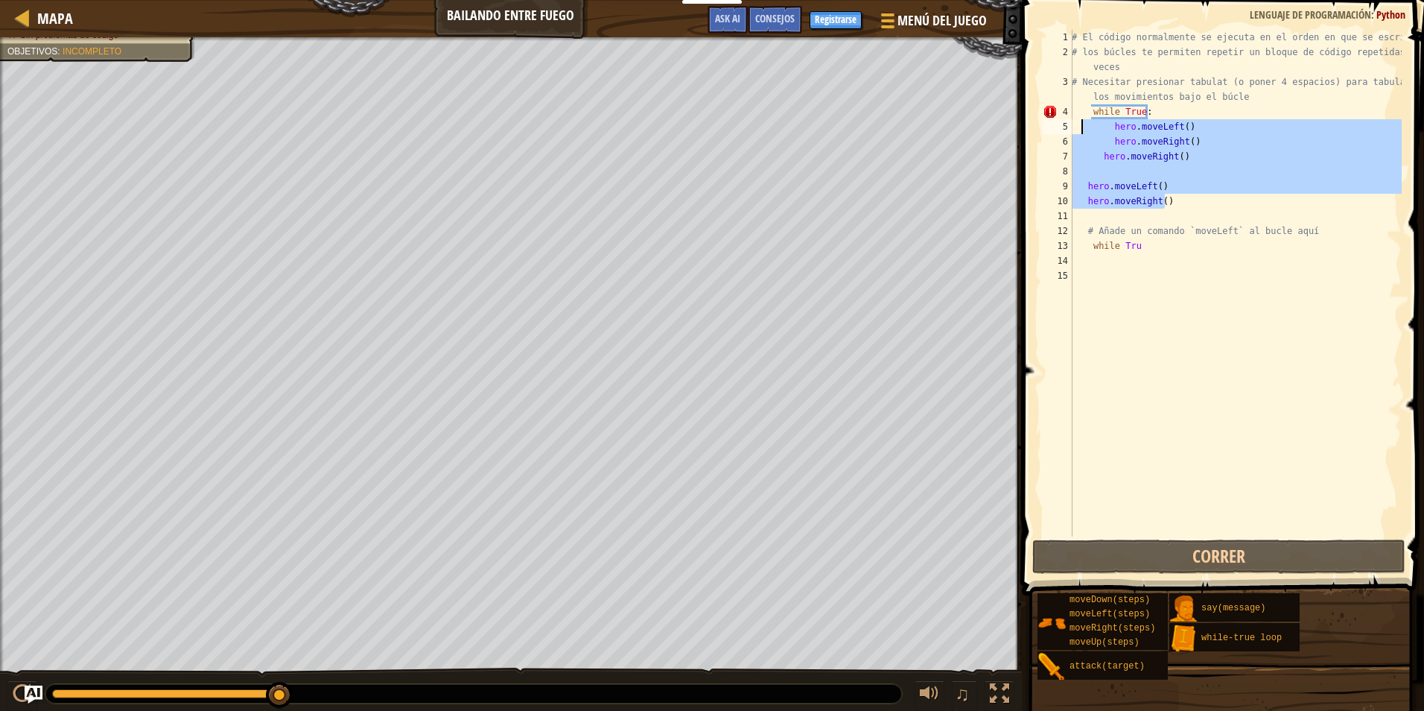
drag, startPoint x: 1176, startPoint y: 201, endPoint x: 1082, endPoint y: 121, distance: 123.1
click at [1082, 121] on div "# El código normalmente se ejecuta en el orden en que se escribe. # los búcles …" at bounding box center [1235, 298] width 333 height 536
type textarea "hero.moveLeft() hero.moveRight()"
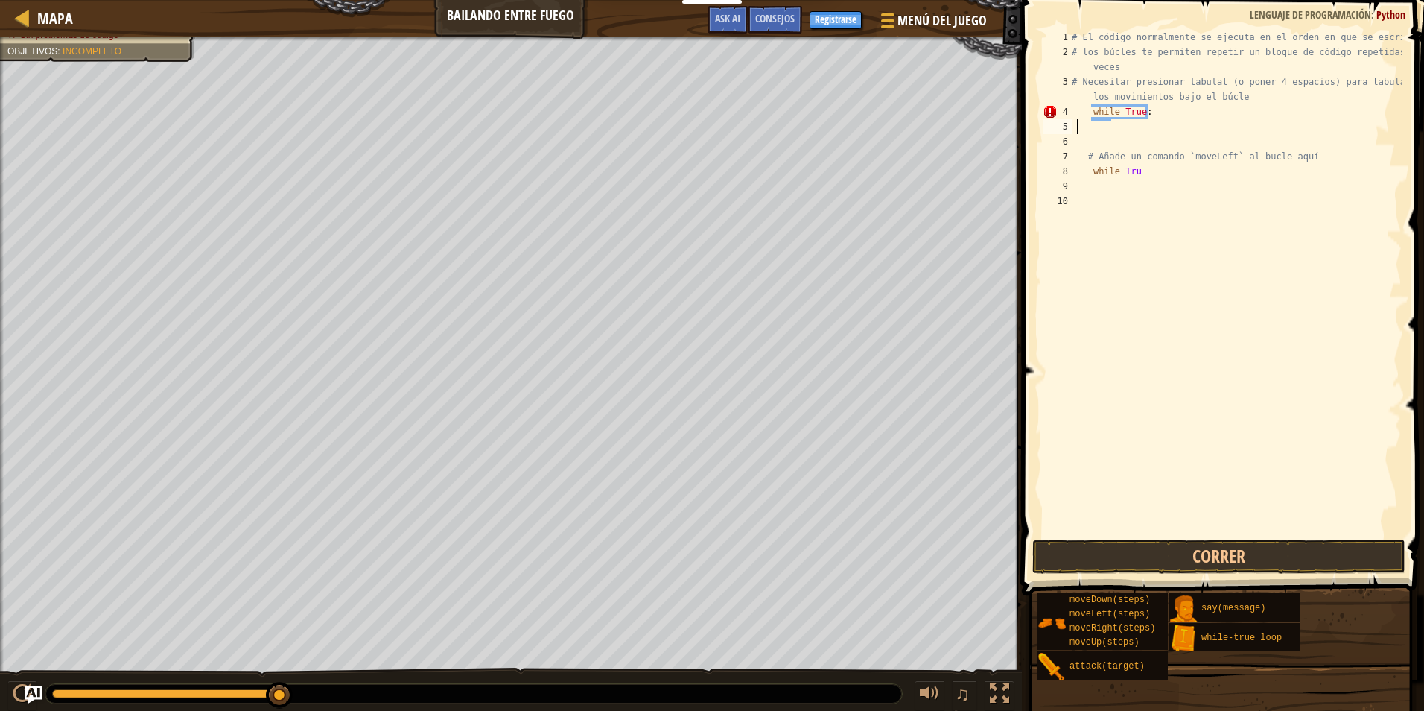
click at [1165, 108] on div "# El código normalmente se ejecuta en el orden en que se escribe. # los búcles …" at bounding box center [1235, 298] width 333 height 536
type textarea "w"
click at [1100, 142] on div "# El código normalmente se ejecuta en el orden en que se escribe. # los búcles …" at bounding box center [1235, 298] width 333 height 536
click at [1096, 120] on div "# El código normalmente se ejecuta en el orden en que se escribe. # los búcles …" at bounding box center [1235, 298] width 333 height 536
click at [1088, 129] on div "# El código normalmente se ejecuta en el orden en que se escribe. # los búcles …" at bounding box center [1233, 298] width 338 height 536
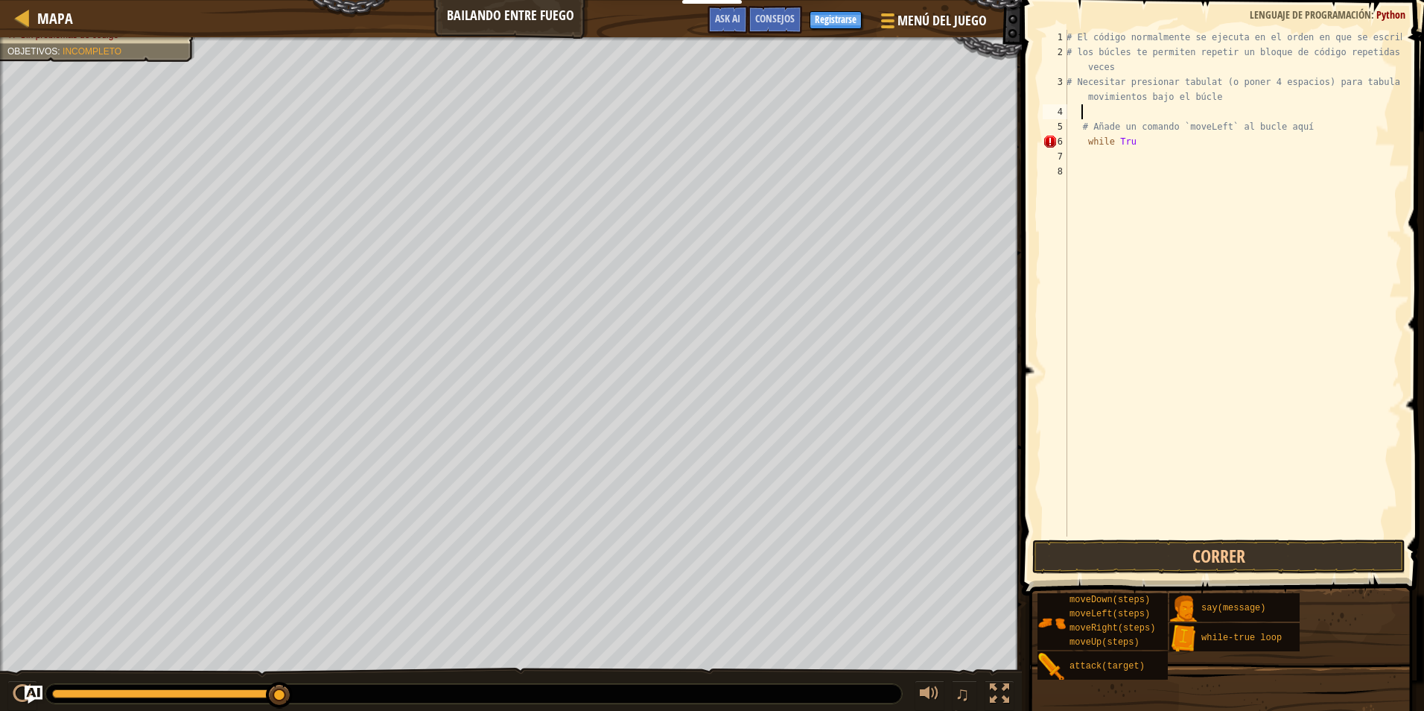
click at [1083, 105] on div "# El código normalmente se ejecuta en el orden en que se escribe. # los búcles …" at bounding box center [1233, 298] width 338 height 536
click at [1137, 142] on div "# El código normalmente se ejecuta en el orden en que se escribe. # los búcles …" at bounding box center [1233, 298] width 338 height 536
type textarea "while Tru"
click at [1127, 166] on div "# El código normalmente se ejecuta en el orden en que se escribe. # los búcles …" at bounding box center [1233, 298] width 338 height 536
click at [1121, 156] on div "# El código normalmente se ejecuta en el orden en que se escribe. # los búcles …" at bounding box center [1233, 298] width 338 height 536
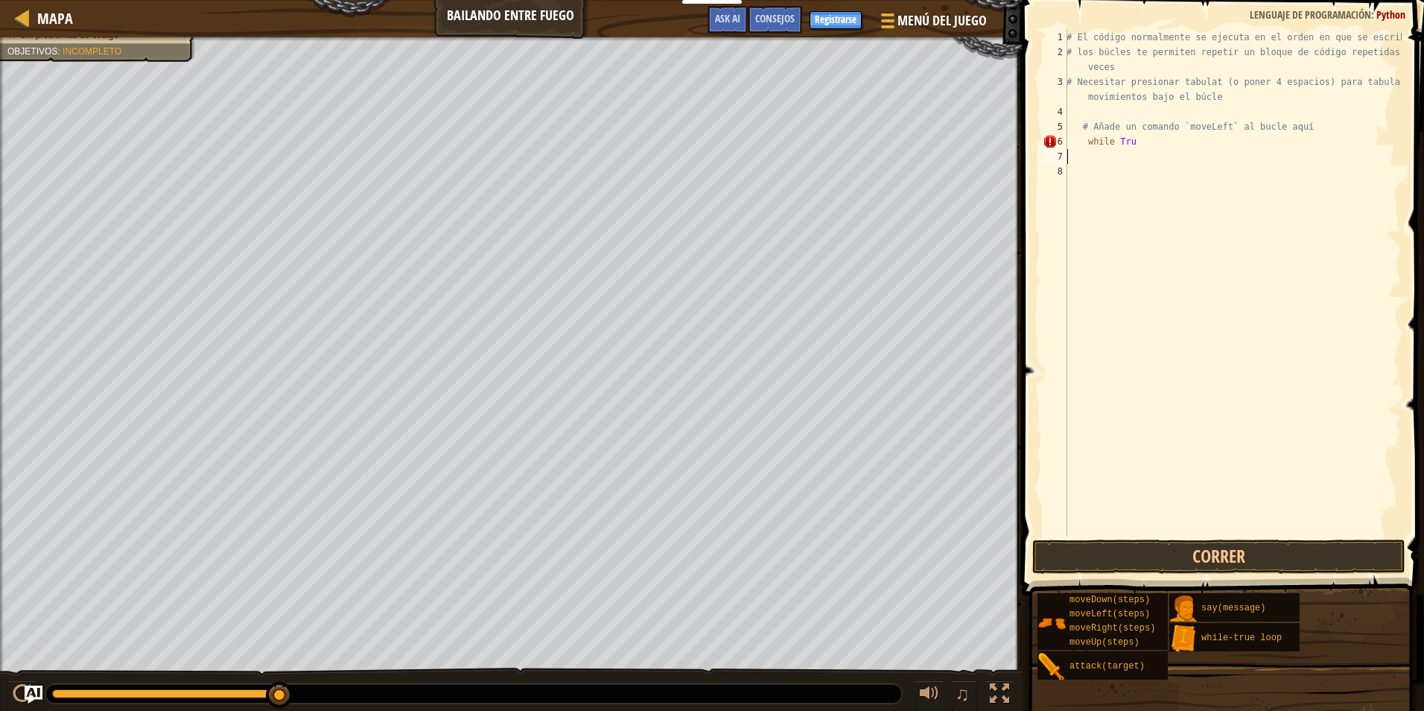
click at [1140, 146] on div "# El código normalmente se ejecuta en el orden en que se escribe. # los búcles …" at bounding box center [1233, 298] width 338 height 536
type textarea "w"
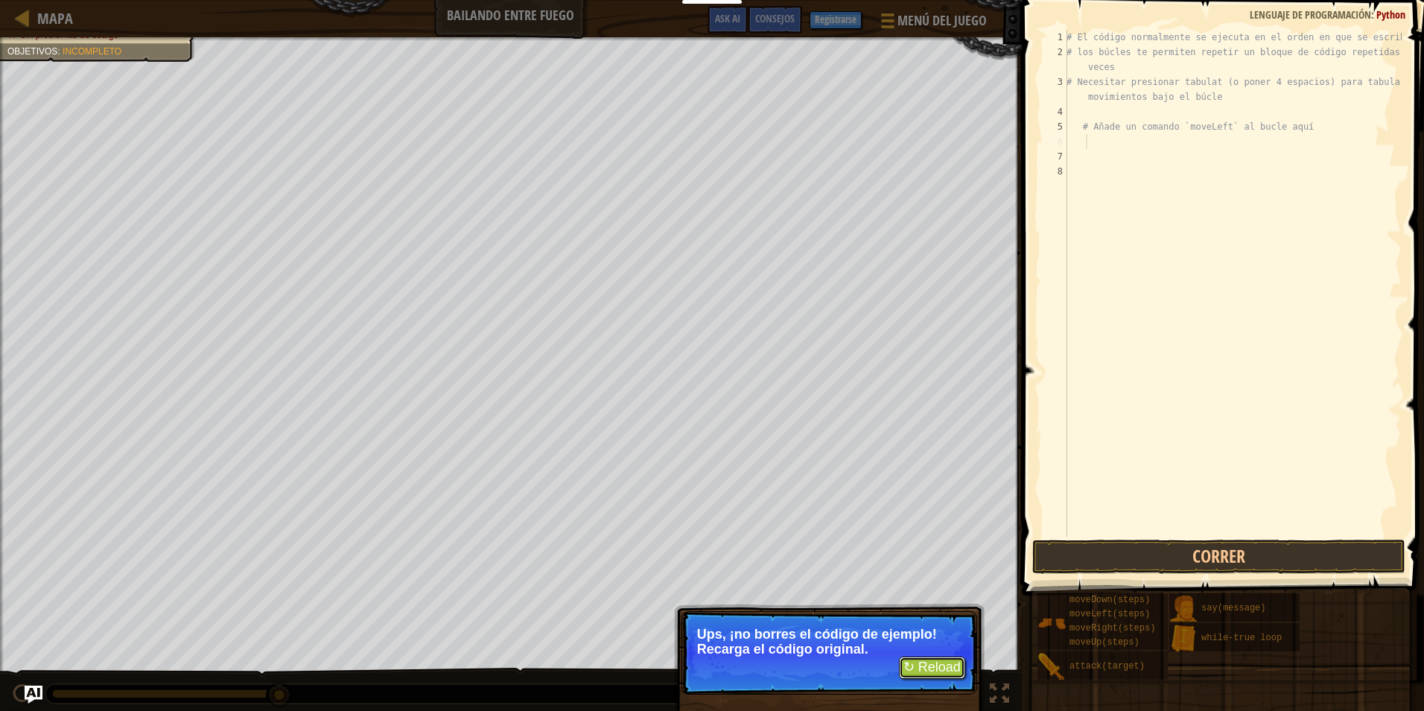
click at [930, 663] on button "↻ Reload" at bounding box center [932, 667] width 66 height 22
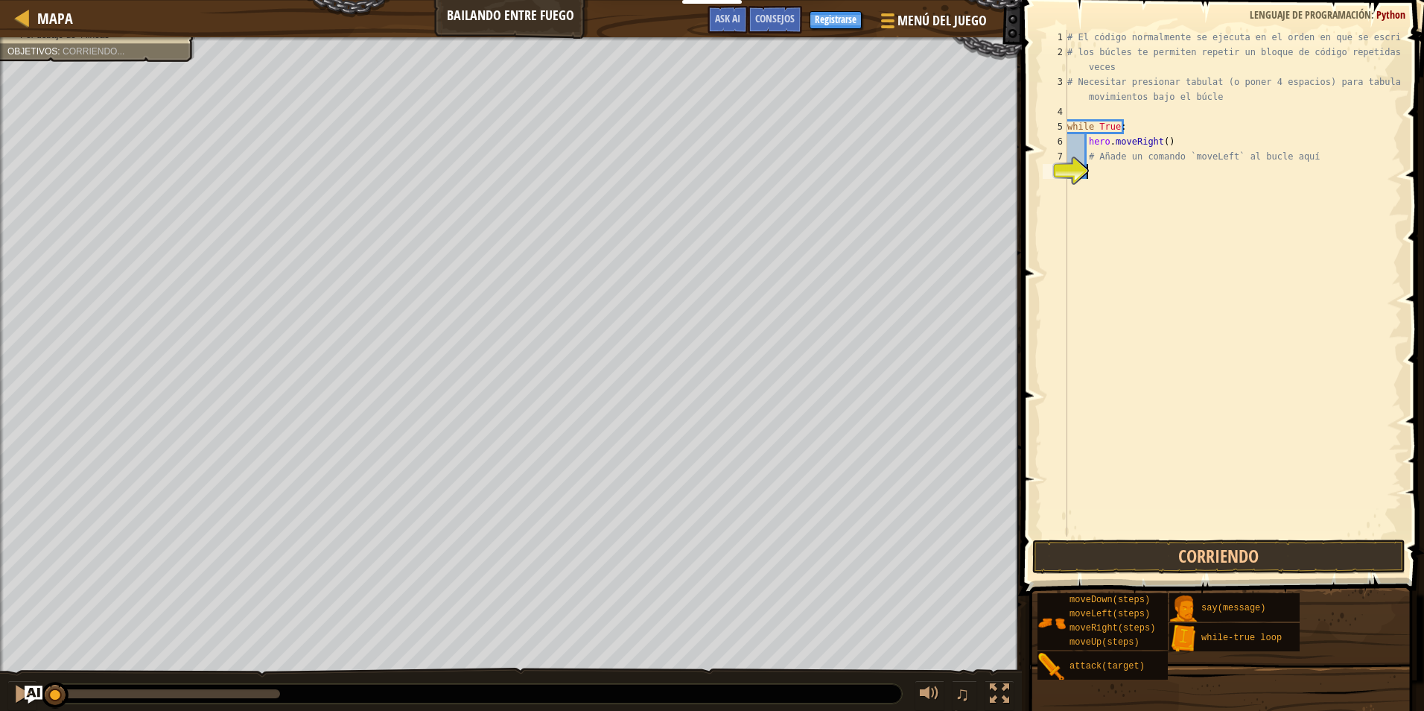
scroll to position [7, 1]
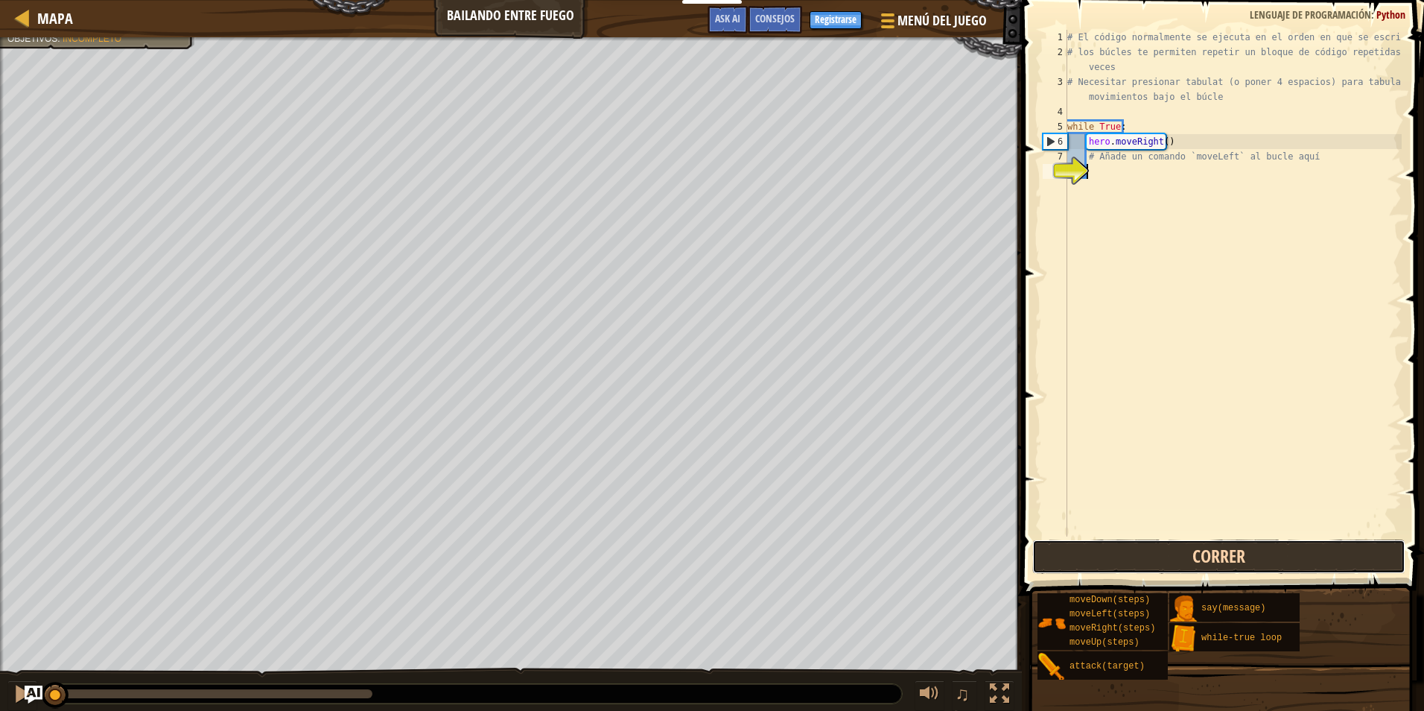
click at [1134, 552] on button "Correr" at bounding box center [1218, 556] width 373 height 34
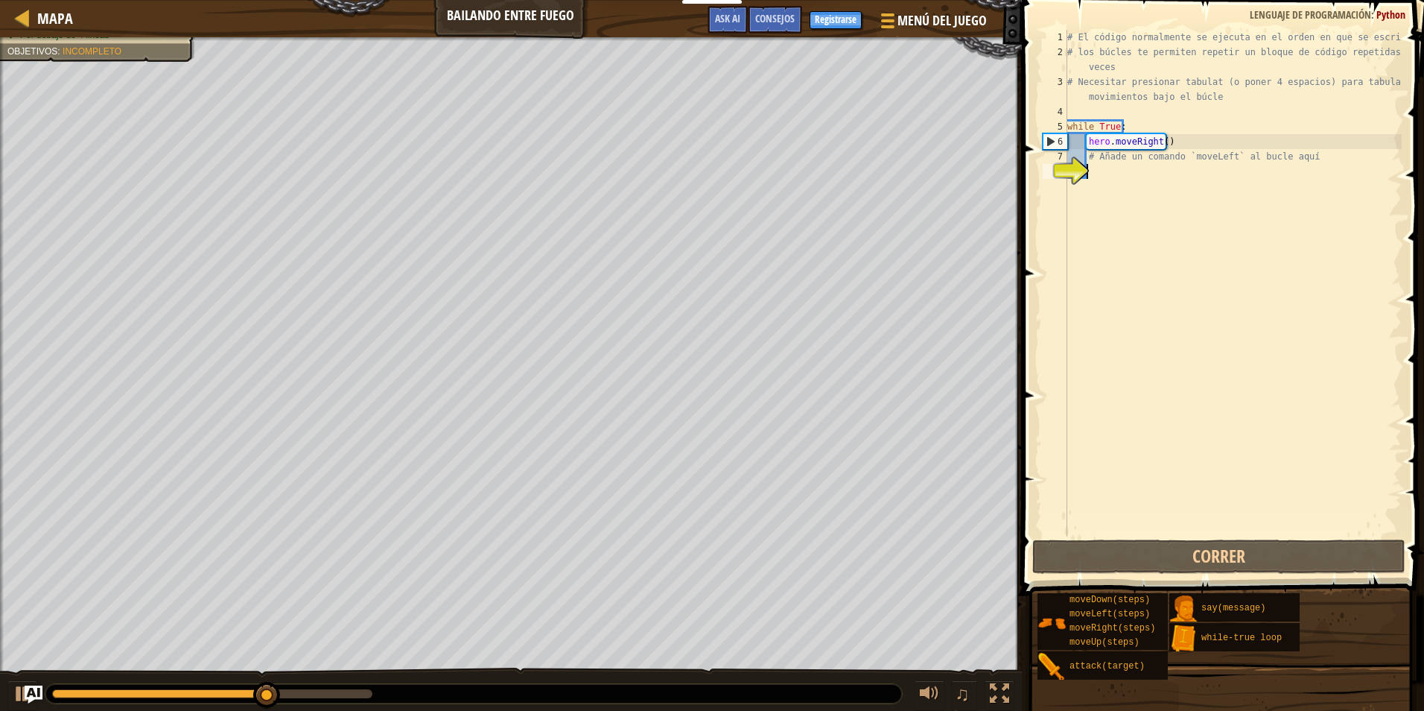
type textarea "h"
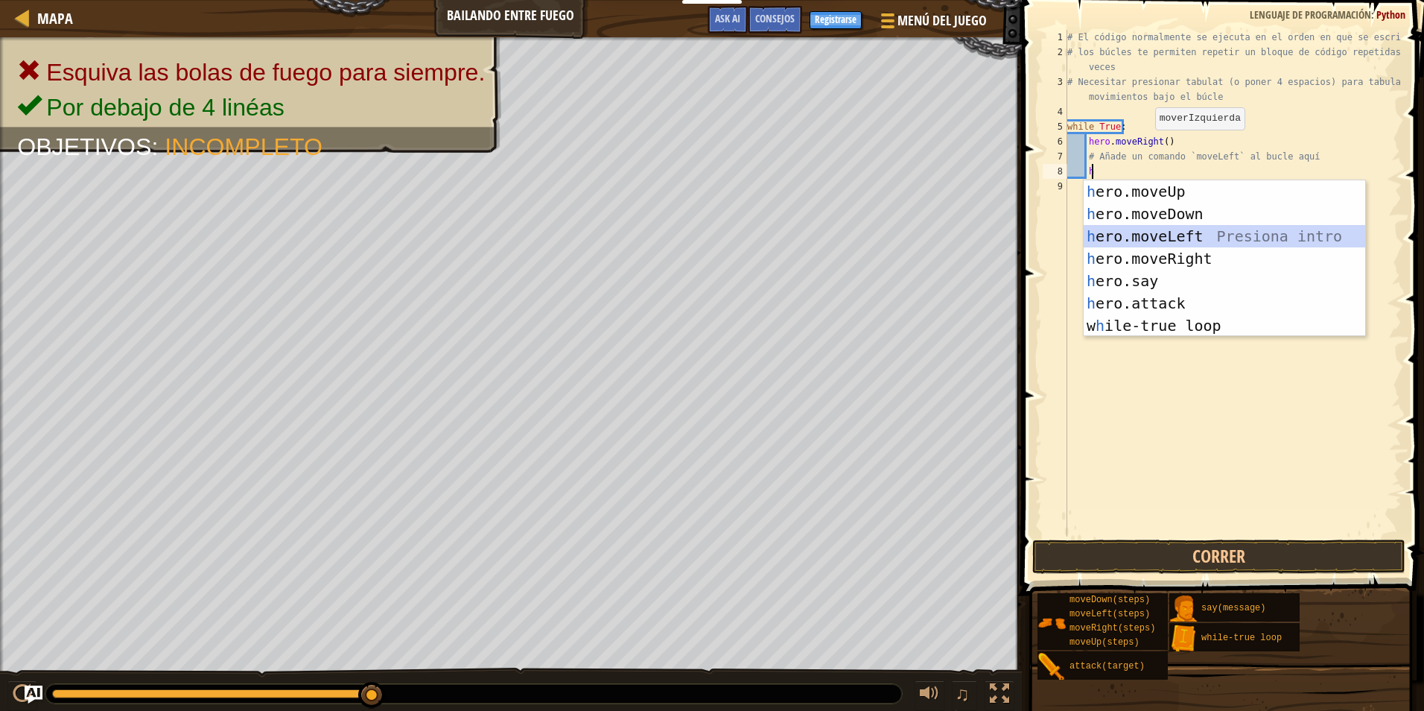
click at [1149, 229] on div "h ero.moveUp Presiona intro h ero.moveDown Presiona intro h ero.moveLeft Presio…" at bounding box center [1225, 280] width 282 height 201
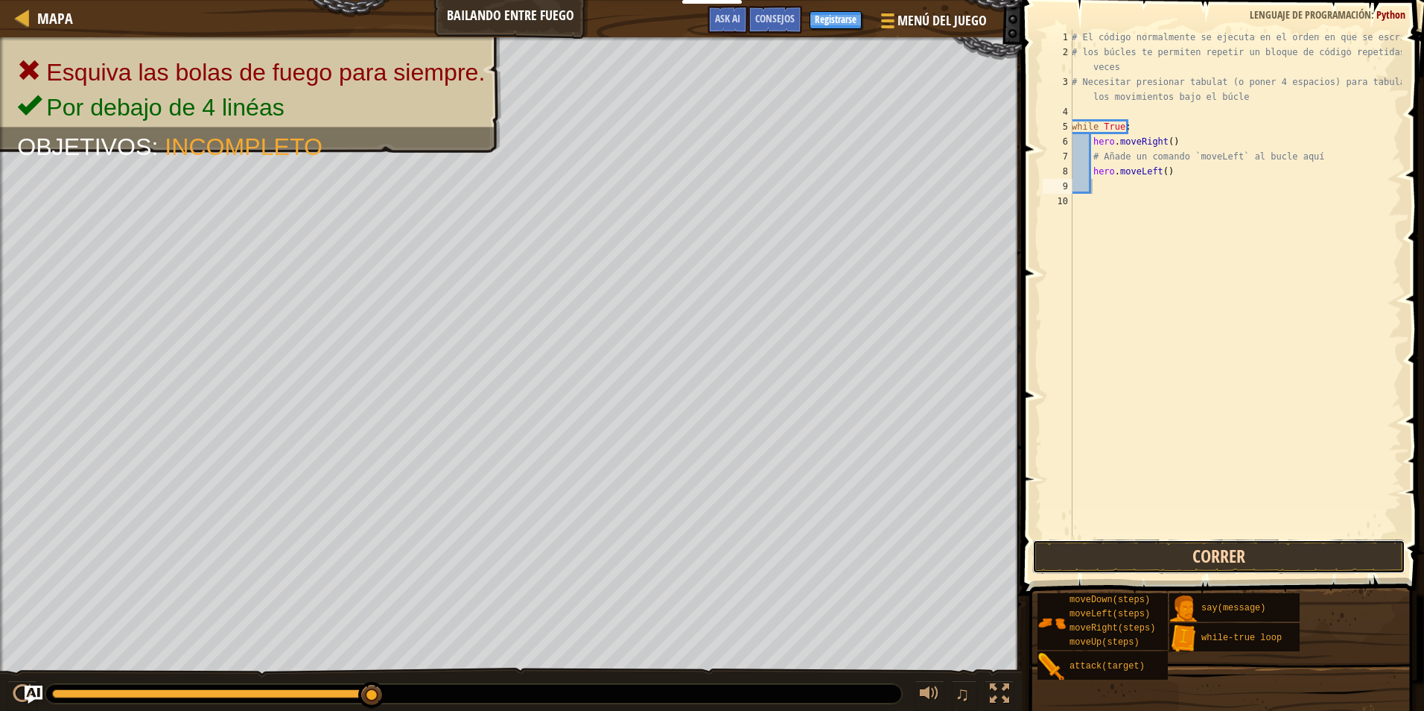
click at [1087, 556] on button "Correr" at bounding box center [1218, 556] width 373 height 34
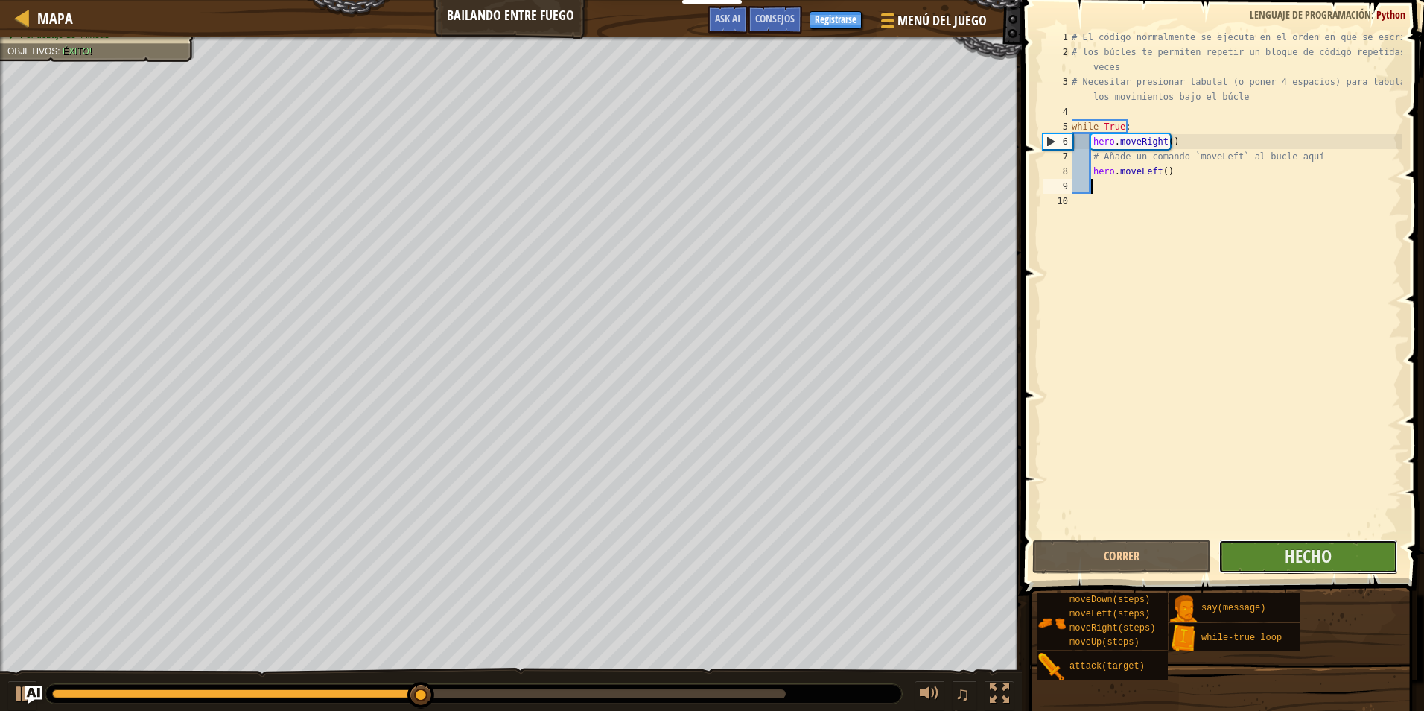
click at [1273, 562] on button "Hecho" at bounding box center [1308, 556] width 179 height 34
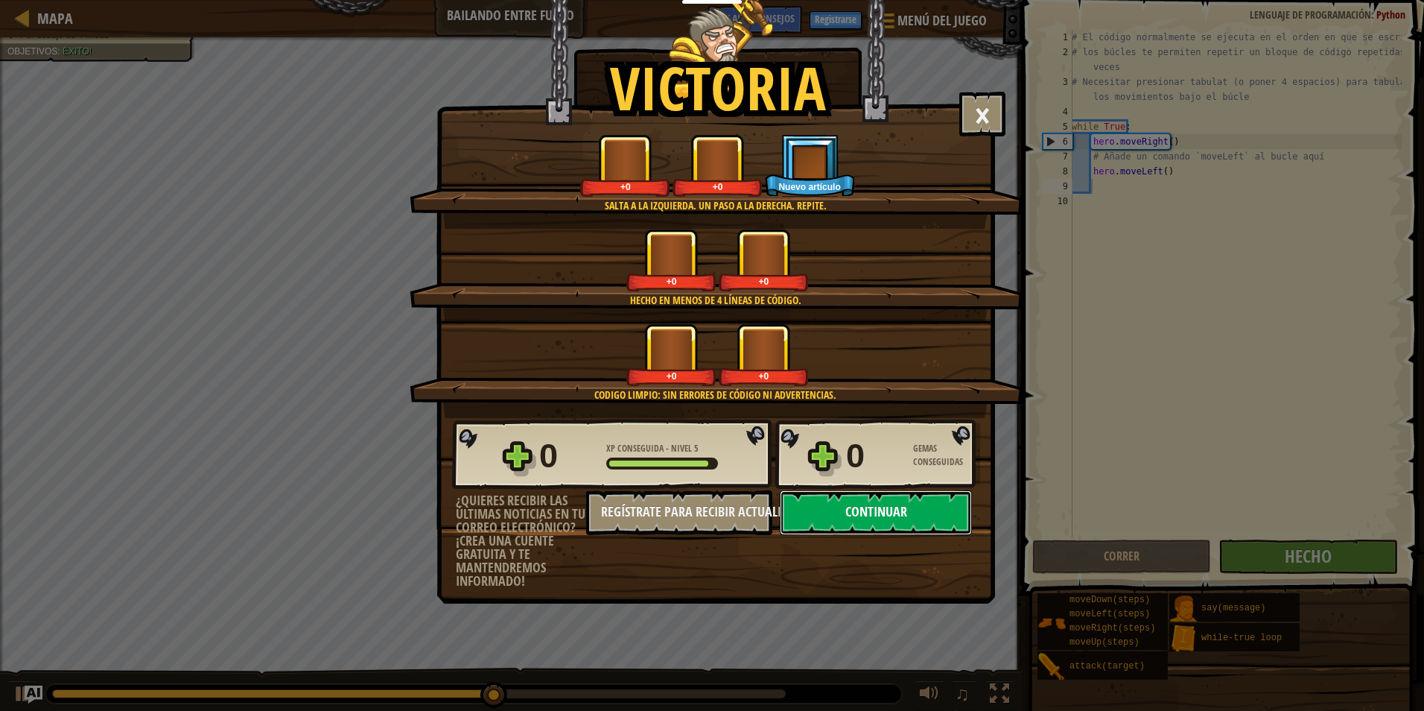
click at [875, 512] on button "Continuar" at bounding box center [876, 512] width 192 height 45
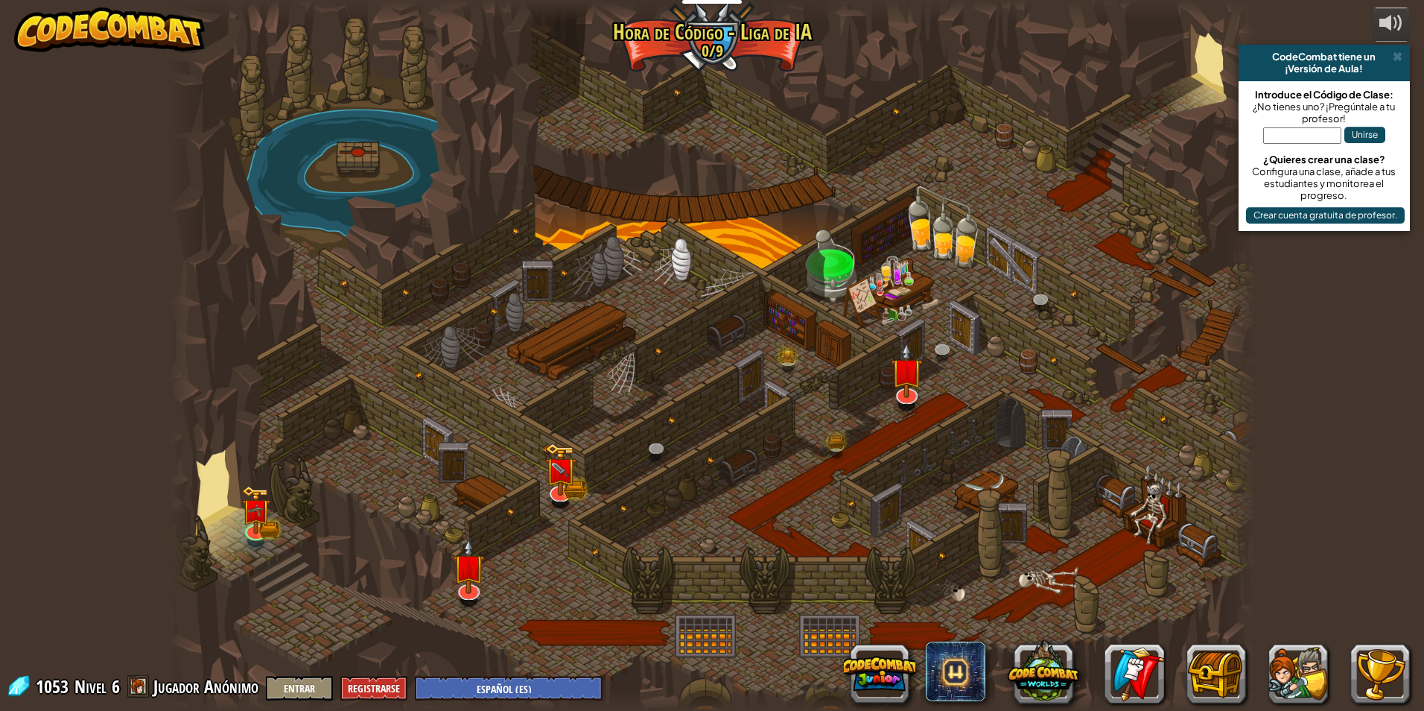
select select "es-ES"
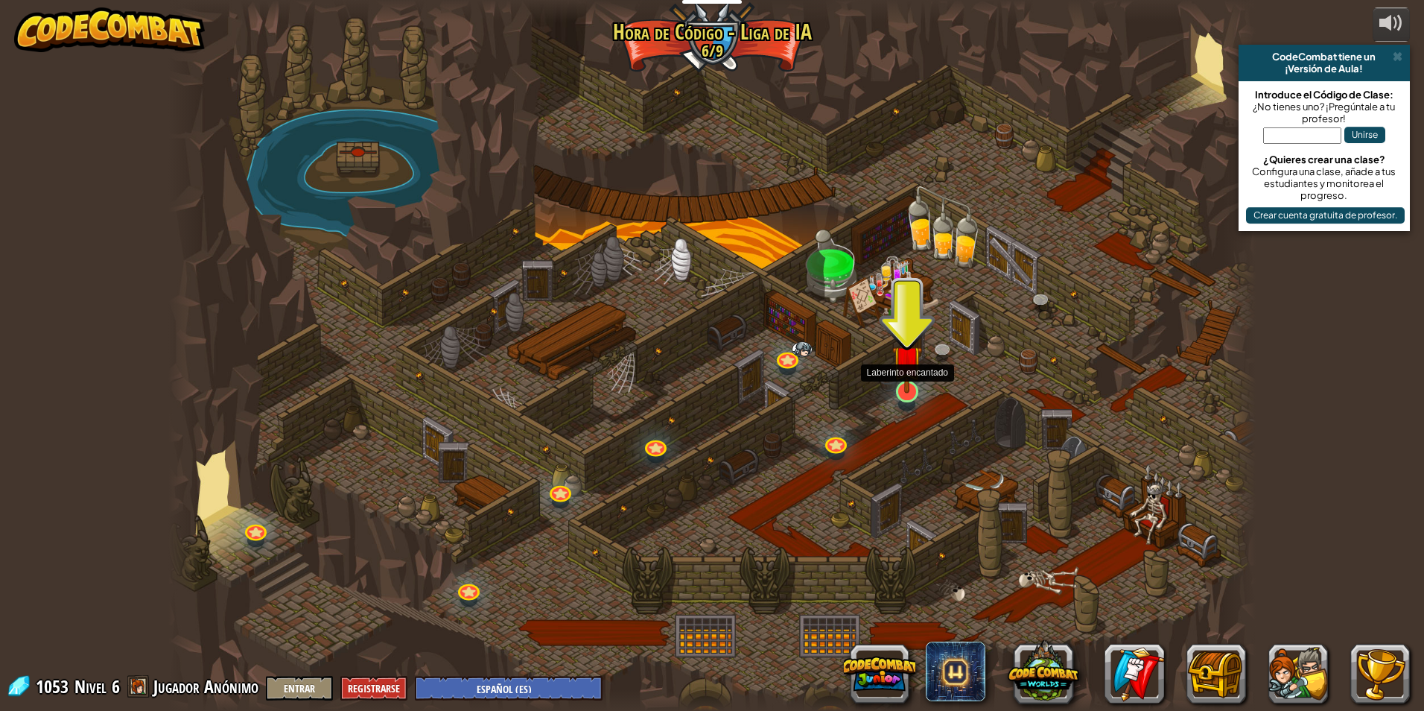
click at [912, 384] on img at bounding box center [906, 359] width 29 height 67
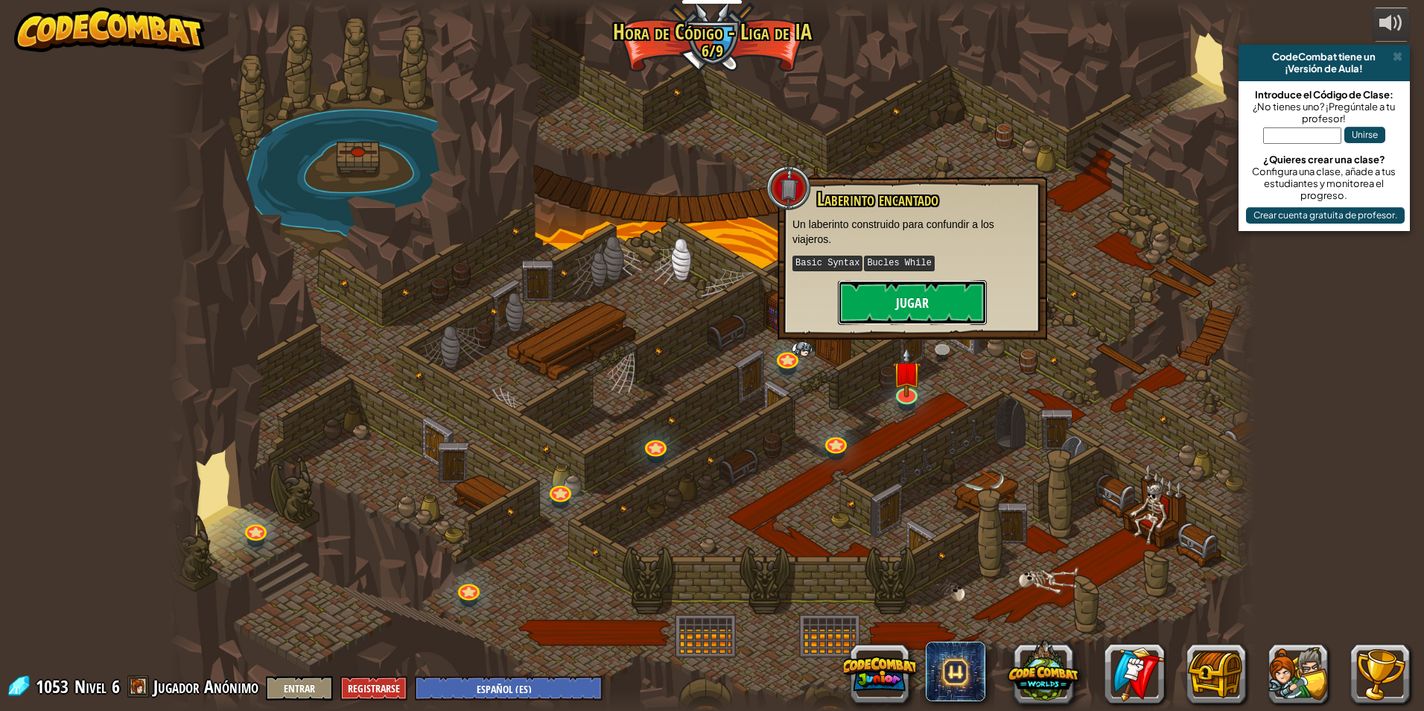
click at [904, 311] on button "Jugar" at bounding box center [912, 302] width 149 height 45
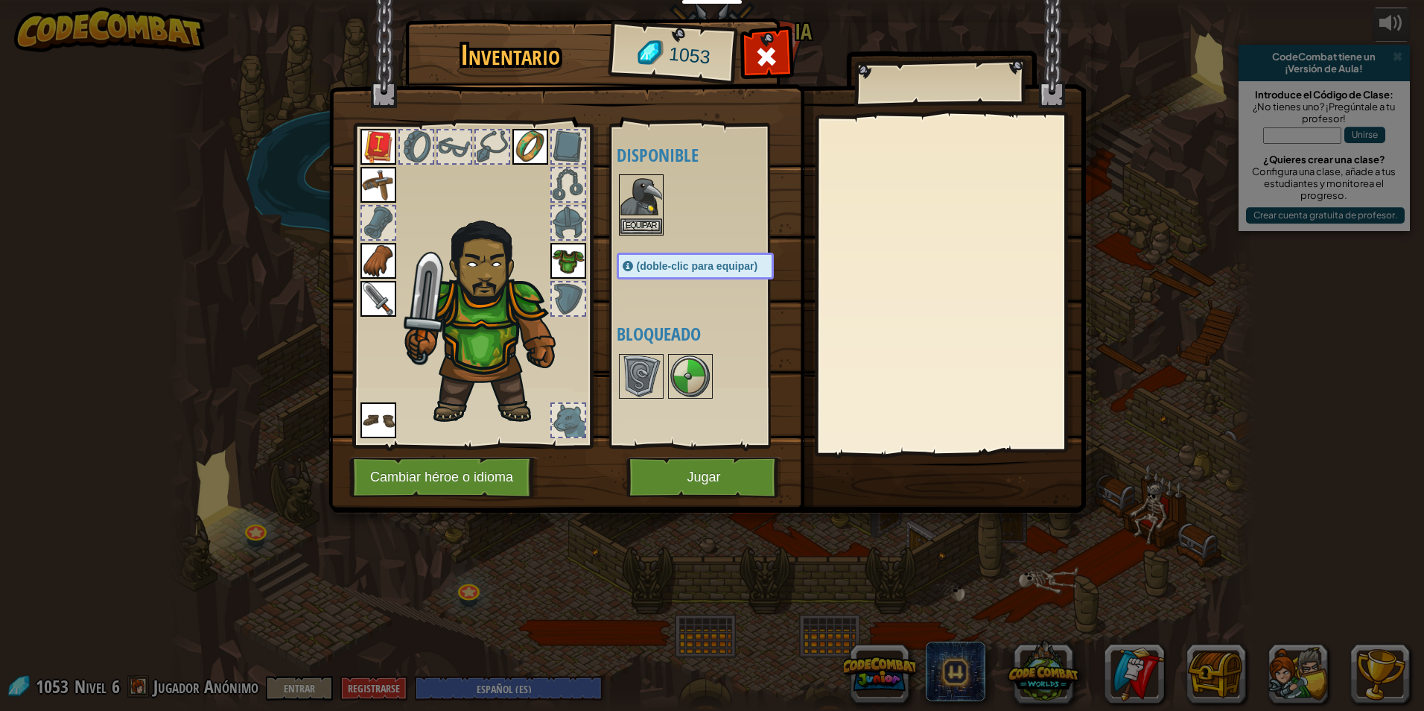
drag, startPoint x: 641, startPoint y: 185, endPoint x: 772, endPoint y: 340, distance: 202.9
click at [643, 185] on img at bounding box center [641, 197] width 42 height 42
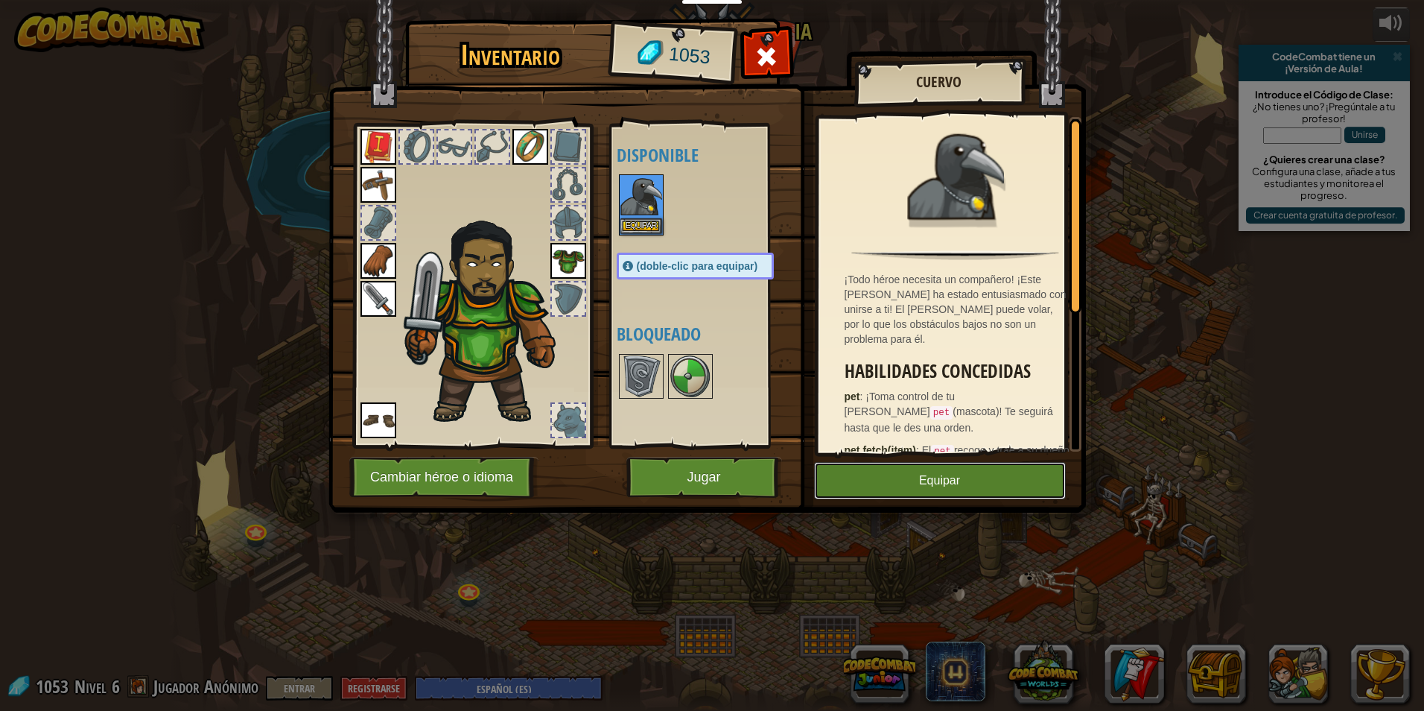
click at [934, 477] on button "Equipar" at bounding box center [940, 480] width 252 height 37
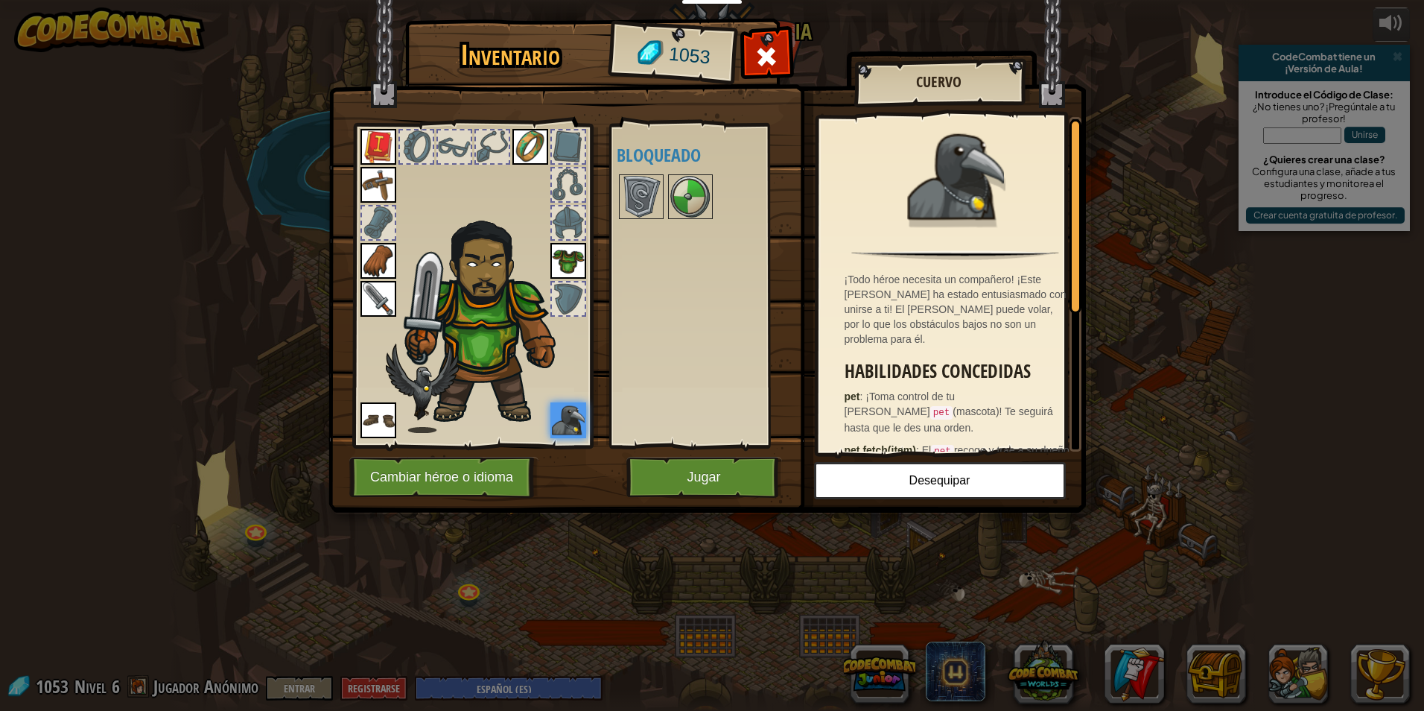
click at [579, 414] on img at bounding box center [568, 420] width 36 height 36
click at [700, 475] on button "Jugar" at bounding box center [704, 477] width 156 height 41
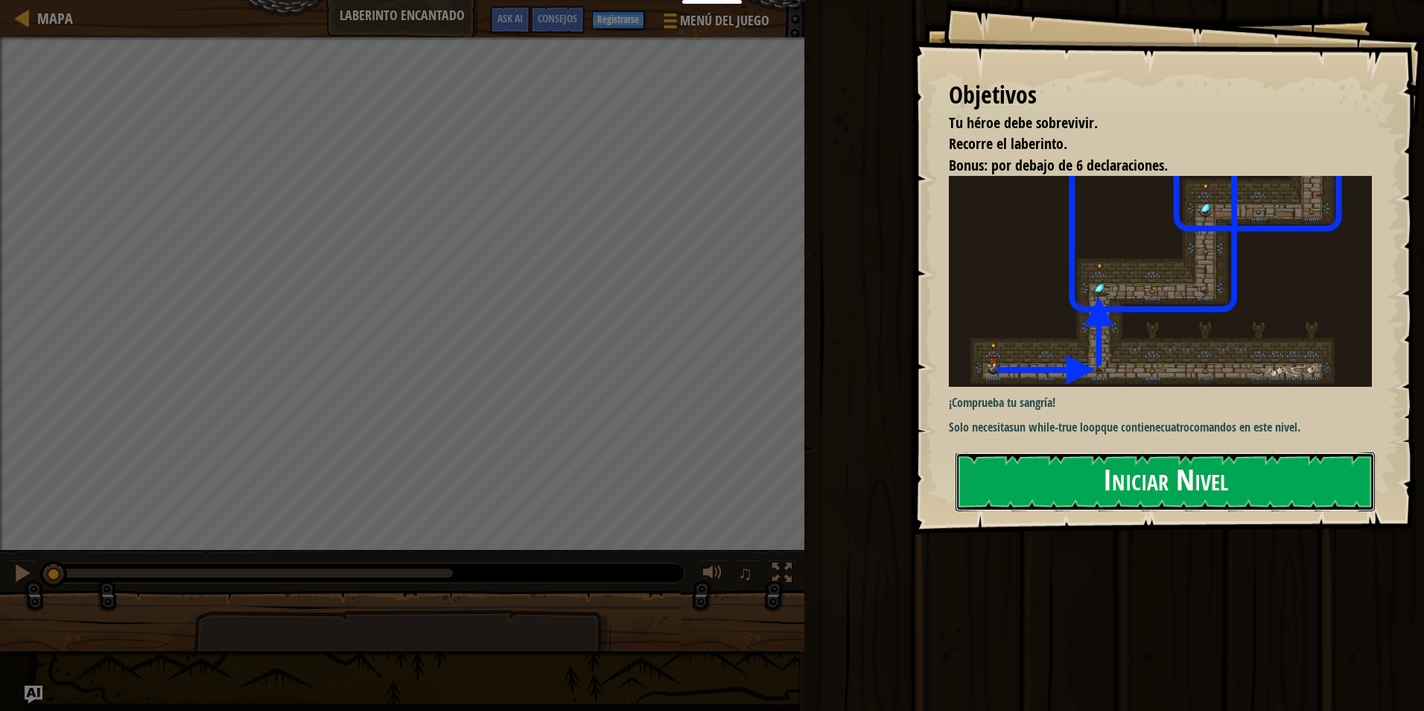
click at [1087, 469] on button "Iniciar Nivel" at bounding box center [1165, 481] width 419 height 59
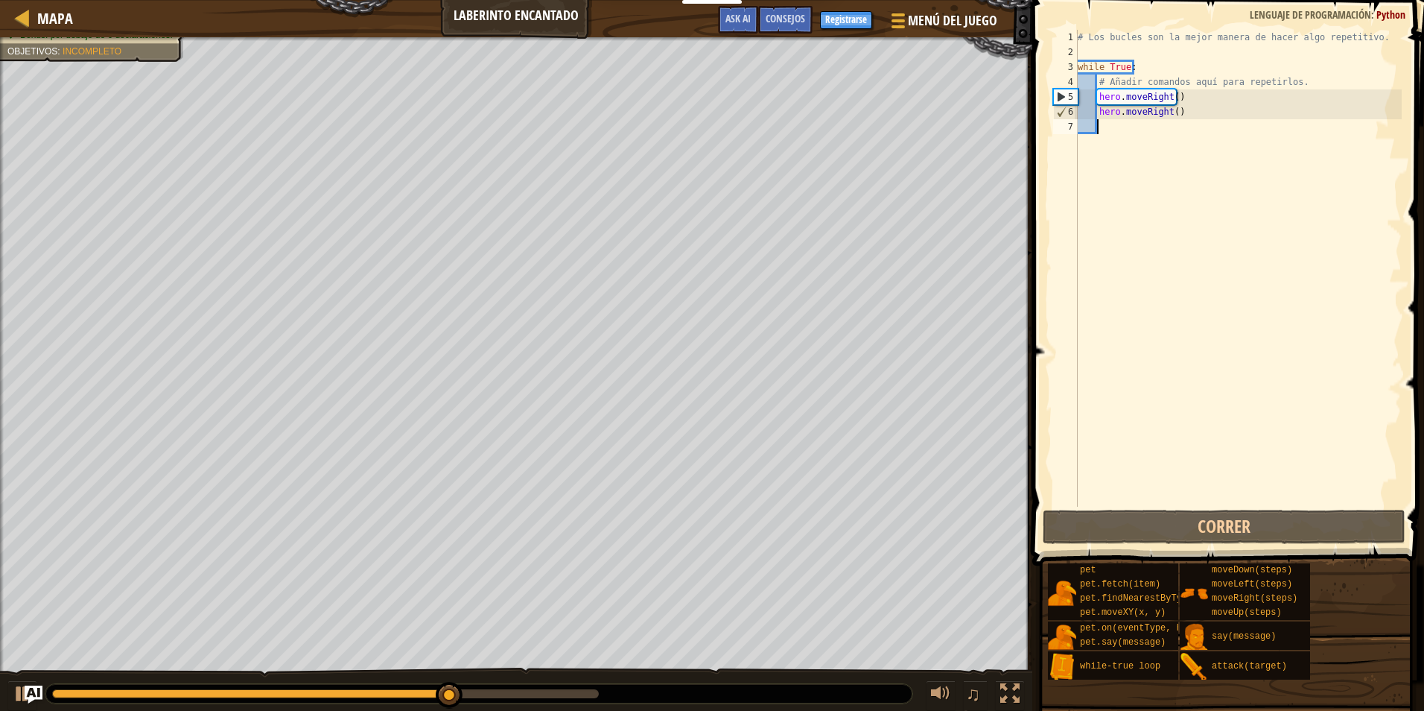
click at [1128, 155] on div "# Los bucles son la mejor manera de hacer algo repetitivo. while True : # Añadi…" at bounding box center [1238, 283] width 327 height 506
click at [1125, 130] on div "# Los bucles son la mejor manera de hacer algo repetitivo. while True : # Añadi…" at bounding box center [1238, 283] width 327 height 506
type textarea "h"
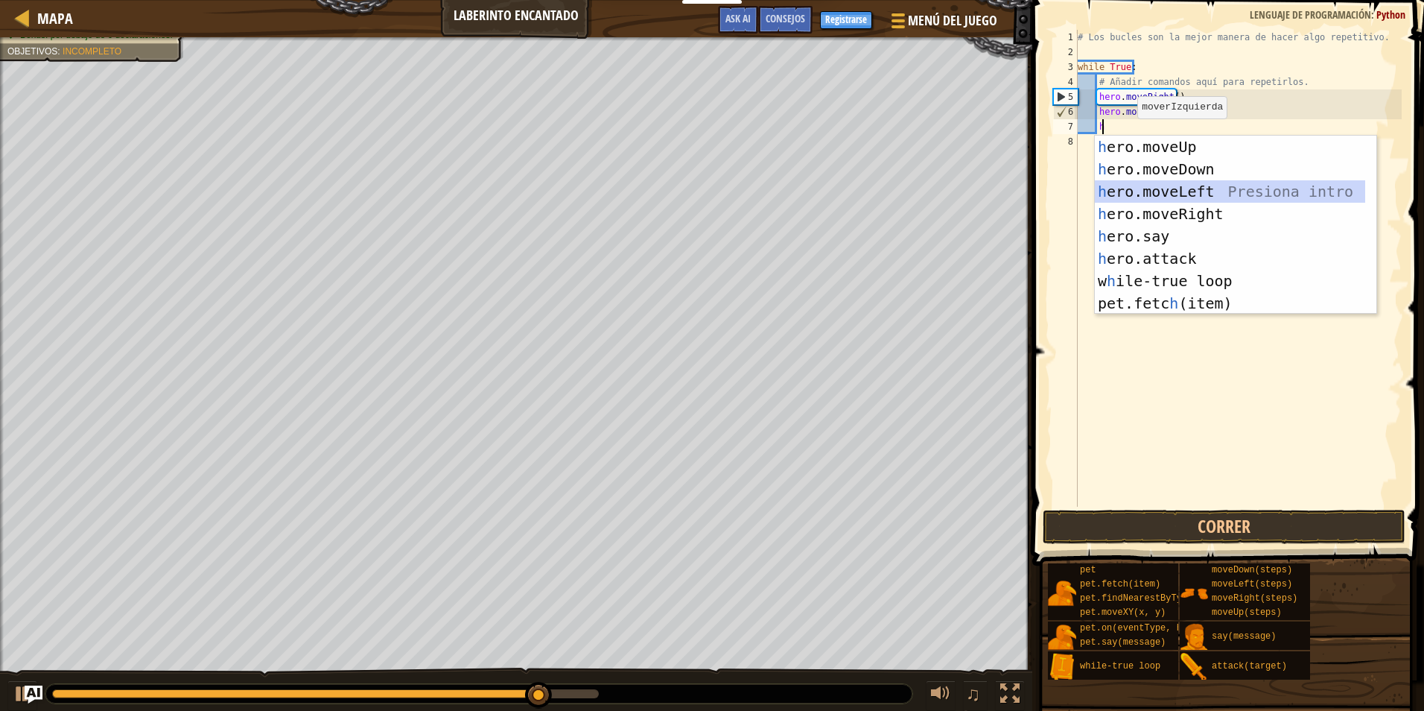
drag, startPoint x: 1132, startPoint y: 196, endPoint x: 1141, endPoint y: 256, distance: 61.0
click at [1128, 194] on div "h ero.moveUp Presiona intro h ero.moveDown Presiona intro h ero.moveLeft Presio…" at bounding box center [1230, 247] width 270 height 223
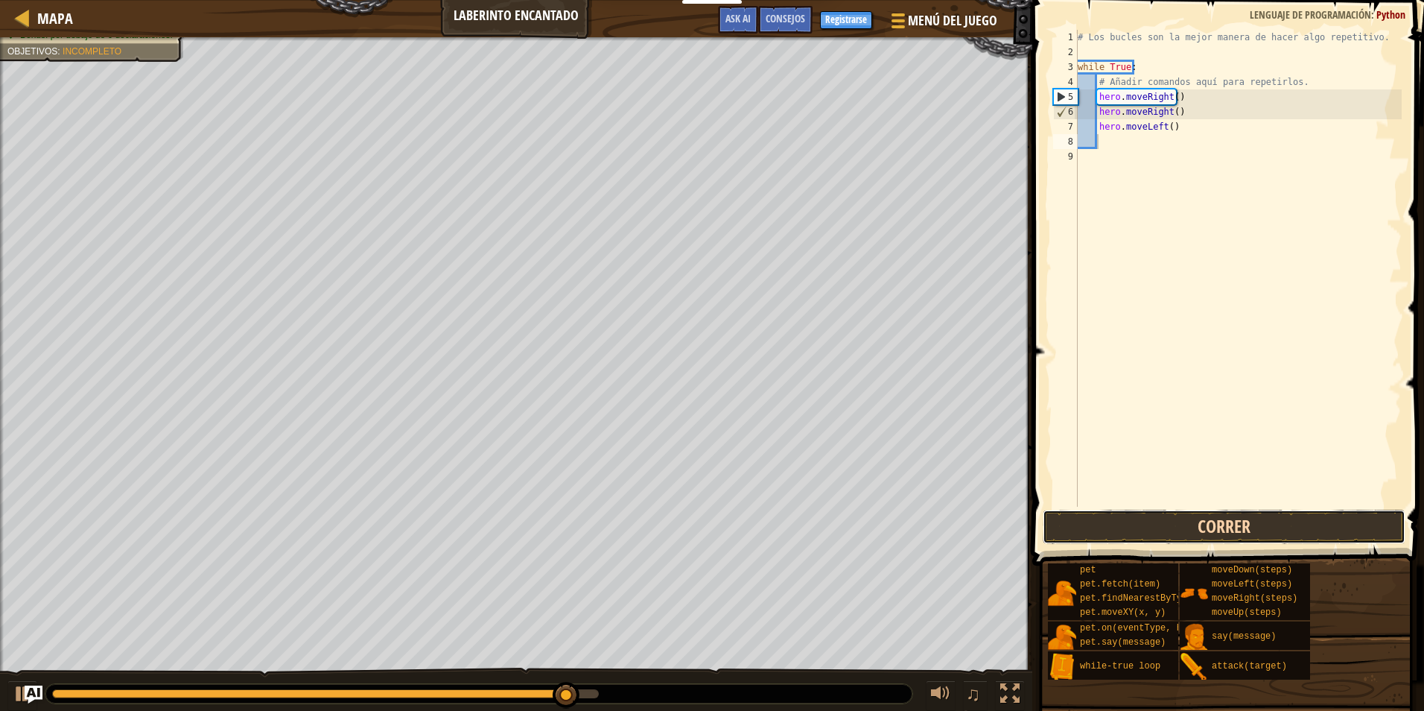
click at [1136, 514] on button "Correr" at bounding box center [1224, 526] width 363 height 34
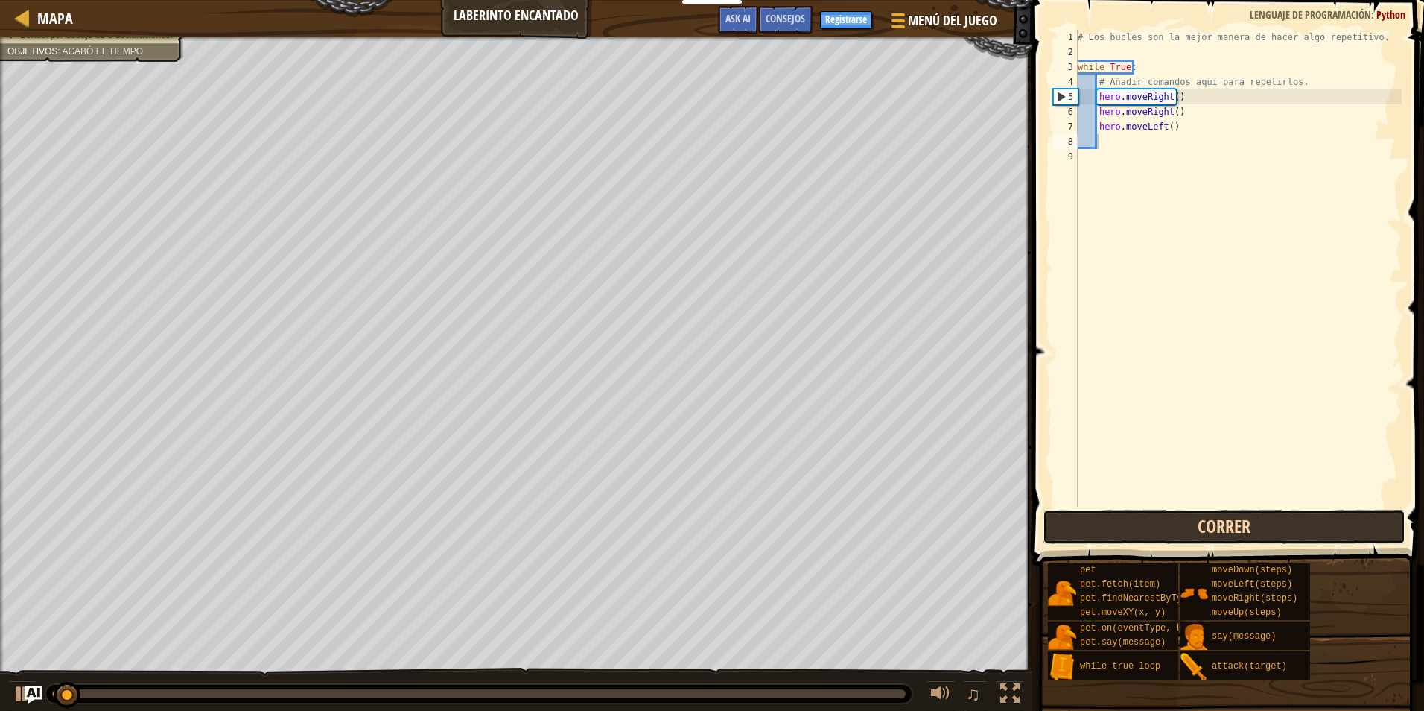
click at [1136, 514] on button "Correr" at bounding box center [1224, 526] width 363 height 34
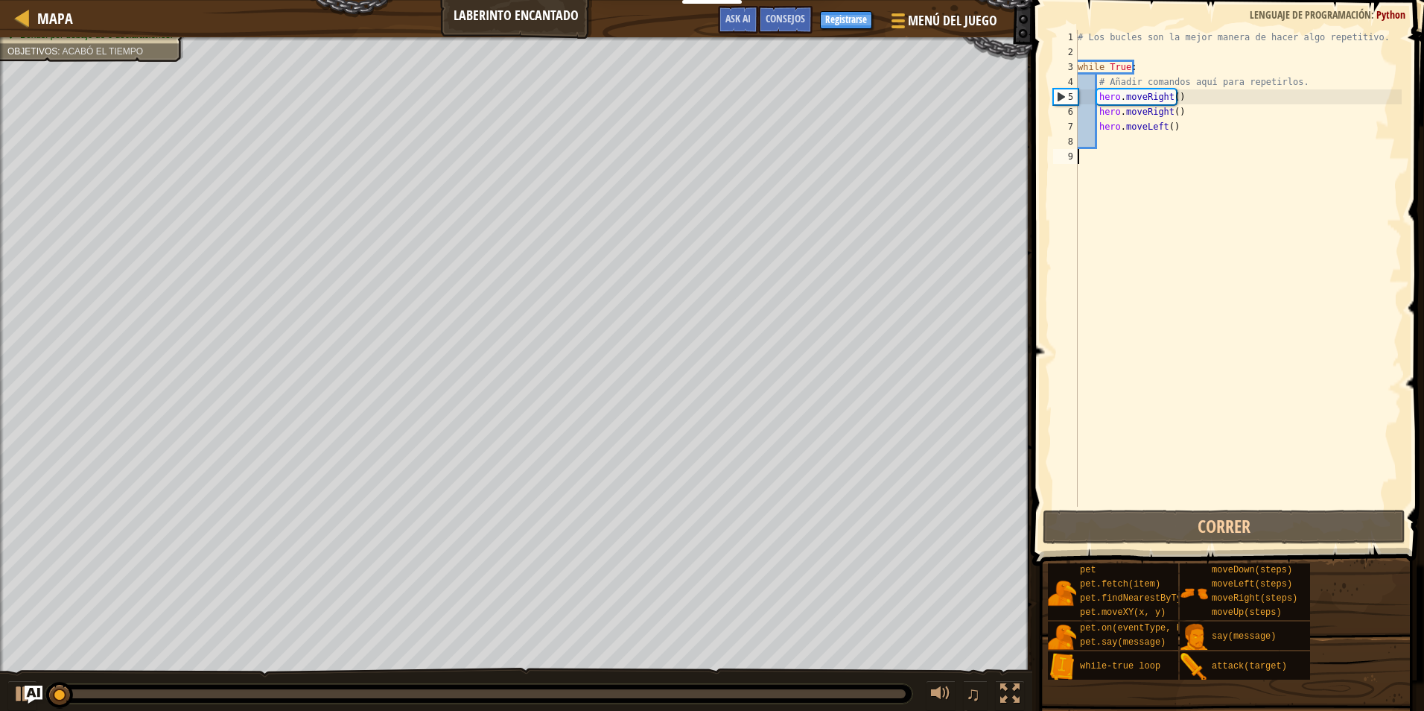
click at [1133, 371] on div "# Los bucles son la mejor manera de hacer algo repetitivo. while True : # Añadi…" at bounding box center [1238, 283] width 327 height 506
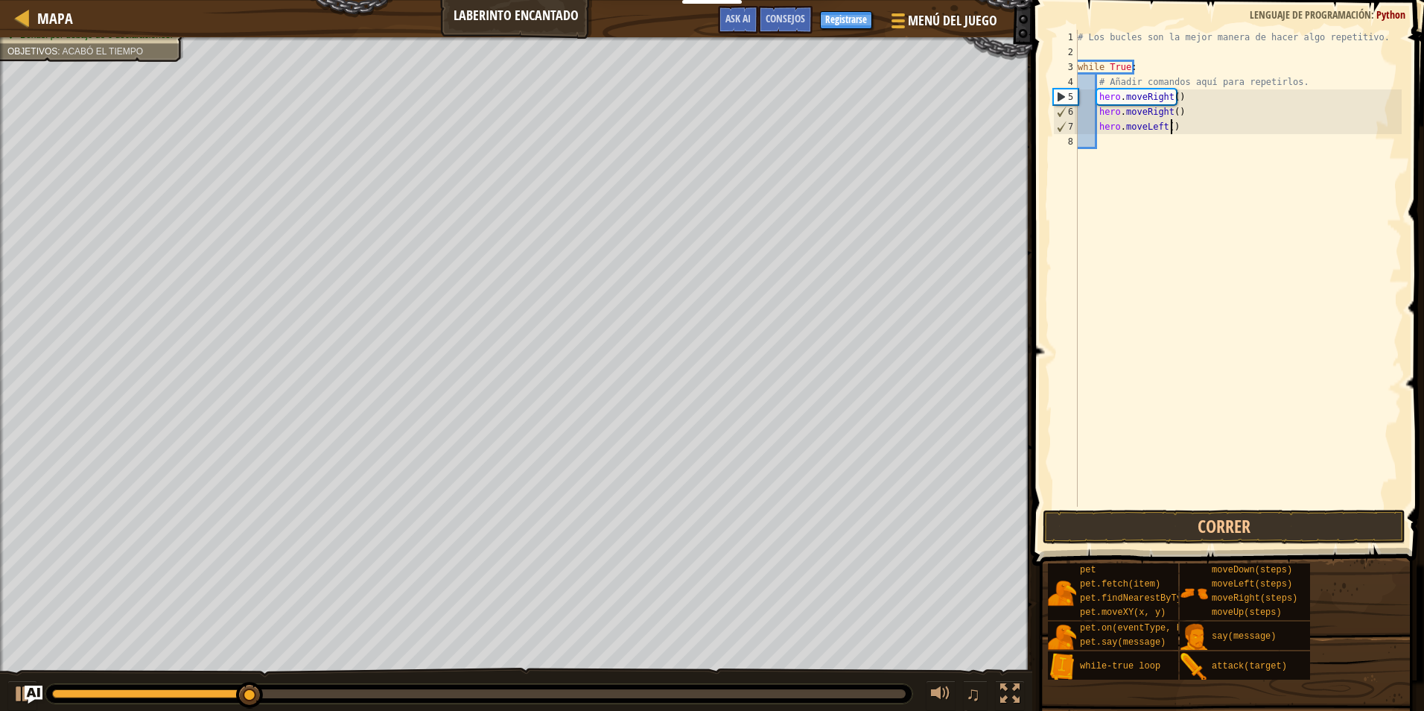
click at [1169, 130] on div "# Los bucles son la mejor manera de hacer algo repetitivo. while True : # Añadi…" at bounding box center [1238, 283] width 327 height 506
type textarea "h"
click at [1111, 139] on div "# Los bucles son la mejor manera de hacer algo repetitivo. while True : # Añadi…" at bounding box center [1238, 283] width 327 height 506
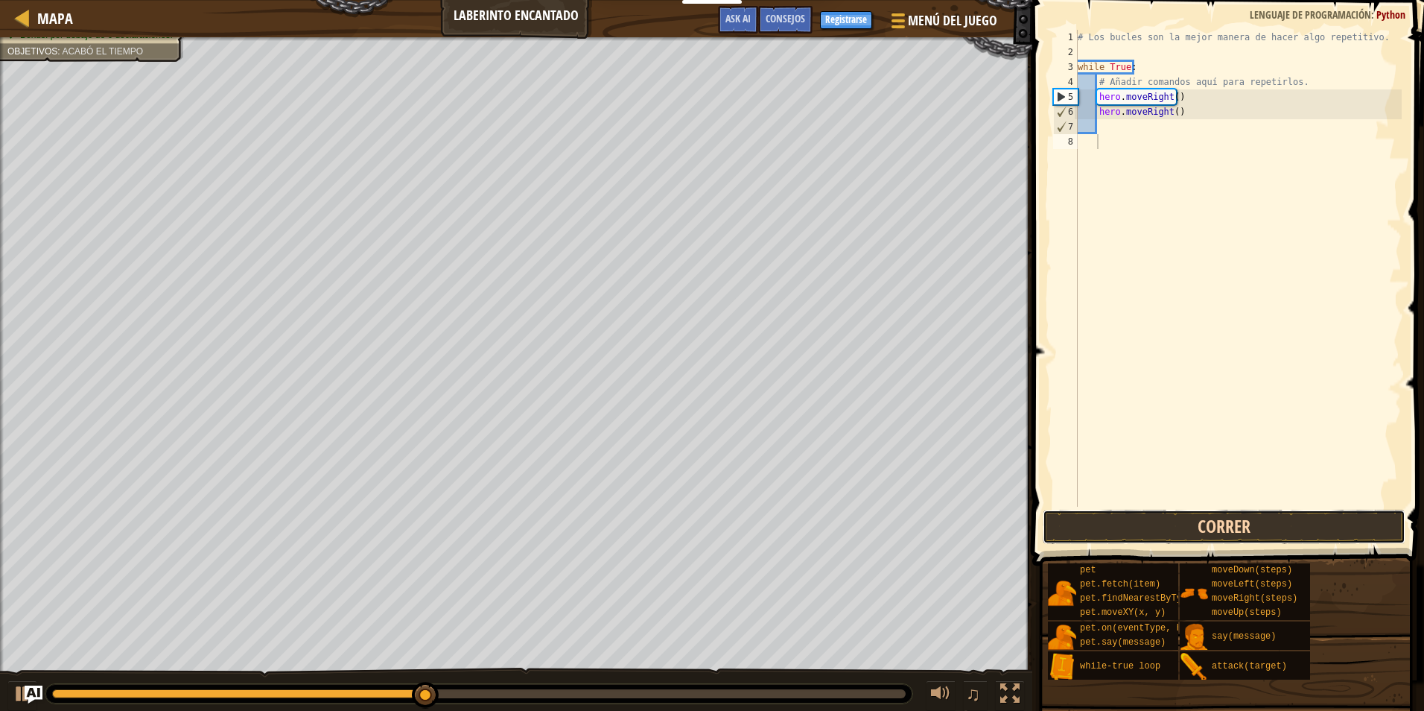
click at [1130, 531] on button "Correr" at bounding box center [1224, 526] width 363 height 34
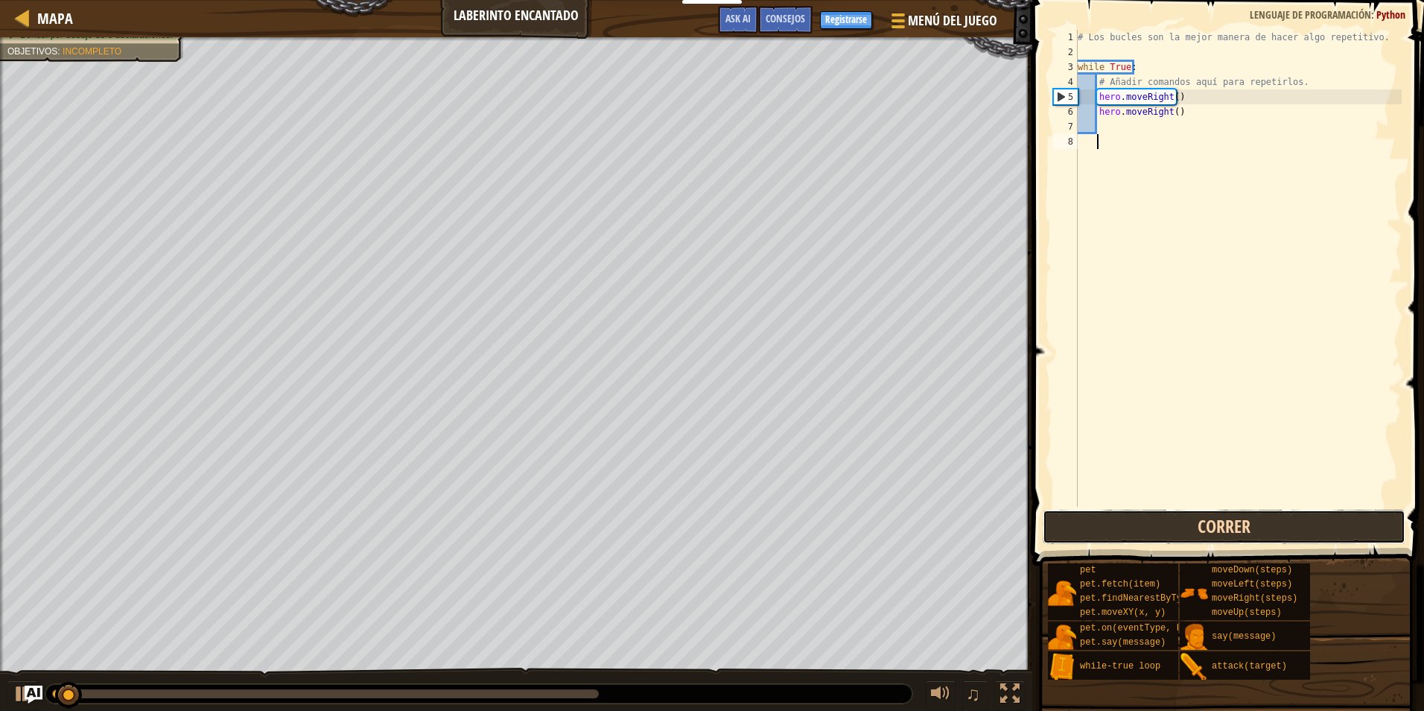
click at [1130, 531] on button "Correr" at bounding box center [1224, 526] width 363 height 34
click at [1130, 531] on button "Corriendo" at bounding box center [1224, 526] width 363 height 34
click at [1130, 531] on button "Correr" at bounding box center [1224, 526] width 363 height 34
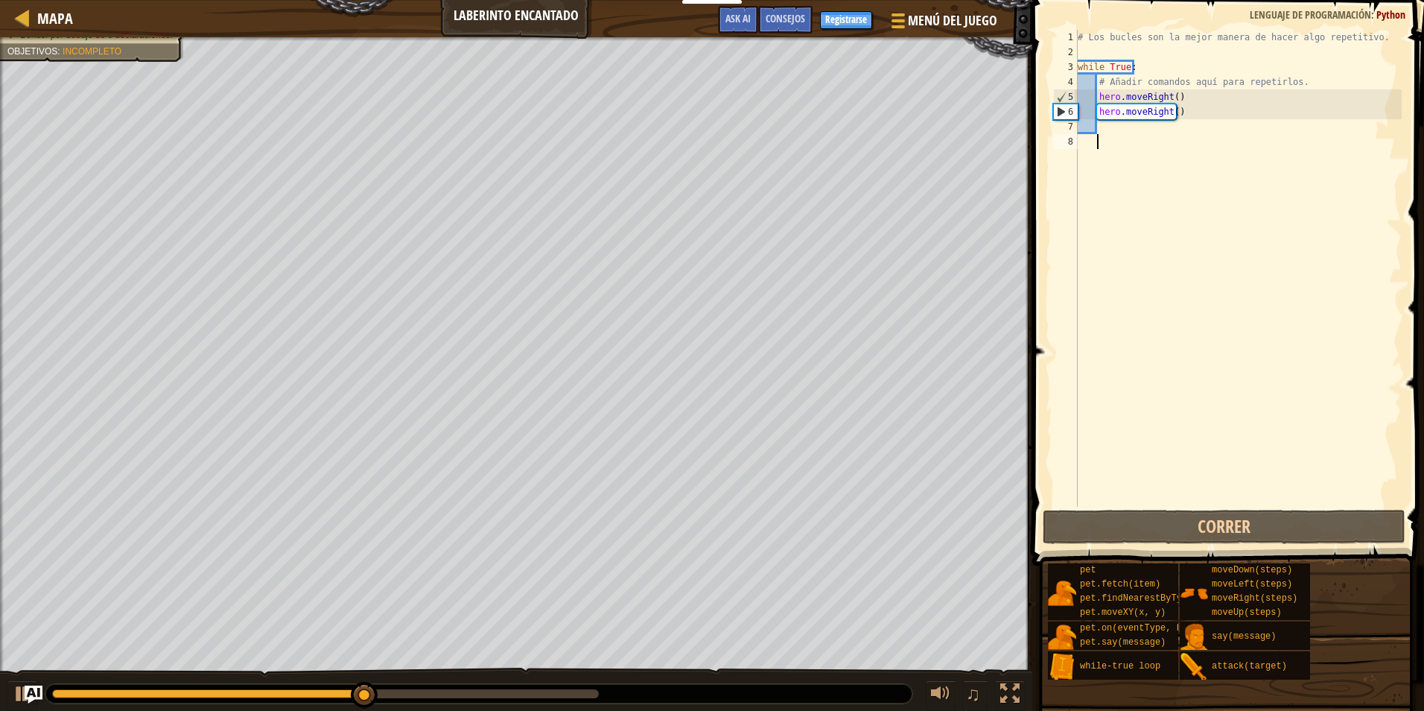
type textarea "h"
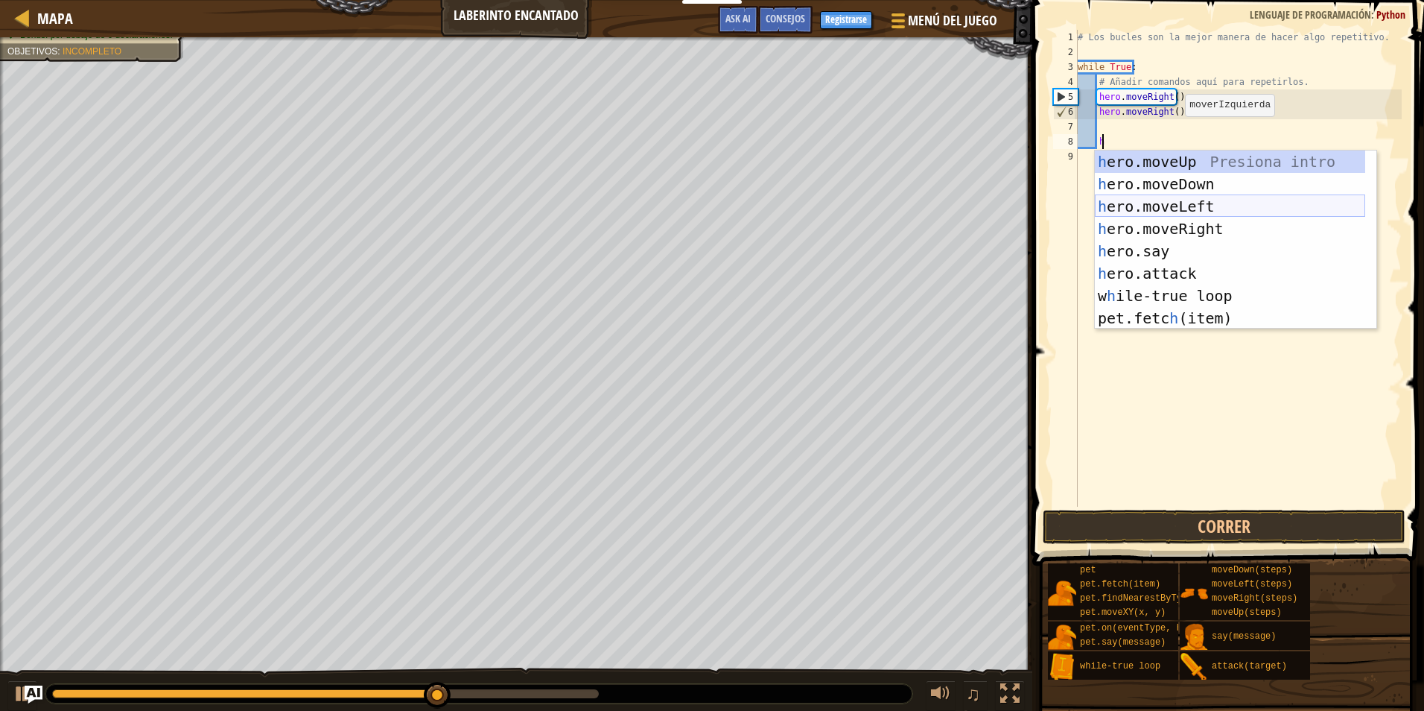
click at [1149, 201] on div "h ero.moveUp Presiona intro h ero.moveDown Presiona intro h ero.moveLeft Presio…" at bounding box center [1230, 261] width 270 height 223
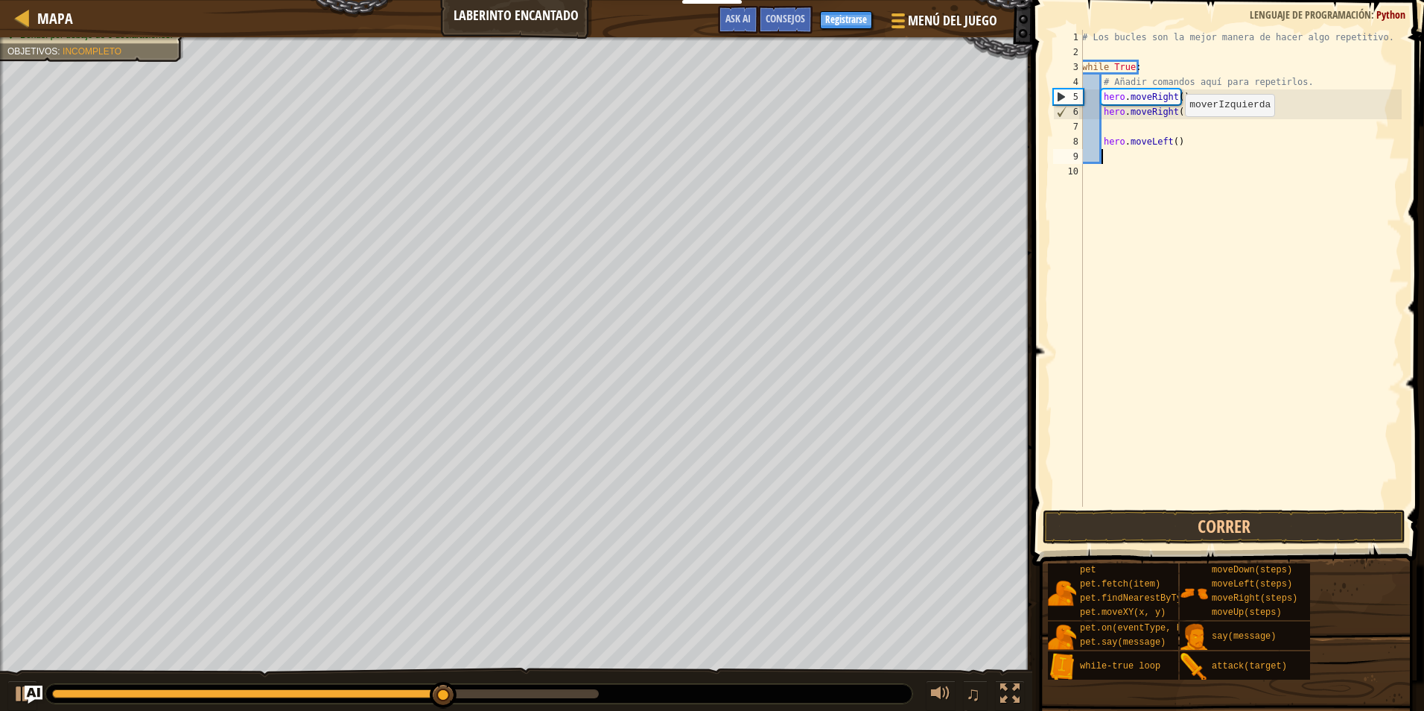
scroll to position [7, 1]
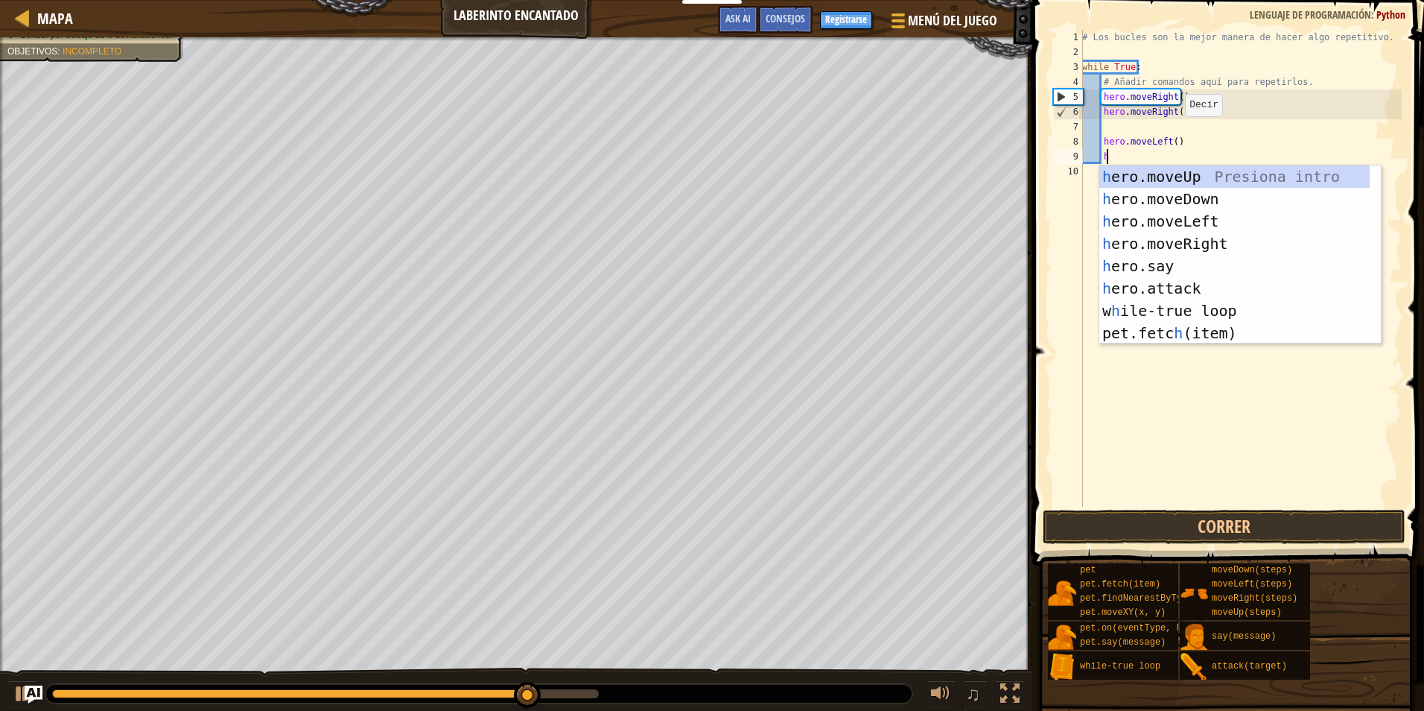
type textarea "h"
click at [1176, 215] on div "h ero.moveUp Presiona intro h ero.moveDown Presiona intro h ero.moveLeft Presio…" at bounding box center [1234, 276] width 270 height 223
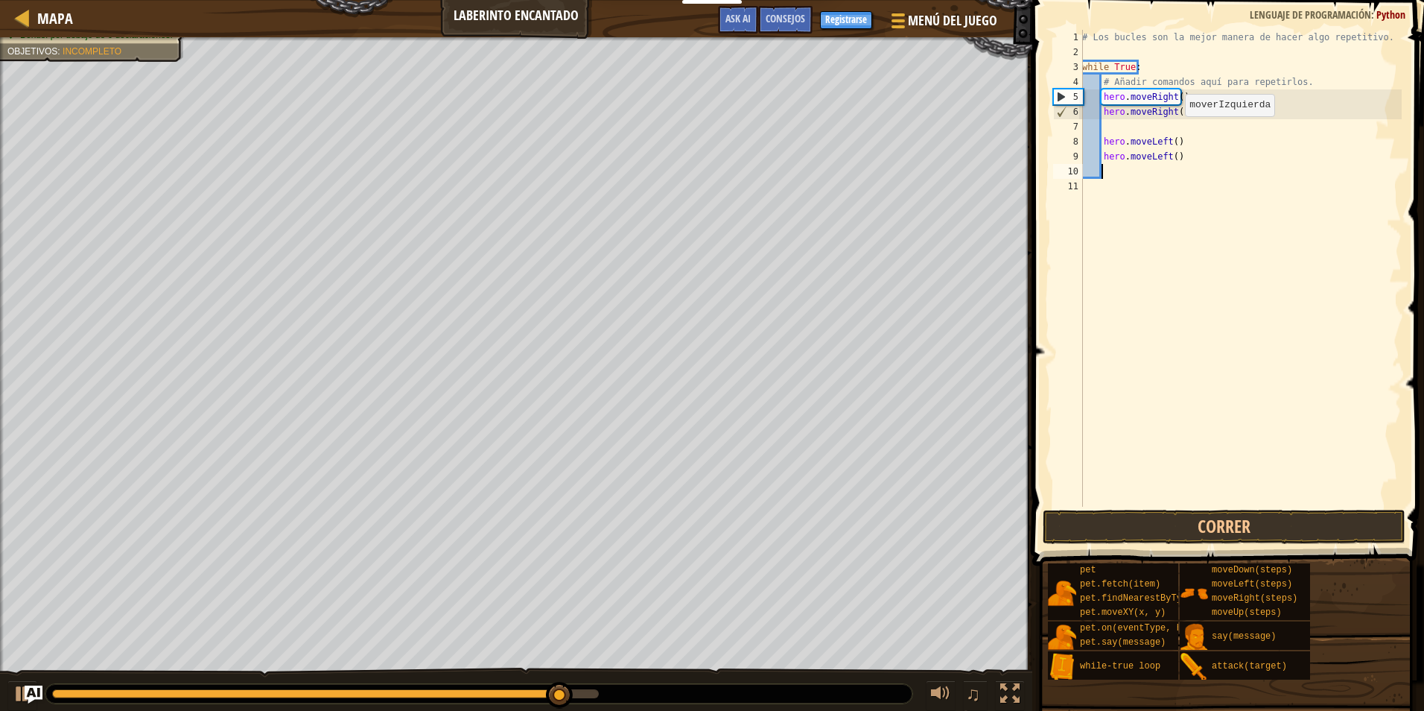
scroll to position [7, 1]
click at [1141, 530] on button "Correr" at bounding box center [1224, 526] width 363 height 34
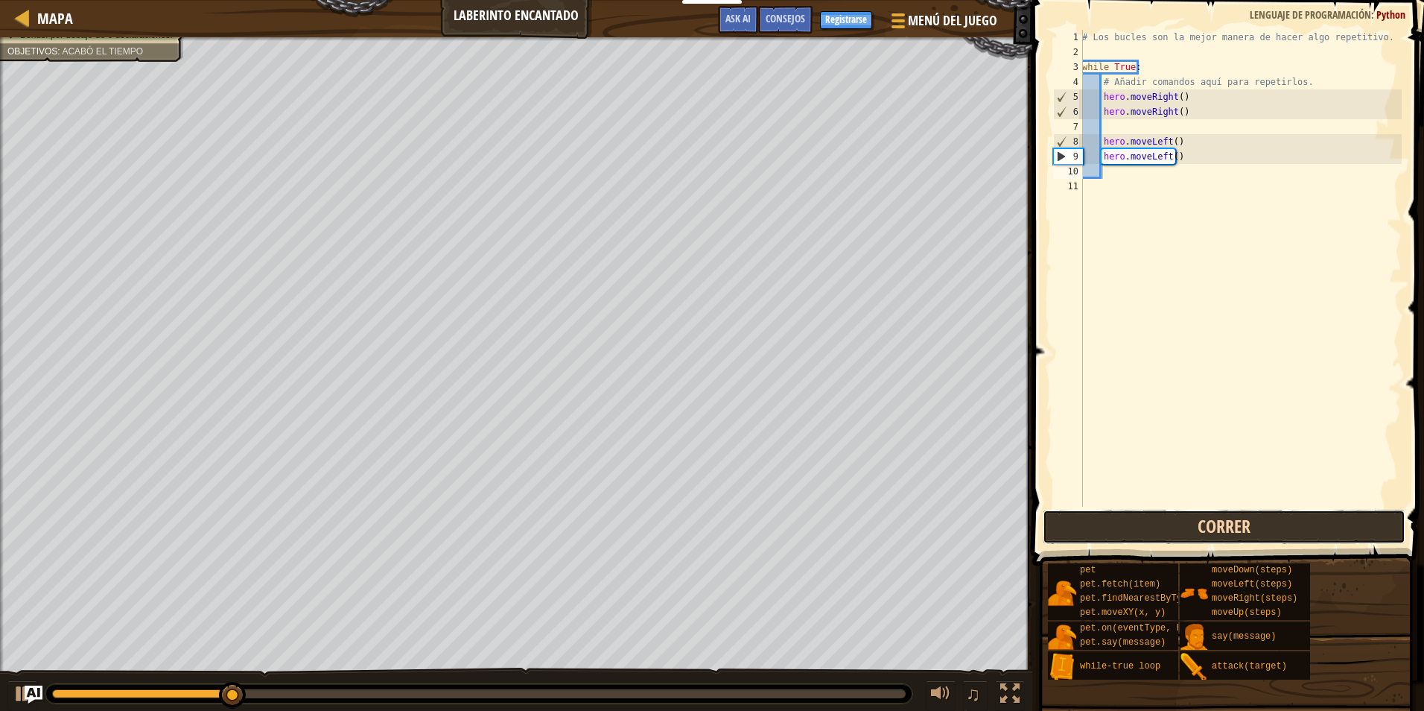
click at [1064, 530] on button "Correr" at bounding box center [1224, 526] width 363 height 34
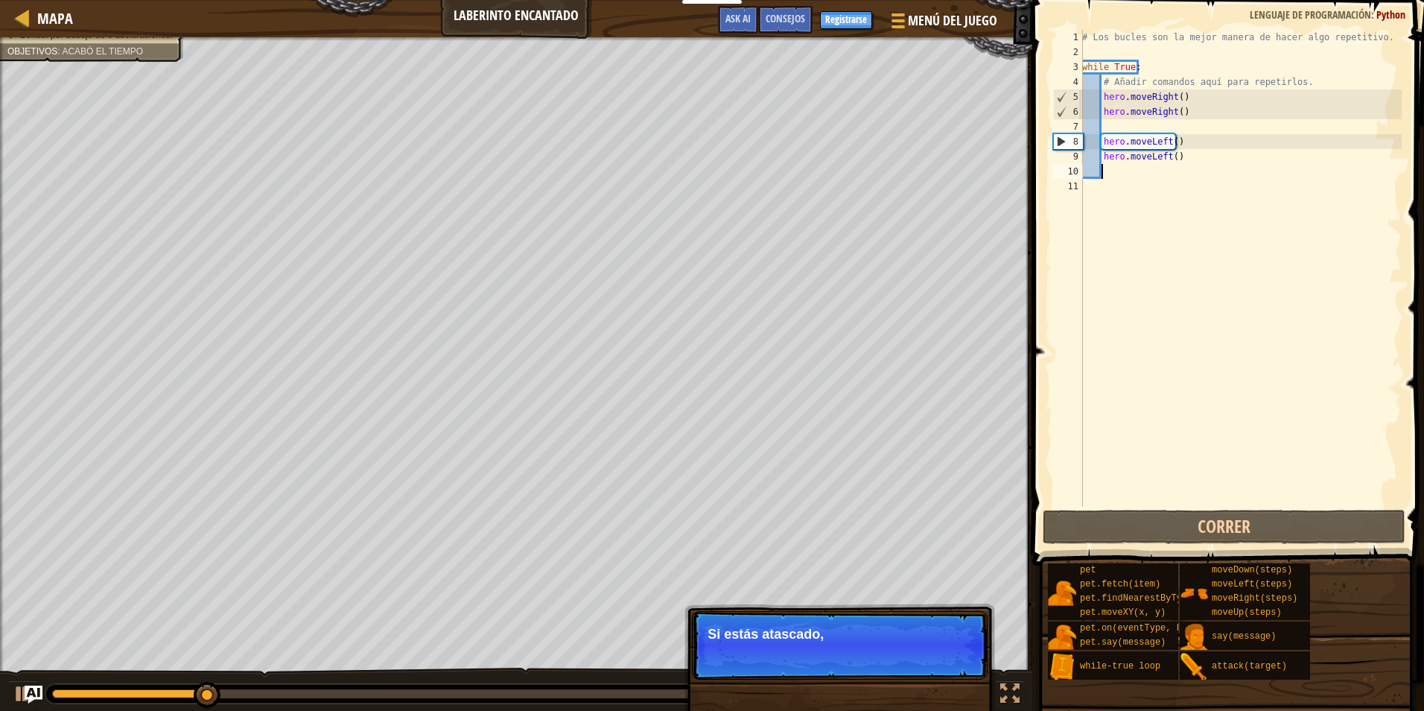
click at [1107, 130] on div "# Los bucles son la mejor manera de hacer algo repetitivo. while True : # Añadi…" at bounding box center [1240, 283] width 323 height 506
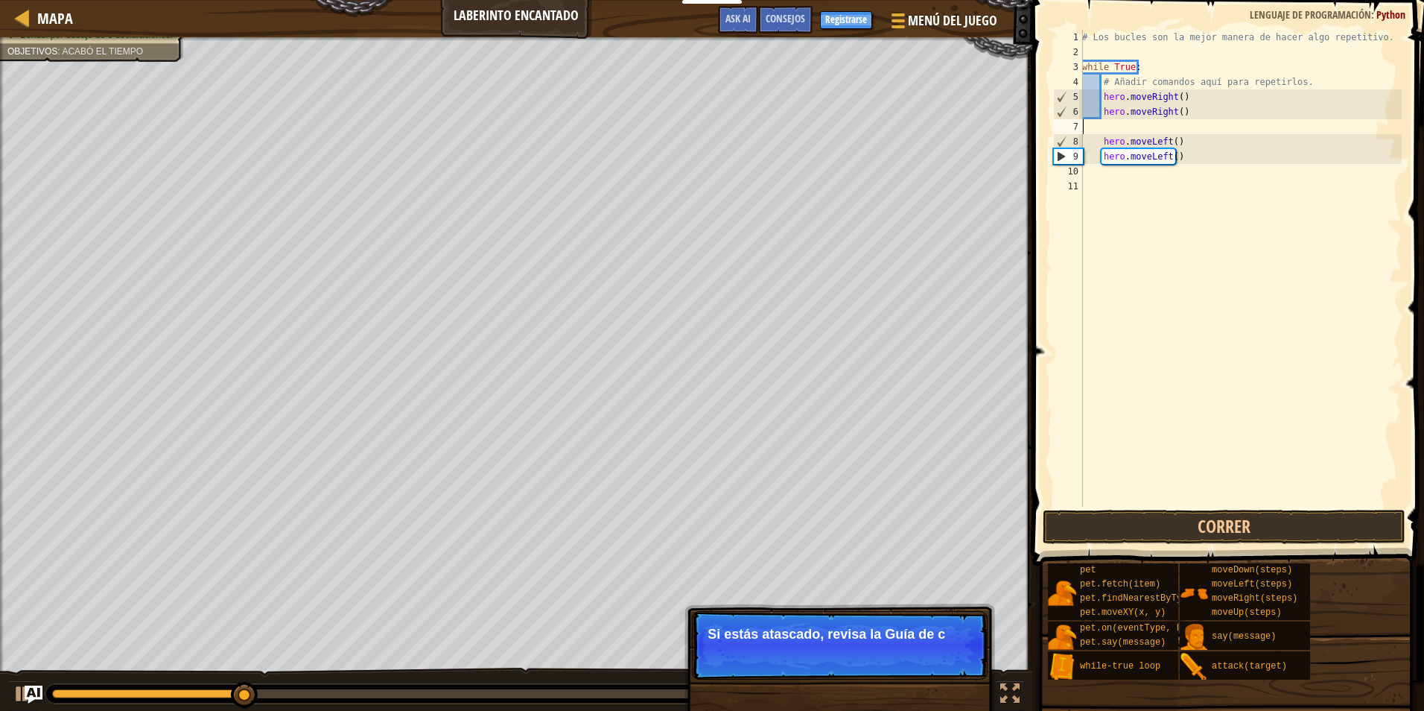
scroll to position [7, 0]
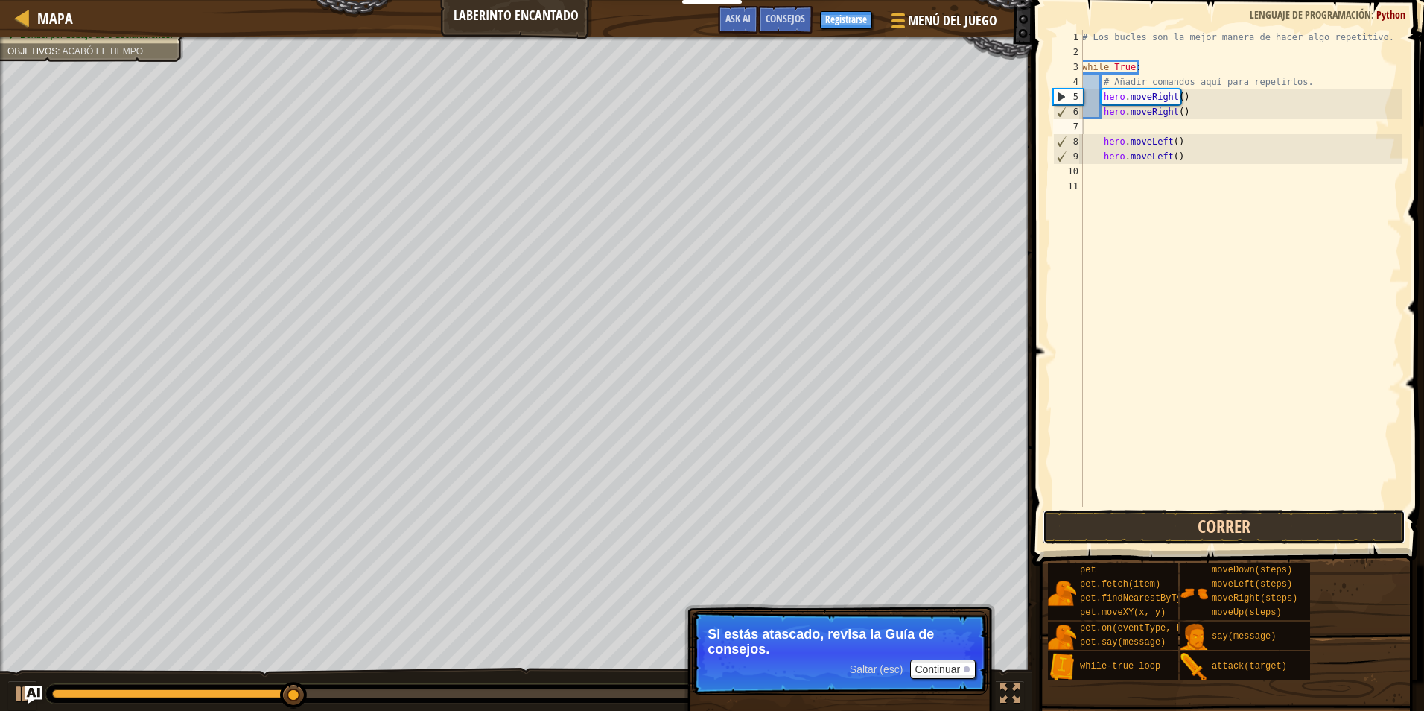
click at [1163, 512] on button "Correr" at bounding box center [1224, 526] width 363 height 34
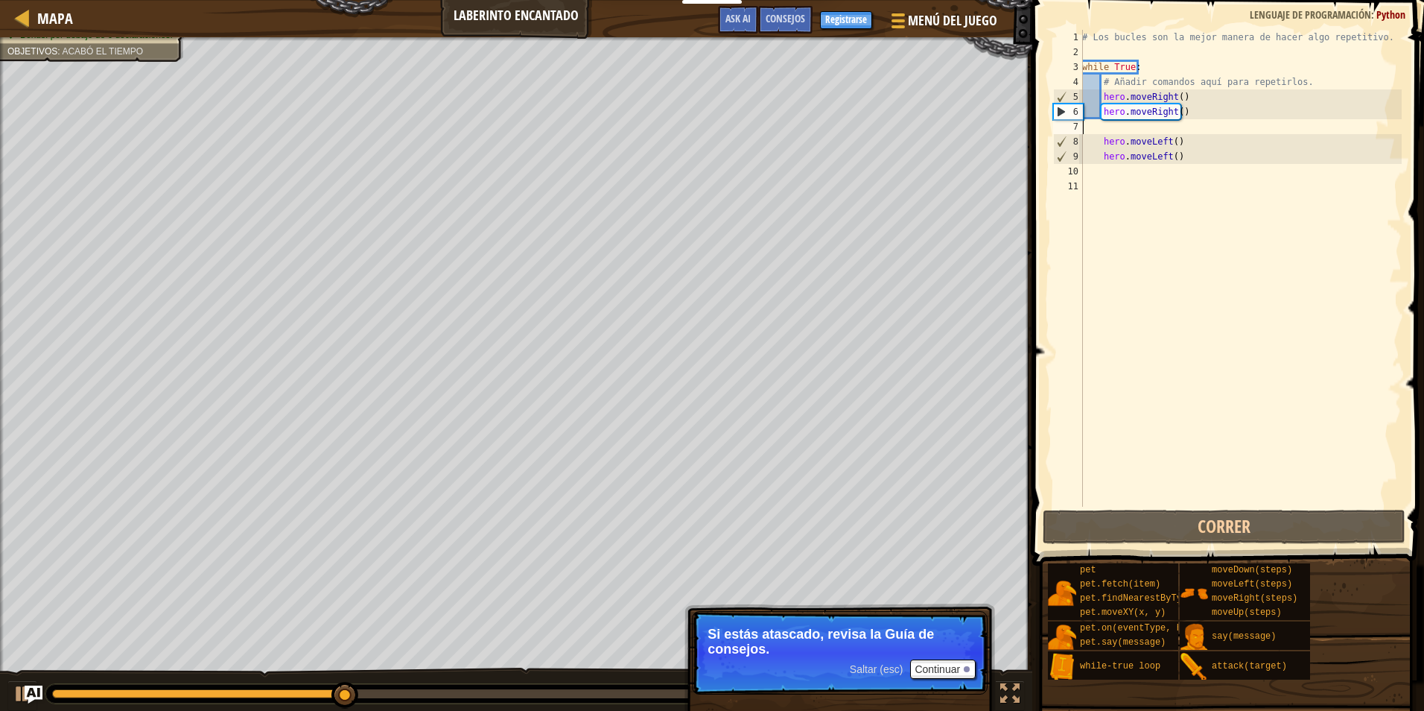
click at [1202, 159] on div "# Los bucles son la mejor manera de hacer algo repetitivo. while True : # Añadi…" at bounding box center [1240, 283] width 323 height 506
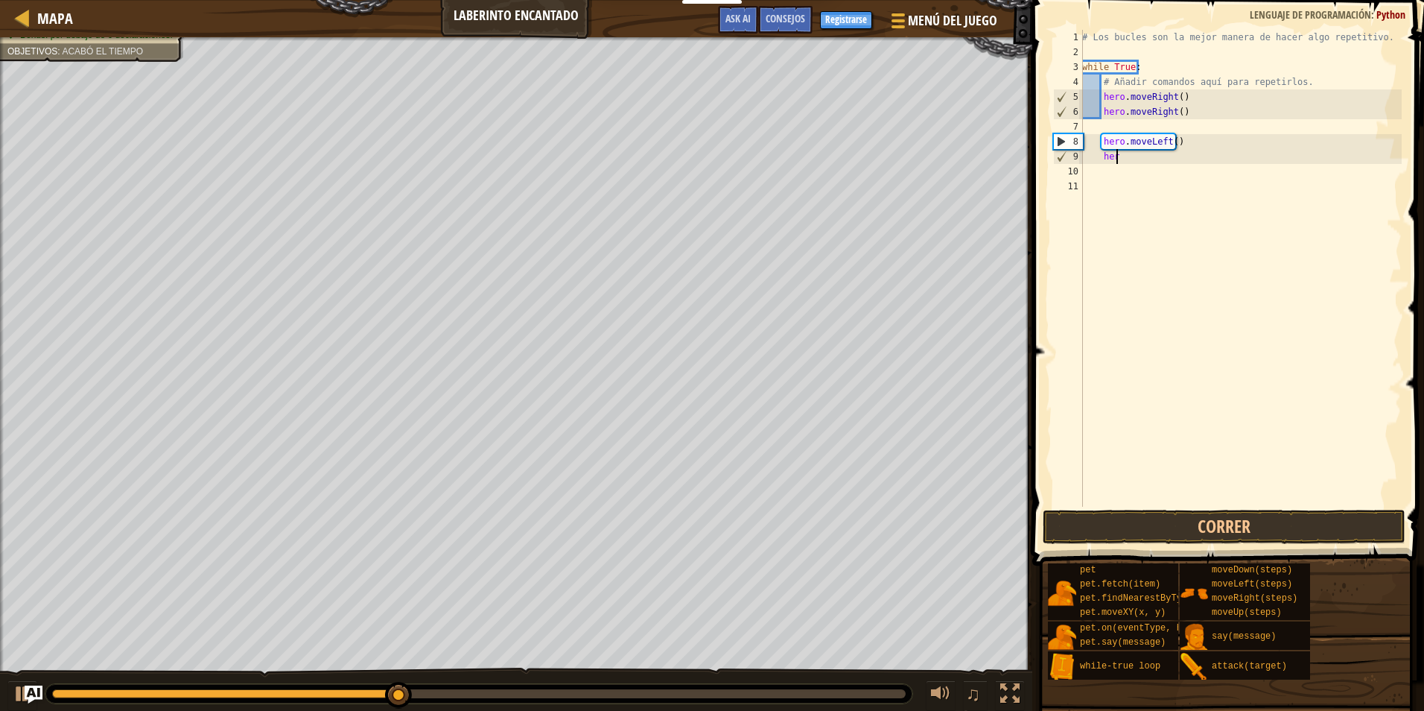
type textarea "h"
click at [1198, 150] on div "# Los bucles son la mejor manera de hacer algo repetitivo. while True : # Añadi…" at bounding box center [1240, 283] width 323 height 506
click at [1154, 139] on div "# Los bucles son la mejor manera de hacer algo repetitivo. while True : # Añadi…" at bounding box center [1240, 283] width 323 height 506
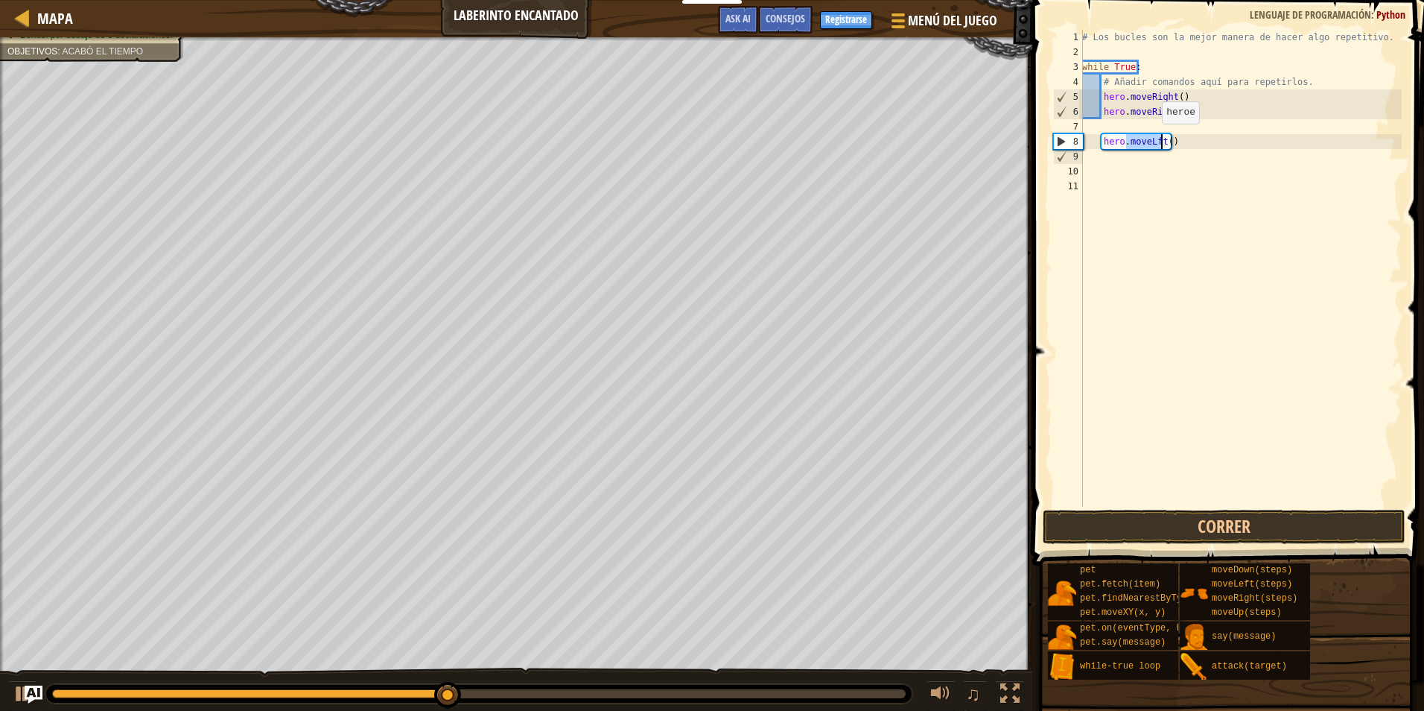
type textarea "hero.moveLft()"
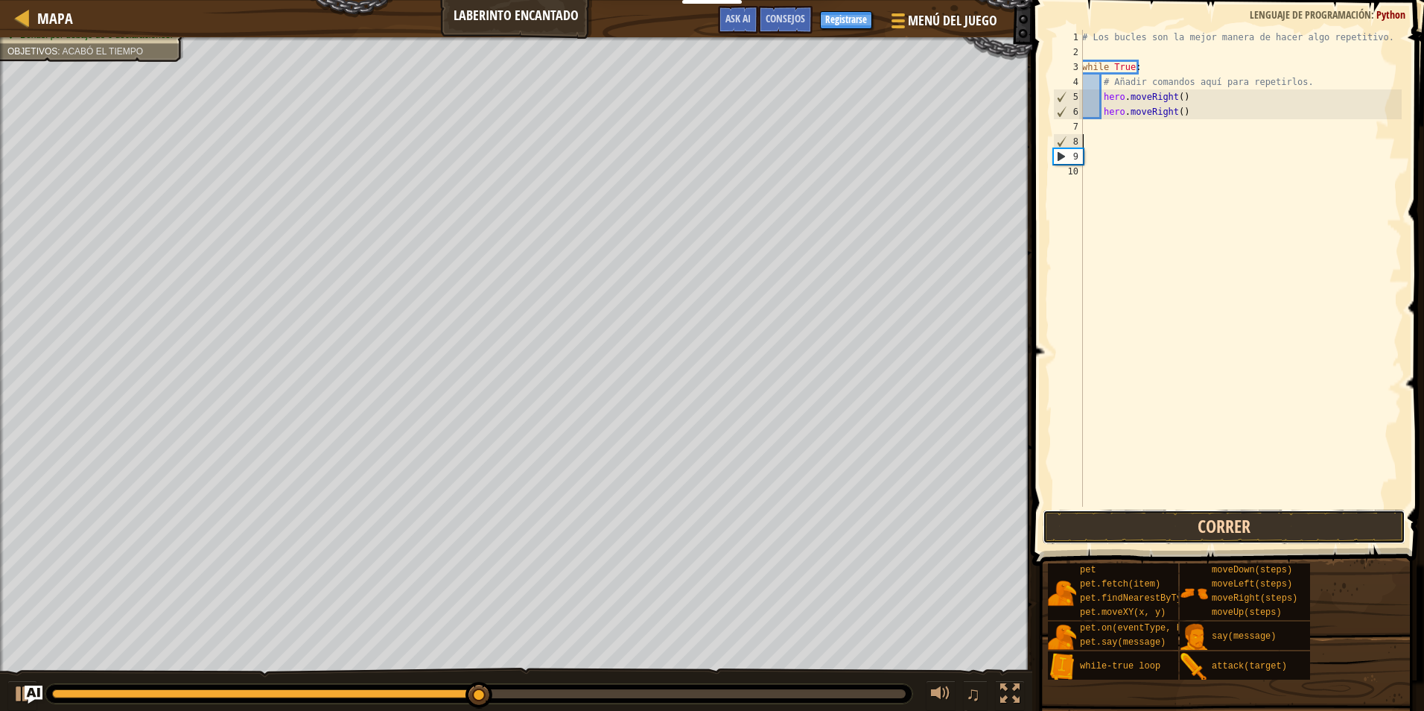
click at [1117, 522] on button "Correr" at bounding box center [1224, 526] width 363 height 34
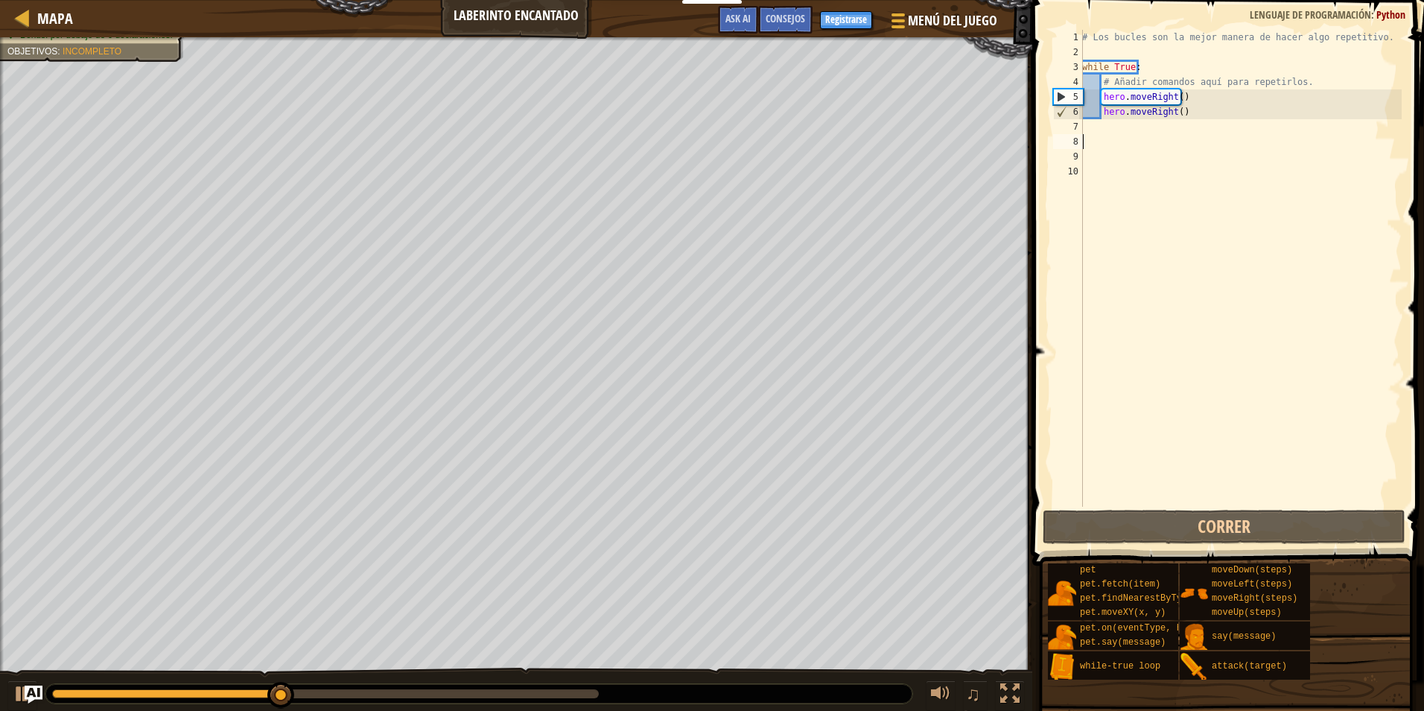
click at [1096, 127] on div "# Los bucles son la mejor manera de hacer algo repetitivo. while True : # Añadi…" at bounding box center [1240, 283] width 323 height 506
type textarea "h"
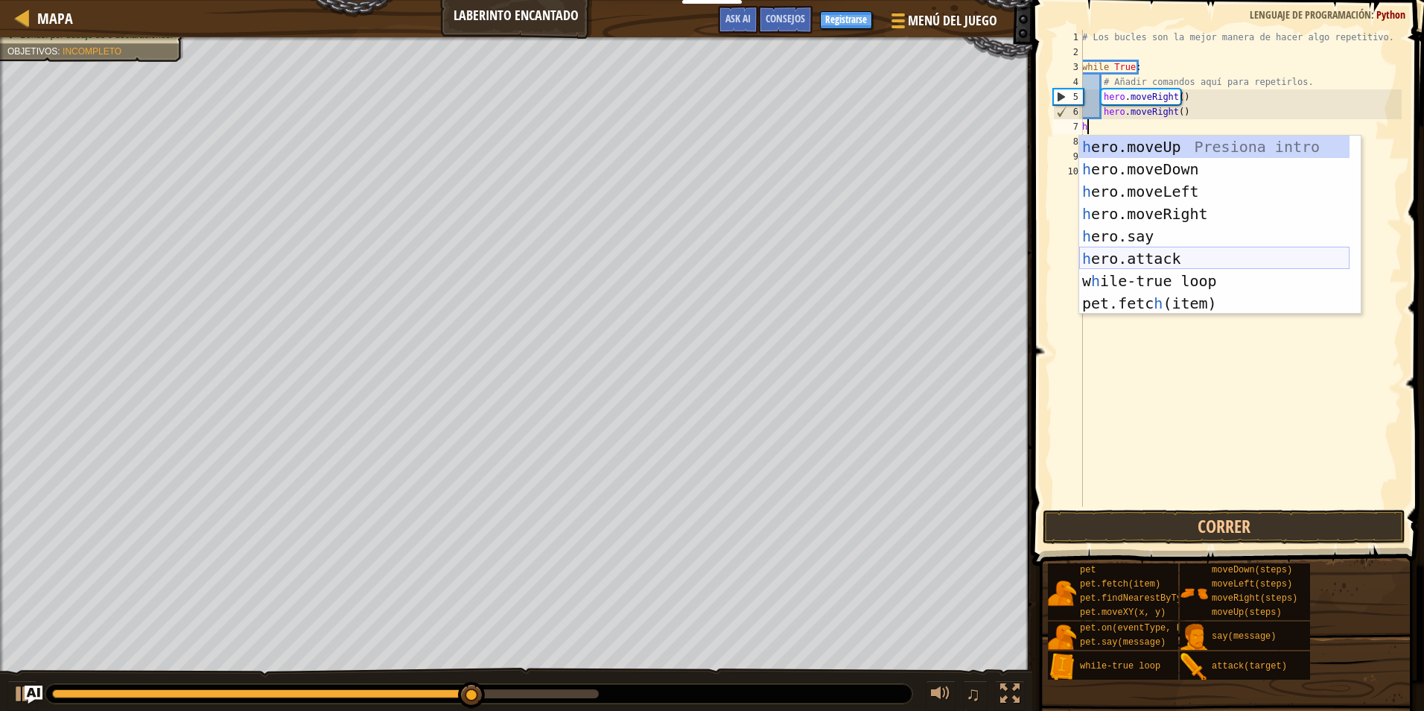
scroll to position [0, 0]
click at [1163, 282] on div "h ero.moveUp Presiona intro h ero.moveDown Presiona intro h ero.moveLeft Presio…" at bounding box center [1214, 247] width 270 height 223
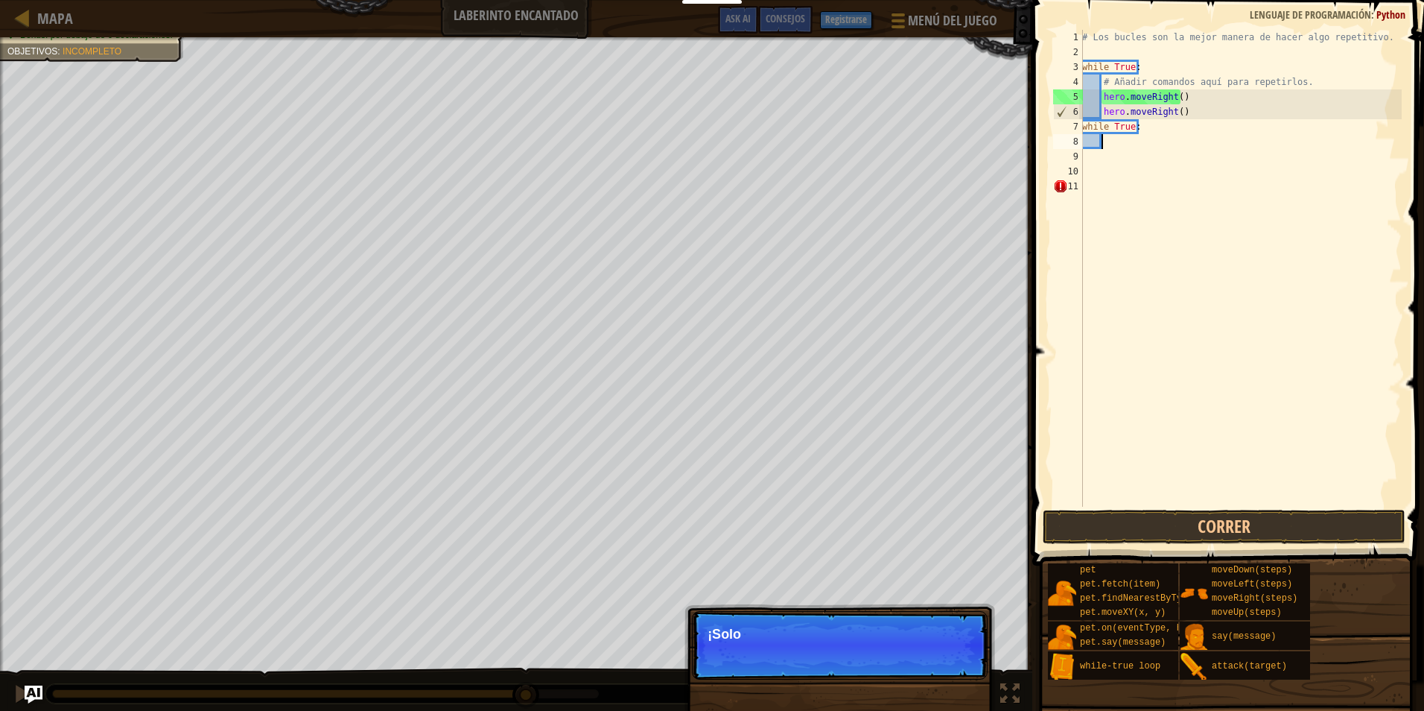
type textarea "h"
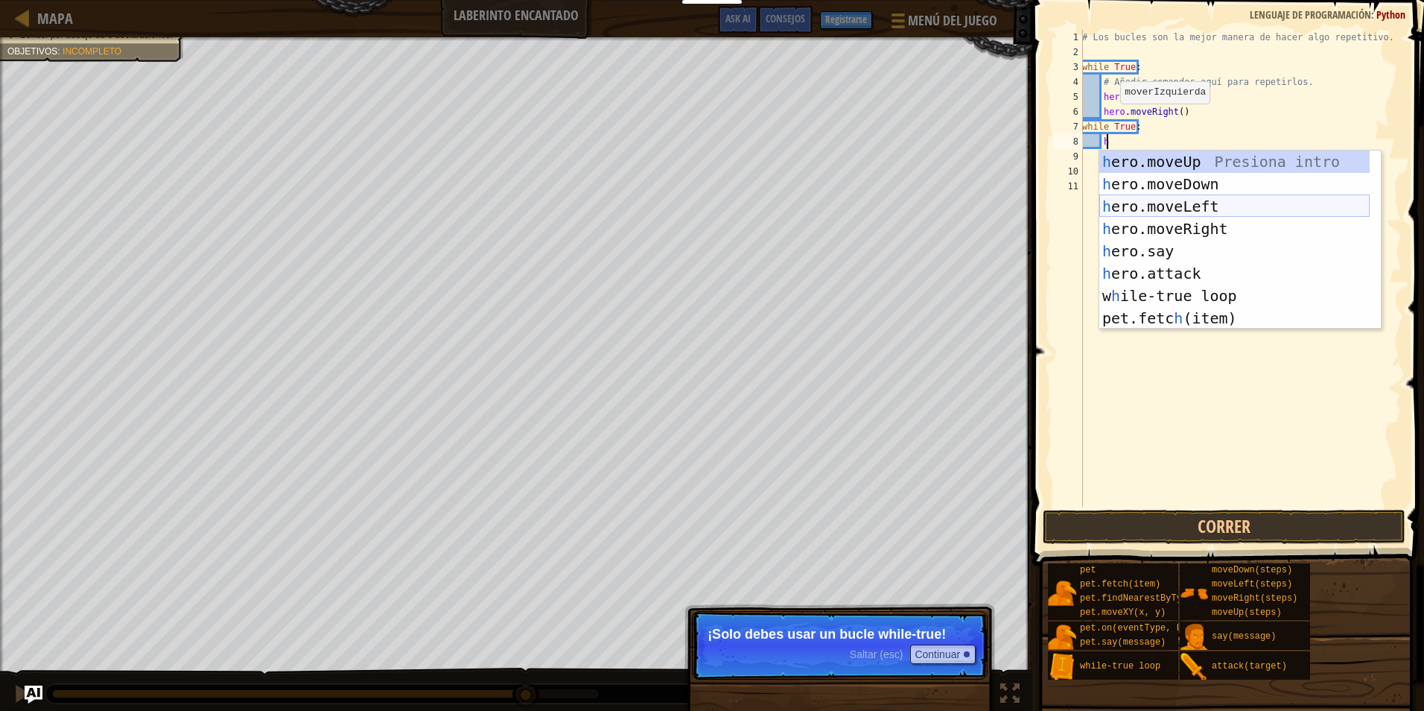
click at [1168, 211] on div "h ero.moveUp Presiona intro h ero.moveDown Presiona intro h ero.moveLeft Presio…" at bounding box center [1234, 261] width 270 height 223
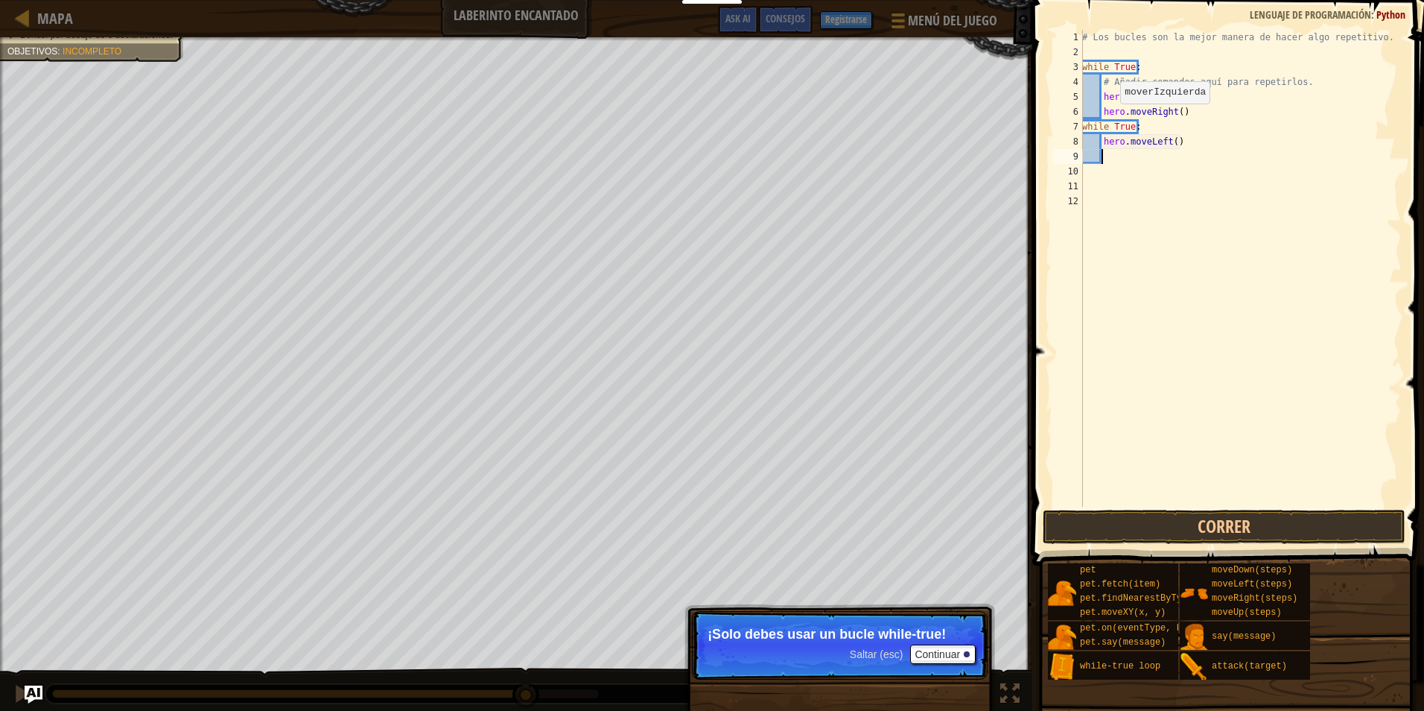
type textarea "h"
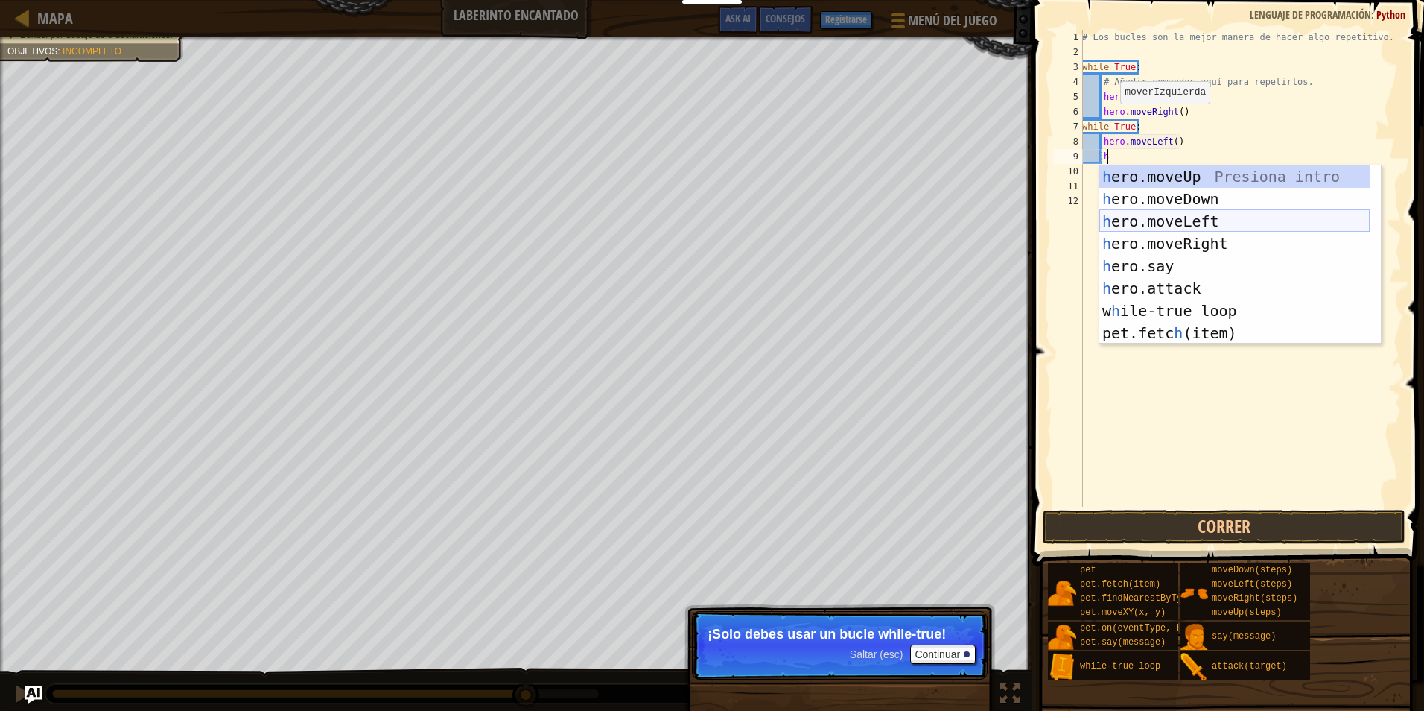
drag, startPoint x: 1162, startPoint y: 220, endPoint x: 1162, endPoint y: 236, distance: 15.6
click at [1162, 220] on div "h ero.moveUp Presiona intro h ero.moveDown Presiona intro h ero.moveLeft Presio…" at bounding box center [1234, 276] width 270 height 223
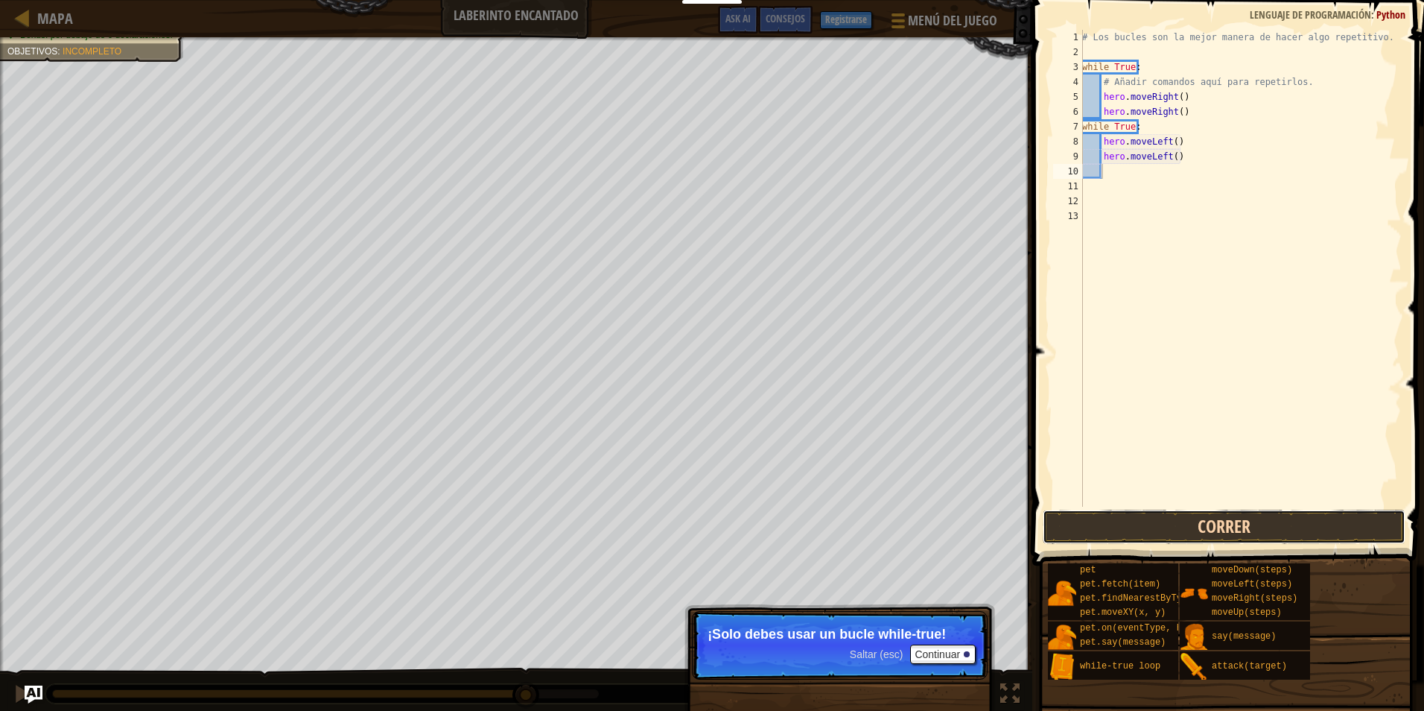
click at [1090, 534] on button "Correr" at bounding box center [1224, 526] width 363 height 34
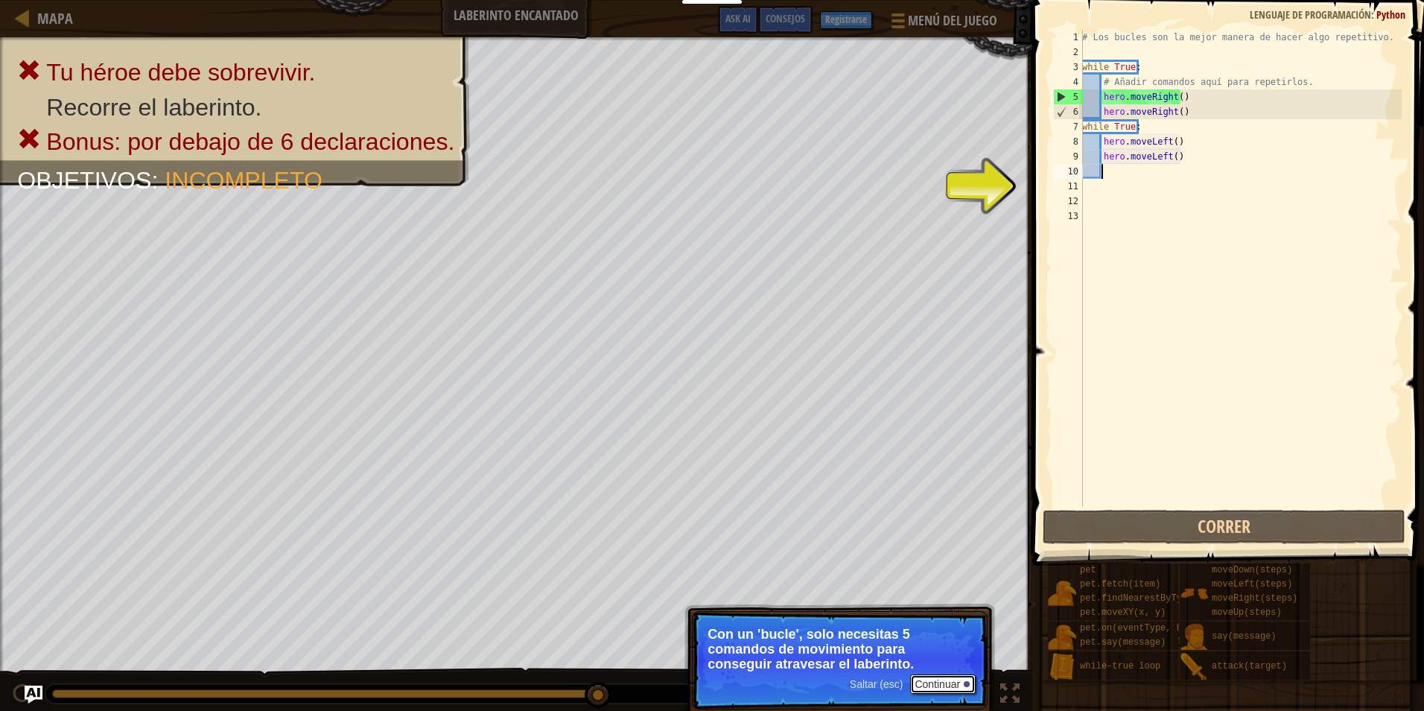
click at [933, 678] on button "Continuar" at bounding box center [943, 683] width 66 height 19
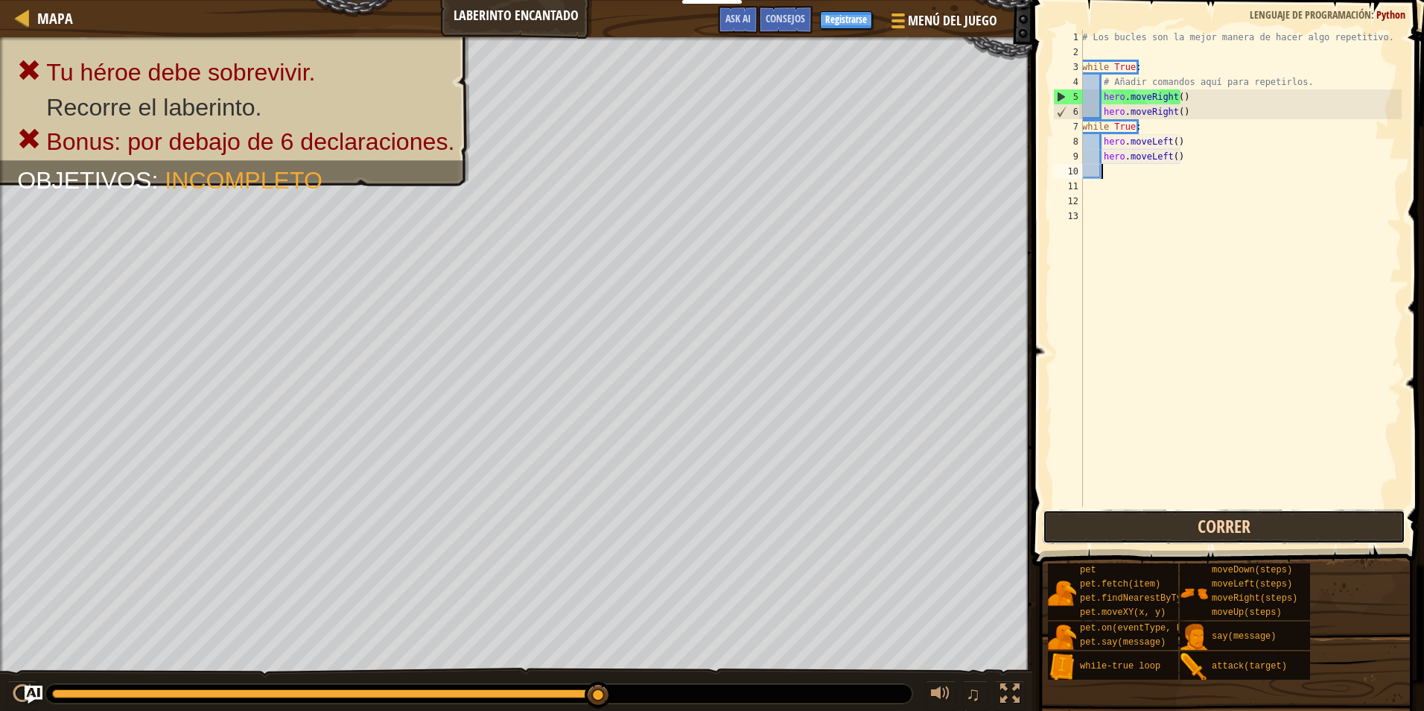
click at [1101, 524] on button "Correr" at bounding box center [1224, 526] width 363 height 34
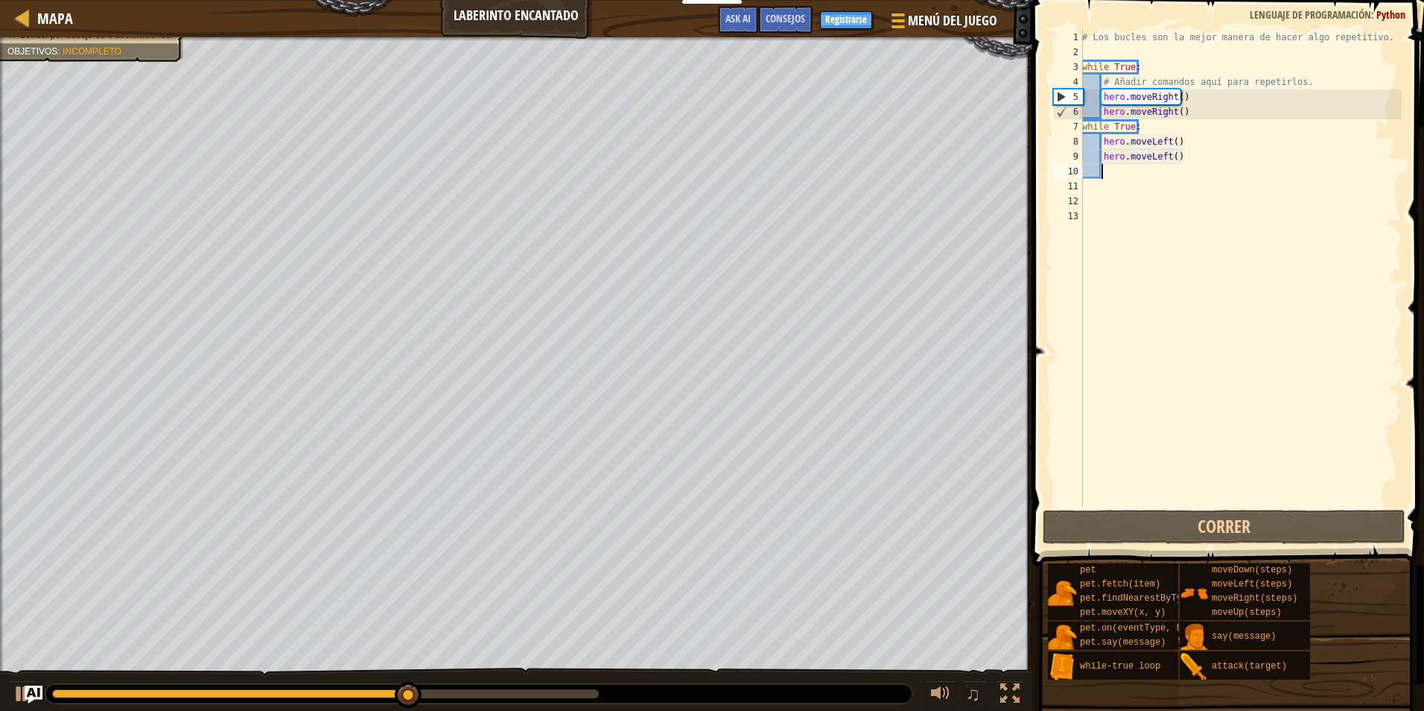
click at [1147, 121] on div "# Los bucles son la mejor manera de hacer algo repetitivo. while True : # Añadi…" at bounding box center [1240, 283] width 323 height 506
click at [1186, 162] on div "# Los bucles son la mejor manera de hacer algo repetitivo. while True : # Añadi…" at bounding box center [1240, 283] width 323 height 506
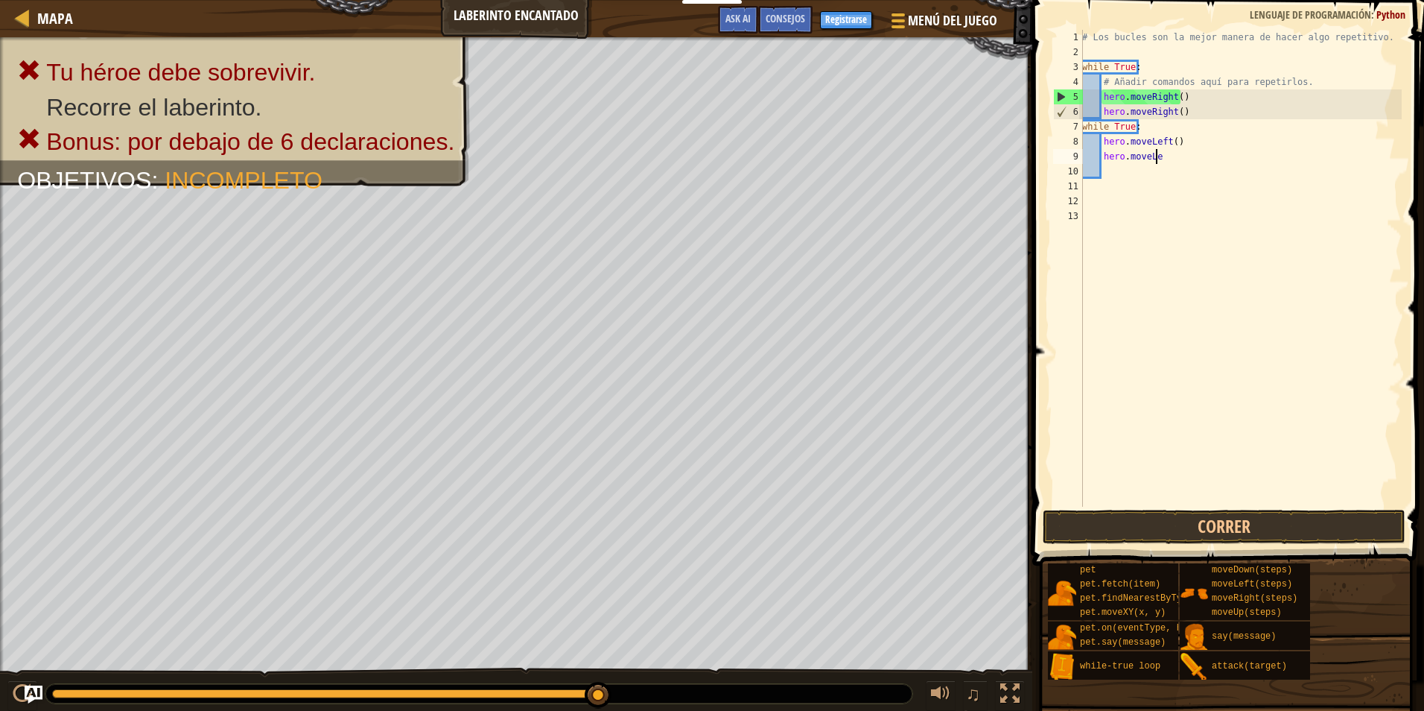
click at [1136, 153] on div "# Los bucles son la mejor manera de hacer algo repetitivo. while True : # Añadi…" at bounding box center [1240, 283] width 323 height 506
click at [1120, 152] on div "# Los bucles son la mejor manera de hacer algo repetitivo. while True : # Añadi…" at bounding box center [1240, 283] width 323 height 506
click at [1133, 139] on div "# Los bucles son la mejor manera de hacer algo repetitivo. while True : # Añadi…" at bounding box center [1240, 283] width 323 height 506
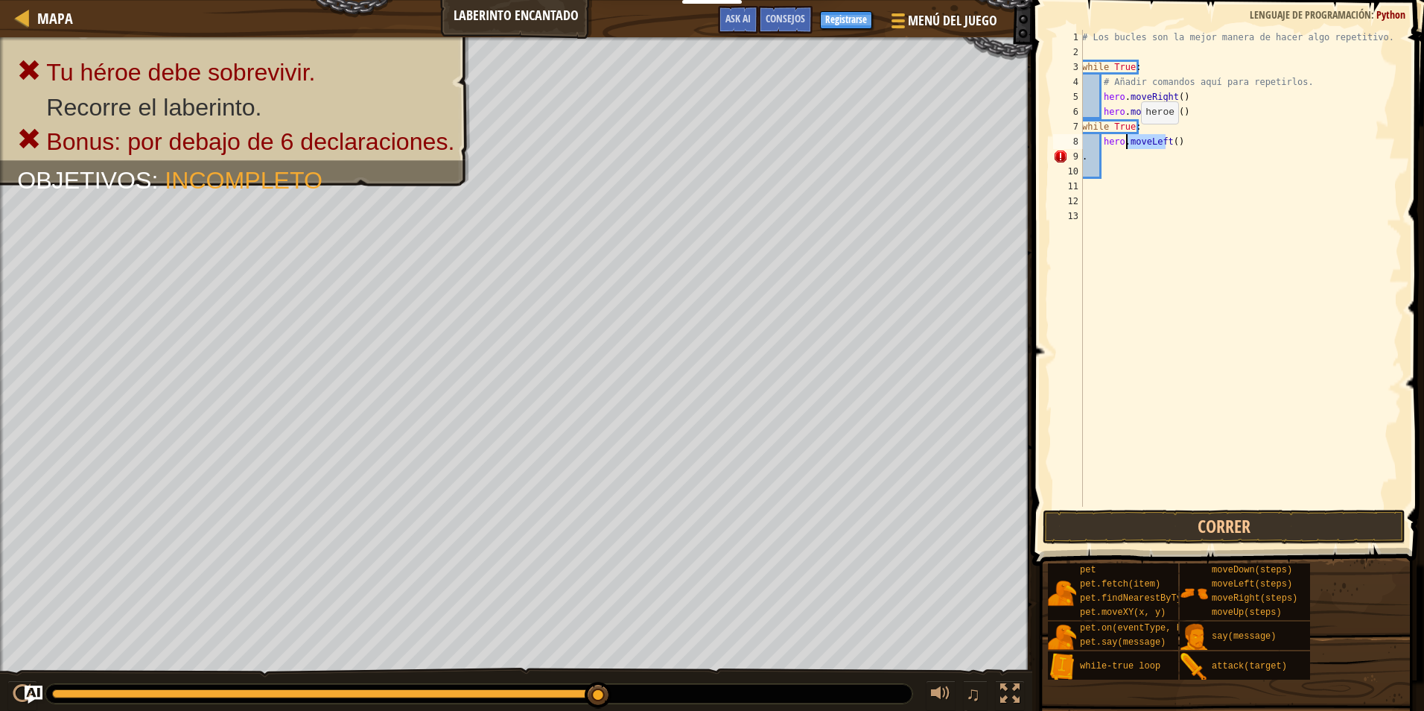
click at [1133, 139] on div "# Los bucles son la mejor manera de hacer algo repetitivo. while True : # Añadi…" at bounding box center [1240, 283] width 323 height 506
click at [1108, 124] on div "# Los bucles son la mejor manera de hacer algo repetitivo. while True : # Añadi…" at bounding box center [1240, 283] width 323 height 506
drag, startPoint x: 1109, startPoint y: 124, endPoint x: 1119, endPoint y: 124, distance: 9.7
click at [1118, 124] on div "# Los bucles son la mejor manera de hacer algo repetitivo. while True : # Añadi…" at bounding box center [1240, 283] width 323 height 506
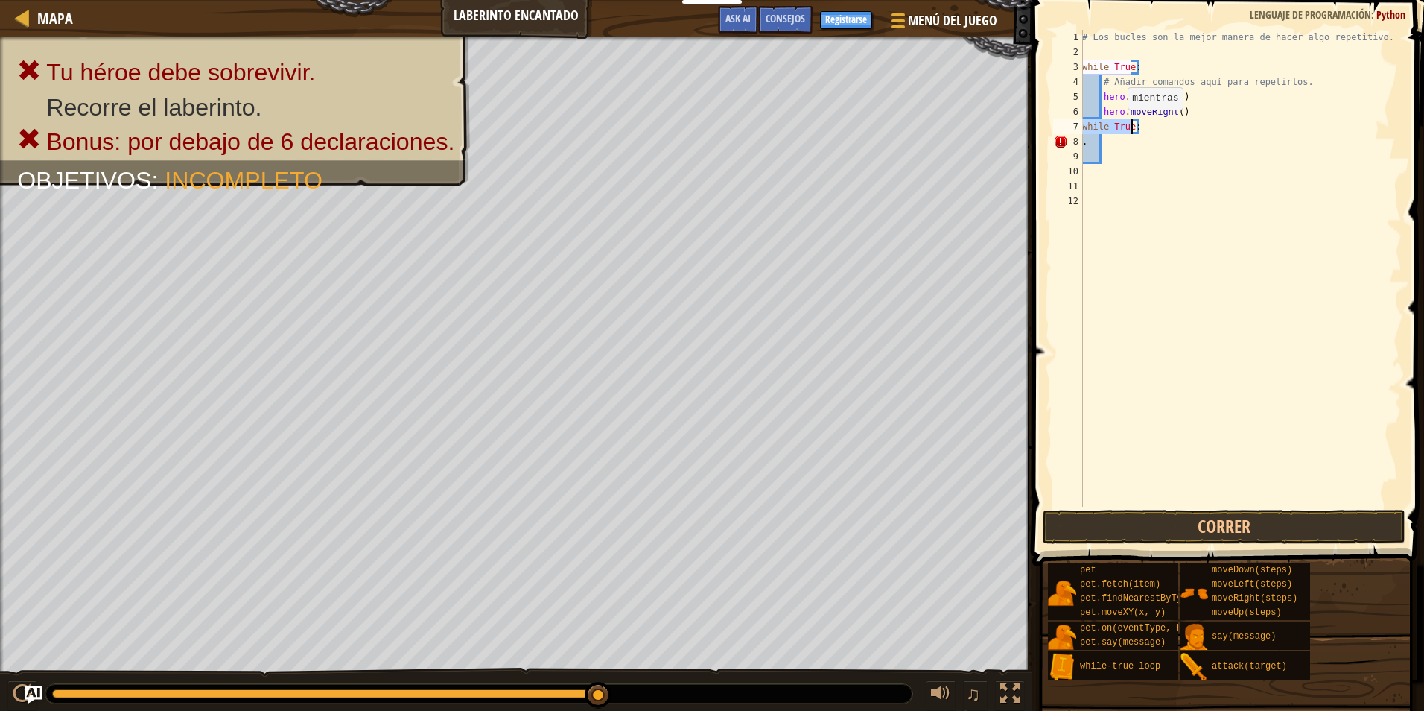
click at [1119, 124] on div "# Los bucles son la mejor manera de hacer algo repetitivo. while True : # Añadi…" at bounding box center [1240, 268] width 323 height 477
click at [1119, 124] on div "# Los bucles son la mejor manera de hacer algo repetitivo. while True : # Añadi…" at bounding box center [1240, 283] width 323 height 506
click at [1102, 133] on div "# Los bucles son la mejor manera de hacer algo repetitivo. while True : # Añadi…" at bounding box center [1240, 283] width 323 height 506
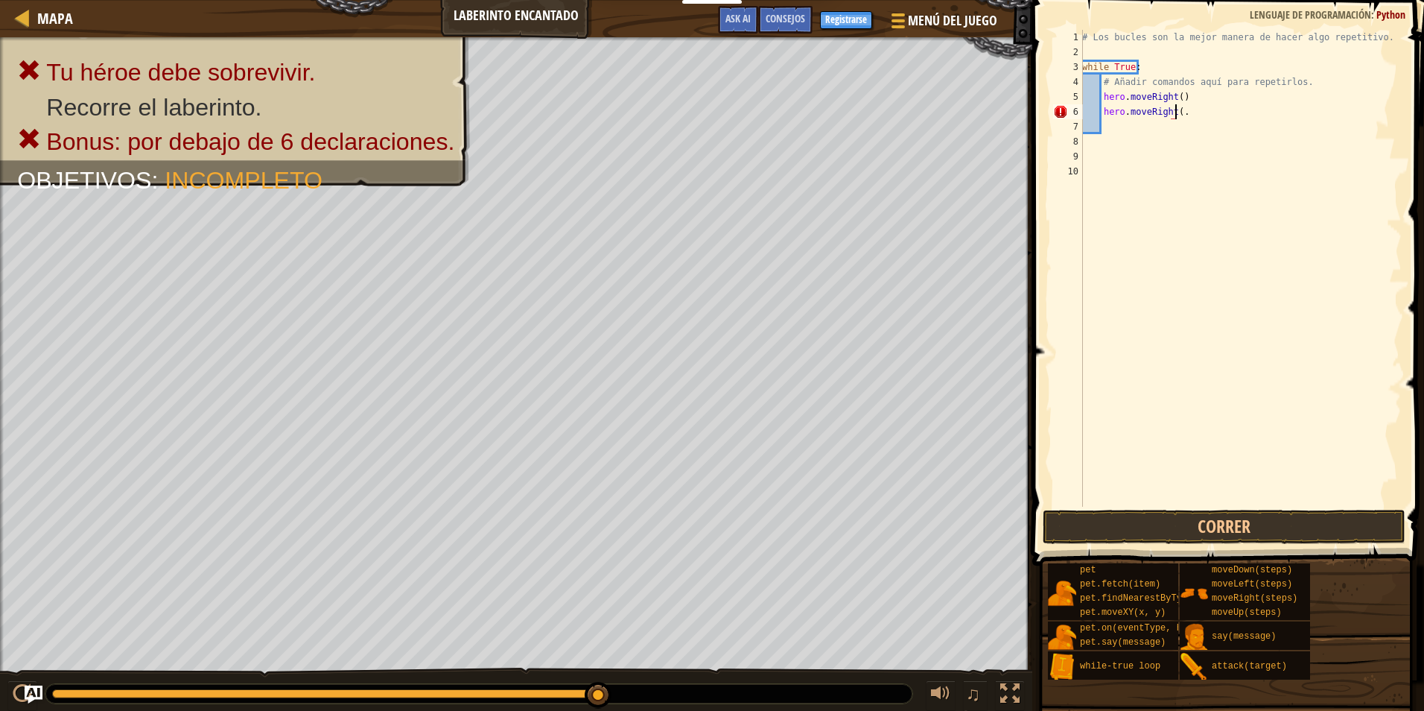
type textarea "hero.moveRight(9."
drag, startPoint x: 1102, startPoint y: 130, endPoint x: 1110, endPoint y: 129, distance: 8.2
click at [1104, 129] on div "# Los bucles son la mejor manera de hacer algo repetitivo. while True : # Añadi…" at bounding box center [1240, 283] width 323 height 506
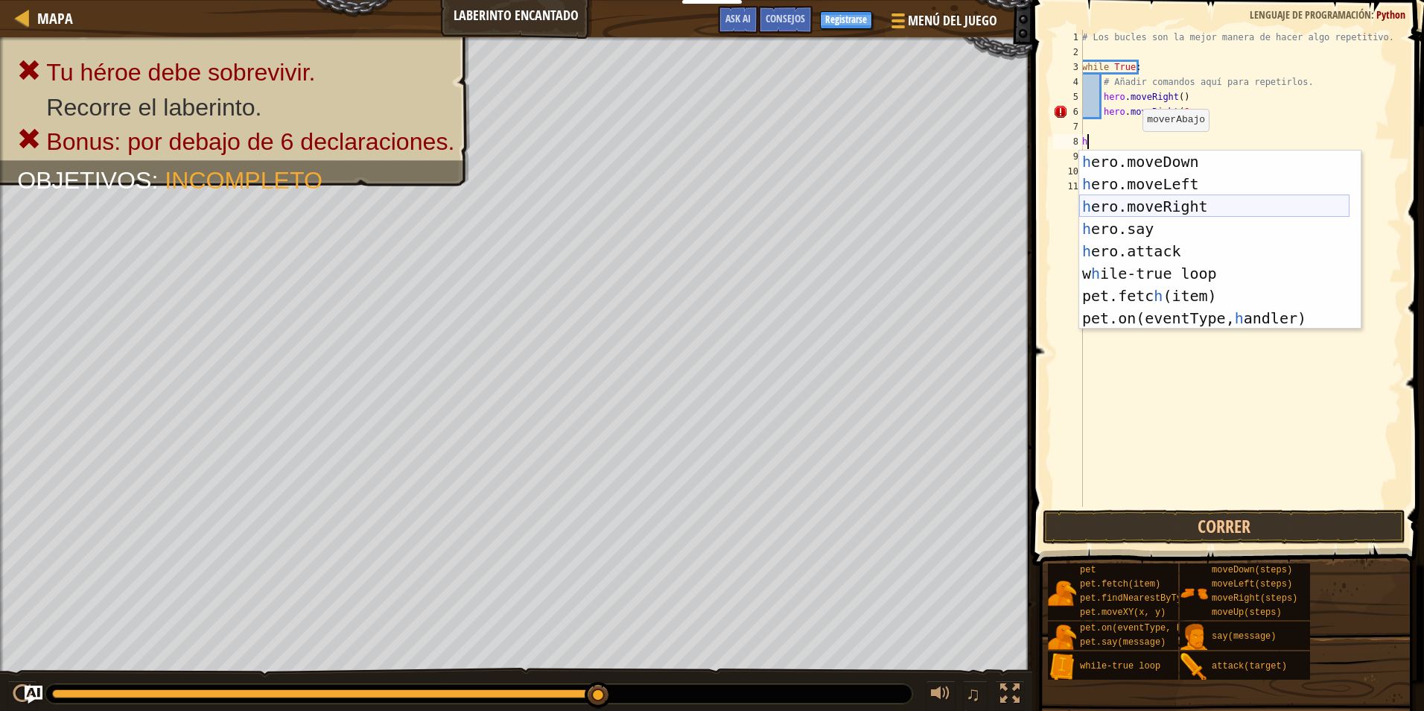
scroll to position [22, 0]
click at [1156, 293] on div "h ero.moveDown Presiona intro h ero.moveLeft Presiona intro h ero.moveRight Pre…" at bounding box center [1214, 261] width 270 height 223
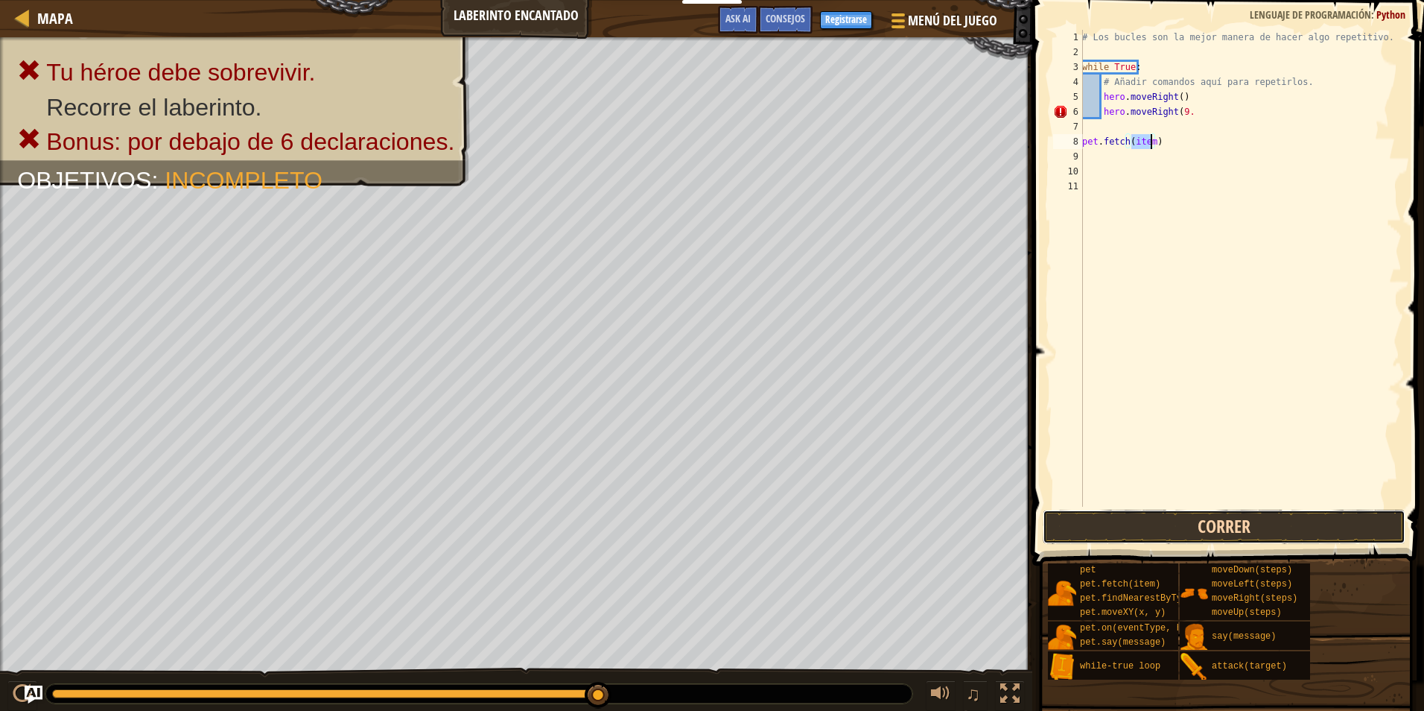
click at [1124, 518] on button "Correr" at bounding box center [1224, 526] width 363 height 34
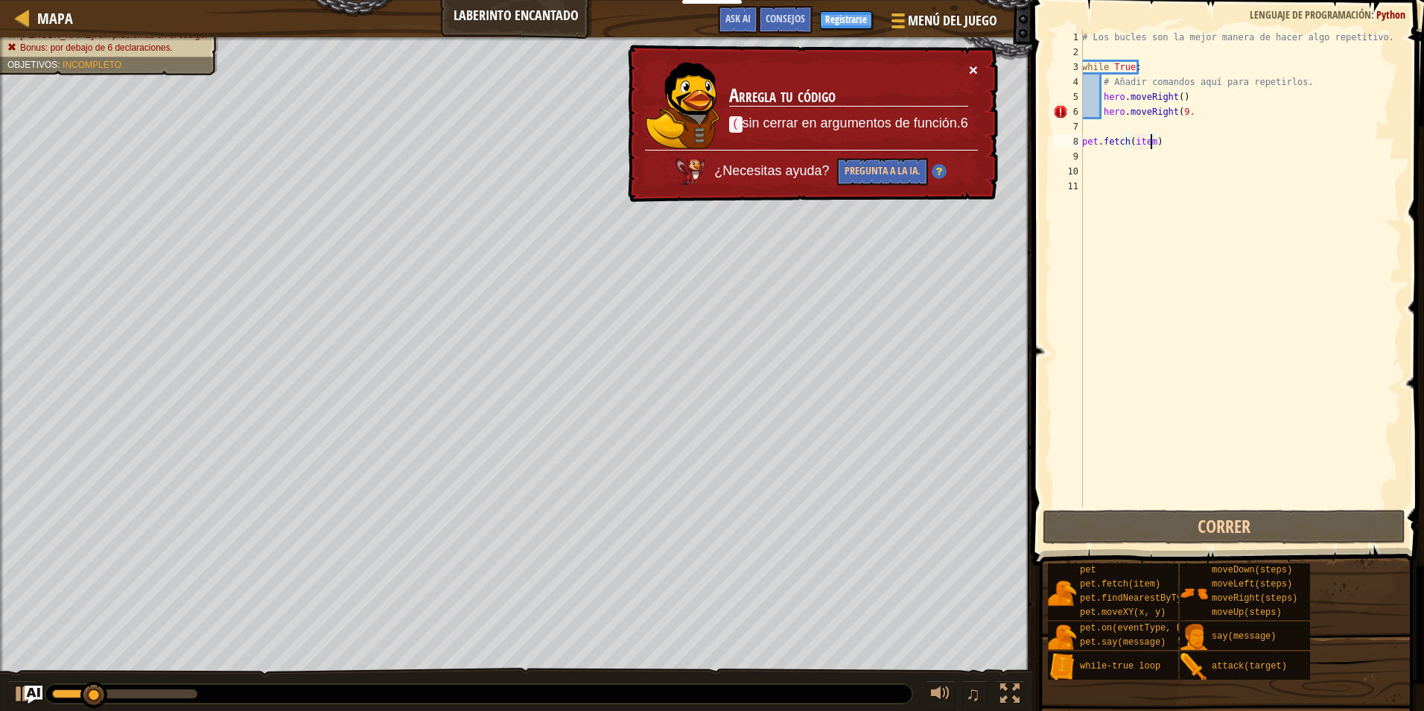
click at [974, 72] on button "×" at bounding box center [973, 70] width 9 height 16
click at [1152, 143] on div "# Los bucles son la mejor manera de hacer algo repetitivo. while True : # Añadi…" at bounding box center [1240, 283] width 323 height 506
click at [1160, 142] on div "# Los bucles son la mejor manera de hacer algo repetitivo. while True : # Añadi…" at bounding box center [1240, 283] width 323 height 506
click at [1163, 141] on div "# Los bucles son la mejor manera de hacer algo repetitivo. while True : # Añadi…" at bounding box center [1240, 283] width 323 height 506
click at [1151, 139] on div "# Los bucles son la mejor manera de hacer algo repetitivo. while True : # Añadi…" at bounding box center [1240, 283] width 323 height 506
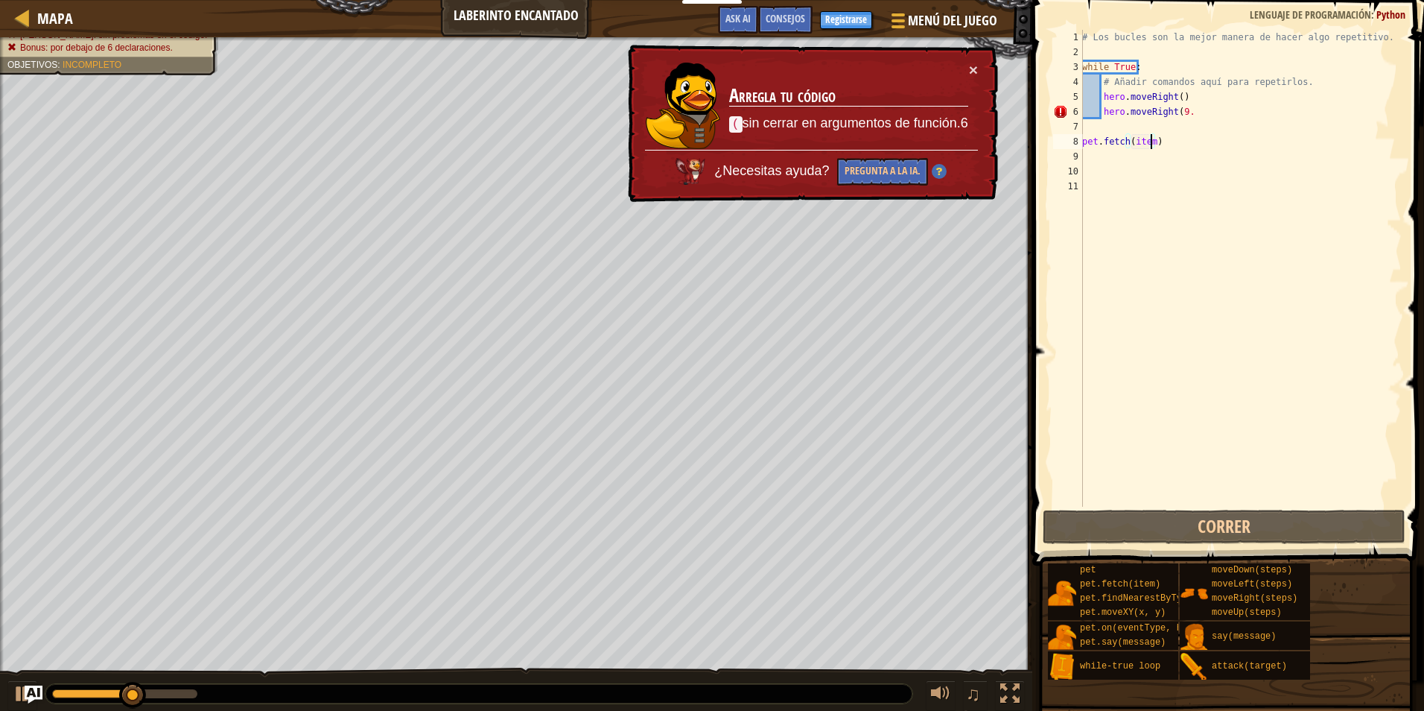
click at [1151, 139] on div "# Los bucles son la mejor manera de hacer algo repetitivo. while True : # Añadi…" at bounding box center [1240, 283] width 323 height 506
type textarea "pet.fetch(item)"
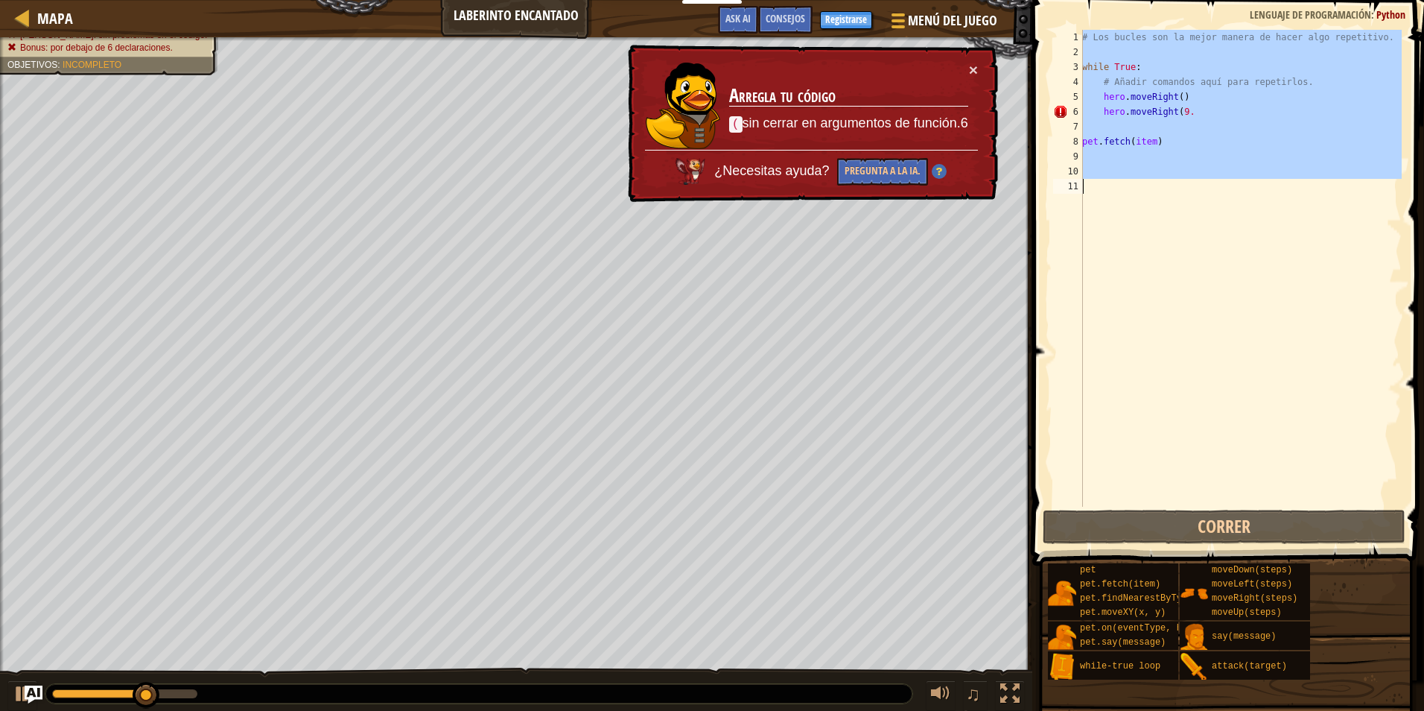
click at [1151, 139] on div "# Los bucles son la mejor manera de hacer algo repetitivo. while True : # Añadi…" at bounding box center [1240, 283] width 323 height 506
click at [1151, 139] on div "# Los bucles son la mejor manera de hacer algo repetitivo. while True : # Añadi…" at bounding box center [1240, 268] width 323 height 477
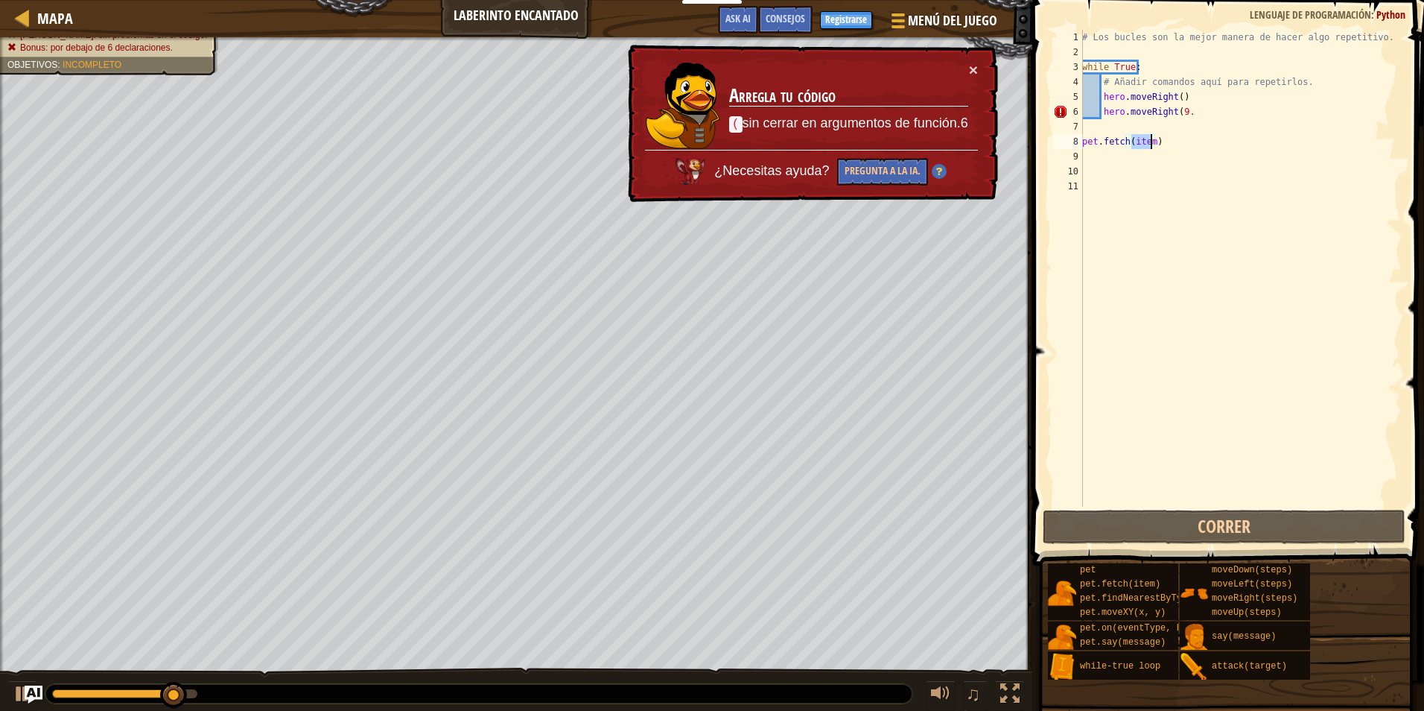
click at [1150, 139] on div "# Los bucles son la mejor manera de hacer algo repetitivo. while True : # Añadi…" at bounding box center [1240, 283] width 323 height 506
type textarea "pet.fetch(item)"
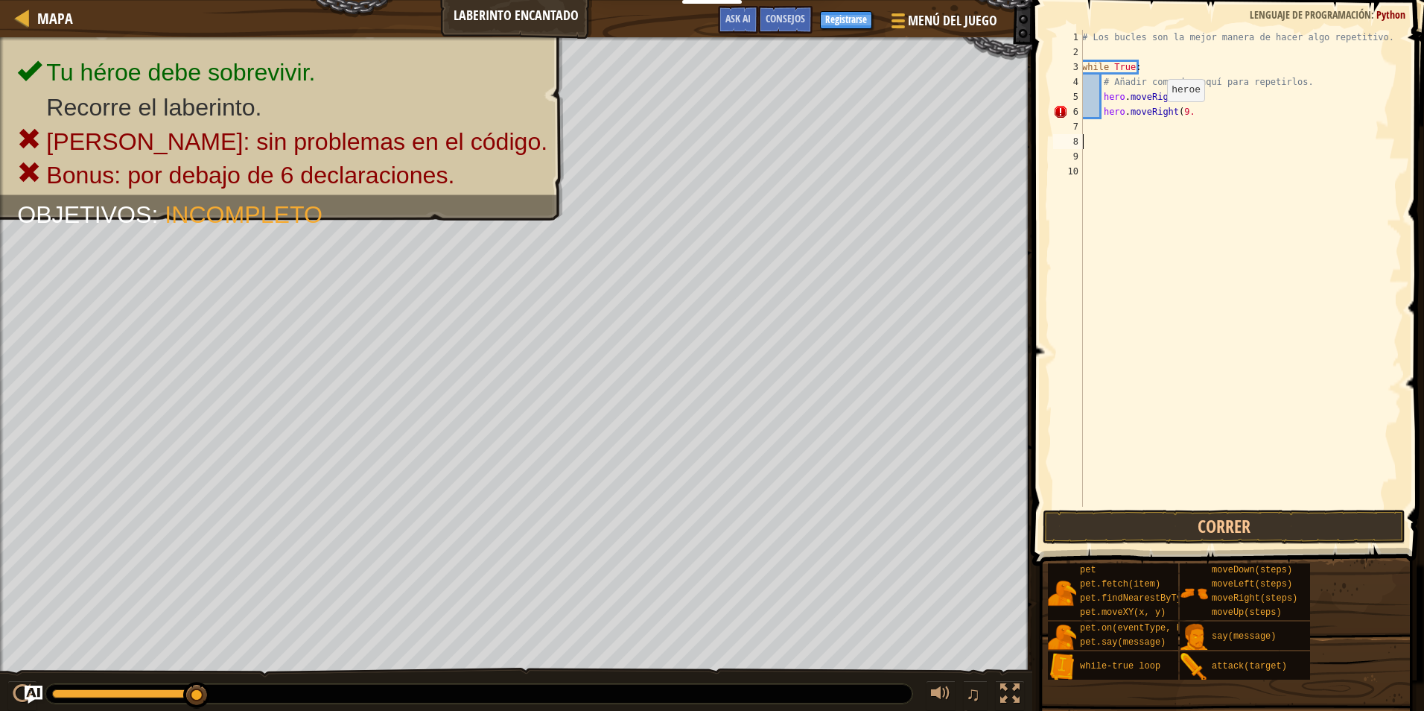
click at [1159, 116] on div "# Los bucles son la mejor manera de hacer algo repetitivo. while True : # Añadi…" at bounding box center [1240, 283] width 323 height 506
click at [1192, 113] on div "# Los bucles son la mejor manera de hacer algo repetitivo. while True : # Añadi…" at bounding box center [1240, 283] width 323 height 506
click at [1183, 113] on div "# Los bucles son la mejor manera de hacer algo repetitivo. while True : # Añadi…" at bounding box center [1240, 283] width 323 height 506
type textarea "hero.moveRight()."
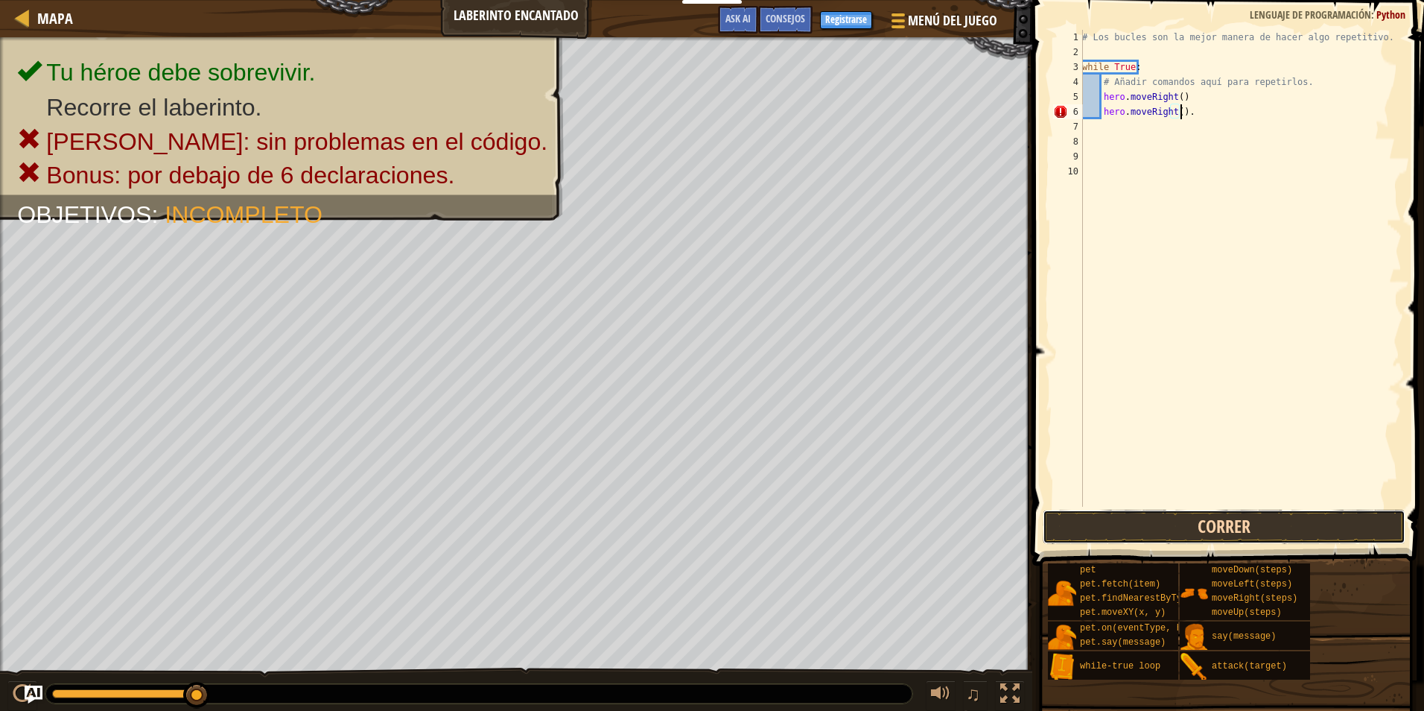
click at [1225, 534] on button "Correr" at bounding box center [1224, 526] width 363 height 34
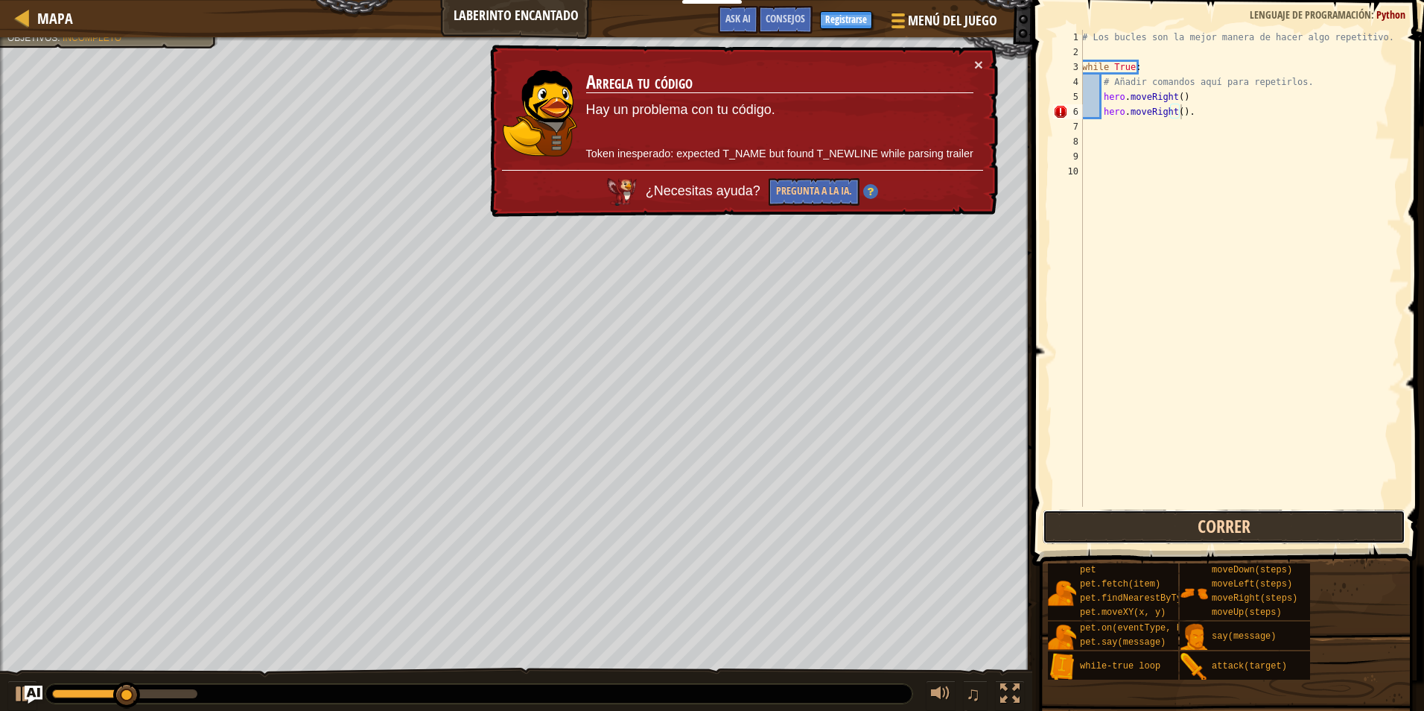
click at [1225, 530] on button "Correr" at bounding box center [1224, 526] width 363 height 34
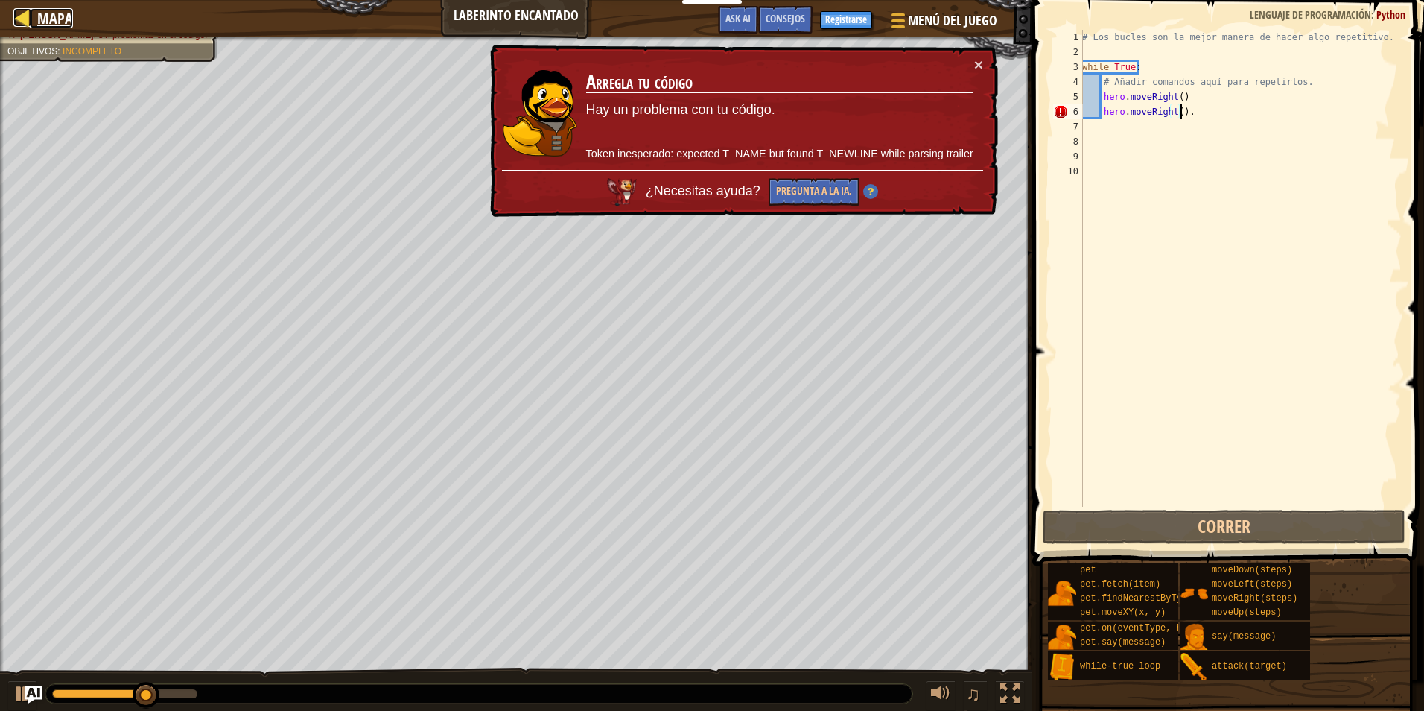
click at [36, 19] on link "Mapa" at bounding box center [51, 18] width 43 height 20
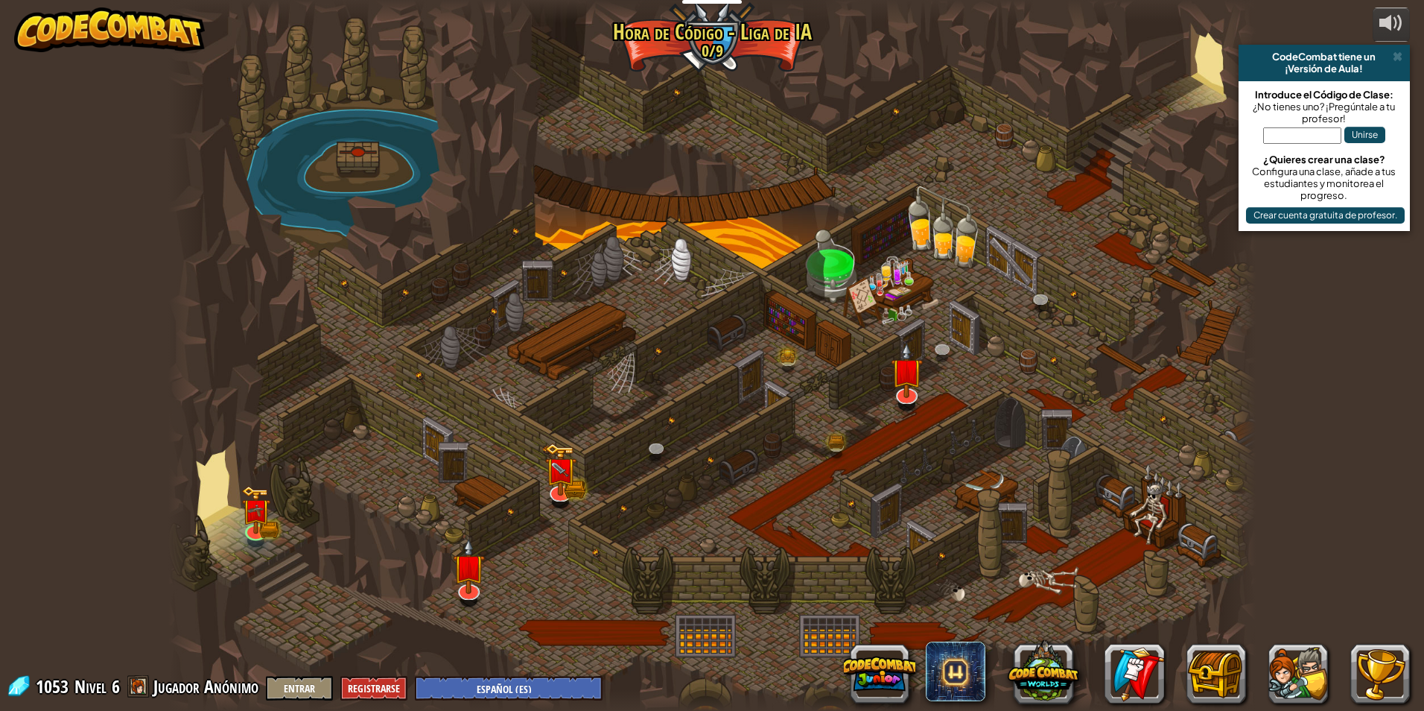
select select "es-ES"
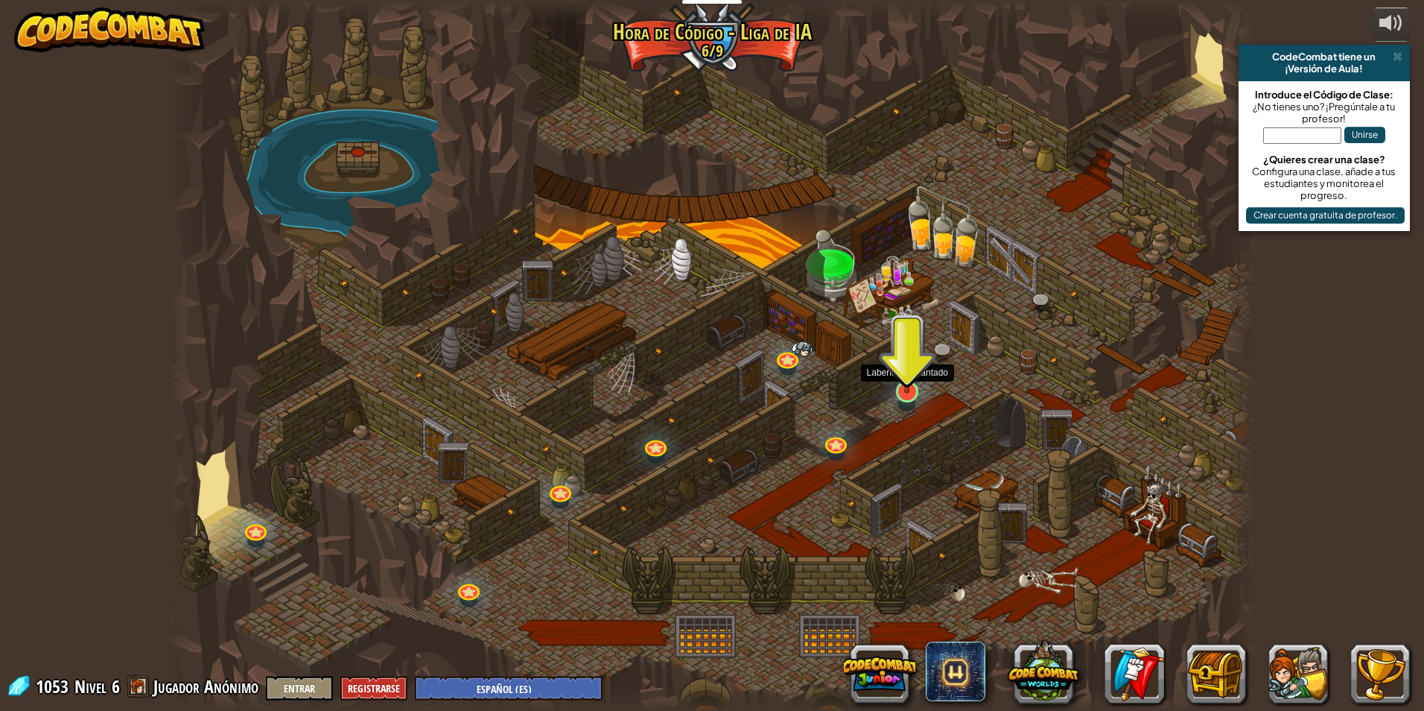
click at [912, 383] on img at bounding box center [906, 359] width 29 height 67
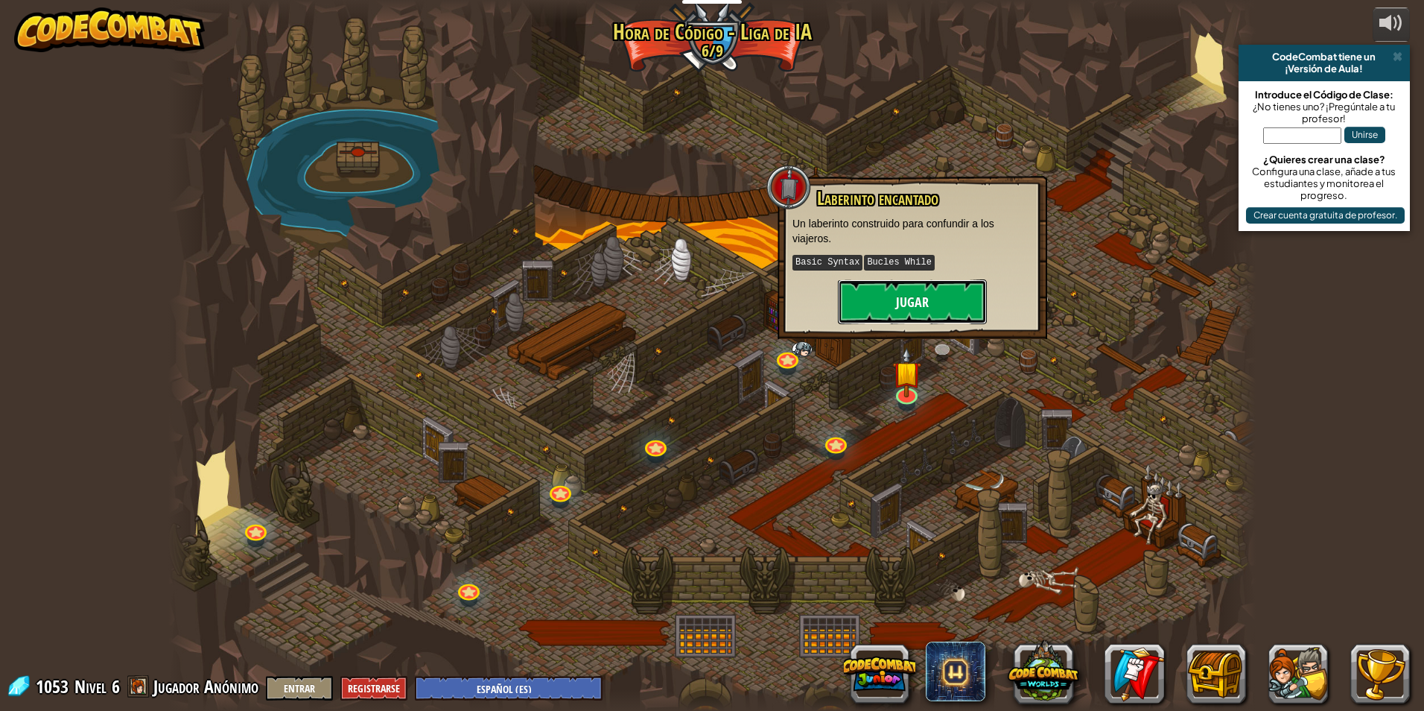
click at [896, 309] on button "Jugar" at bounding box center [912, 301] width 149 height 45
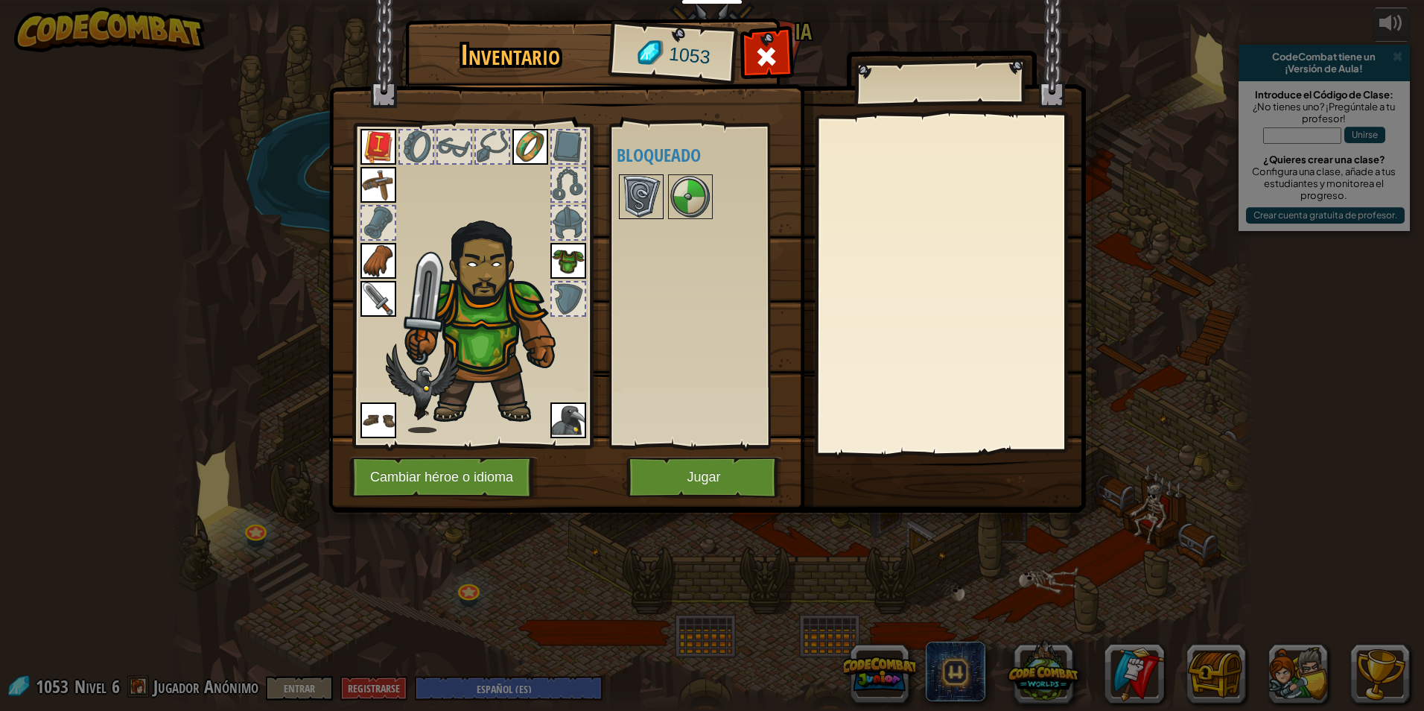
click at [652, 182] on img at bounding box center [641, 197] width 42 height 42
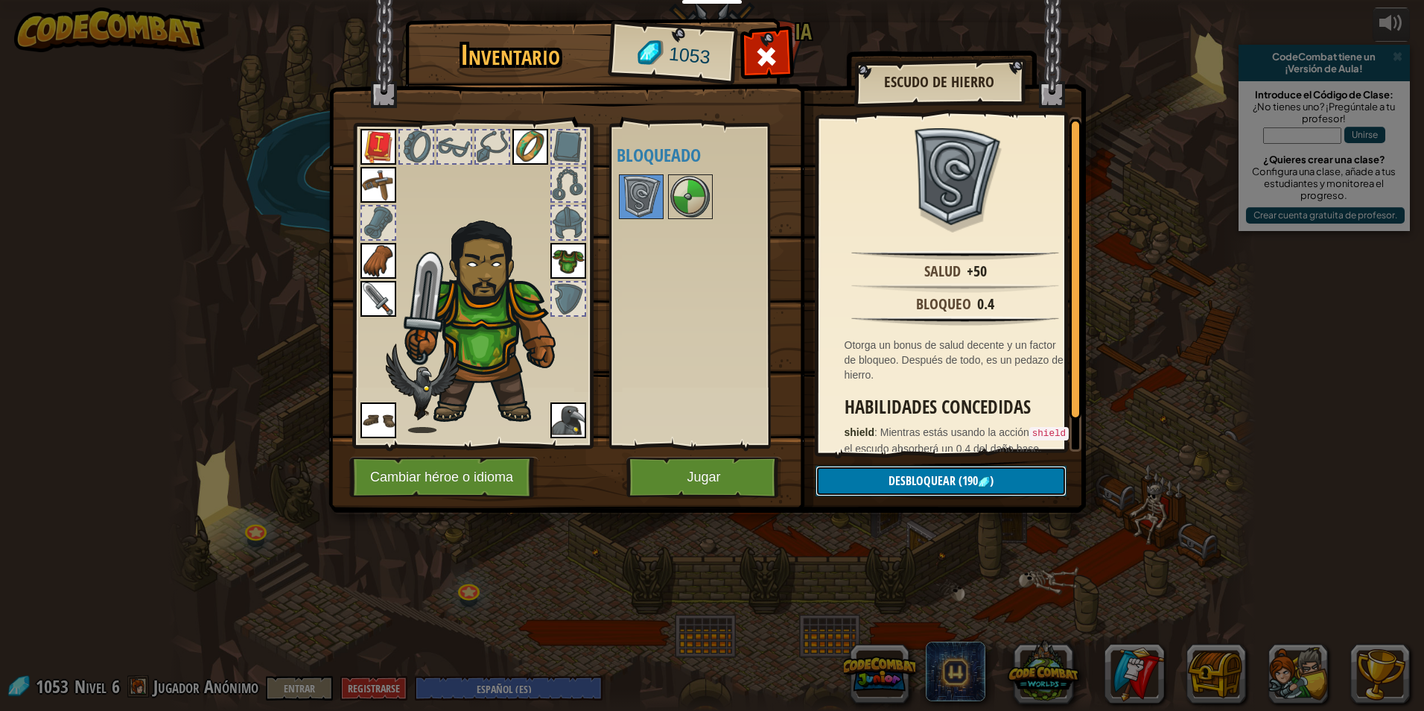
click at [968, 478] on span "(190" at bounding box center [967, 480] width 22 height 16
click at [968, 478] on button "Confirmar" at bounding box center [941, 481] width 251 height 31
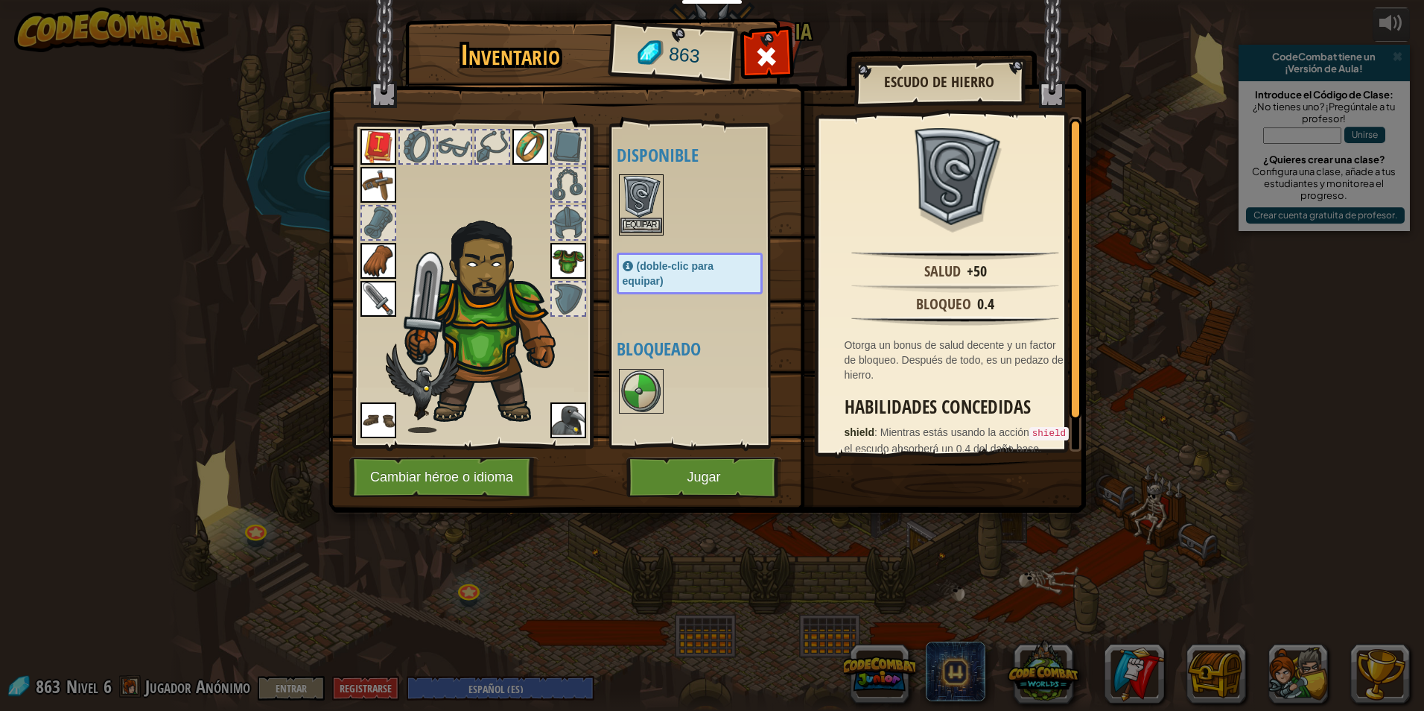
click at [645, 196] on img at bounding box center [641, 197] width 42 height 42
click at [1024, 469] on button "Equipar" at bounding box center [940, 480] width 252 height 37
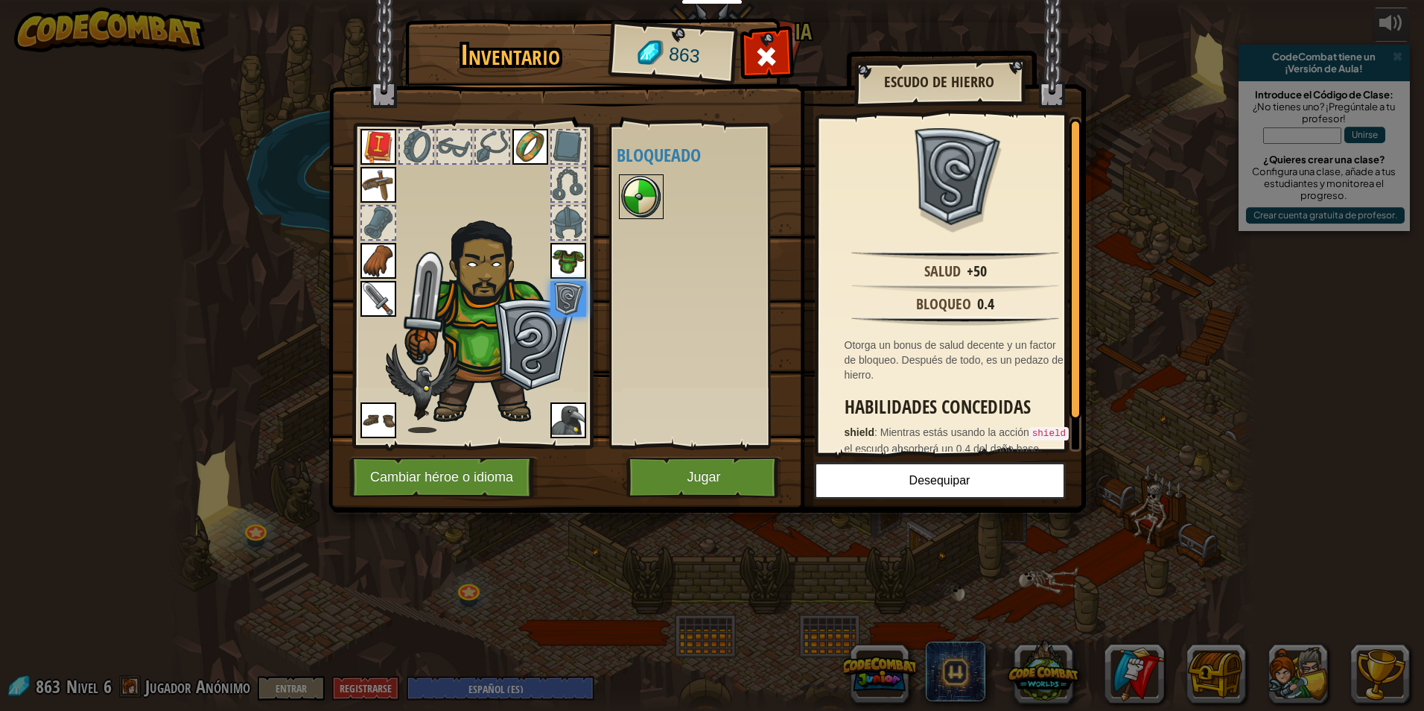
click at [643, 194] on img at bounding box center [641, 197] width 42 height 42
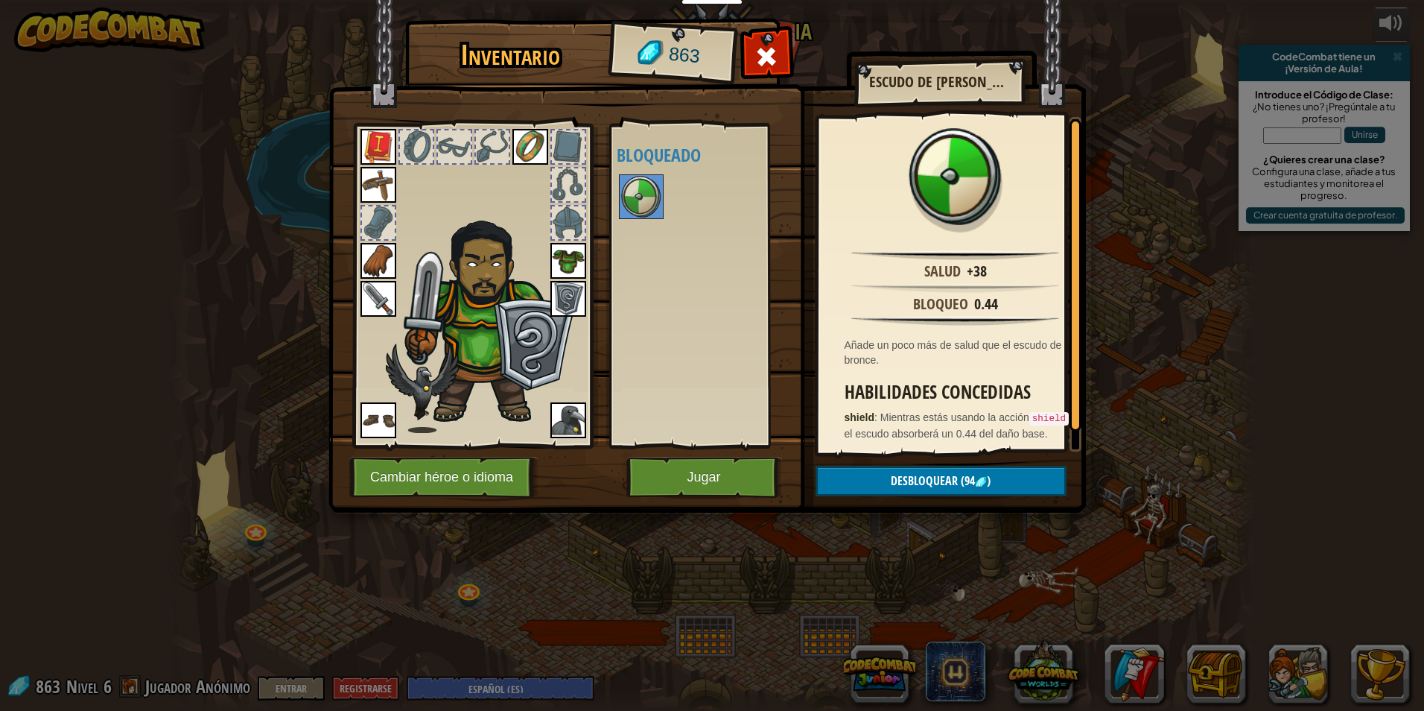
click at [573, 295] on img at bounding box center [568, 299] width 36 height 36
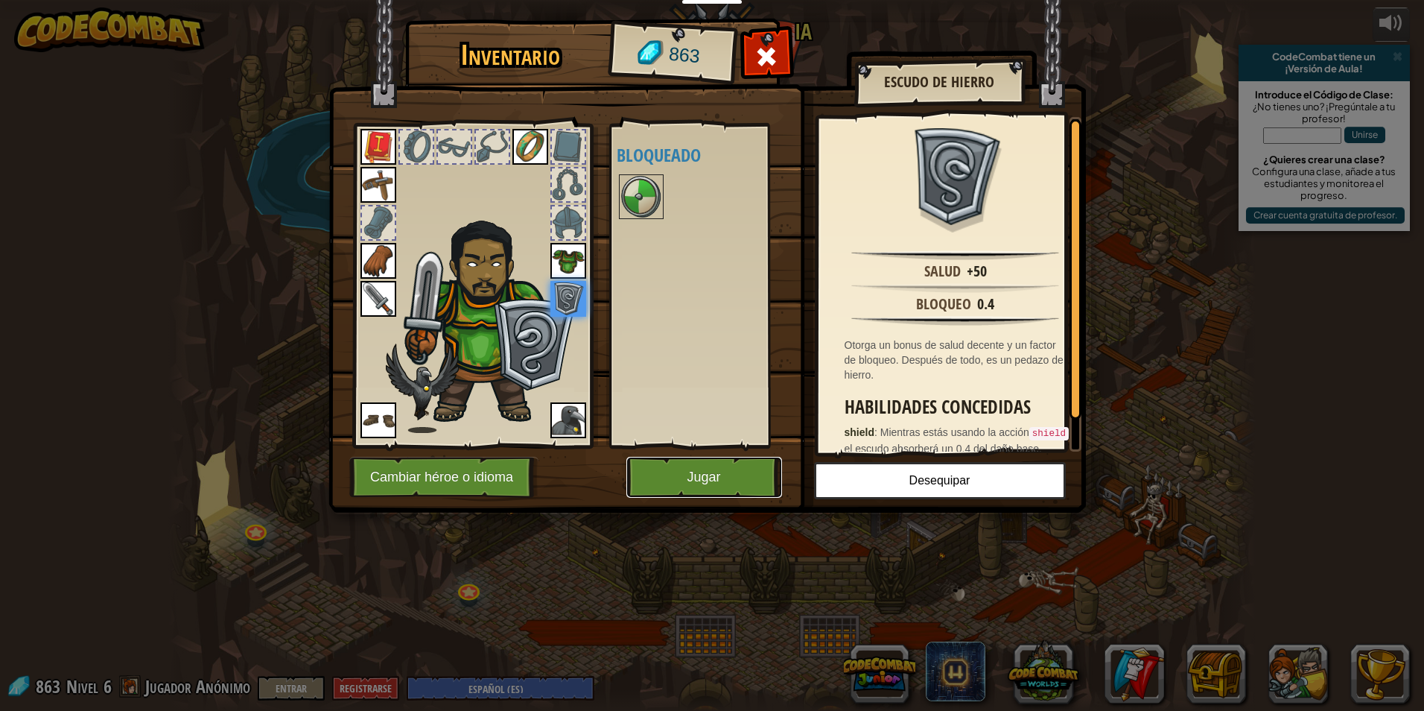
click at [667, 469] on button "Jugar" at bounding box center [704, 477] width 156 height 41
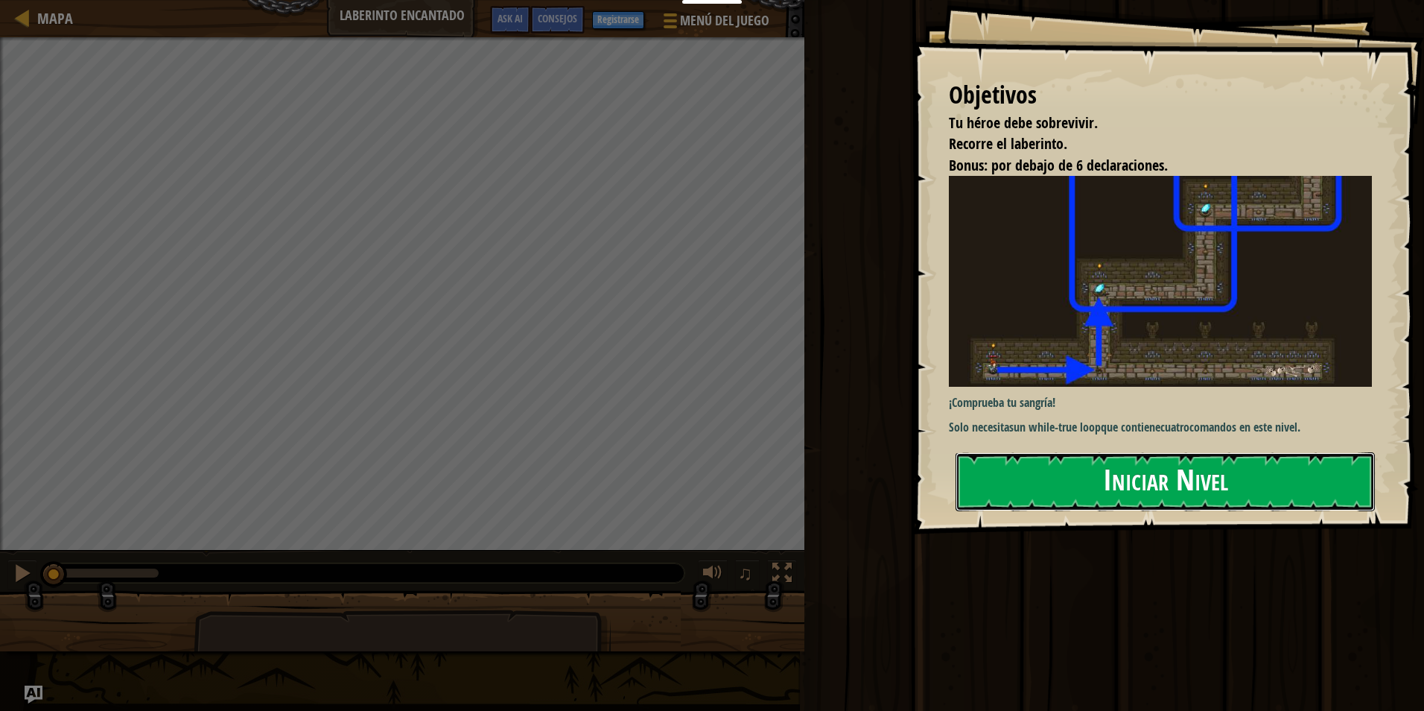
click at [1020, 456] on button "Iniciar Nivel" at bounding box center [1165, 481] width 419 height 59
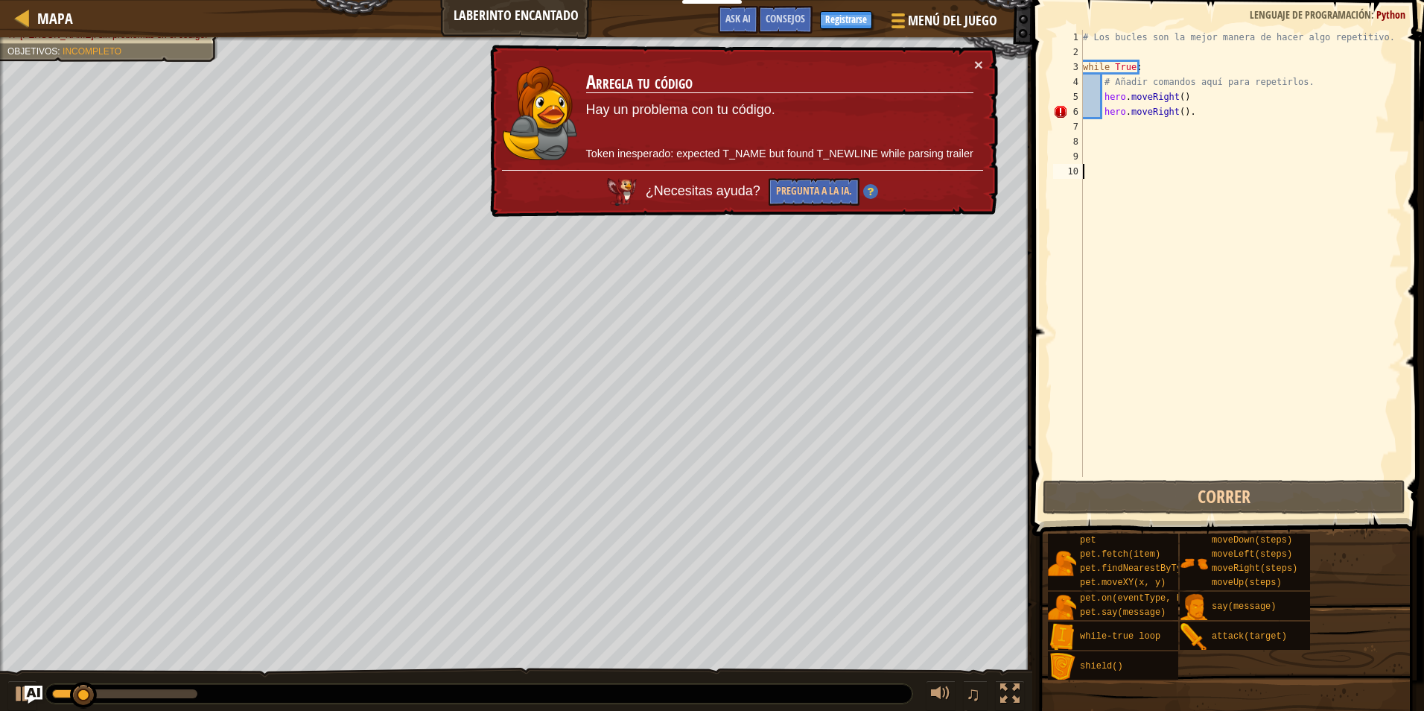
click at [1186, 119] on div "# Los bucles son la mejor manera de hacer algo repetitivo. while True : # Añadi…" at bounding box center [1241, 268] width 322 height 477
click at [1180, 117] on div "# Los bucles son la mejor manera de hacer algo repetitivo. while True : # Añadi…" at bounding box center [1241, 268] width 322 height 477
click at [1168, 114] on div "# Los bucles son la mejor manera de hacer algo repetitivo. while True : # Añadi…" at bounding box center [1241, 268] width 322 height 477
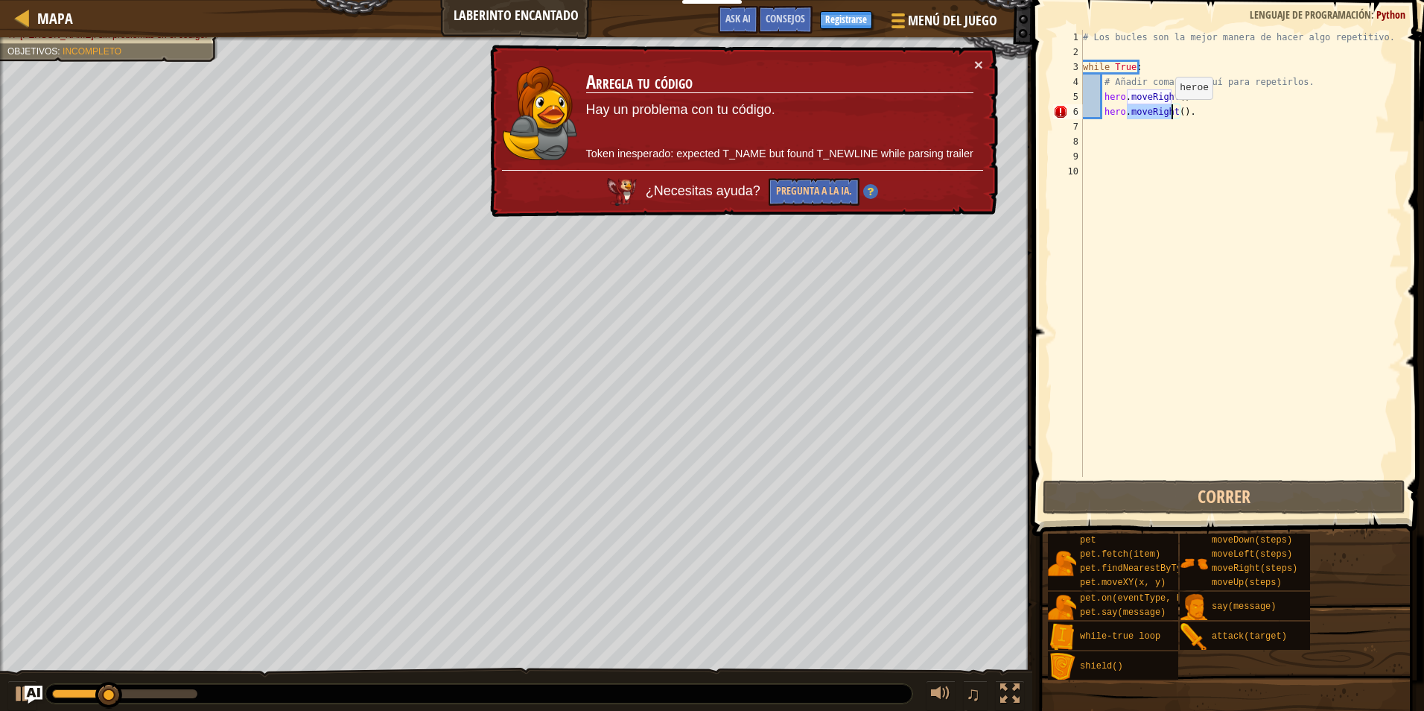
type textarea "hero.moveRight()."
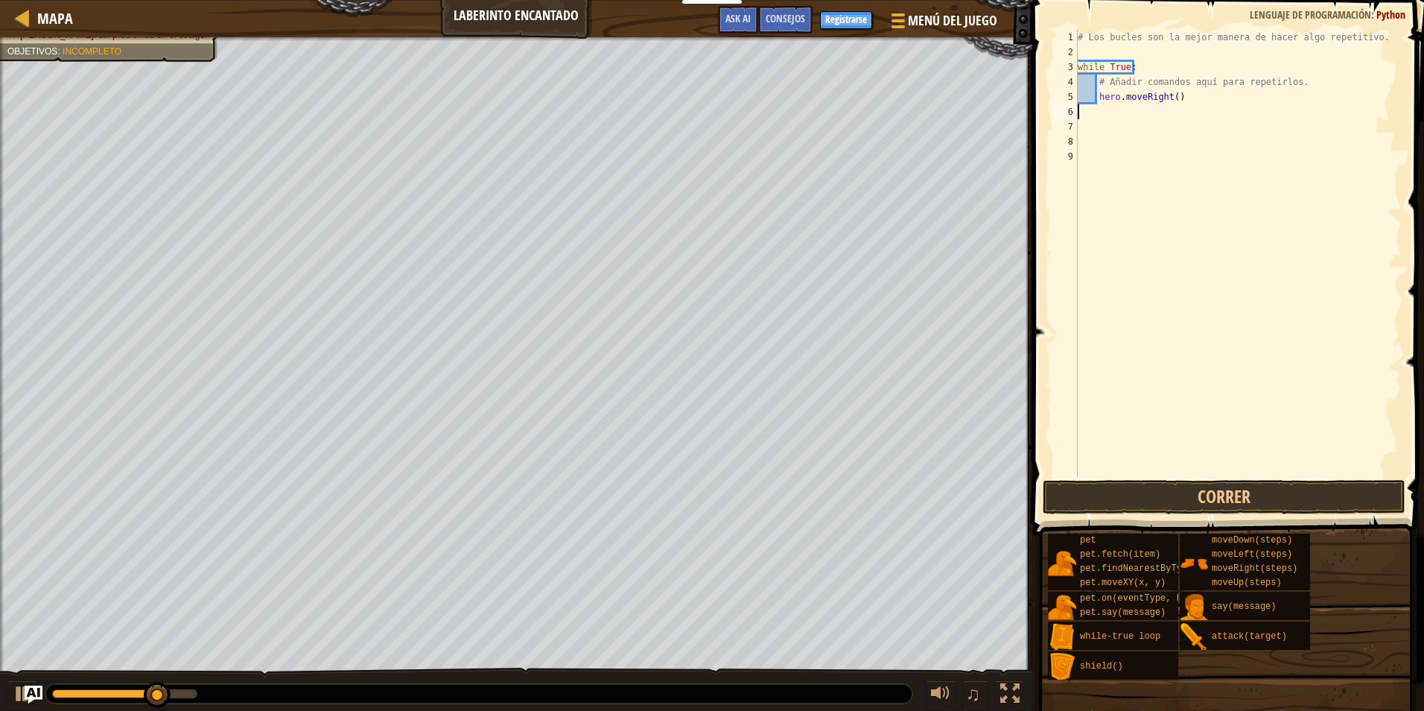
click at [1125, 104] on div "# Los bucles son la mejor manera de hacer algo repetitivo. while True : # Añadi…" at bounding box center [1238, 268] width 327 height 477
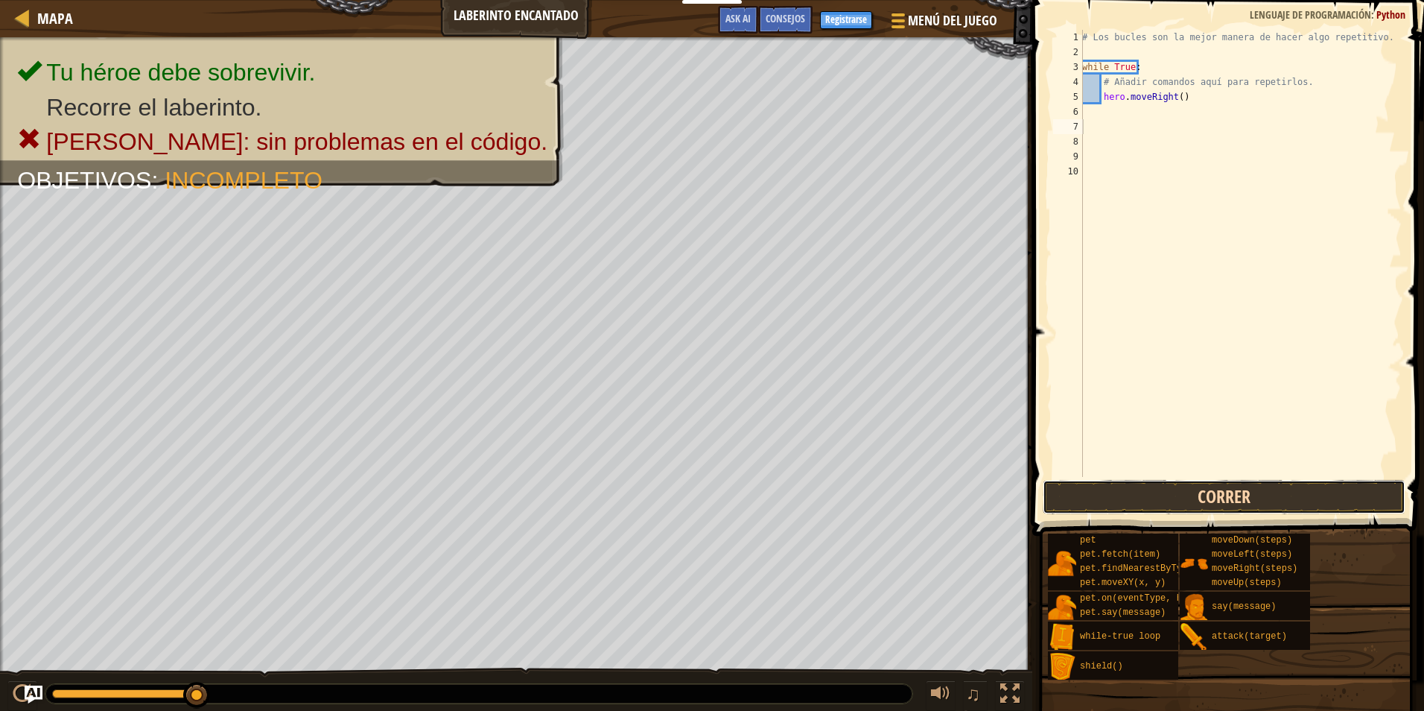
click at [1150, 498] on button "Correr" at bounding box center [1224, 497] width 363 height 34
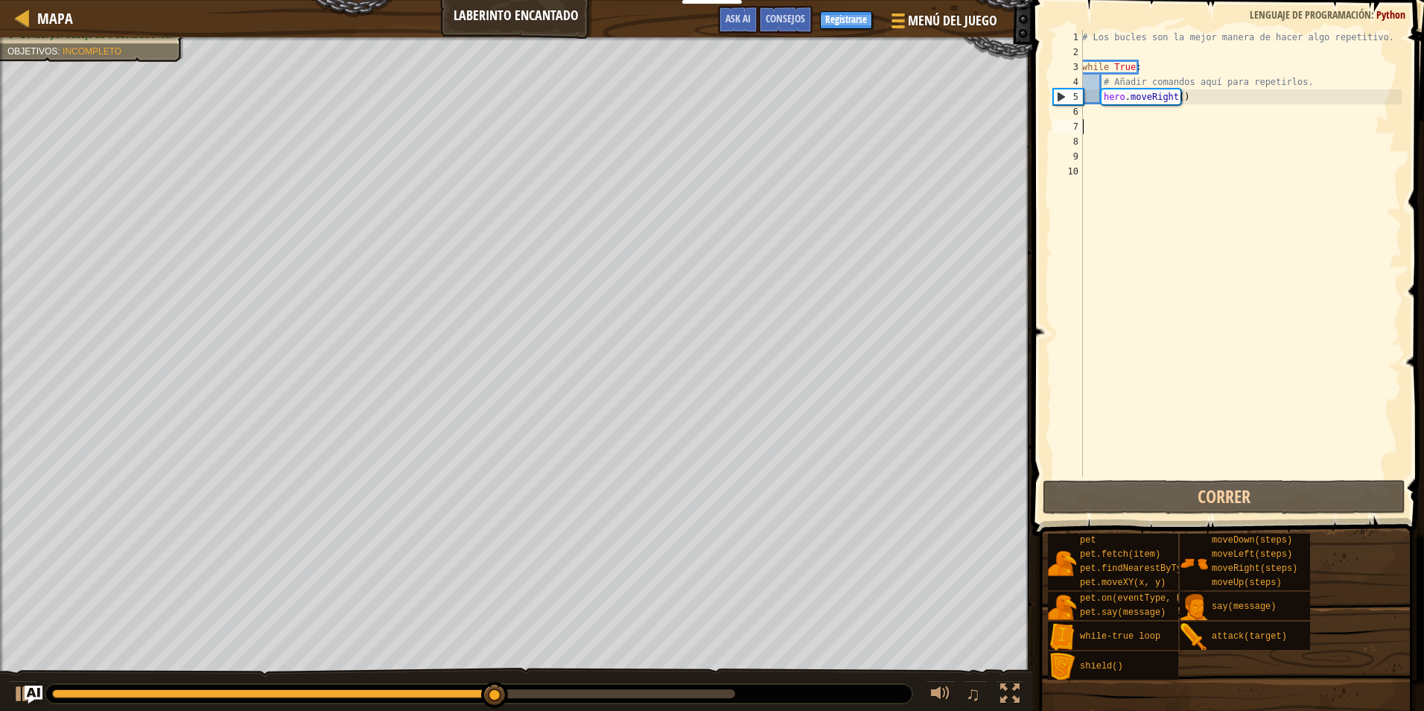
type textarea "h"
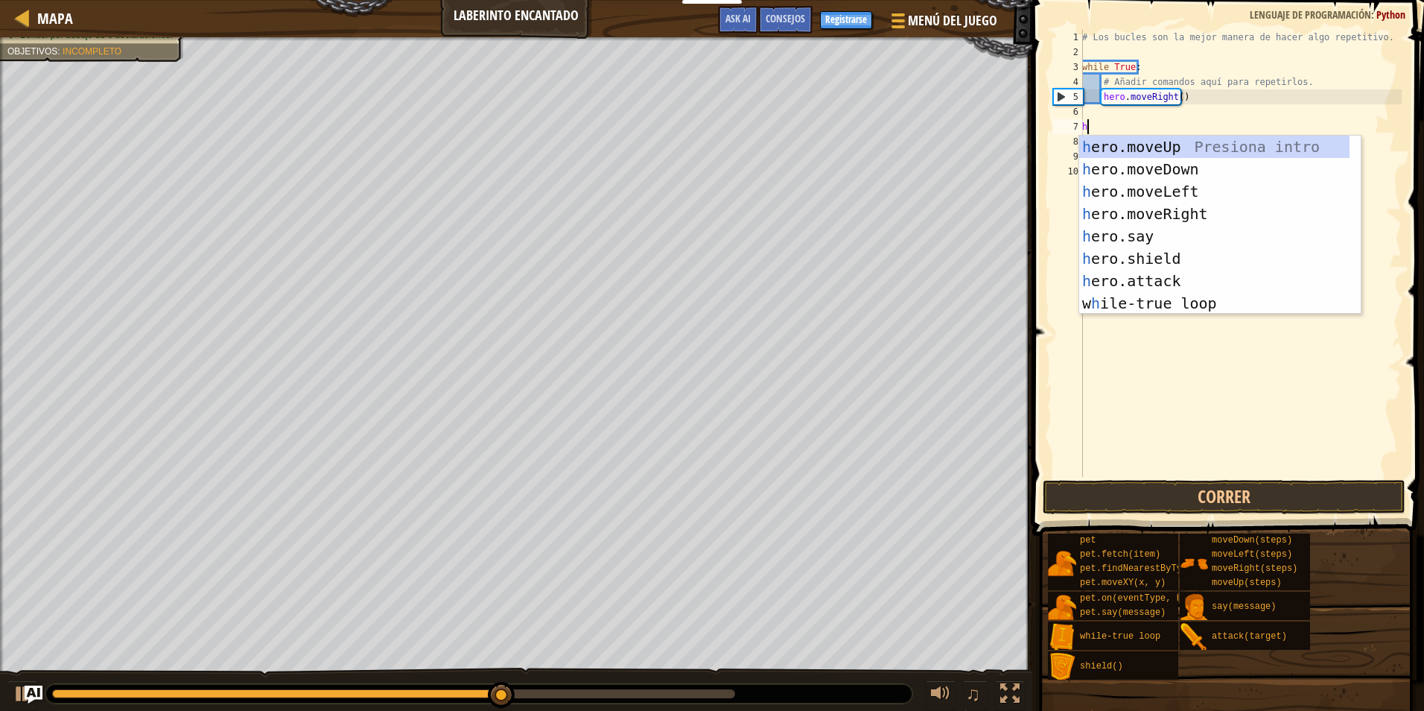
scroll to position [7, 0]
click at [1127, 185] on div "h ero.moveUp Presiona intro h ero.moveDown Presiona intro h ero.moveLeft Presio…" at bounding box center [1214, 247] width 270 height 223
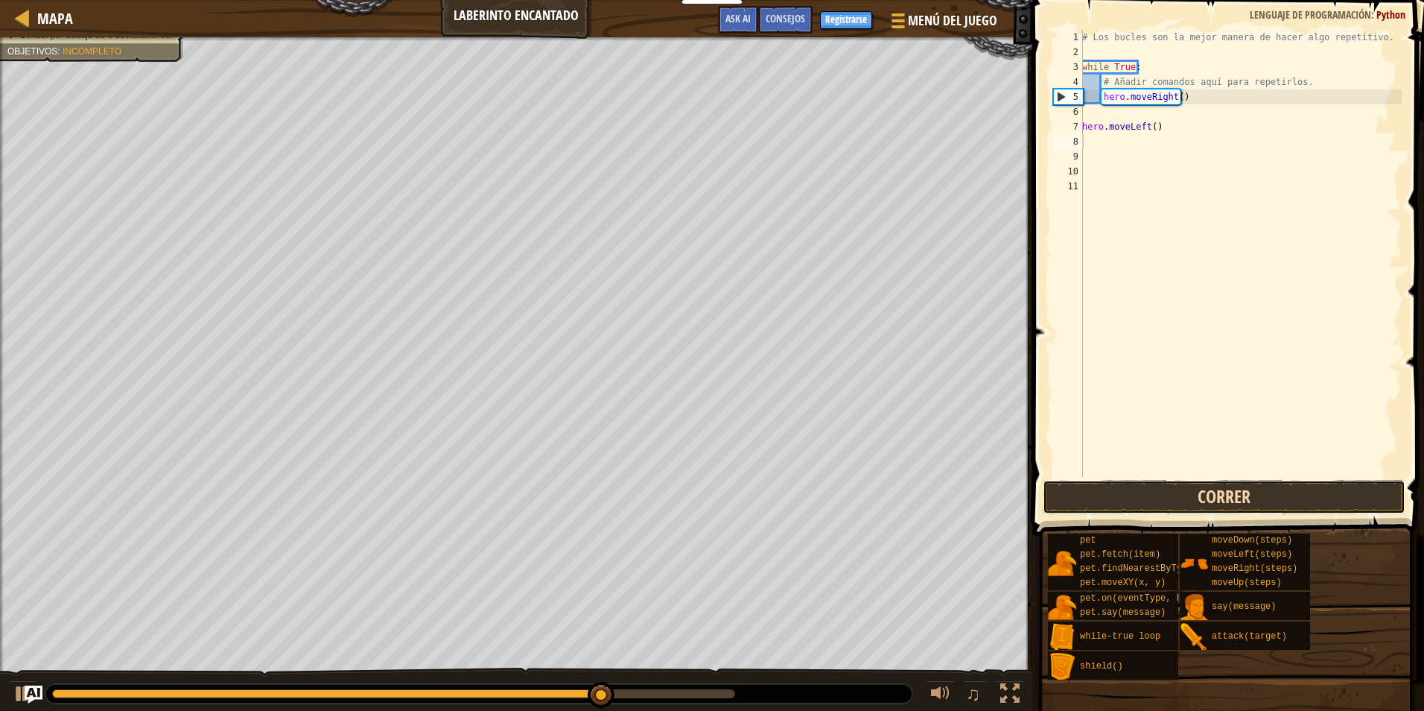
click at [1129, 493] on button "Correr" at bounding box center [1224, 497] width 363 height 34
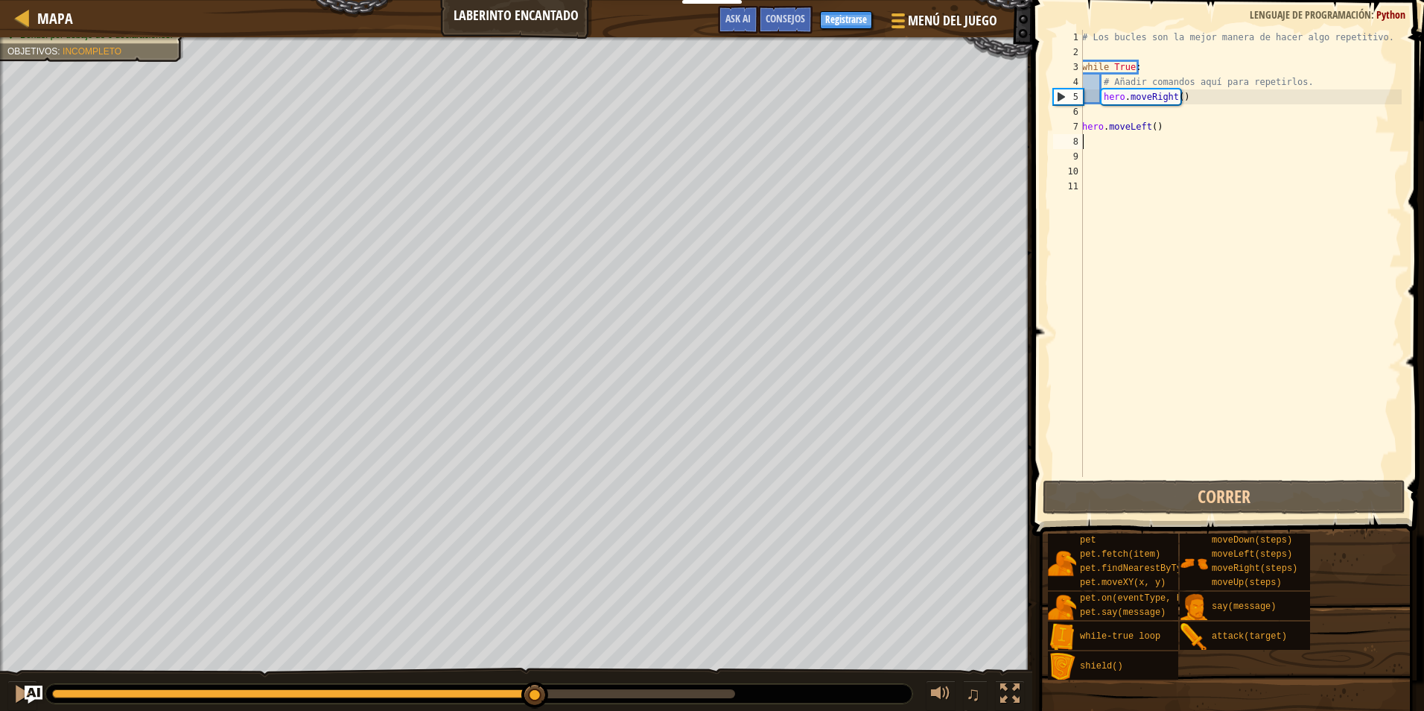
click at [536, 692] on div at bounding box center [393, 693] width 683 height 9
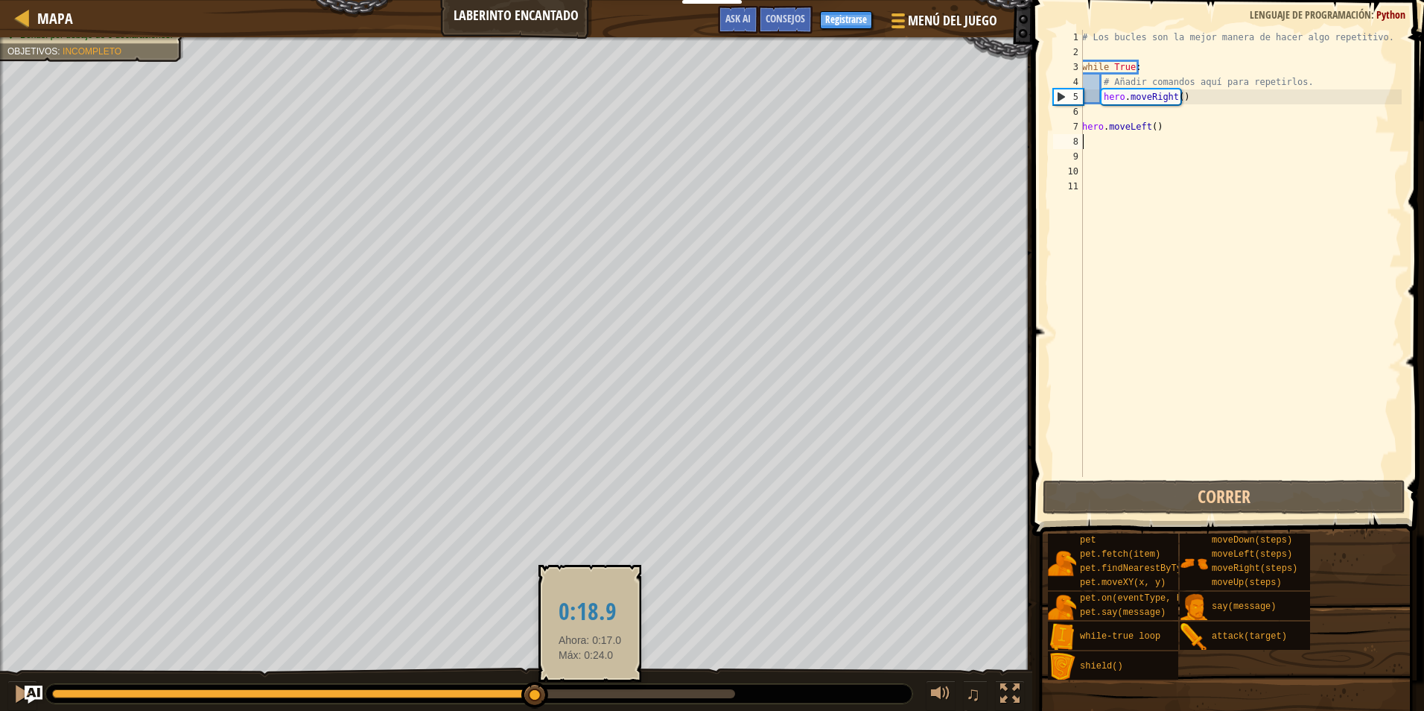
click at [590, 693] on div at bounding box center [393, 693] width 683 height 9
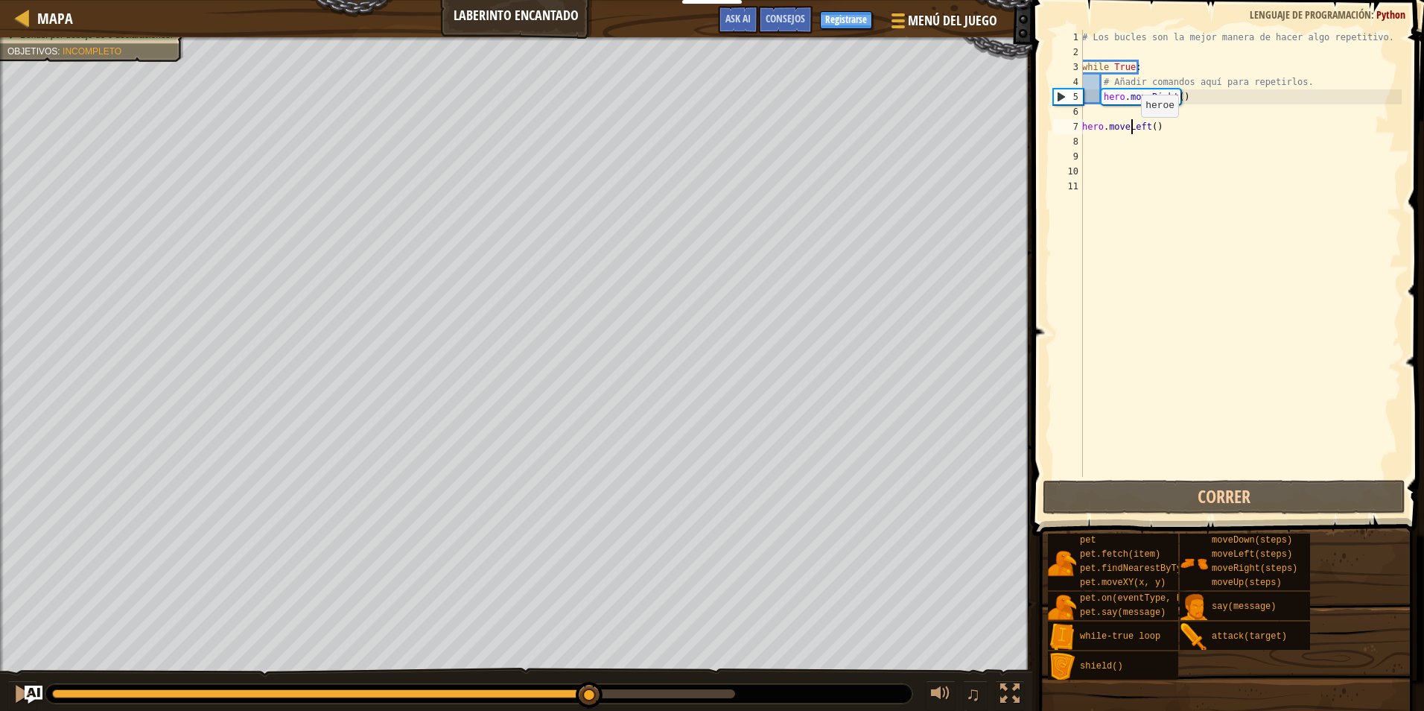
click at [1133, 132] on div "# Los bucles son la mejor manera de hacer algo repetitivo. while True : # Añadi…" at bounding box center [1240, 268] width 323 height 477
type textarea "hero.moveLeft()"
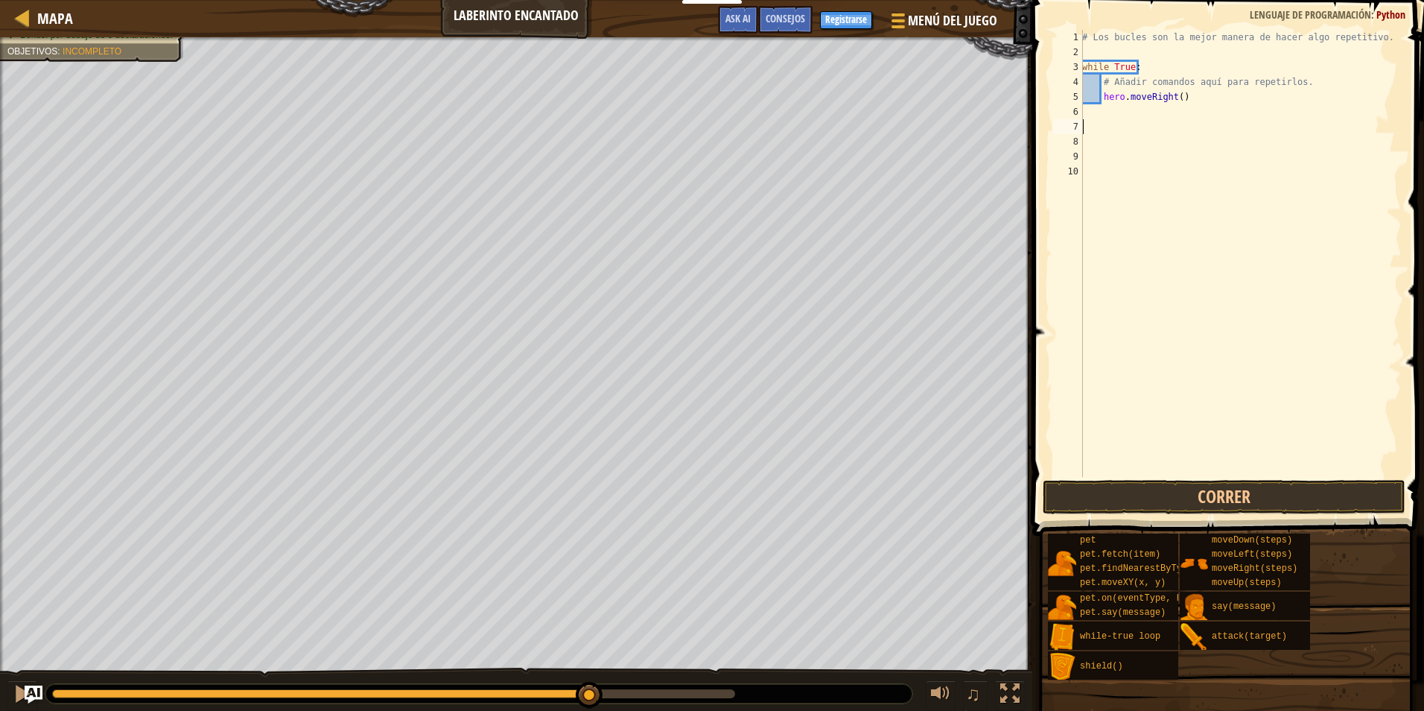
click at [1136, 109] on div "# Los bucles son la mejor manera de hacer algo repetitivo. while True : # Añadi…" at bounding box center [1240, 268] width 323 height 477
type textarea "h"
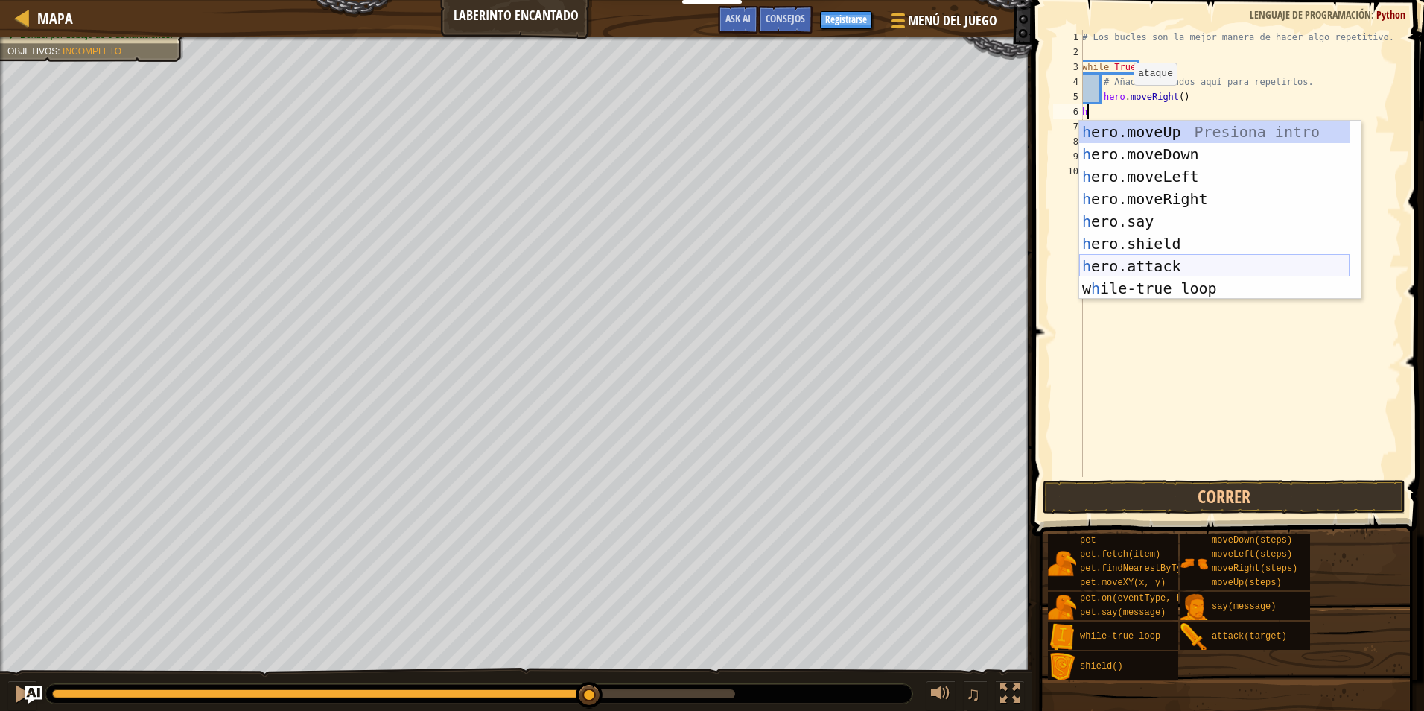
scroll to position [45, 0]
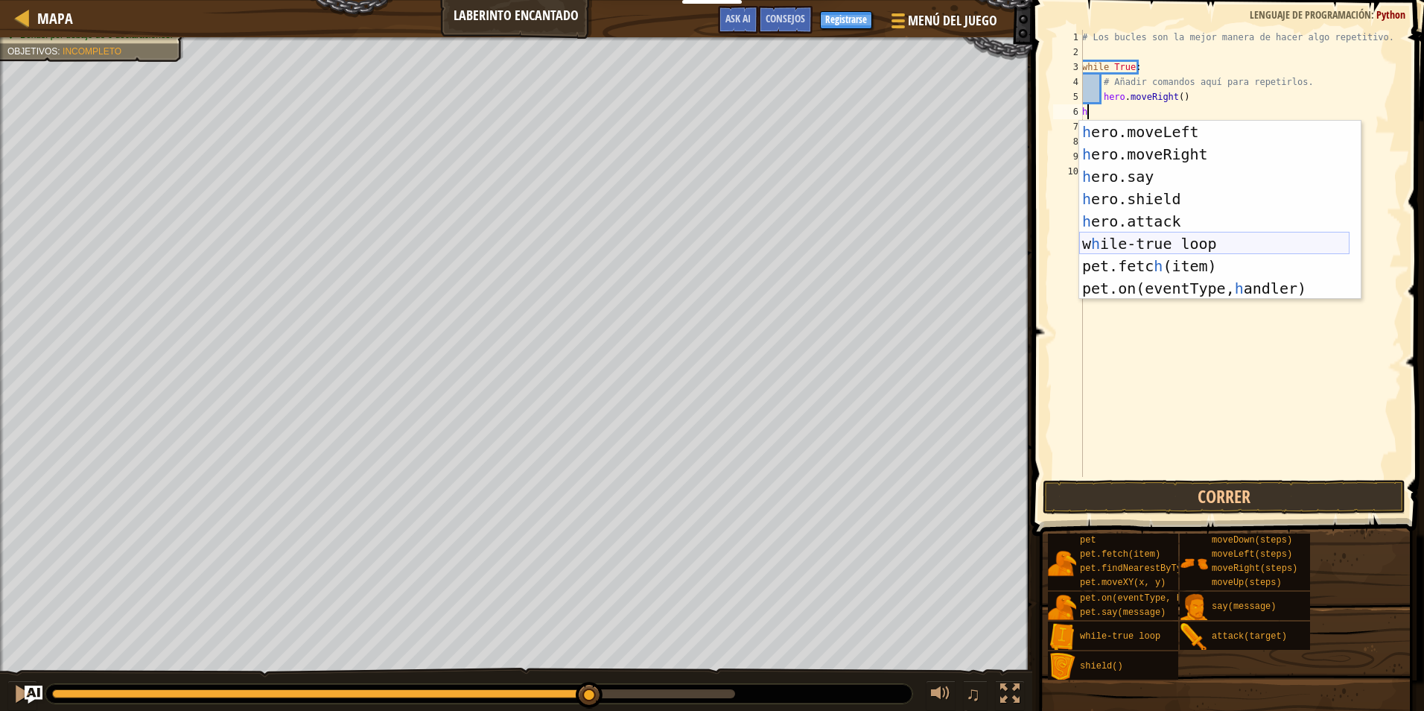
click at [1149, 247] on div "h ero.moveLeft Presiona intro h ero.moveRight Presiona intro h ero.say Presiona…" at bounding box center [1214, 232] width 270 height 223
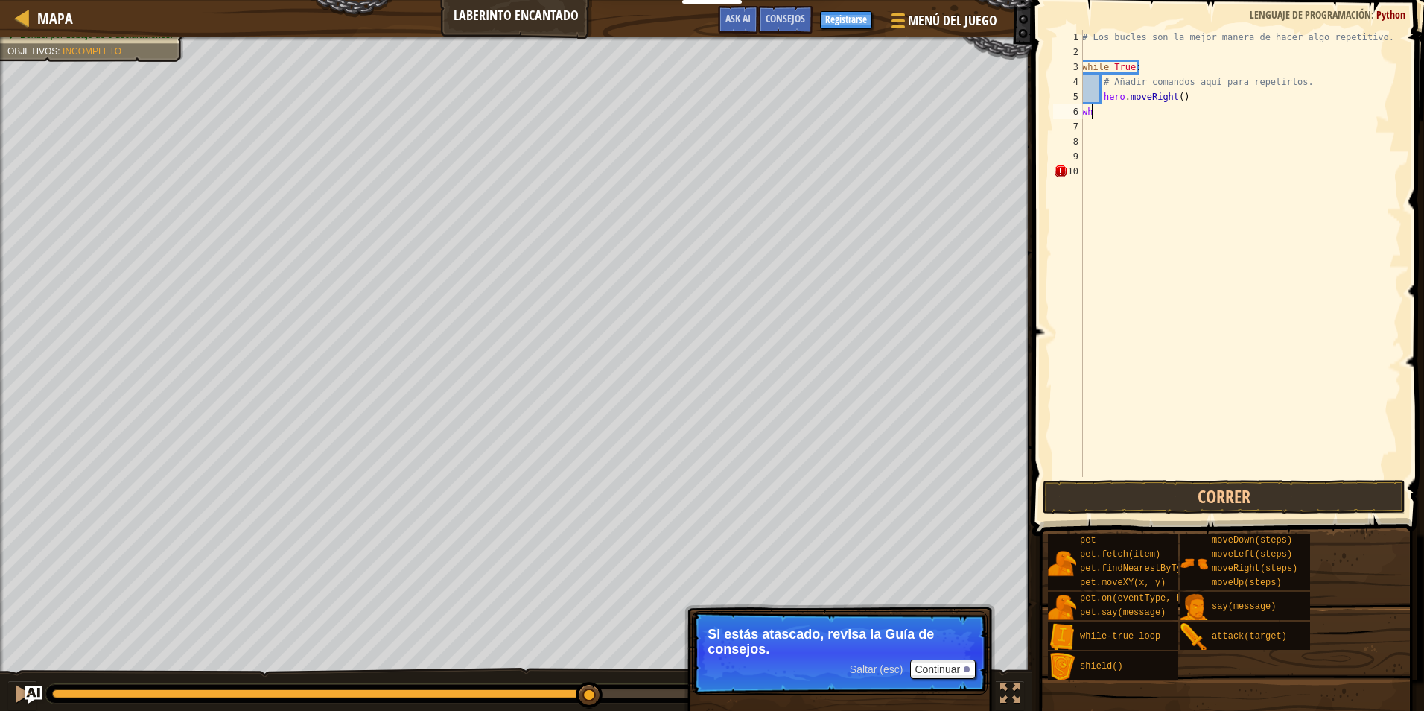
type textarea "w"
click at [1099, 182] on div "# Los bucles son la mejor manera de hacer algo repetitivo. while True : # Añadi…" at bounding box center [1240, 268] width 323 height 477
click at [1087, 109] on div "# Los bucles son la mejor manera de hacer algo repetitivo. while True : # Añadi…" at bounding box center [1240, 268] width 323 height 477
type textarea "h"
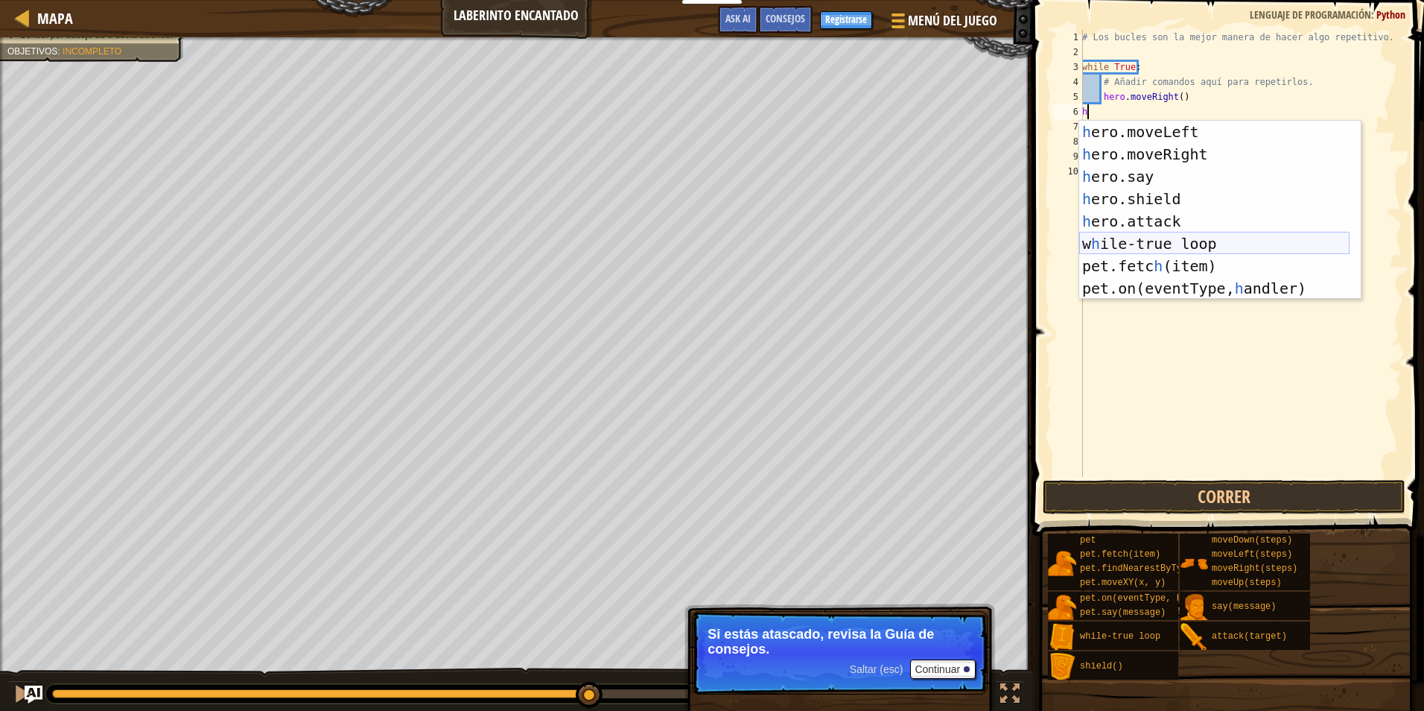
scroll to position [0, 0]
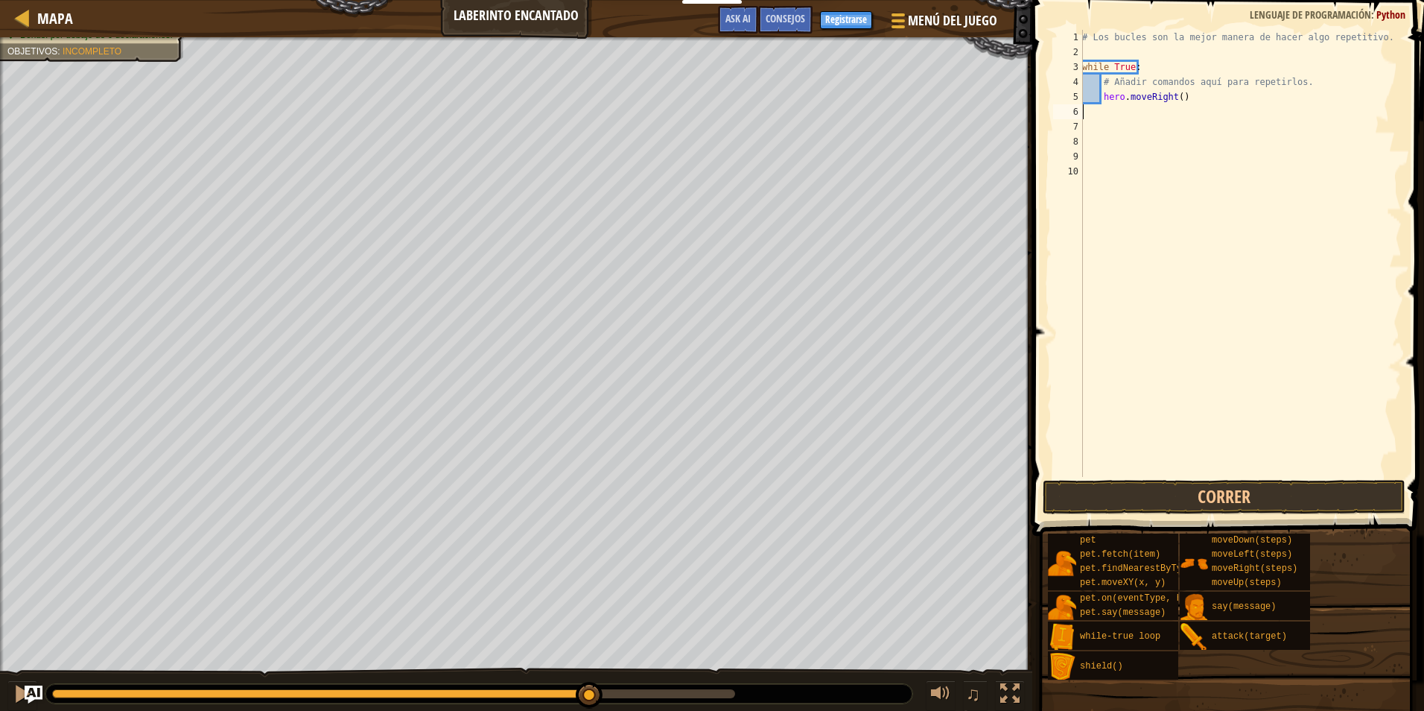
click at [1146, 66] on div "# Los bucles son la mejor manera de hacer algo repetitivo. while True : # Añadi…" at bounding box center [1240, 268] width 323 height 477
click at [1134, 65] on div "# Los bucles son la mejor manera de hacer algo repetitivo. while True : # Añadi…" at bounding box center [1240, 253] width 323 height 447
click at [1117, 62] on div "# Los bucles son la mejor manera de hacer algo repetitivo. while Tru # Añadir c…" at bounding box center [1240, 268] width 323 height 477
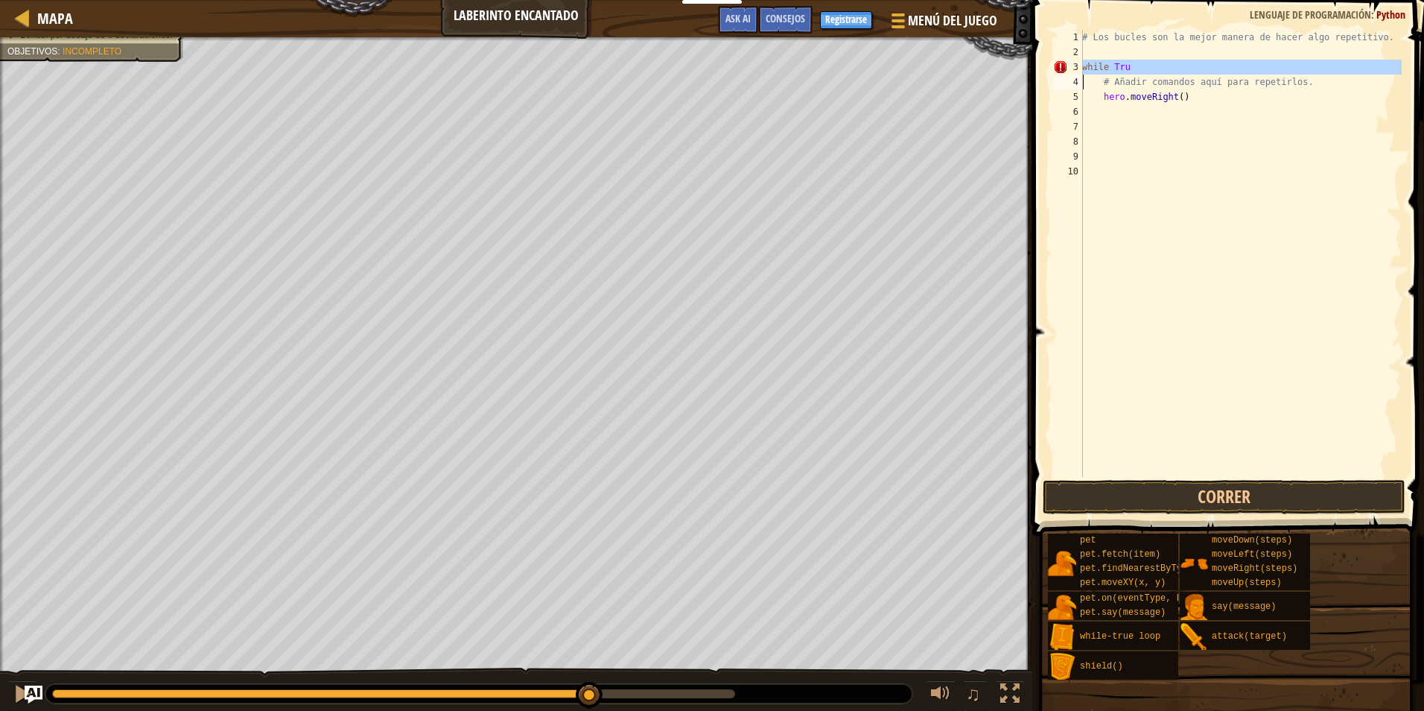
click at [1117, 62] on div "# Los bucles son la mejor manera de hacer algo repetitivo. while Tru # Añadir c…" at bounding box center [1240, 268] width 323 height 477
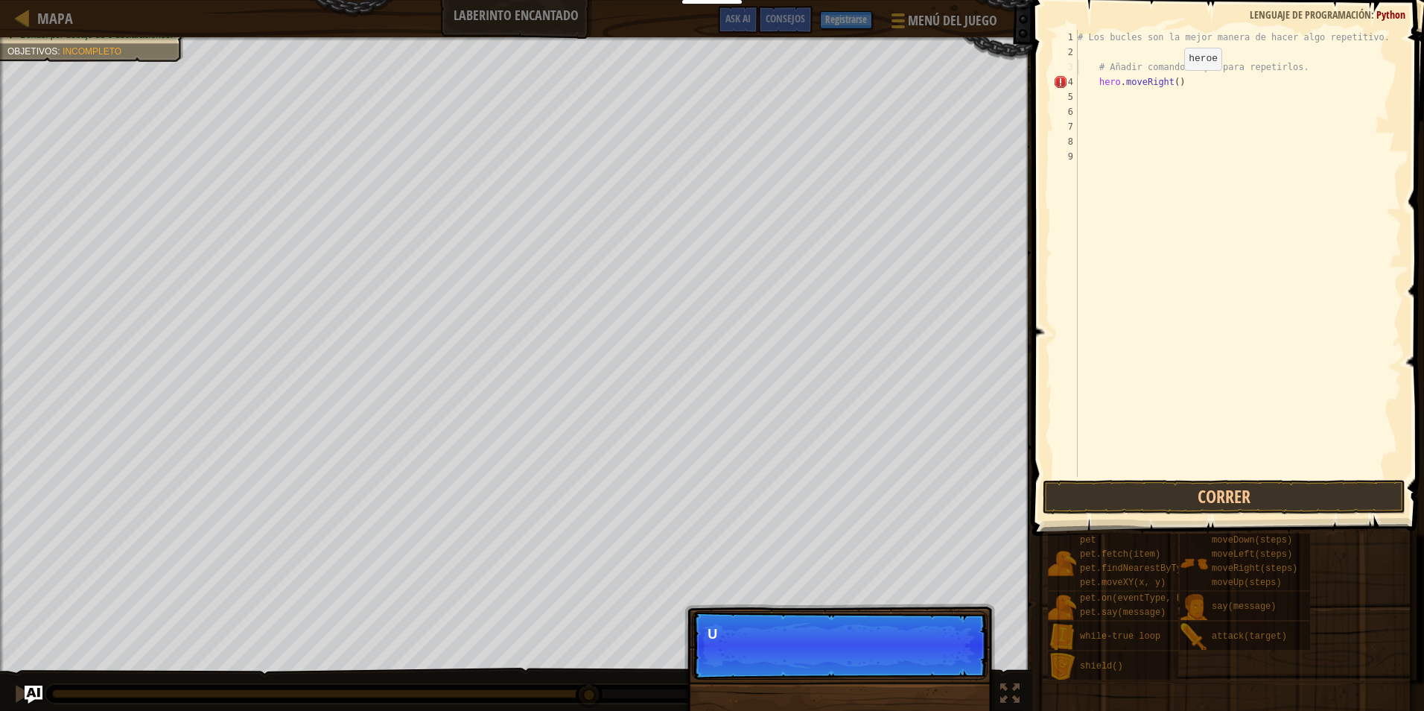
click at [1172, 85] on div "# Los bucles son la mejor manera de hacer algo repetitivo. # Añadir comandos aq…" at bounding box center [1238, 268] width 327 height 477
type textarea "hero.moveRight()"
drag, startPoint x: 908, startPoint y: 655, endPoint x: 924, endPoint y: 655, distance: 16.4
click at [912, 655] on p "↻ Reload Ups, ¡no borres el código de ejempl" at bounding box center [840, 645] width 296 height 69
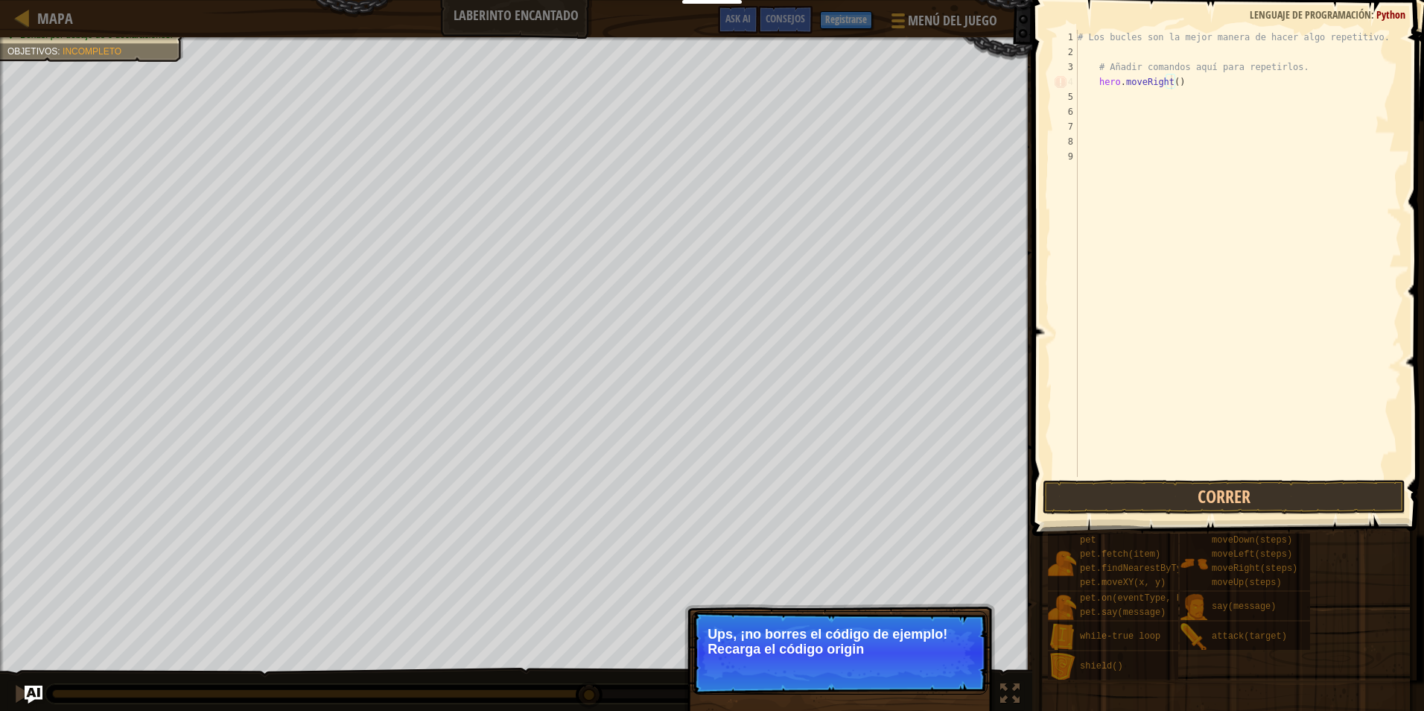
click at [946, 676] on p "↻ Reload Ups, ¡no borres el código de ejemplo! Recarga el código origin" at bounding box center [840, 652] width 296 height 83
click at [944, 677] on button "↻ Reload" at bounding box center [942, 667] width 66 height 22
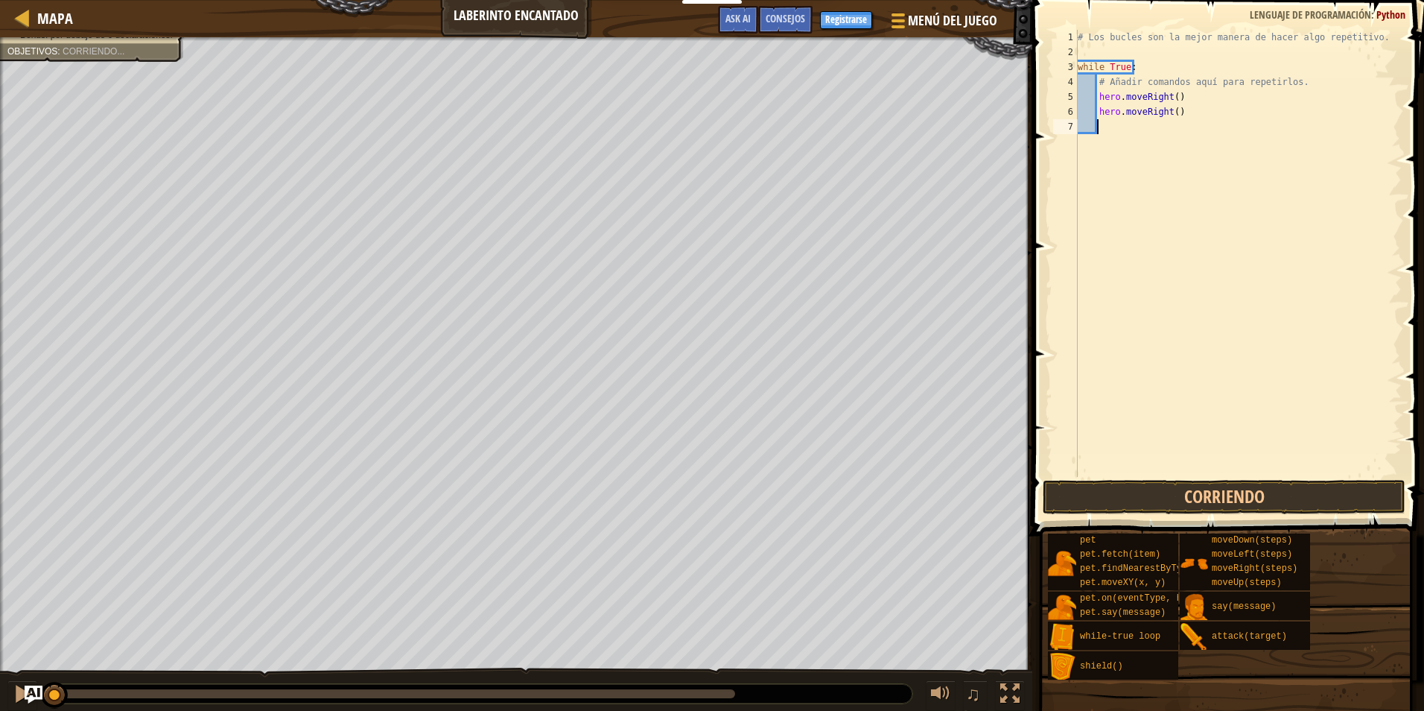
scroll to position [7, 1]
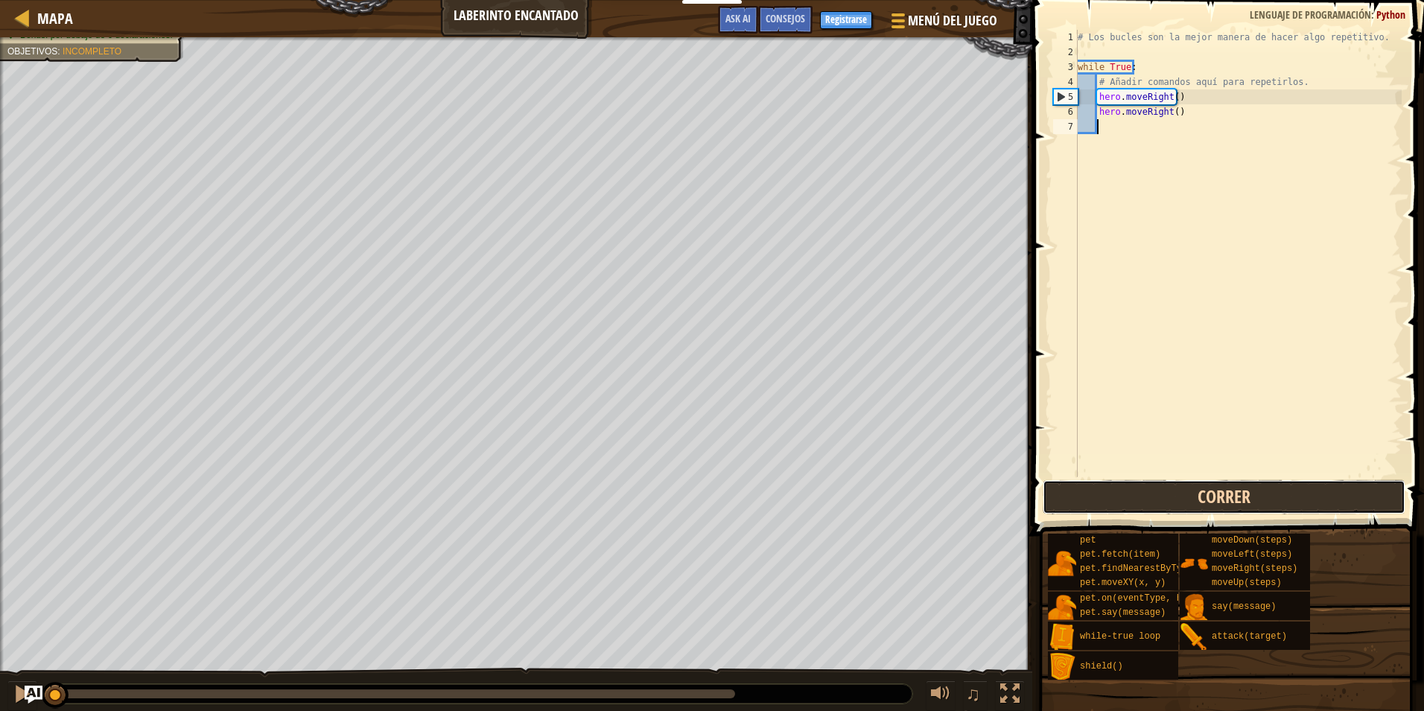
click at [1135, 492] on button "Correr" at bounding box center [1224, 497] width 363 height 34
click at [1219, 486] on button "Correr" at bounding box center [1224, 497] width 363 height 34
click at [1219, 486] on button "Corriendo" at bounding box center [1224, 497] width 363 height 34
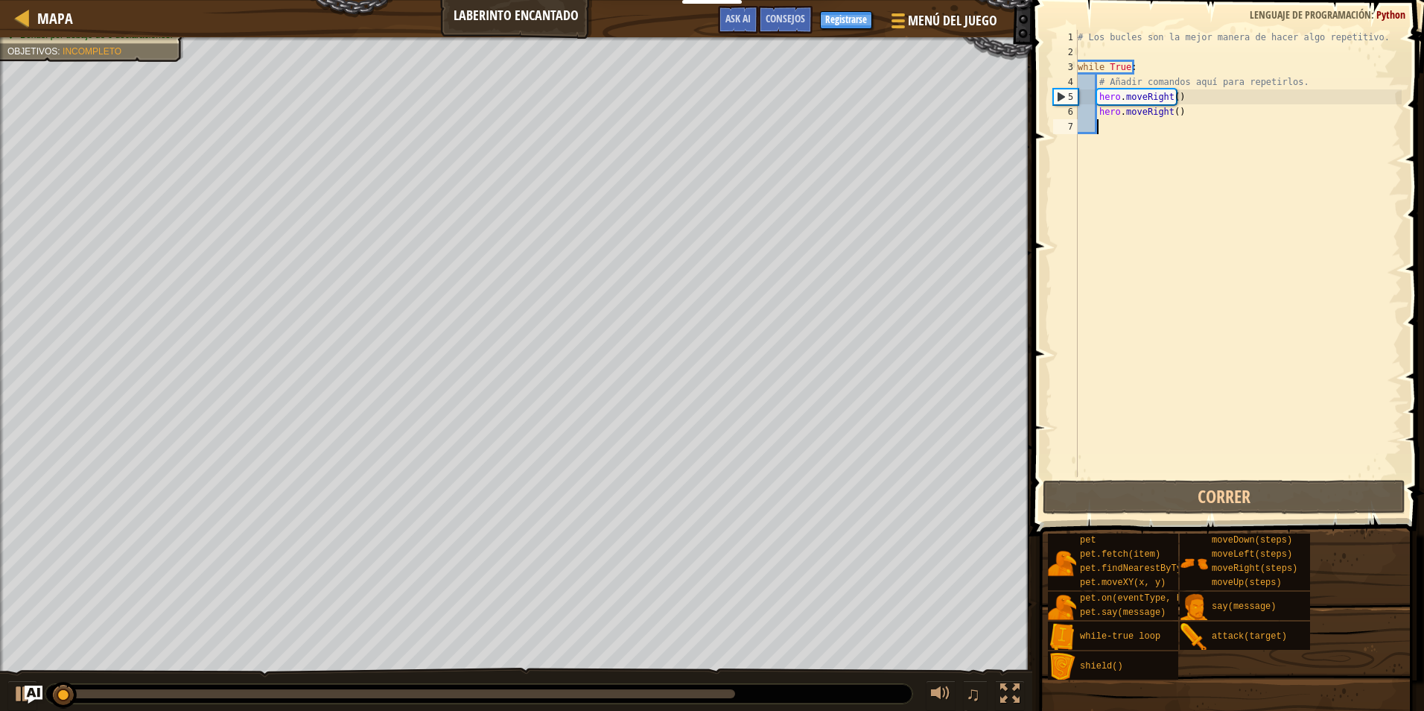
click at [563, 687] on div at bounding box center [478, 693] width 867 height 19
click at [565, 692] on div at bounding box center [393, 693] width 683 height 9
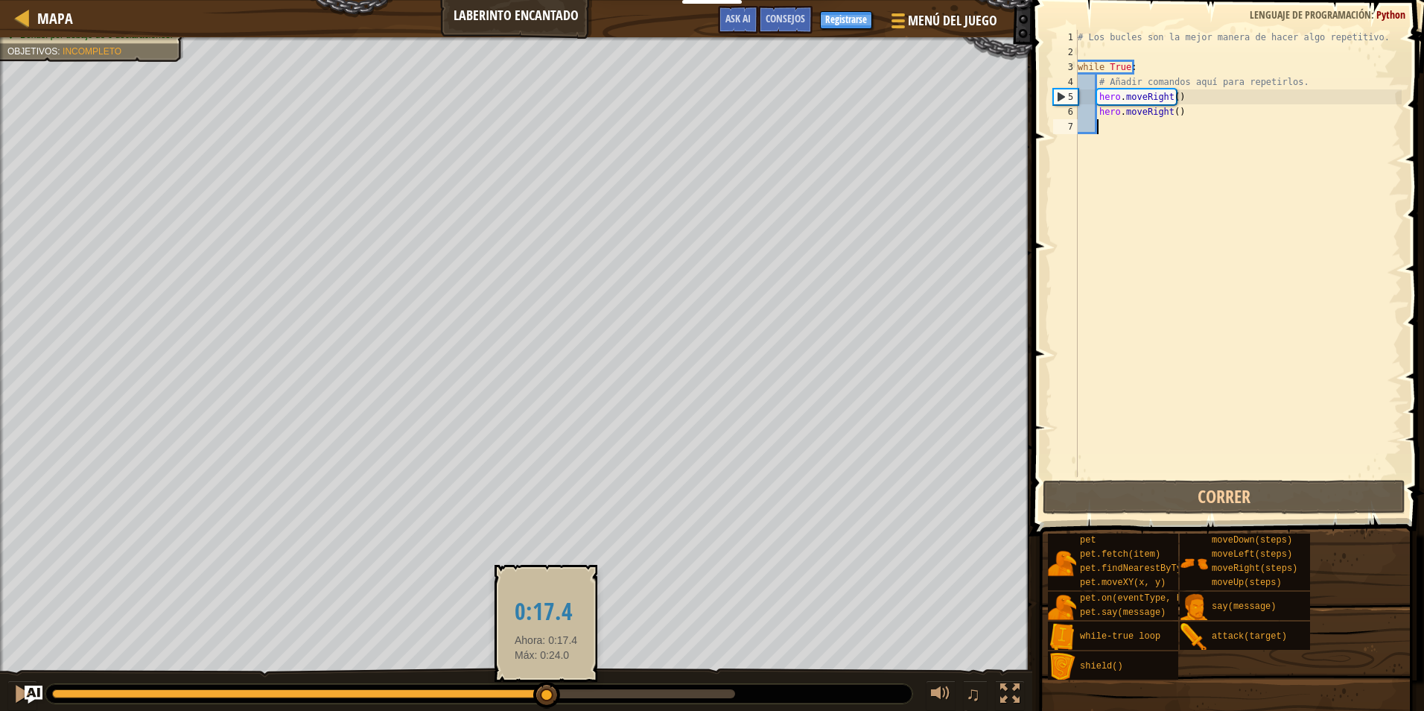
click at [546, 693] on div at bounding box center [299, 693] width 495 height 9
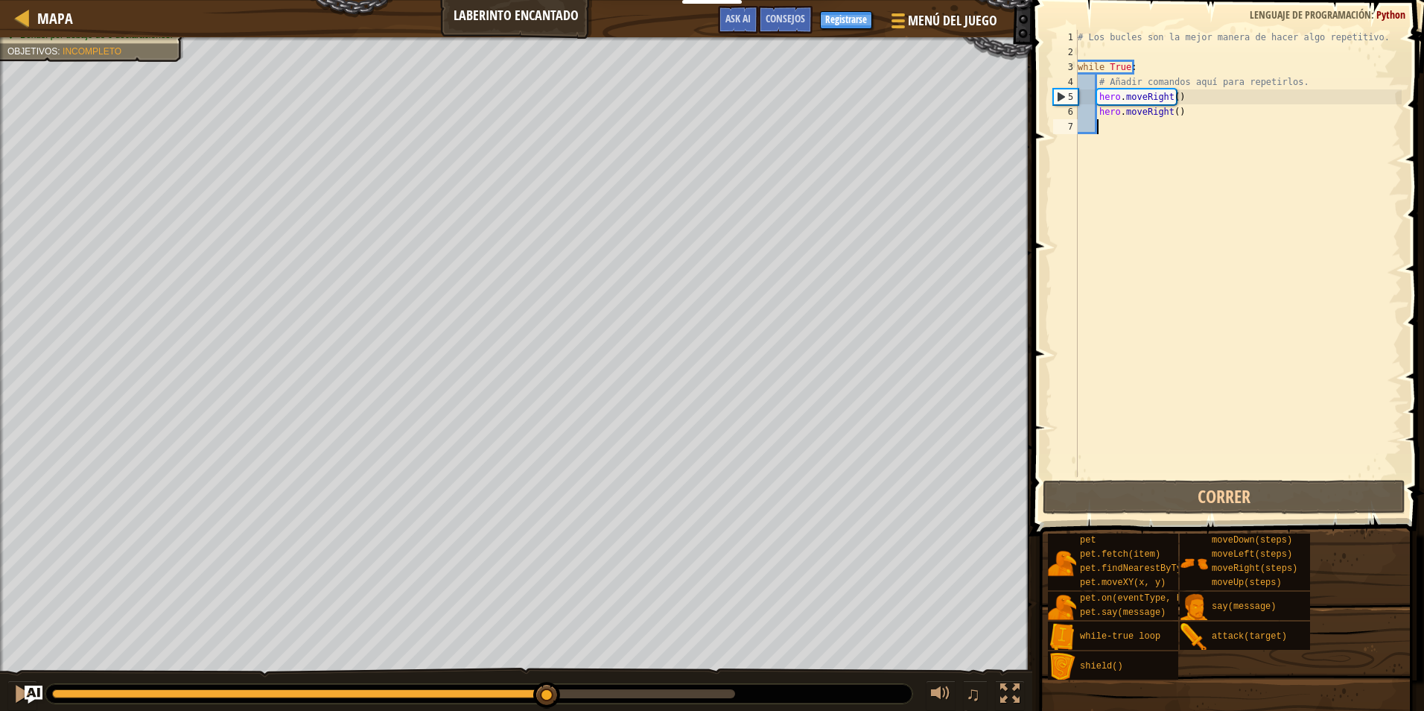
click at [506, 699] on div at bounding box center [478, 693] width 867 height 19
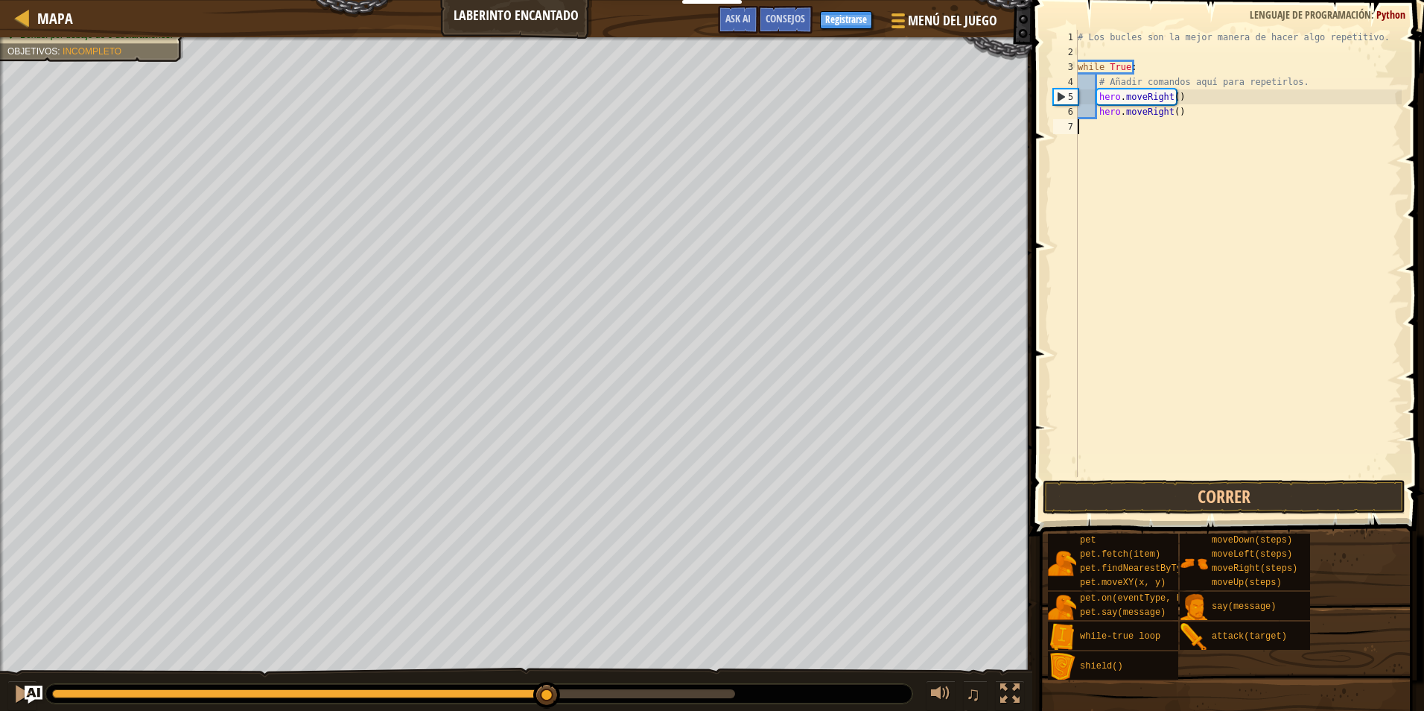
scroll to position [7, 0]
click at [1133, 94] on div "# Los bucles son la mejor manera de hacer algo repetitivo. while True : # Añadi…" at bounding box center [1238, 268] width 327 height 477
click at [1130, 109] on div "# Los bucles son la mejor manera de hacer algo repetitivo. while True : # Añadi…" at bounding box center [1238, 268] width 327 height 477
click at [1134, 112] on div "# Los bucles son la mejor manera de hacer algo repetitivo. while True : # Añadi…" at bounding box center [1238, 268] width 327 height 477
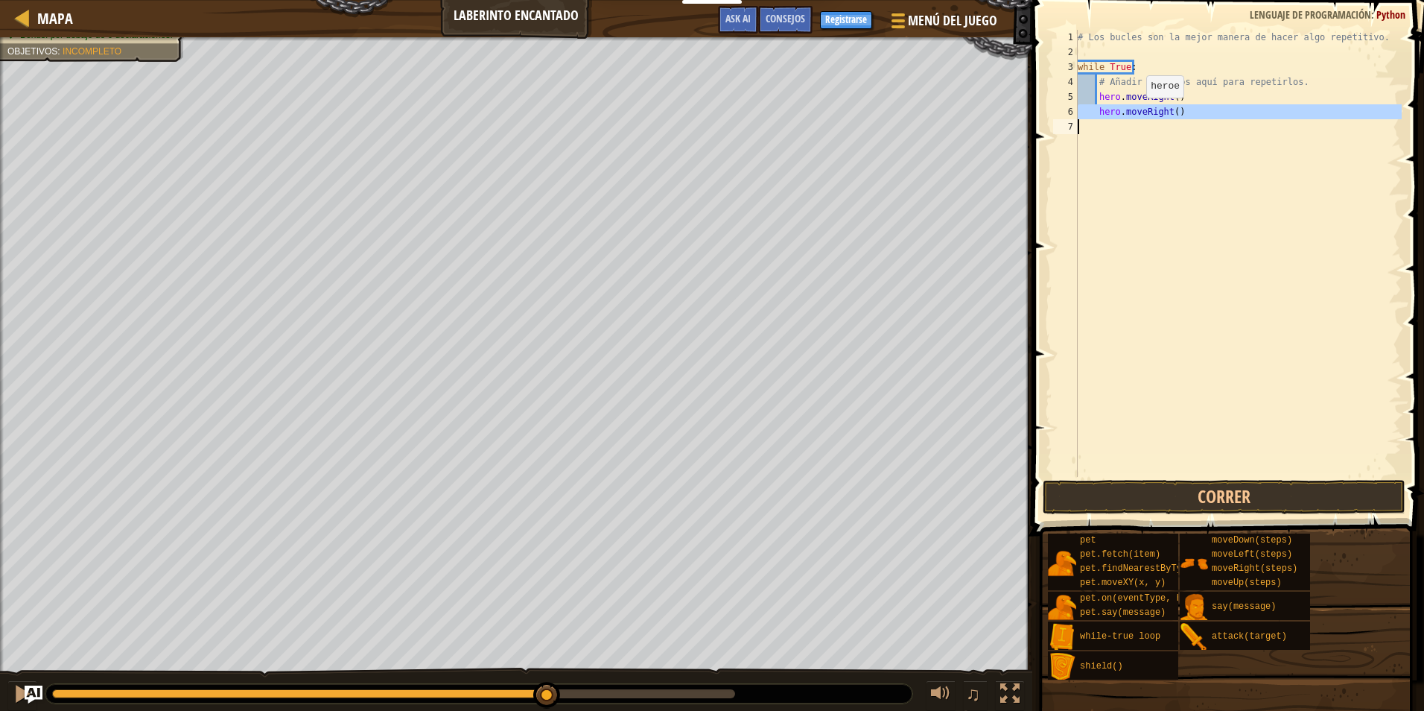
click at [1134, 112] on div "# Los bucles son la mejor manera de hacer algo repetitivo. while True : # Añadi…" at bounding box center [1238, 268] width 327 height 477
type textarea "hero.moveRight()"
type textarea "w"
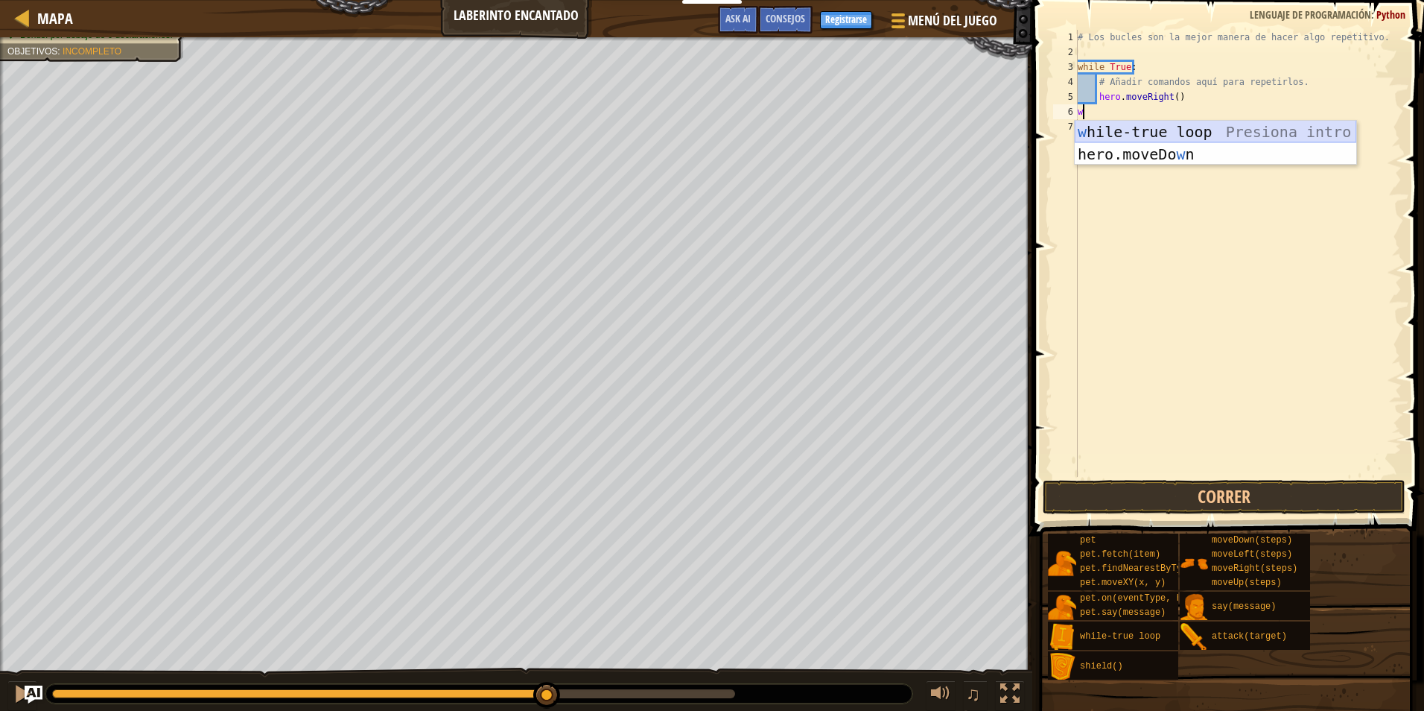
click at [1104, 133] on div "w hile-true loop Presiona intro hero.moveDo w n Presiona intro" at bounding box center [1216, 165] width 282 height 89
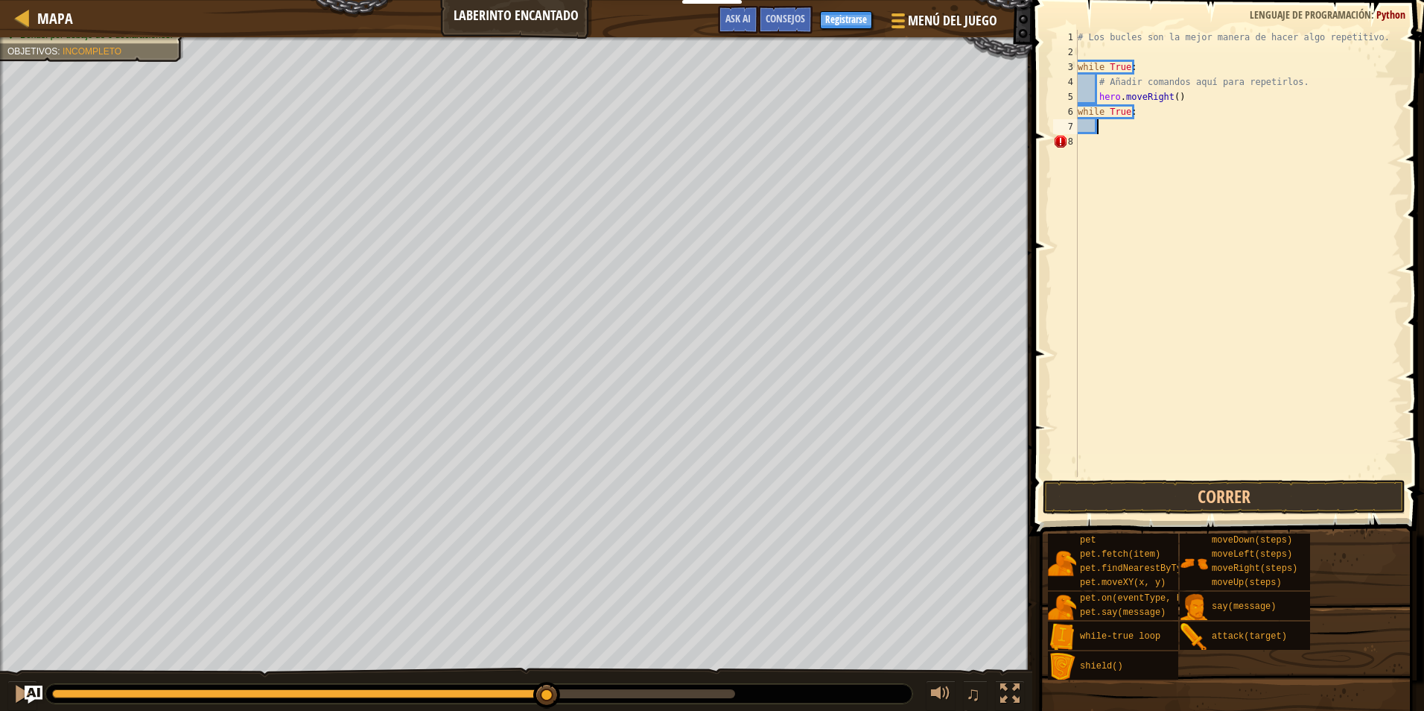
type textarea "h"
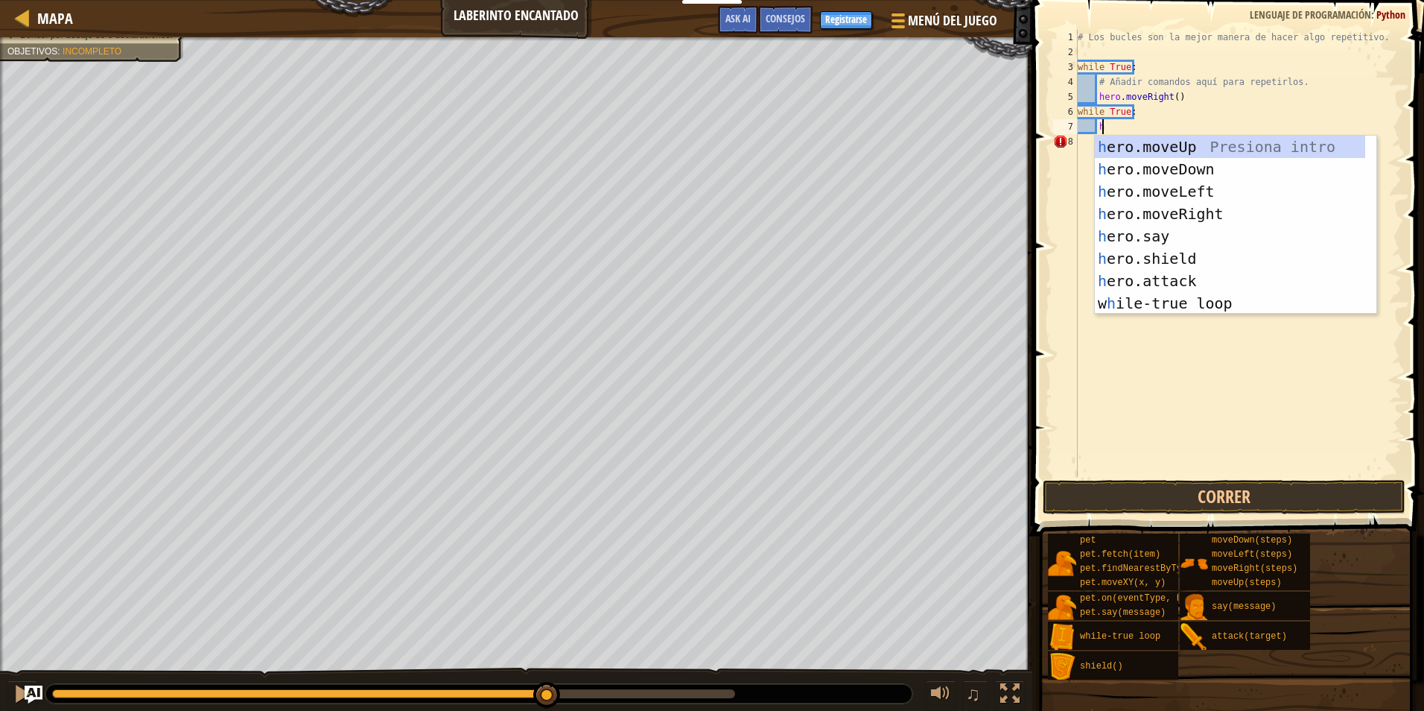
scroll to position [7, 1]
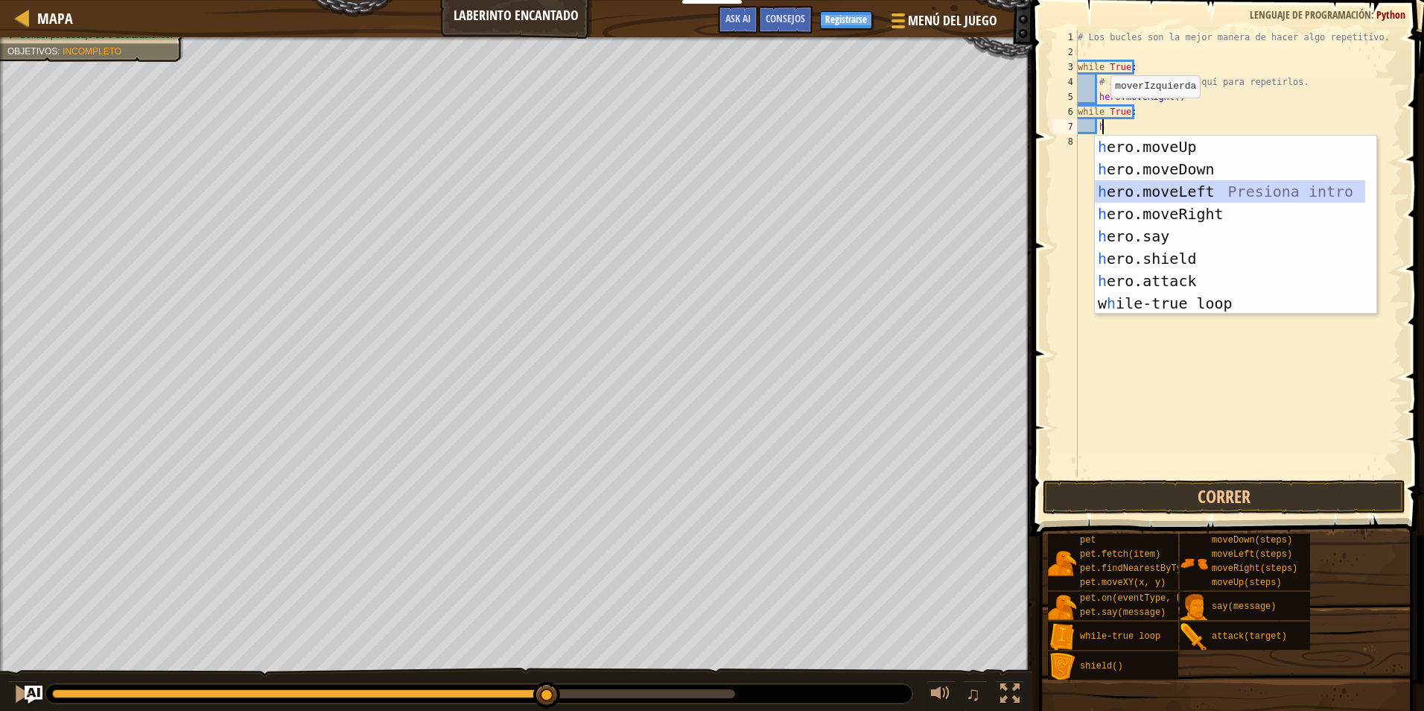
click at [1148, 188] on div "h ero.moveUp Presiona intro h ero.moveDown Presiona intro h ero.moveLeft Presio…" at bounding box center [1236, 247] width 282 height 223
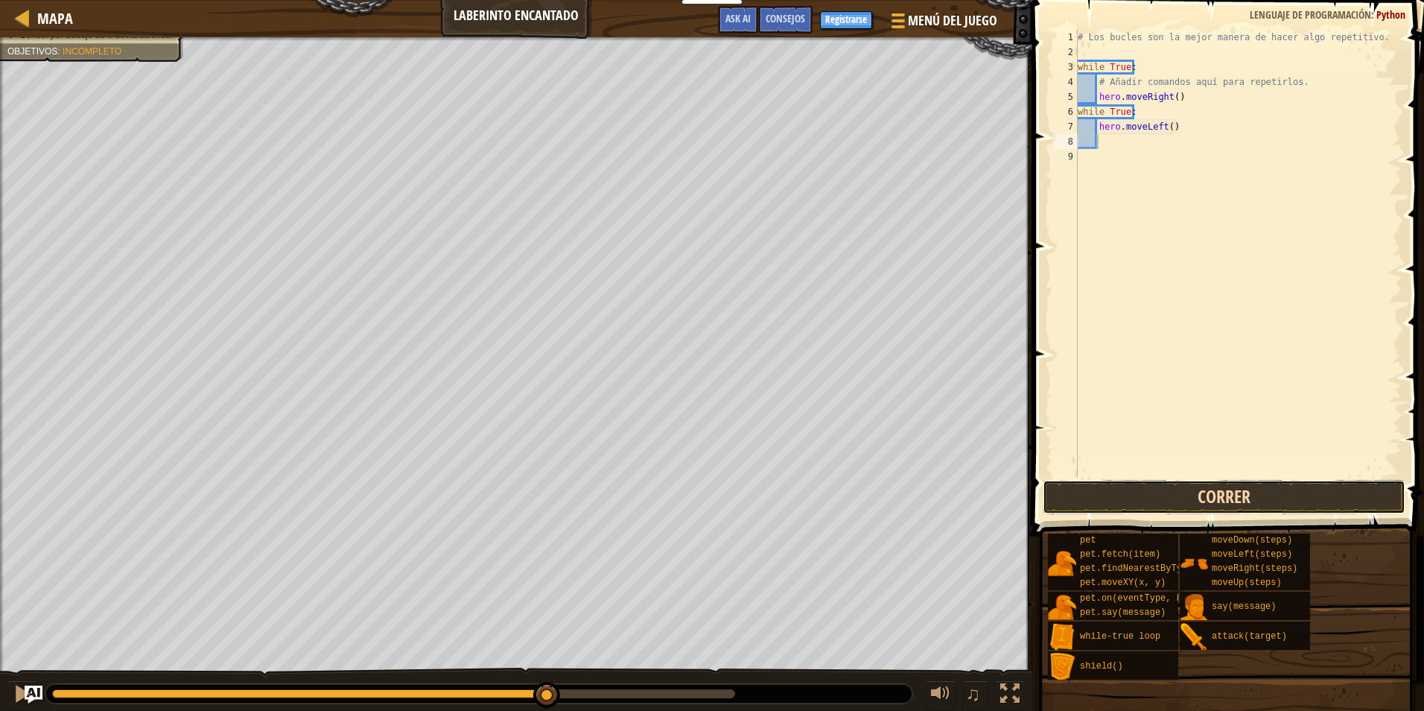
click at [1140, 493] on button "Correr" at bounding box center [1224, 497] width 363 height 34
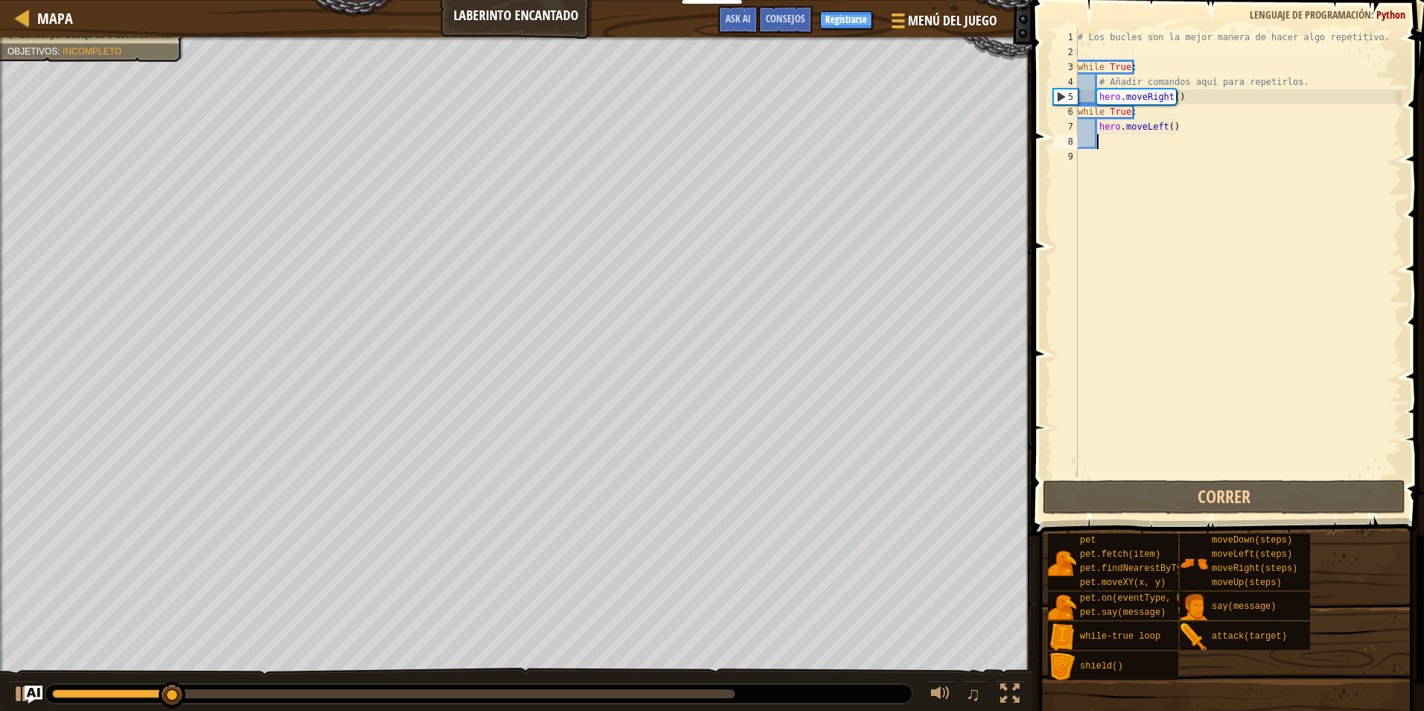
click at [581, 690] on div at bounding box center [393, 693] width 683 height 9
drag, startPoint x: 631, startPoint y: 679, endPoint x: 641, endPoint y: 685, distance: 11.0
click at [632, 679] on div "♫" at bounding box center [516, 689] width 1032 height 45
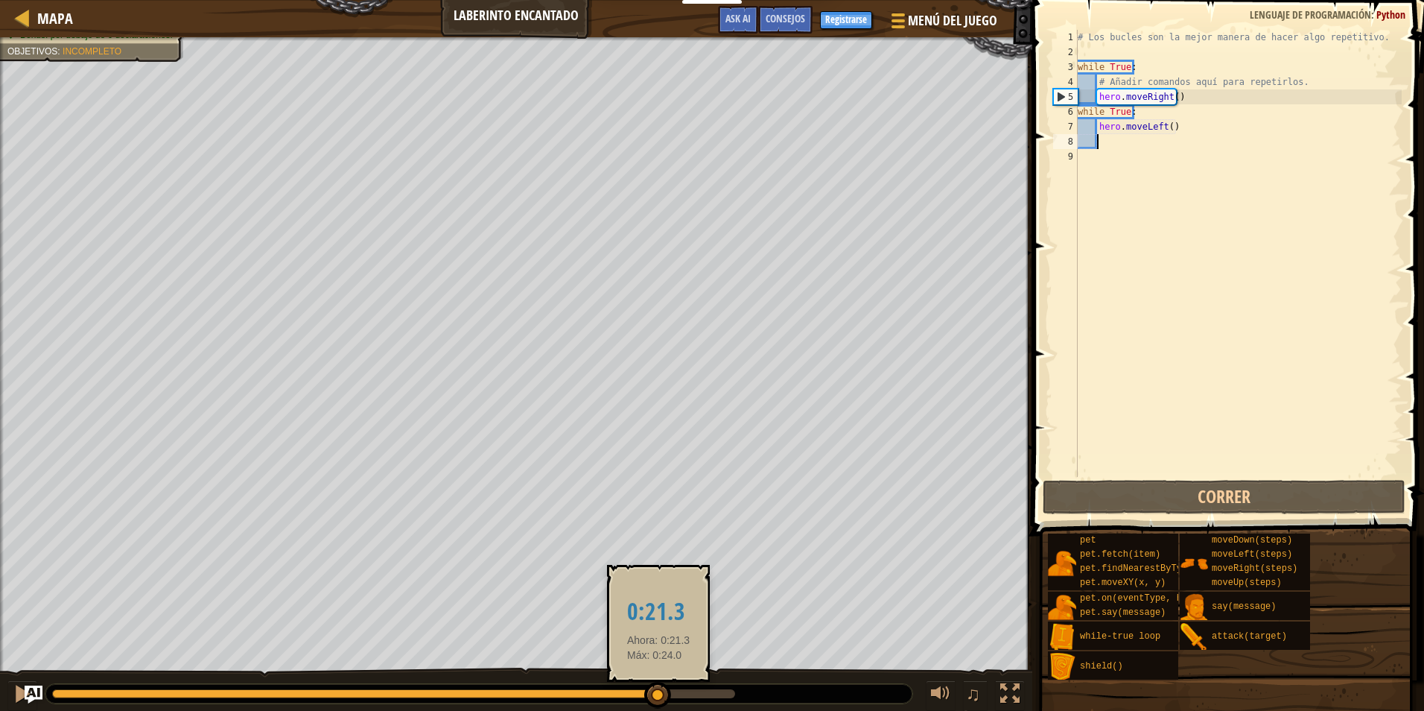
drag, startPoint x: 658, startPoint y: 691, endPoint x: 673, endPoint y: 691, distance: 14.2
click at [664, 691] on div at bounding box center [393, 693] width 683 height 9
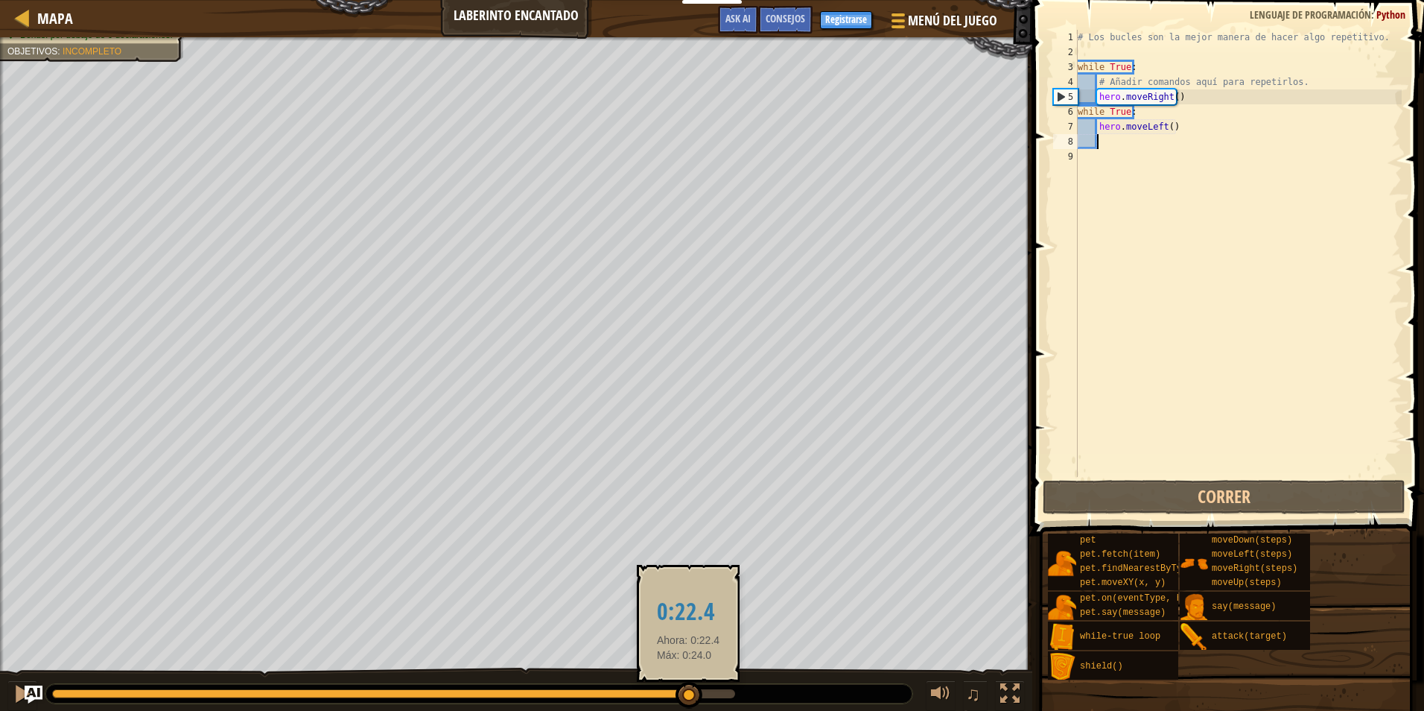
drag, startPoint x: 688, startPoint y: 693, endPoint x: 705, endPoint y: 692, distance: 16.5
click at [700, 693] on div at bounding box center [393, 693] width 683 height 9
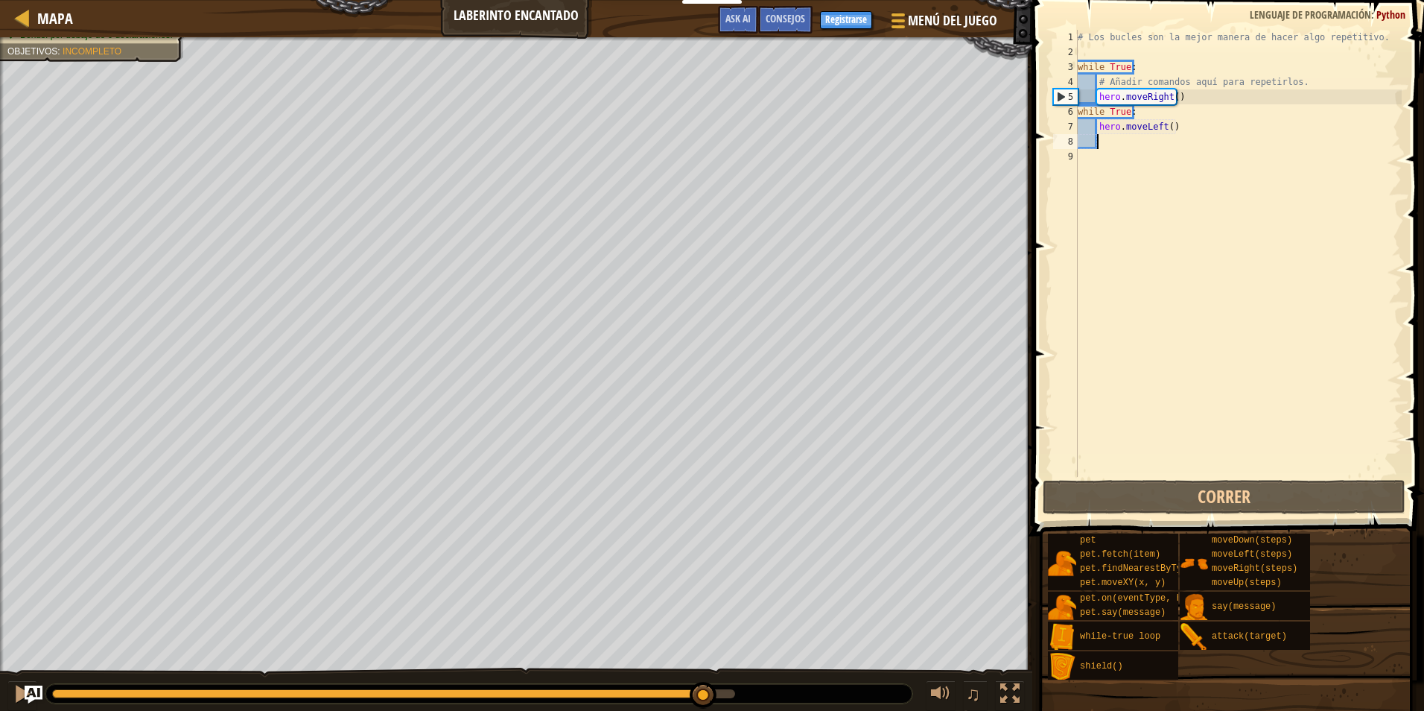
scroll to position [7, 0]
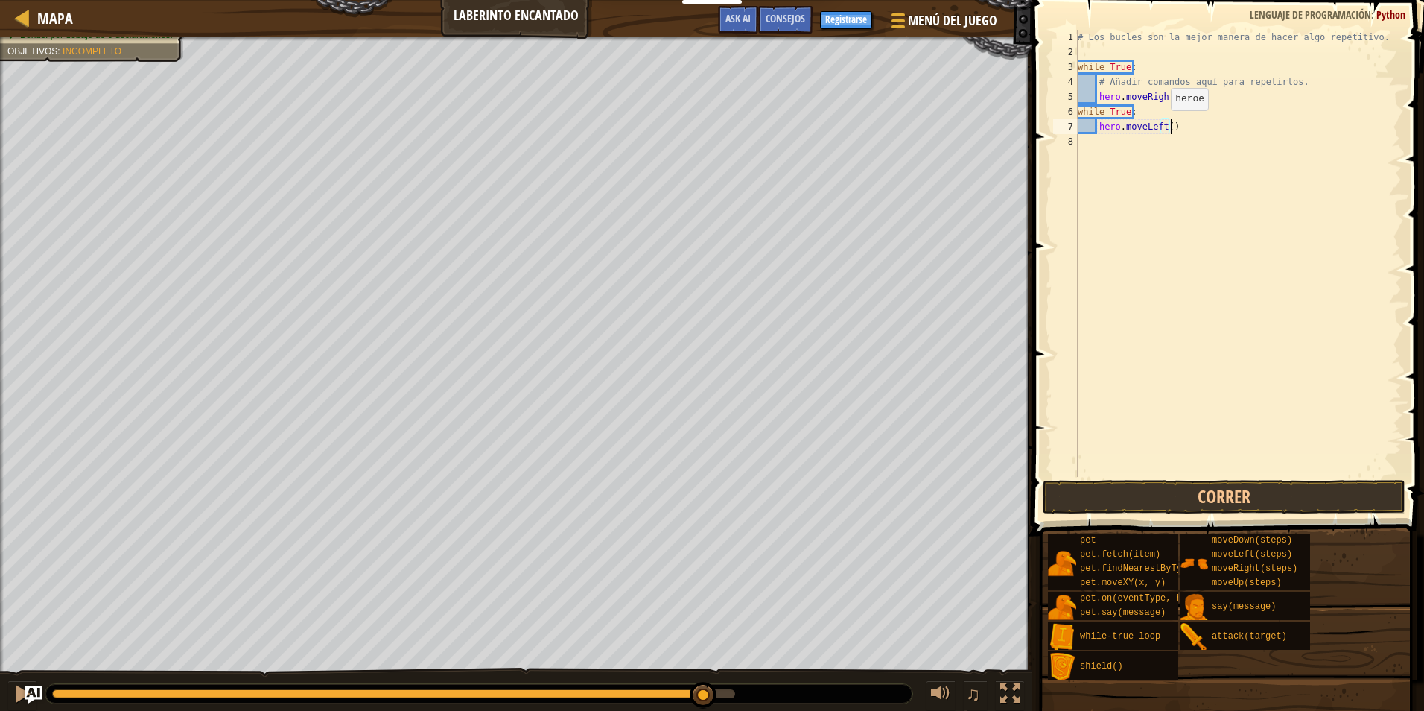
click at [1157, 125] on div "# Los bucles son la mejor manera de hacer algo repetitivo. while True : # Añadi…" at bounding box center [1238, 268] width 327 height 477
type textarea "hero.moveLeft()"
click at [1114, 109] on div "# Los bucles son la mejor manera de hacer algo repetitivo. while True : # Añadi…" at bounding box center [1238, 268] width 327 height 477
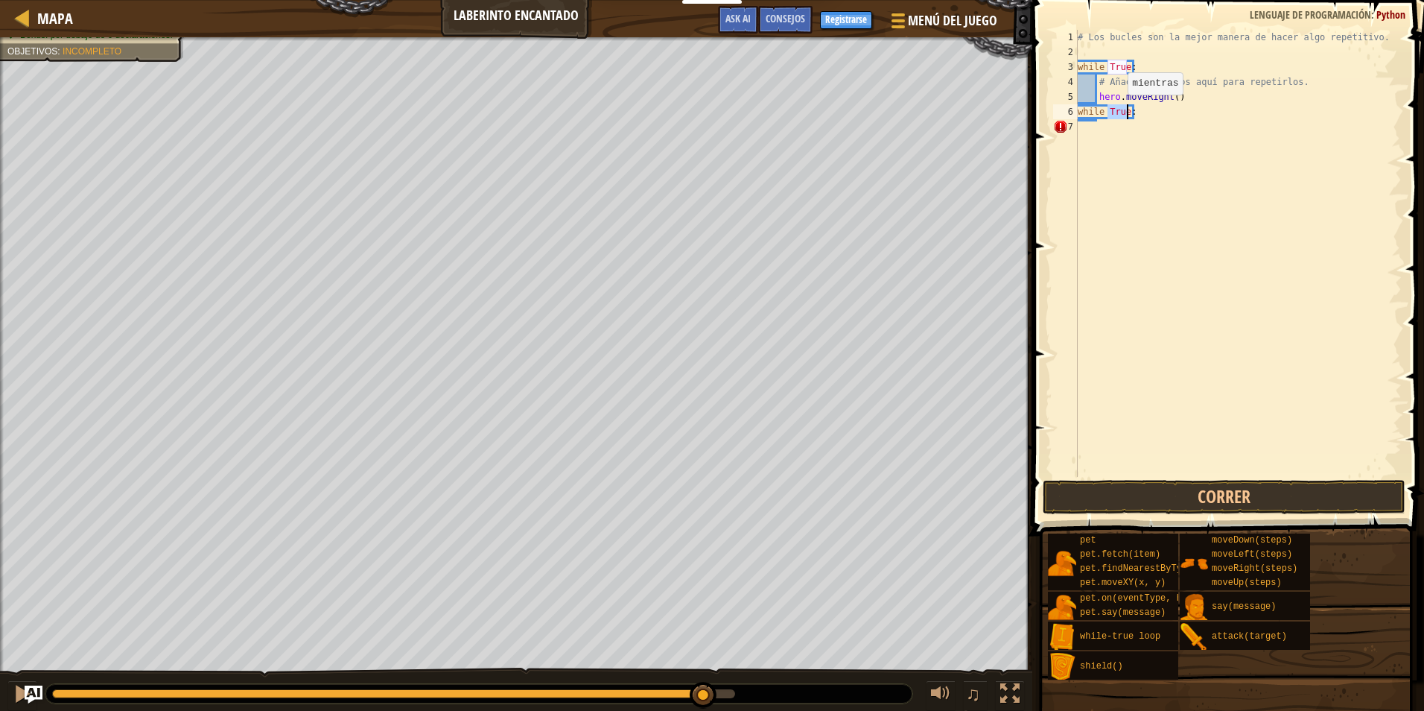
click at [1115, 109] on div "# Los bucles son la mejor manera de hacer algo repetitivo. while True : # Añadi…" at bounding box center [1238, 268] width 327 height 477
type textarea "while True:"
type textarea "h"
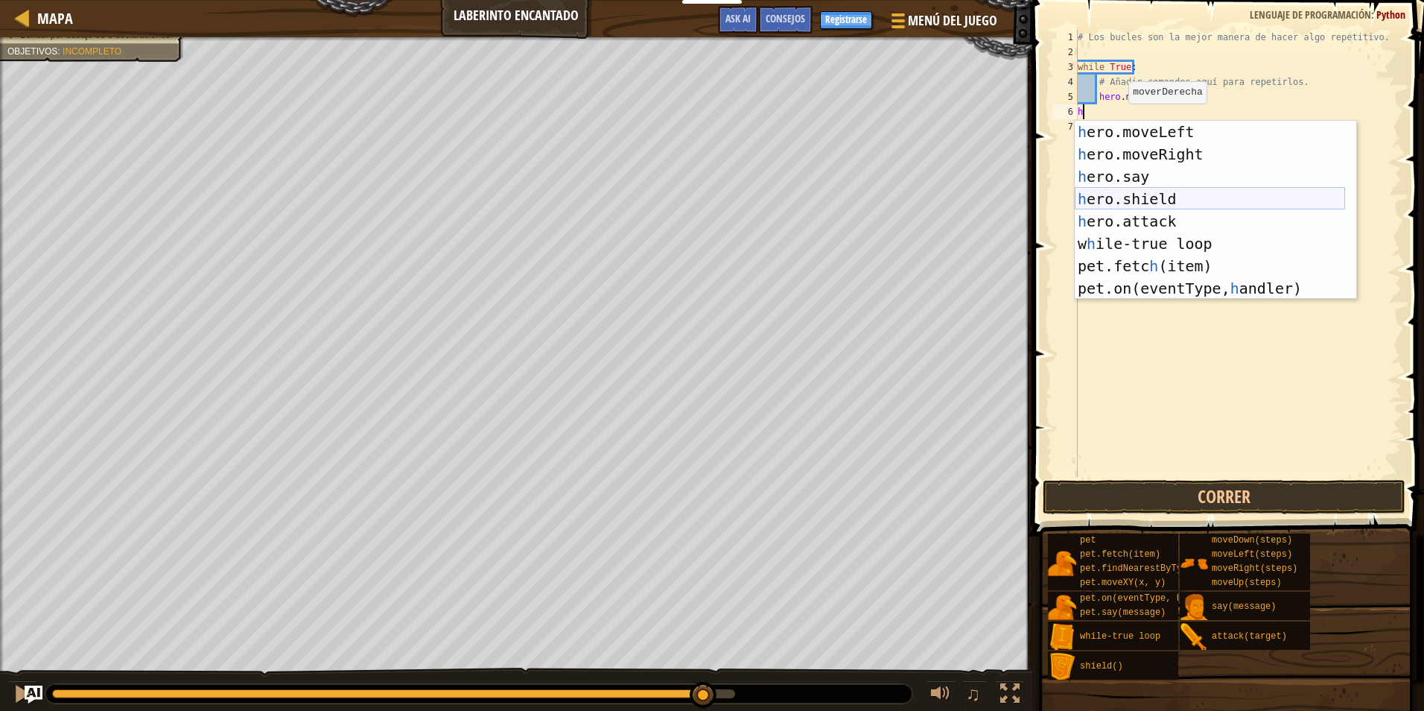
scroll to position [45, 0]
click at [1141, 203] on div "h ero.moveLeft Presiona intro h ero.moveRight Presiona intro h ero.say Presiona…" at bounding box center [1210, 232] width 270 height 223
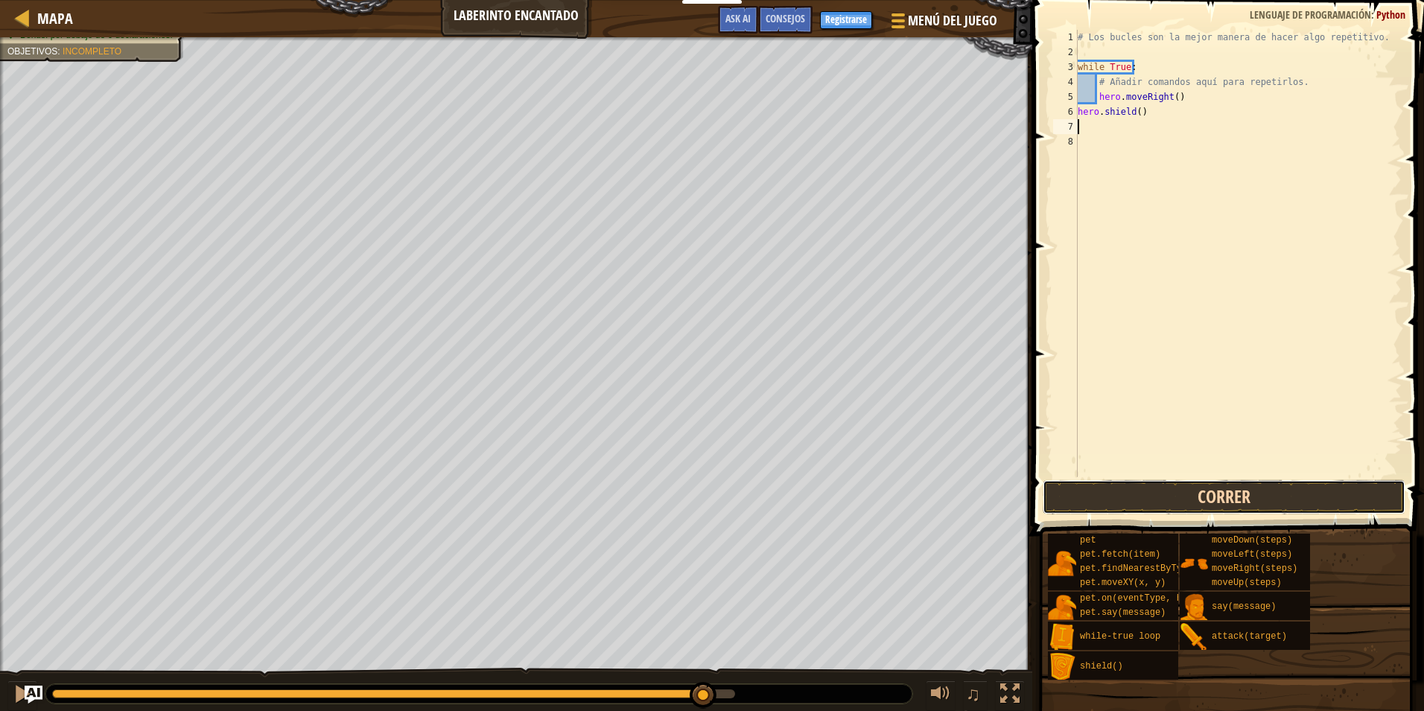
click at [1087, 488] on button "Correr" at bounding box center [1224, 497] width 363 height 34
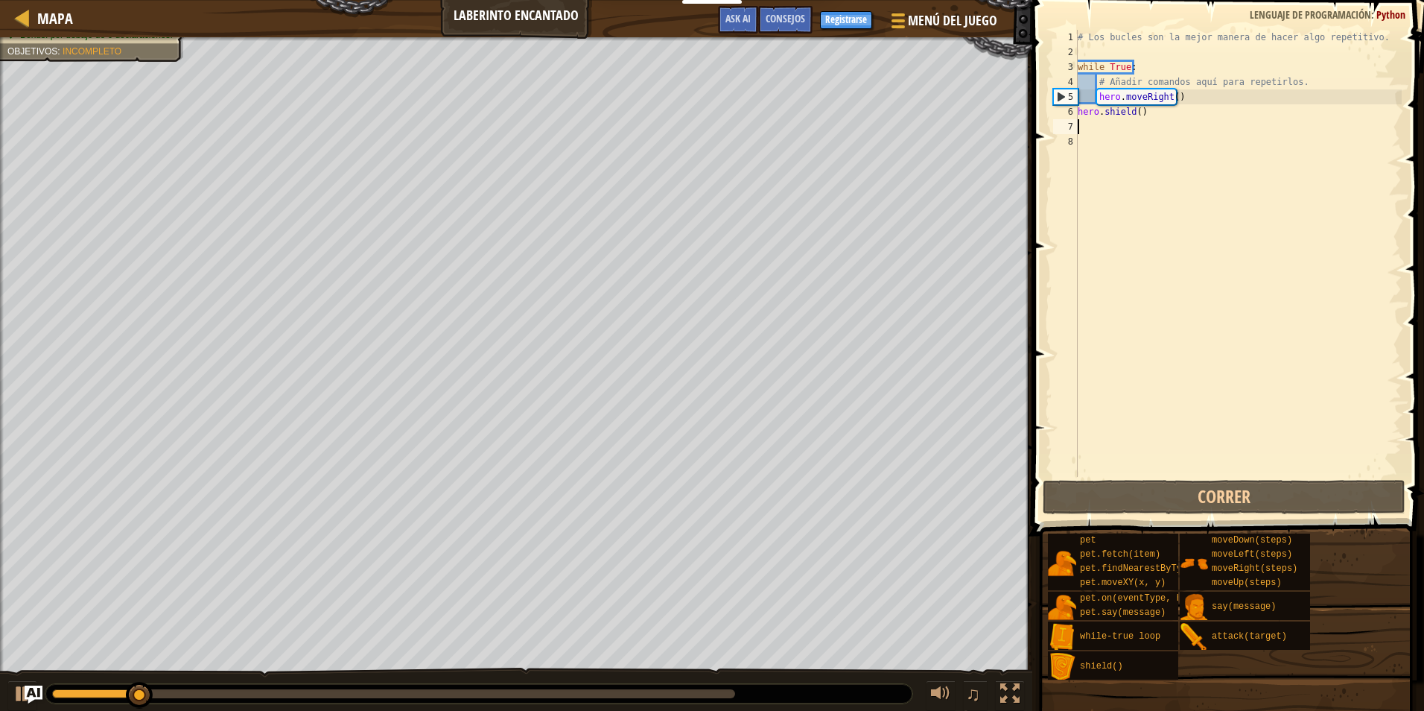
click at [629, 686] on div at bounding box center [478, 693] width 867 height 19
click at [629, 690] on div at bounding box center [393, 693] width 683 height 9
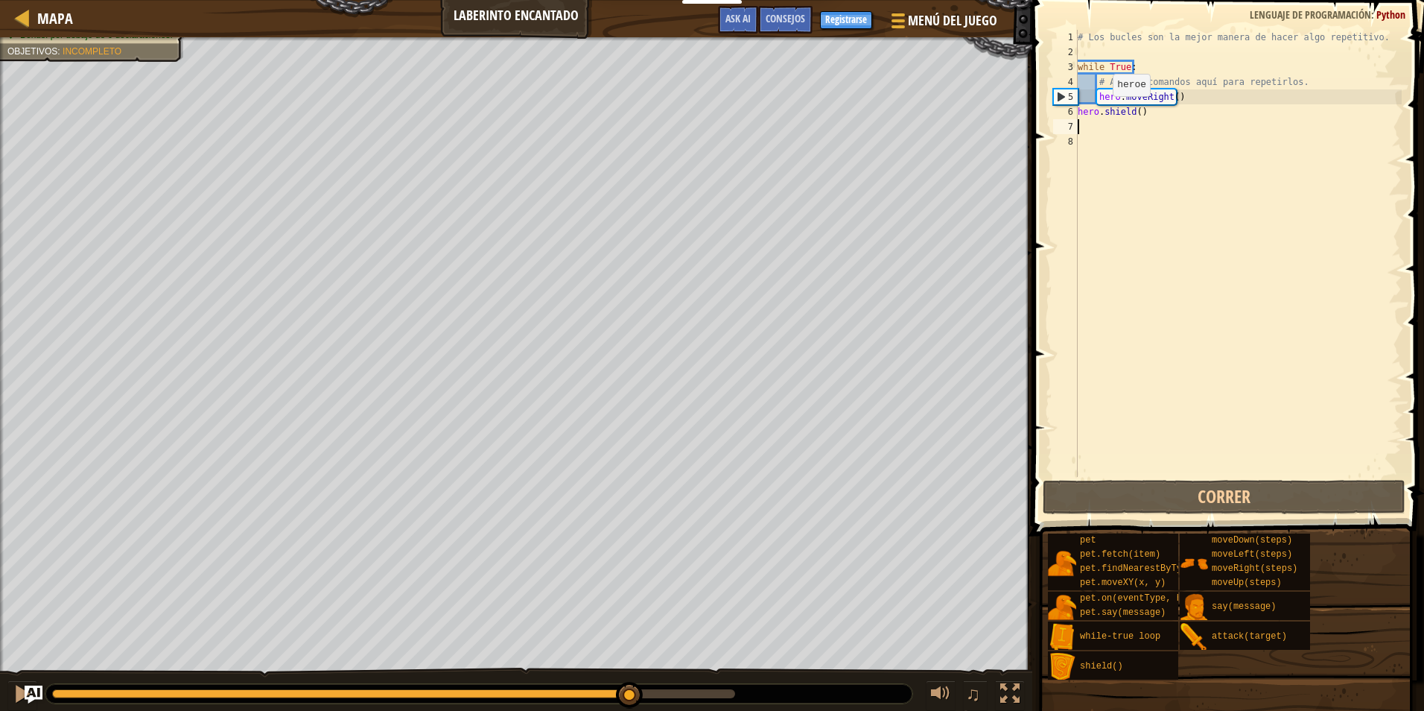
drag, startPoint x: 1101, startPoint y: 110, endPoint x: 1108, endPoint y: 111, distance: 7.5
click at [1105, 110] on div "# Los bucles son la mejor manera de hacer algo repetitivo. while True : # Añadi…" at bounding box center [1238, 268] width 327 height 477
click at [1108, 111] on div "# Los bucles son la mejor manera de hacer algo repetitivo. while True : # Añadi…" at bounding box center [1238, 268] width 327 height 477
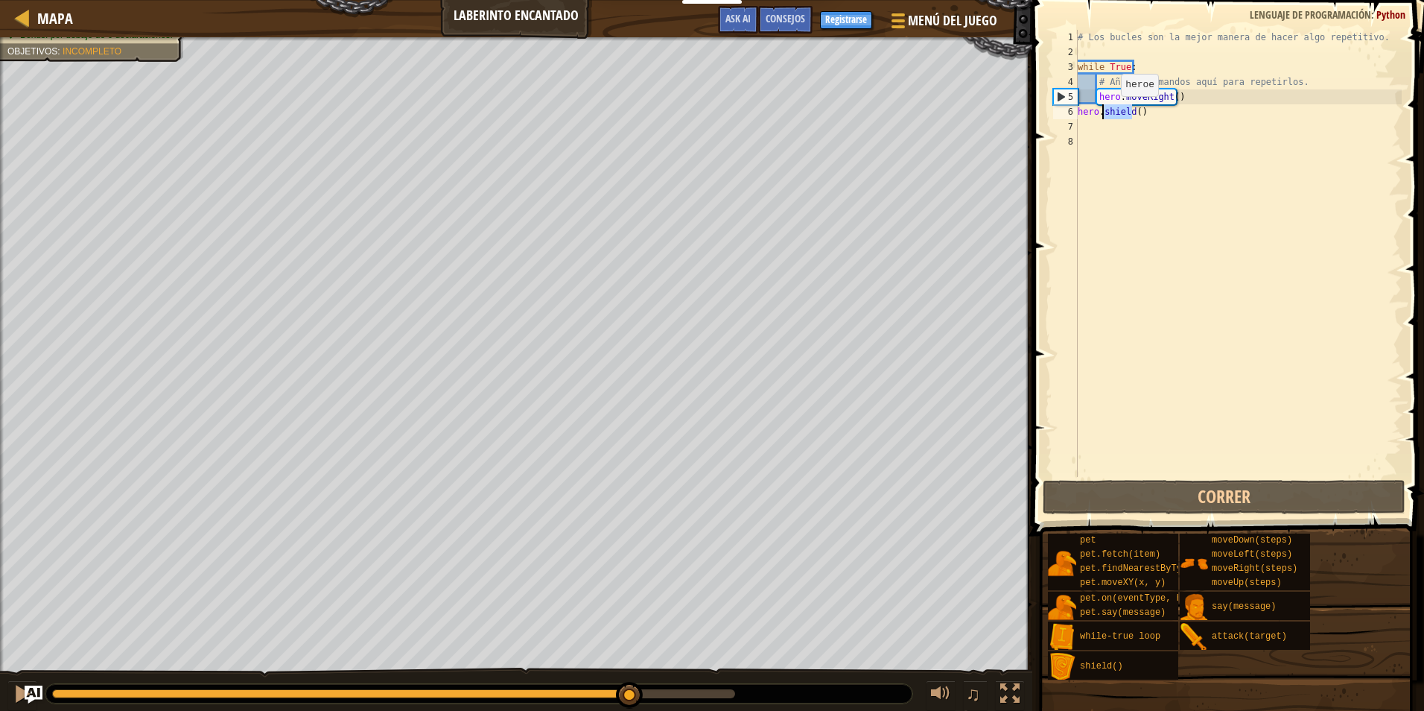
type textarea "hero.shield()"
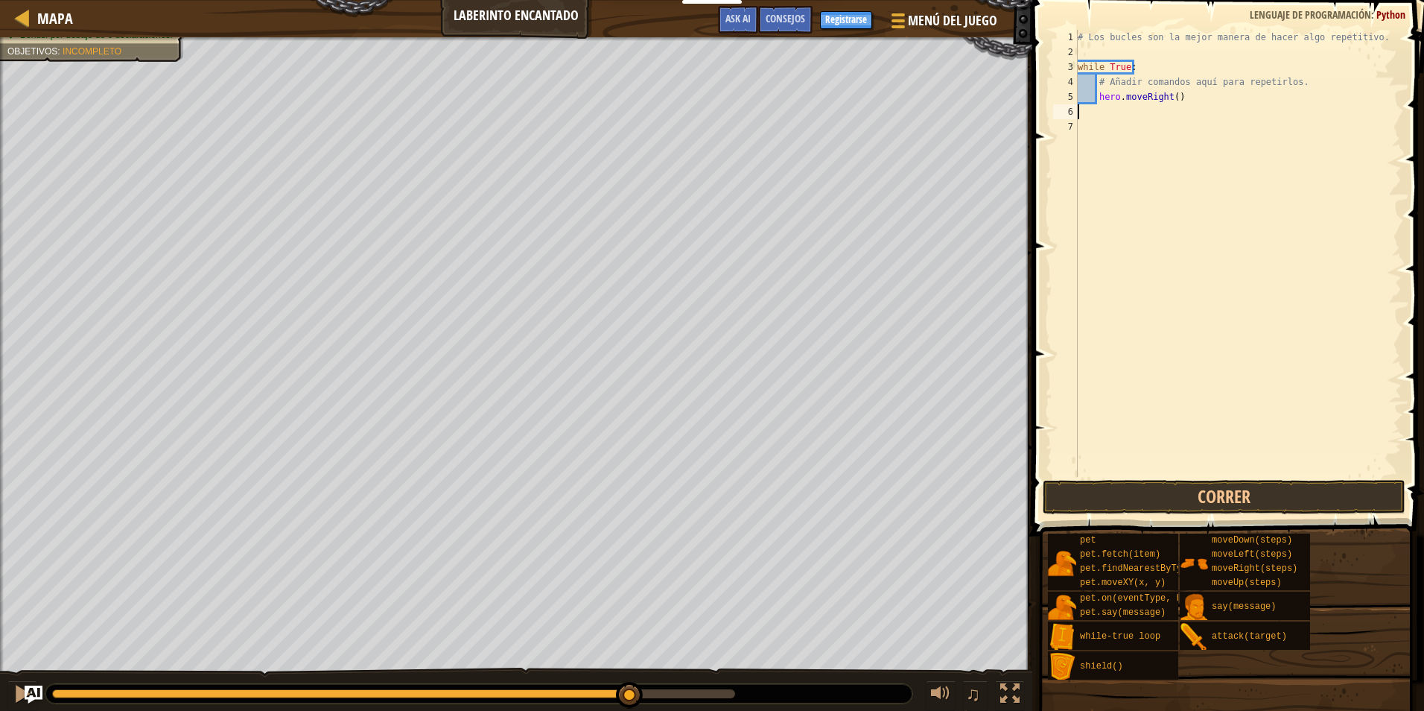
click at [1091, 98] on div "# Los bucles son la mejor manera de hacer algo repetitivo. while True : # Añadi…" at bounding box center [1238, 268] width 327 height 477
type textarea "hero.moveRight()"
click at [1103, 115] on div "# Los bucles son la mejor manera de hacer algo repetitivo. while True : # Añadi…" at bounding box center [1238, 268] width 327 height 477
type textarea "h"
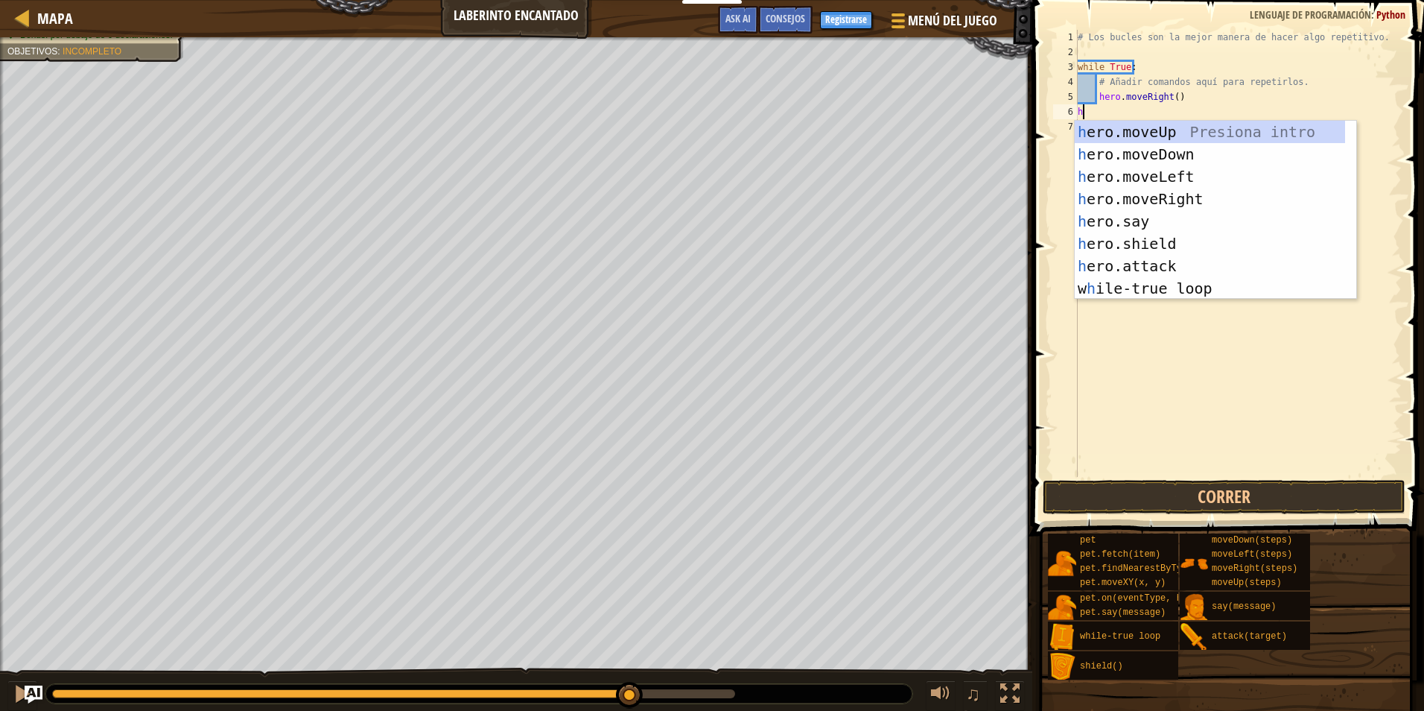
scroll to position [0, 0]
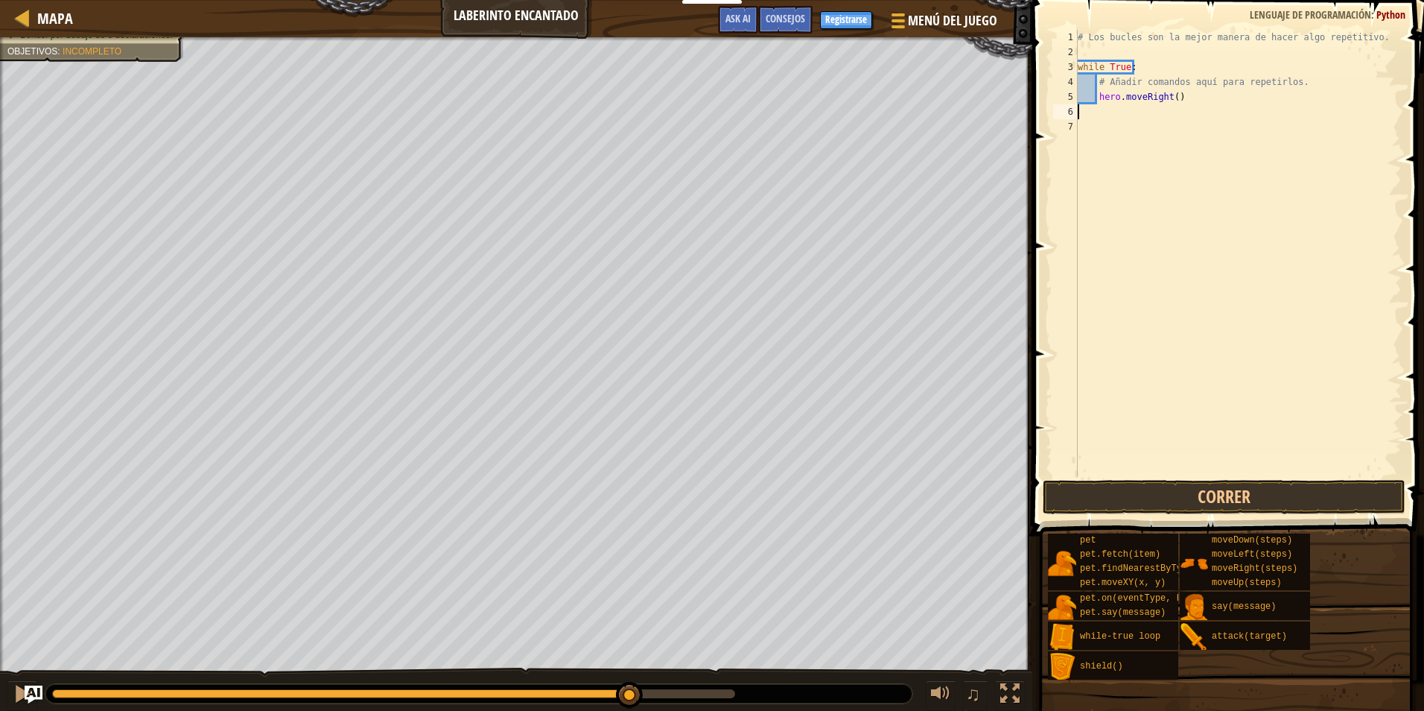
click at [1080, 96] on div "# Los bucles son la mejor manera de hacer algo repetitivo. while True : # Añadi…" at bounding box center [1238, 268] width 327 height 477
type textarea "hero.moveRight()"
click at [1213, 103] on div "# Los bucles son la mejor manera de hacer algo repetitivo. while True : # Añadi…" at bounding box center [1238, 268] width 327 height 477
type textarea "h"
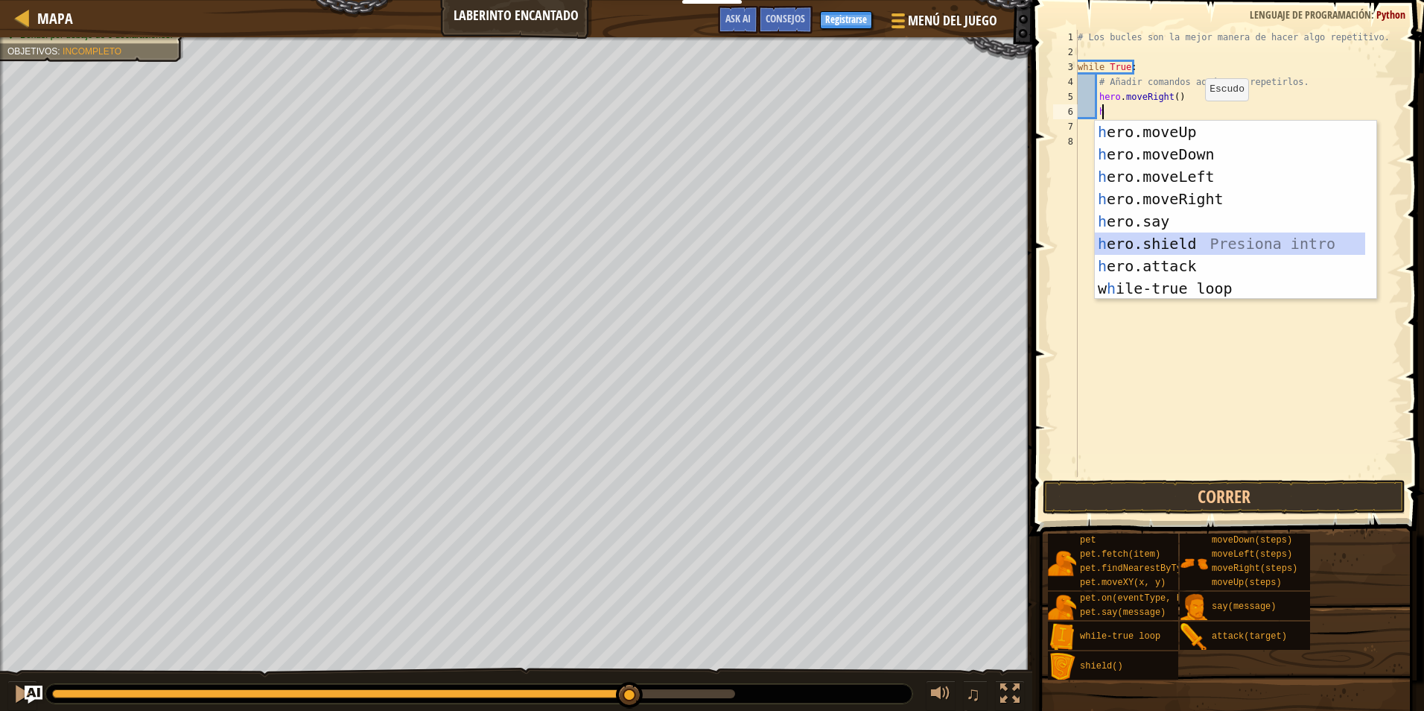
click at [1175, 238] on div "h ero.moveUp Presiona intro h ero.moveDown Presiona intro h ero.moveLeft Presio…" at bounding box center [1230, 232] width 270 height 223
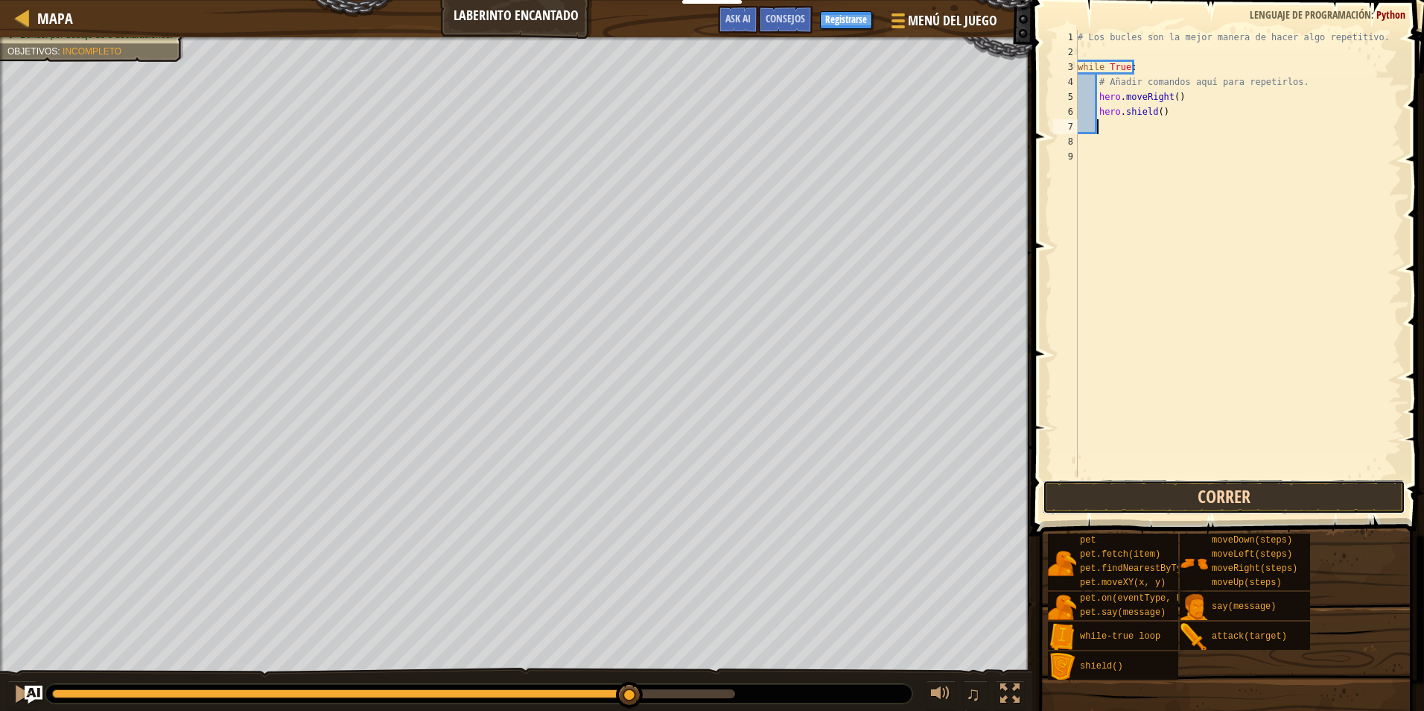
click at [1123, 504] on button "Correr" at bounding box center [1224, 497] width 363 height 34
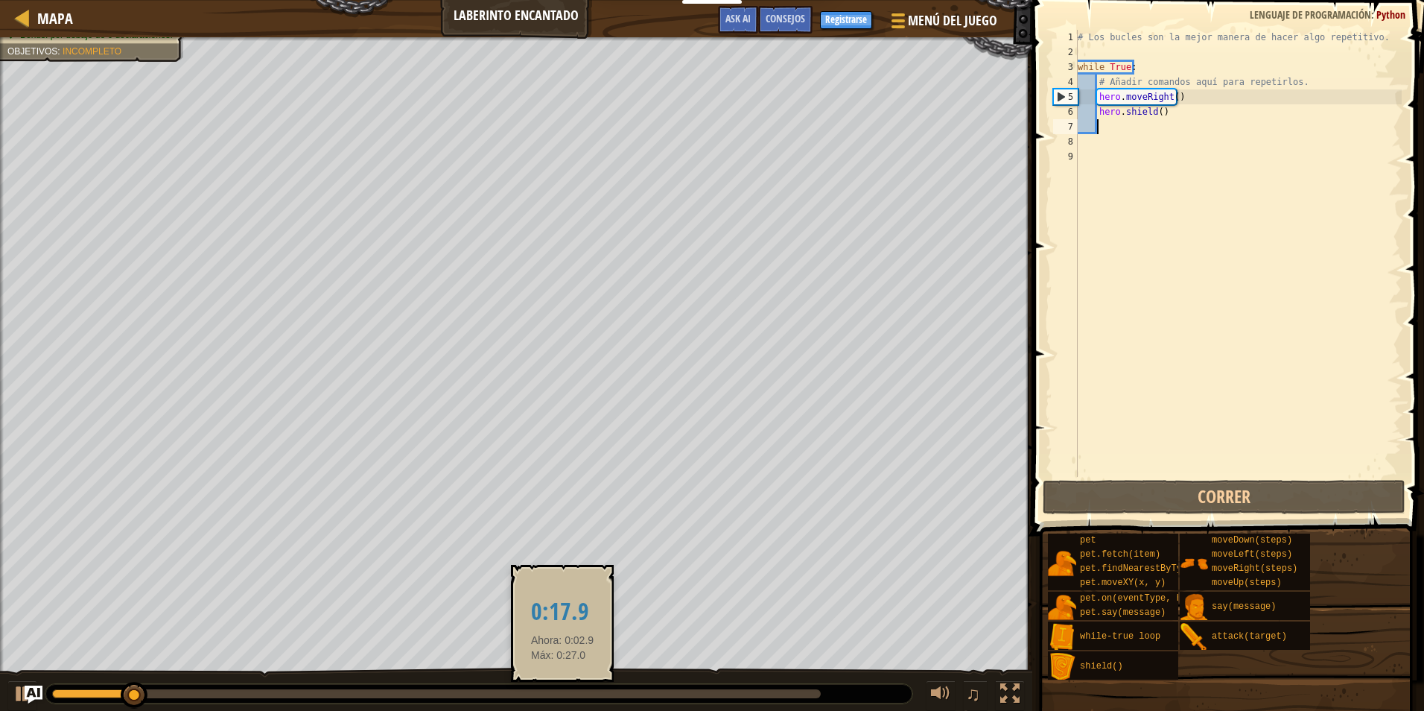
click at [568, 693] on div at bounding box center [436, 693] width 769 height 9
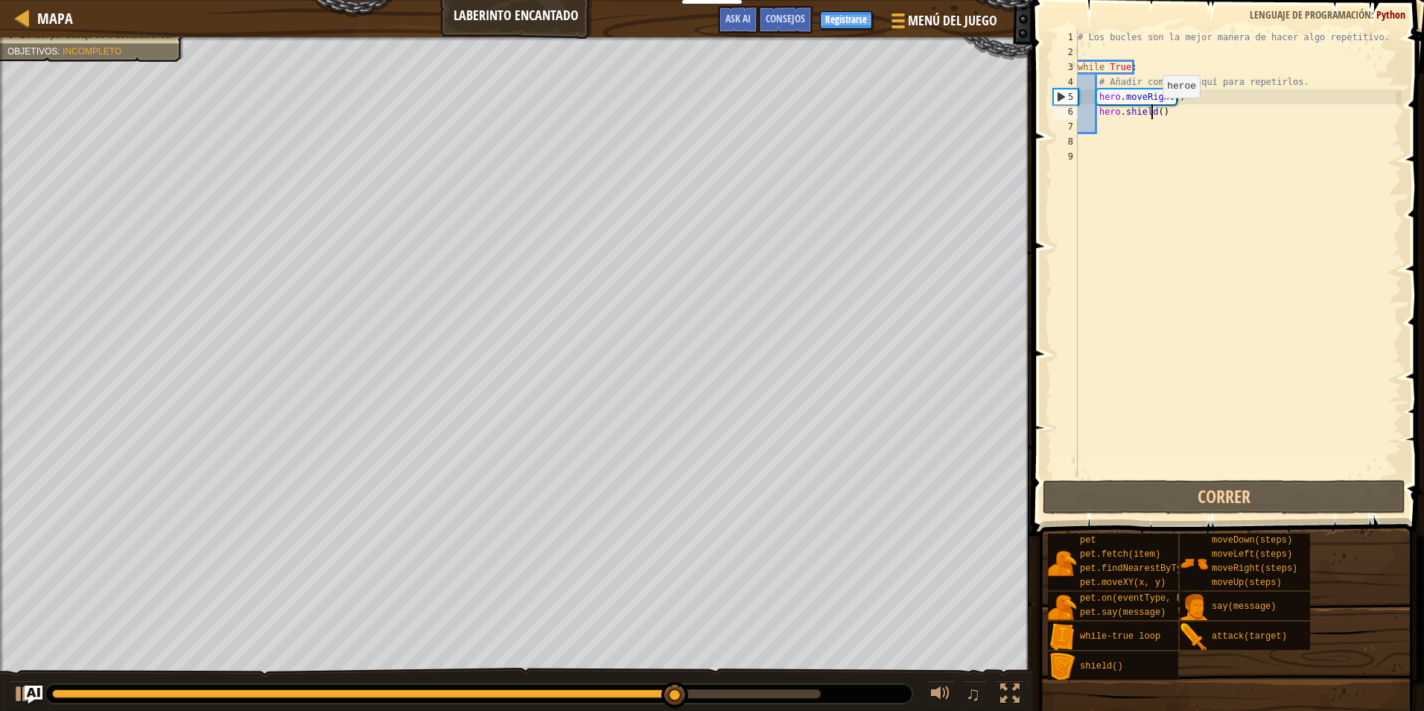
click at [1150, 112] on div "# Los bucles son la mejor manera de hacer algo repetitivo. while True : # Añadi…" at bounding box center [1238, 268] width 327 height 477
type textarea "hero.shield()"
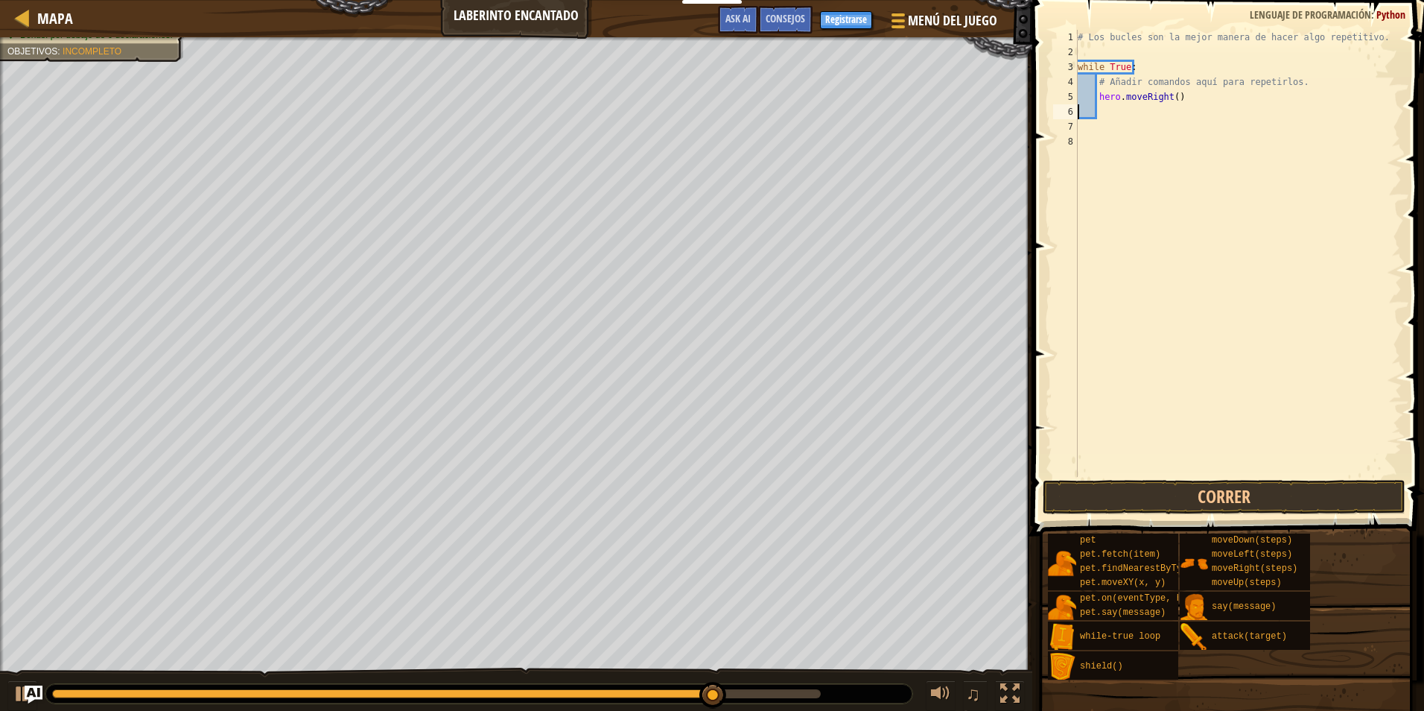
click at [1107, 109] on div "# Los bucles son la mejor manera de hacer algo repetitivo. while True : # Añadi…" at bounding box center [1238, 268] width 327 height 477
drag, startPoint x: 330, startPoint y: 696, endPoint x: 320, endPoint y: 693, distance: 10.4
click at [320, 693] on div at bounding box center [191, 693] width 279 height 9
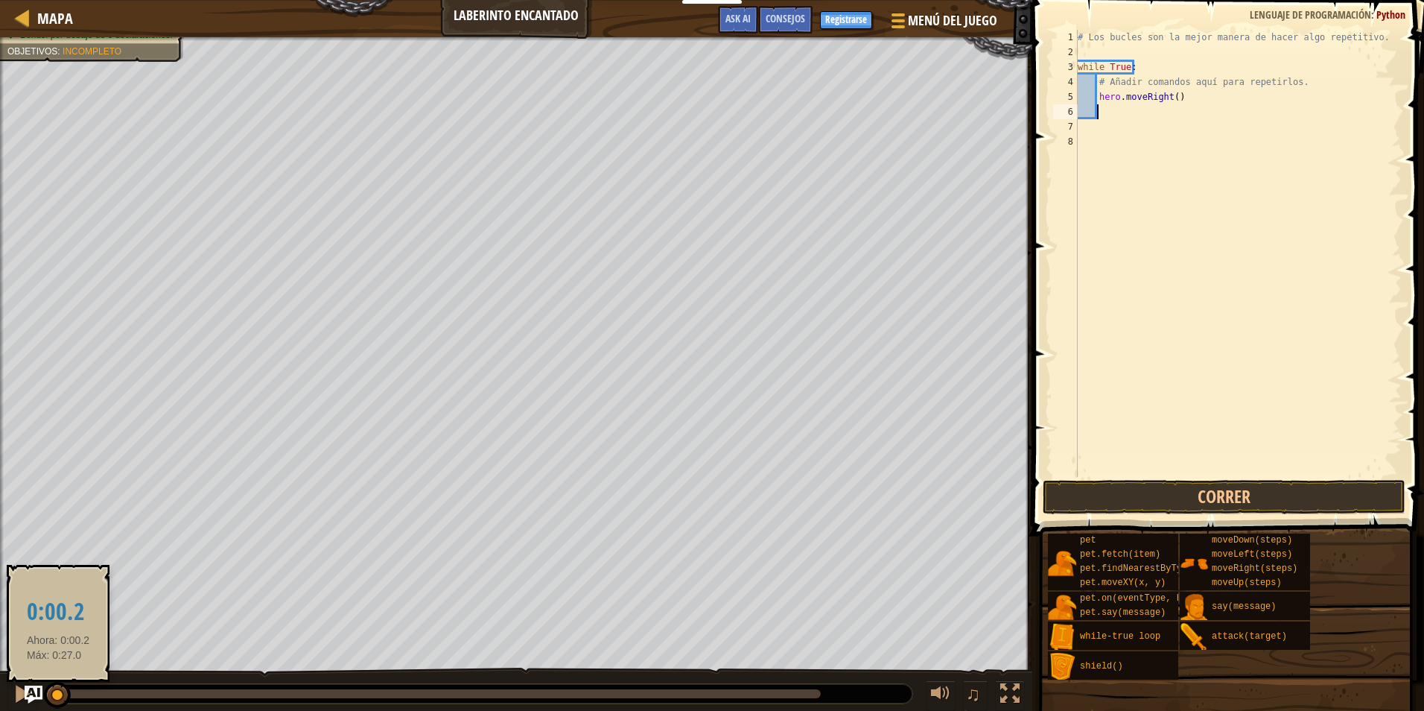
drag, startPoint x: 320, startPoint y: 693, endPoint x: 54, endPoint y: 691, distance: 266.7
click at [54, 691] on div at bounding box center [57, 695] width 27 height 27
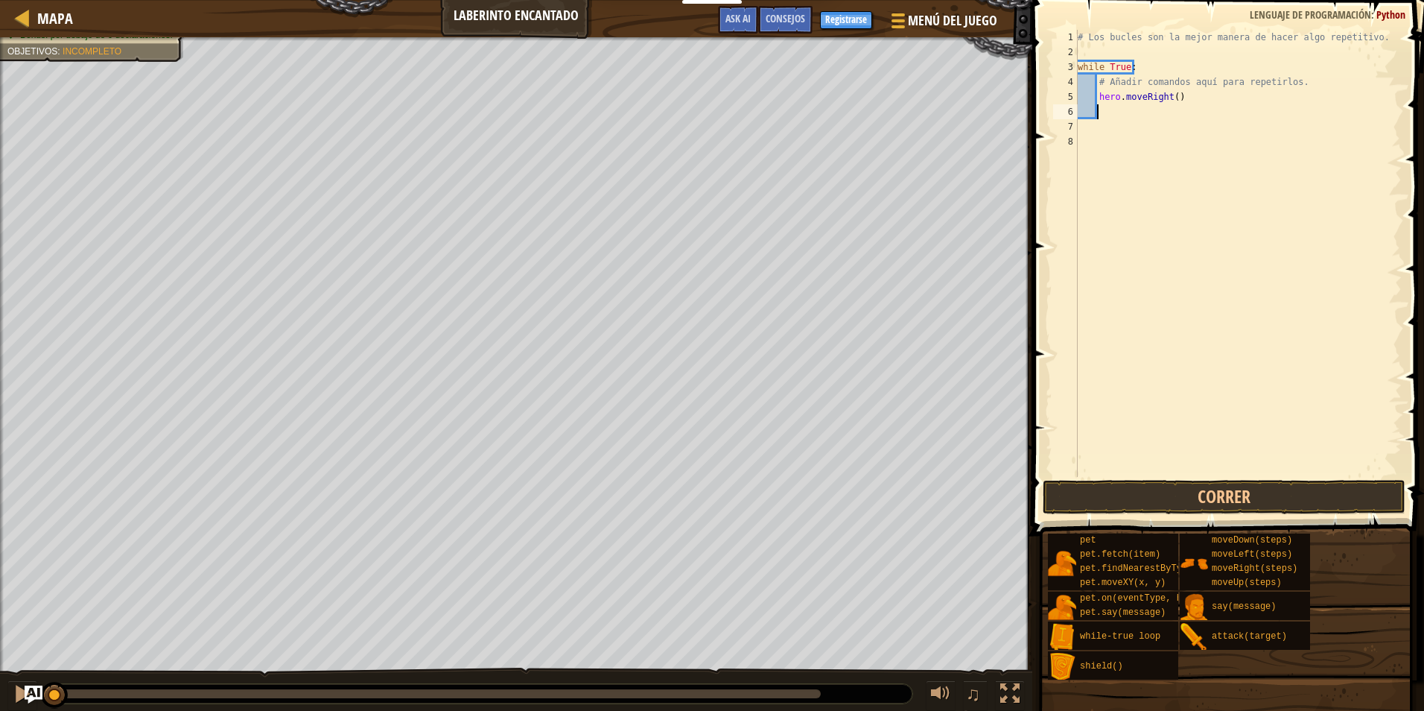
type textarea "h"
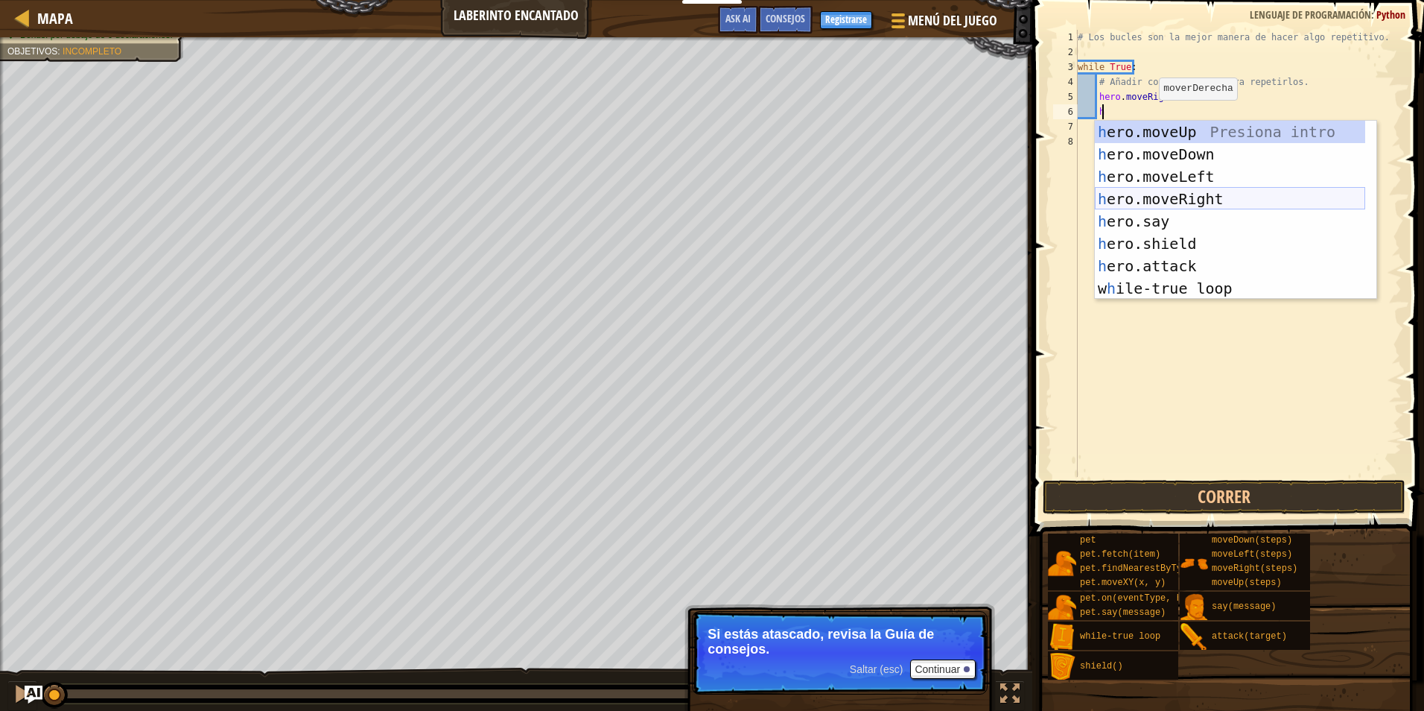
click at [1187, 196] on div "h ero.moveUp Presiona intro h ero.moveDown Presiona intro h ero.moveLeft Presio…" at bounding box center [1230, 232] width 270 height 223
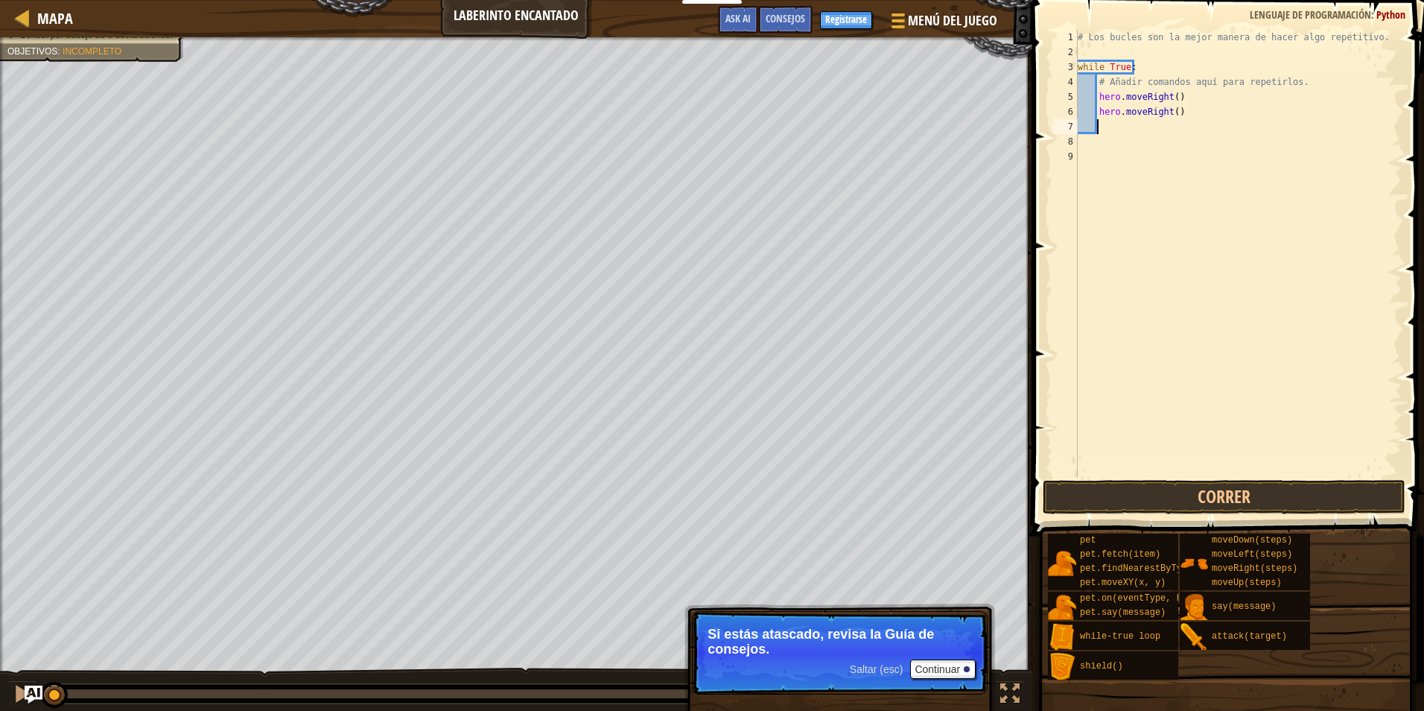
type textarea "h"
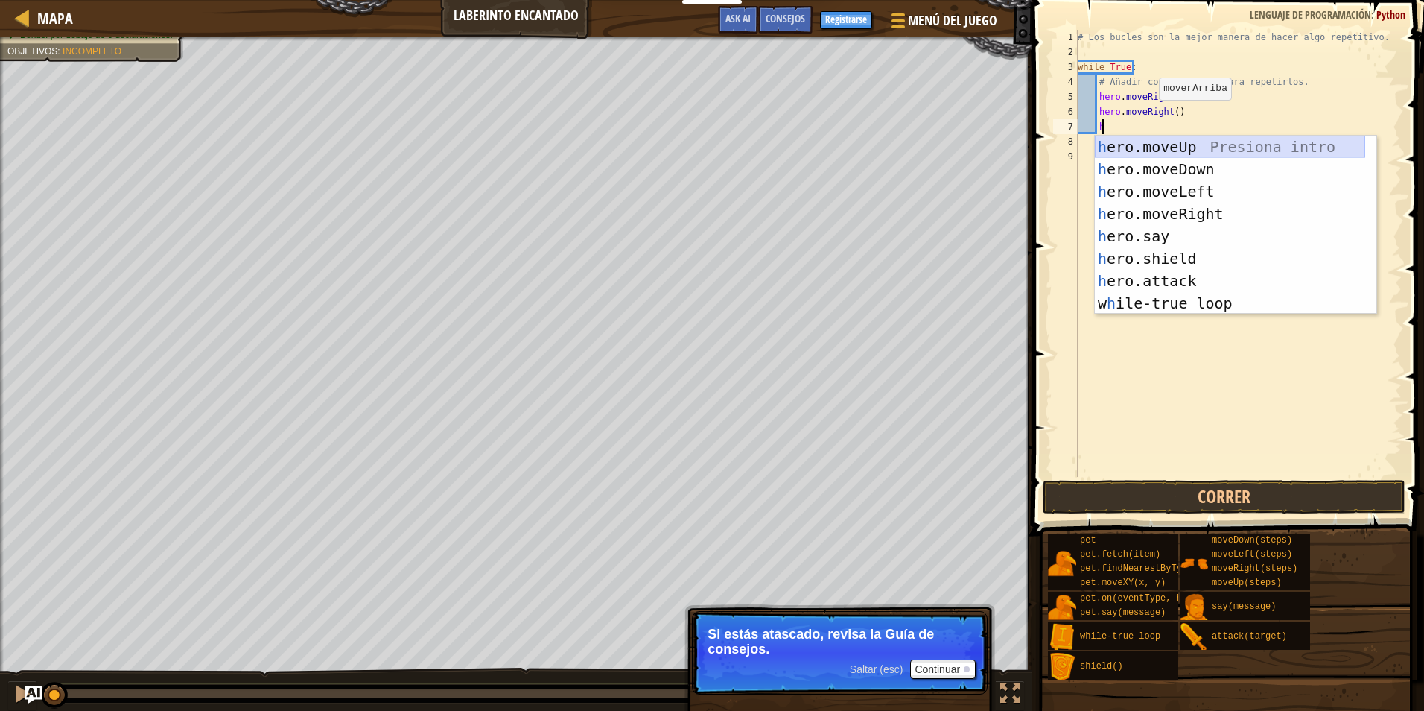
click at [1168, 151] on div "h ero.moveUp Presiona intro h ero.moveDown Presiona intro h ero.moveLeft Presio…" at bounding box center [1230, 247] width 270 height 223
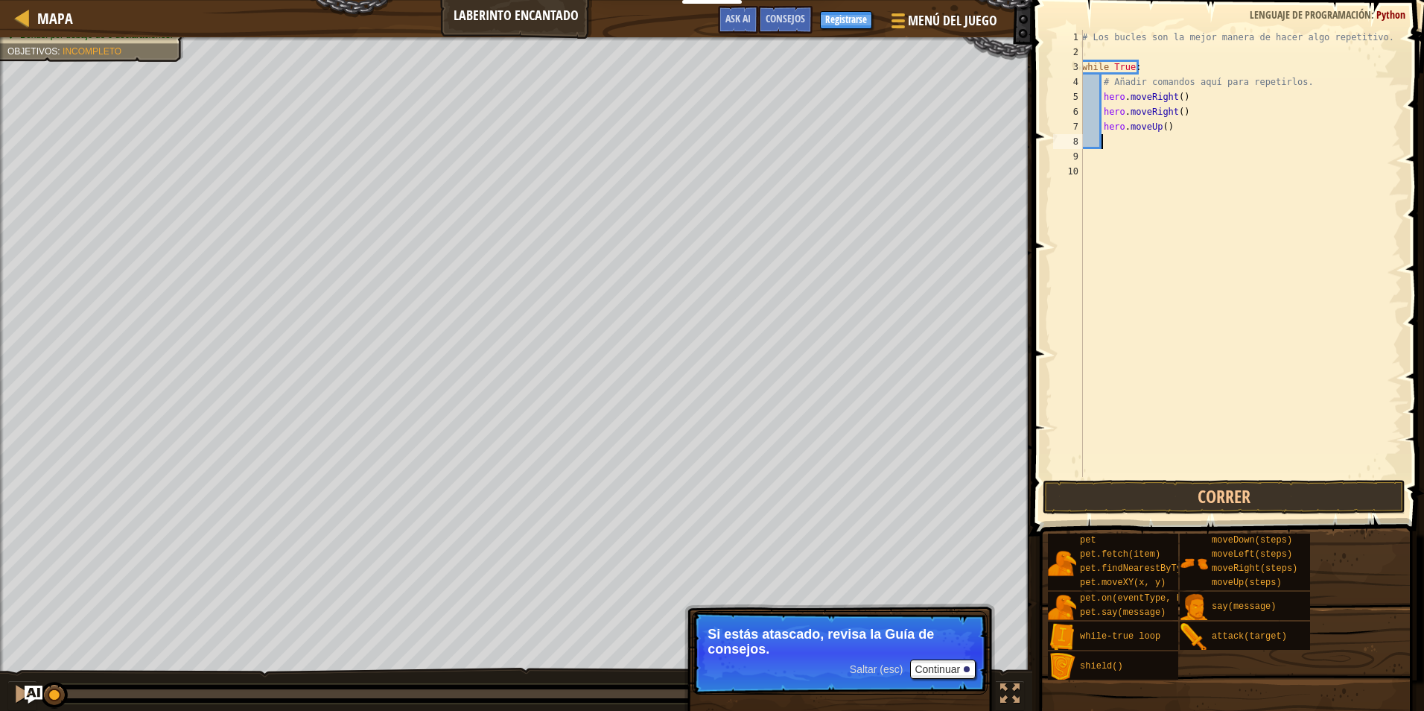
type textarea "h"
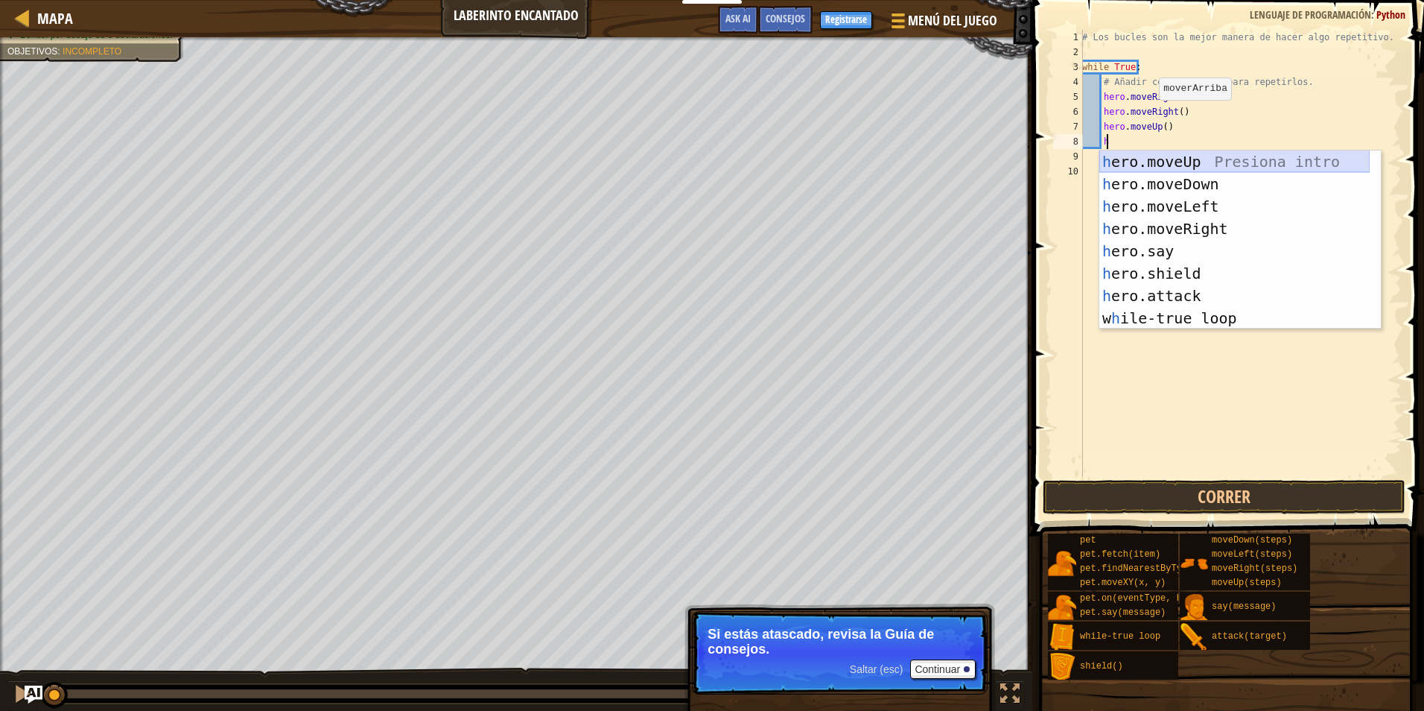
click at [1155, 162] on div "h ero.moveUp Presiona intro h ero.moveDown Presiona intro h ero.moveLeft Presio…" at bounding box center [1234, 261] width 270 height 223
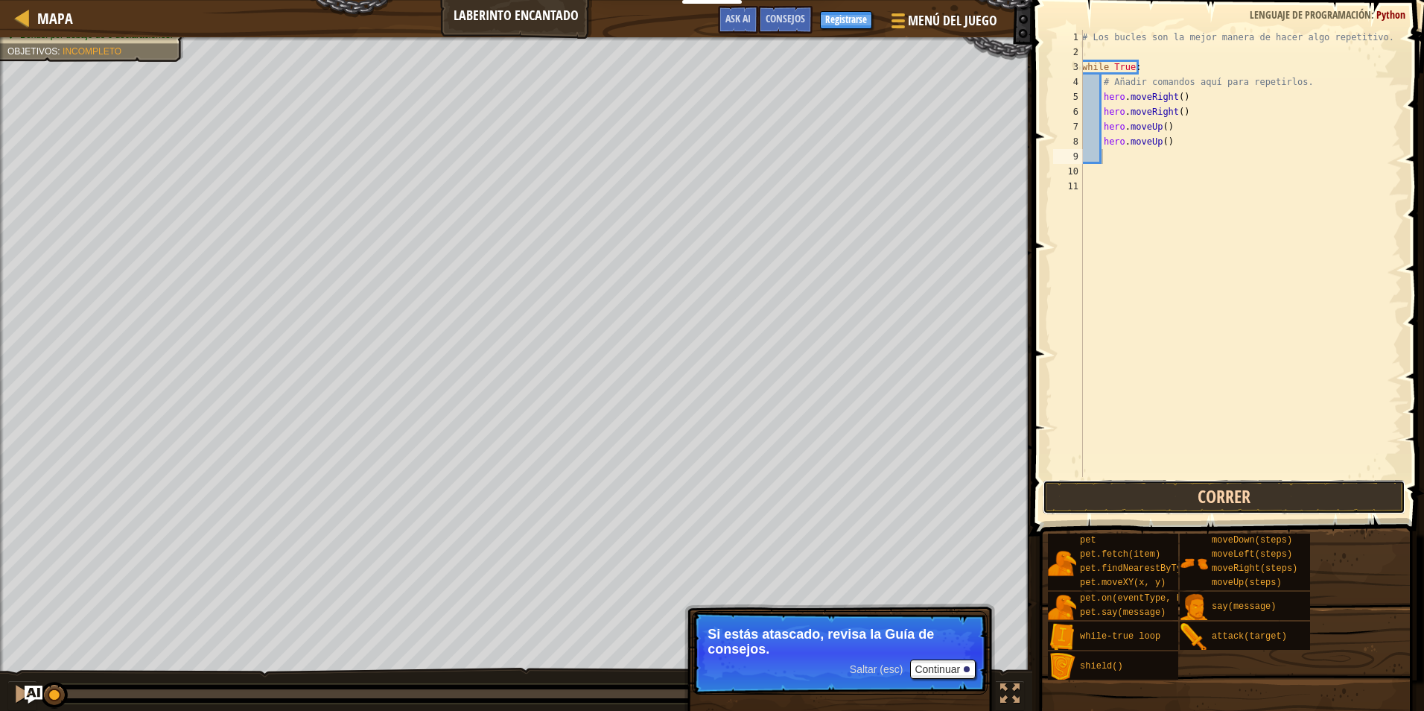
click at [1102, 492] on button "Correr" at bounding box center [1224, 497] width 363 height 34
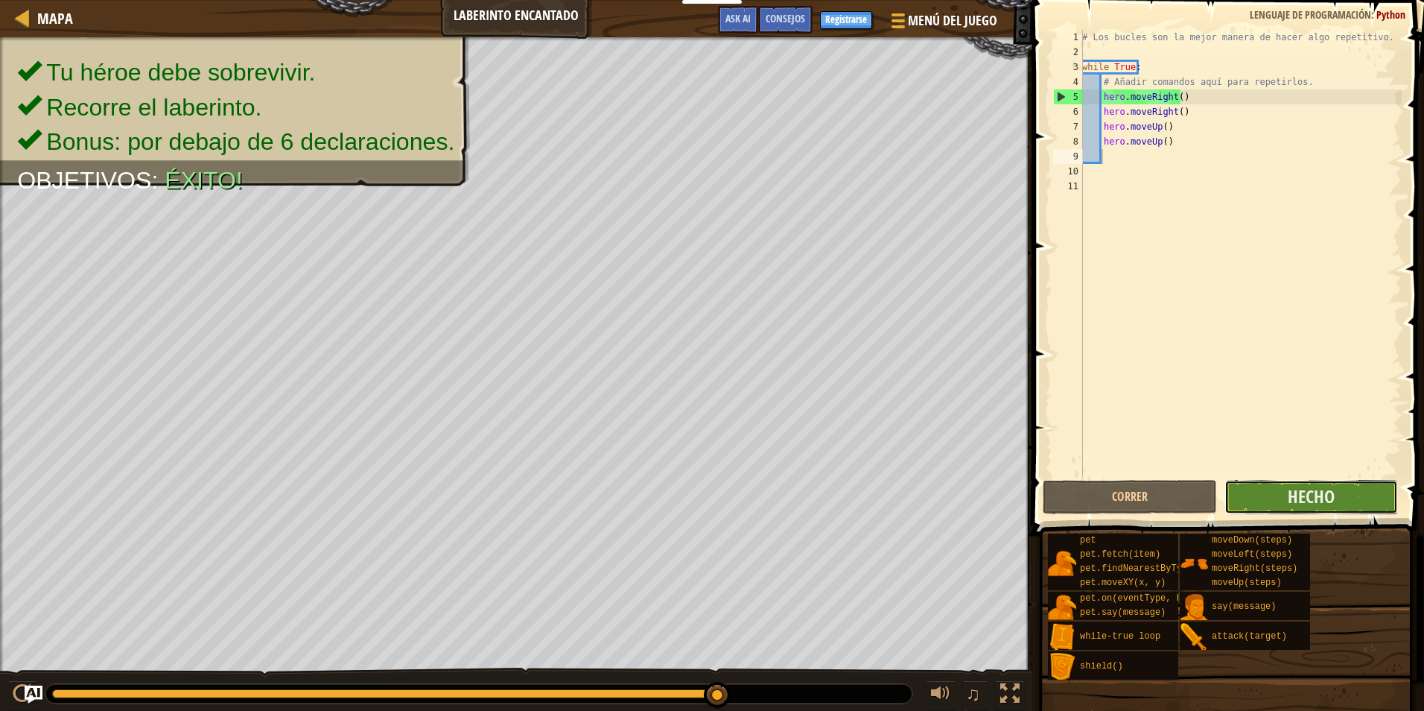
click at [1283, 488] on button "Hecho" at bounding box center [1312, 497] width 174 height 34
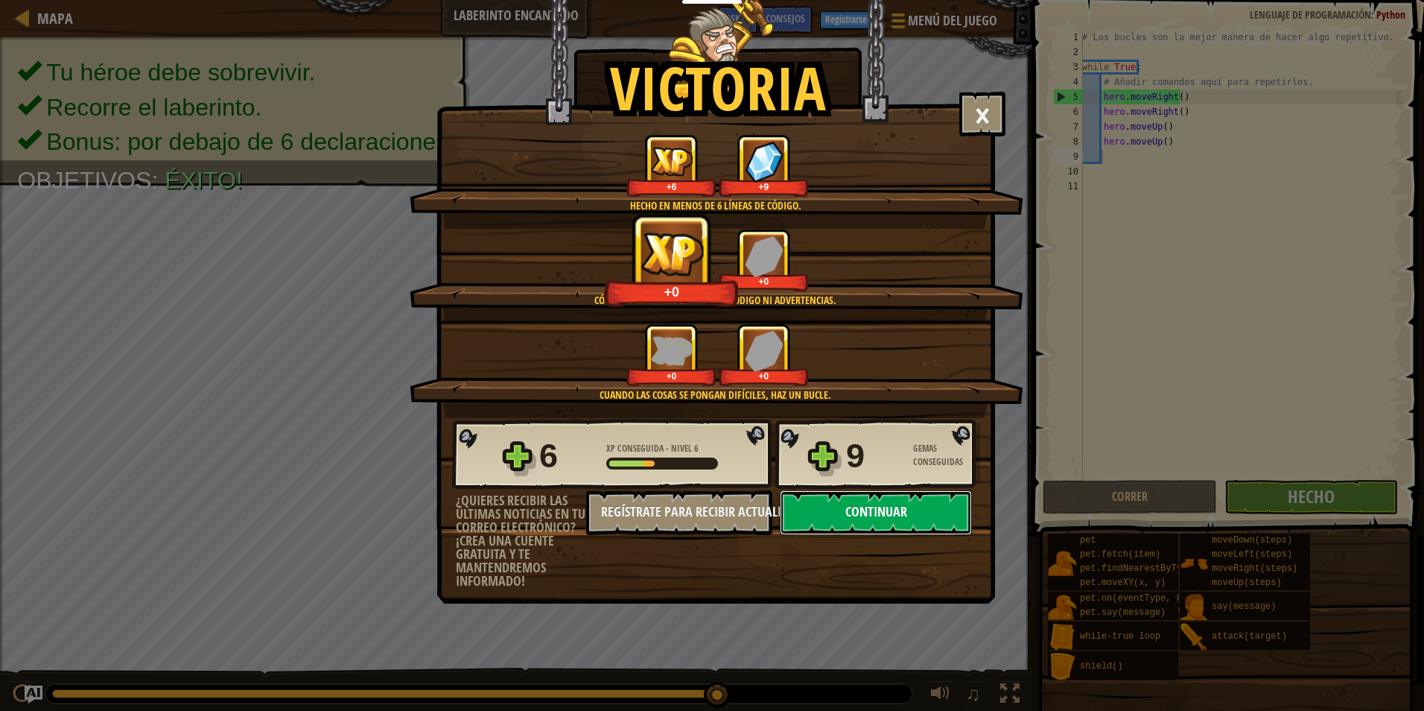
click at [946, 527] on button "Continuar" at bounding box center [876, 512] width 192 height 45
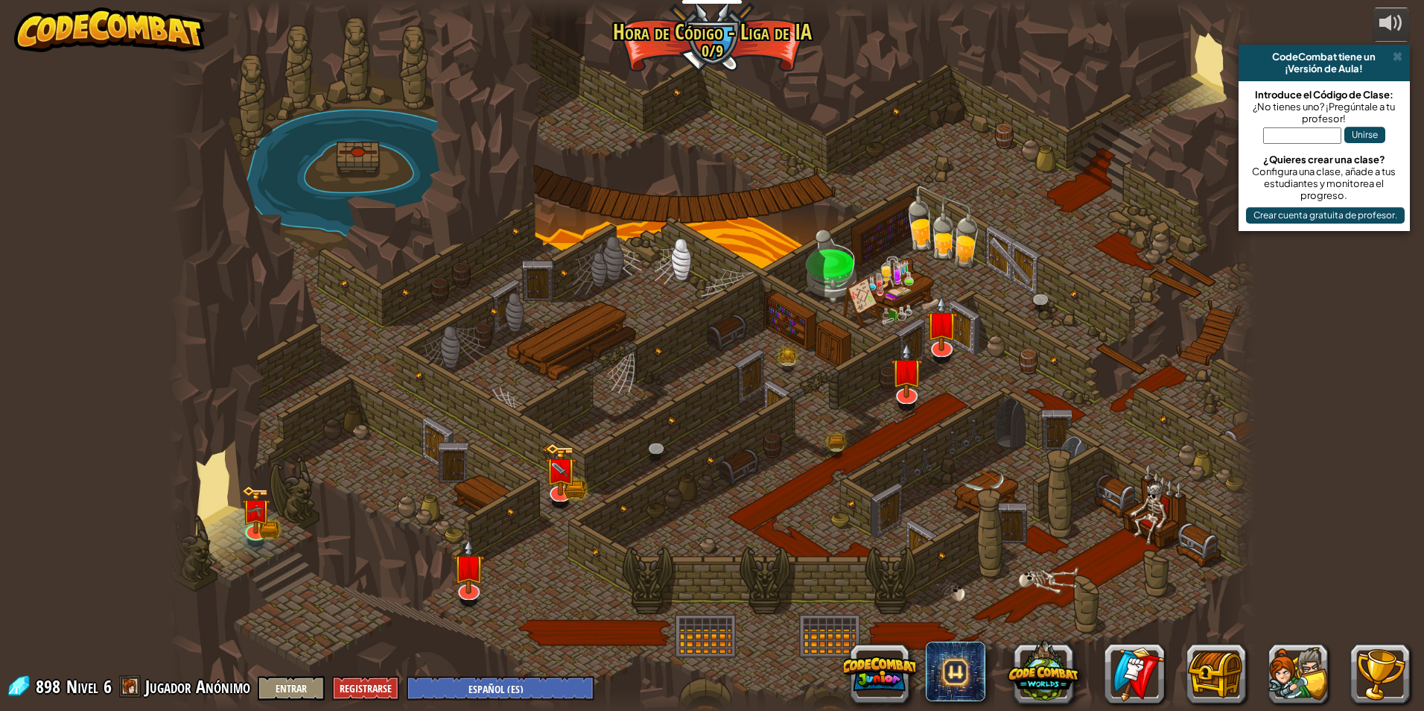
select select "es-ES"
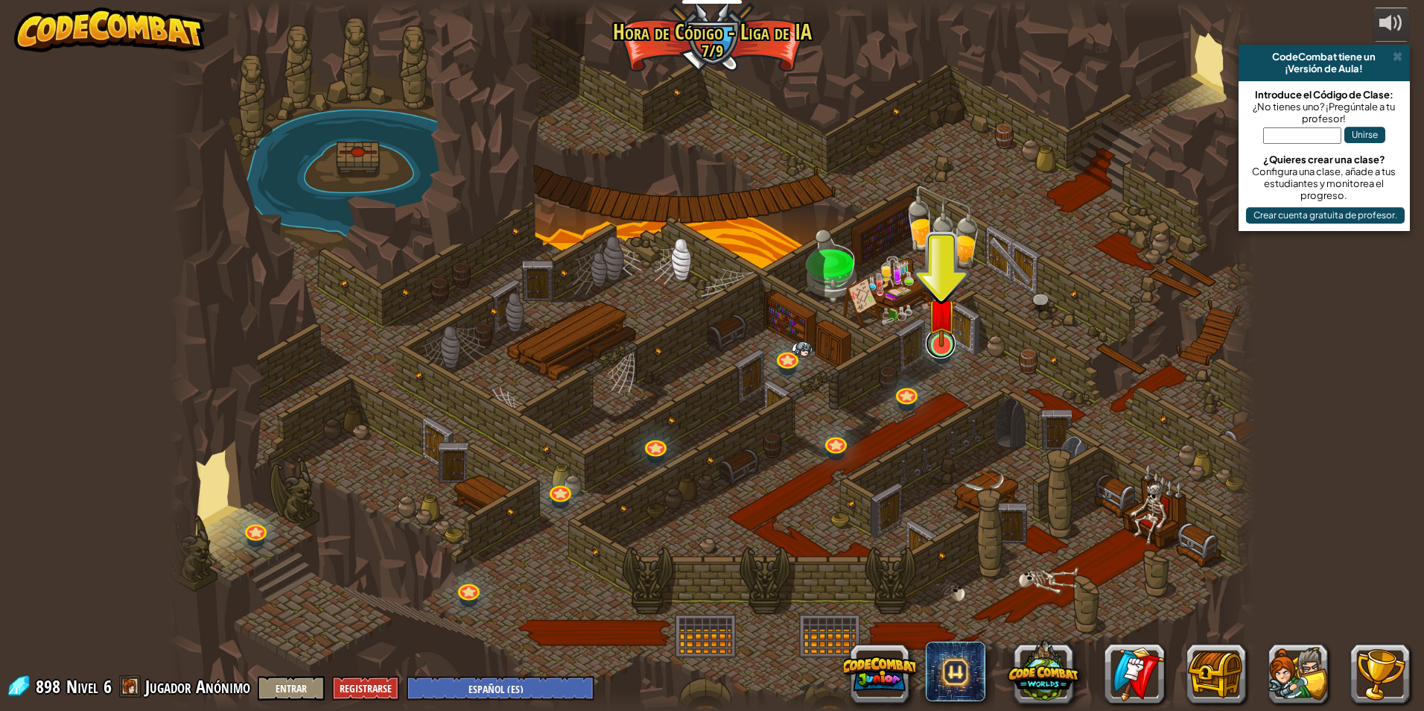
click at [930, 353] on link at bounding box center [941, 343] width 30 height 30
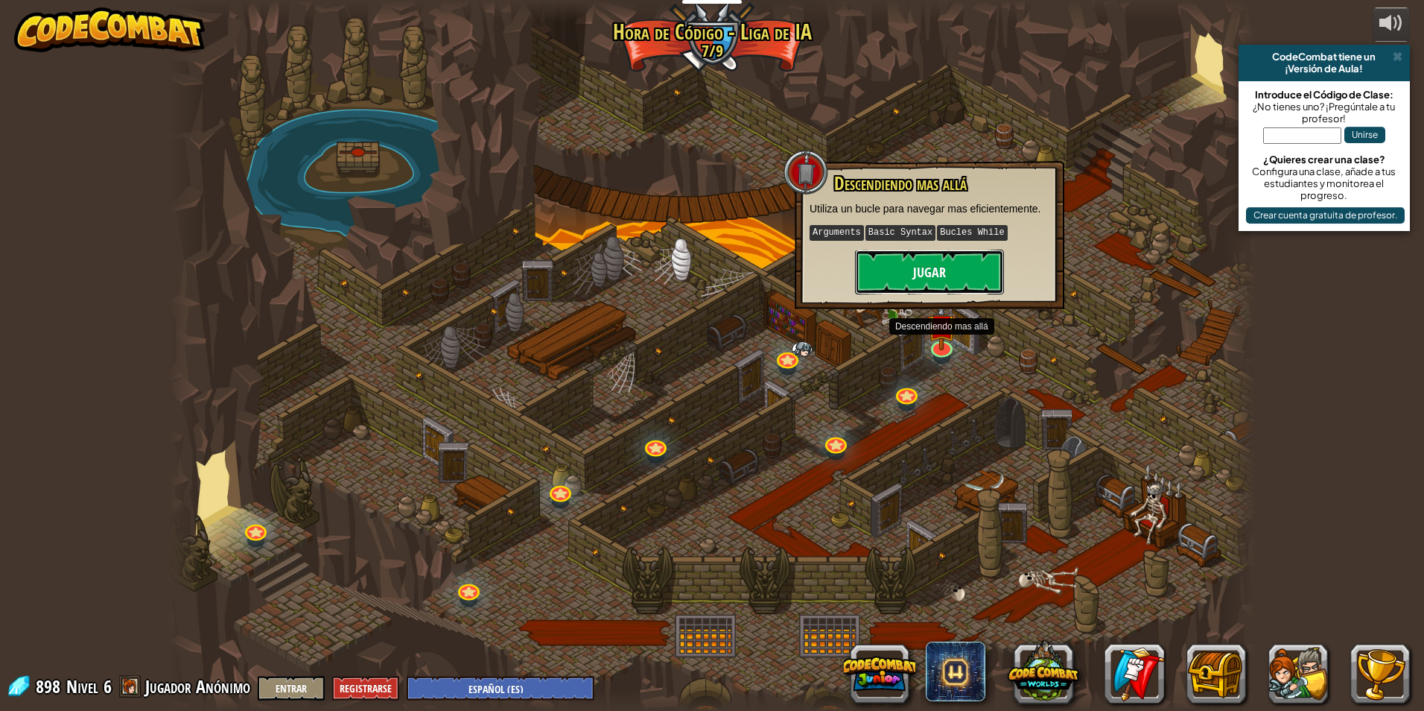
click at [944, 282] on button "Jugar" at bounding box center [929, 272] width 149 height 45
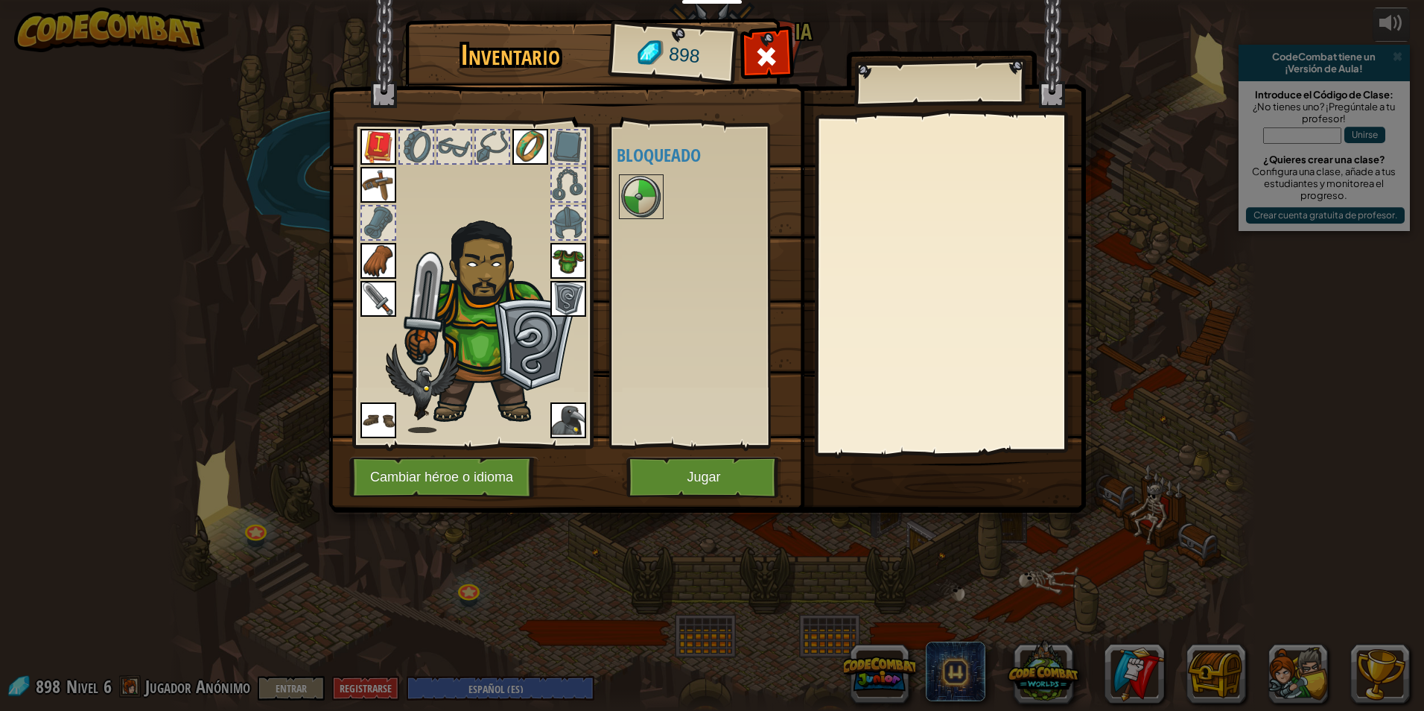
click at [705, 453] on img at bounding box center [707, 242] width 758 height 541
click at [708, 459] on button "Jugar" at bounding box center [704, 477] width 156 height 41
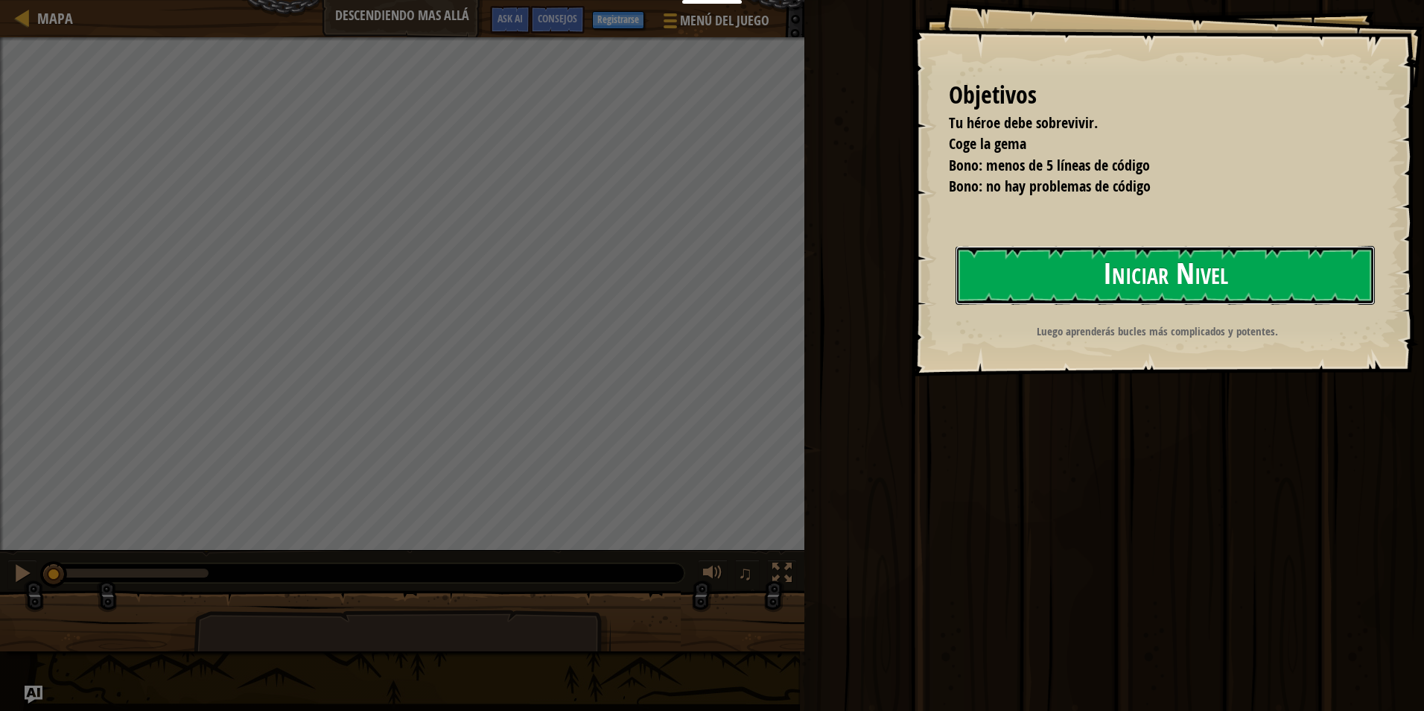
click at [1061, 264] on button "Iniciar Nivel" at bounding box center [1165, 275] width 419 height 59
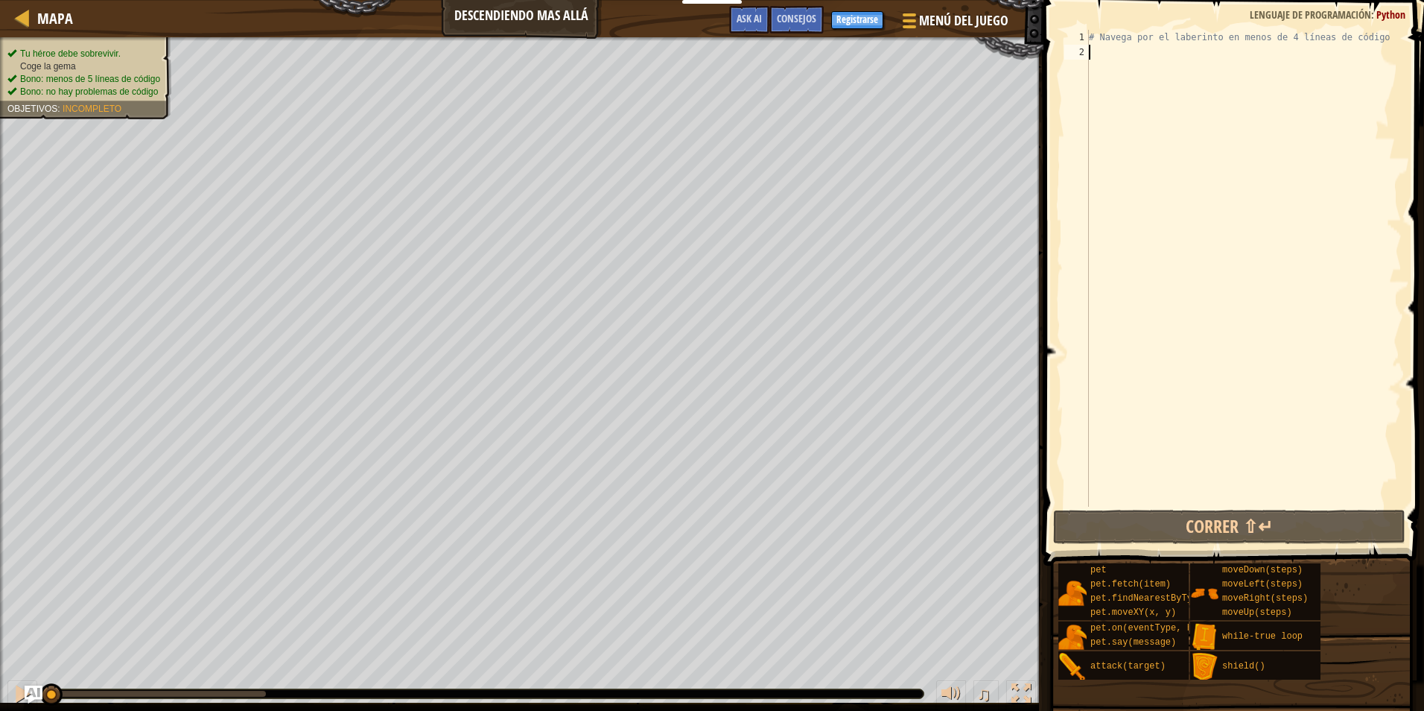
type textarea "w"
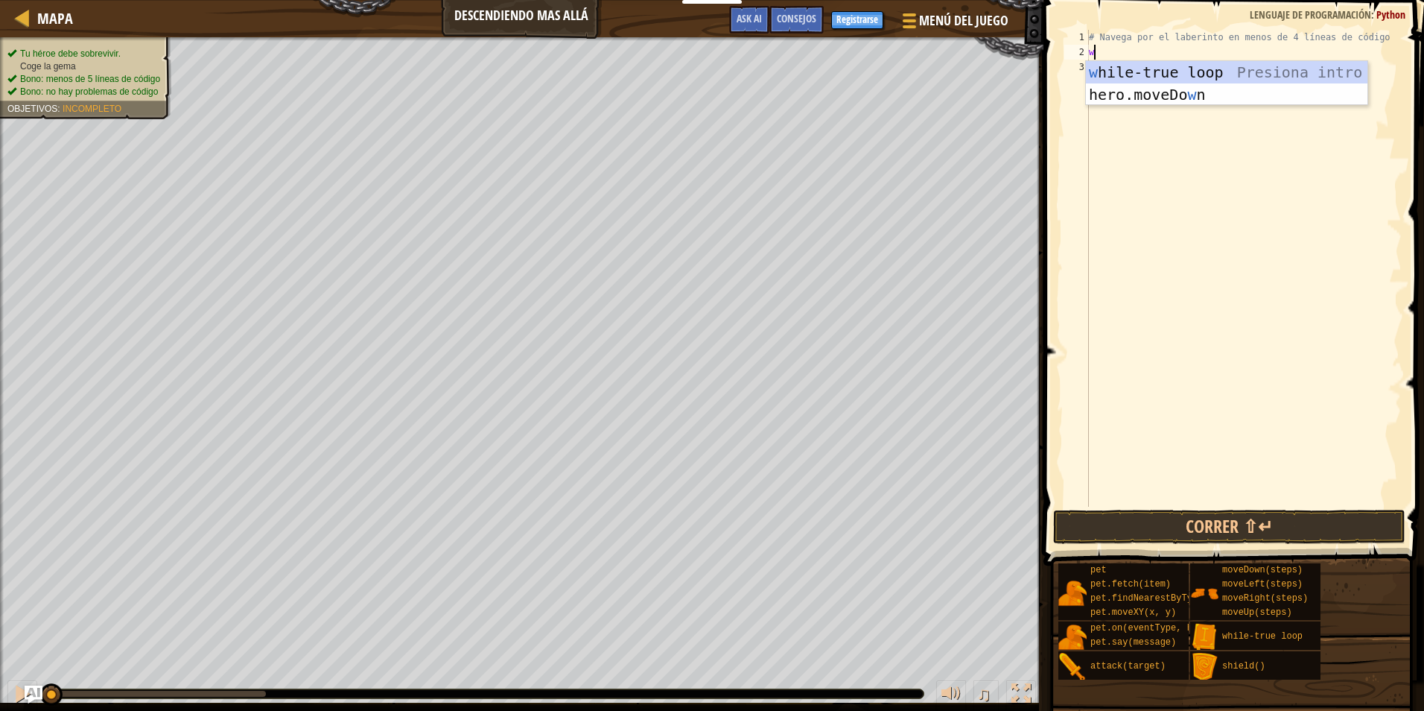
scroll to position [7, 0]
click at [1137, 69] on div "w hile-true loop Presiona intro hero.moveDo w n Presiona intro" at bounding box center [1227, 105] width 282 height 89
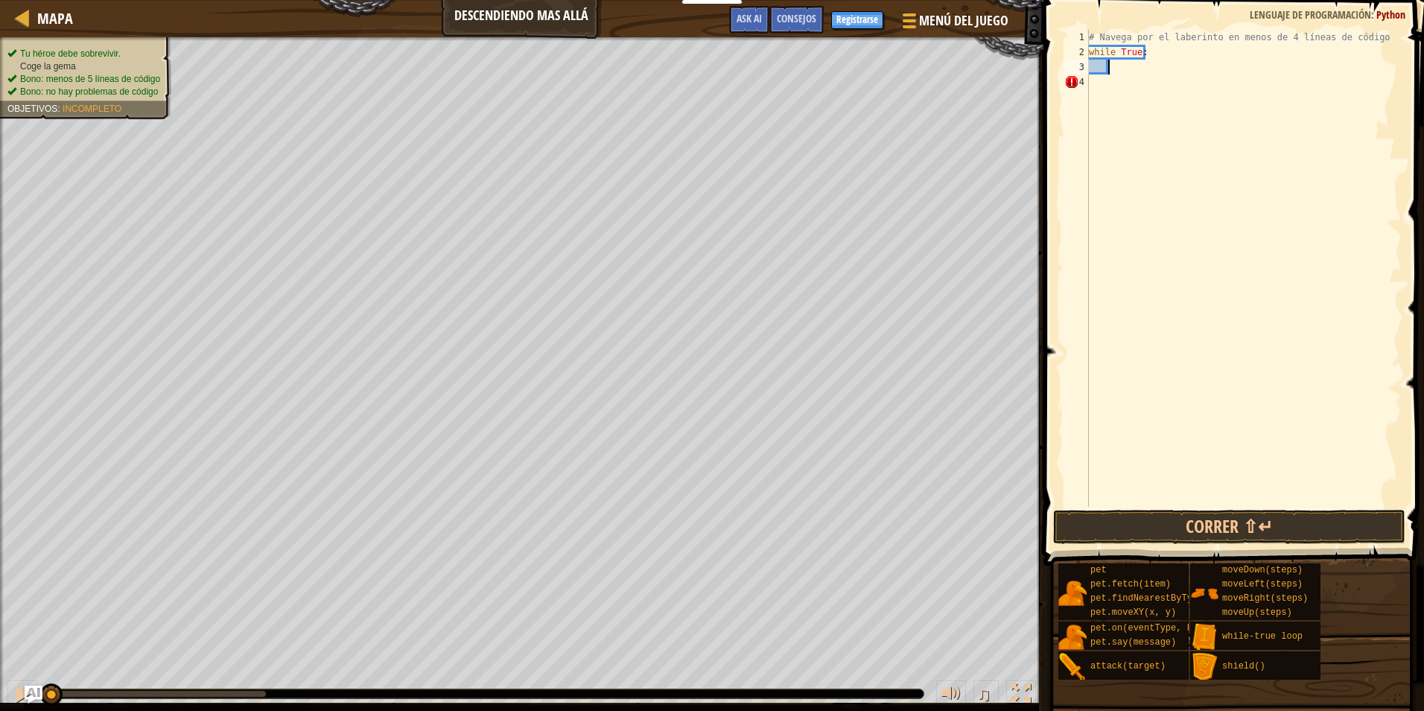
type textarea "g"
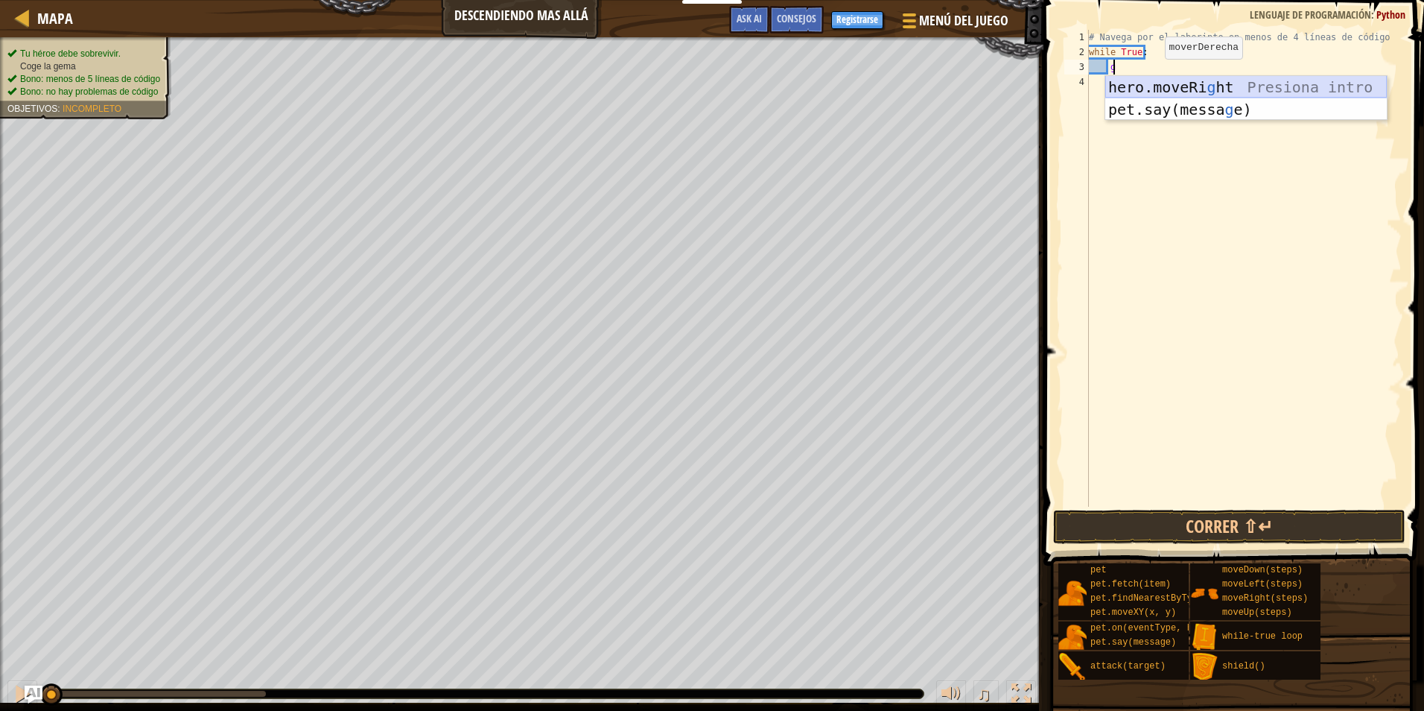
click at [1171, 77] on div "hero.moveRi g ht Presiona intro pet.say(messa g e) Presiona intro" at bounding box center [1246, 120] width 282 height 89
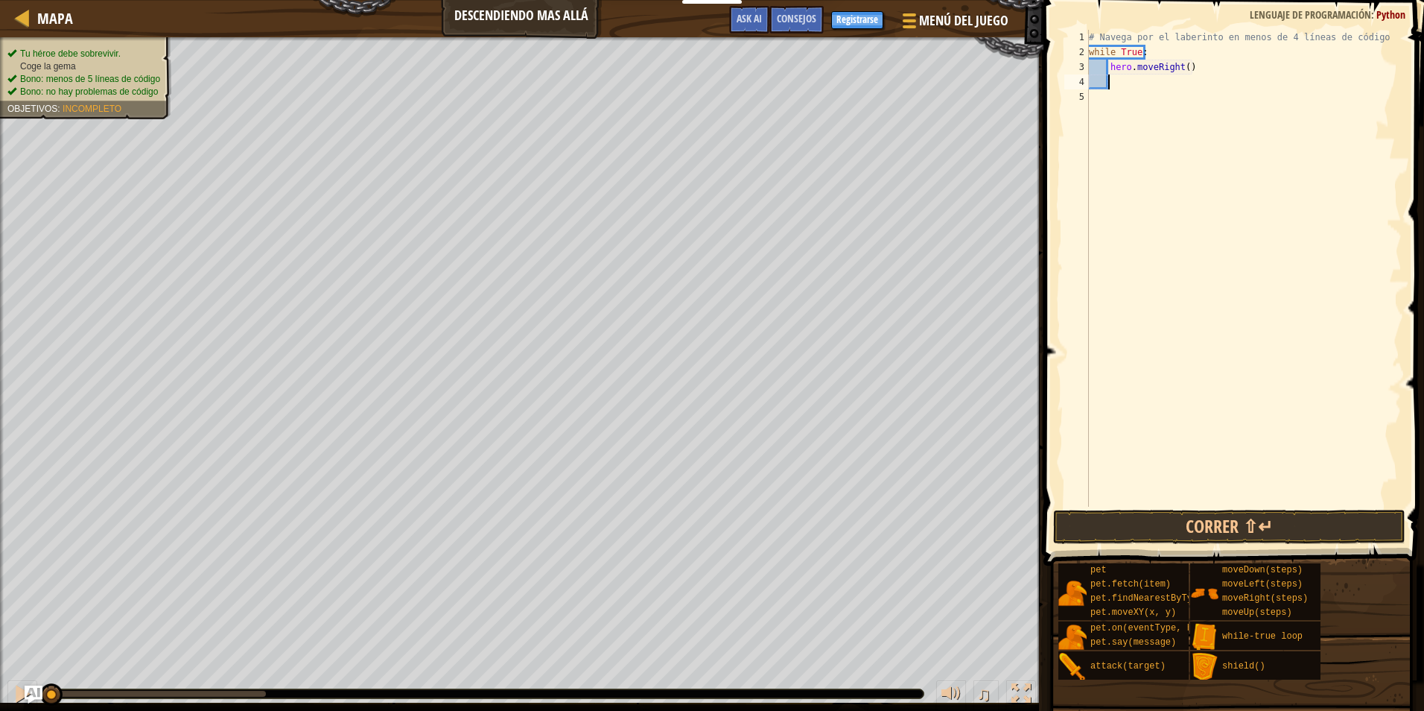
type textarea "h"
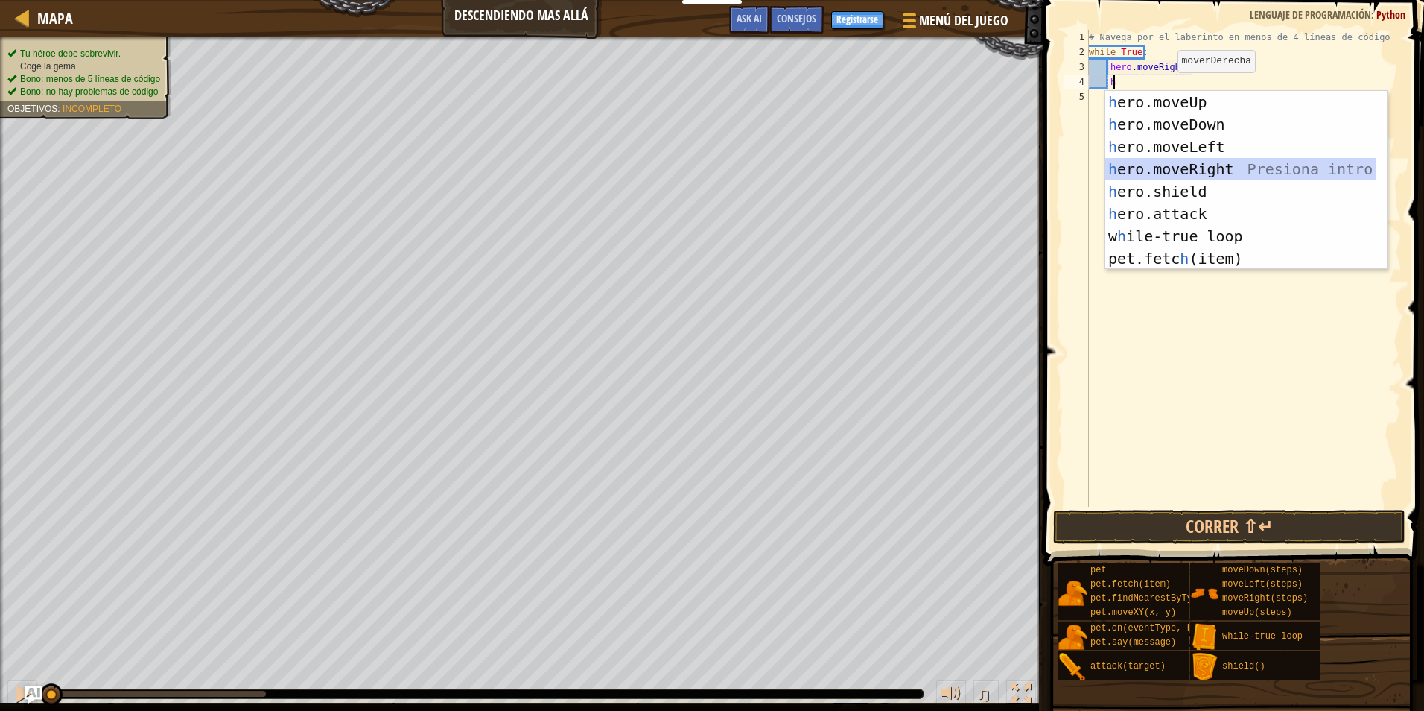
click at [1180, 160] on div "h ero.moveUp Presiona intro h ero.moveDown Presiona intro h ero.moveLeft Presio…" at bounding box center [1240, 202] width 270 height 223
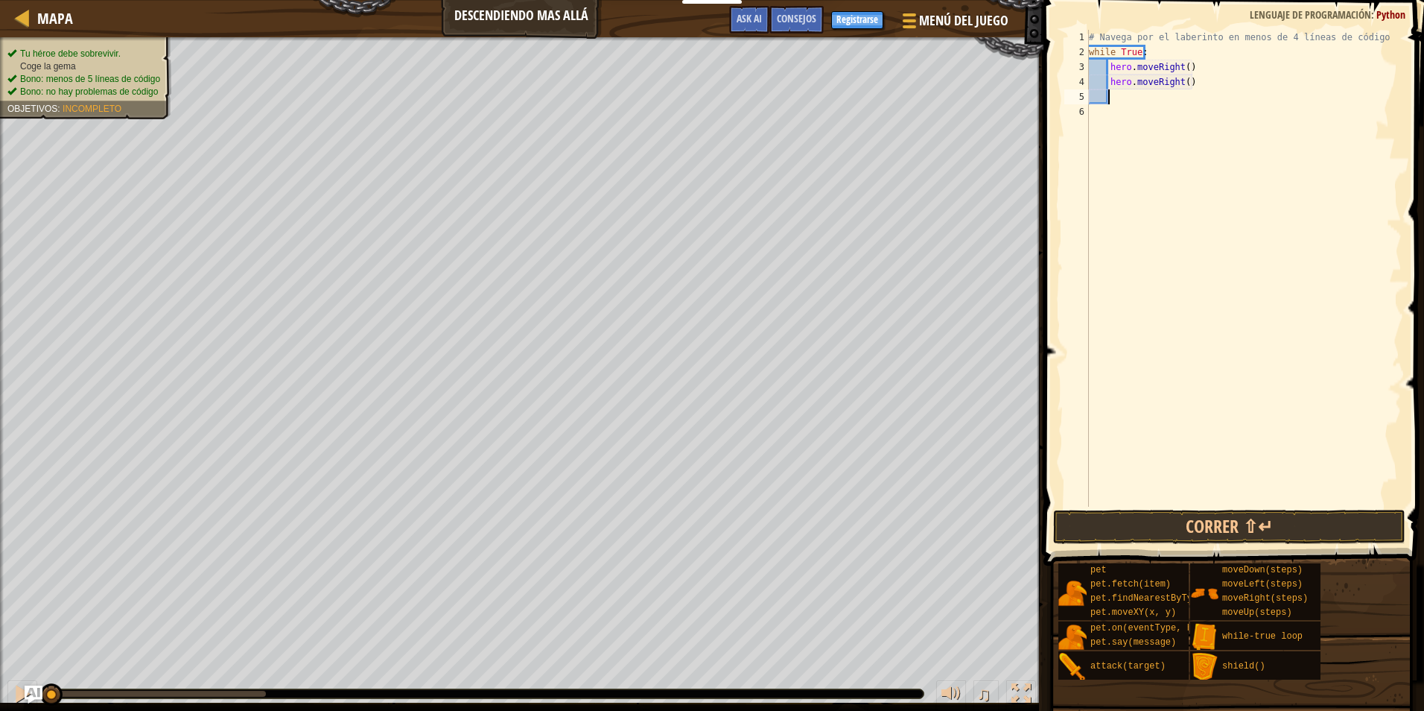
type textarea "h"
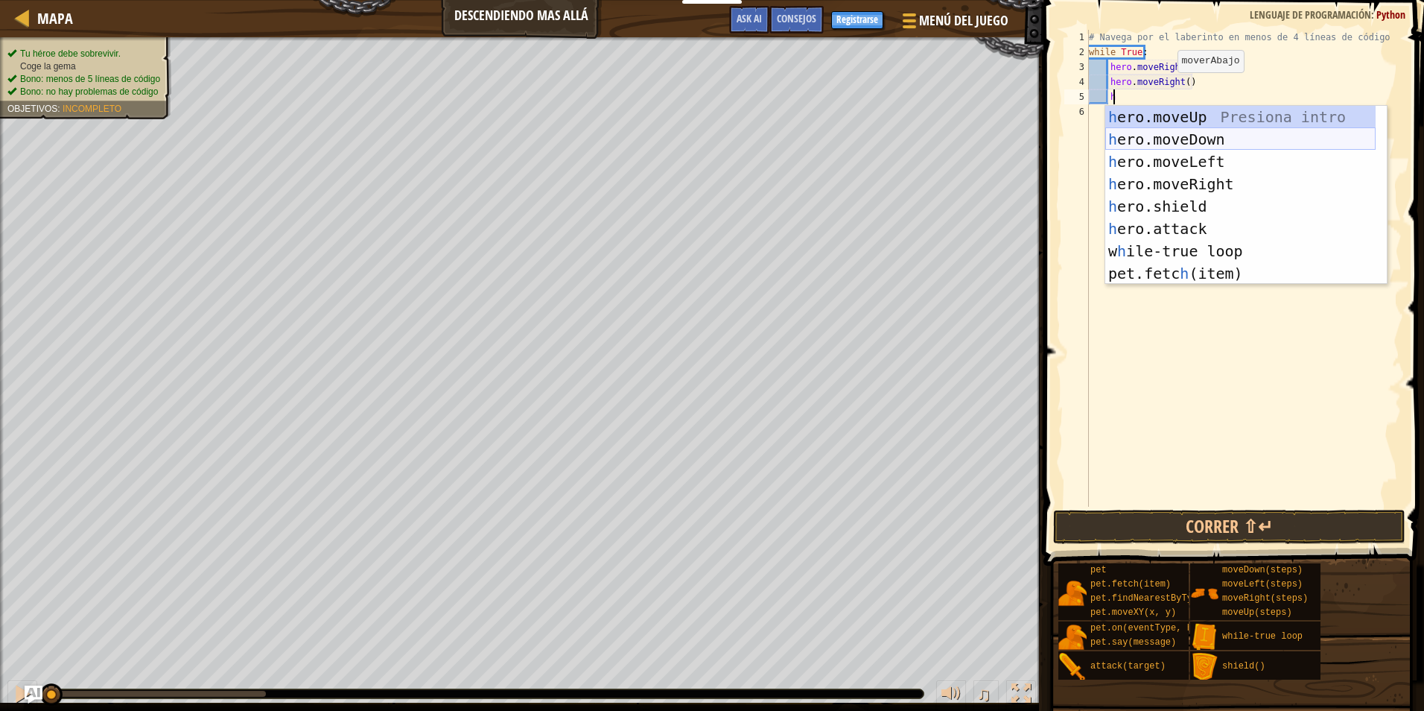
click at [1155, 139] on div "h ero.moveUp Presiona intro h ero.moveDown Presiona intro h ero.moveLeft Presio…" at bounding box center [1240, 217] width 270 height 223
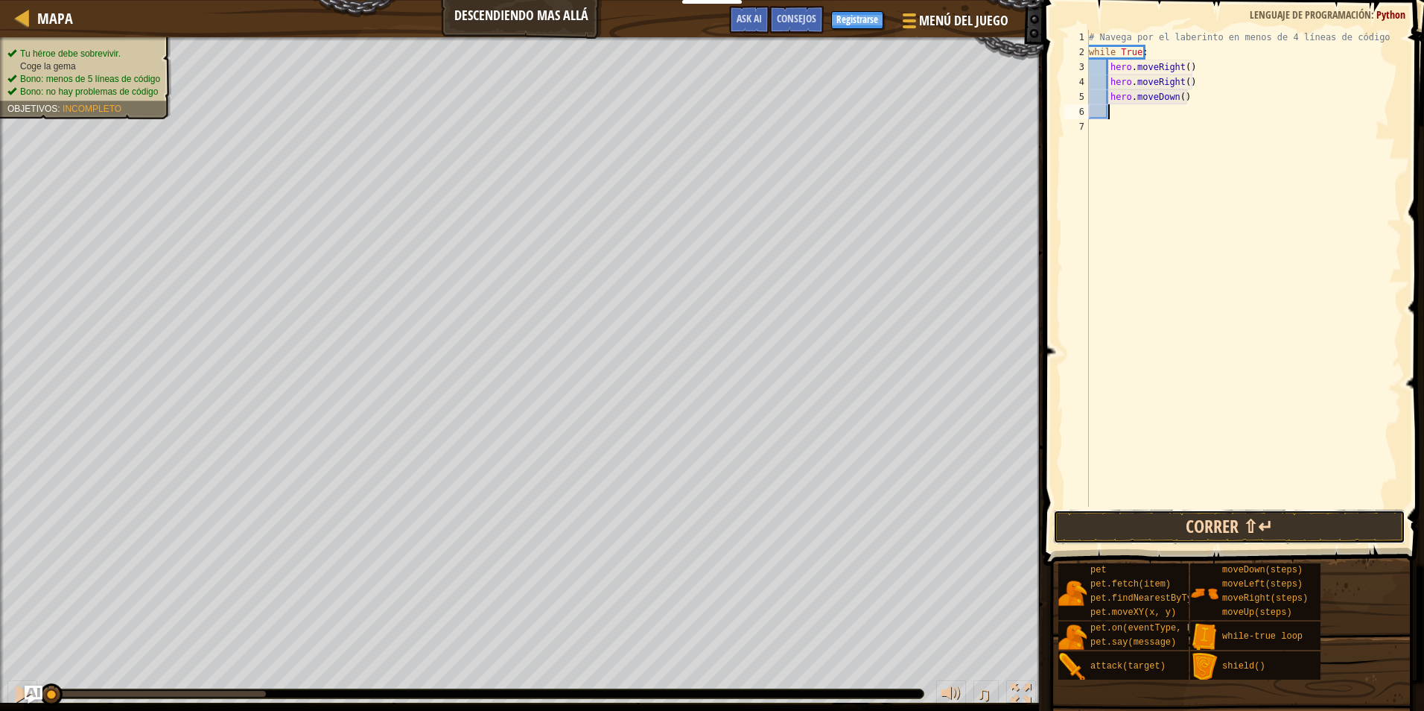
click at [1107, 515] on button "Correr ⇧↵" at bounding box center [1229, 526] width 352 height 34
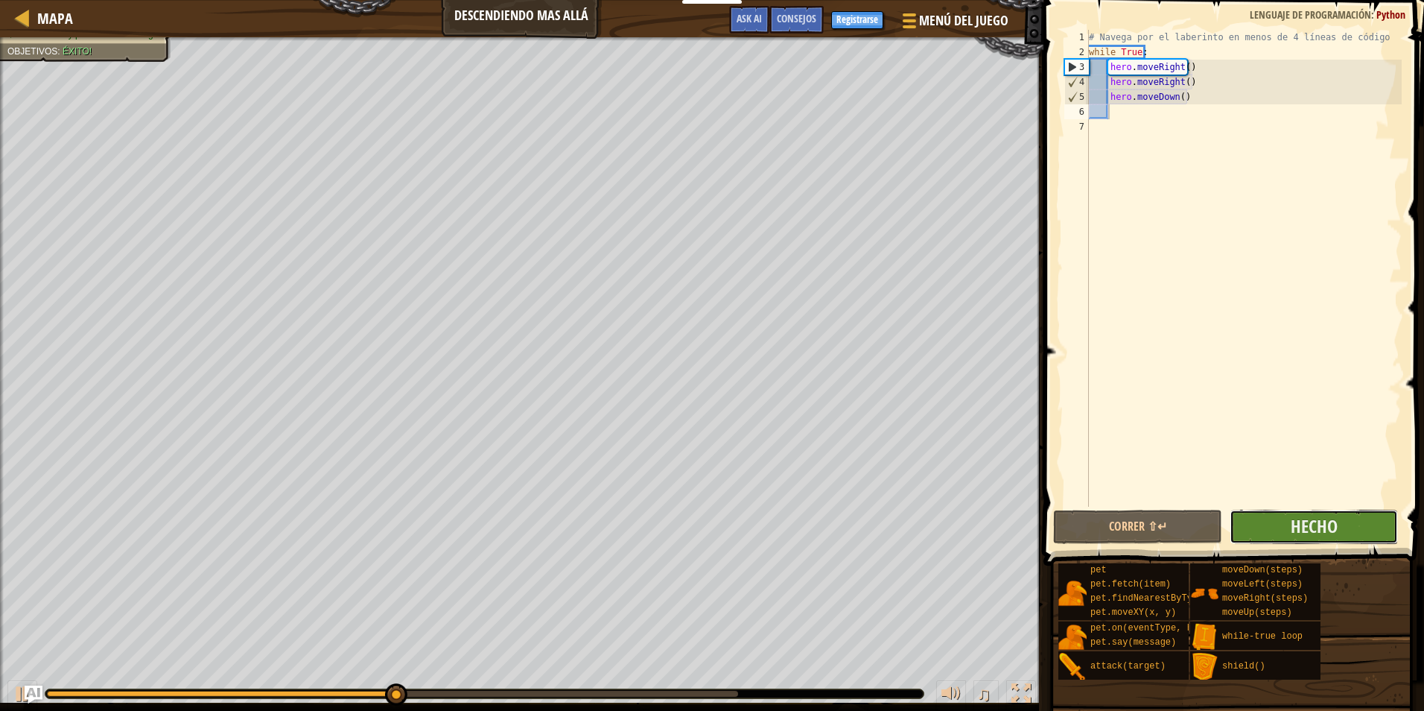
click at [1245, 518] on button "Hecho" at bounding box center [1314, 526] width 168 height 34
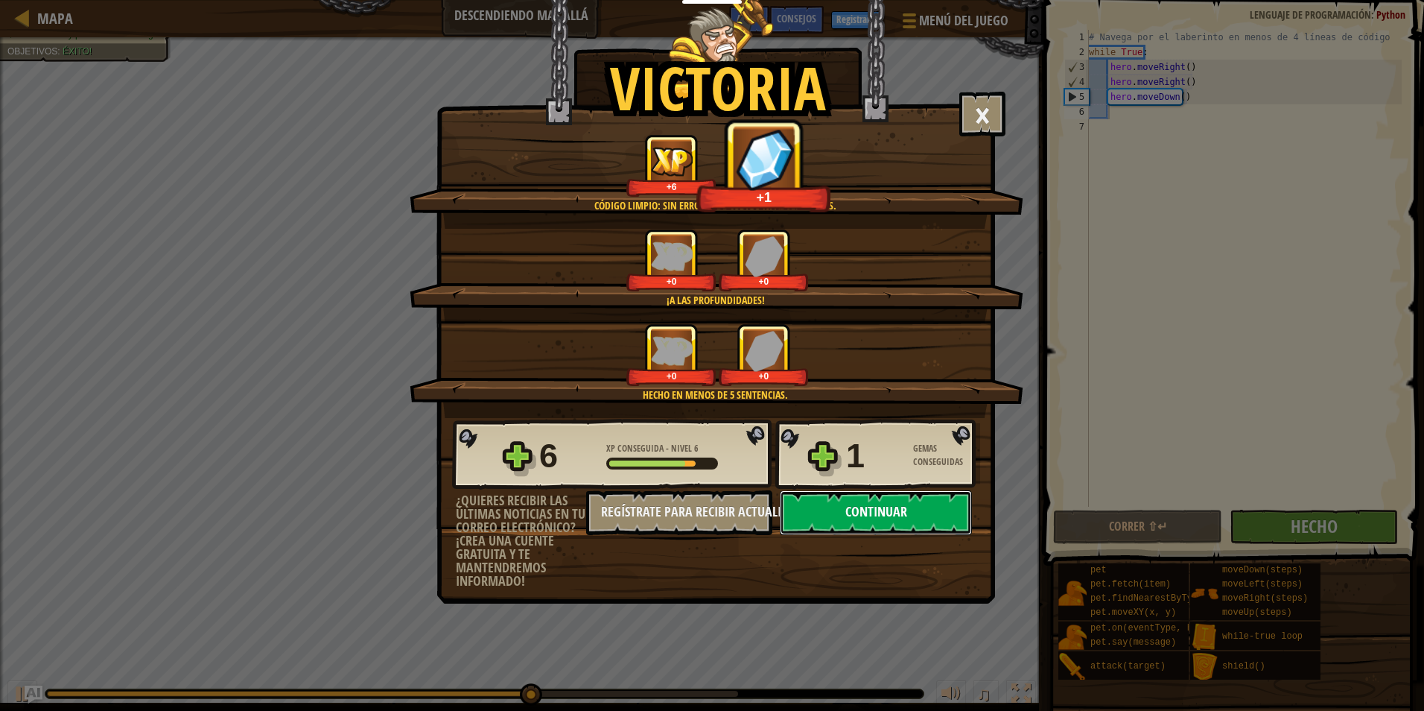
click at [889, 518] on button "Continuar" at bounding box center [876, 512] width 192 height 45
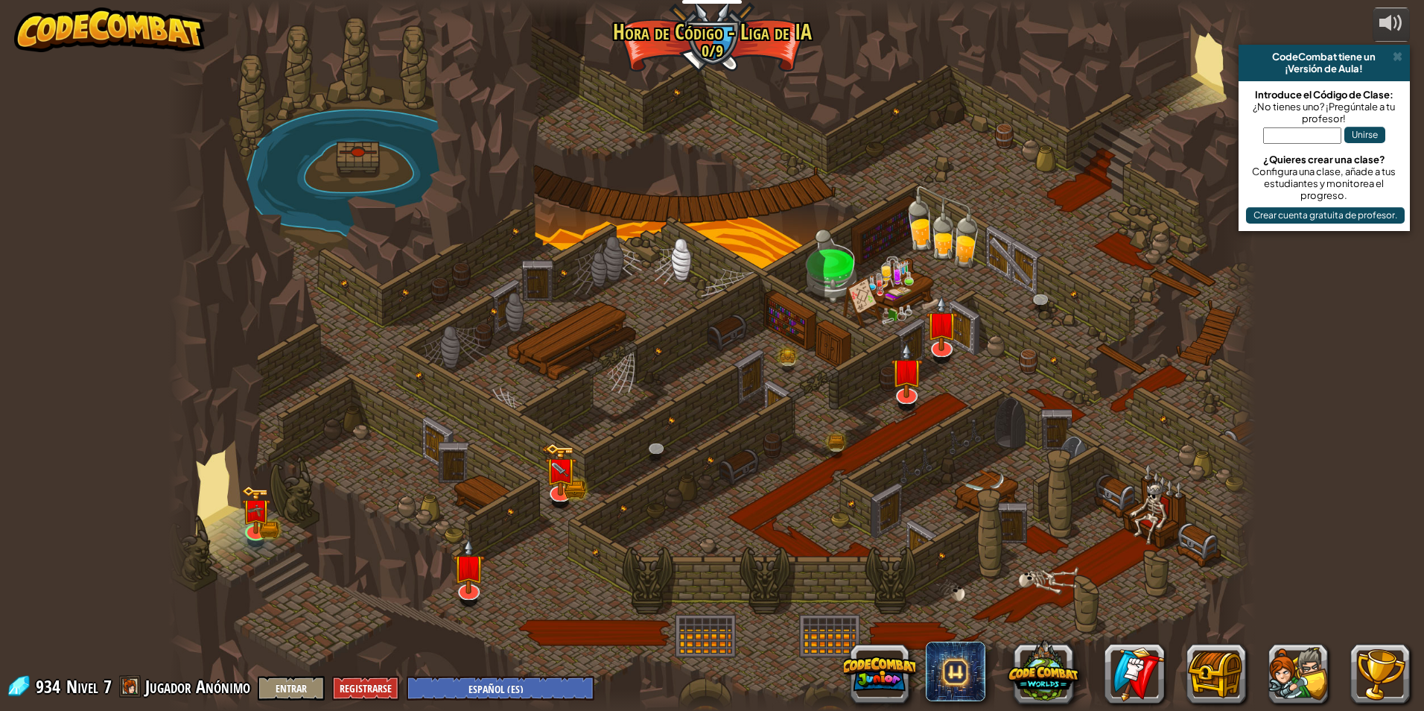
select select "es-ES"
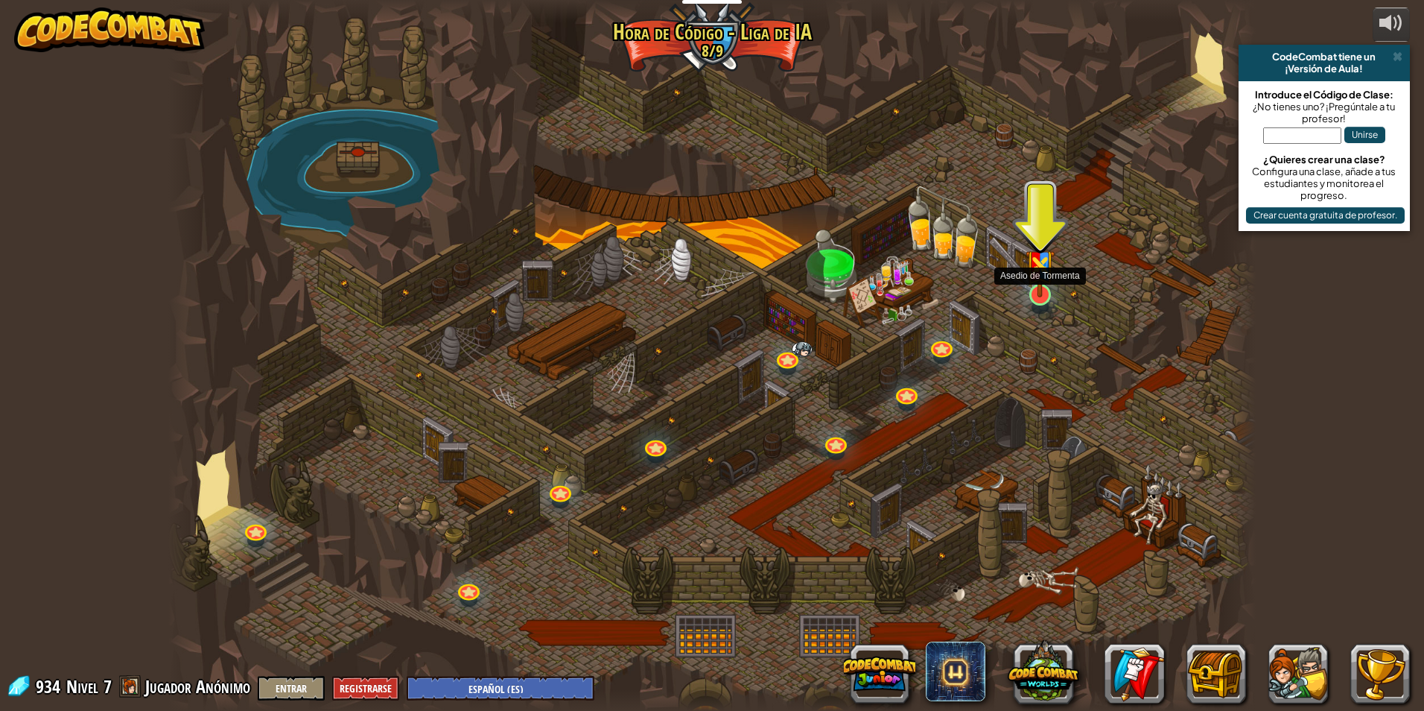
click at [1045, 296] on img at bounding box center [1040, 258] width 29 height 77
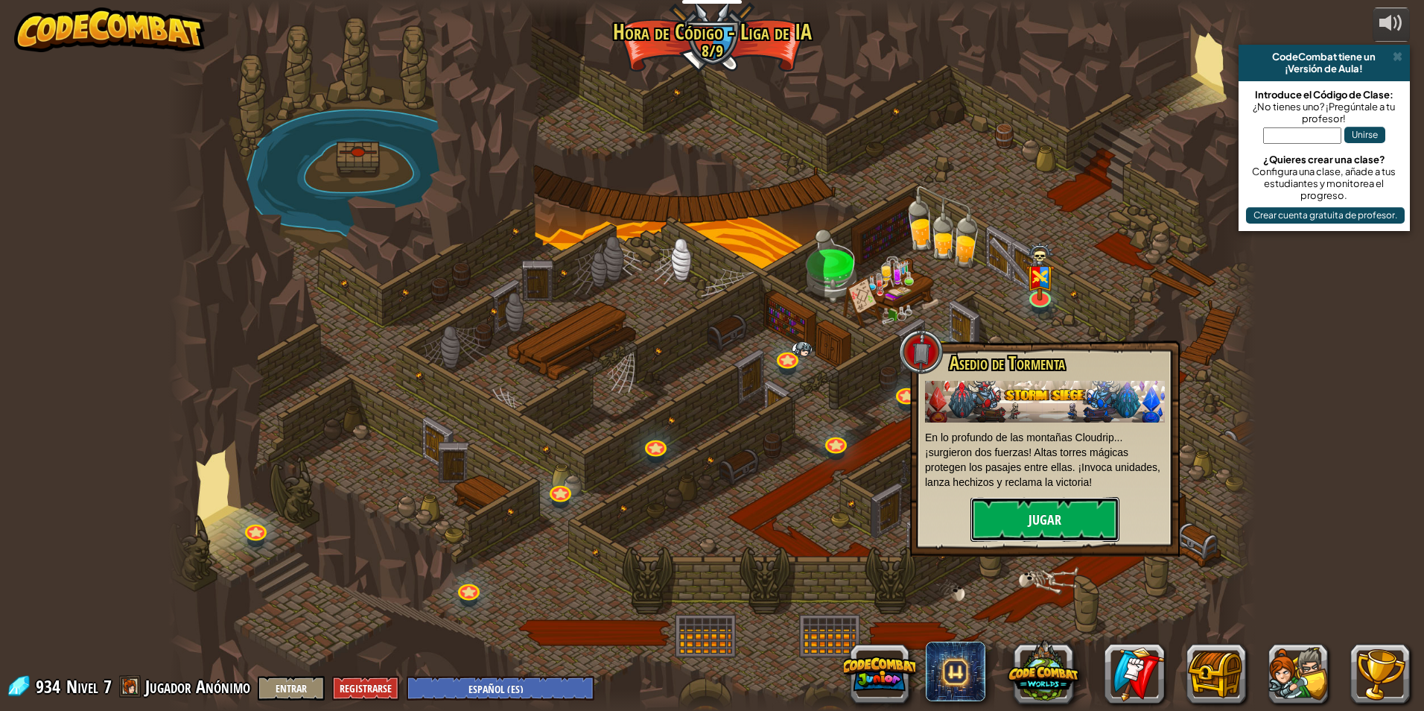
click at [1073, 522] on button "Jugar" at bounding box center [1045, 519] width 149 height 45
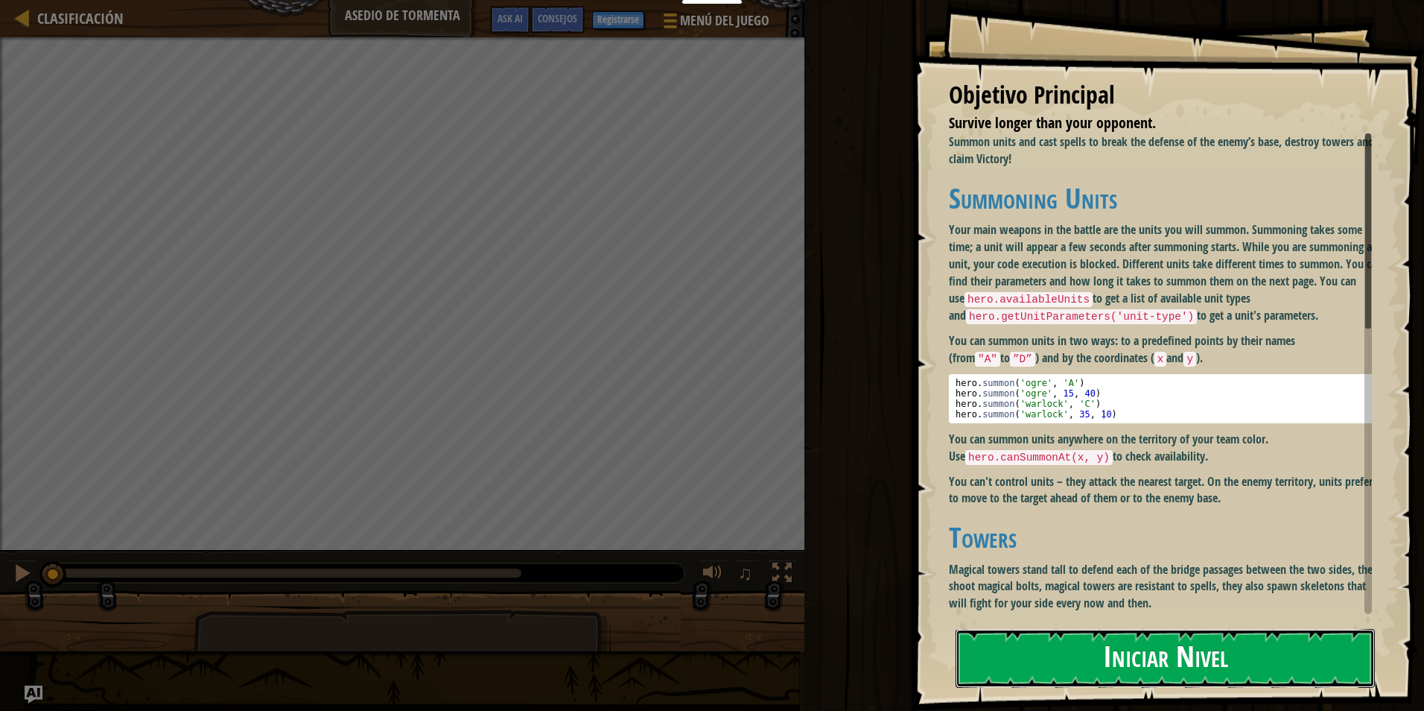
click at [1102, 669] on button "Iniciar Nivel" at bounding box center [1165, 658] width 419 height 59
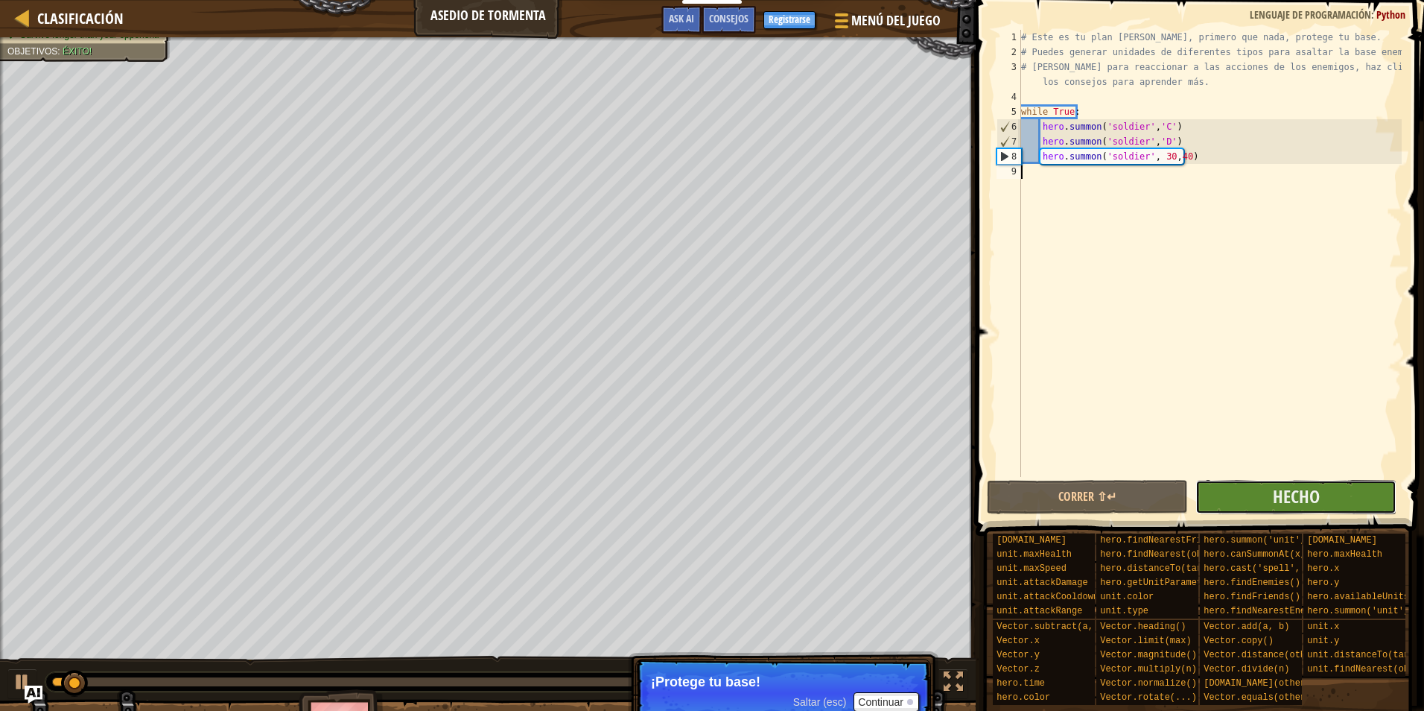
click at [1227, 492] on button "Hecho" at bounding box center [1295, 497] width 201 height 34
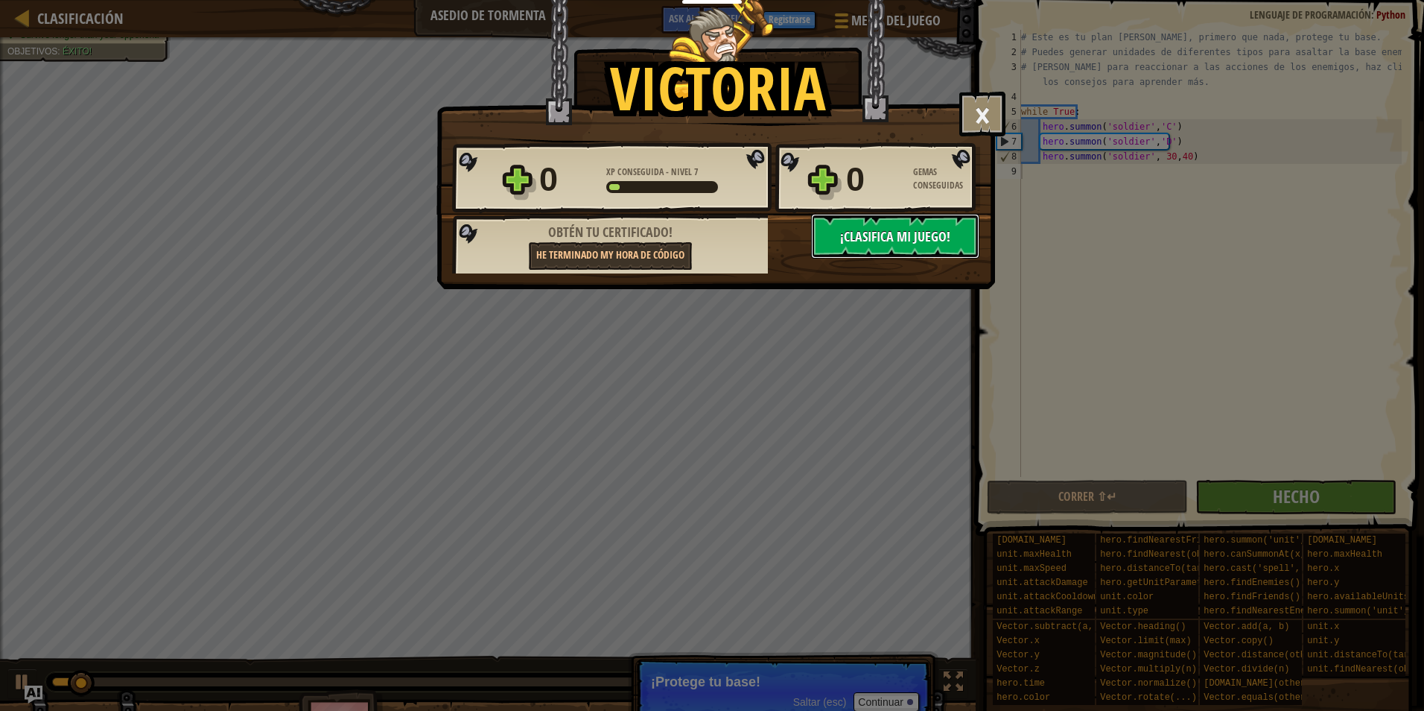
click at [857, 238] on span "¡Clasifica Mi Juego!" at bounding box center [895, 236] width 110 height 19
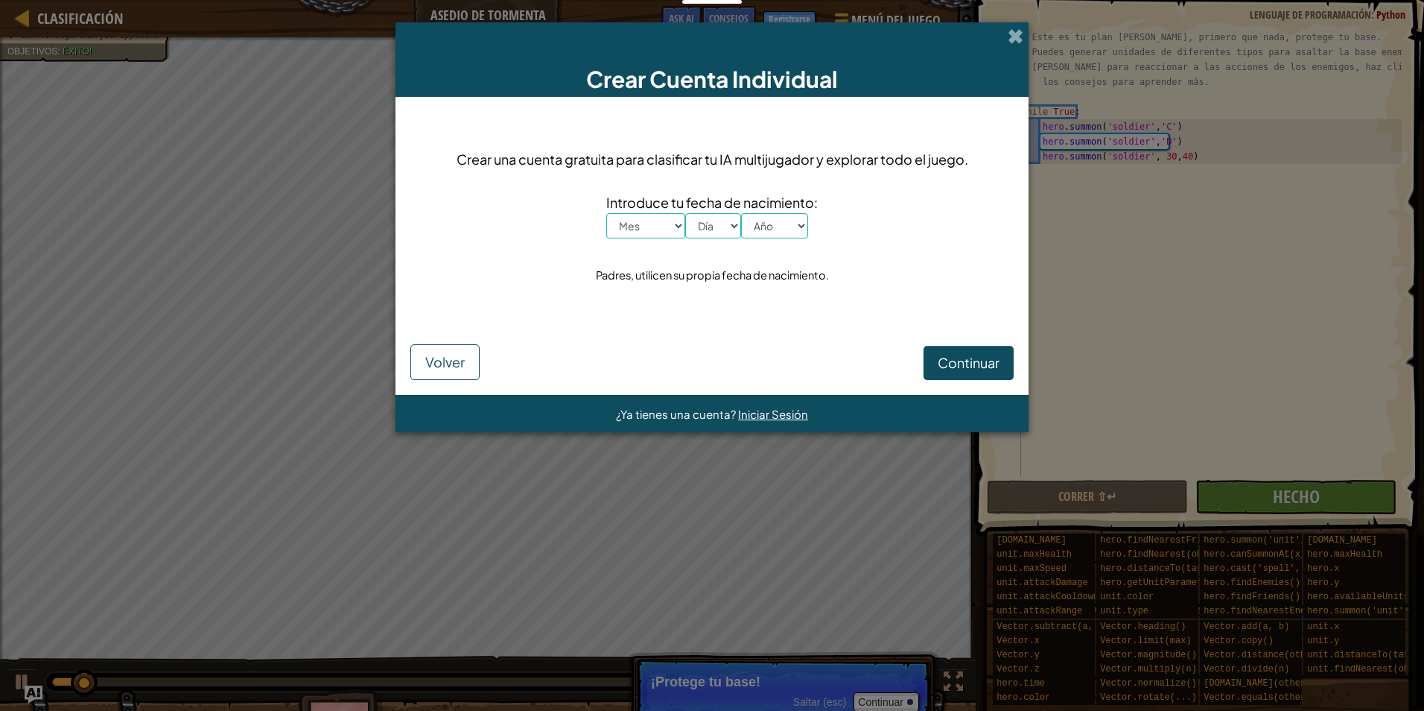
click at [1023, 45] on div "Crear Cuenta Individual" at bounding box center [712, 59] width 633 height 74
click at [1018, 39] on span at bounding box center [1016, 36] width 16 height 16
